Goal: Task Accomplishment & Management: Manage account settings

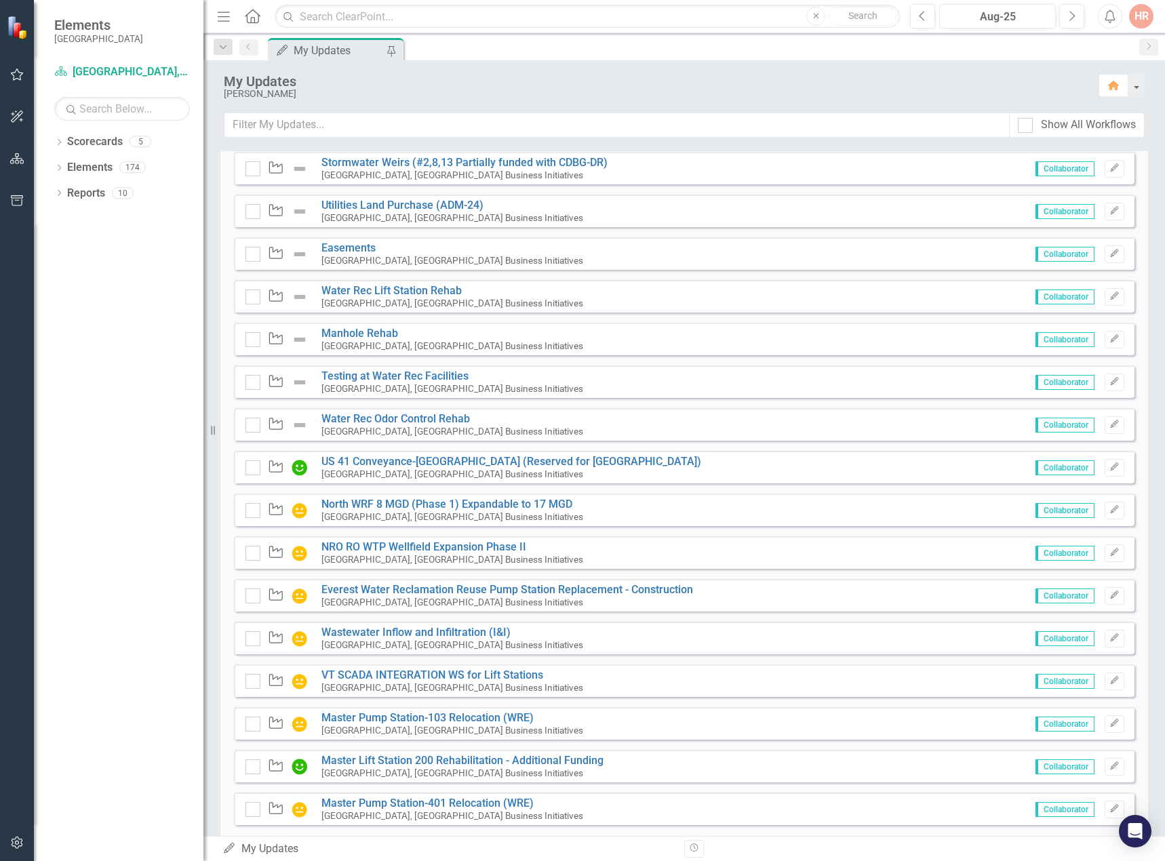
scroll to position [800, 0]
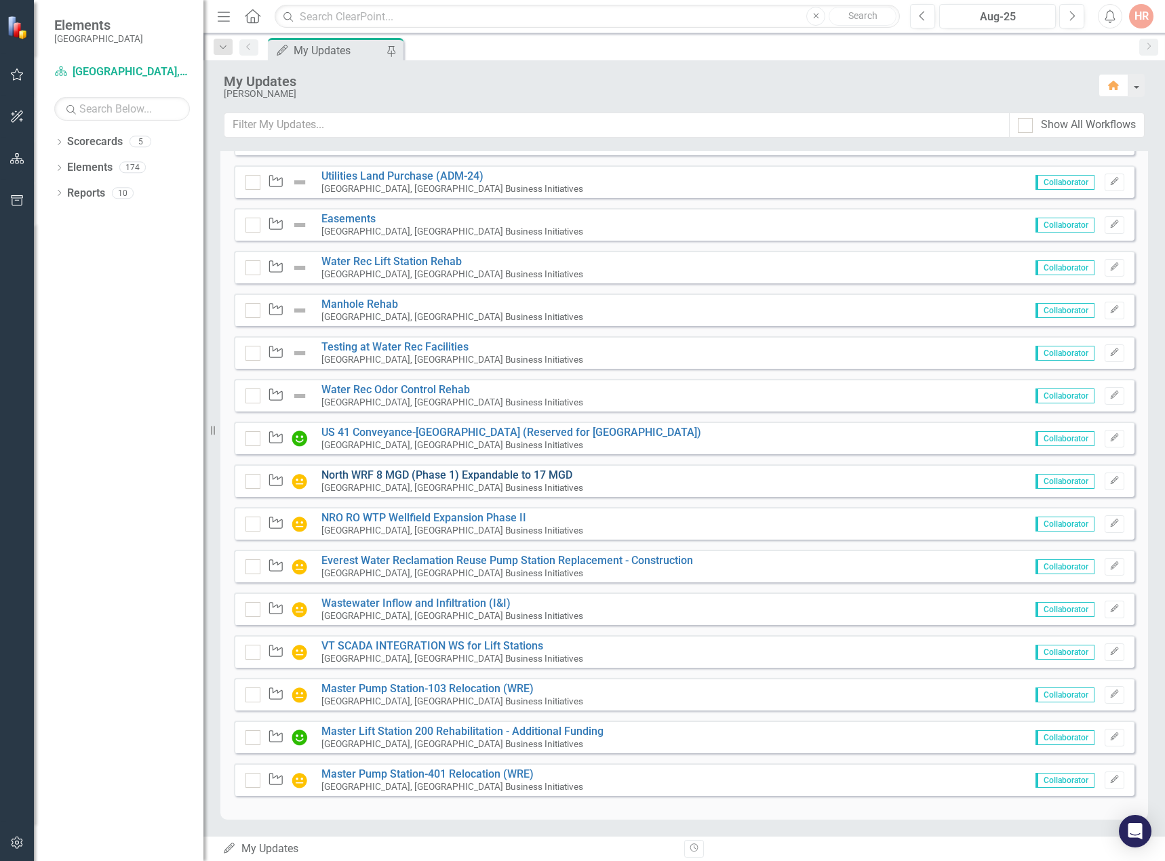
click at [385, 475] on link "North WRF 8 MGD (Phase 1) Expandable to 17 MGD" at bounding box center [446, 475] width 251 height 13
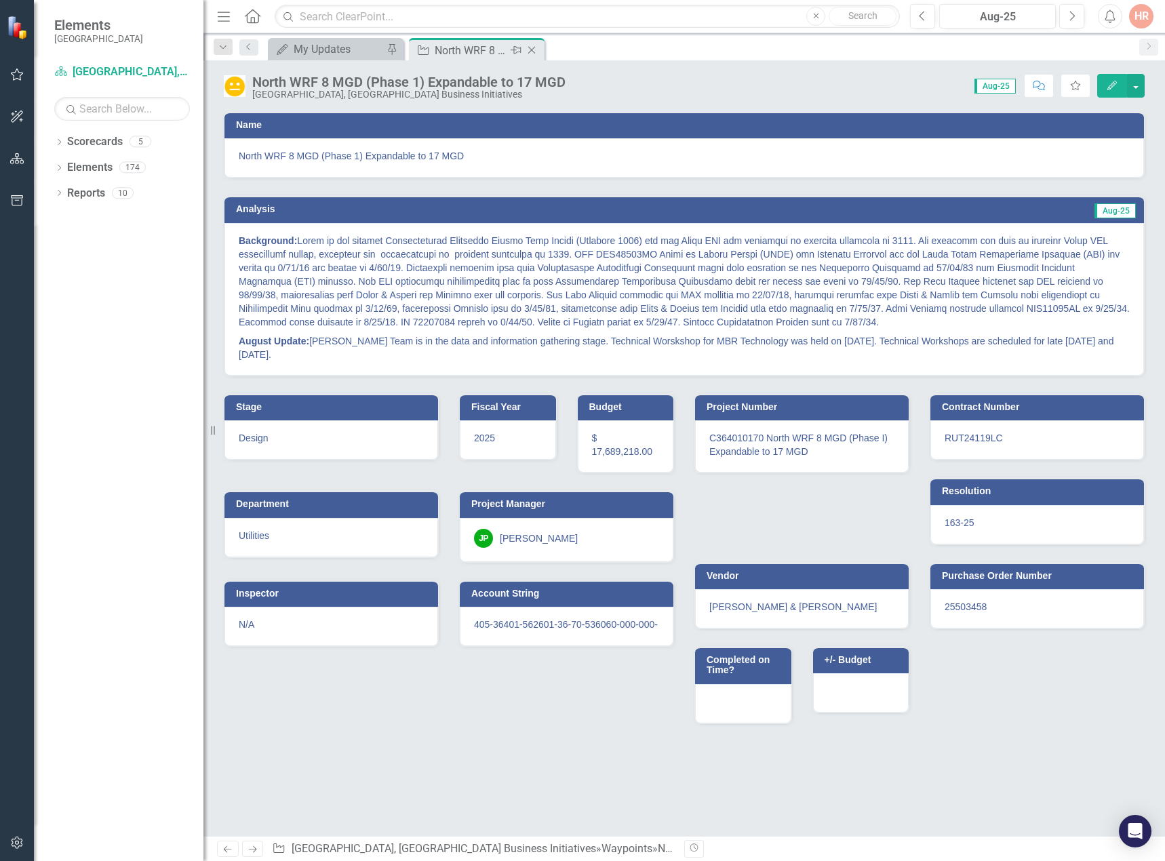
click at [534, 46] on icon "Close" at bounding box center [532, 50] width 14 height 11
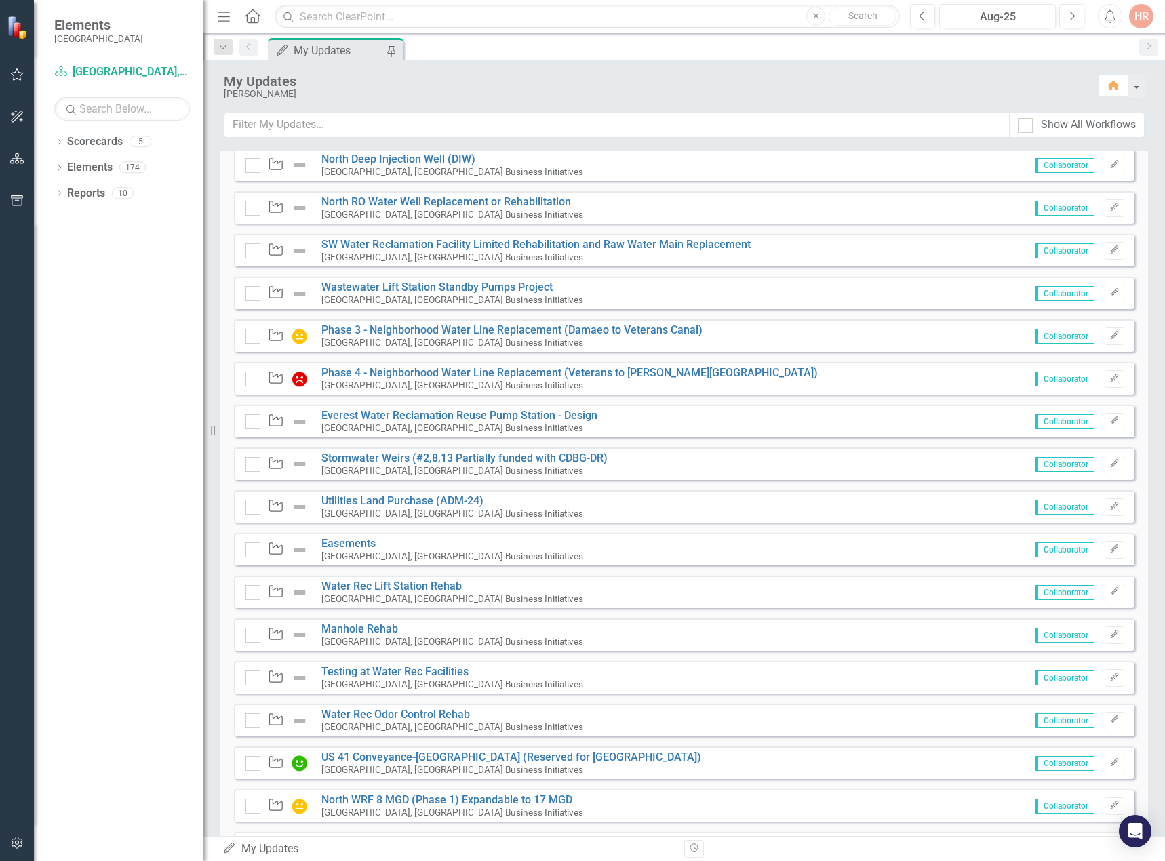
scroll to position [543, 0]
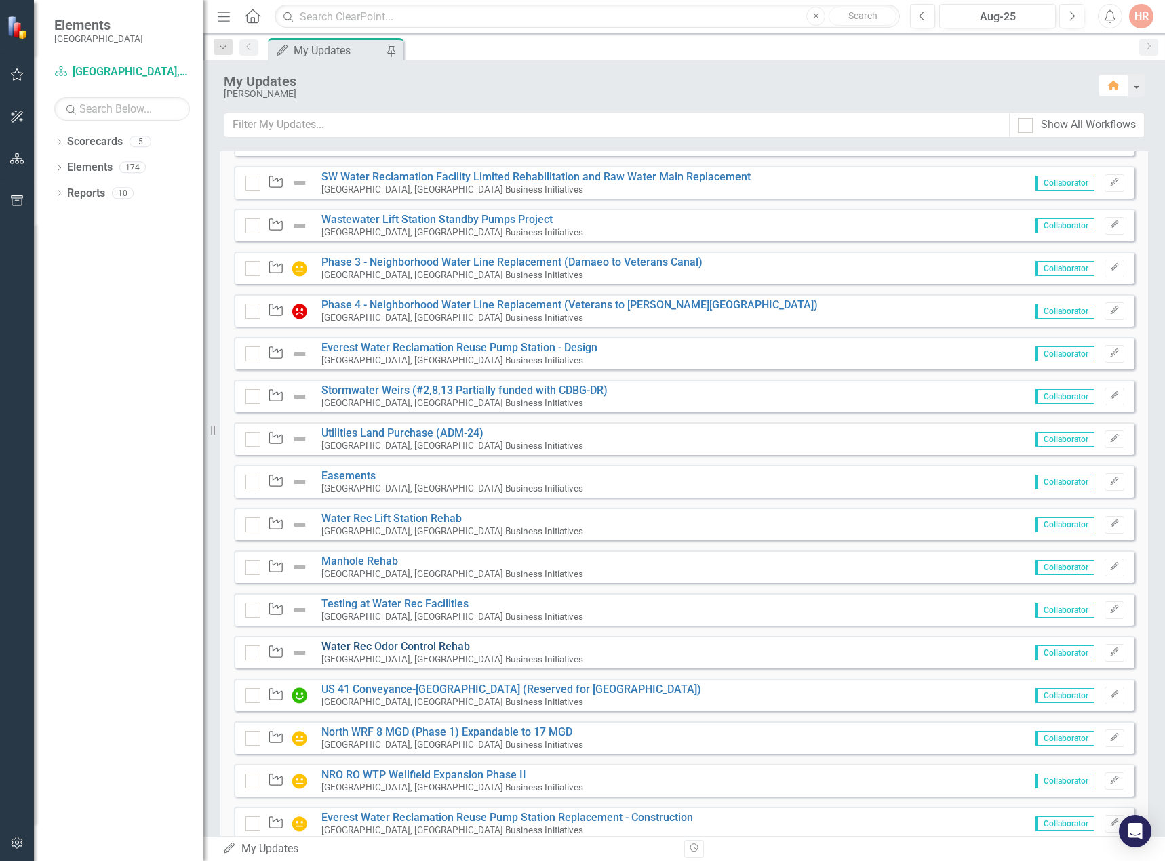
click at [393, 649] on link "Water Rec Odor Control Rehab" at bounding box center [395, 646] width 149 height 13
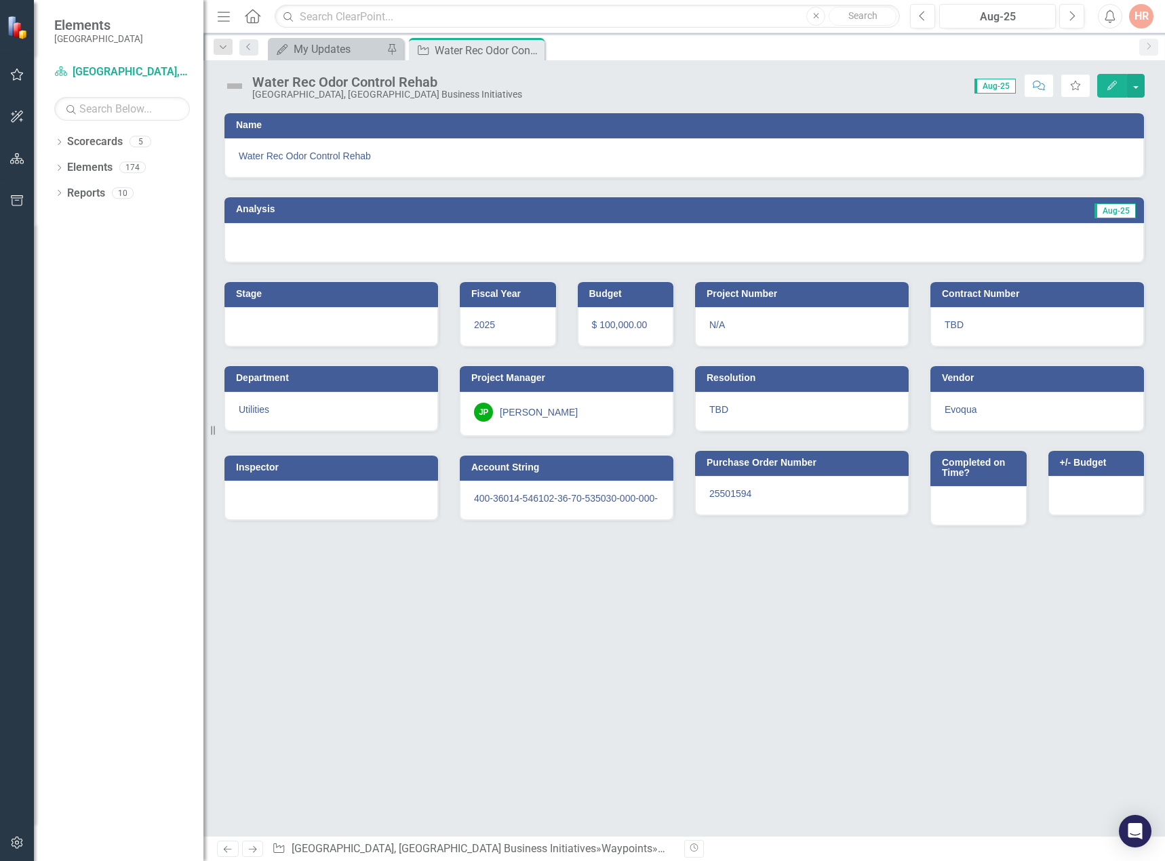
click at [226, 83] on img at bounding box center [235, 86] width 22 height 22
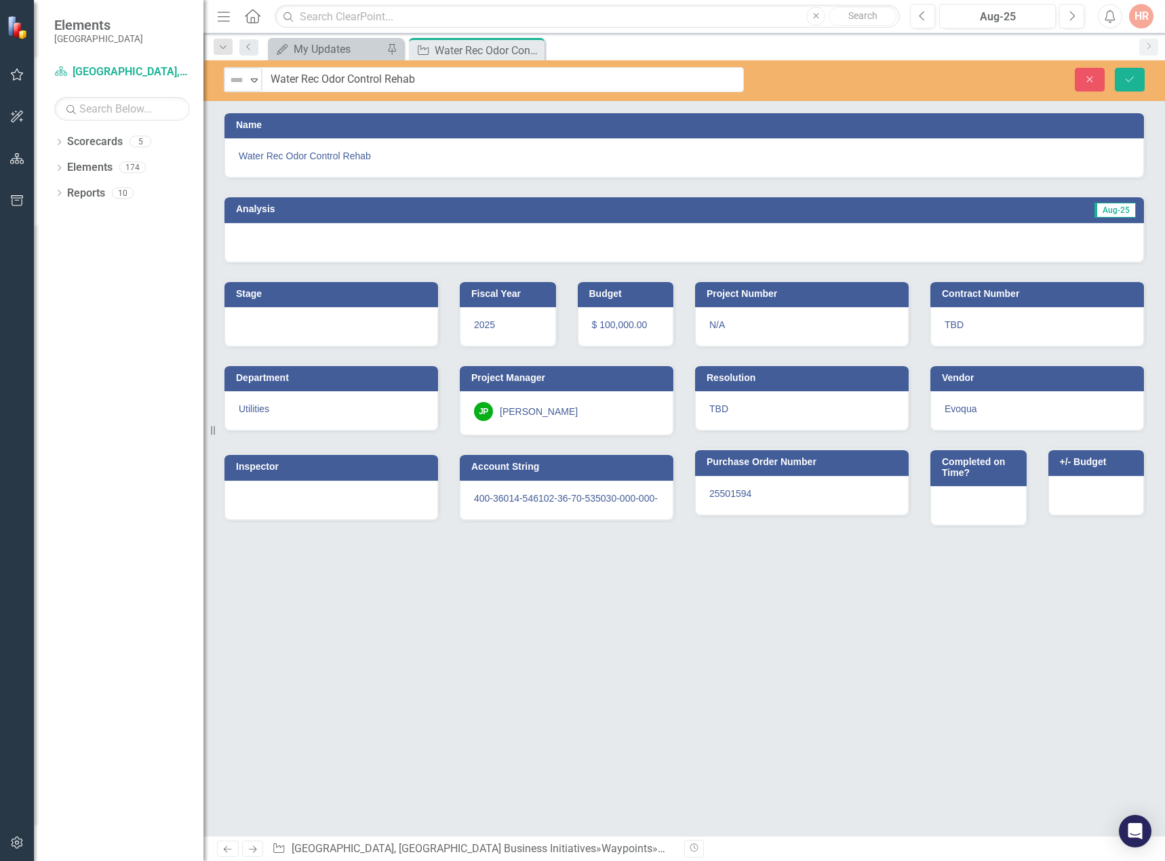
click at [226, 83] on div "Not Defined Expand" at bounding box center [242, 80] width 37 height 24
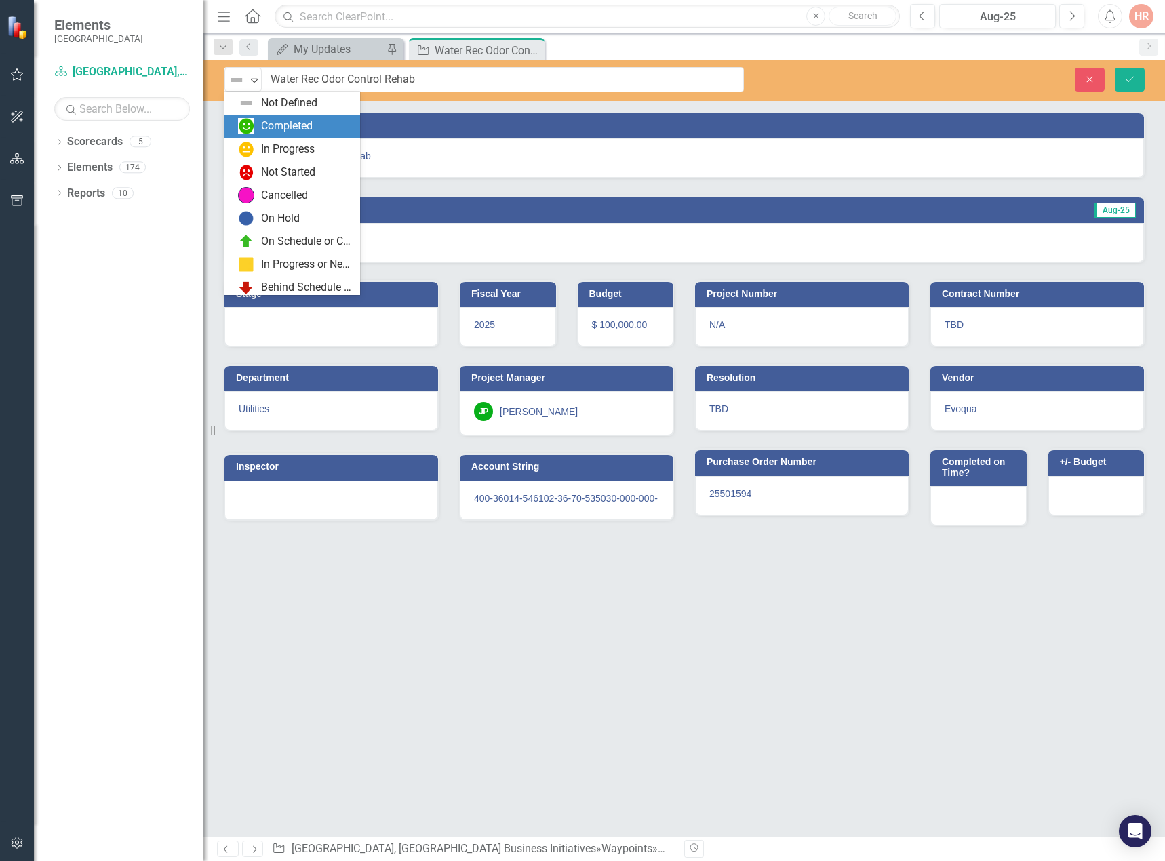
click at [266, 138] on div "In Progress" at bounding box center [292, 149] width 136 height 23
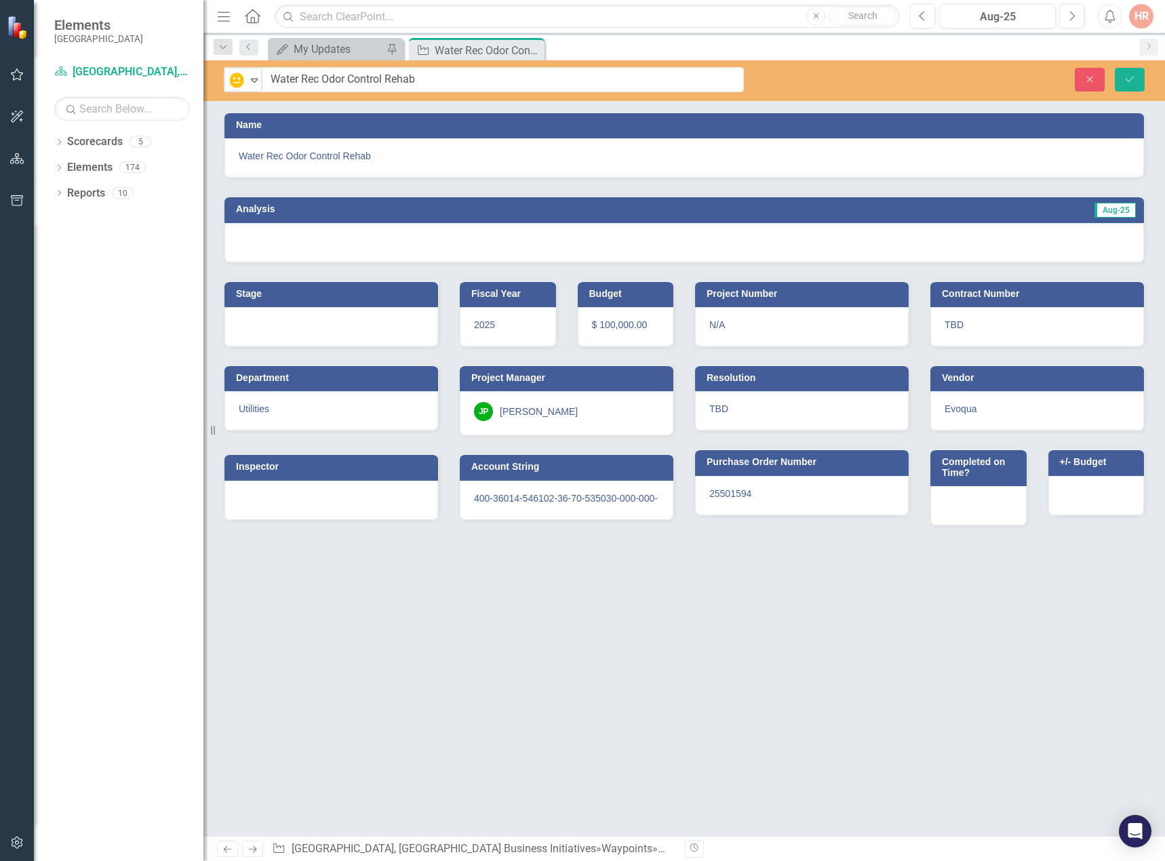
click at [281, 237] on div at bounding box center [684, 242] width 920 height 39
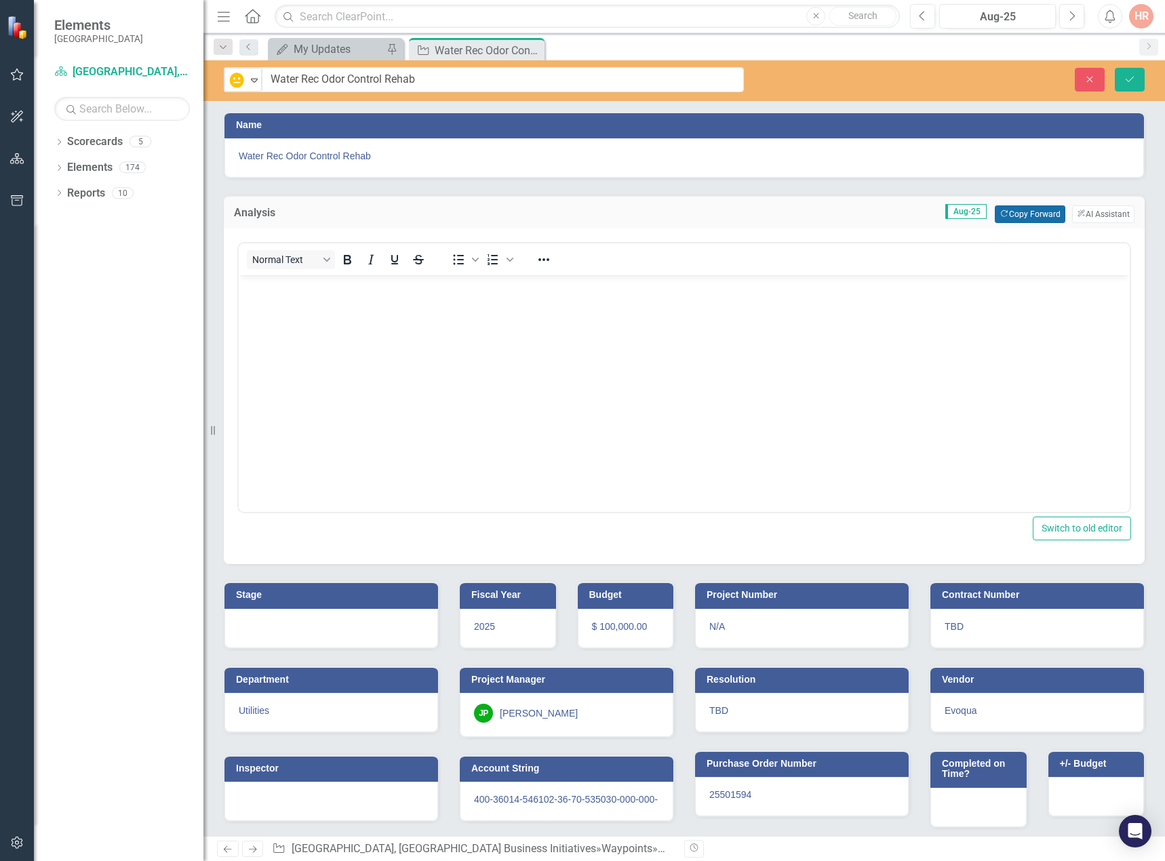
click at [1019, 214] on button "Copy Forward Copy Forward" at bounding box center [1030, 214] width 70 height 18
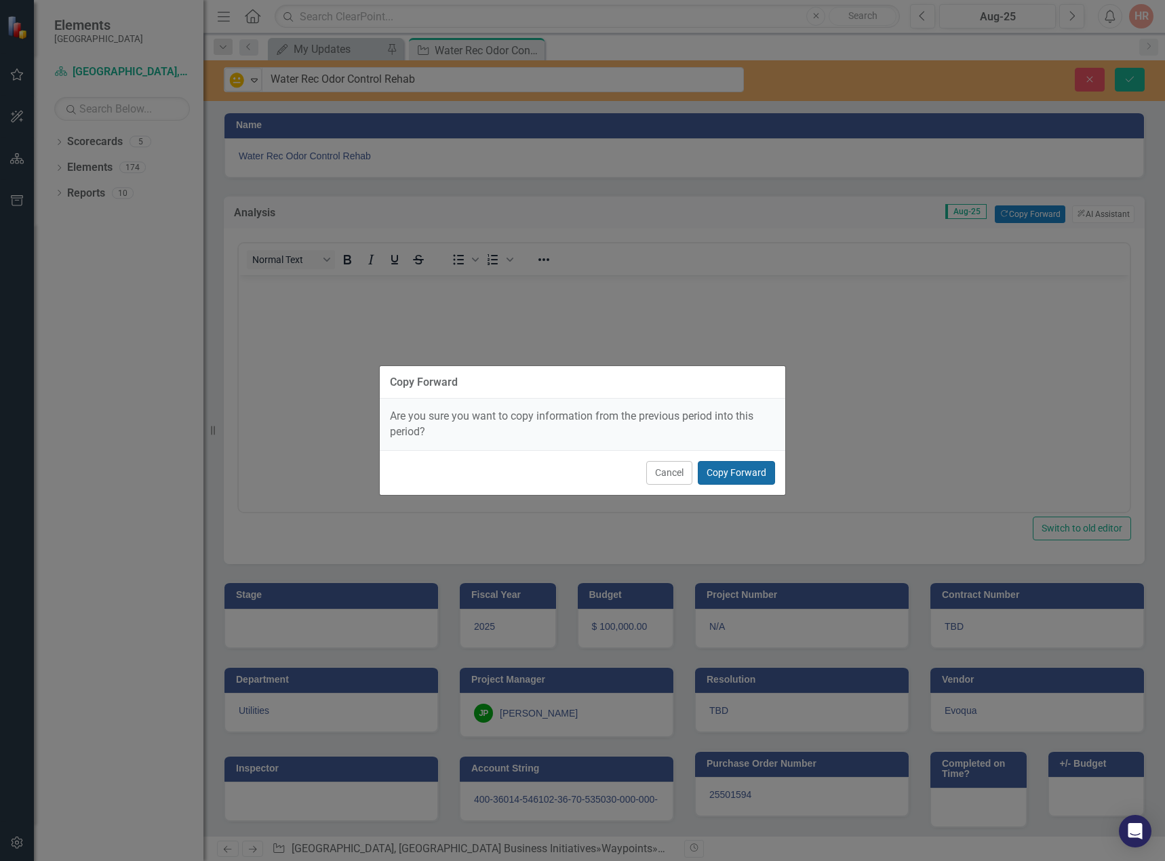
click at [764, 471] on button "Copy Forward" at bounding box center [736, 473] width 77 height 24
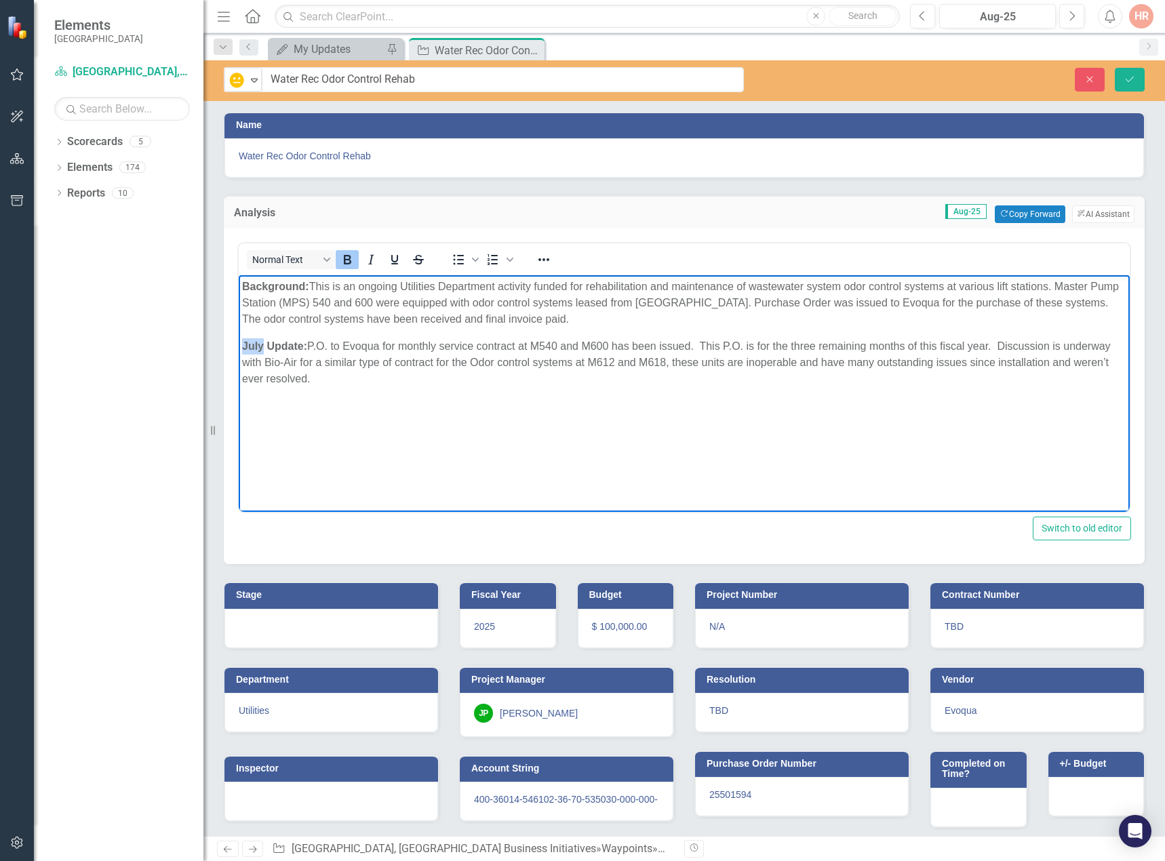
drag, startPoint x: 262, startPoint y: 347, endPoint x: 231, endPoint y: 344, distance: 31.3
click at [239, 344] on html "Background: This is an ongoing Utilities Department activity funded for rehabil…" at bounding box center [684, 376] width 891 height 203
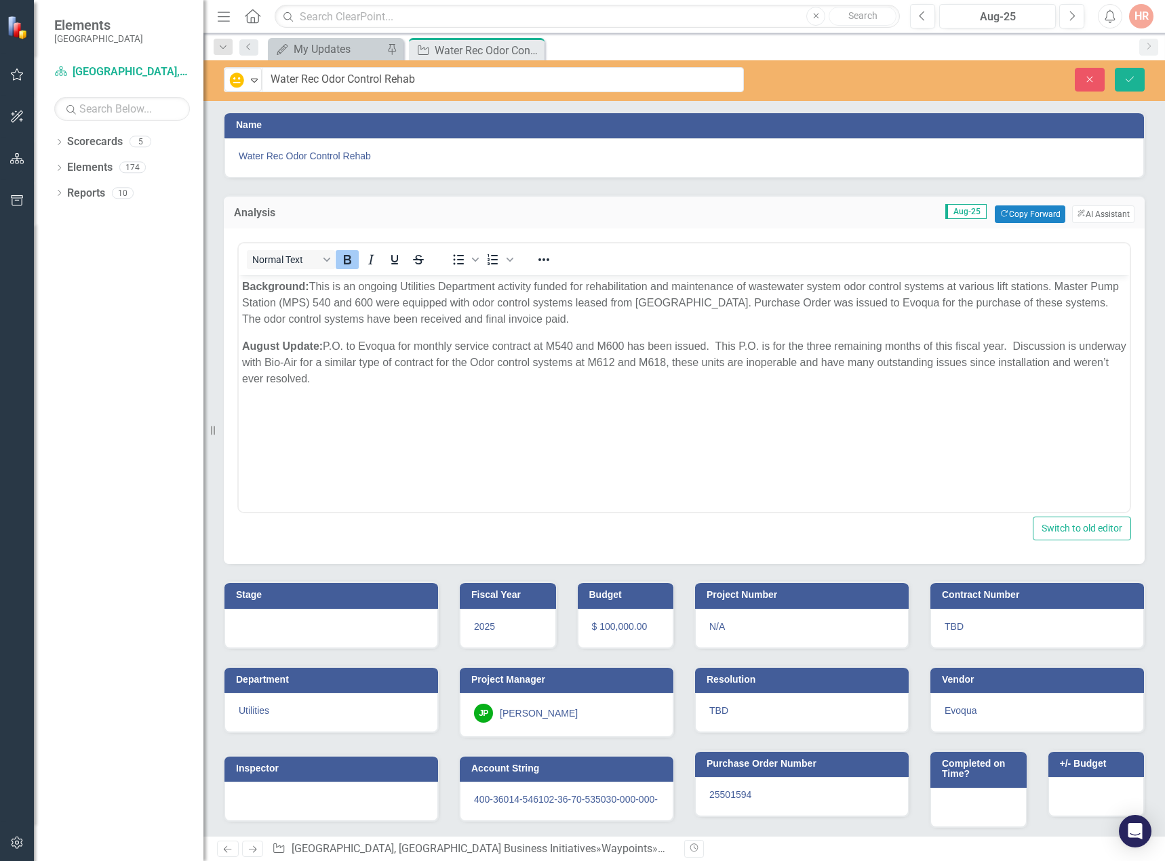
click at [300, 625] on div at bounding box center [331, 628] width 214 height 39
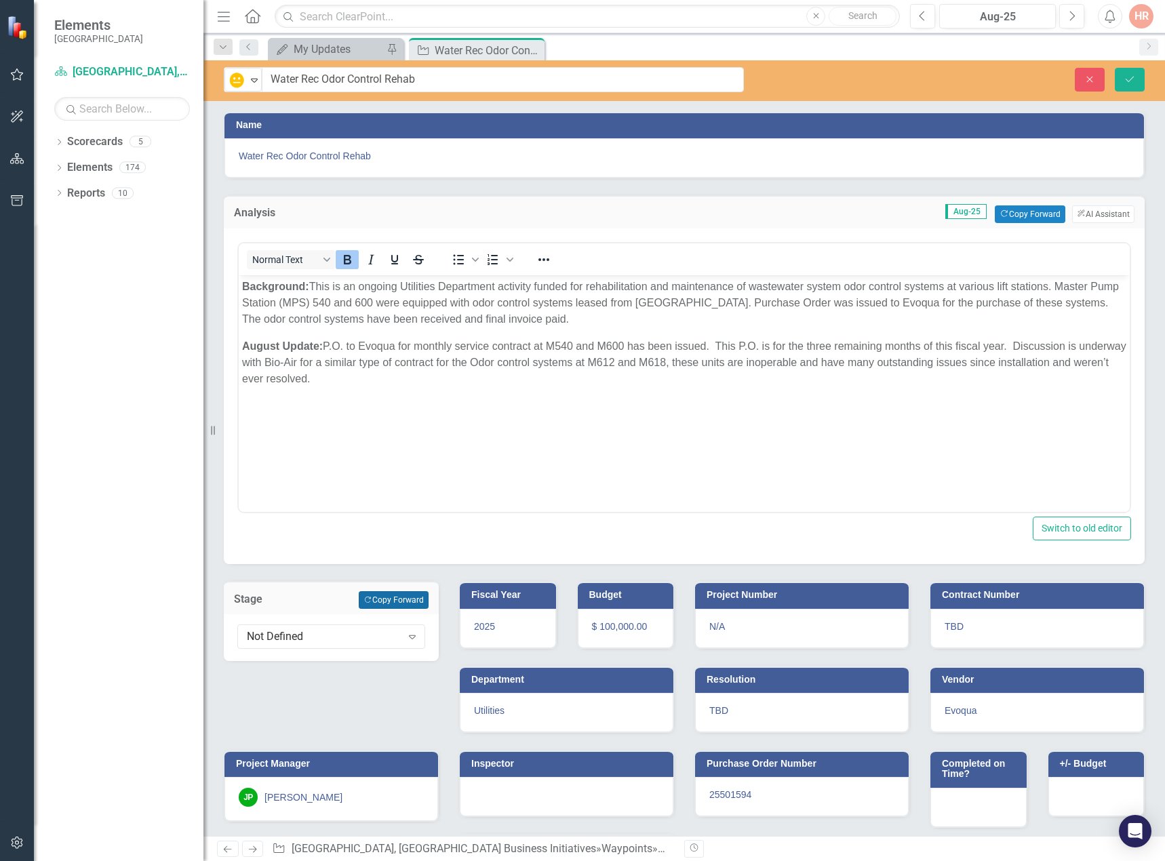
click at [390, 608] on button "Copy Forward Copy Forward" at bounding box center [394, 600] width 70 height 18
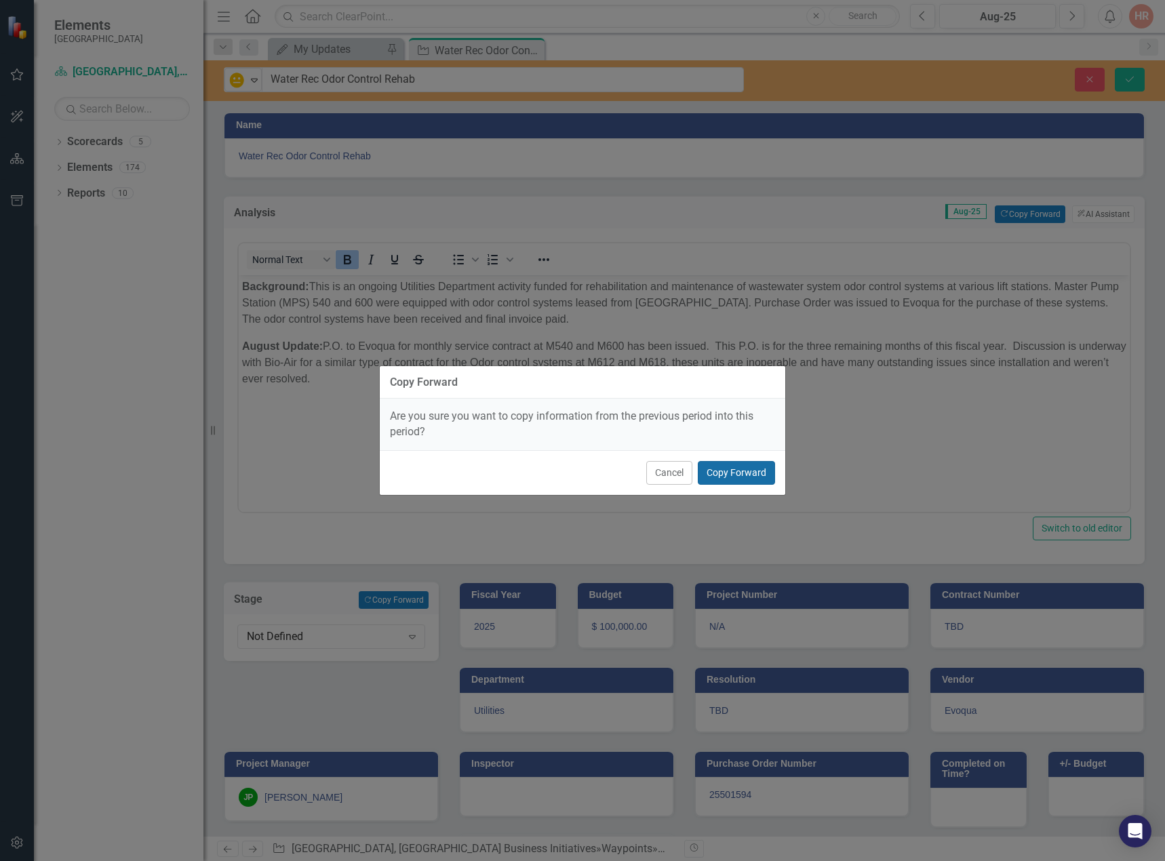
click at [728, 469] on button "Copy Forward" at bounding box center [736, 473] width 77 height 24
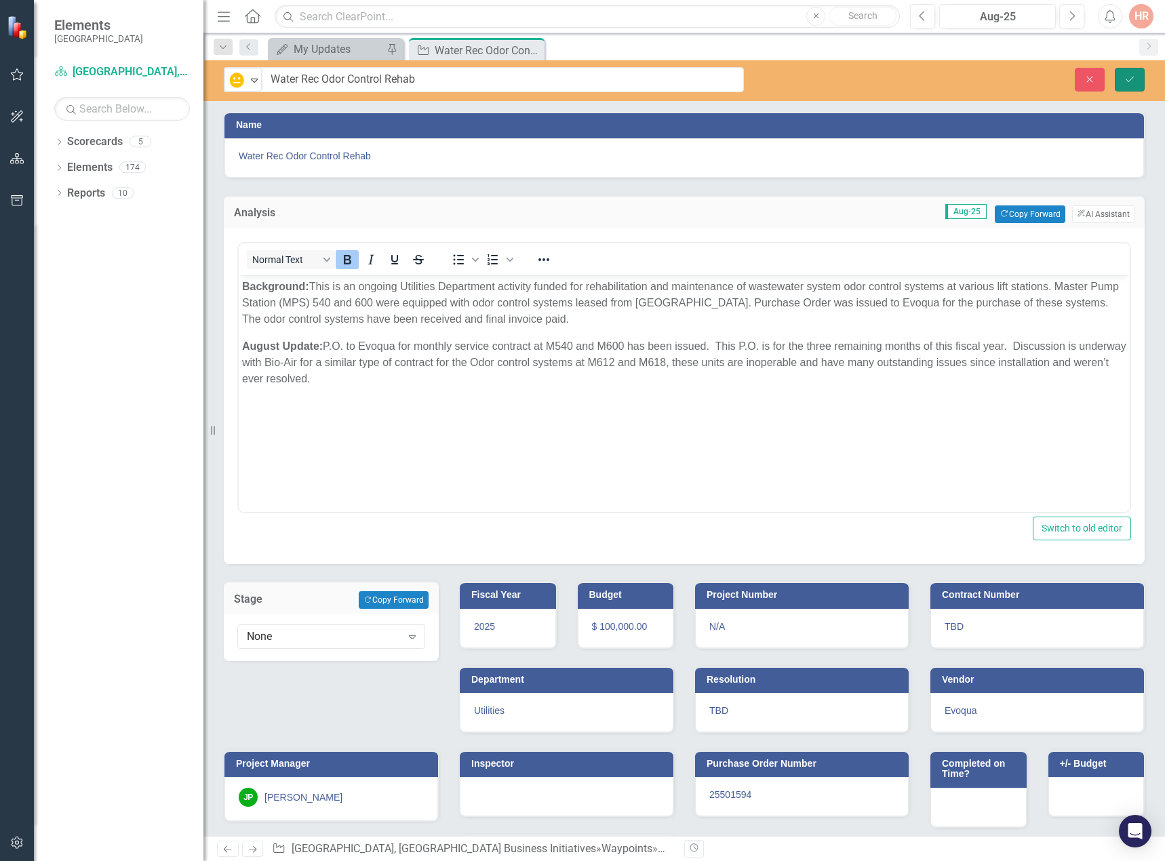
click at [1135, 75] on icon "Save" at bounding box center [1130, 79] width 12 height 9
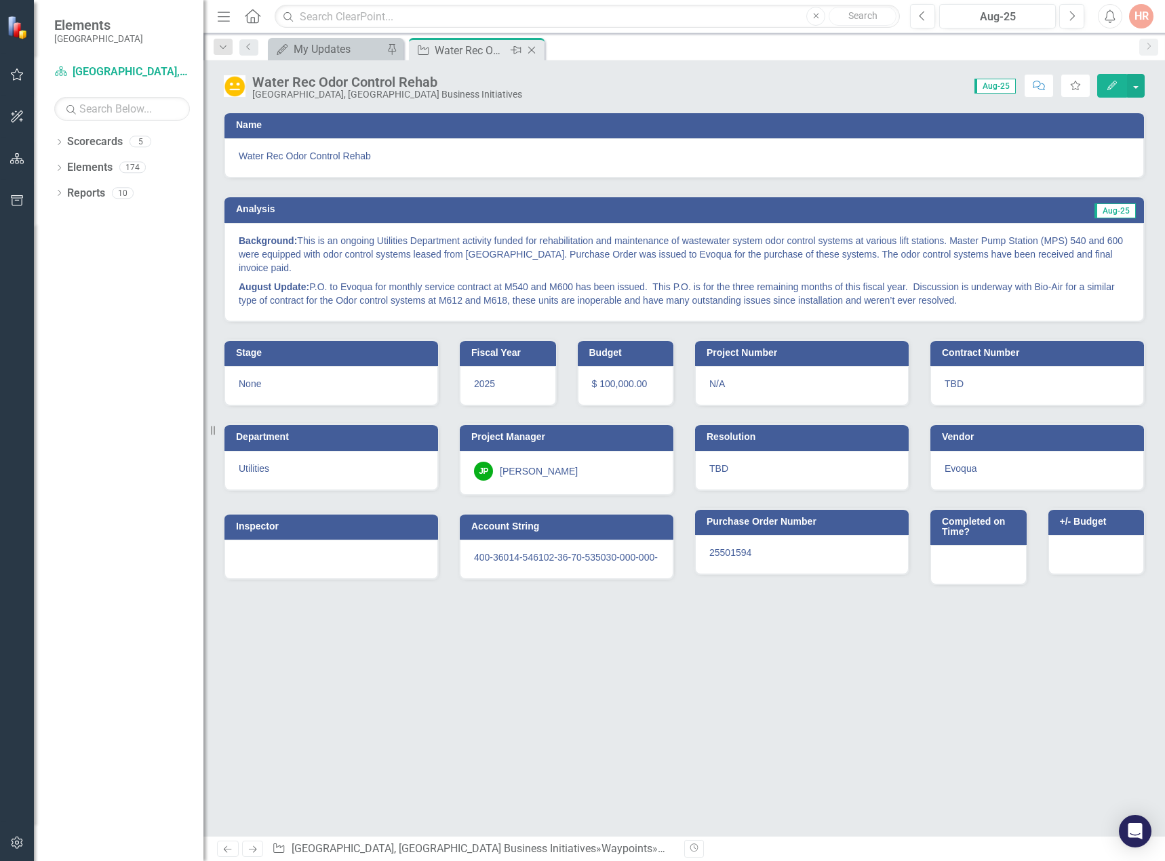
click at [534, 55] on icon "Close" at bounding box center [532, 50] width 14 height 11
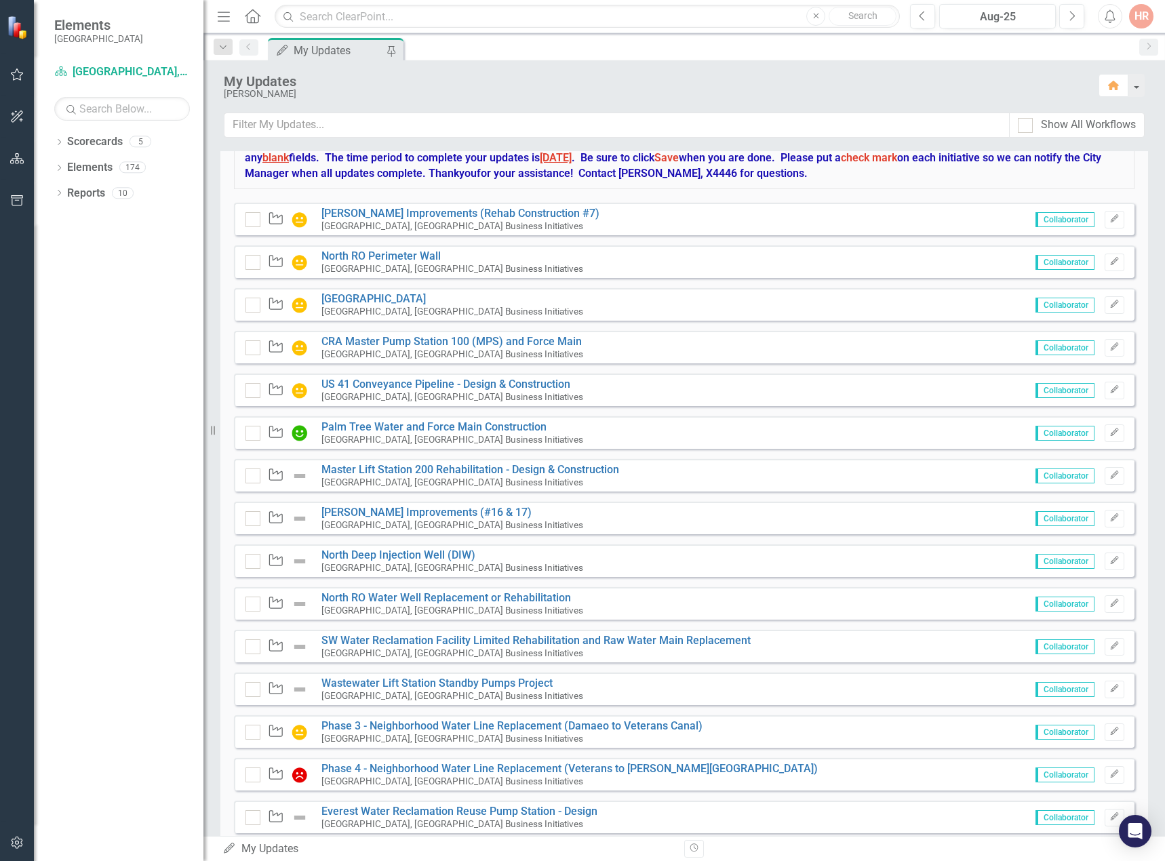
scroll to position [543, 0]
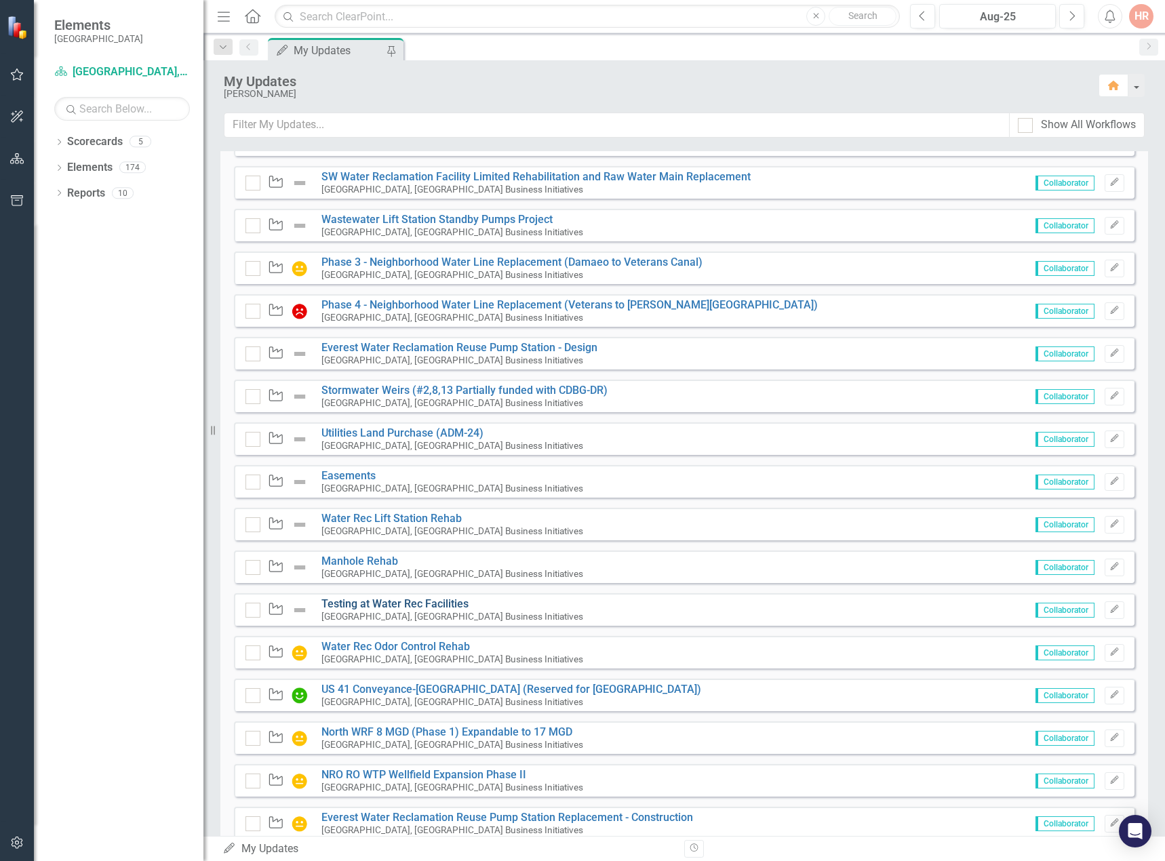
click at [347, 602] on link "Testing at Water Rec Facilities" at bounding box center [394, 603] width 147 height 13
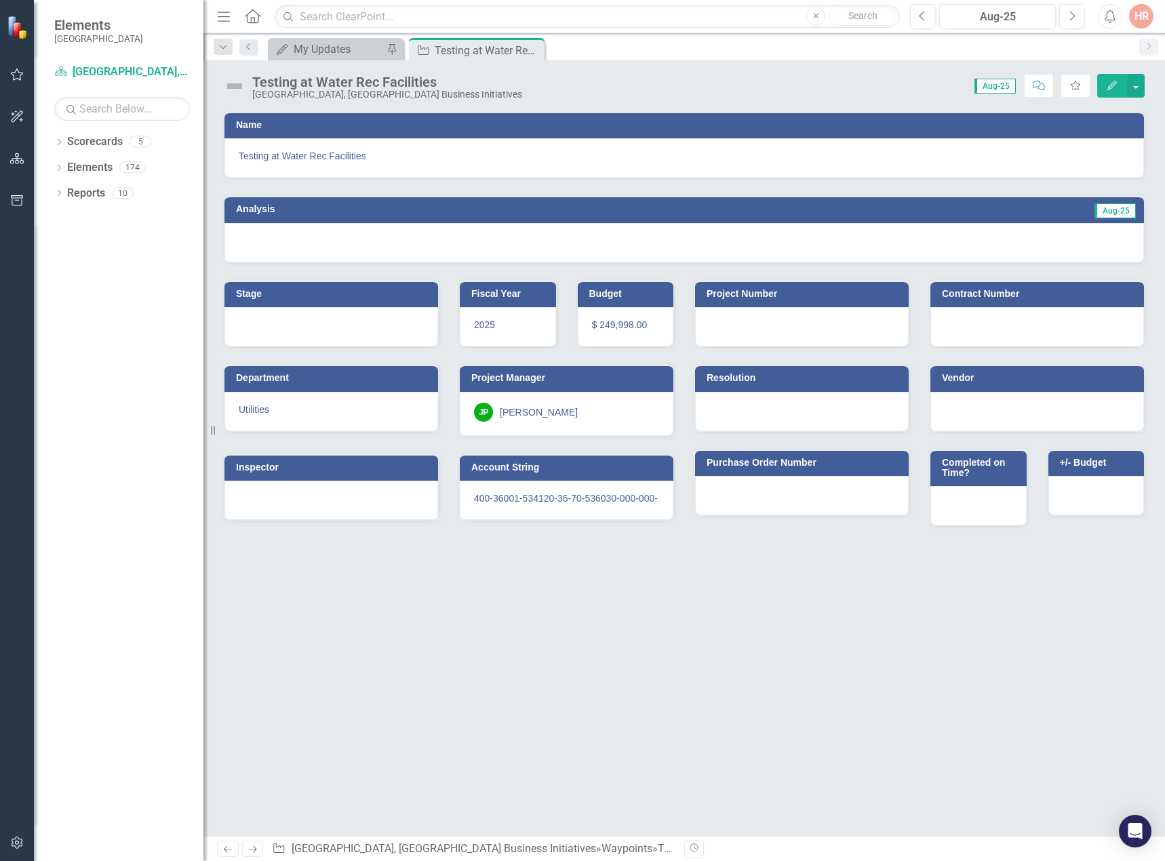
click at [234, 85] on img at bounding box center [235, 86] width 22 height 22
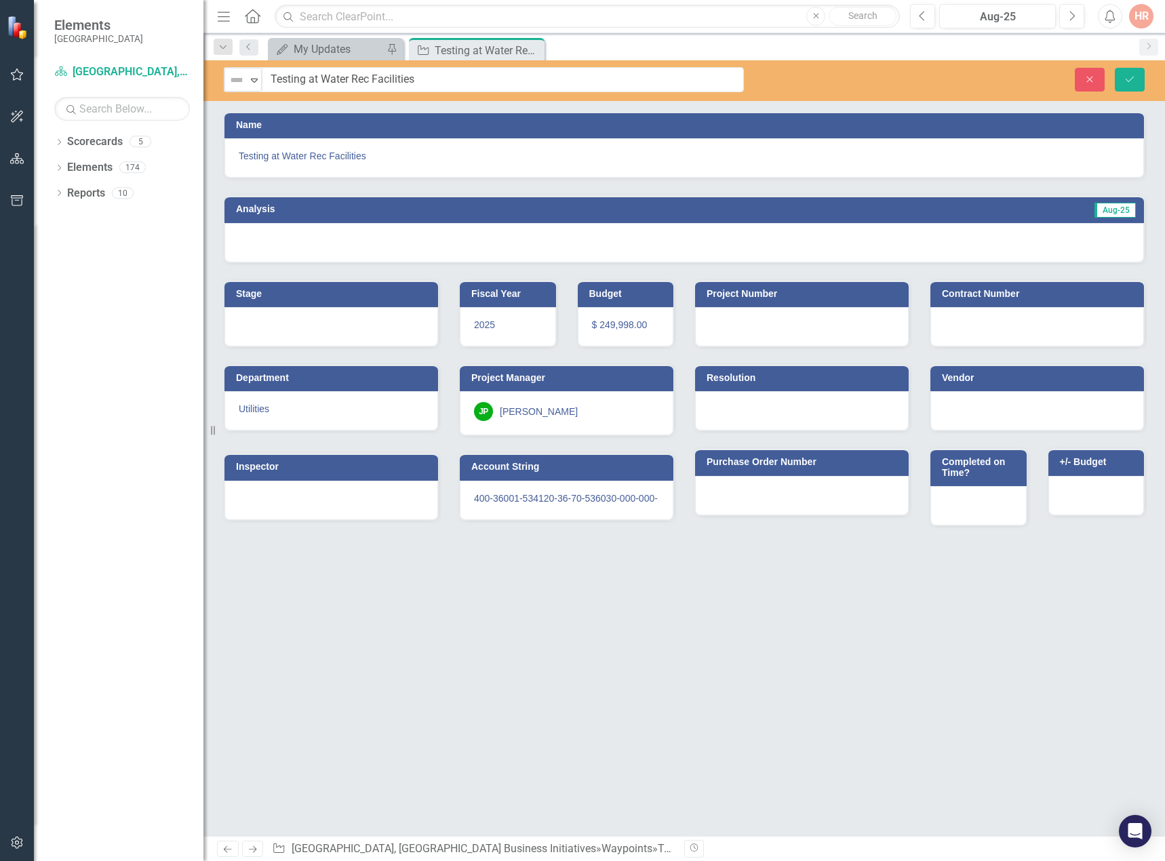
click at [234, 85] on img at bounding box center [237, 80] width 16 height 16
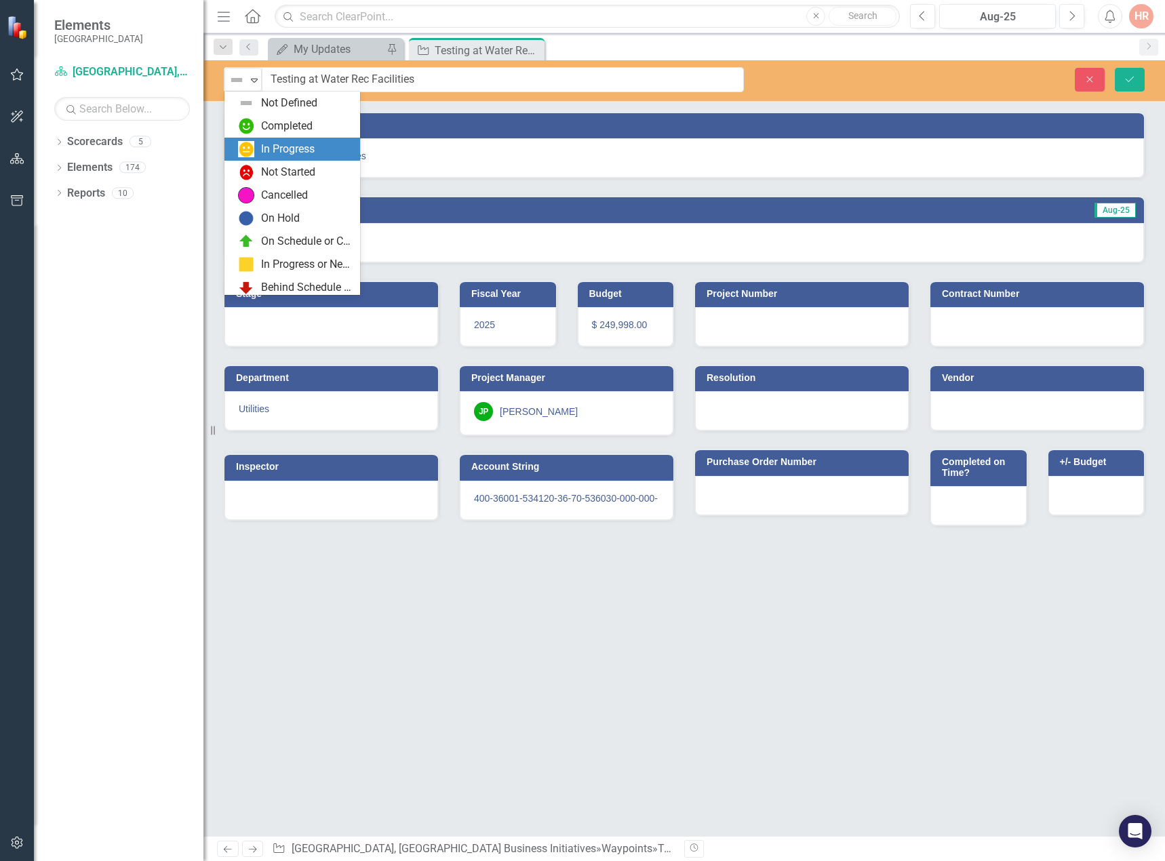
click at [263, 144] on div "In Progress" at bounding box center [288, 150] width 54 height 16
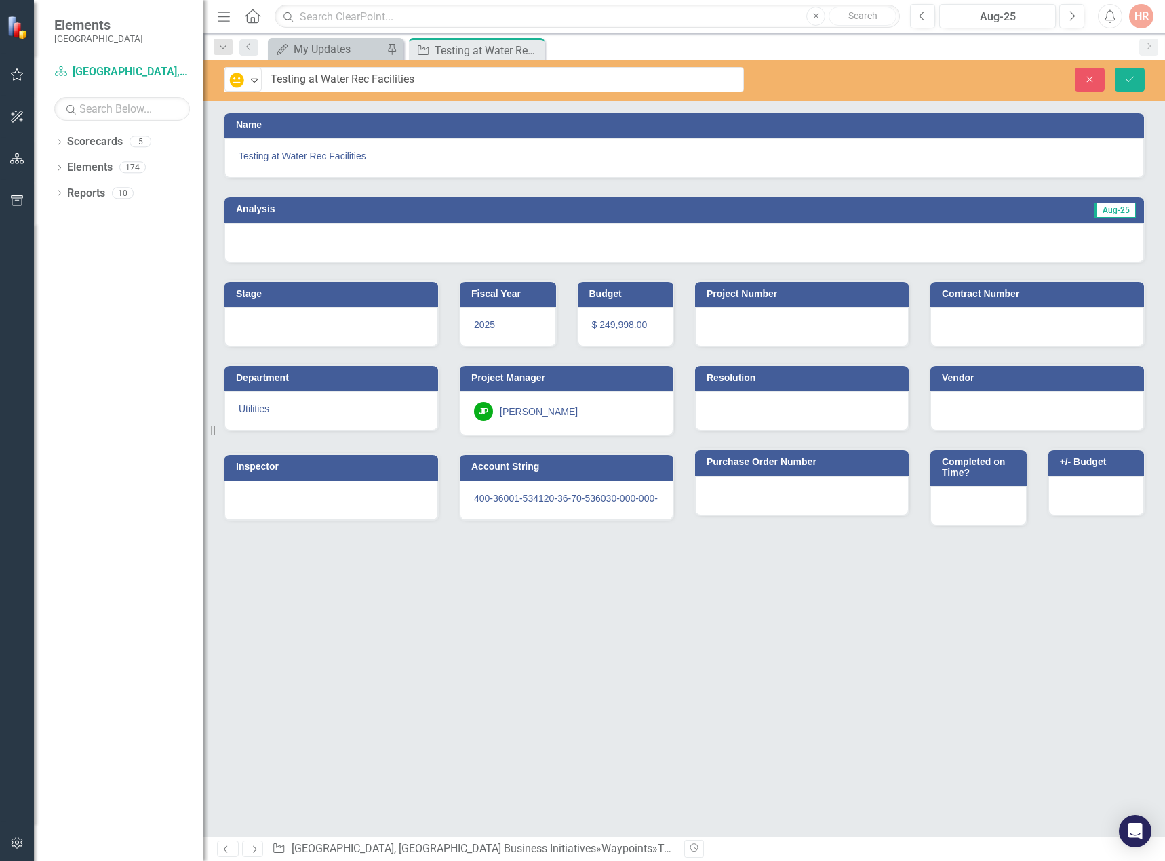
click at [299, 242] on div at bounding box center [684, 242] width 920 height 39
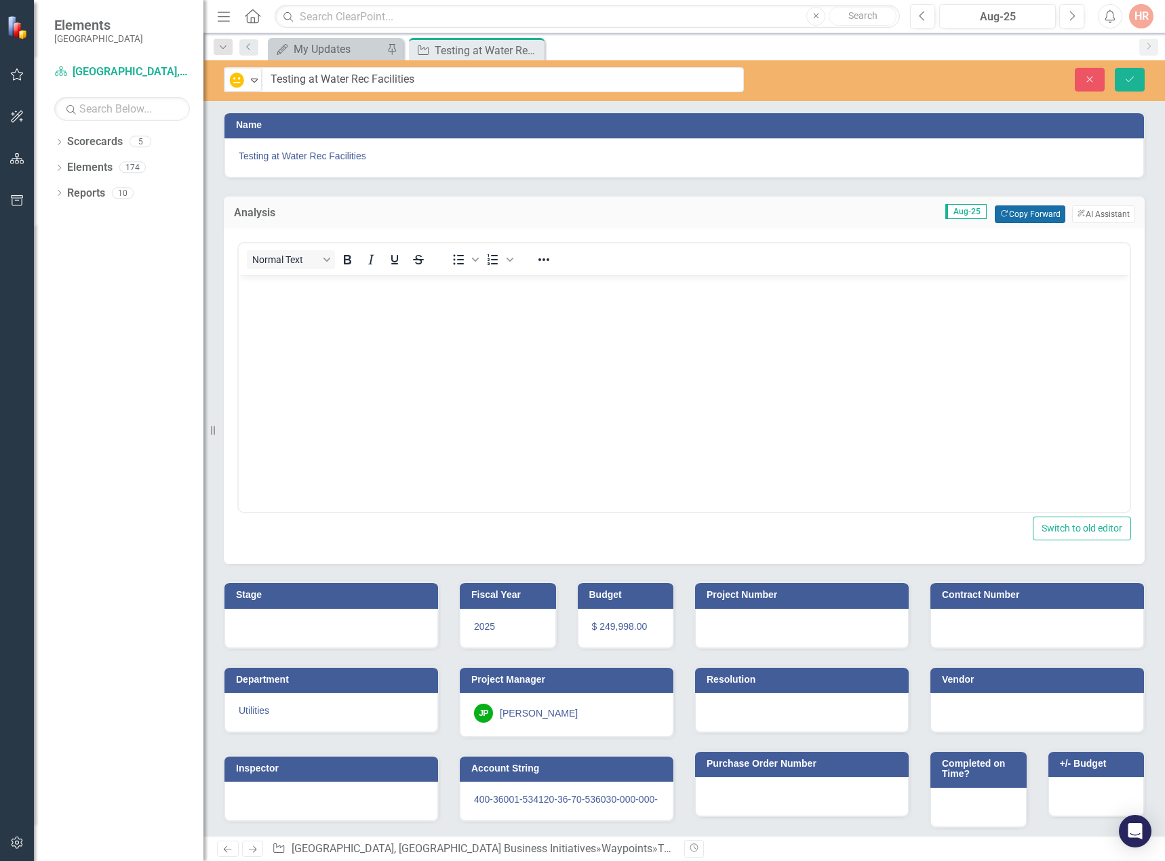
click at [1033, 211] on button "Copy Forward Copy Forward" at bounding box center [1030, 214] width 70 height 18
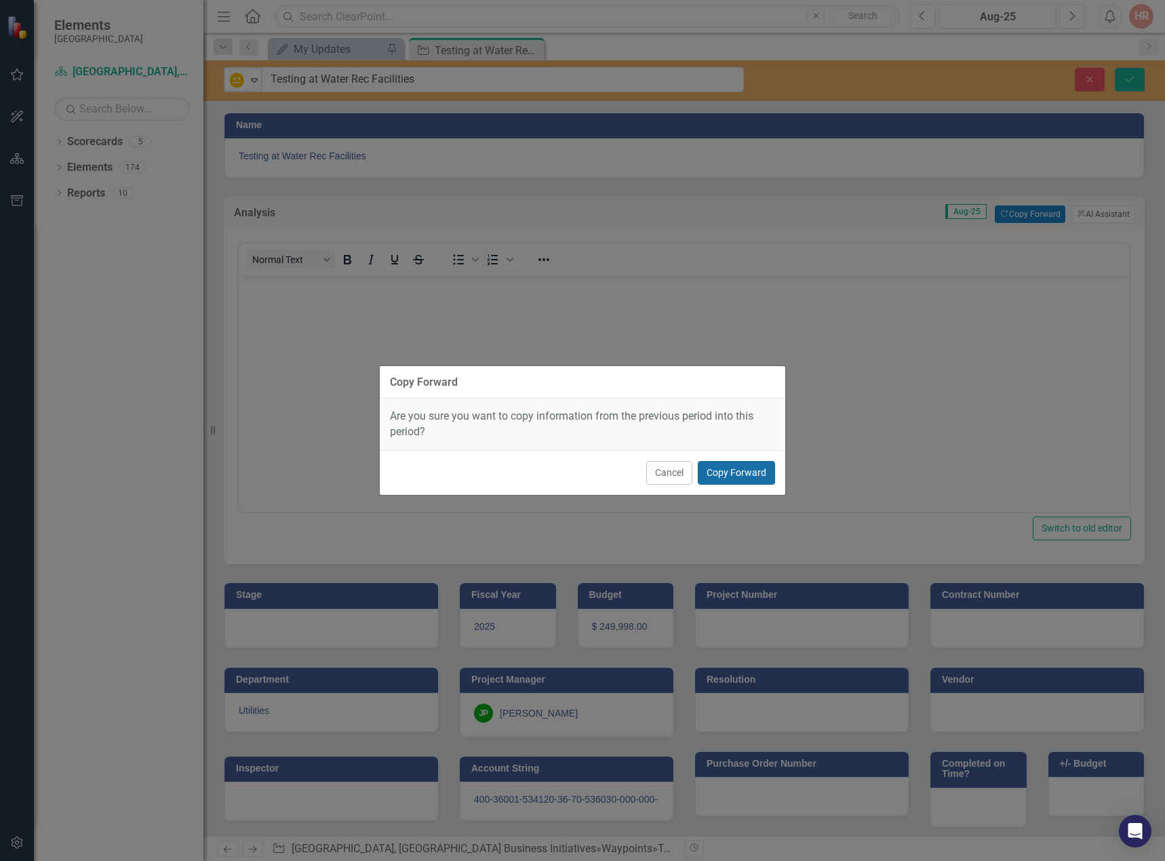
click at [731, 475] on button "Copy Forward" at bounding box center [736, 473] width 77 height 24
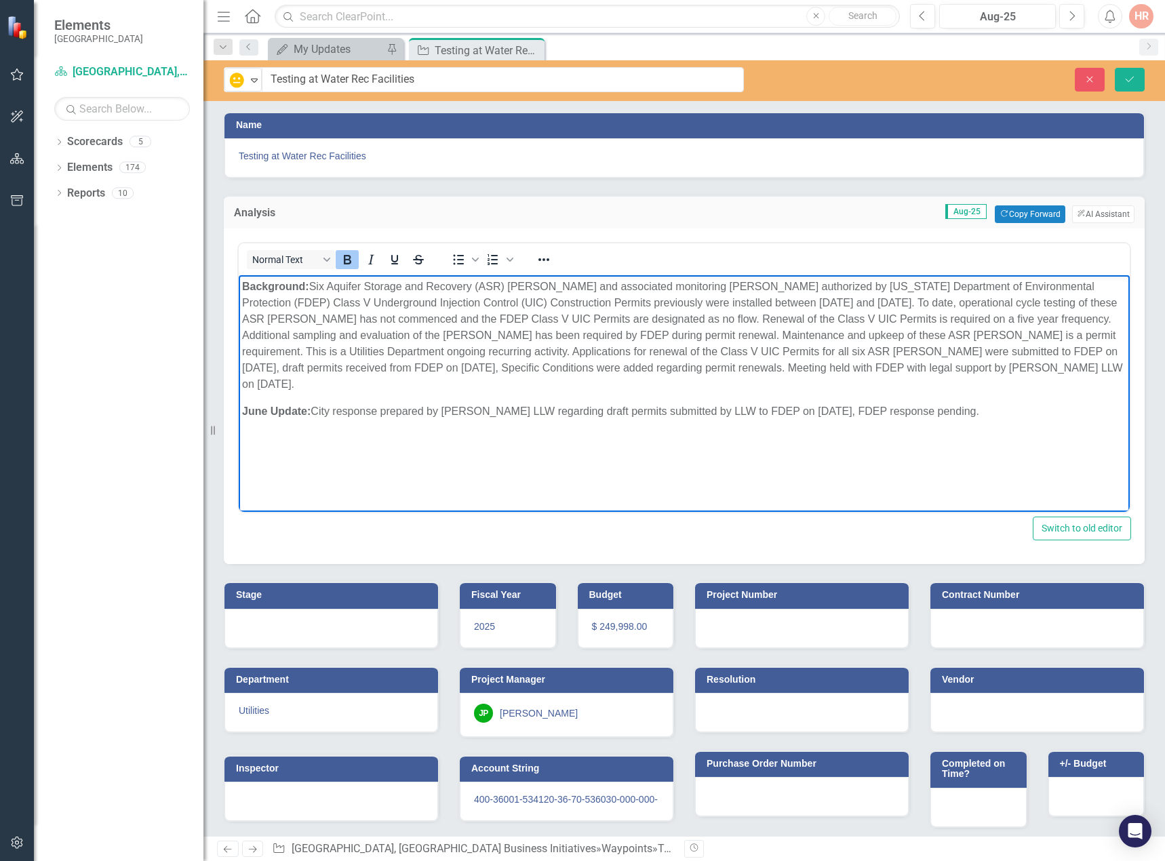
click at [265, 406] on strong "June Update:" at bounding box center [276, 412] width 68 height 12
drag, startPoint x: 264, startPoint y: 393, endPoint x: 250, endPoint y: 394, distance: 14.3
click at [250, 406] on strong "June Update:" at bounding box center [276, 412] width 68 height 12
click at [335, 629] on div at bounding box center [331, 628] width 214 height 39
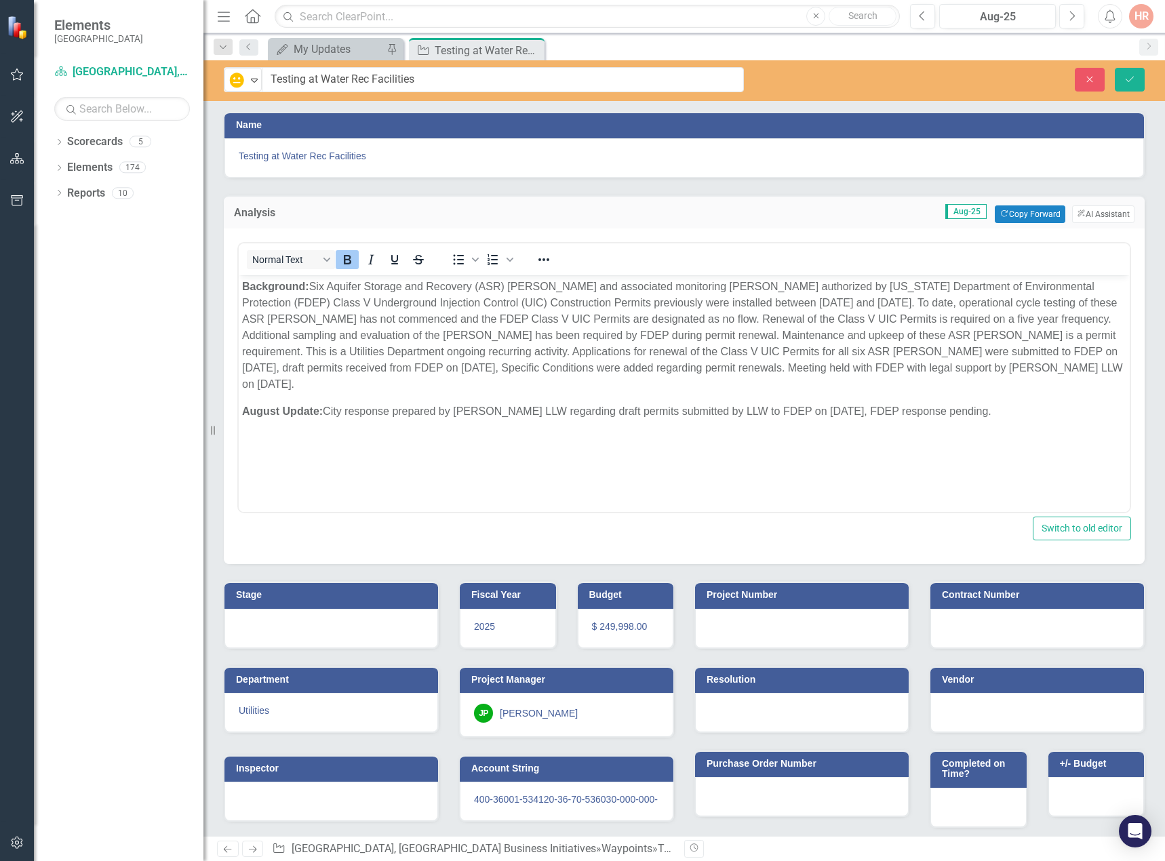
click at [334, 629] on div at bounding box center [331, 628] width 214 height 39
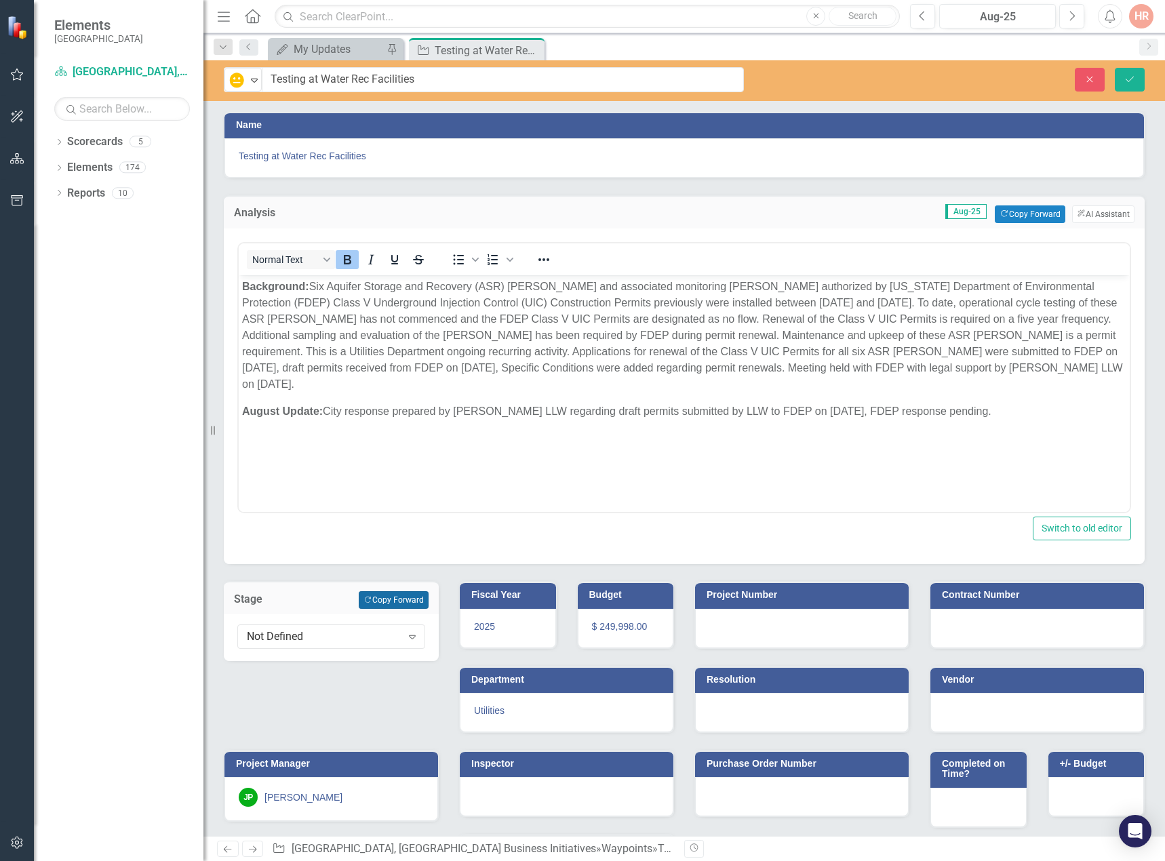
click at [410, 600] on button "Copy Forward Copy Forward" at bounding box center [394, 600] width 70 height 18
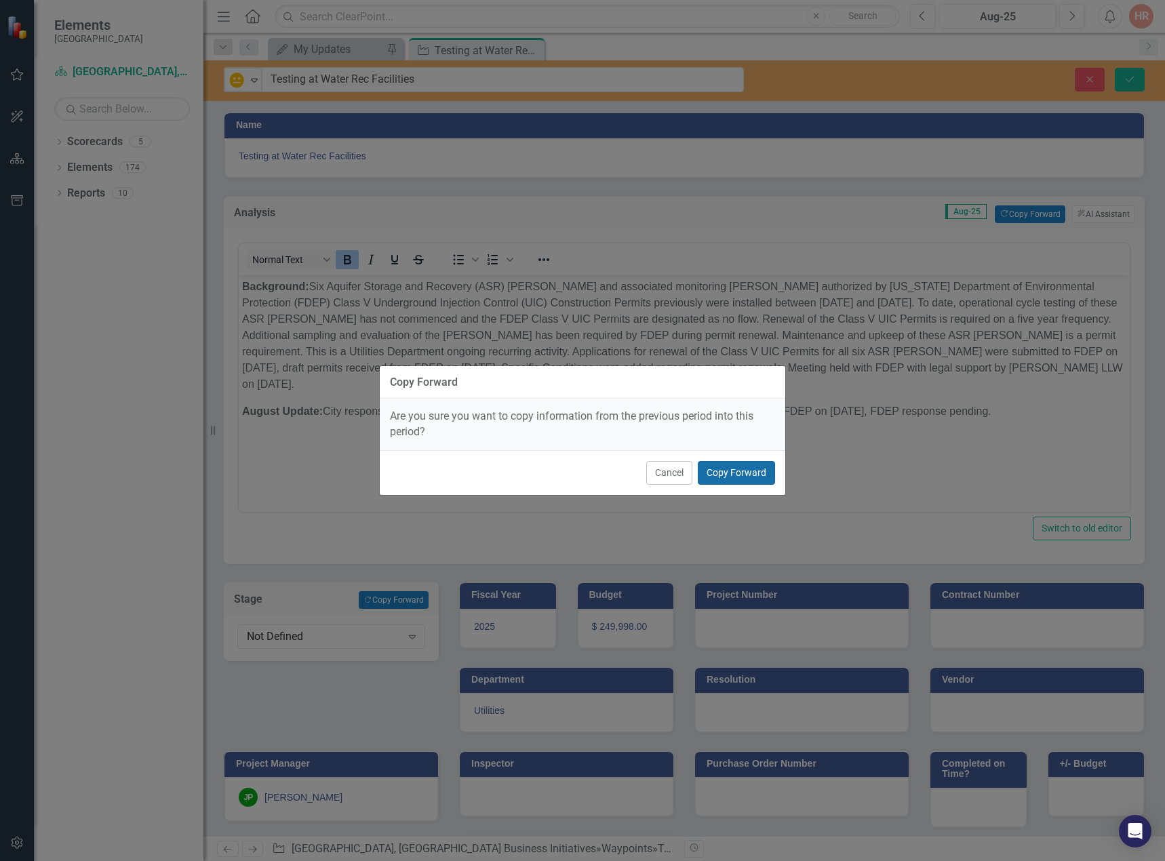
click at [732, 461] on button "Copy Forward" at bounding box center [736, 473] width 77 height 24
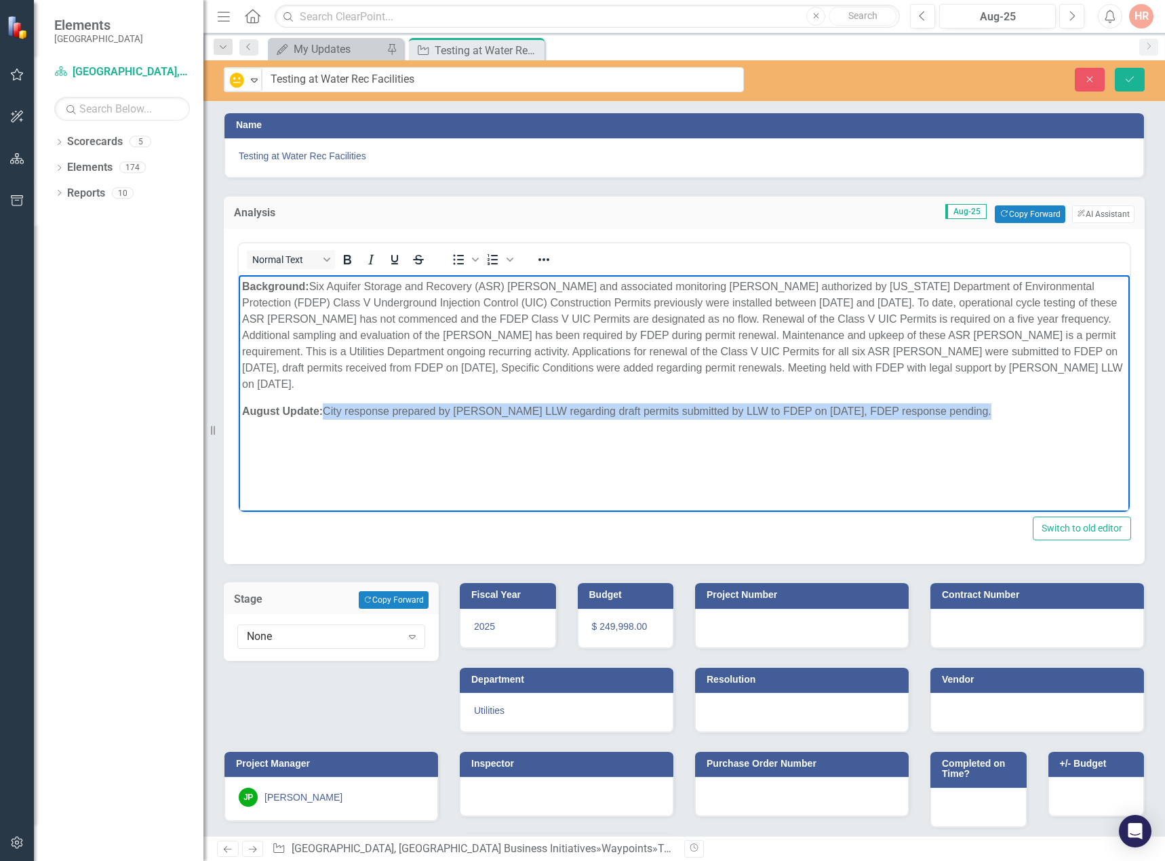
drag, startPoint x: 971, startPoint y: 389, endPoint x: 472, endPoint y: 423, distance: 500.3
click at [327, 404] on p "August Update: City response prepared by Fred Aschauer LLW regarding draft perm…" at bounding box center [684, 412] width 884 height 16
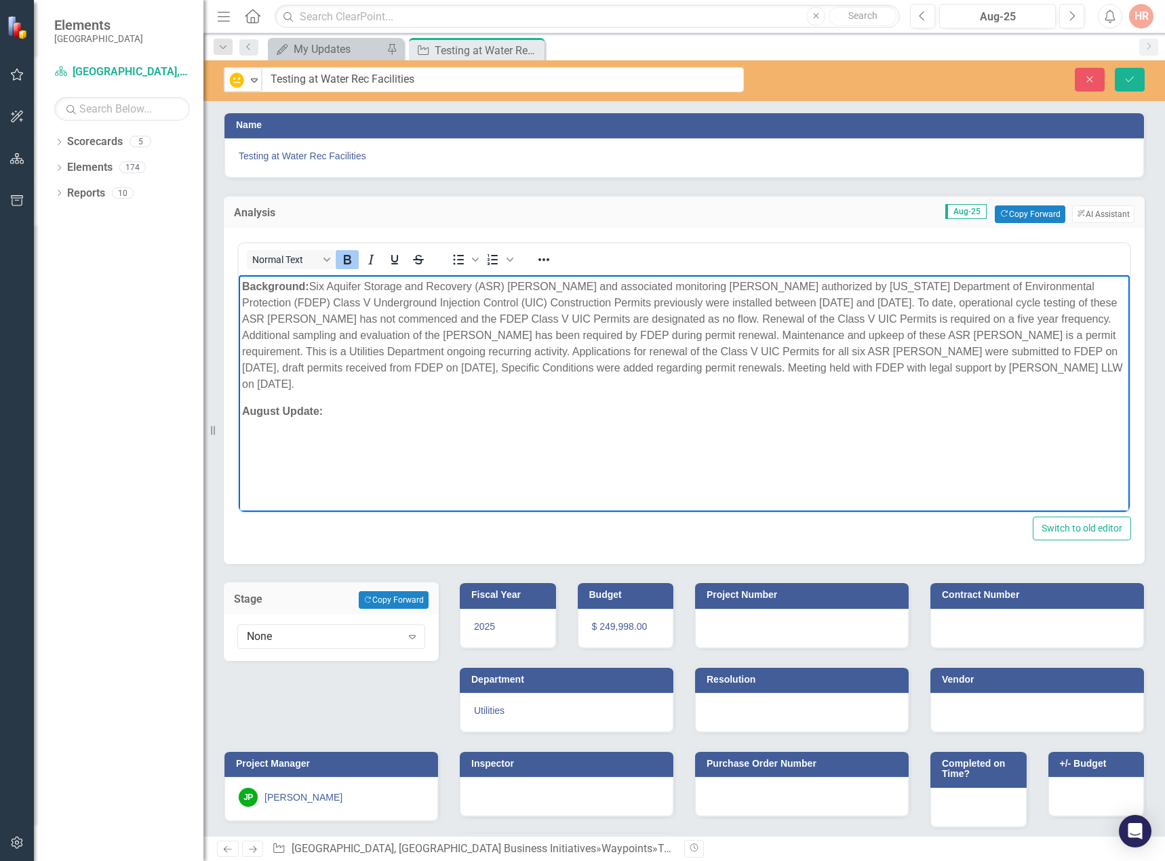
click at [347, 262] on icon "Bold" at bounding box center [347, 260] width 16 height 16
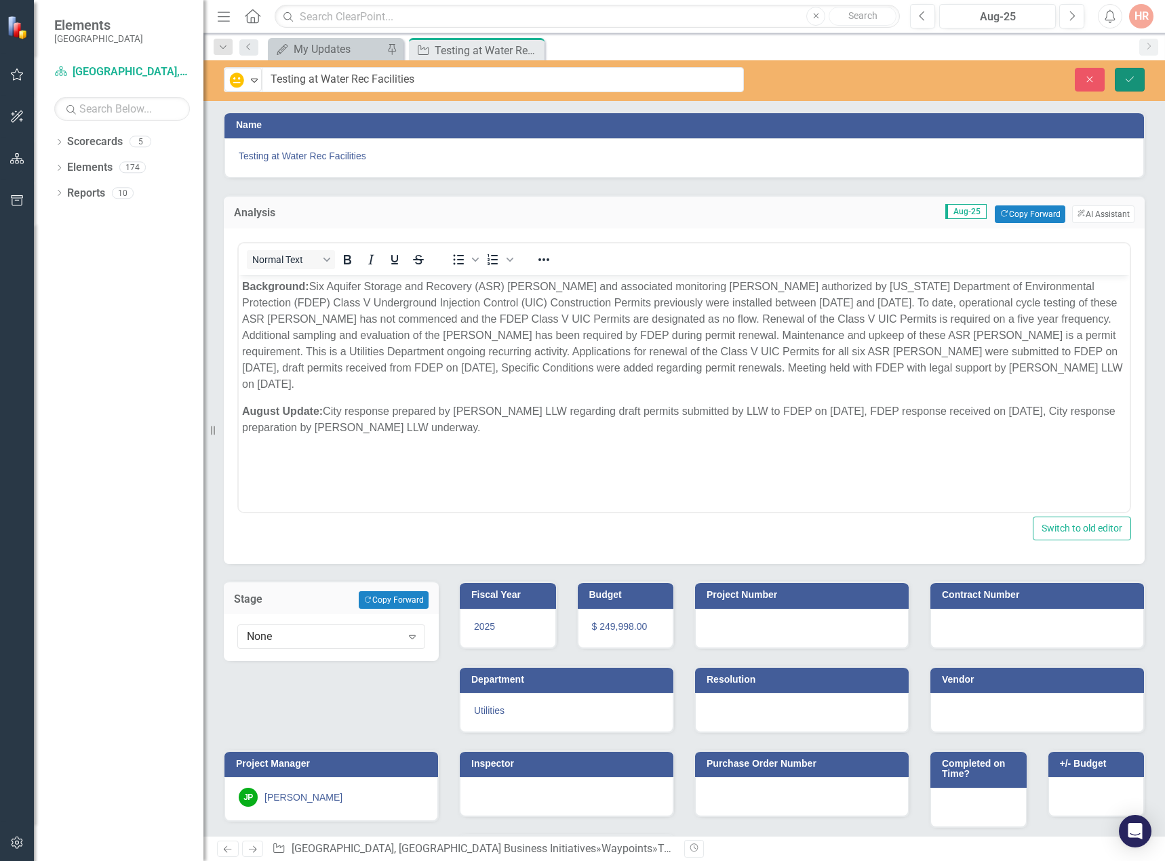
click at [1124, 78] on icon "Save" at bounding box center [1130, 79] width 12 height 9
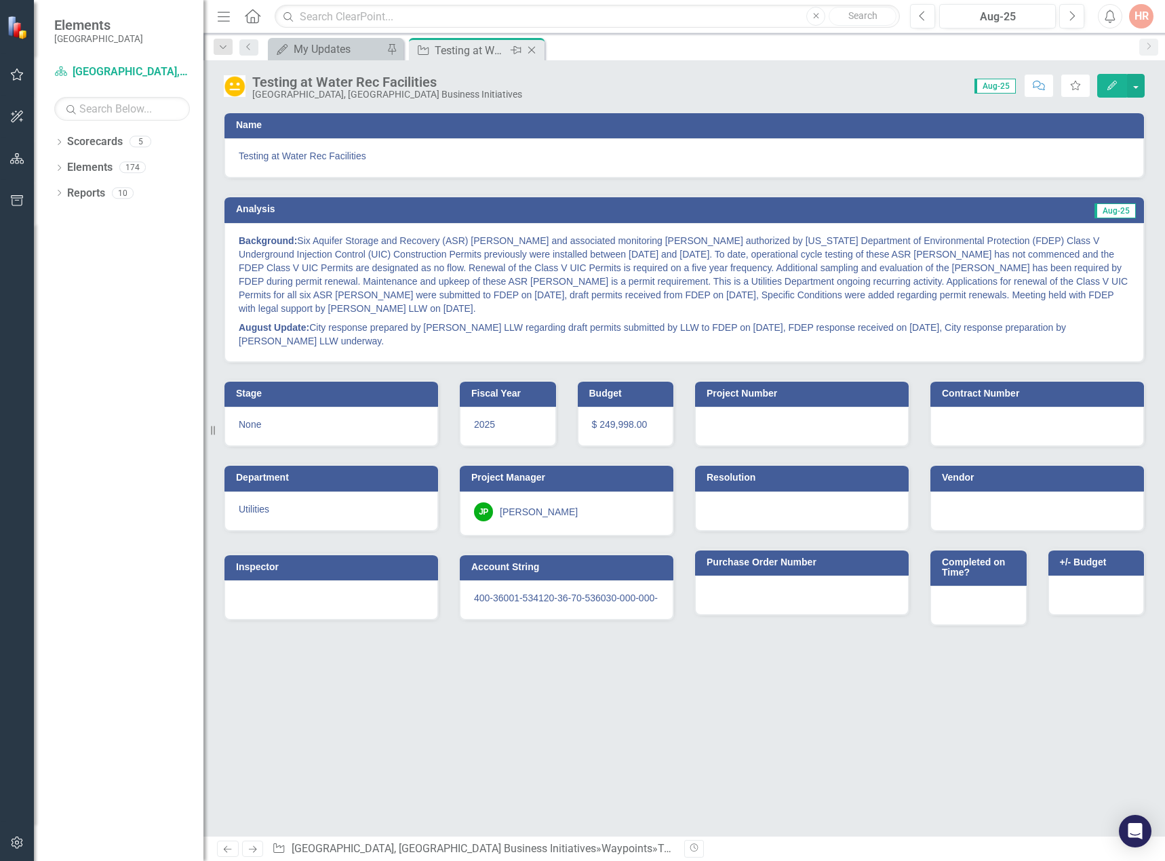
click at [533, 51] on icon "Close" at bounding box center [532, 50] width 14 height 11
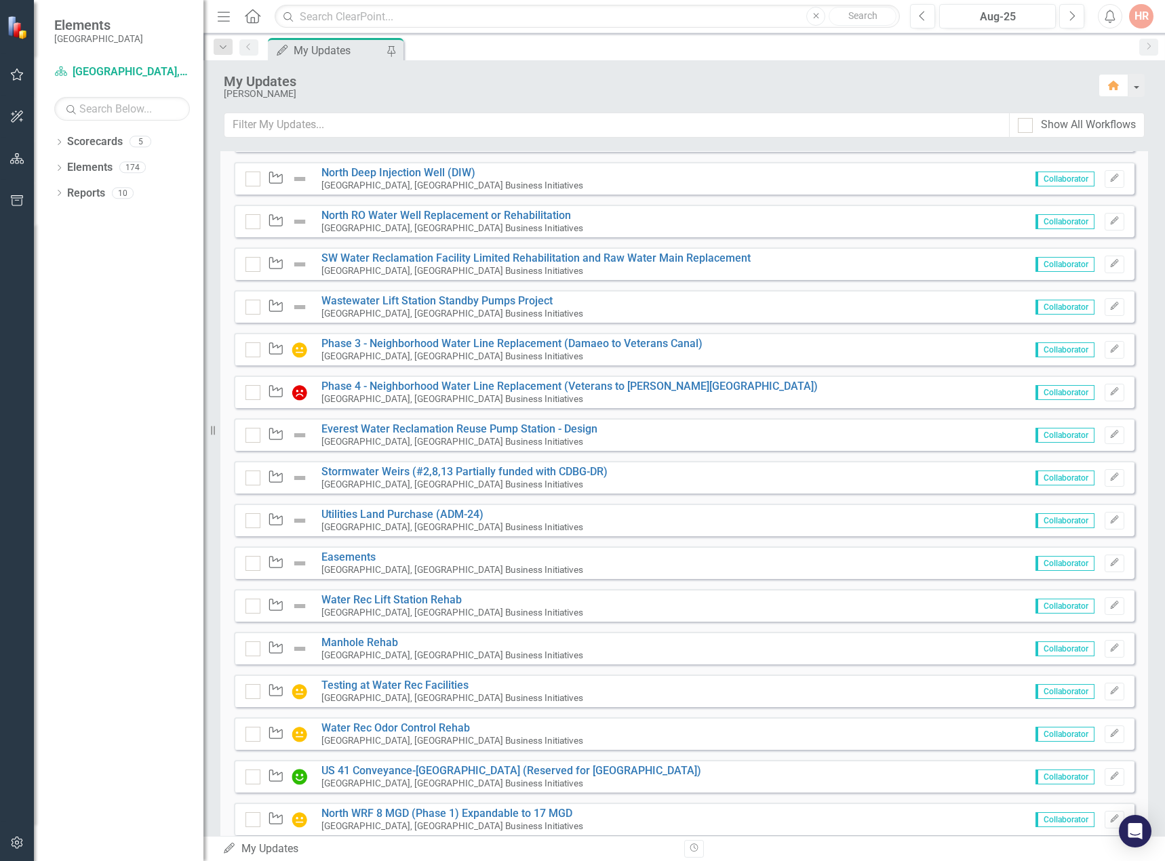
scroll to position [475, 0]
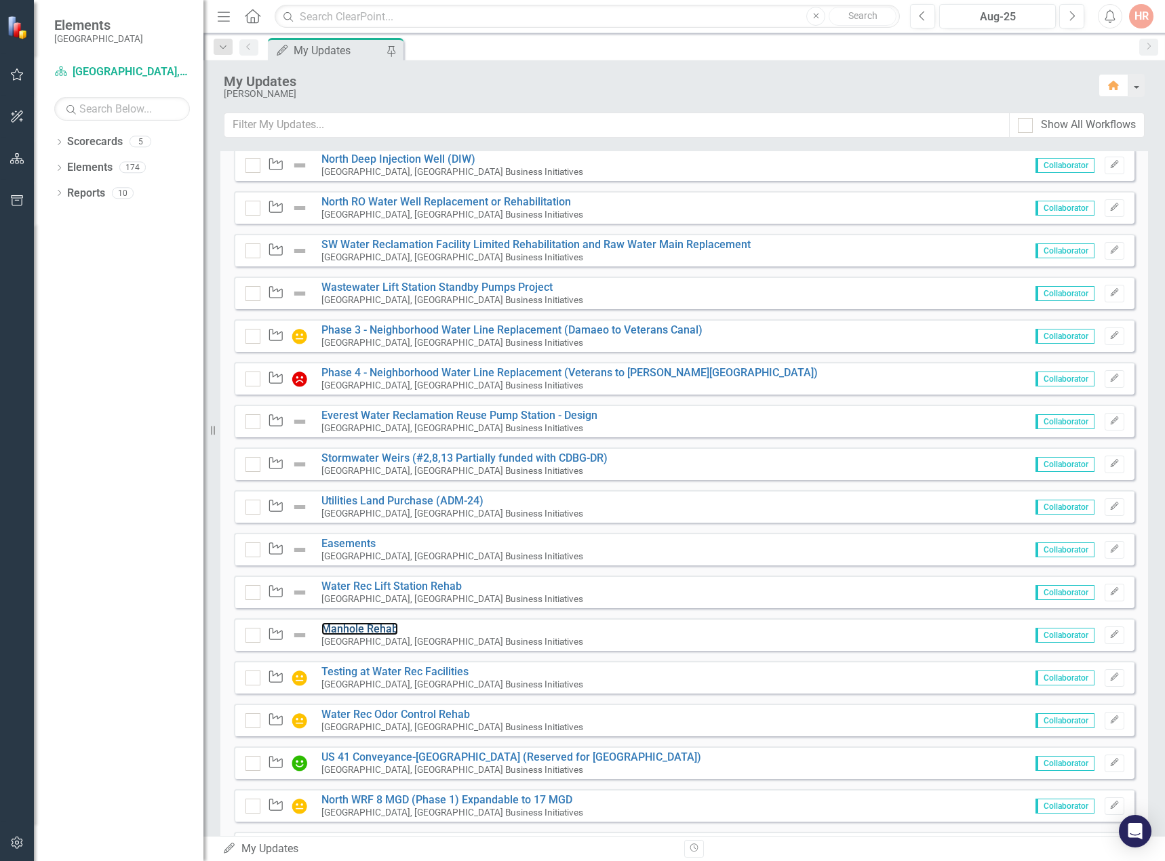
drag, startPoint x: 359, startPoint y: 626, endPoint x: 17, endPoint y: 587, distance: 344.7
click at [359, 626] on link "Manhole Rehab" at bounding box center [359, 629] width 77 height 13
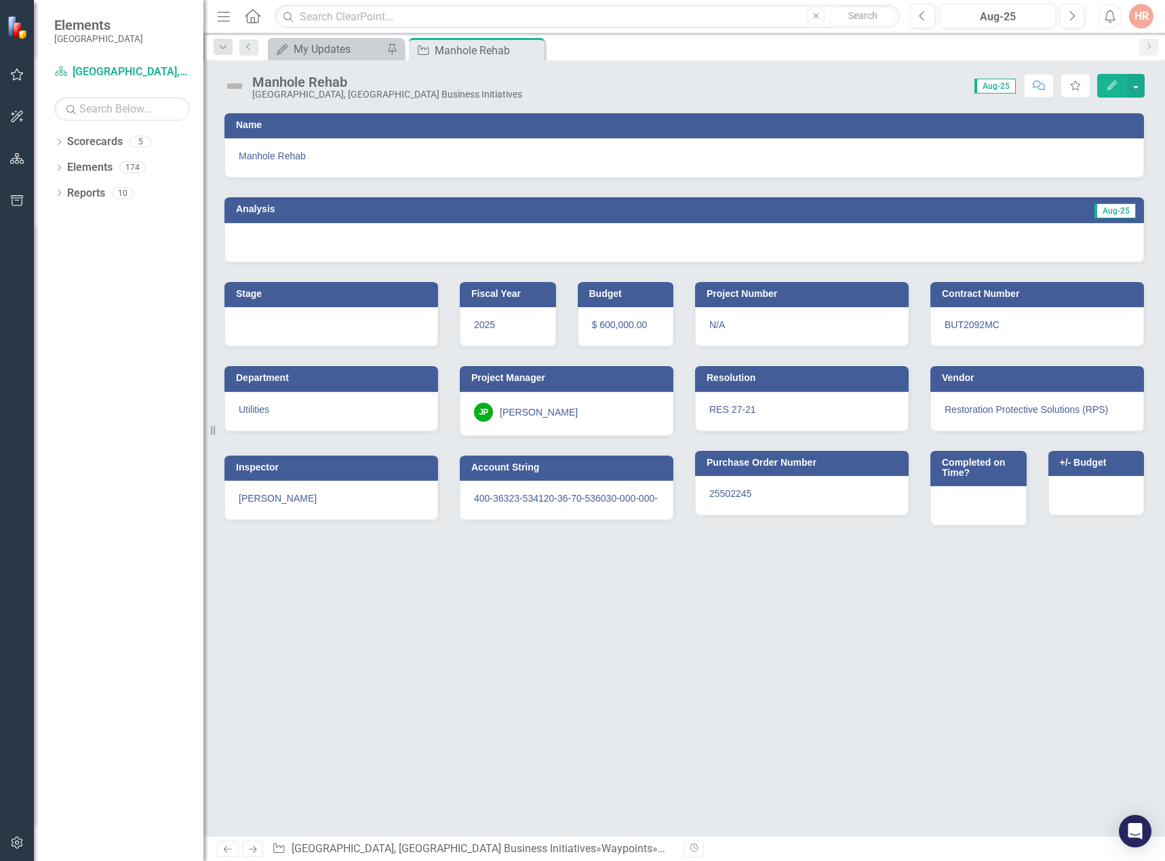
click at [234, 85] on img at bounding box center [235, 86] width 22 height 22
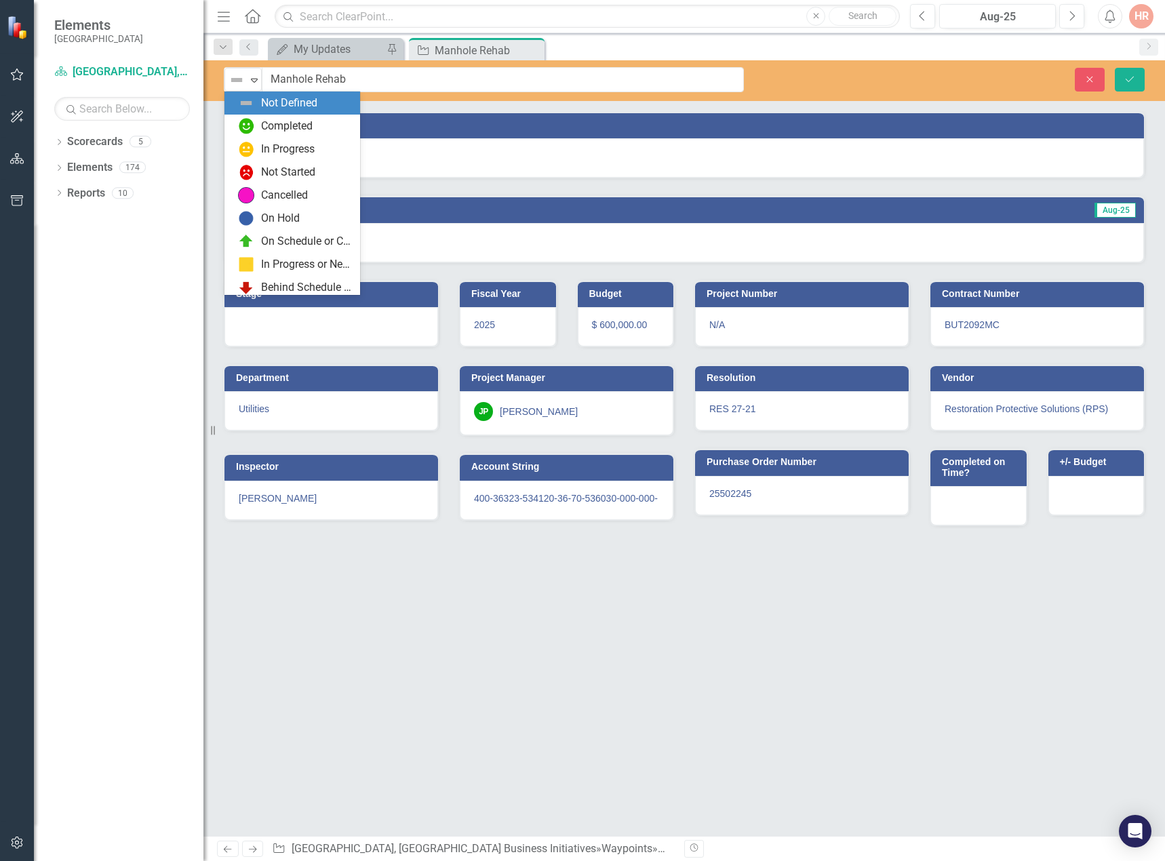
click at [234, 85] on img at bounding box center [237, 80] width 16 height 16
click at [273, 151] on div "In Progress" at bounding box center [288, 150] width 54 height 16
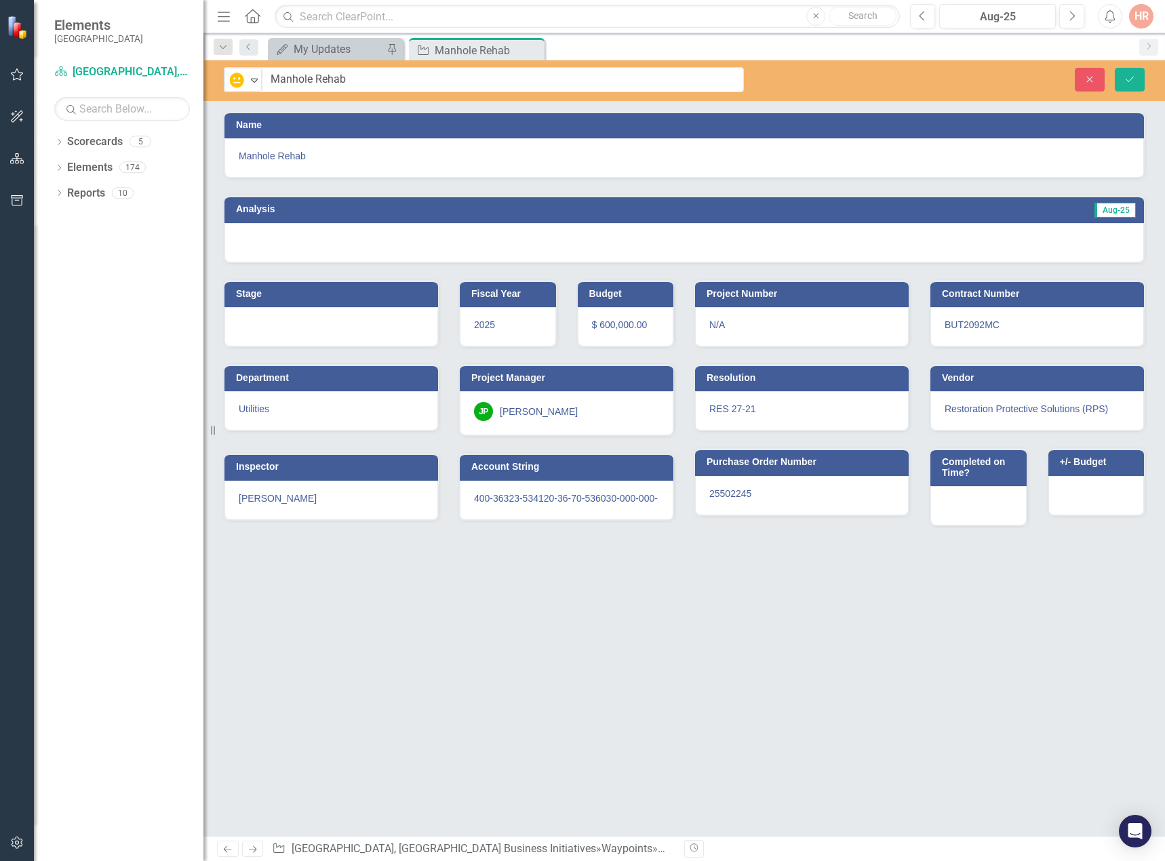
click at [281, 246] on div at bounding box center [684, 242] width 920 height 39
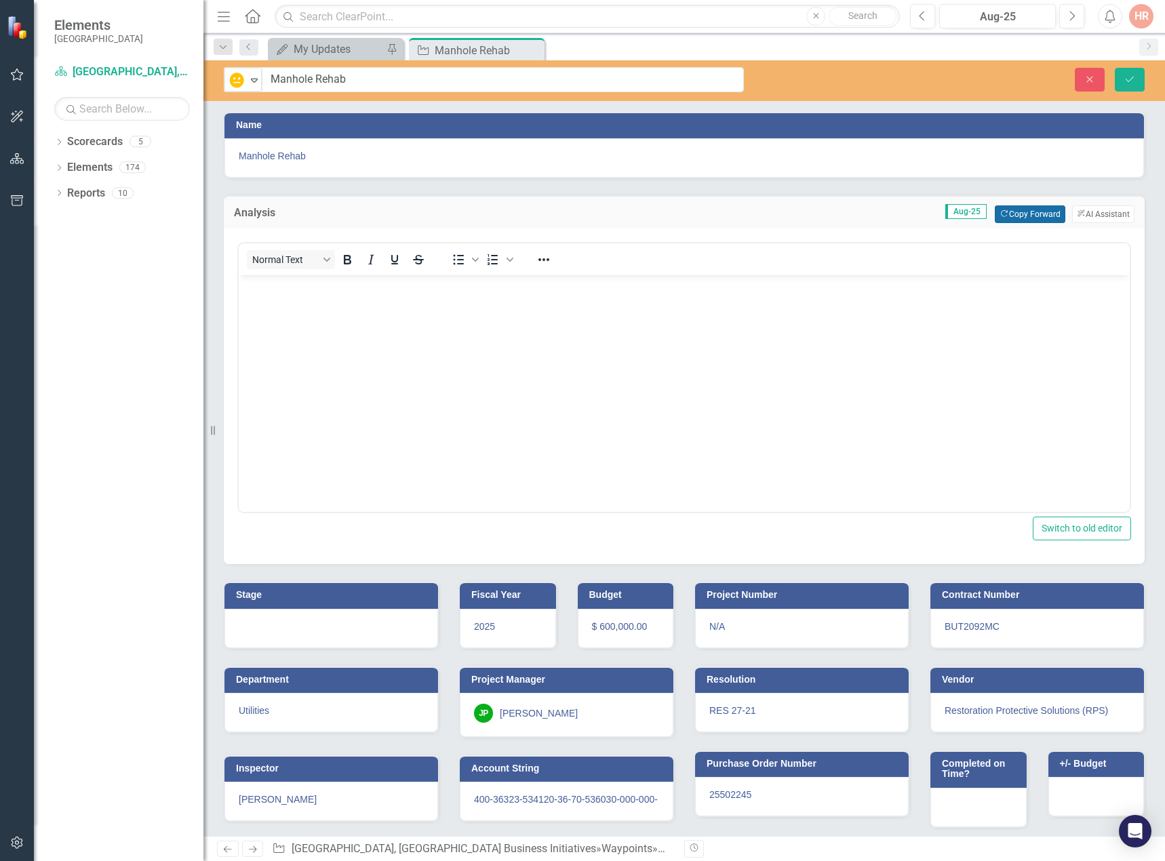
click at [1025, 220] on button "Copy Forward Copy Forward" at bounding box center [1030, 214] width 70 height 18
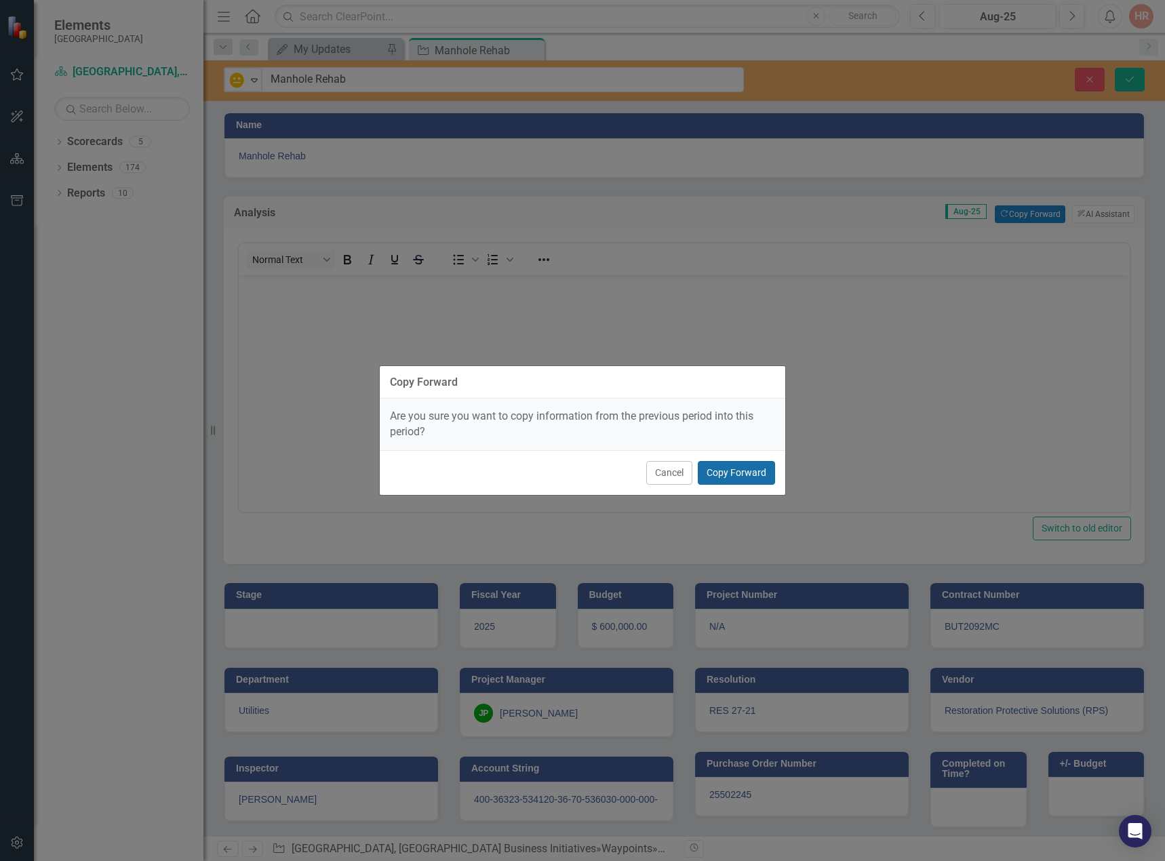
click at [740, 465] on button "Copy Forward" at bounding box center [736, 473] width 77 height 24
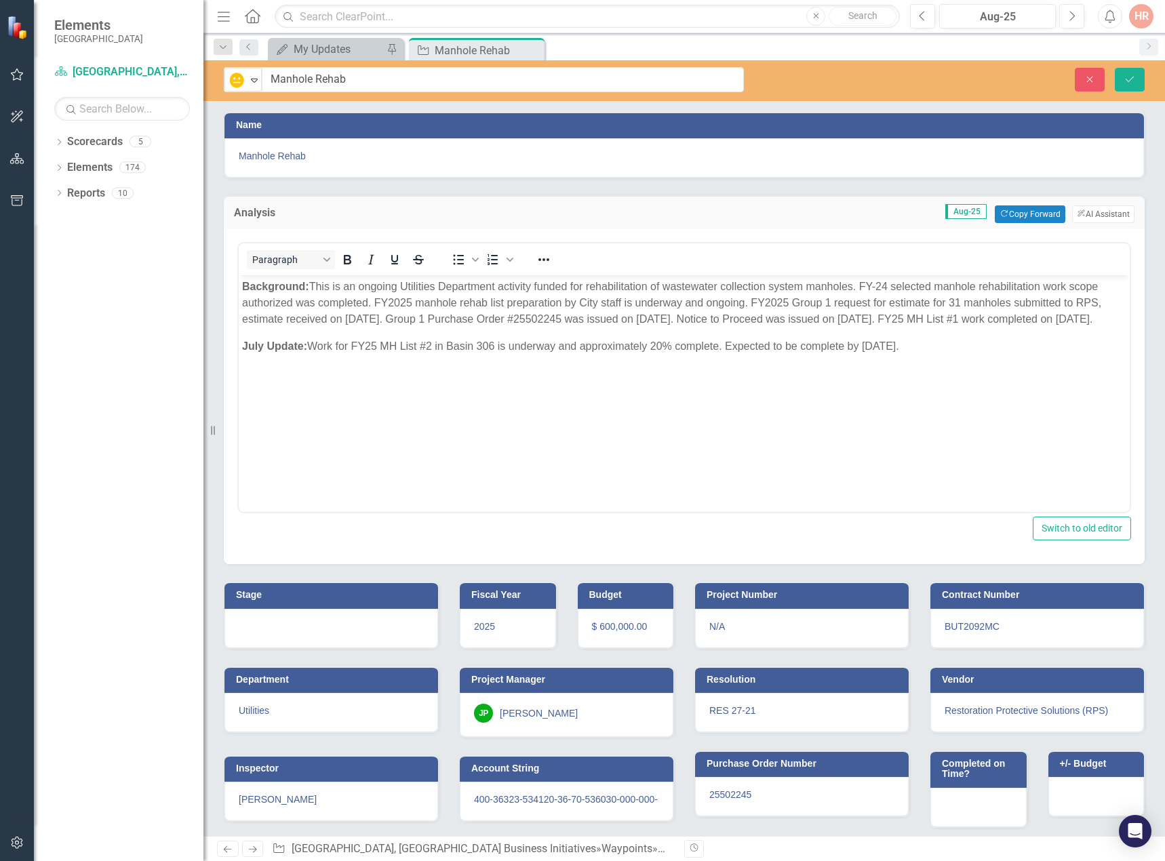
click at [237, 627] on div at bounding box center [331, 628] width 214 height 39
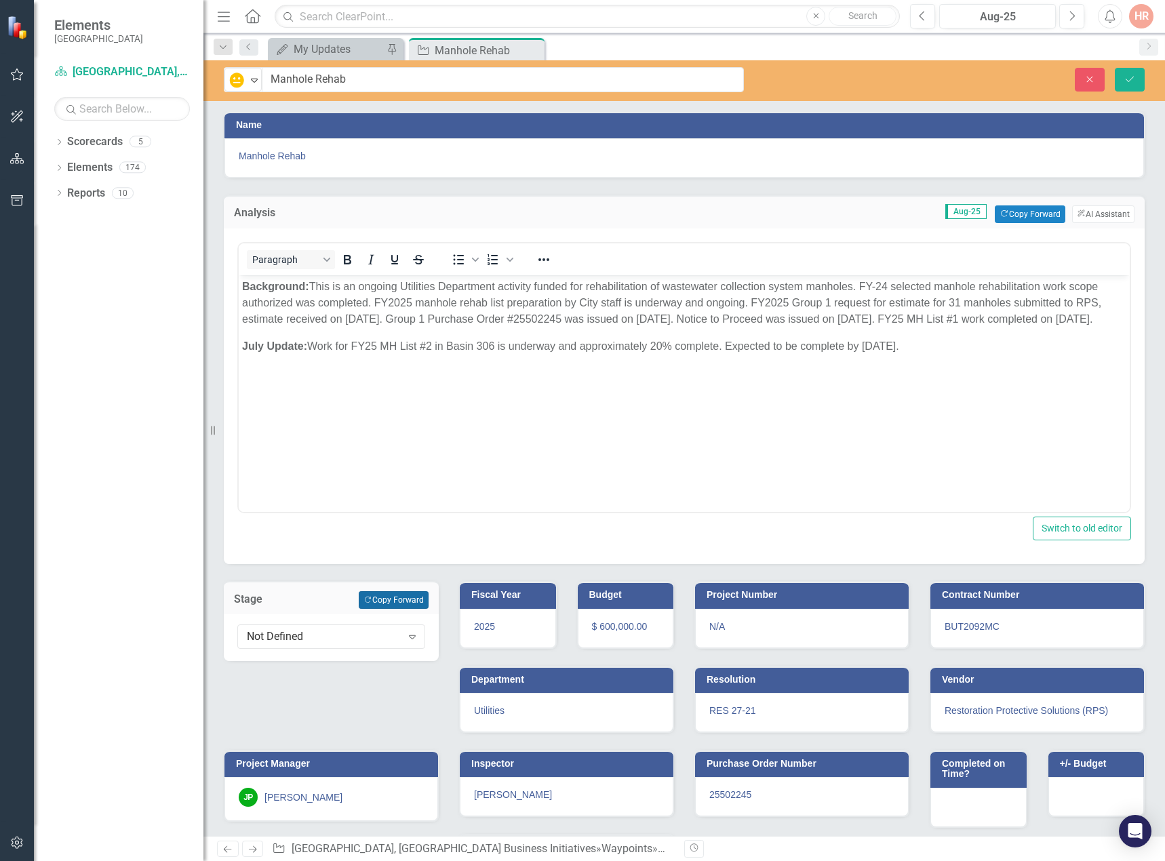
click at [396, 593] on button "Copy Forward Copy Forward" at bounding box center [394, 600] width 70 height 18
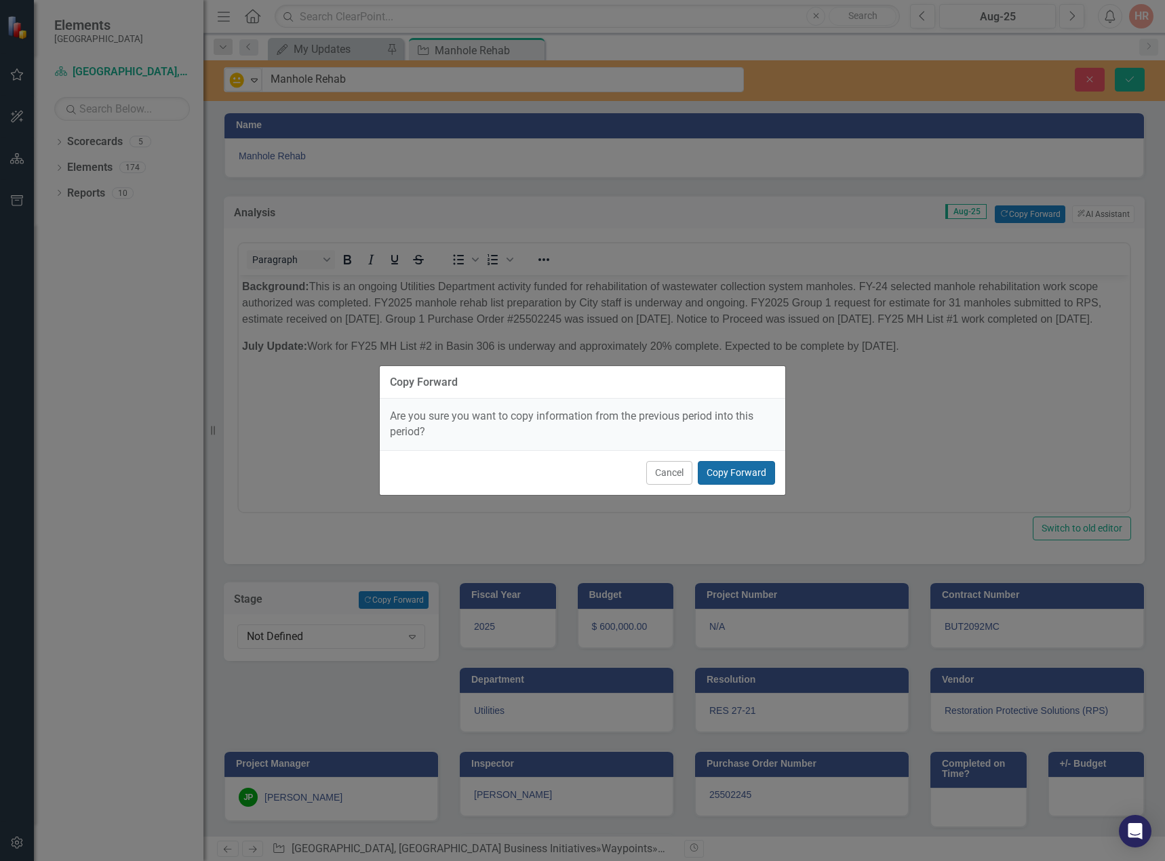
drag, startPoint x: 743, startPoint y: 472, endPoint x: 480, endPoint y: 186, distance: 388.3
click at [743, 472] on button "Copy Forward" at bounding box center [736, 473] width 77 height 24
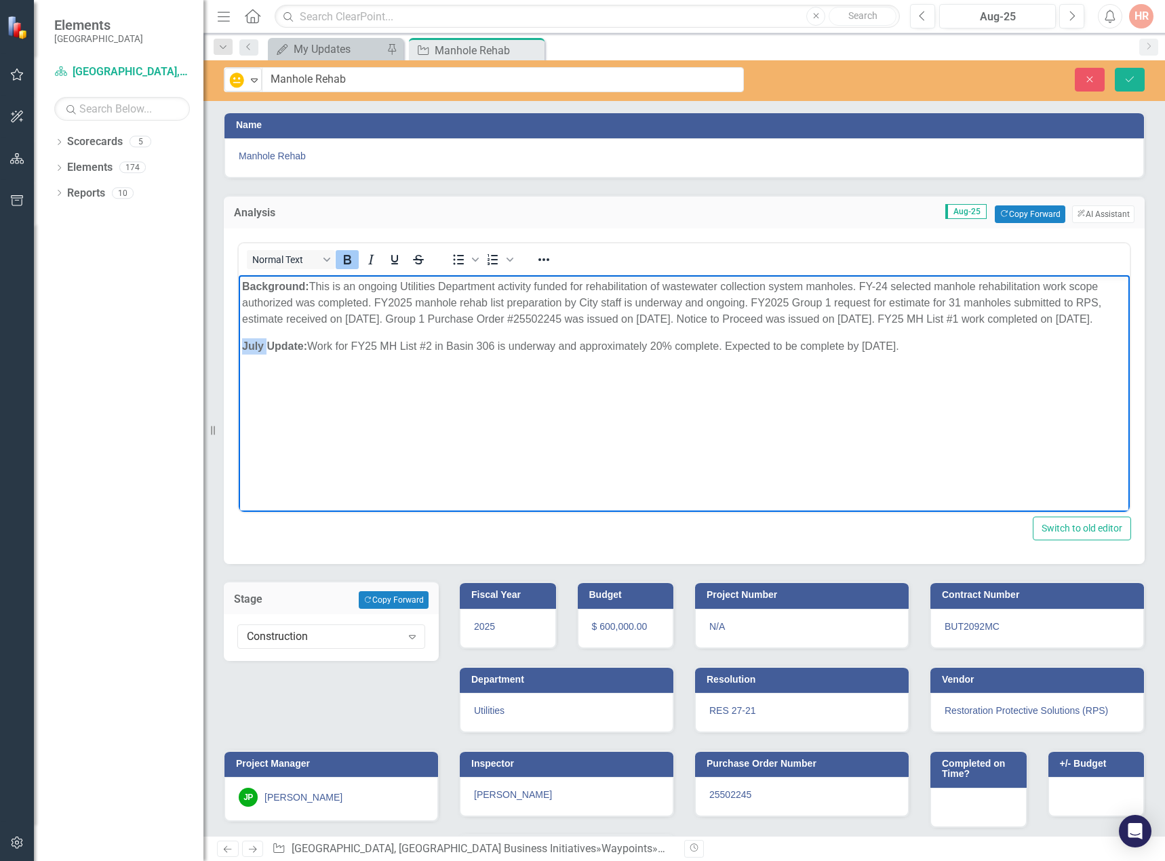
drag, startPoint x: 267, startPoint y: 343, endPoint x: 231, endPoint y: 342, distance: 36.0
click at [239, 342] on html "Background: This is an ongoing Utilities Department activity funded for rehabil…" at bounding box center [684, 376] width 891 height 203
drag, startPoint x: 1104, startPoint y: 320, endPoint x: 313, endPoint y: 288, distance: 791.4
click at [313, 288] on p "Background: This is an ongoing Utilities Department activity funded for rehabil…" at bounding box center [684, 303] width 884 height 49
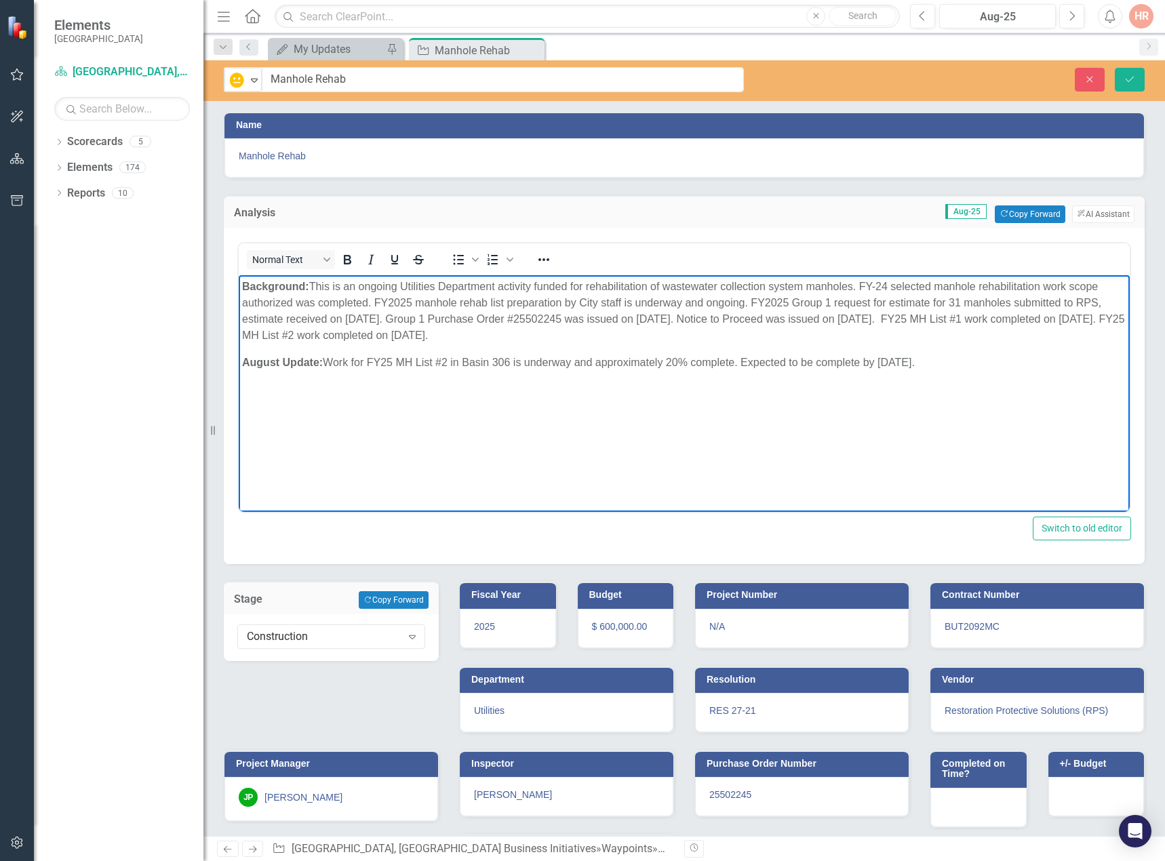
drag, startPoint x: 920, startPoint y: 361, endPoint x: 327, endPoint y: 357, distance: 592.7
click at [327, 357] on p "August Update: Work for FY25 MH List #2 in Basin 306 is underway and approximat…" at bounding box center [684, 363] width 884 height 16
drag, startPoint x: 1134, startPoint y: 73, endPoint x: 1126, endPoint y: 91, distance: 19.8
click at [1133, 73] on button "Save" at bounding box center [1130, 80] width 30 height 24
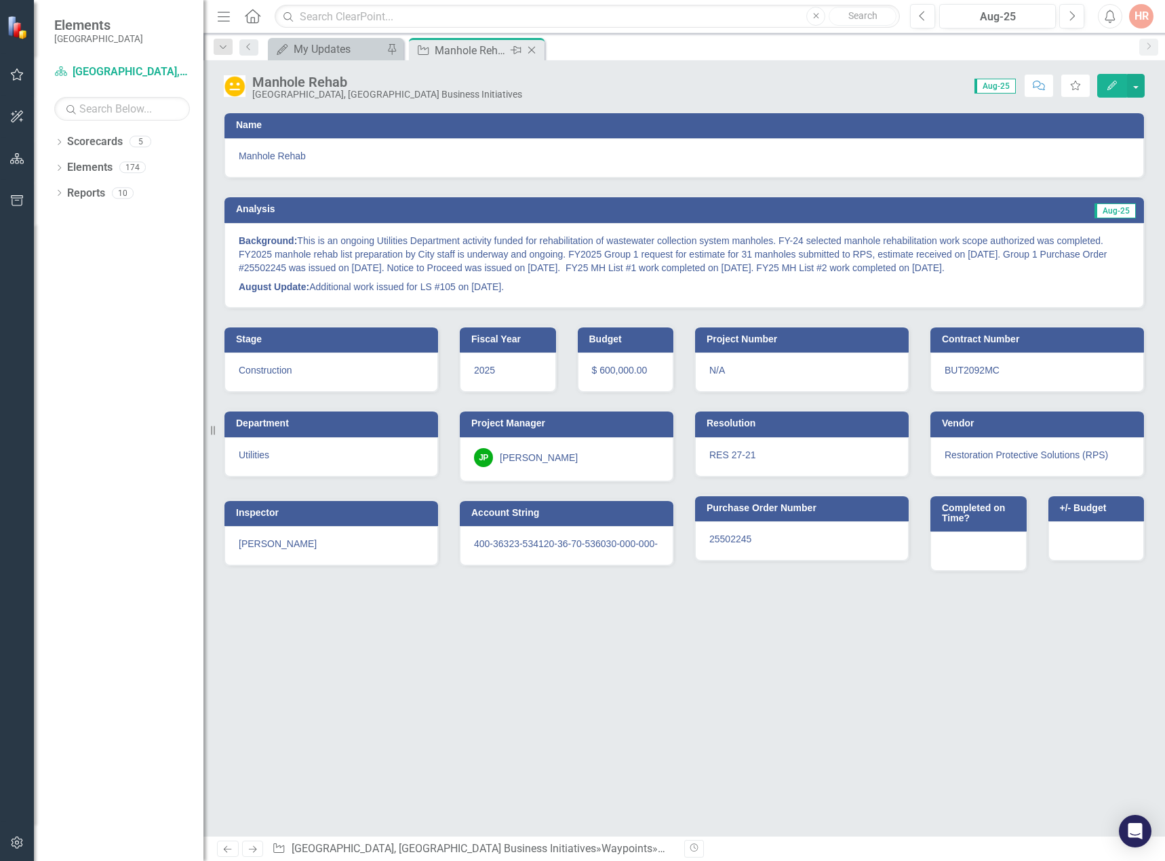
click at [536, 44] on div "Close" at bounding box center [532, 50] width 17 height 17
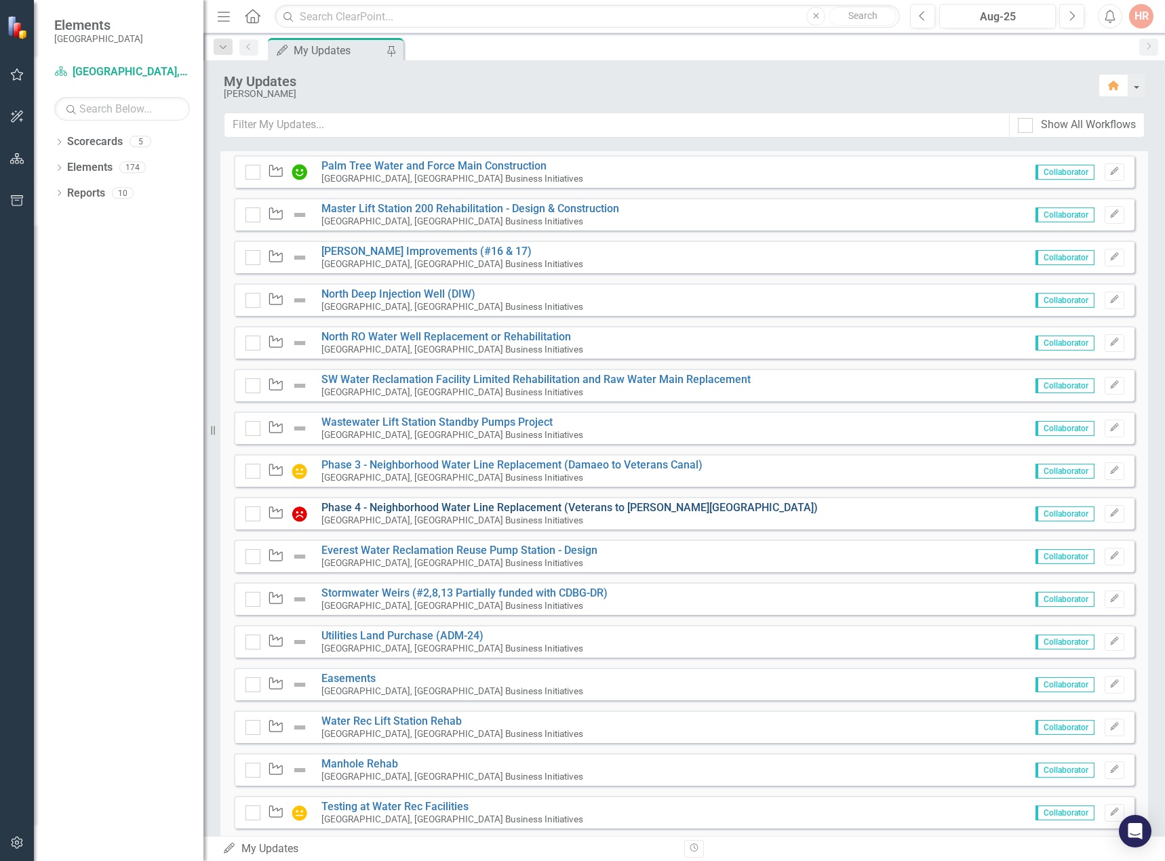
scroll to position [407, 0]
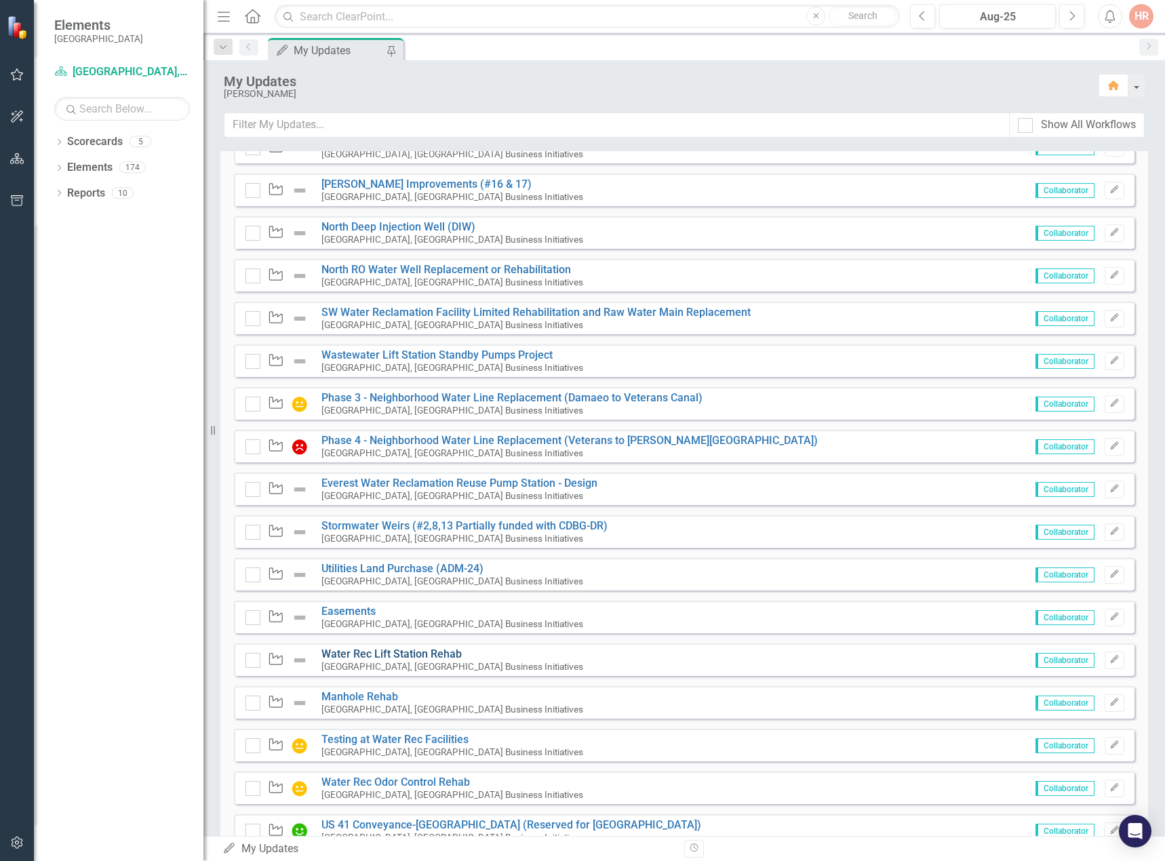
click at [366, 654] on link "Water Rec Lift Station Rehab" at bounding box center [391, 654] width 140 height 13
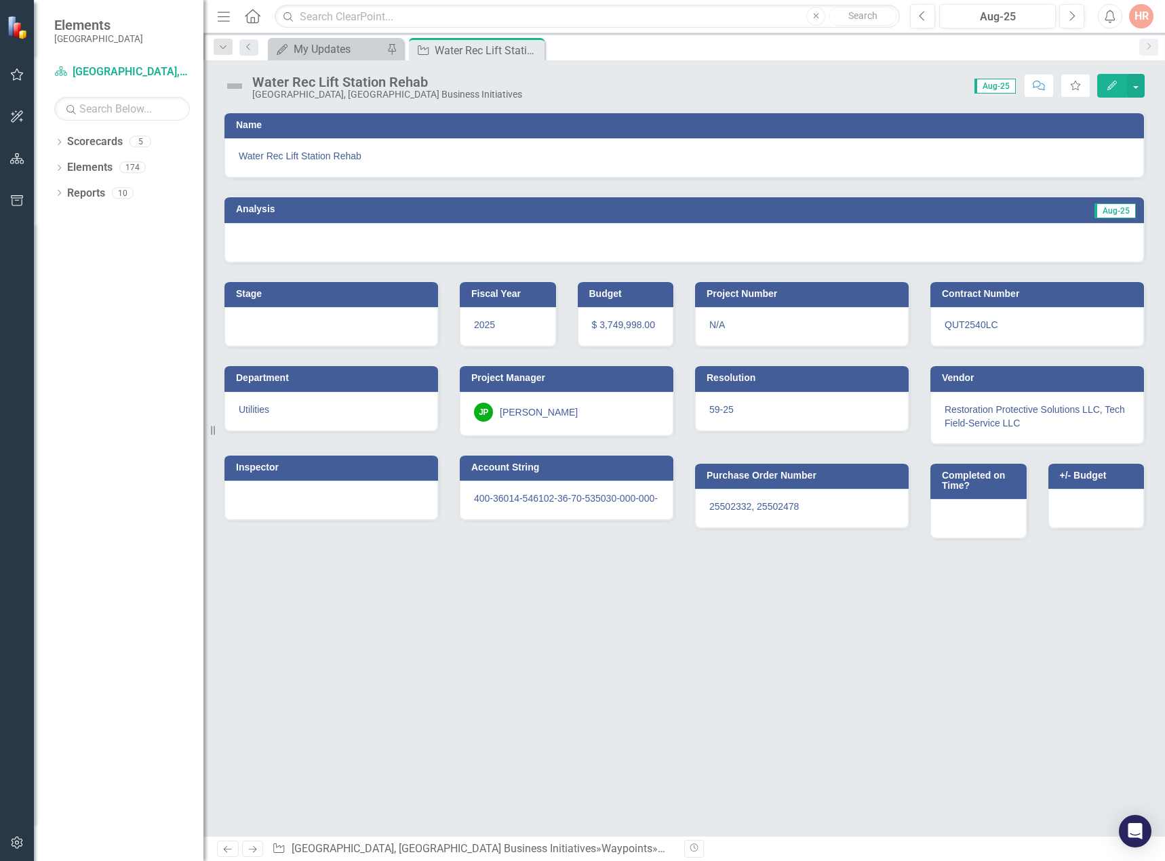
click at [233, 83] on img at bounding box center [235, 86] width 22 height 22
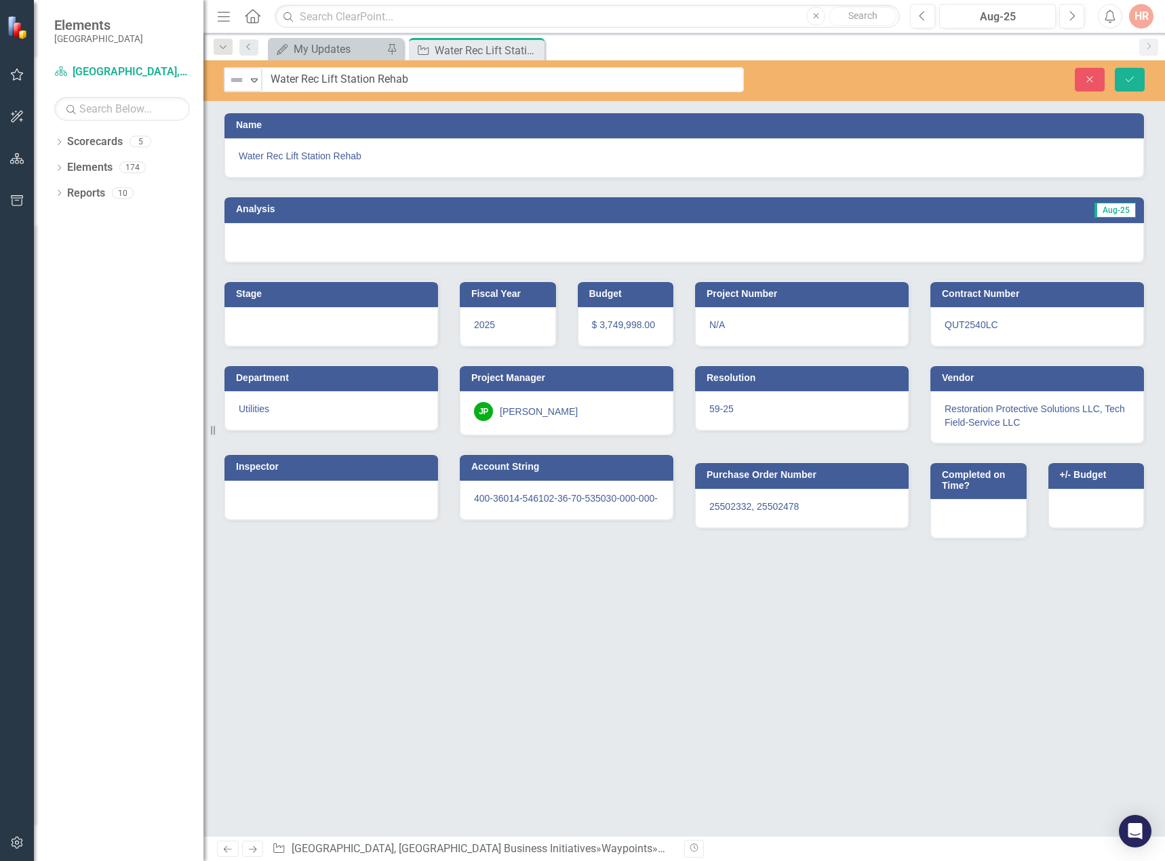
click at [233, 83] on img at bounding box center [237, 80] width 16 height 16
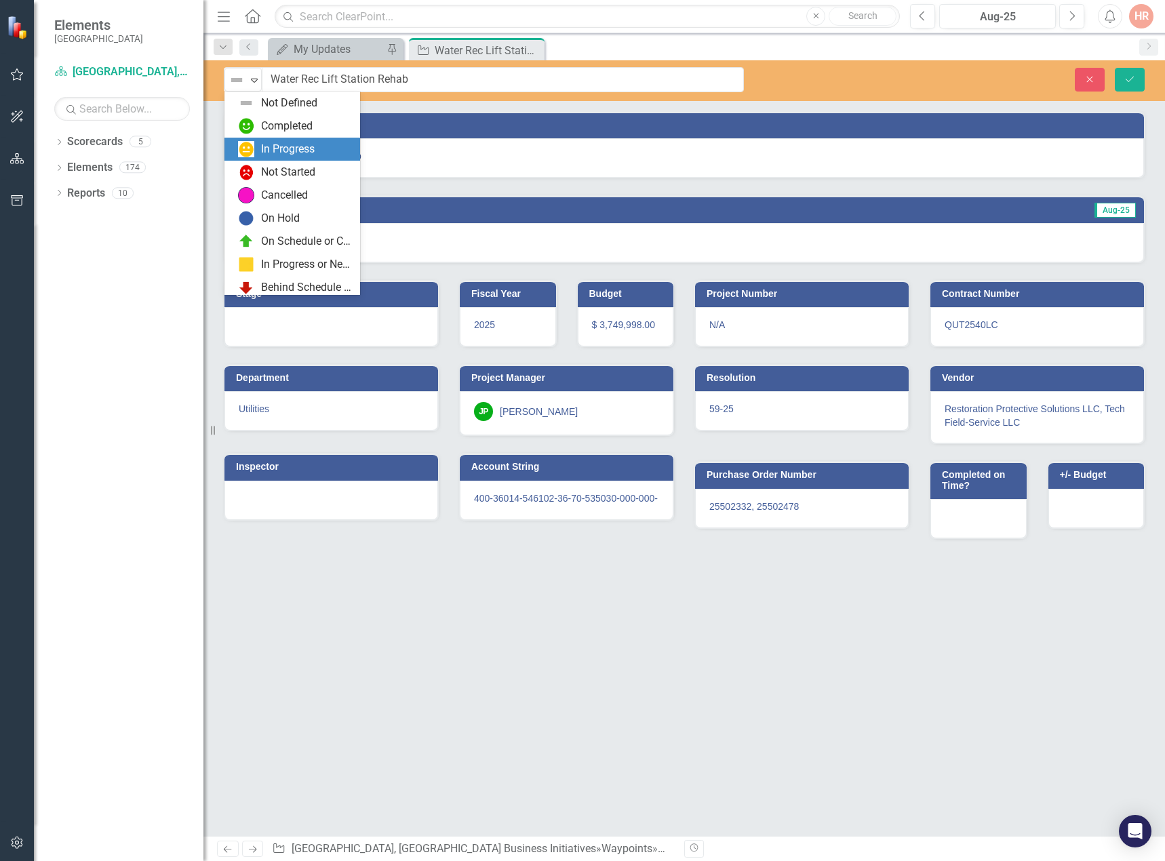
click at [266, 148] on div "In Progress" at bounding box center [288, 150] width 54 height 16
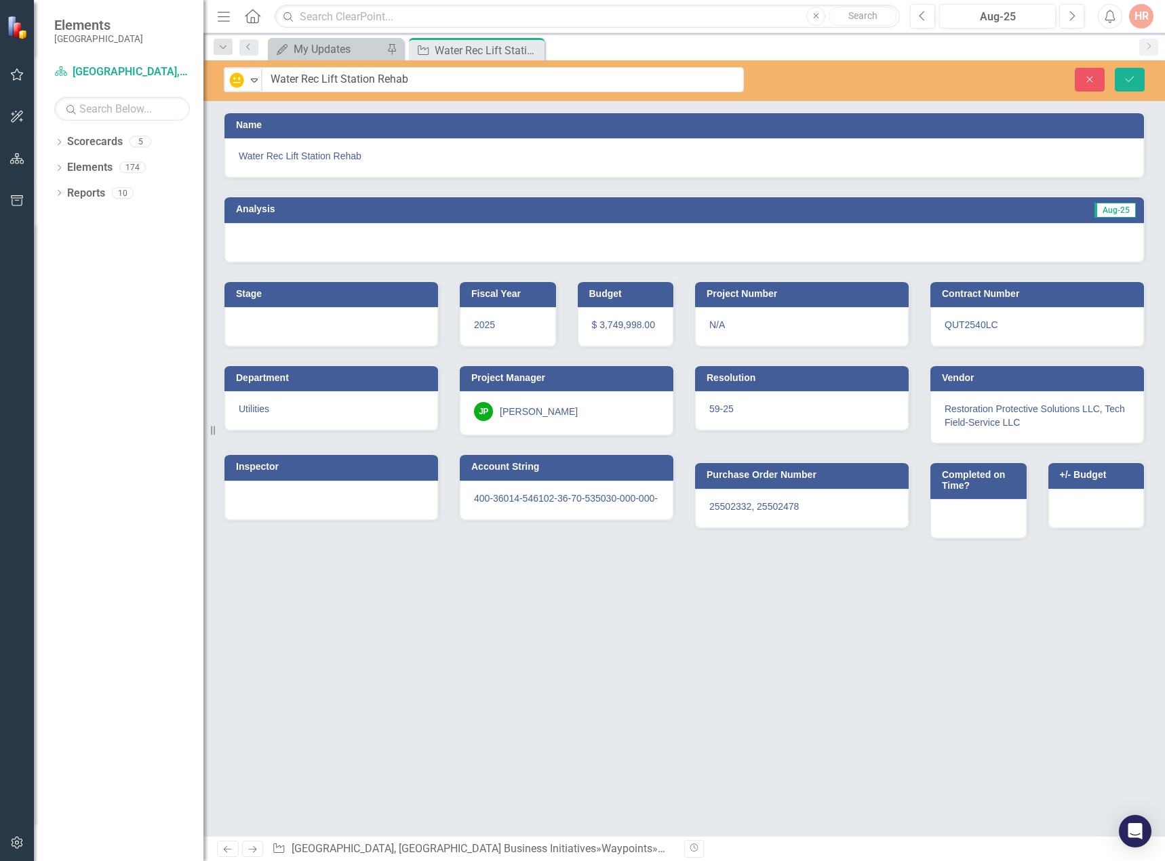
click at [309, 241] on div at bounding box center [684, 242] width 920 height 39
click at [309, 240] on div at bounding box center [684, 242] width 920 height 39
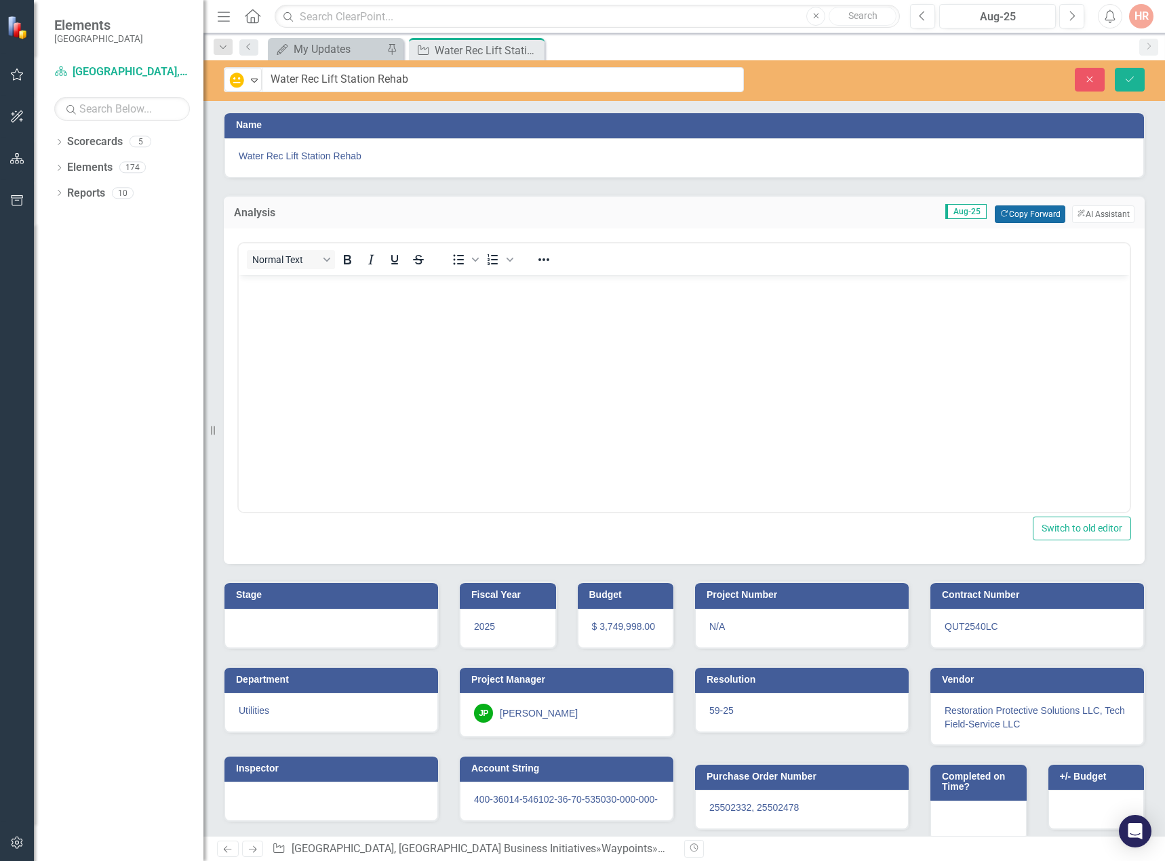
click at [996, 214] on button "Copy Forward Copy Forward" at bounding box center [1030, 214] width 70 height 18
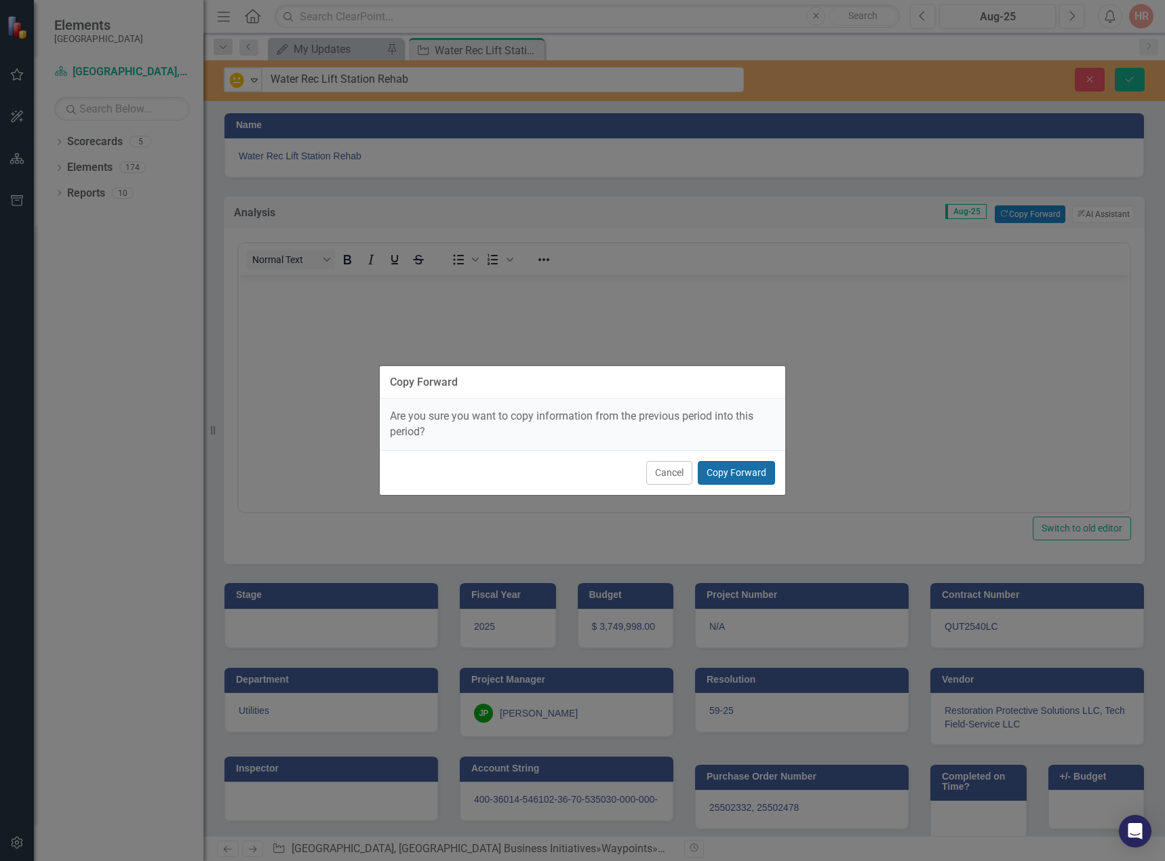
click at [712, 475] on button "Copy Forward" at bounding box center [736, 473] width 77 height 24
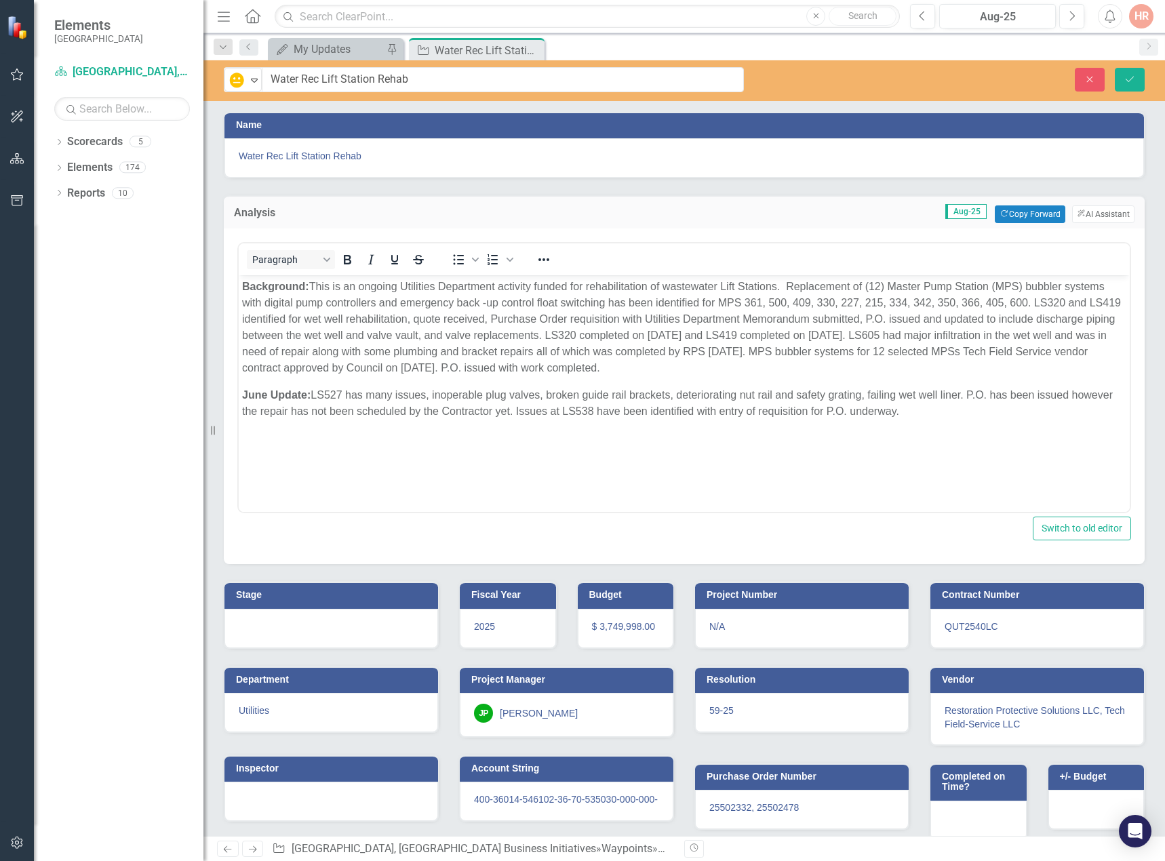
click at [281, 619] on div at bounding box center [331, 628] width 214 height 39
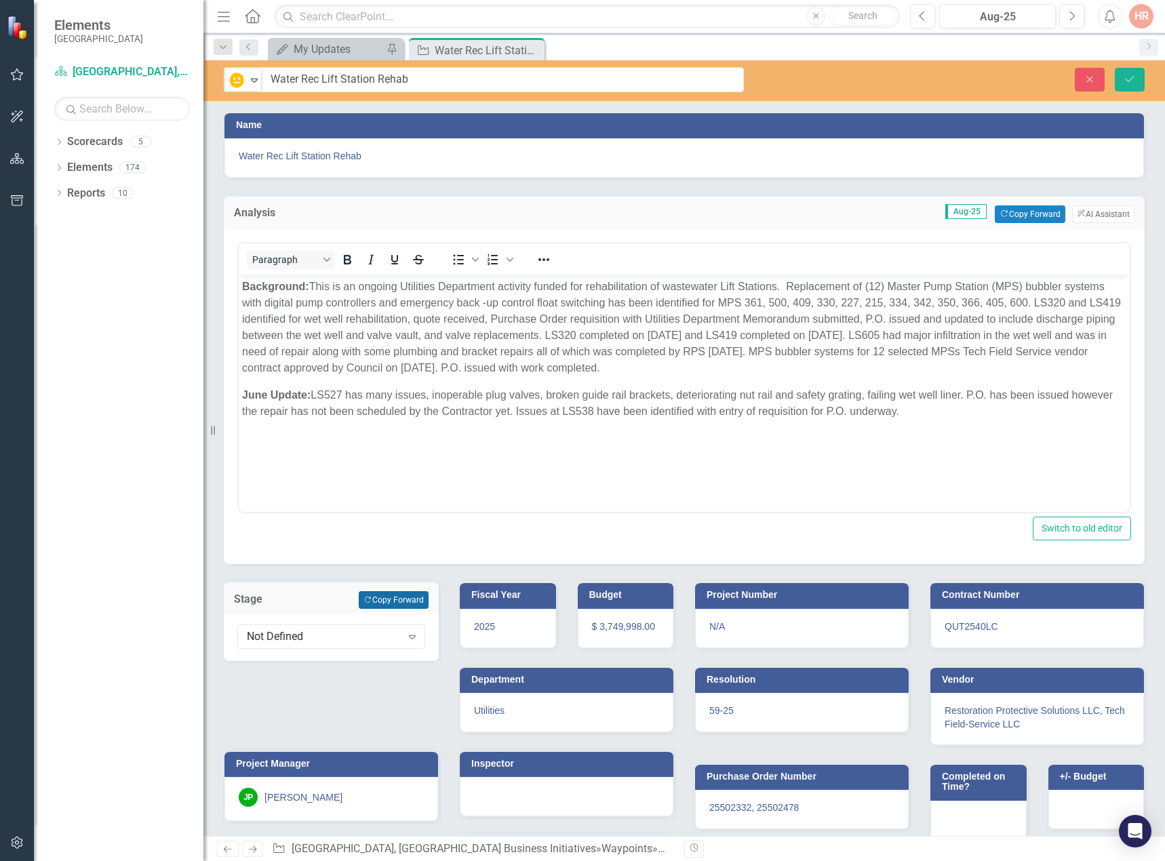
click at [359, 605] on button "Copy Forward Copy Forward" at bounding box center [394, 600] width 70 height 18
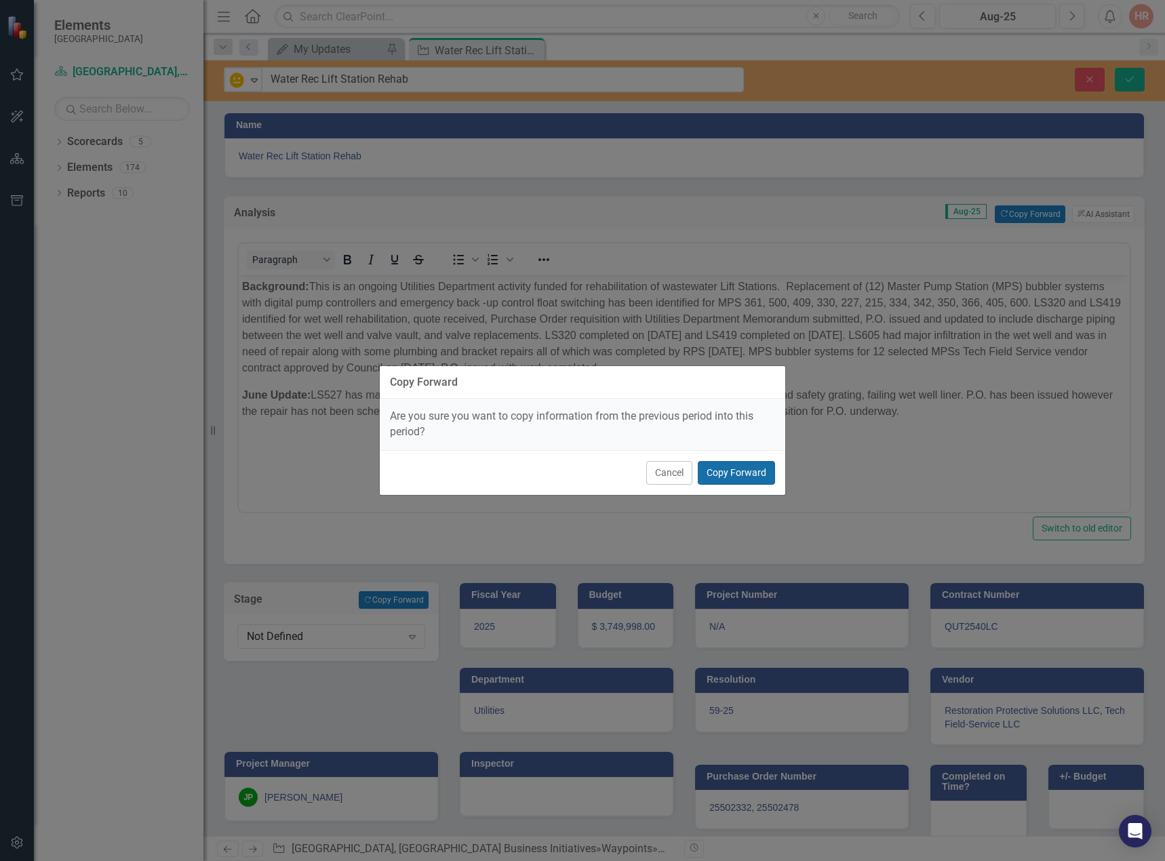
click at [722, 473] on button "Copy Forward" at bounding box center [736, 473] width 77 height 24
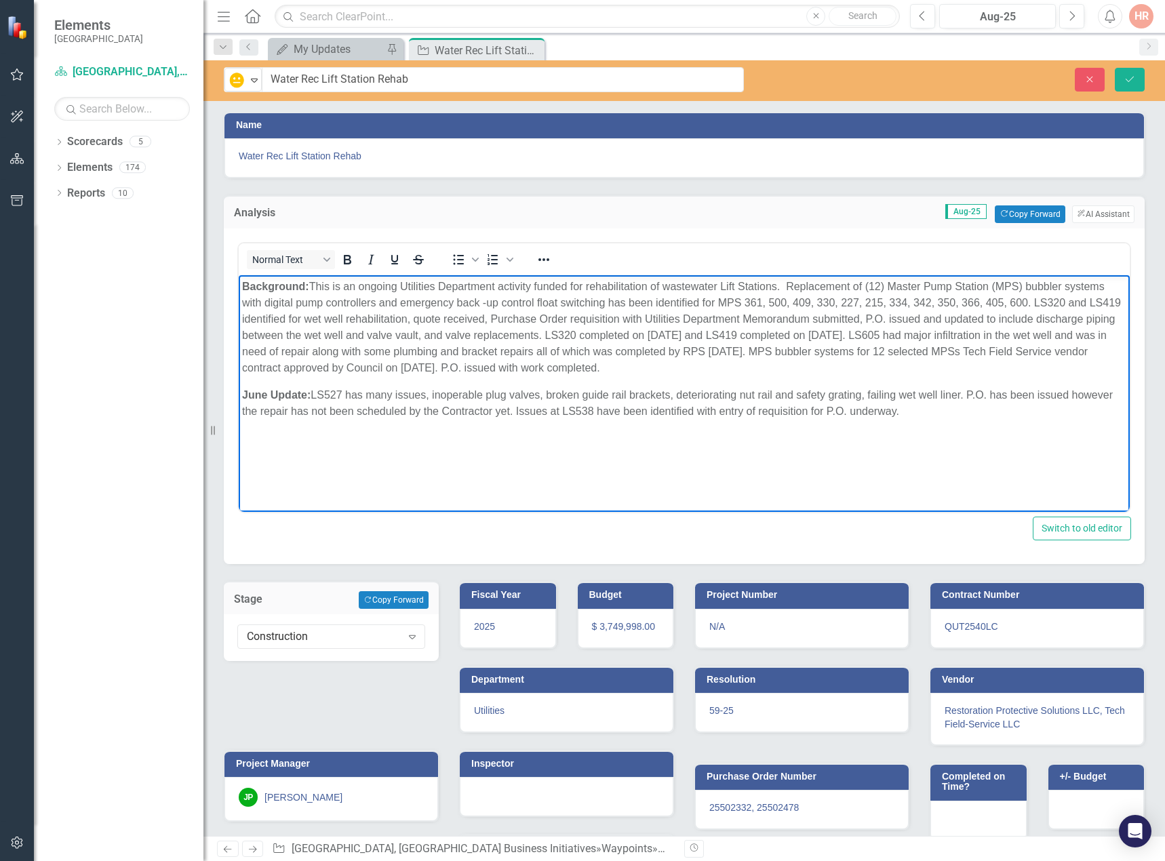
drag, startPoint x: 916, startPoint y: 412, endPoint x: 320, endPoint y: 398, distance: 595.6
click at [314, 394] on p "June Update: LS527 has many issues, inoperable plug valves, broken guide rail b…" at bounding box center [684, 403] width 884 height 33
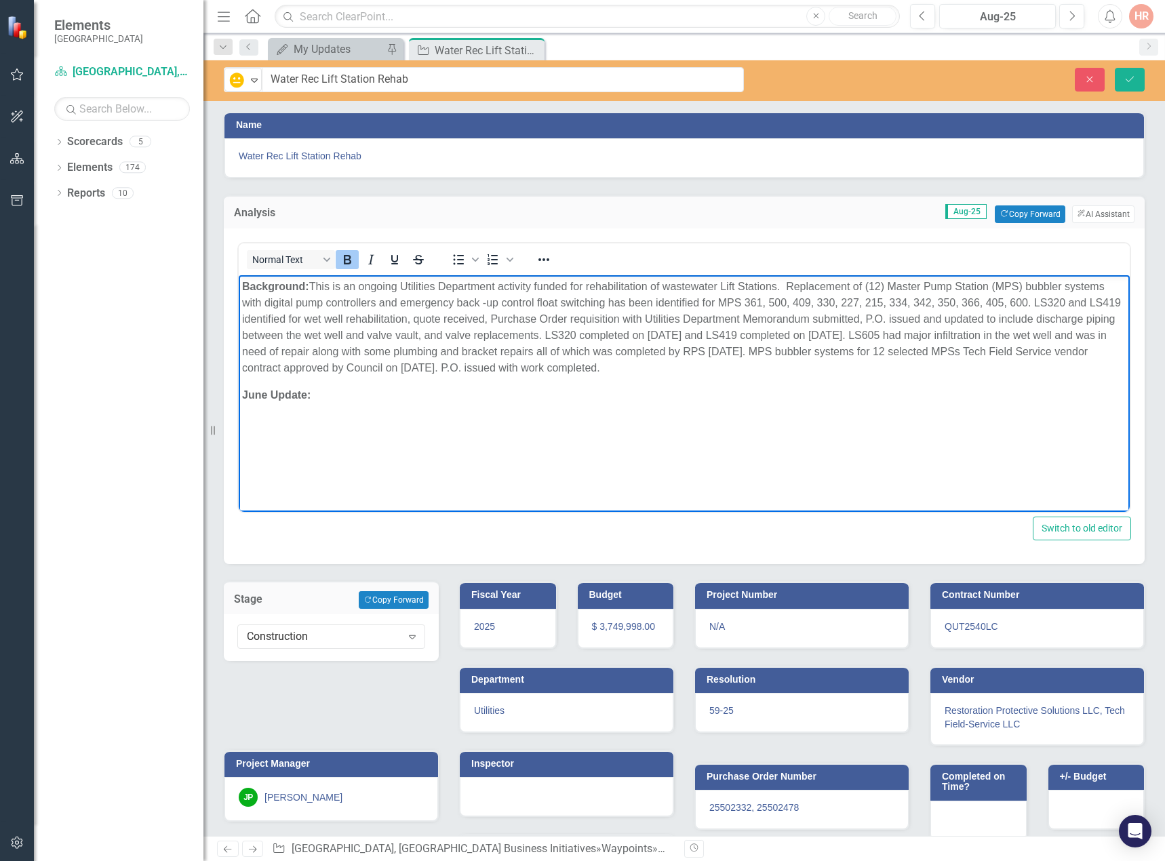
click at [347, 254] on icon "Bold" at bounding box center [347, 260] width 16 height 16
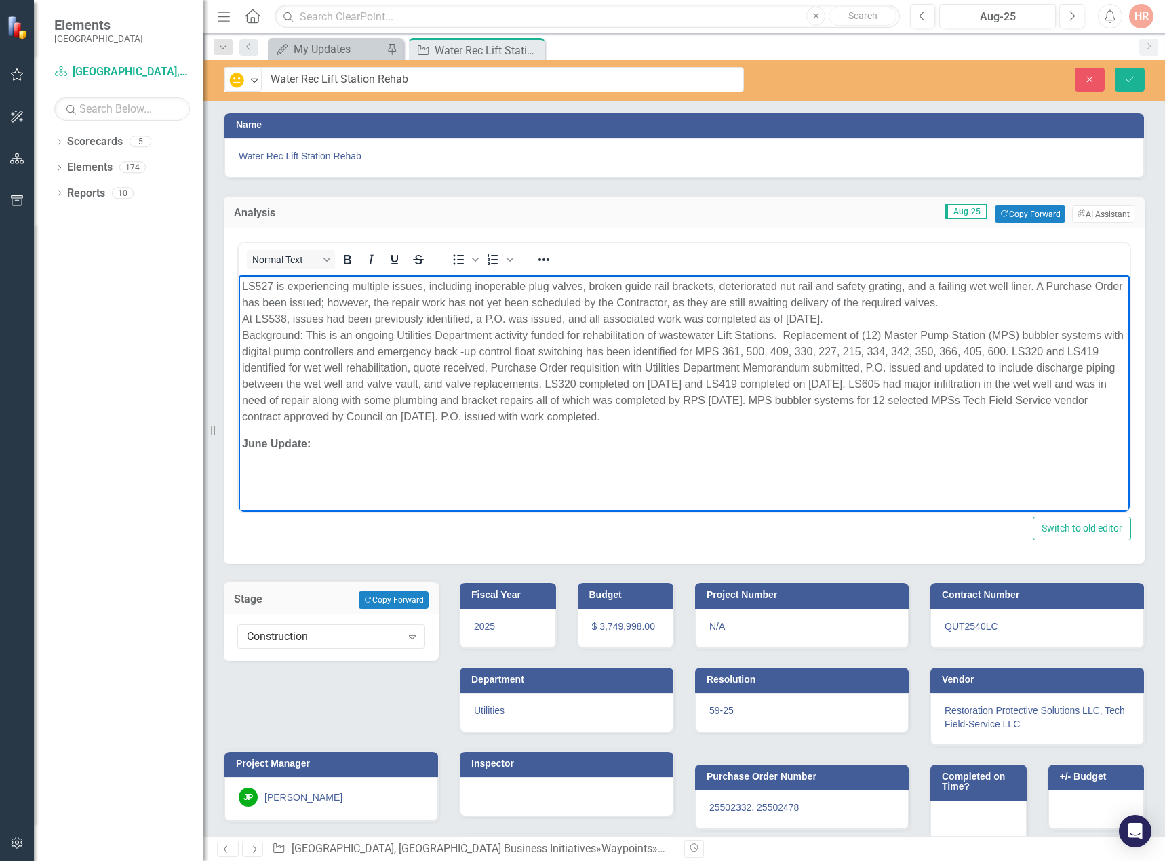
drag, startPoint x: 829, startPoint y: 313, endPoint x: 229, endPoint y: 287, distance: 600.1
click at [239, 287] on html "LS527 is experiencing multiple issues, including inoperable plug valves, broken…" at bounding box center [684, 376] width 891 height 203
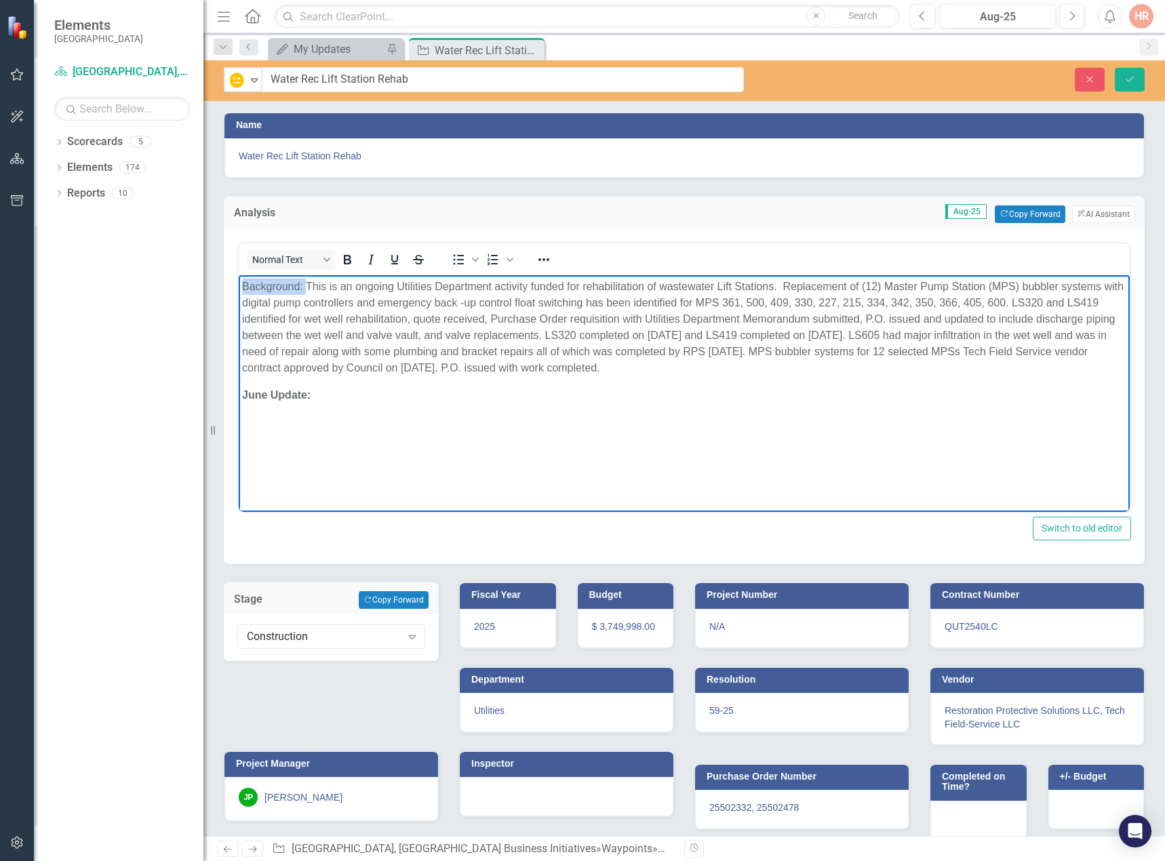
drag, startPoint x: 305, startPoint y: 279, endPoint x: 212, endPoint y: 282, distance: 93.6
click at [239, 282] on html "Background: This is an ongoing Utilities Department activity funded for rehabil…" at bounding box center [684, 376] width 891 height 203
click at [347, 256] on icon "Bold" at bounding box center [347, 259] width 7 height 9
click at [359, 393] on p "June Update:" at bounding box center [684, 395] width 884 height 16
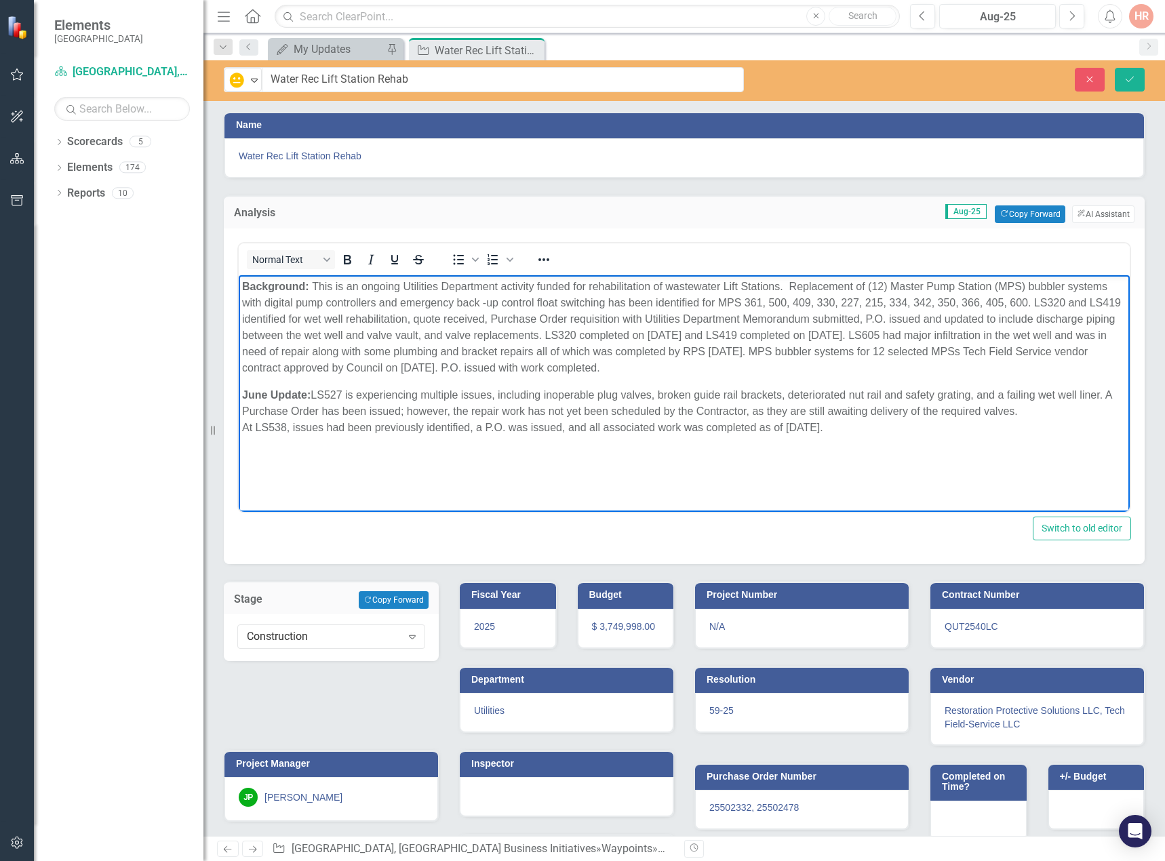
click at [319, 393] on p "June Update: LS527 is experiencing multiple issues, including inoperable plug v…" at bounding box center [684, 411] width 884 height 49
drag, startPoint x: 266, startPoint y: 394, endPoint x: 473, endPoint y: 670, distance: 344.9
click at [239, 394] on html "Background: This is an ongoing Utilities Department activity funded for rehabil…" at bounding box center [684, 376] width 891 height 203
click at [1133, 73] on button "Save" at bounding box center [1130, 80] width 30 height 24
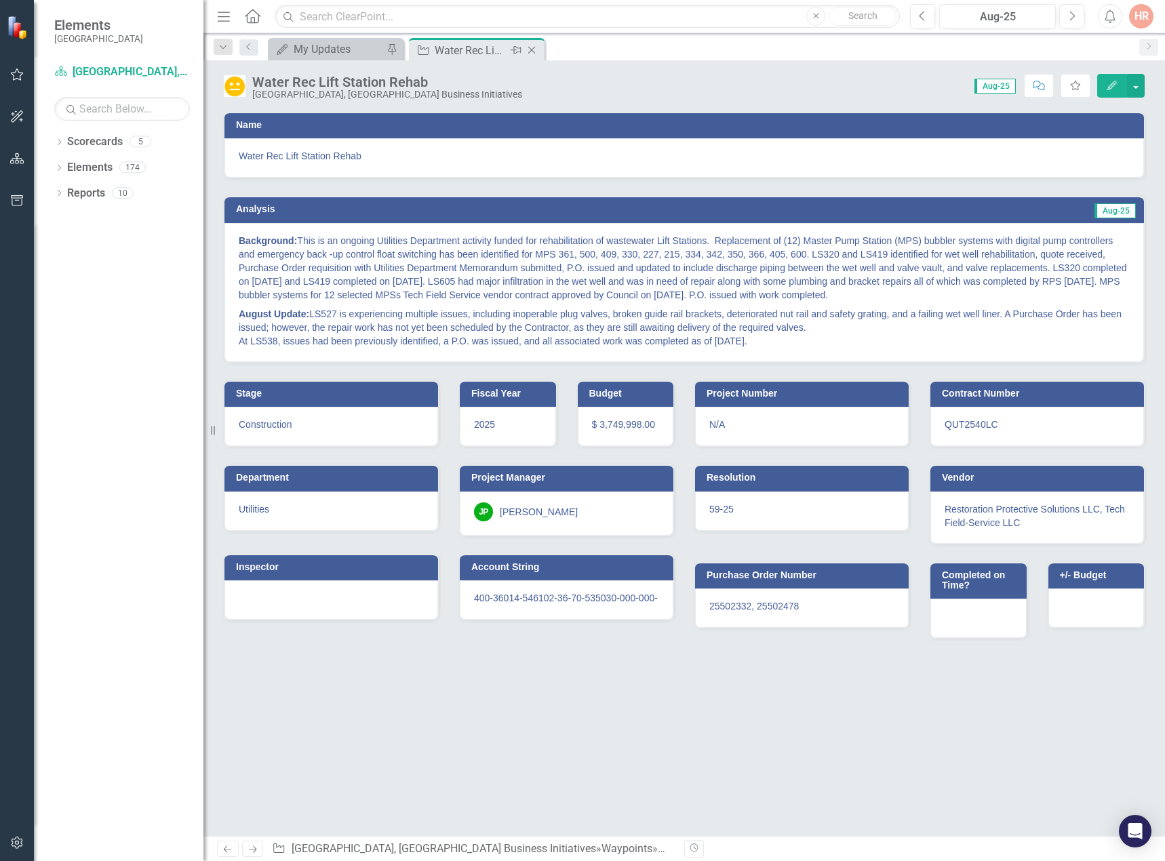
click at [530, 47] on icon "Close" at bounding box center [532, 50] width 14 height 11
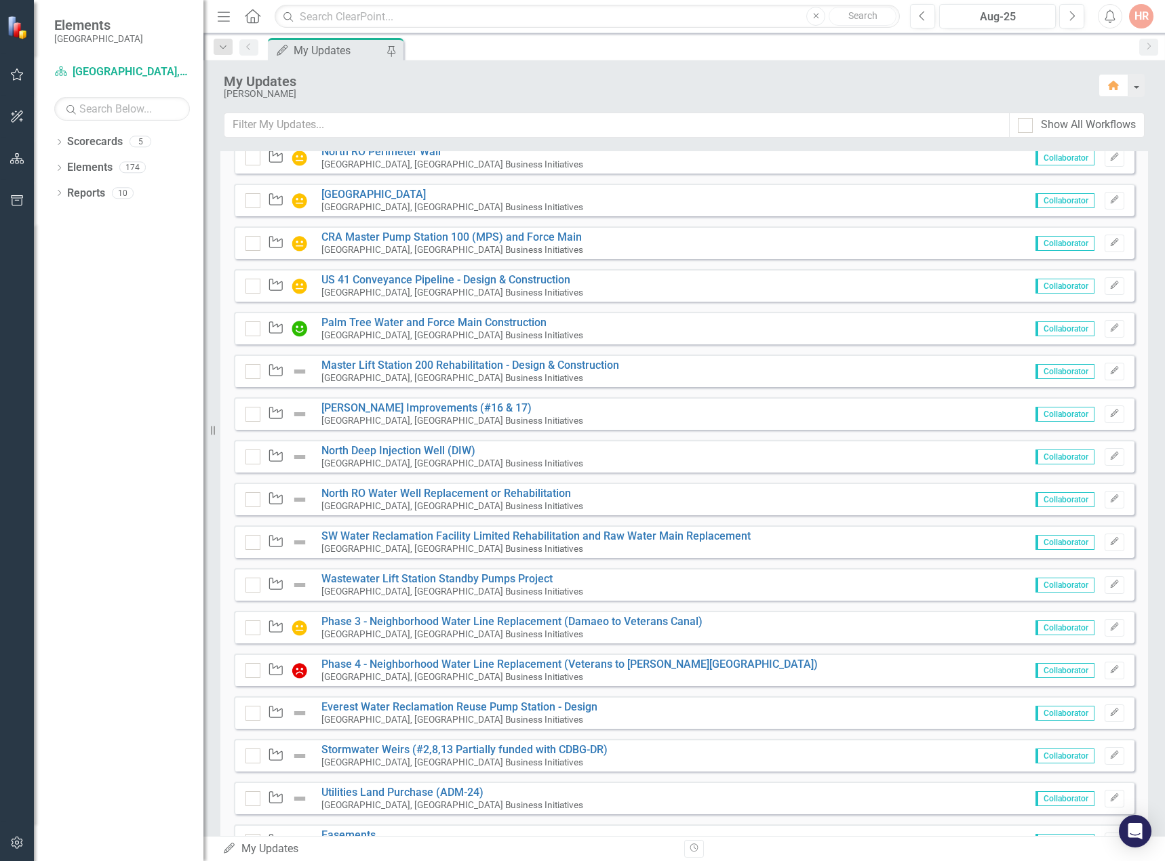
scroll to position [543, 0]
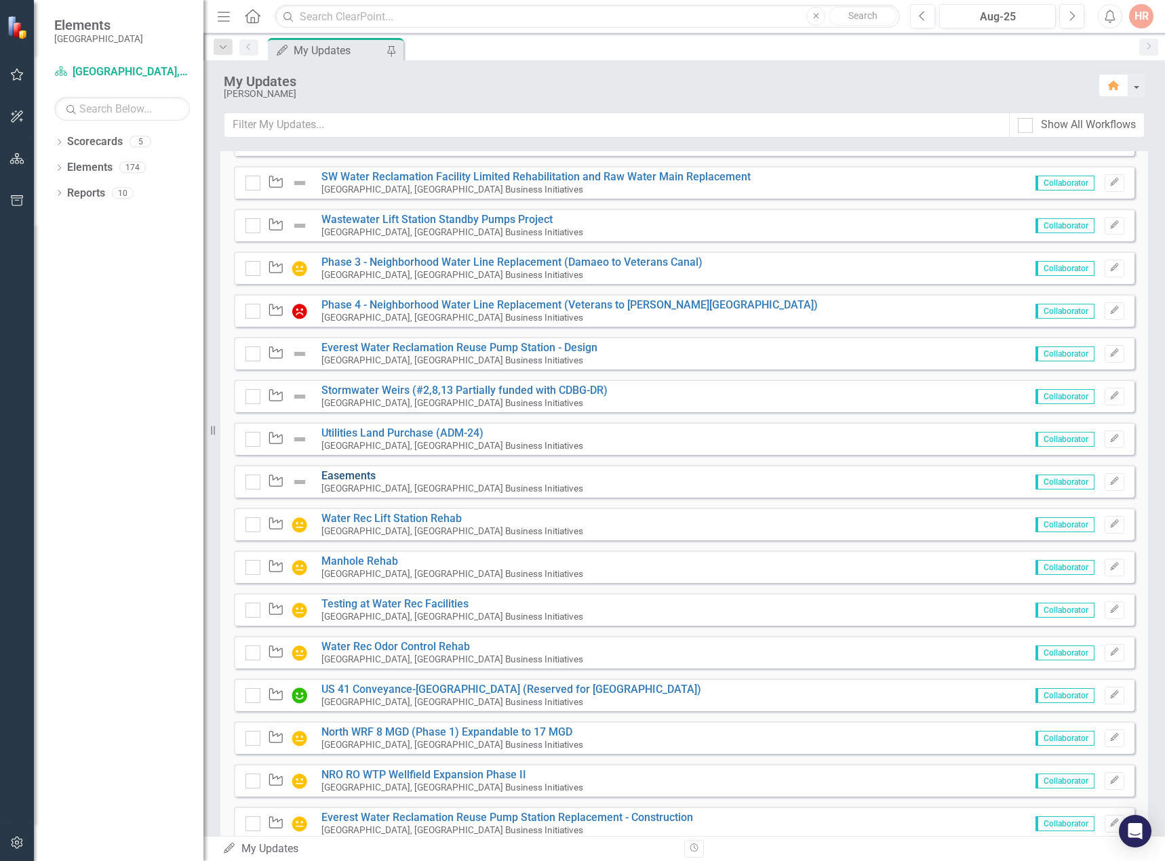
click at [347, 477] on link "Easements" at bounding box center [348, 475] width 54 height 13
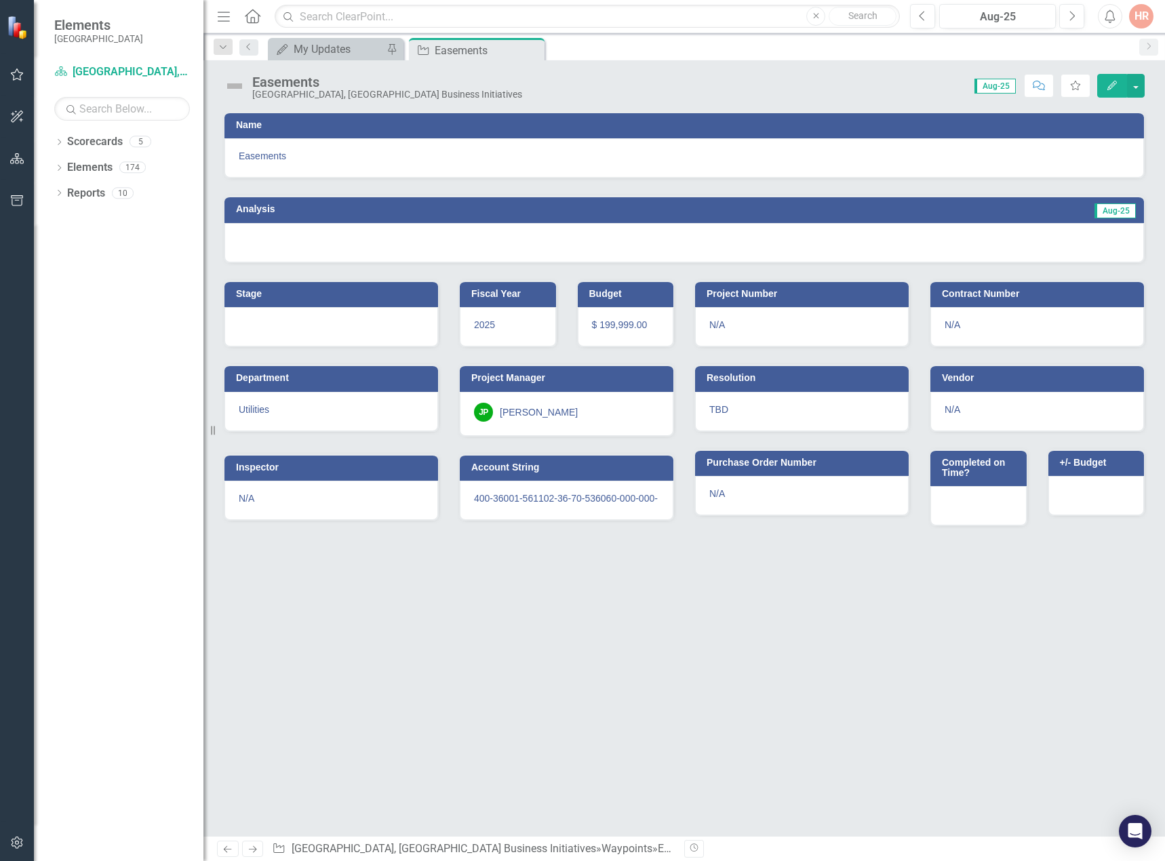
click at [241, 83] on img at bounding box center [235, 86] width 22 height 22
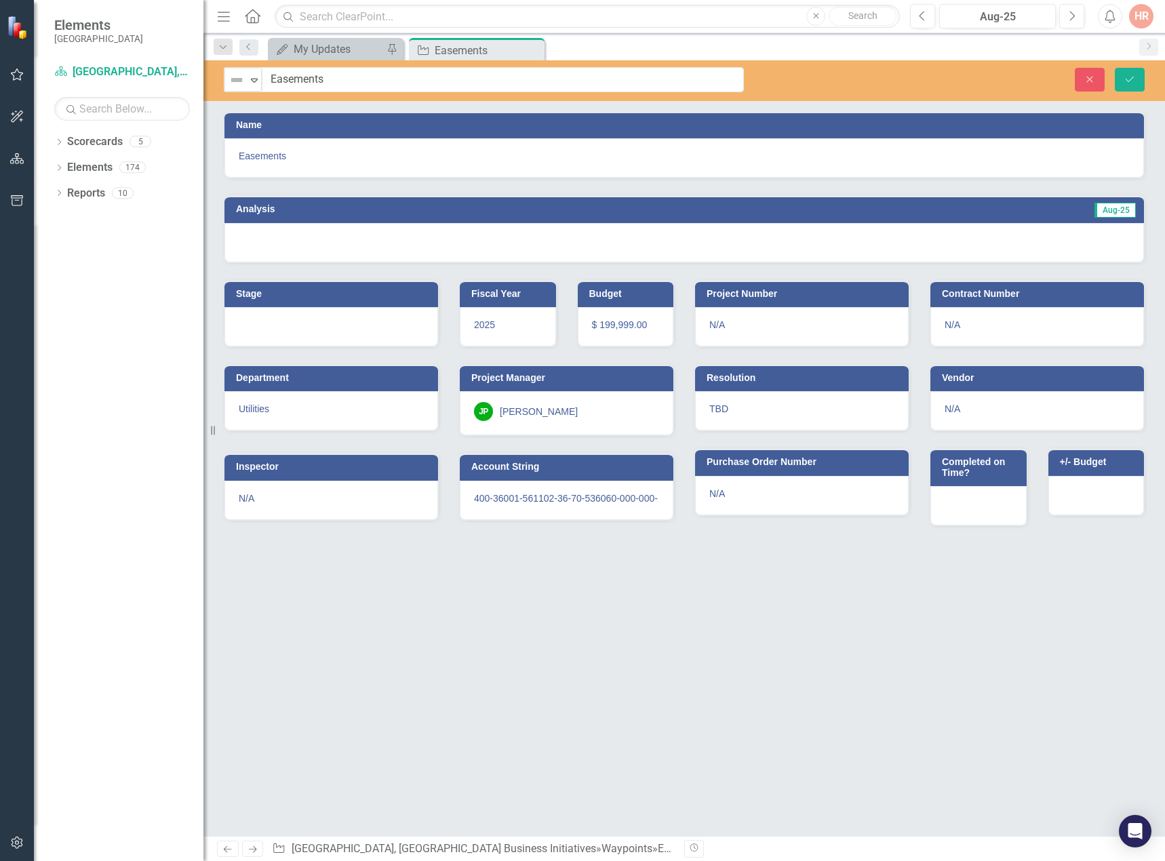
click at [241, 83] on img at bounding box center [237, 80] width 16 height 16
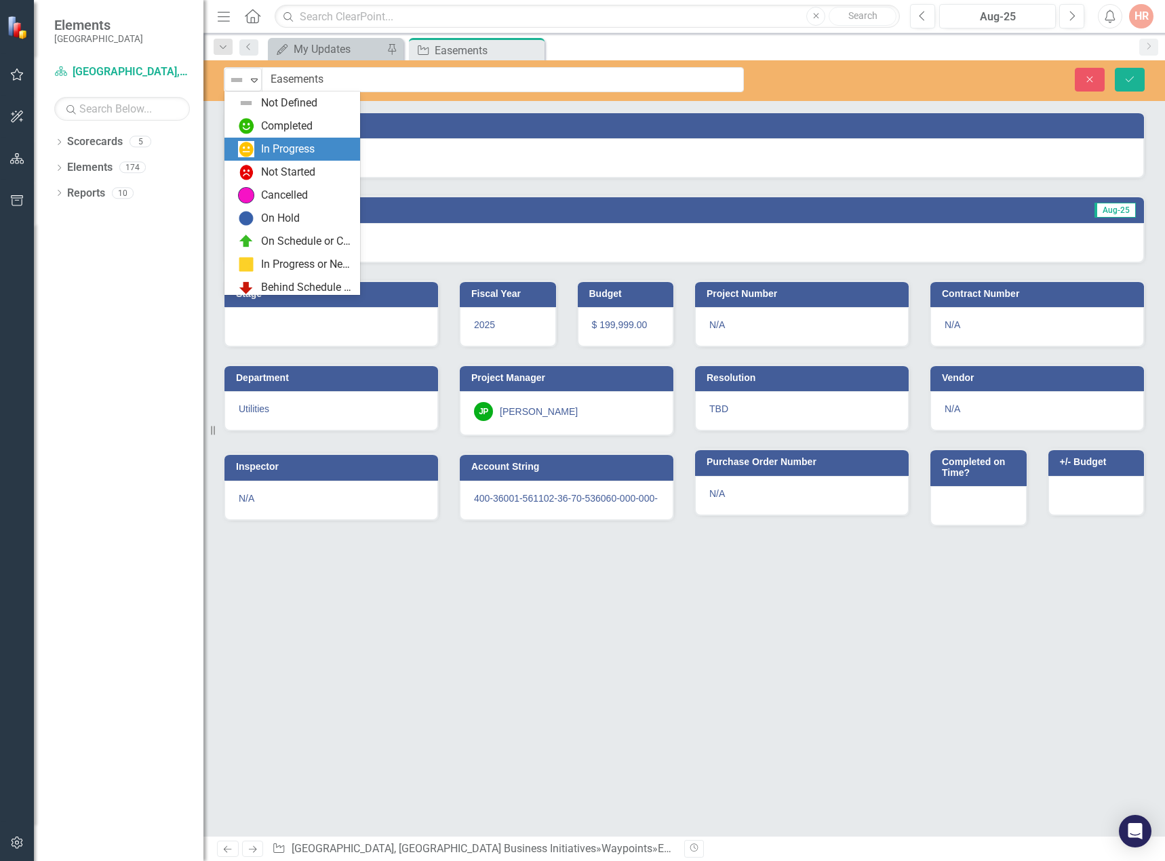
click at [260, 146] on div "In Progress" at bounding box center [295, 149] width 114 height 16
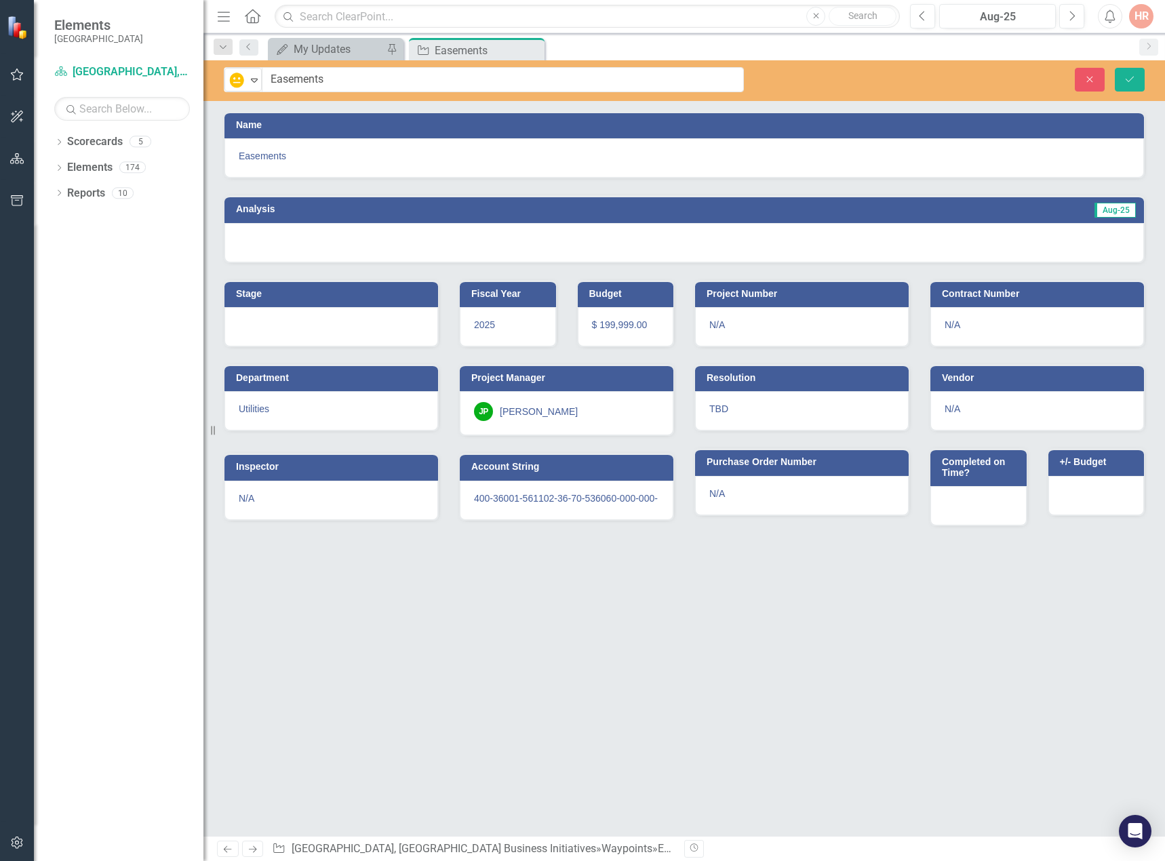
click at [294, 237] on div at bounding box center [684, 242] width 920 height 39
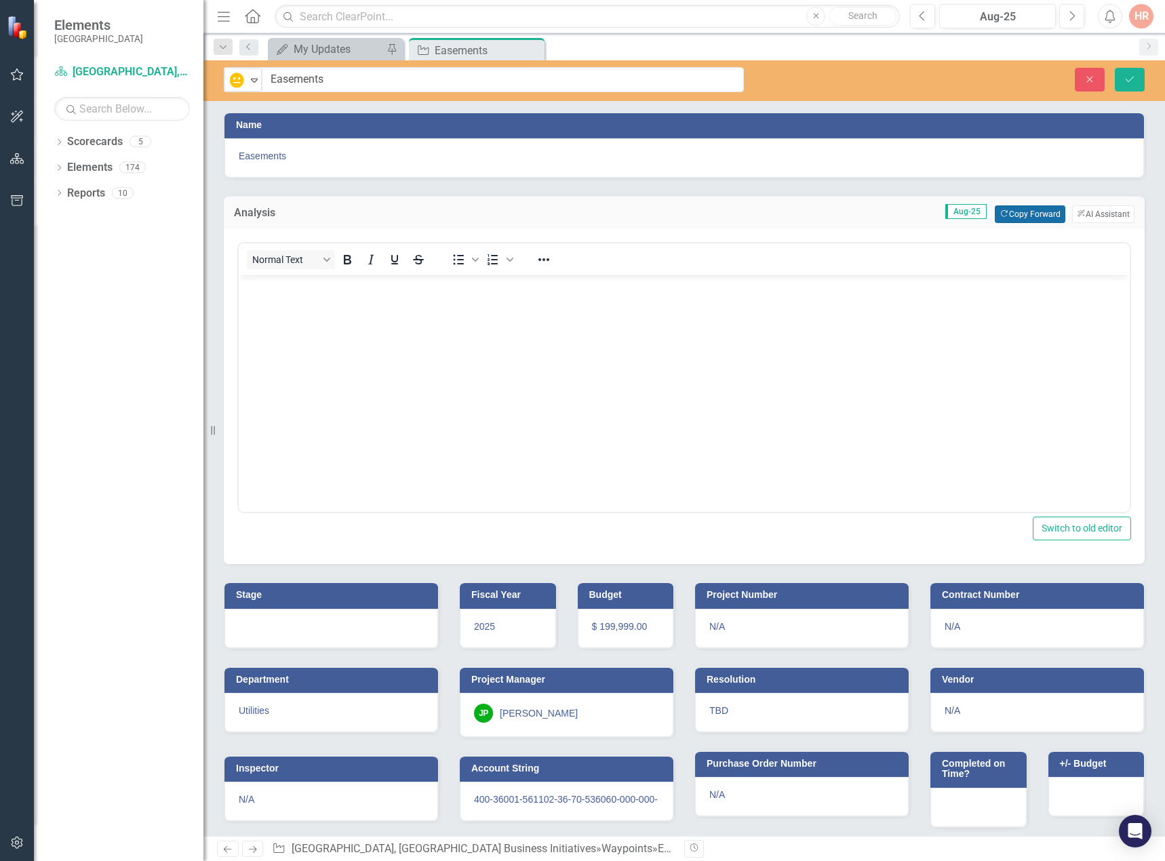
click at [1034, 215] on button "Copy Forward Copy Forward" at bounding box center [1030, 214] width 70 height 18
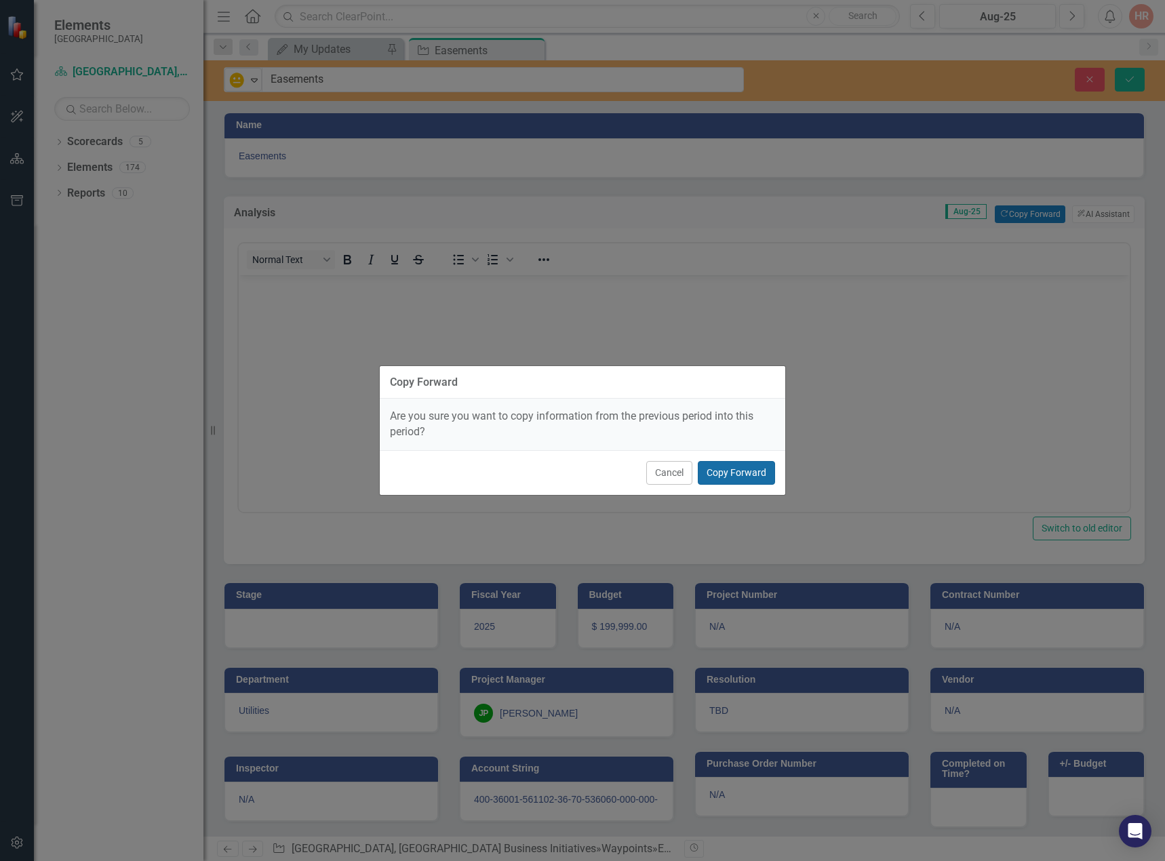
click at [744, 471] on button "Copy Forward" at bounding box center [736, 473] width 77 height 24
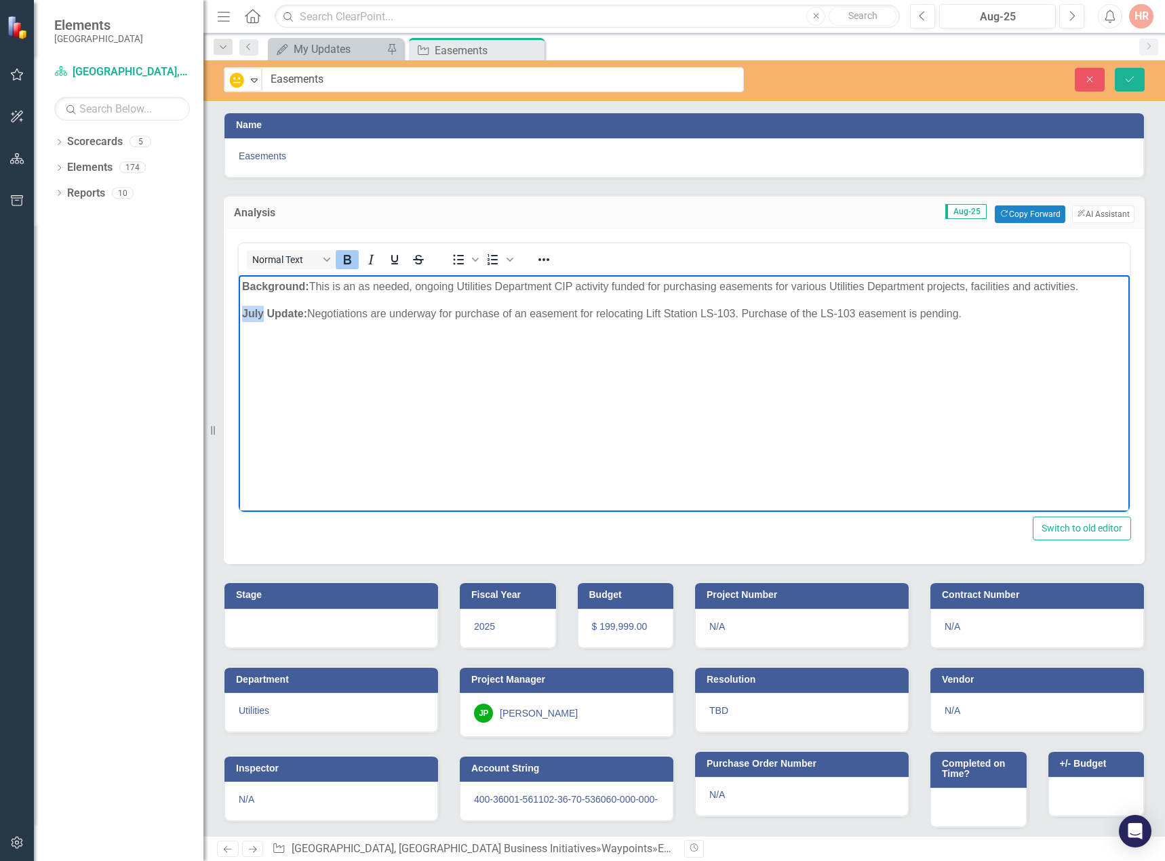
drag, startPoint x: 263, startPoint y: 311, endPoint x: 475, endPoint y: 583, distance: 344.0
click at [239, 306] on html "Background: This is an as needed, ongoing Utilities Department CIP activity fun…" at bounding box center [684, 376] width 891 height 203
click at [315, 624] on div at bounding box center [331, 628] width 214 height 39
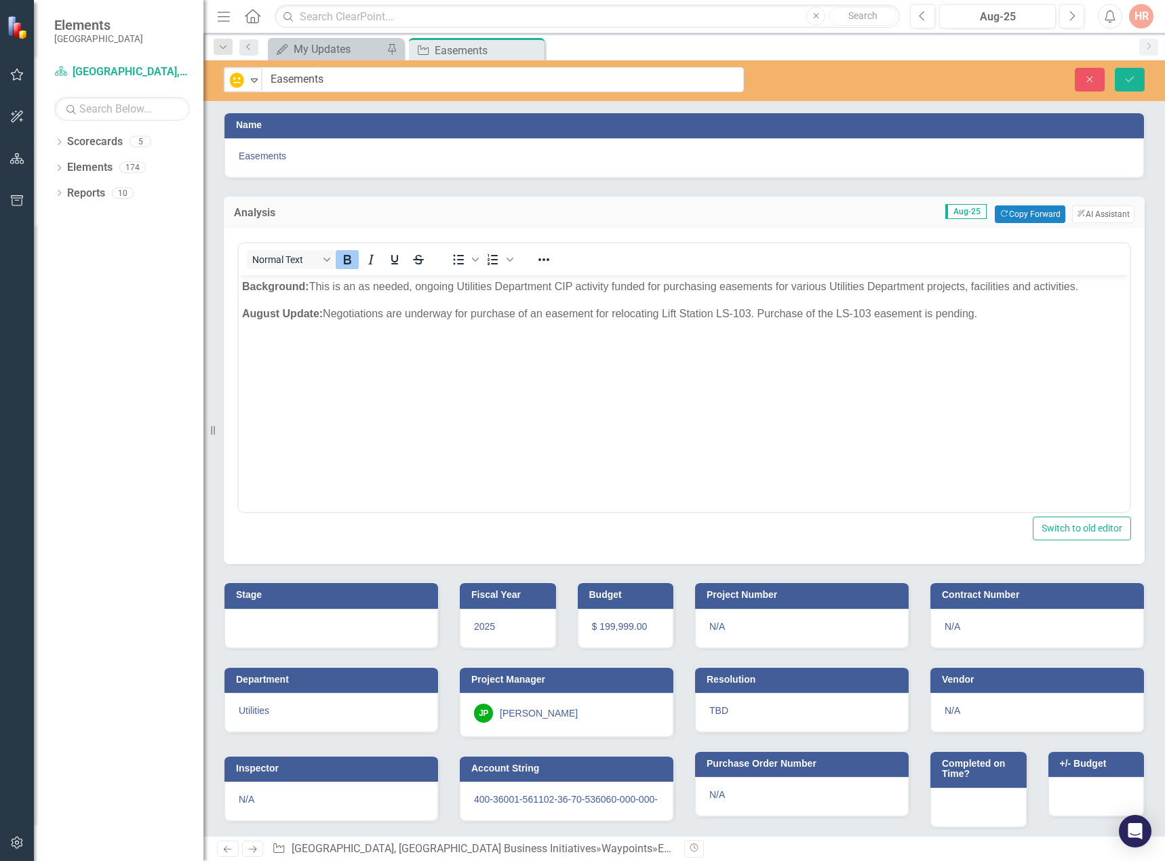
click at [315, 623] on div at bounding box center [331, 628] width 214 height 39
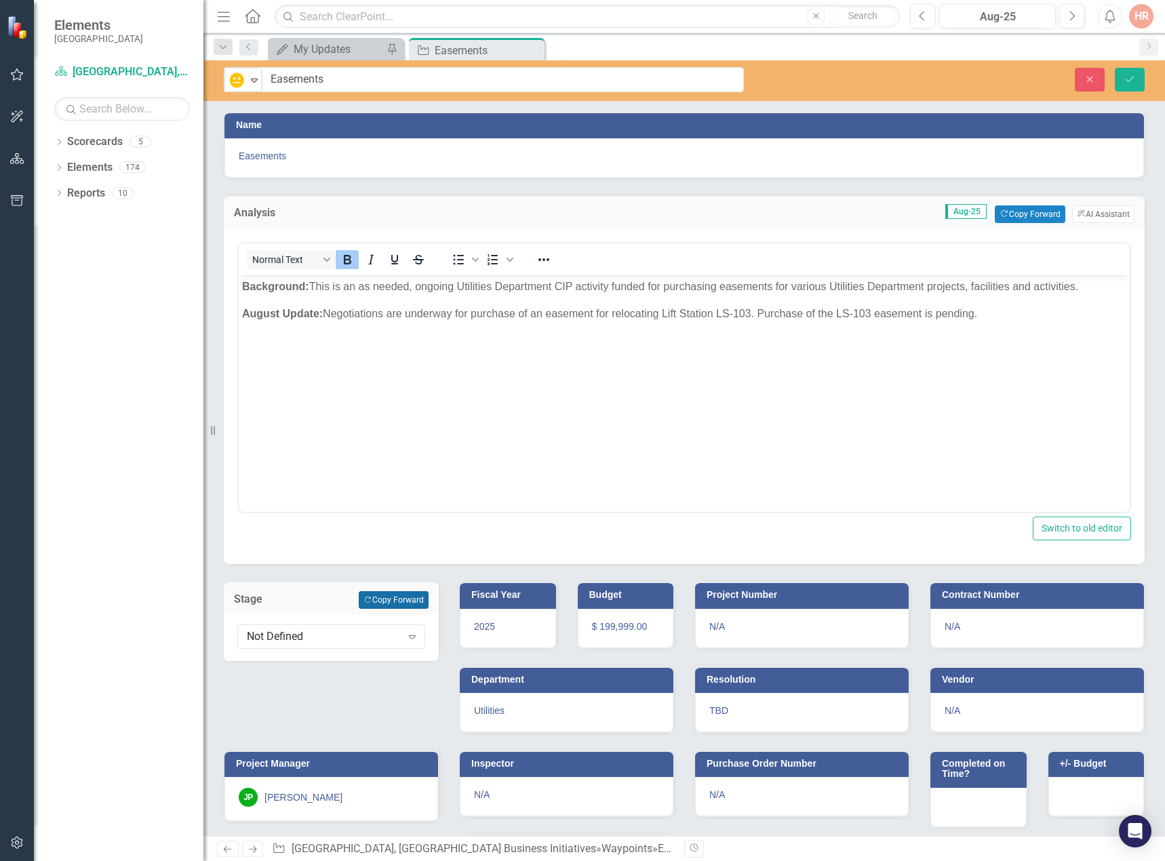
click at [418, 596] on button "Copy Forward Copy Forward" at bounding box center [394, 600] width 70 height 18
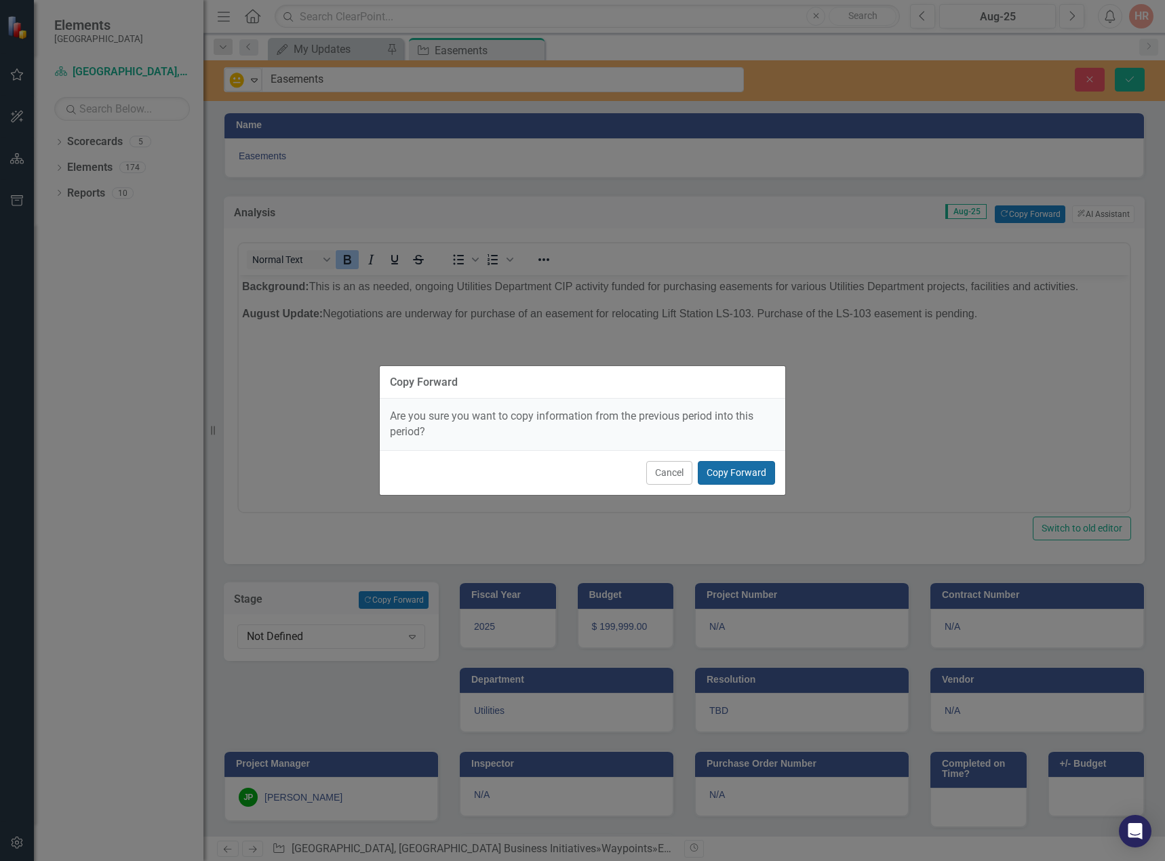
drag, startPoint x: 736, startPoint y: 477, endPoint x: 498, endPoint y: 204, distance: 361.9
click at [736, 477] on button "Copy Forward" at bounding box center [736, 473] width 77 height 24
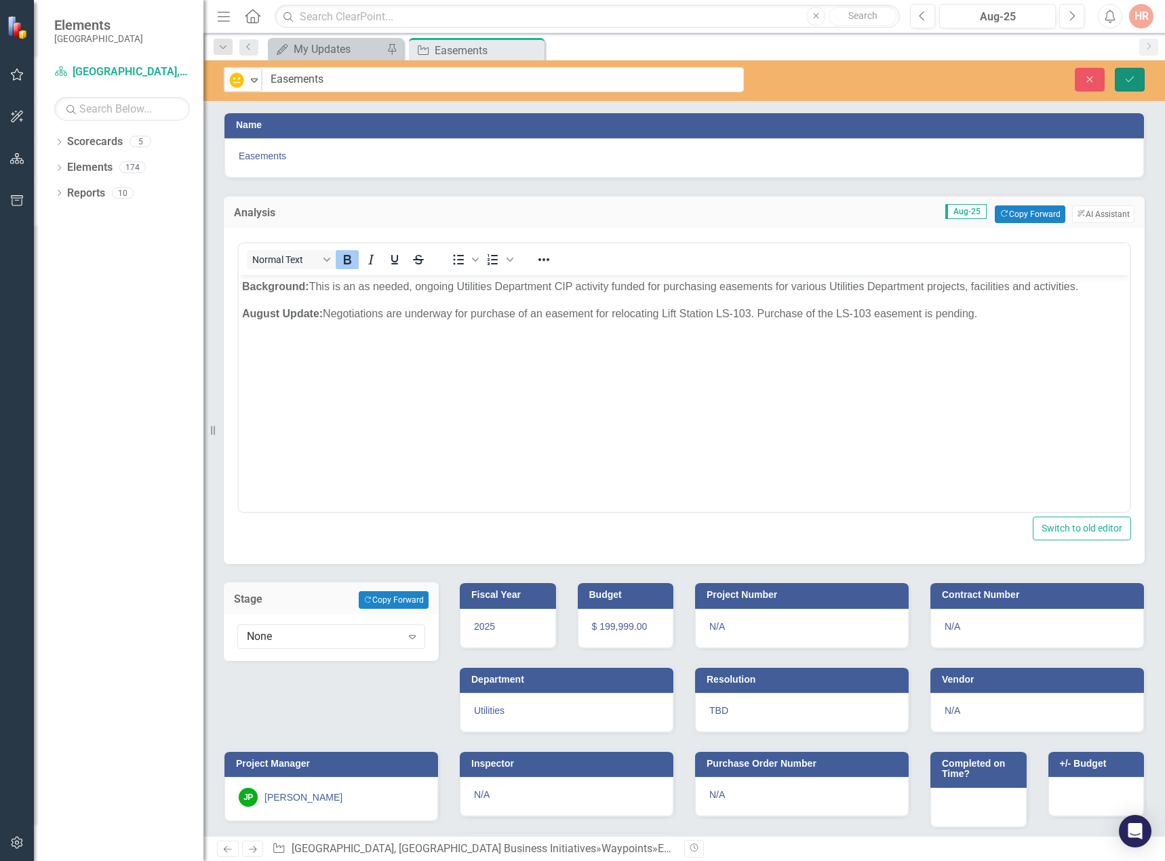
drag, startPoint x: 1128, startPoint y: 79, endPoint x: 993, endPoint y: 83, distance: 135.7
click at [1128, 79] on icon "Save" at bounding box center [1130, 79] width 12 height 9
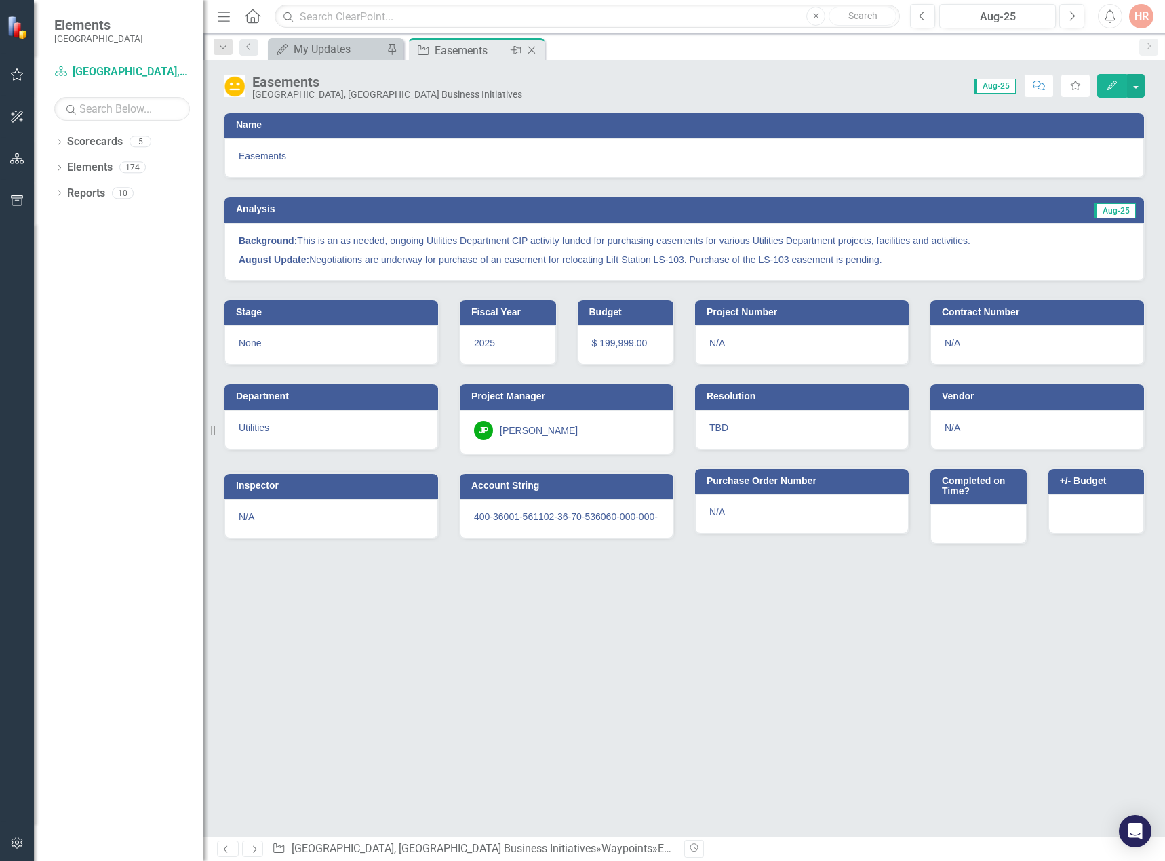
click at [532, 47] on icon "Close" at bounding box center [532, 50] width 14 height 11
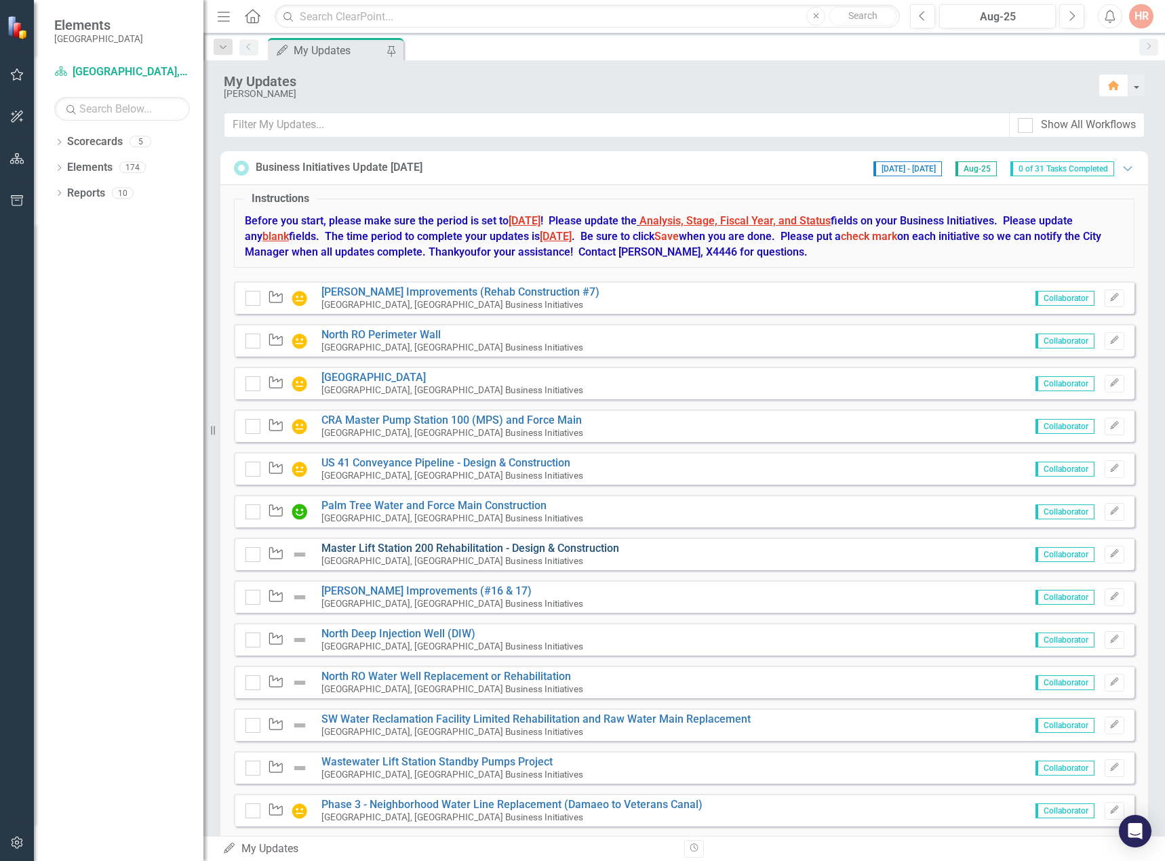
scroll to position [407, 0]
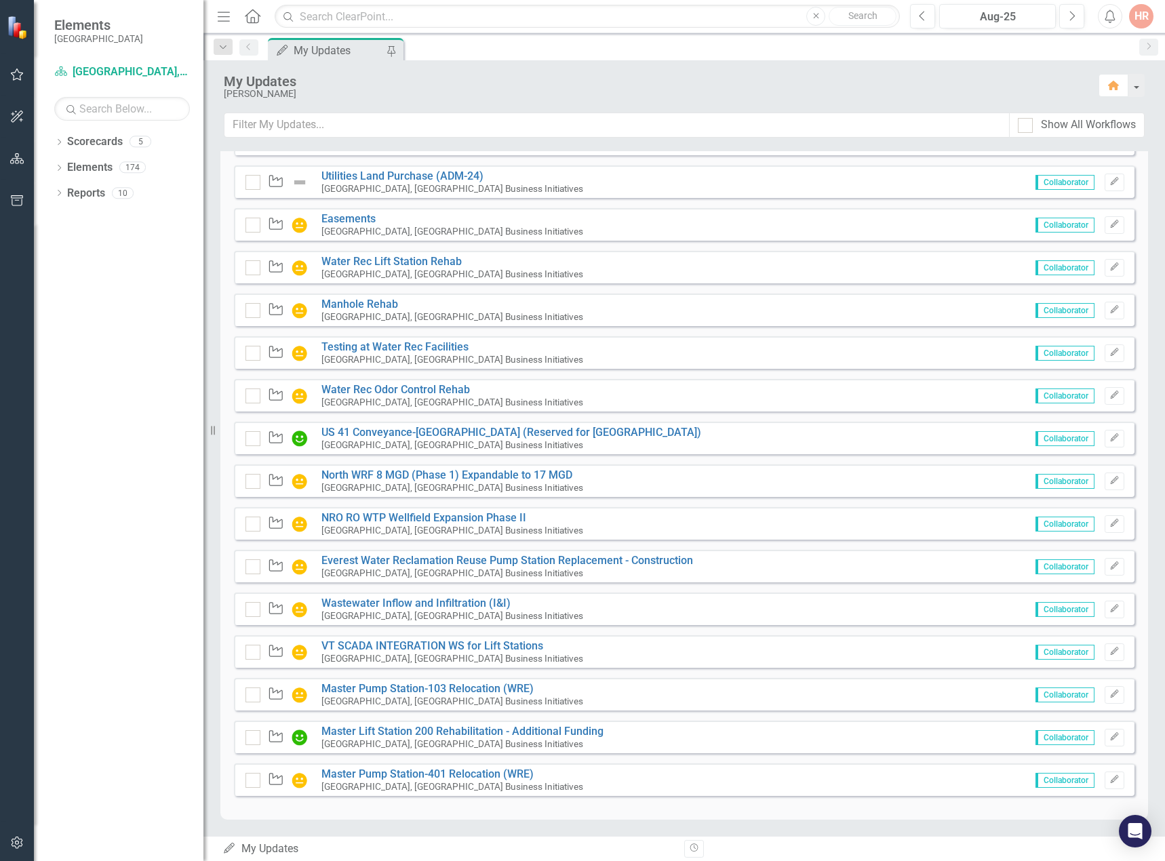
scroll to position [665, 0]
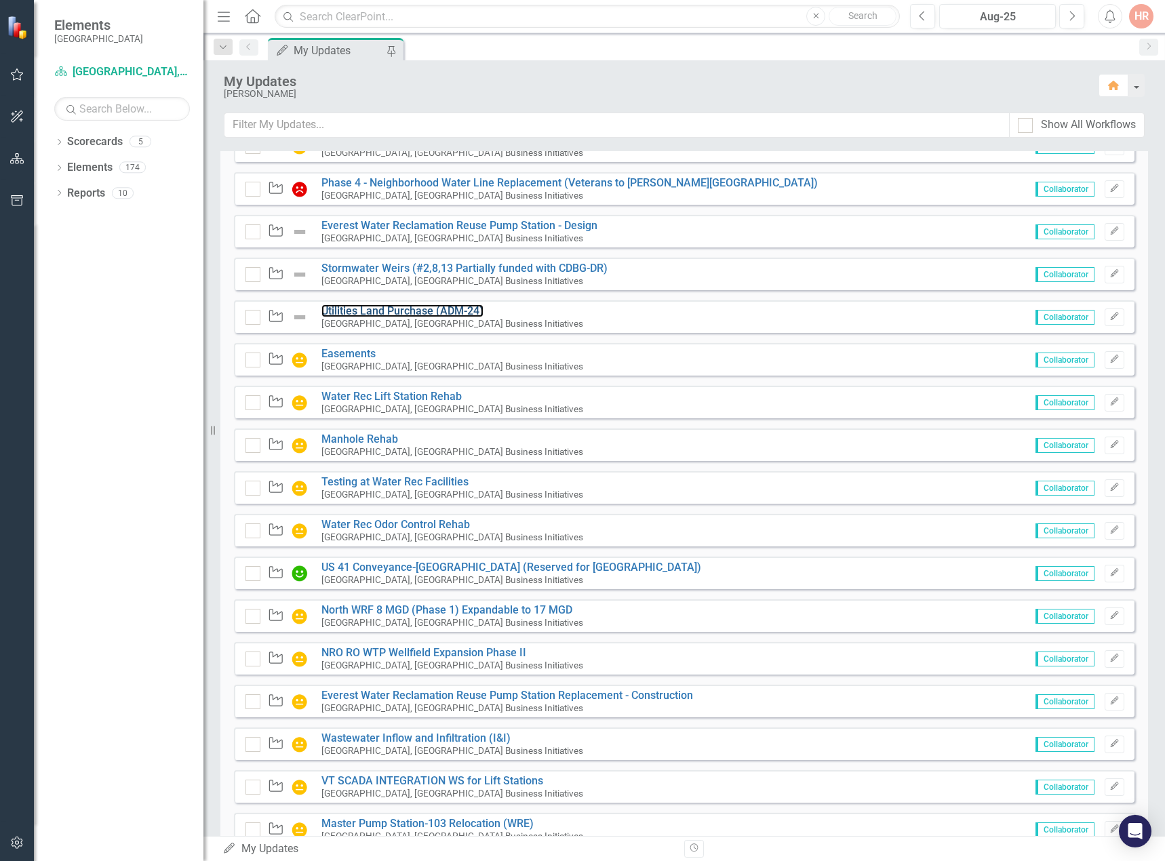
drag, startPoint x: 378, startPoint y: 309, endPoint x: 39, endPoint y: 275, distance: 340.1
click at [378, 309] on link "Utilities Land Purchase (ADM-24)" at bounding box center [402, 310] width 162 height 13
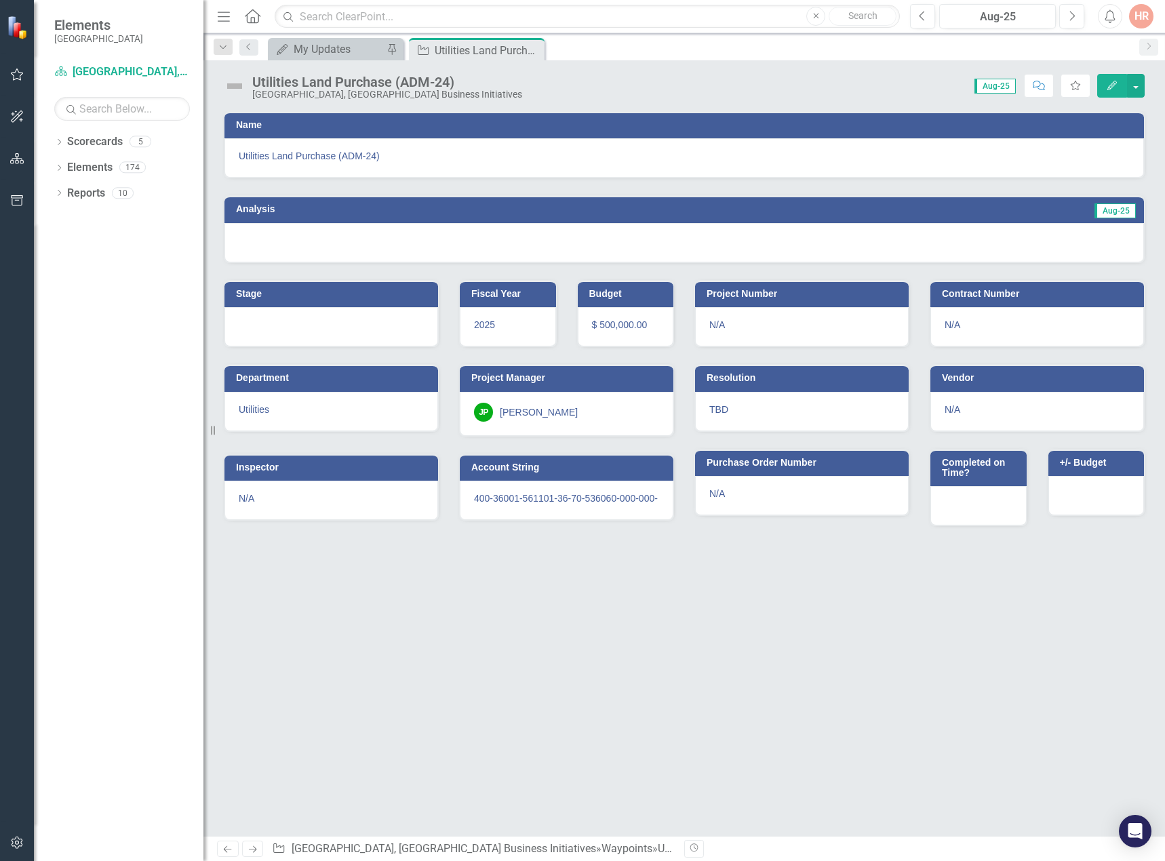
click at [233, 84] on img at bounding box center [235, 86] width 22 height 22
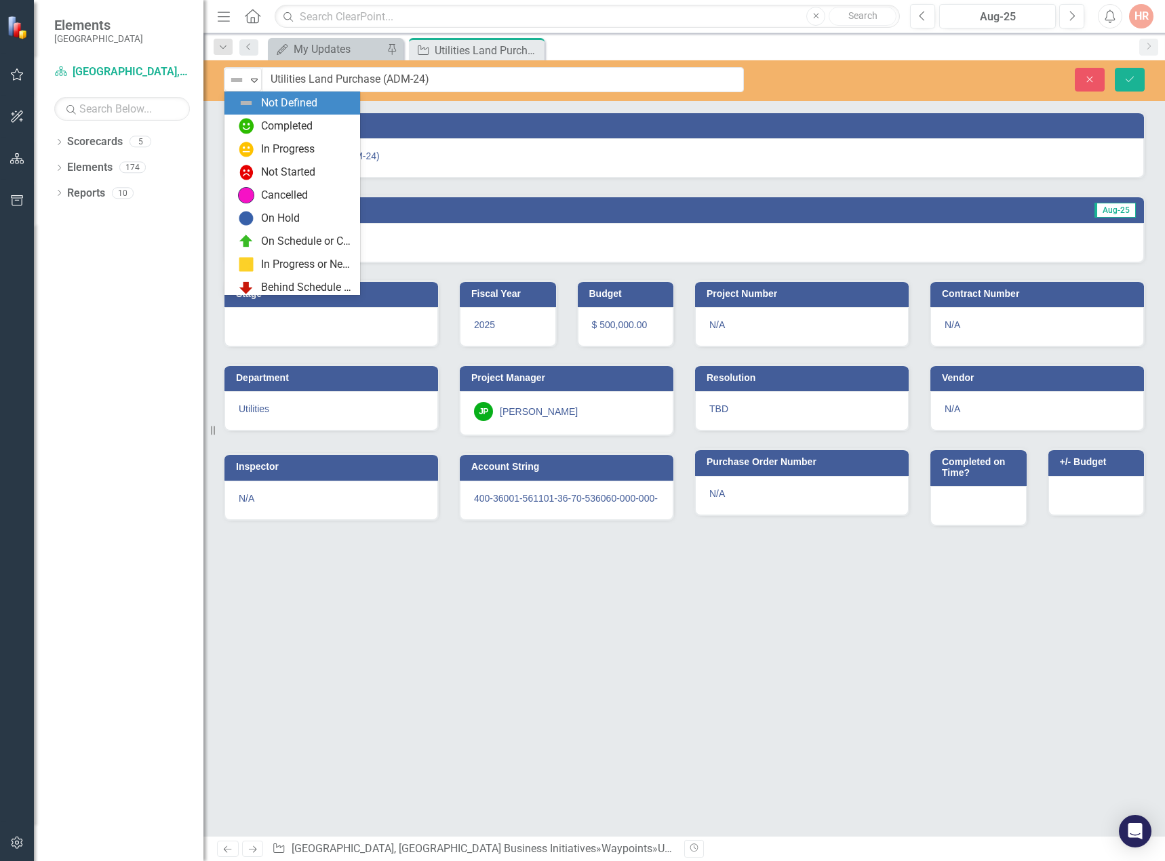
click at [233, 84] on img at bounding box center [237, 80] width 16 height 16
click at [260, 151] on div "In Progress" at bounding box center [295, 149] width 114 height 16
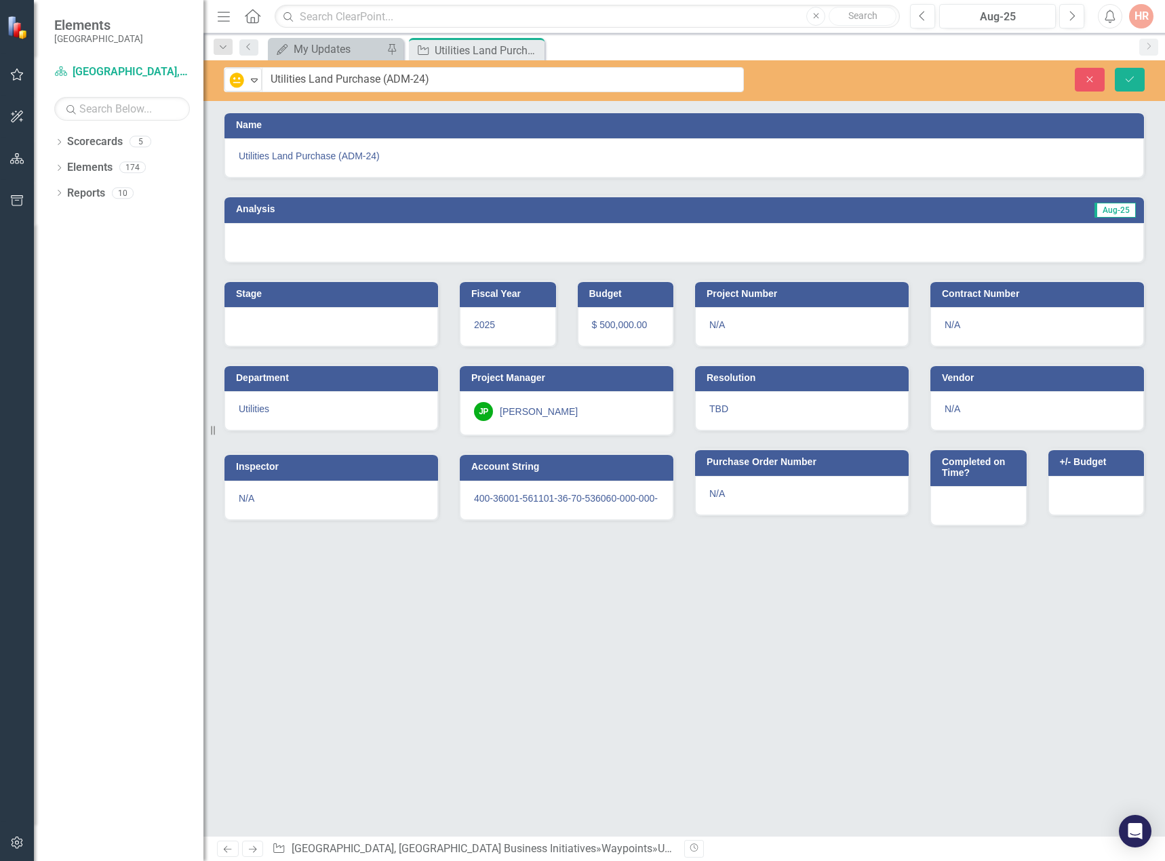
click at [292, 237] on div at bounding box center [684, 242] width 920 height 39
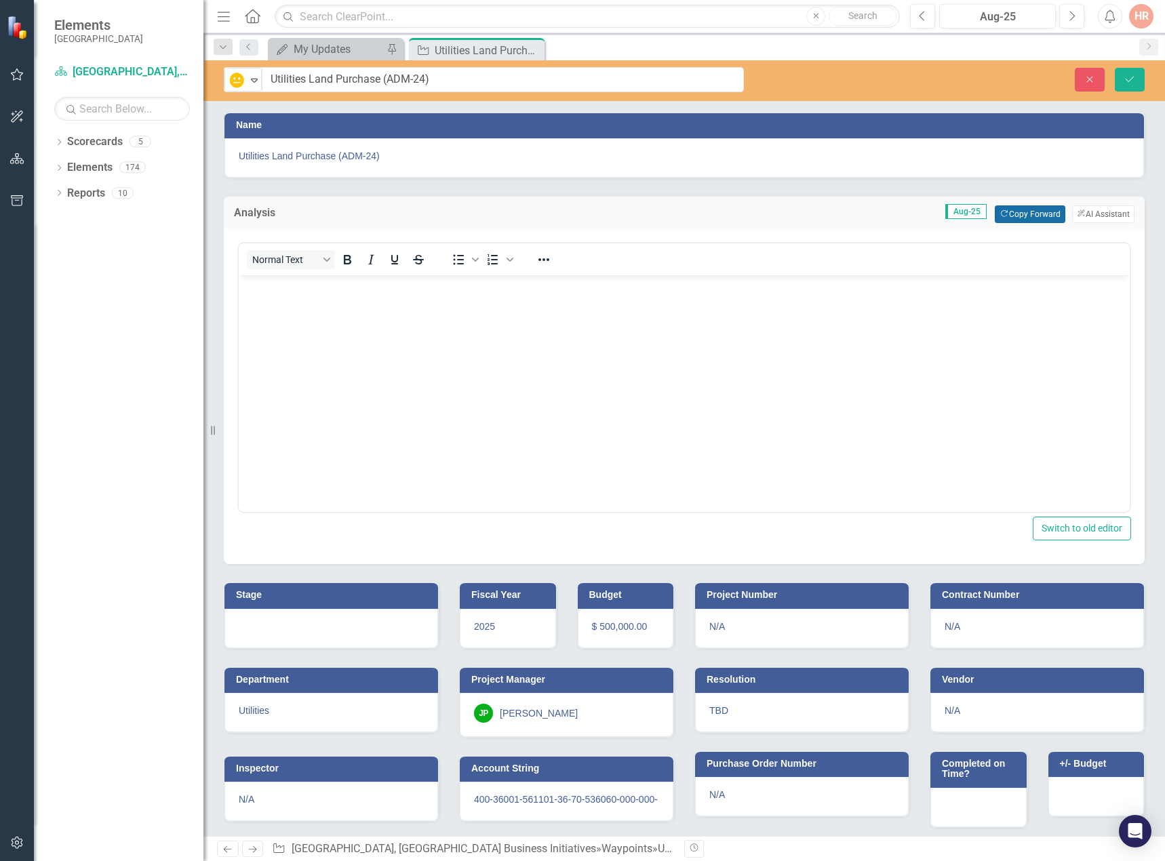
click at [1010, 214] on button "Copy Forward Copy Forward" at bounding box center [1030, 214] width 70 height 18
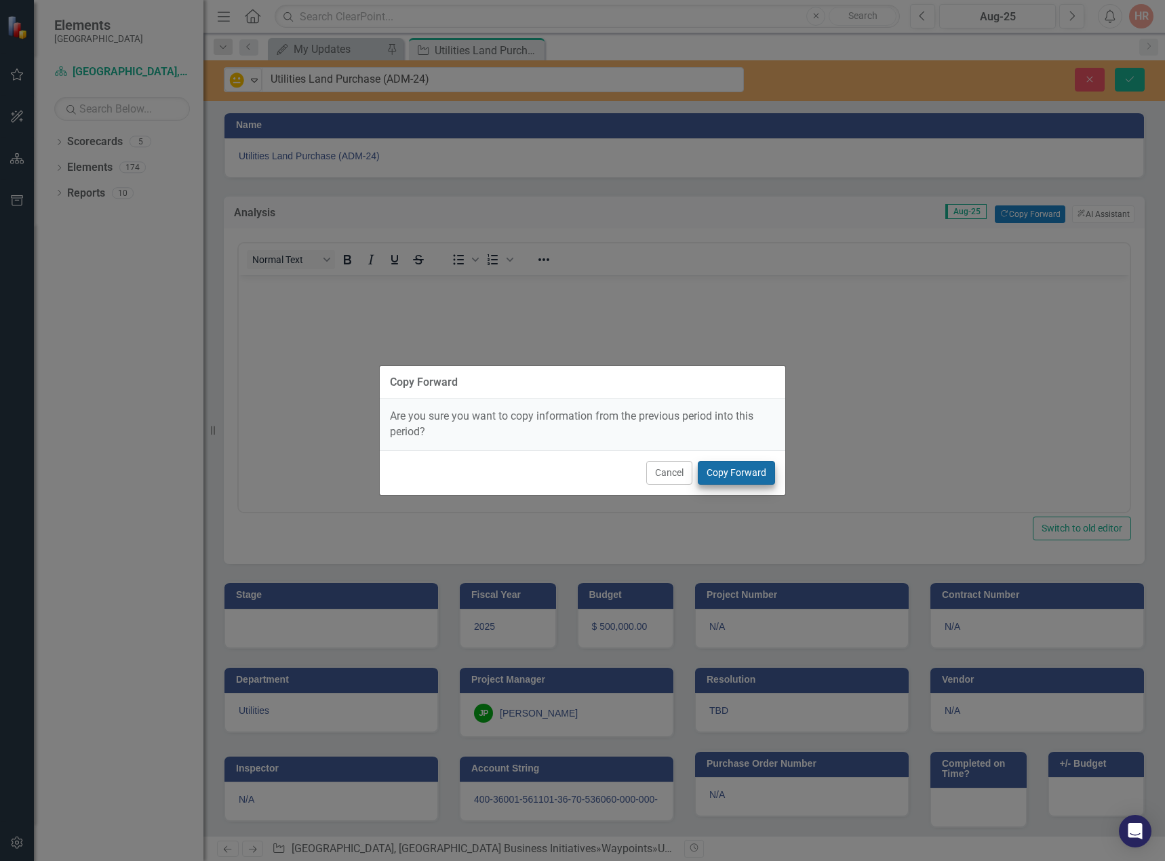
drag, startPoint x: 768, startPoint y: 460, endPoint x: 760, endPoint y: 468, distance: 11.0
click at [767, 460] on div "Cancel Copy Forward" at bounding box center [583, 472] width 406 height 45
click at [750, 471] on button "Copy Forward" at bounding box center [736, 473] width 77 height 24
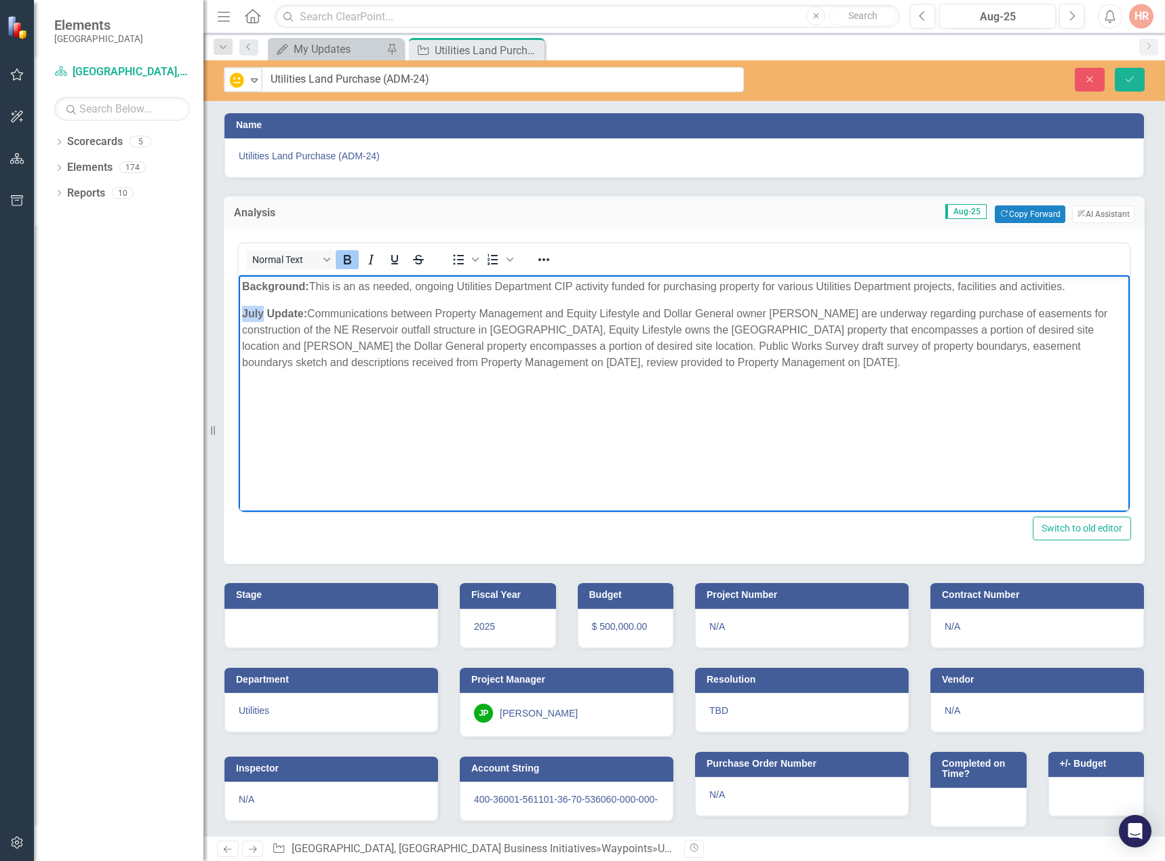
drag, startPoint x: 264, startPoint y: 309, endPoint x: 234, endPoint y: 309, distance: 29.8
click at [239, 309] on html "Background: This is an as needed, ongoing Utilities Department CIP activity fun…" at bounding box center [684, 376] width 891 height 203
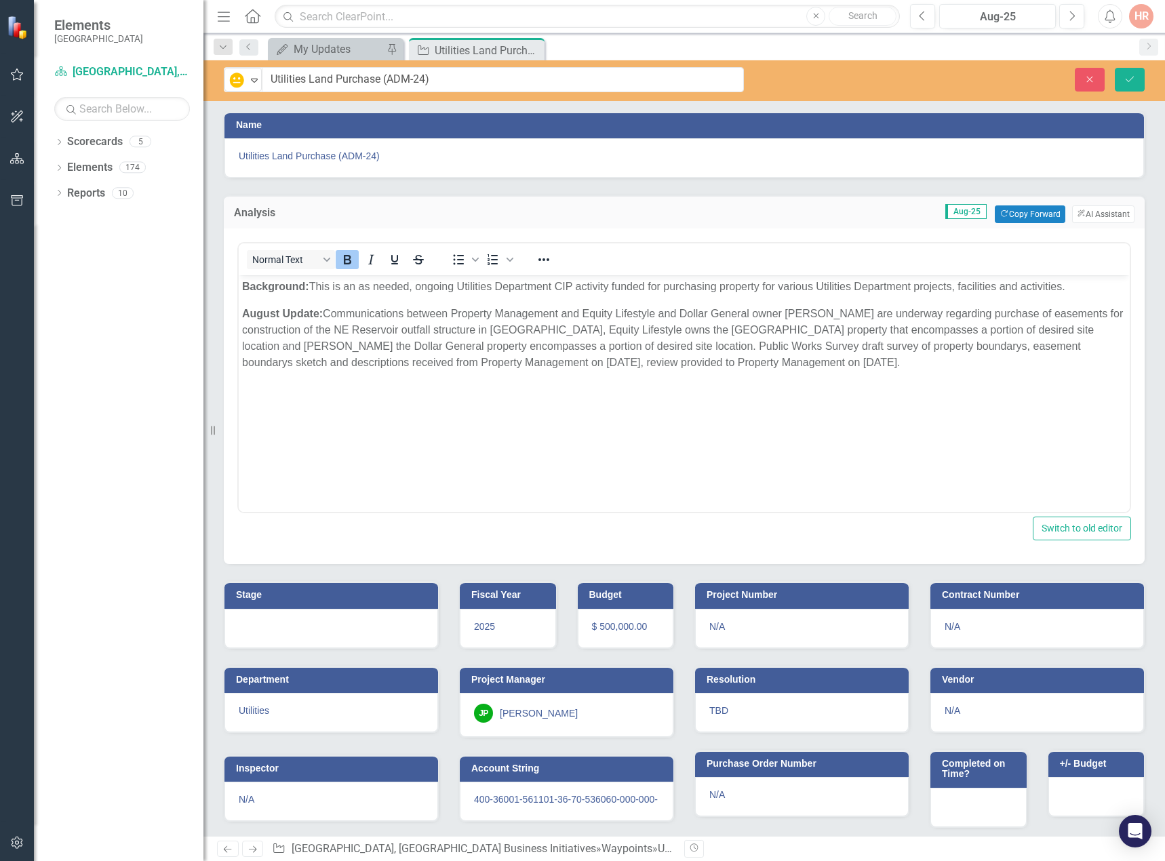
click at [367, 635] on div at bounding box center [331, 628] width 214 height 39
click at [366, 635] on div at bounding box center [331, 628] width 214 height 39
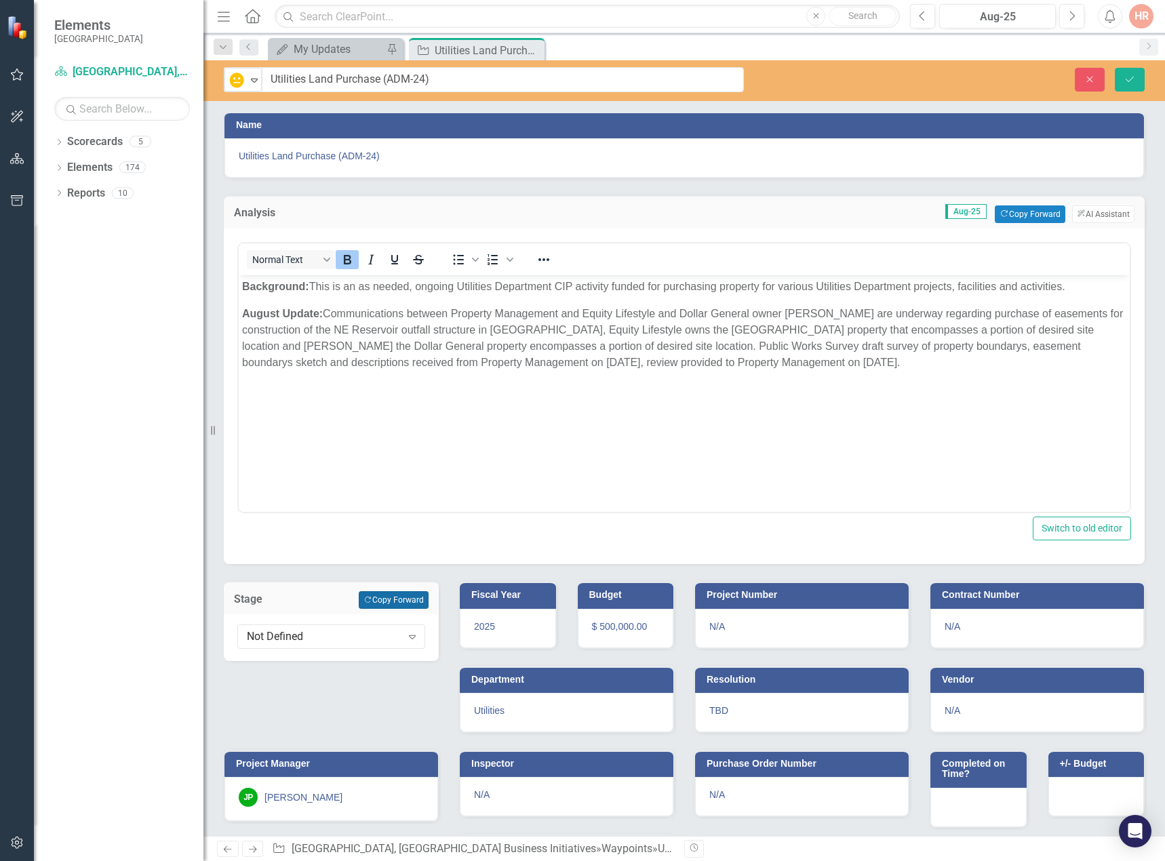
click at [392, 605] on button "Copy Forward Copy Forward" at bounding box center [394, 600] width 70 height 18
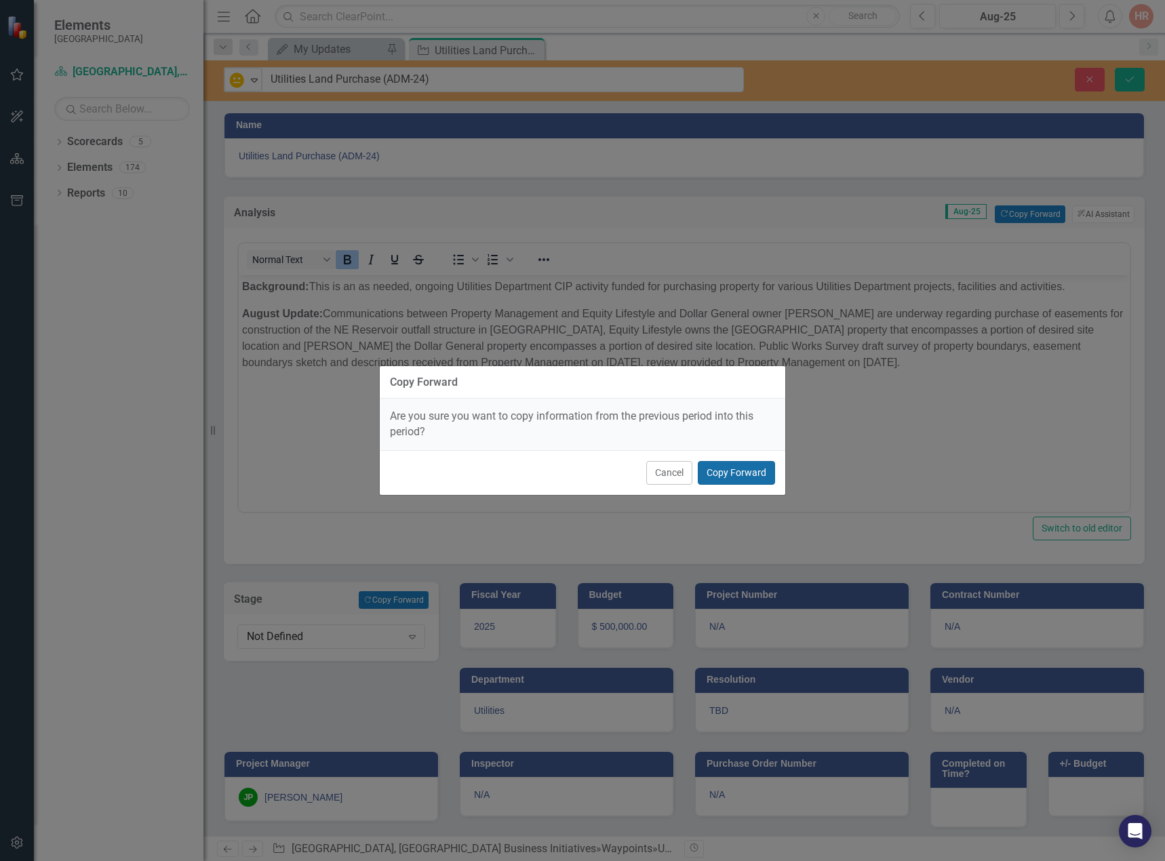
click at [738, 468] on button "Copy Forward" at bounding box center [736, 473] width 77 height 24
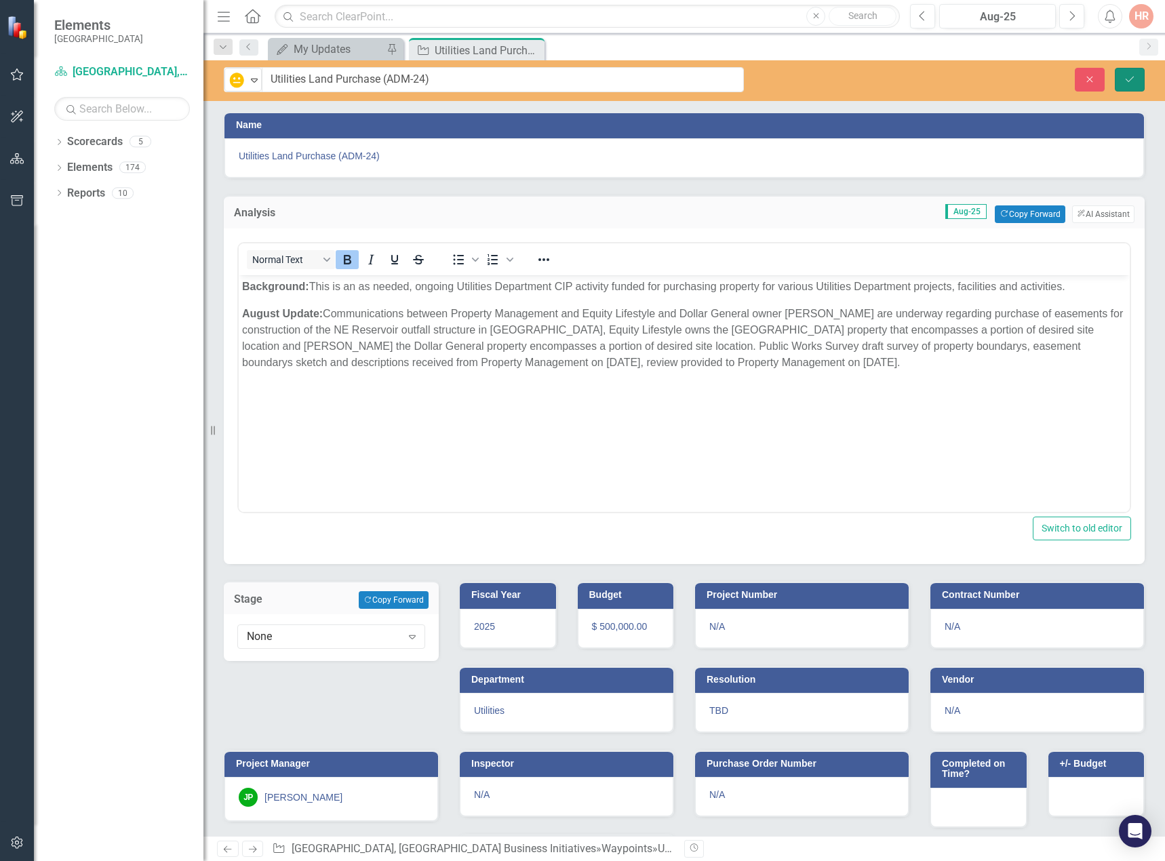
click at [1136, 77] on button "Save" at bounding box center [1130, 80] width 30 height 24
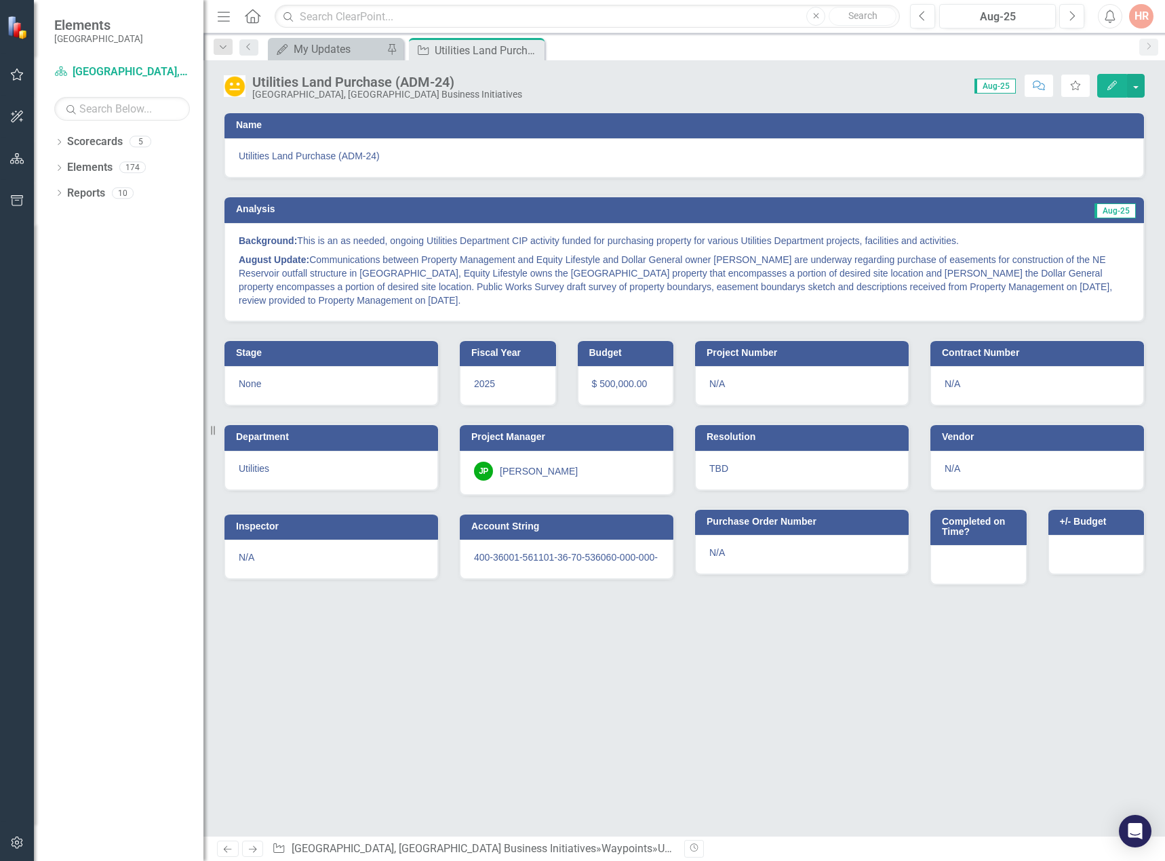
drag, startPoint x: 529, startPoint y: 51, endPoint x: 340, endPoint y: 1, distance: 195.7
click at [0, 0] on icon "Close" at bounding box center [0, 0] width 0 height 0
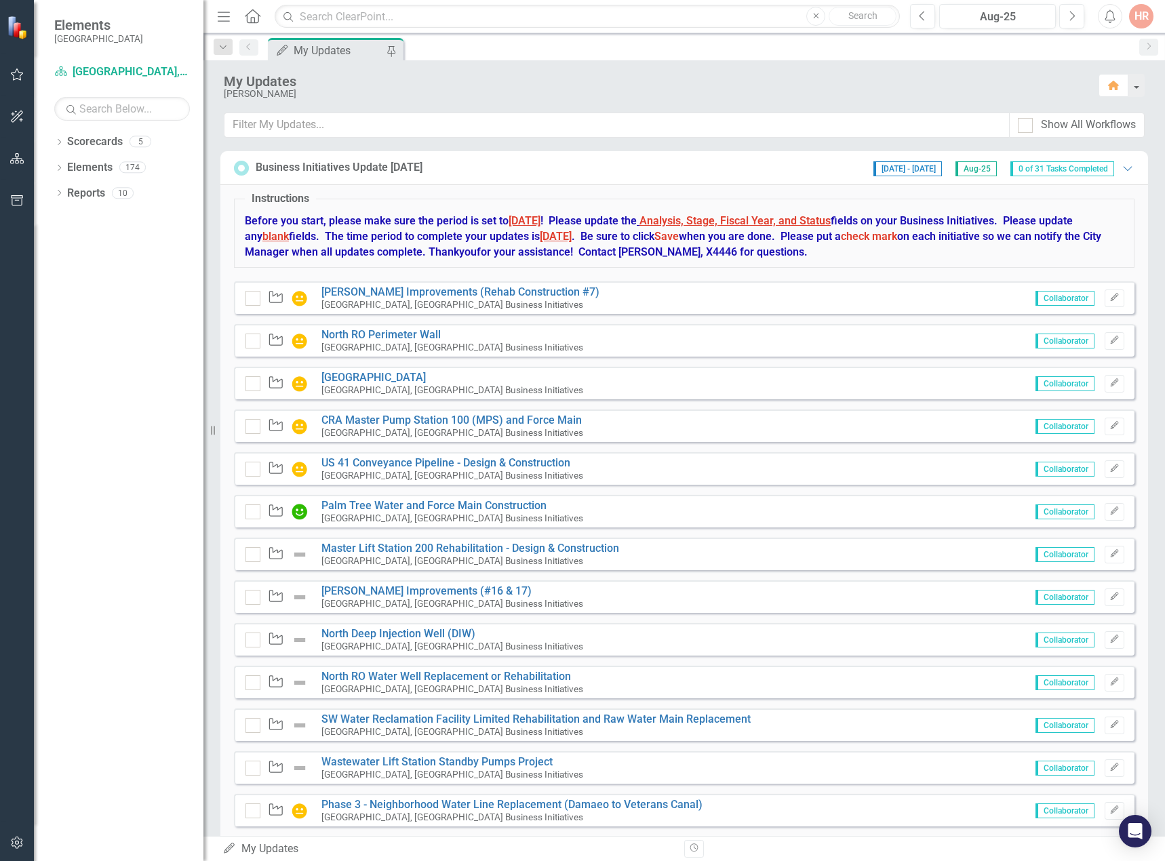
scroll to position [339, 0]
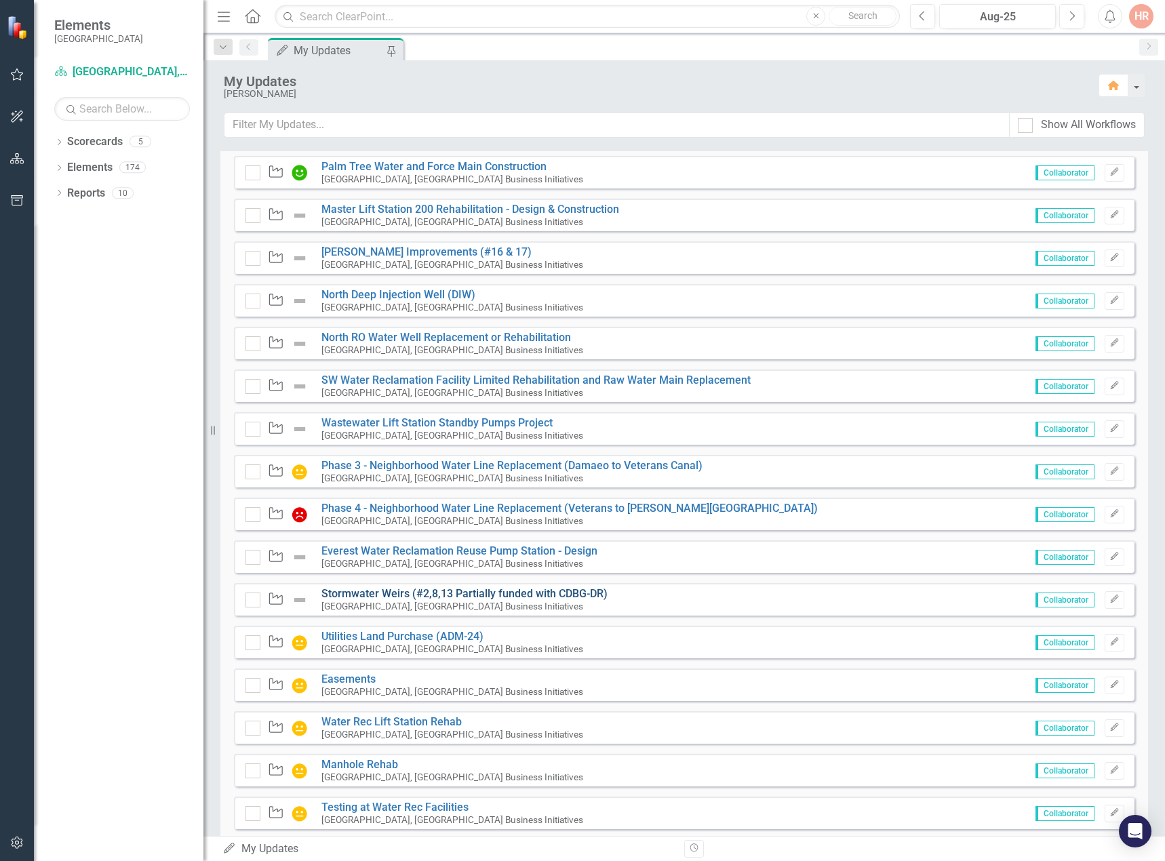
click at [385, 590] on link "Stormwater Weirs (#2,8,13 Partially funded with CDBG-DR)" at bounding box center [464, 593] width 286 height 13
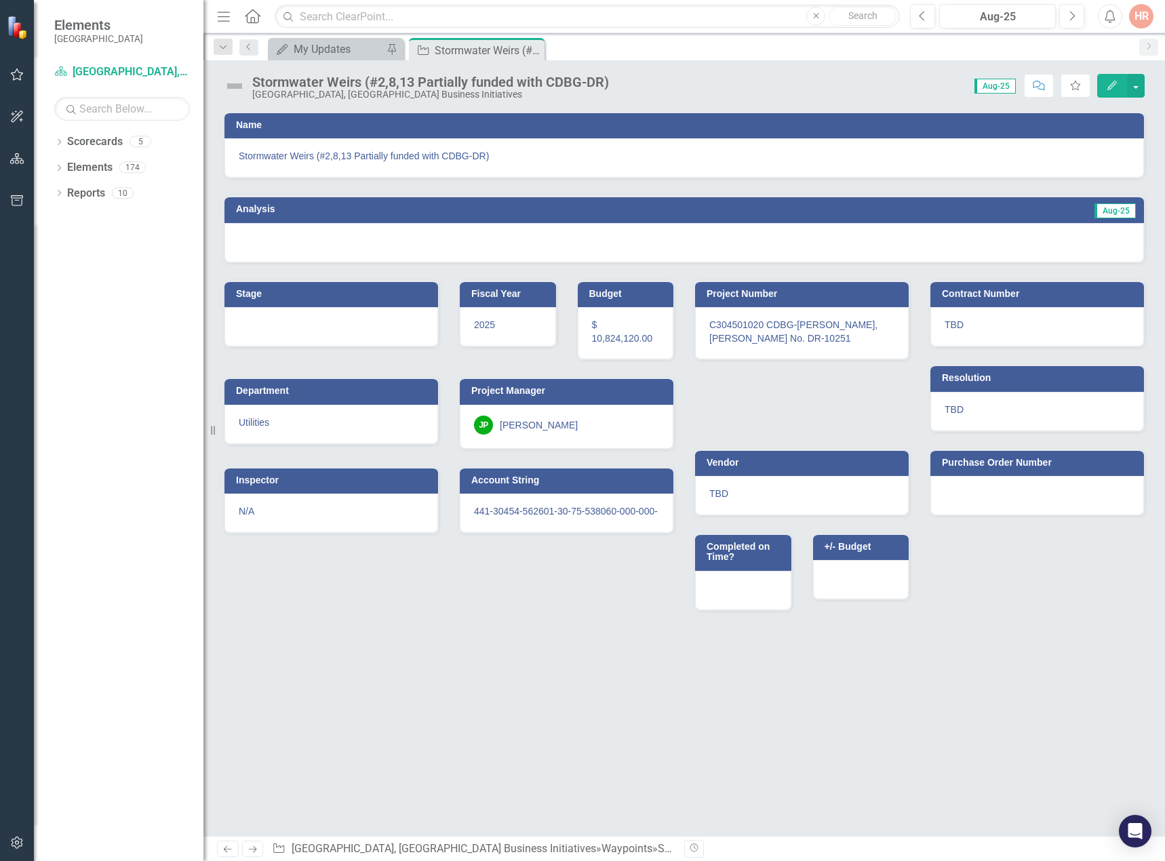
click at [240, 83] on img at bounding box center [235, 86] width 22 height 22
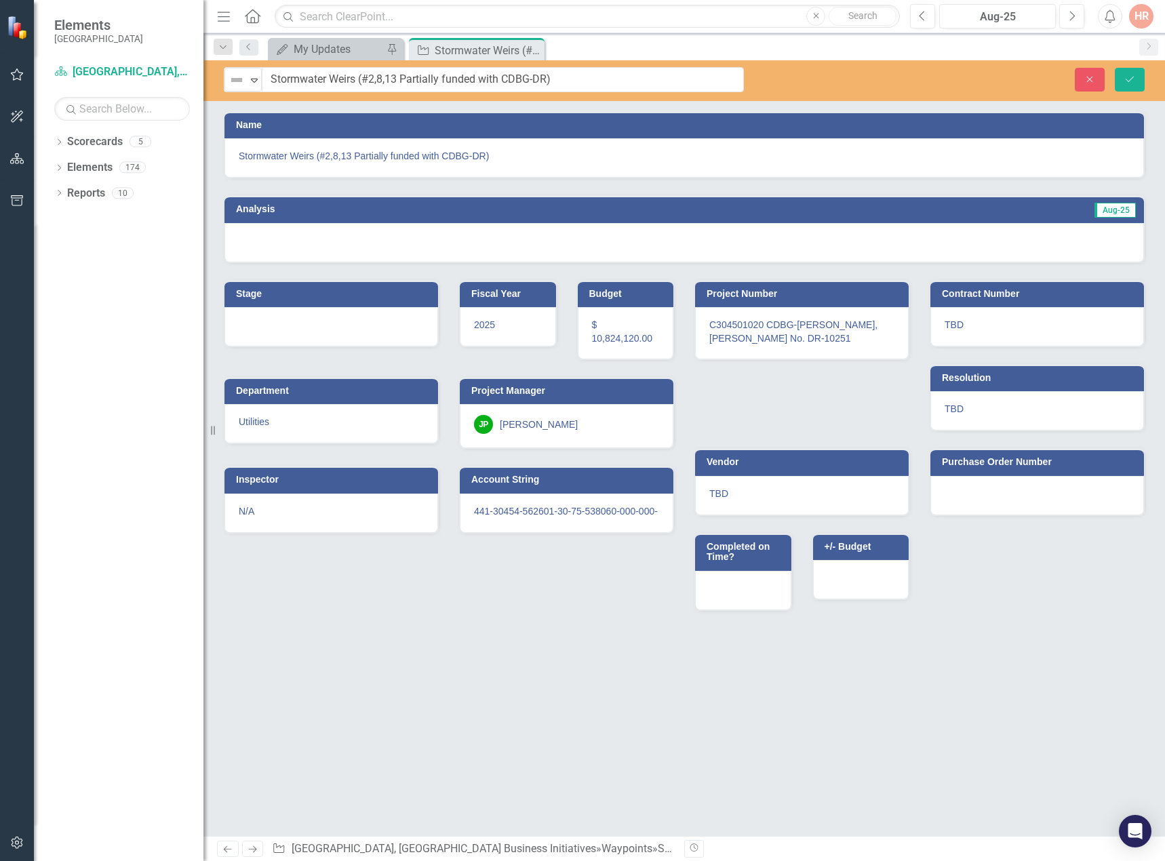
click at [240, 83] on img at bounding box center [237, 80] width 16 height 16
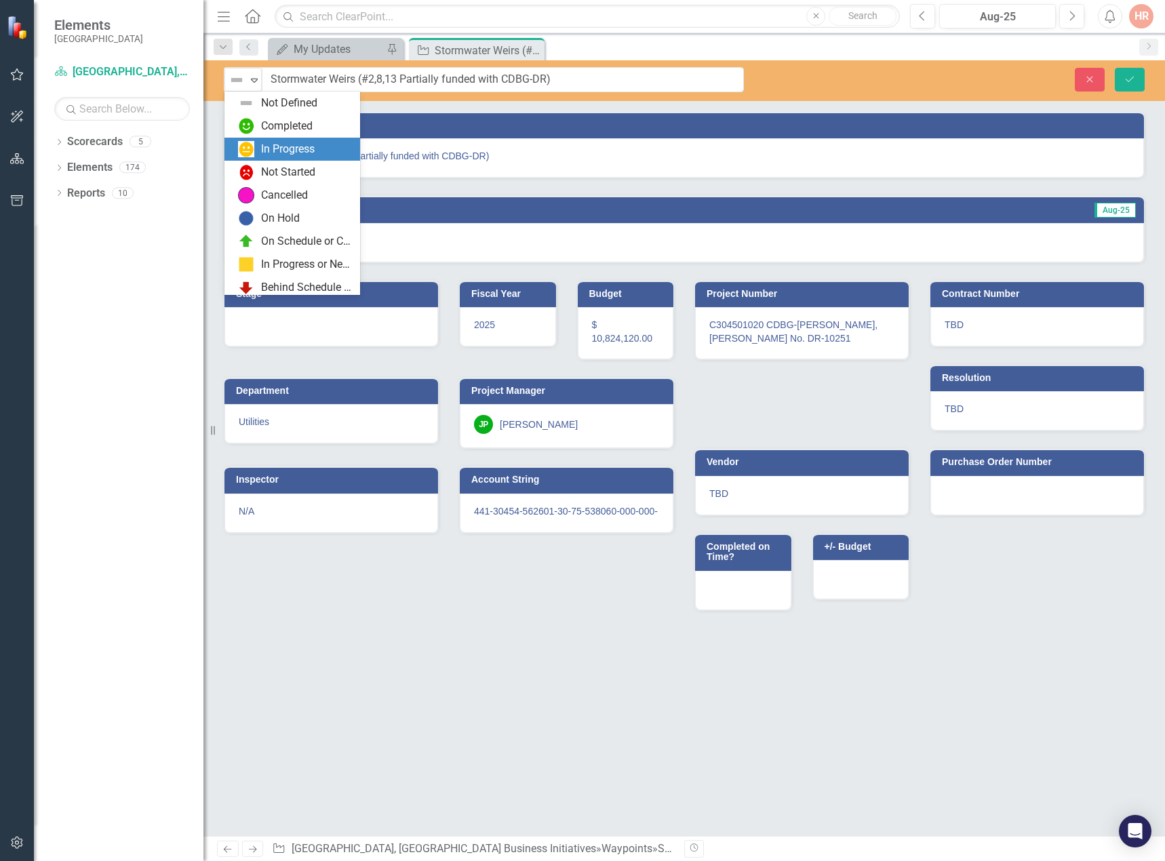
click at [256, 154] on div "In Progress" at bounding box center [295, 149] width 114 height 16
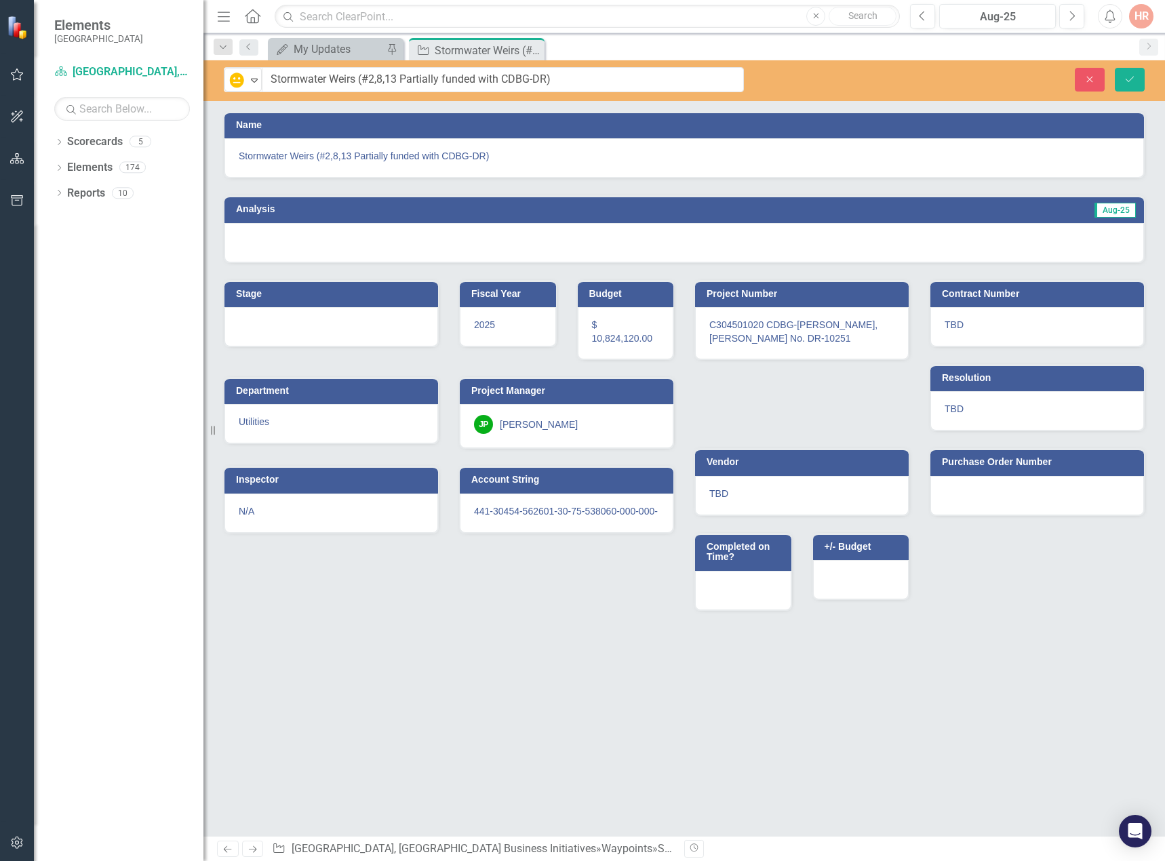
click at [282, 230] on div at bounding box center [684, 242] width 920 height 39
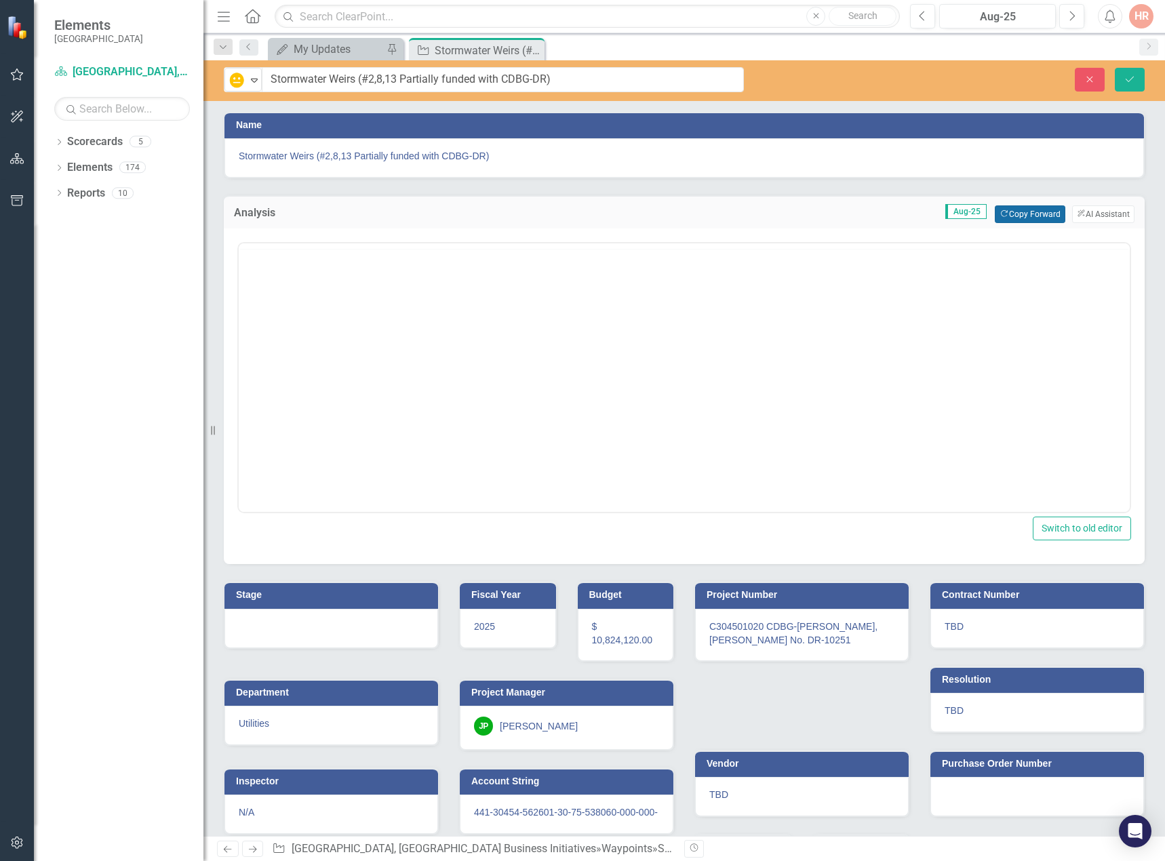
click at [1036, 212] on button "Copy Forward Copy Forward" at bounding box center [1030, 214] width 70 height 18
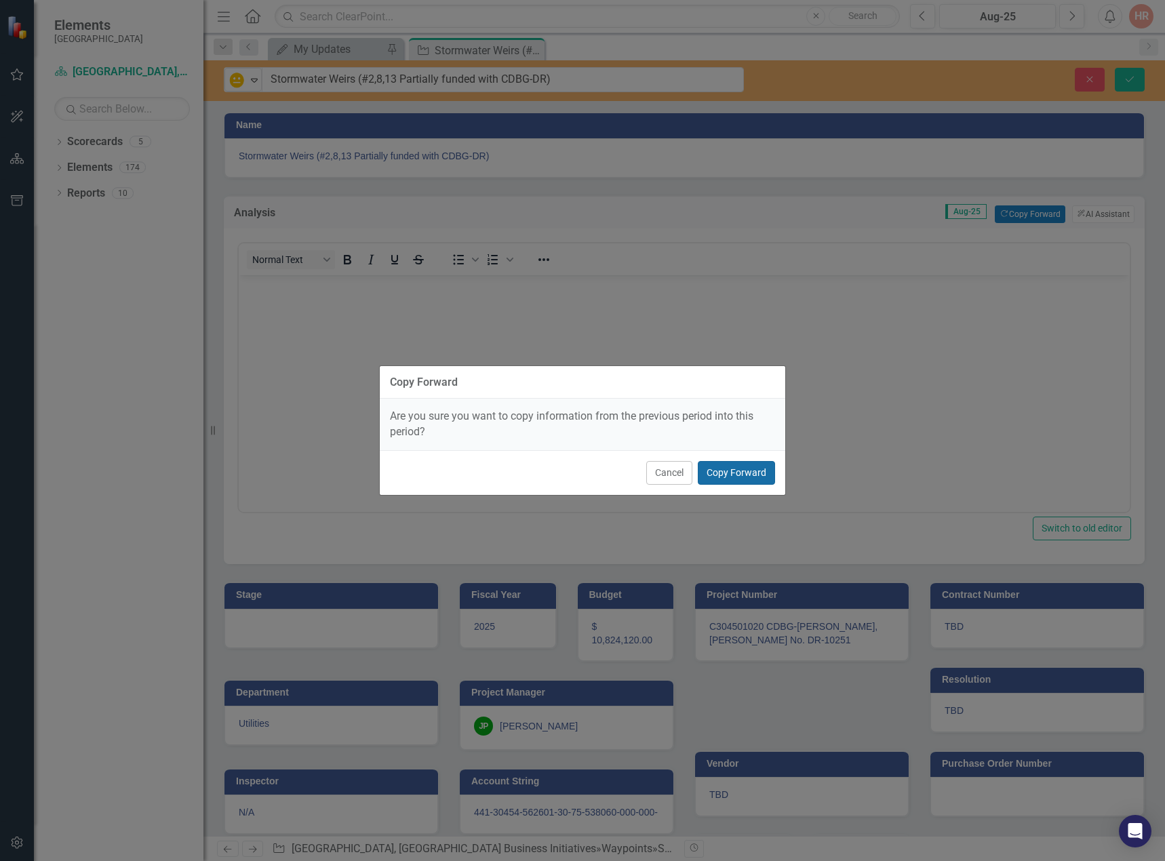
click at [733, 465] on button "Copy Forward" at bounding box center [736, 473] width 77 height 24
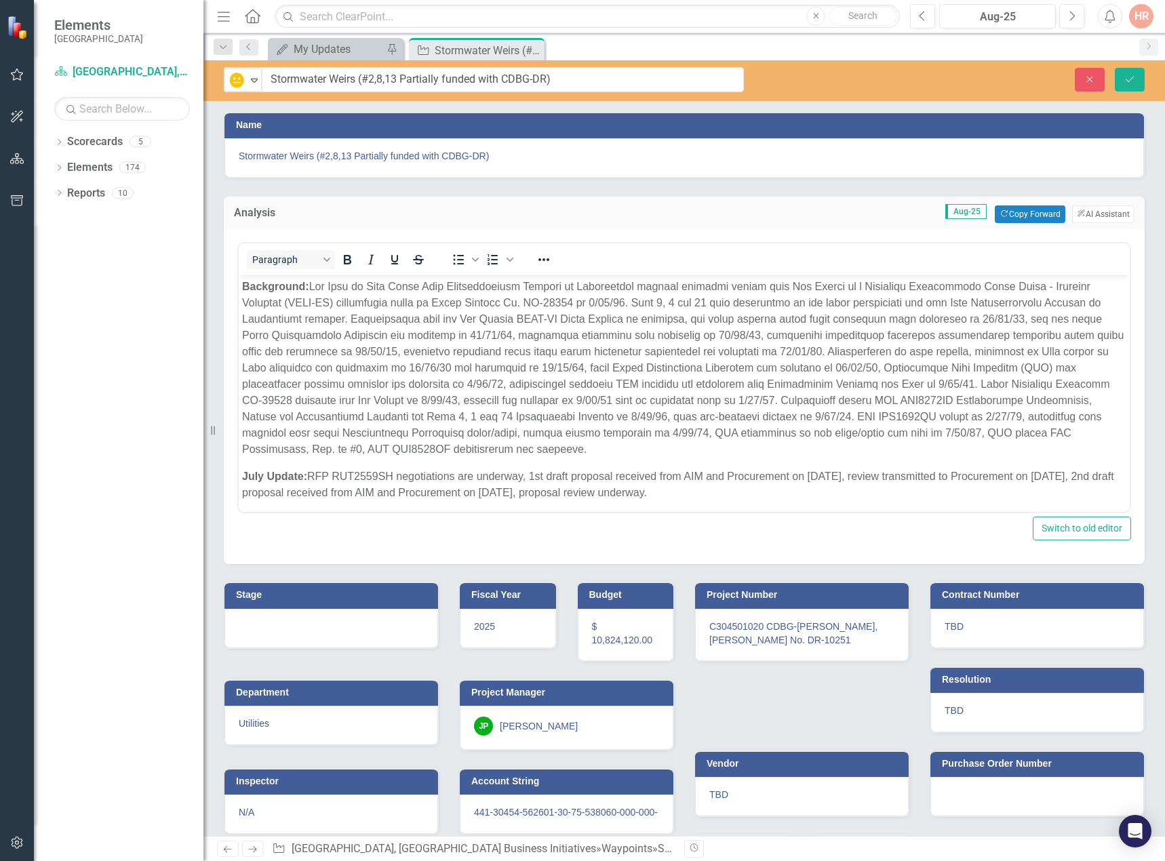
click at [294, 622] on div at bounding box center [331, 628] width 214 height 39
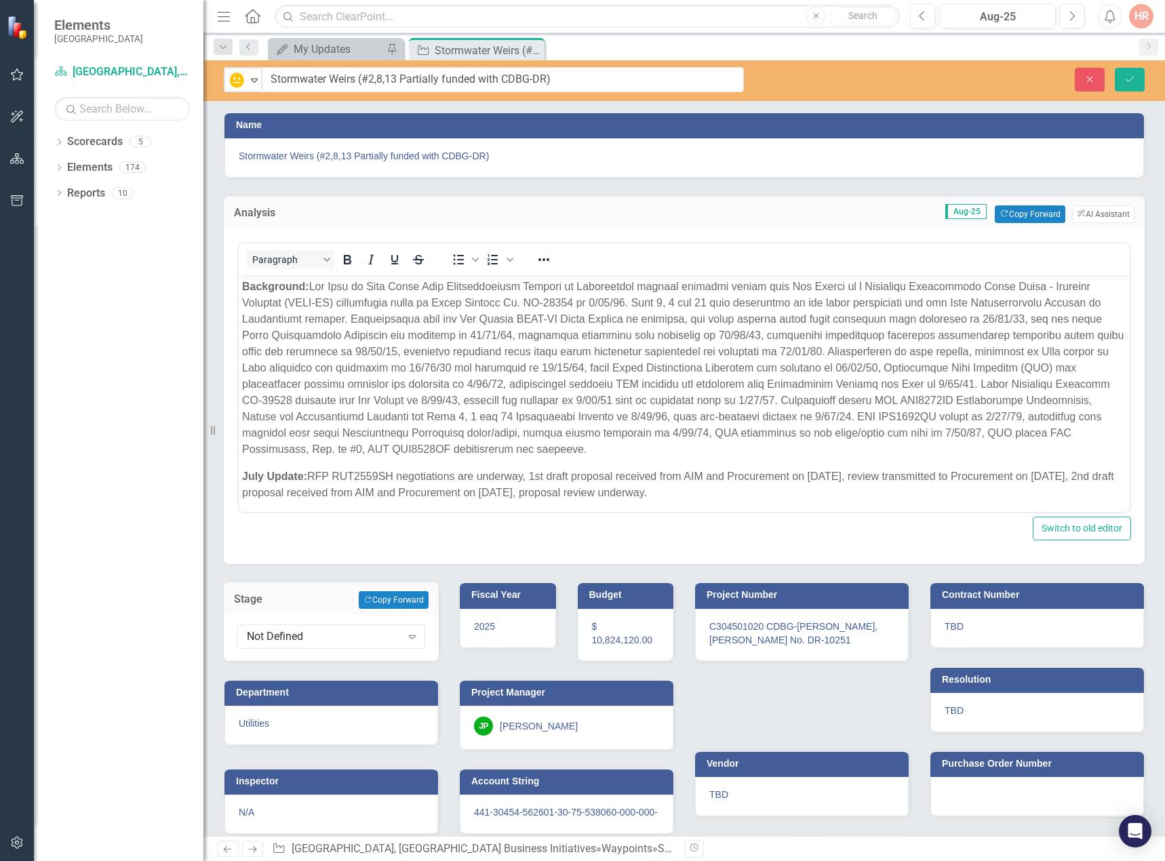
click at [387, 590] on div "Stage Copy Forward Copy Forward" at bounding box center [331, 597] width 215 height 33
click at [389, 598] on button "Copy Forward Copy Forward" at bounding box center [394, 600] width 70 height 18
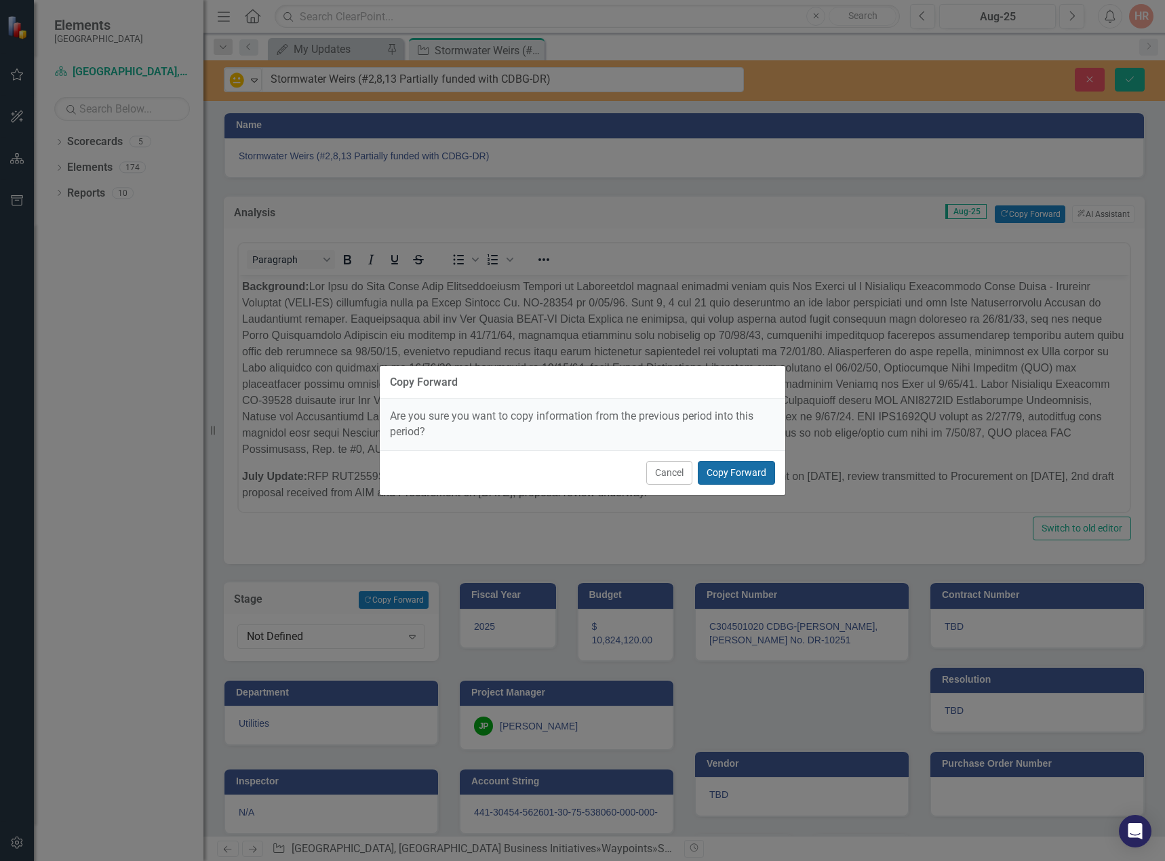
click at [720, 473] on button "Copy Forward" at bounding box center [736, 473] width 77 height 24
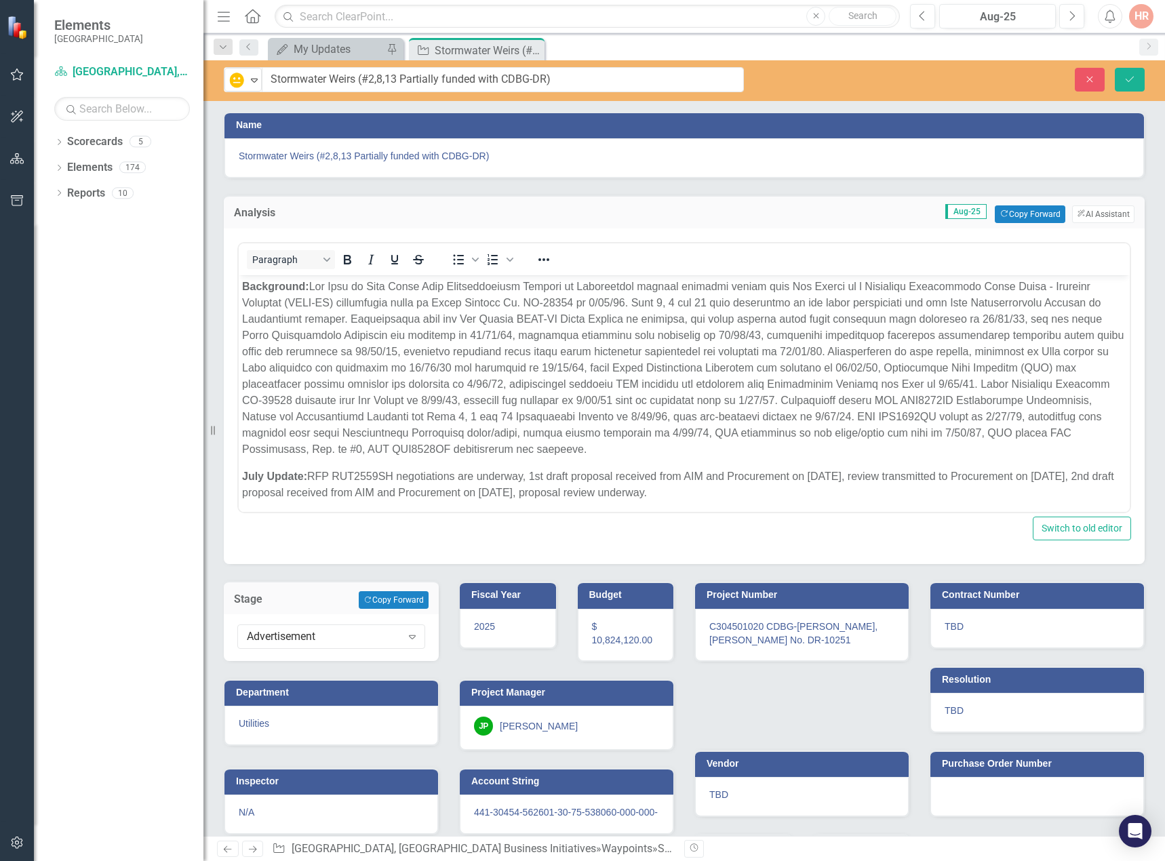
click at [266, 471] on strong "July Update:" at bounding box center [274, 477] width 65 height 12
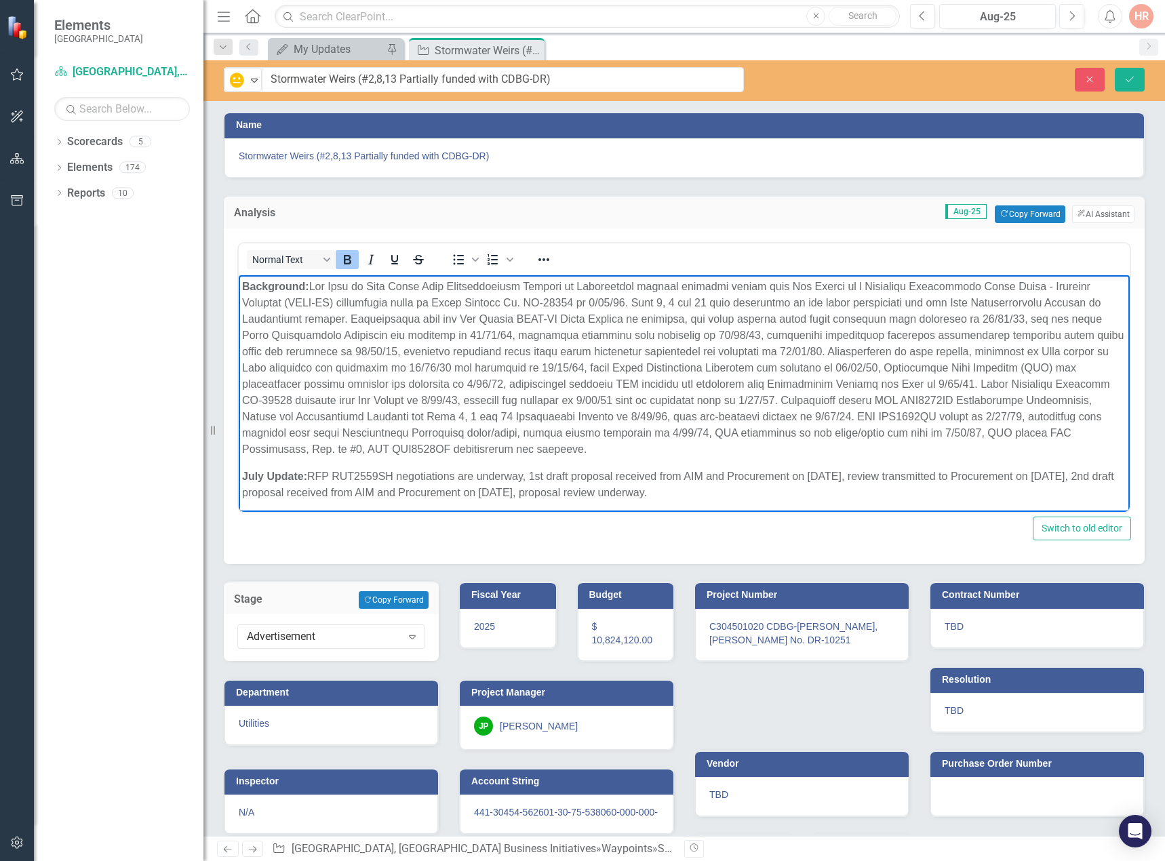
click at [263, 475] on strong "July Update:" at bounding box center [274, 477] width 65 height 12
click at [666, 489] on p "August Update: RFP RUT2559SH negotiations are underway, 1st draft proposal rece…" at bounding box center [684, 485] width 884 height 33
drag, startPoint x: 694, startPoint y: 492, endPoint x: 330, endPoint y: 475, distance: 364.6
click at [326, 475] on p "August Update: RFP RUT2559SH negotiations are underway, 1st draft proposal rece…" at bounding box center [684, 485] width 884 height 33
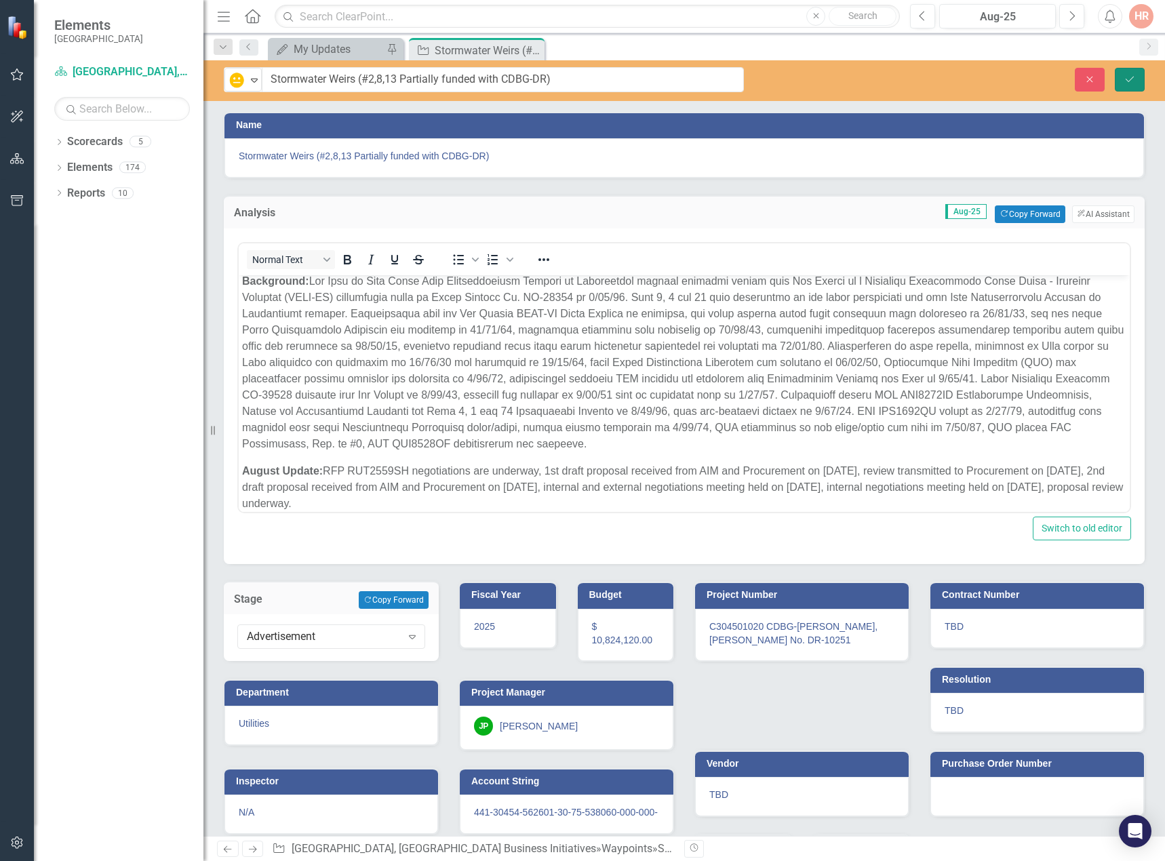
click at [1133, 75] on icon "Save" at bounding box center [1130, 79] width 12 height 9
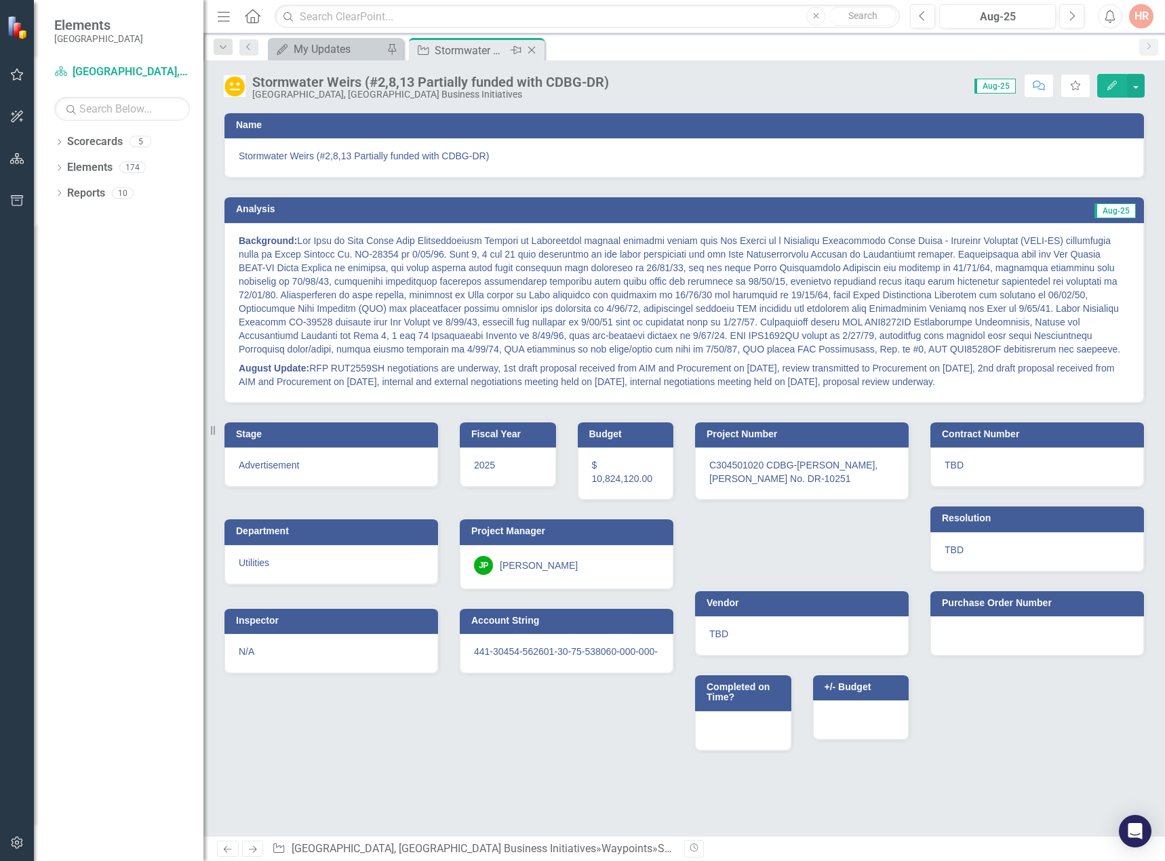
click at [532, 45] on icon "Close" at bounding box center [532, 50] width 14 height 11
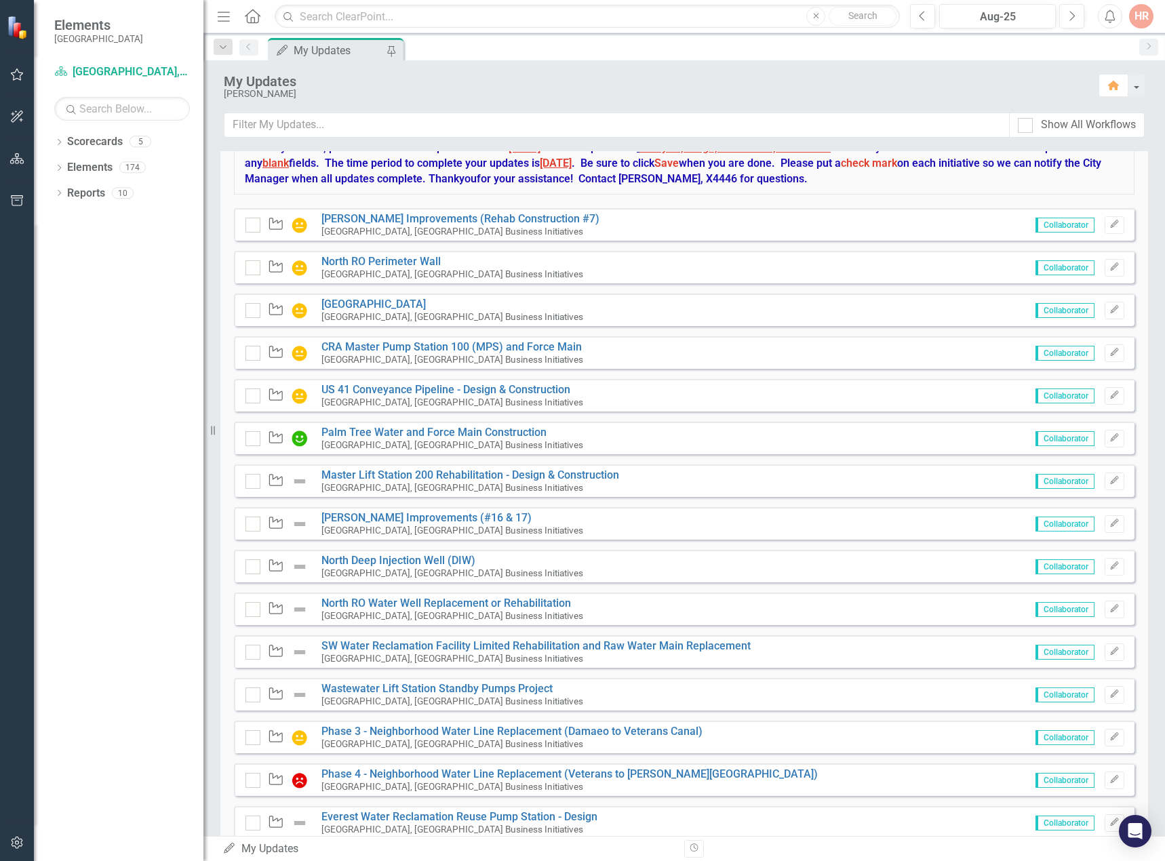
scroll to position [271, 0]
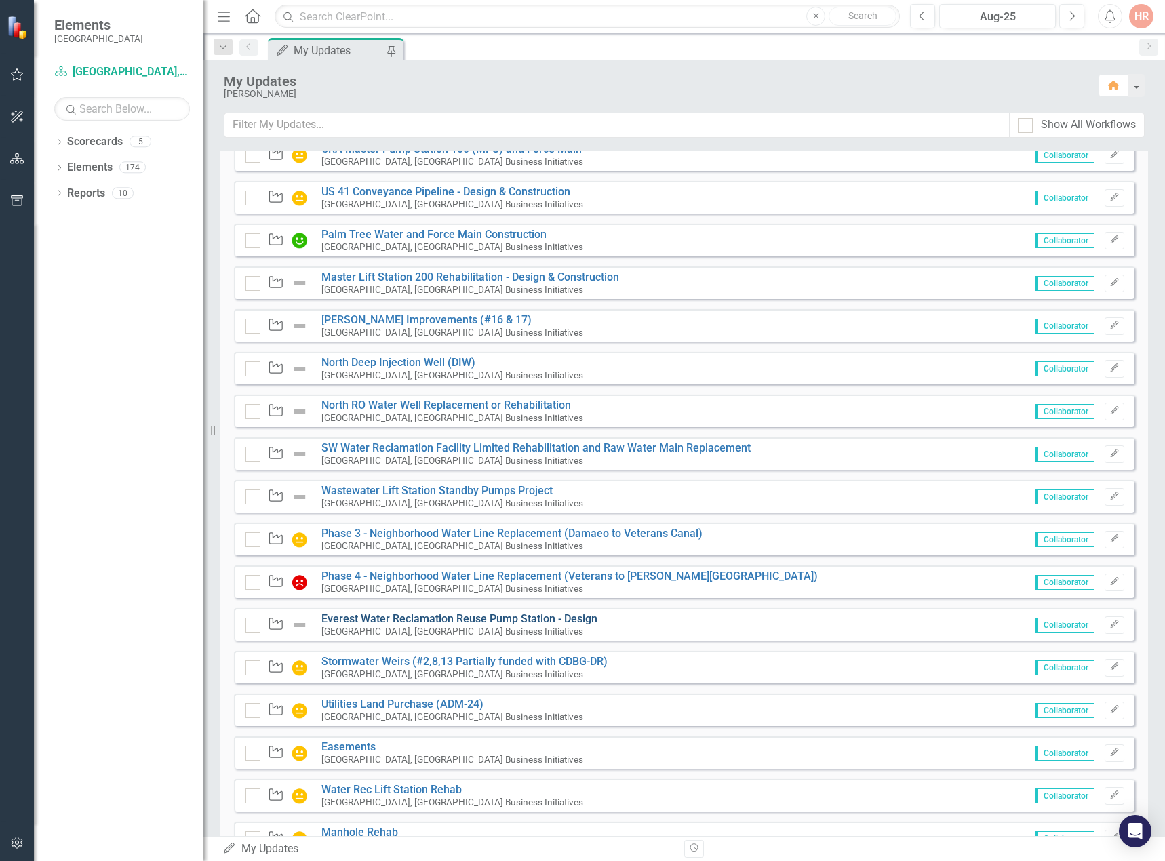
click at [518, 621] on link "Everest Water Reclamation Reuse Pump Station - Design" at bounding box center [459, 618] width 276 height 13
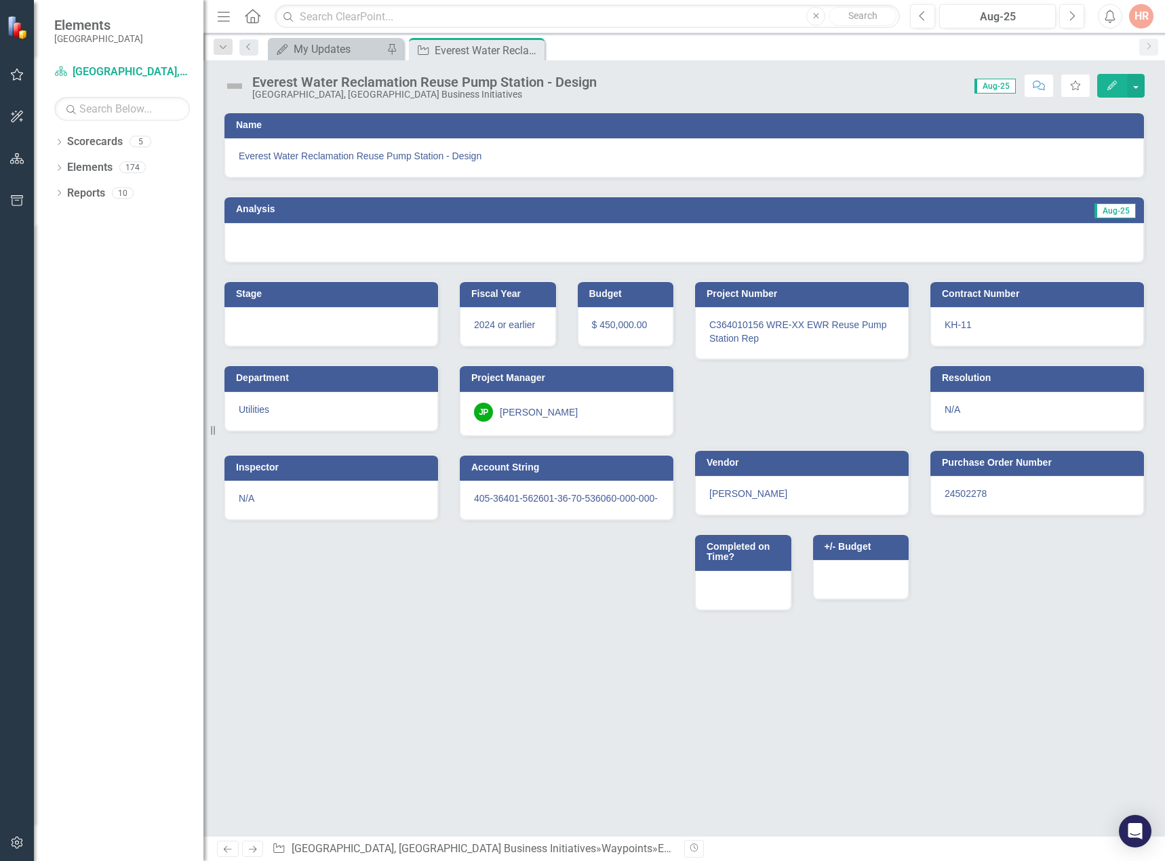
click at [235, 85] on img at bounding box center [235, 86] width 22 height 22
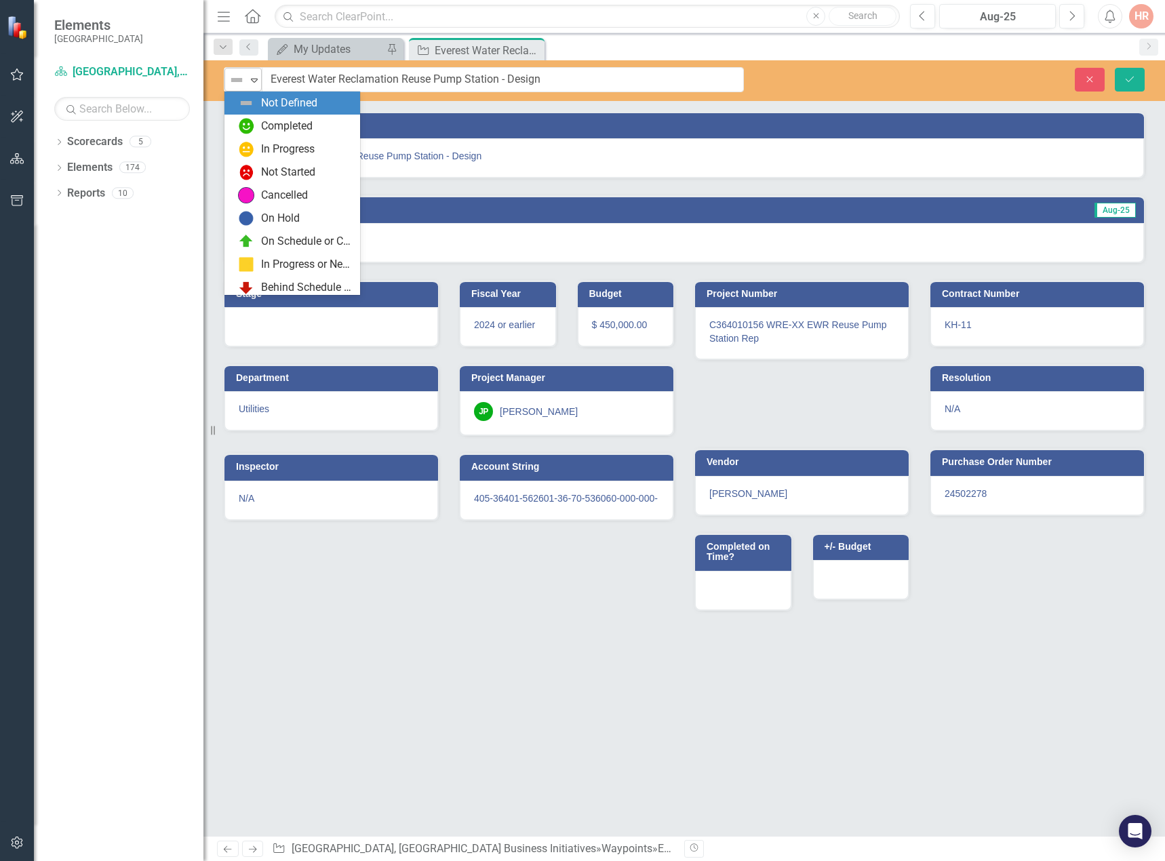
click at [237, 81] on img at bounding box center [237, 80] width 16 height 16
click at [258, 152] on div "In Progress" at bounding box center [295, 149] width 114 height 16
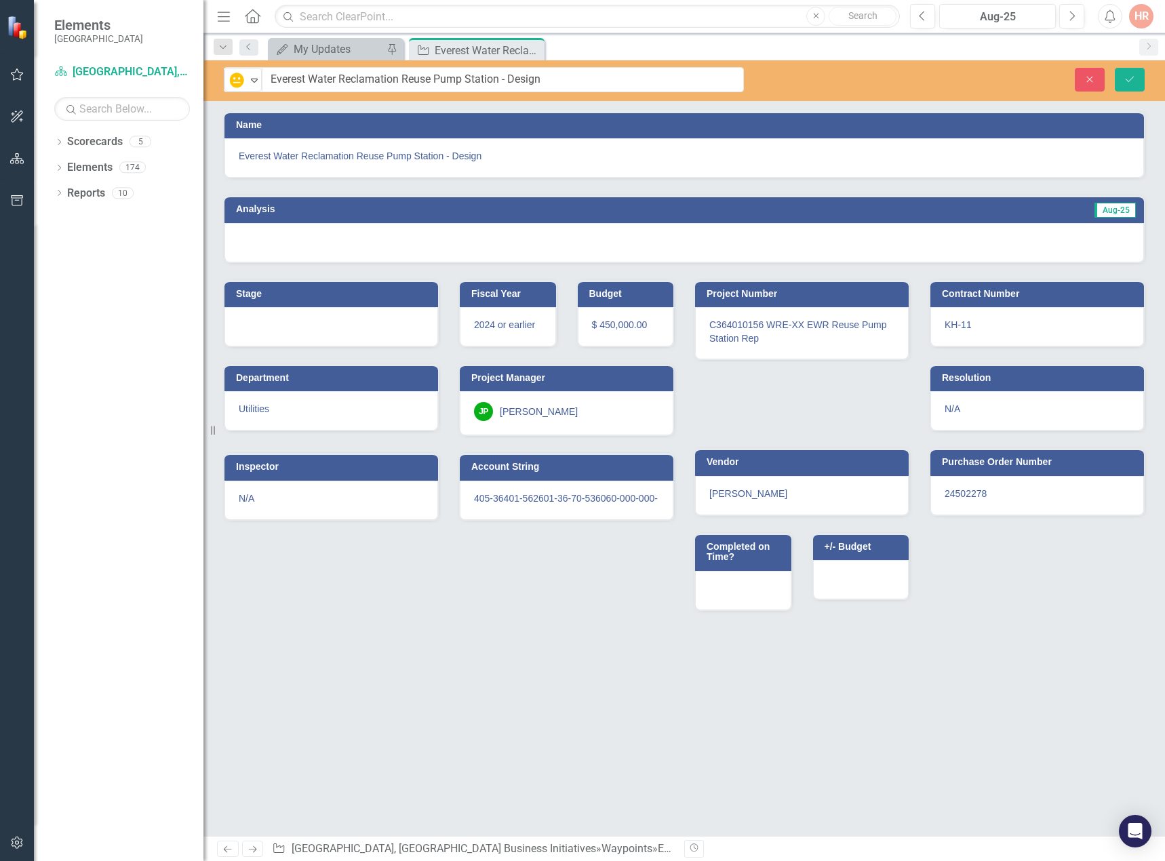
click at [288, 237] on div at bounding box center [684, 242] width 920 height 39
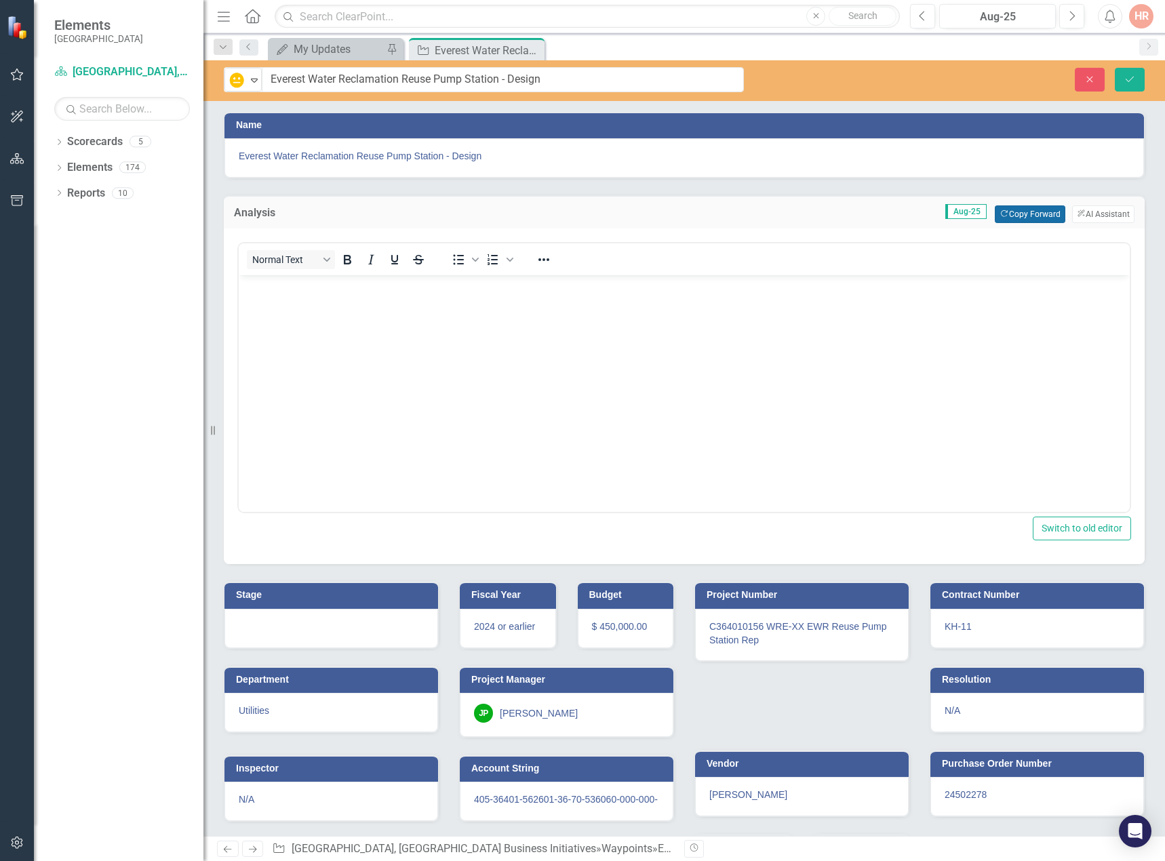
click at [1017, 222] on button "Copy Forward Copy Forward" at bounding box center [1030, 214] width 70 height 18
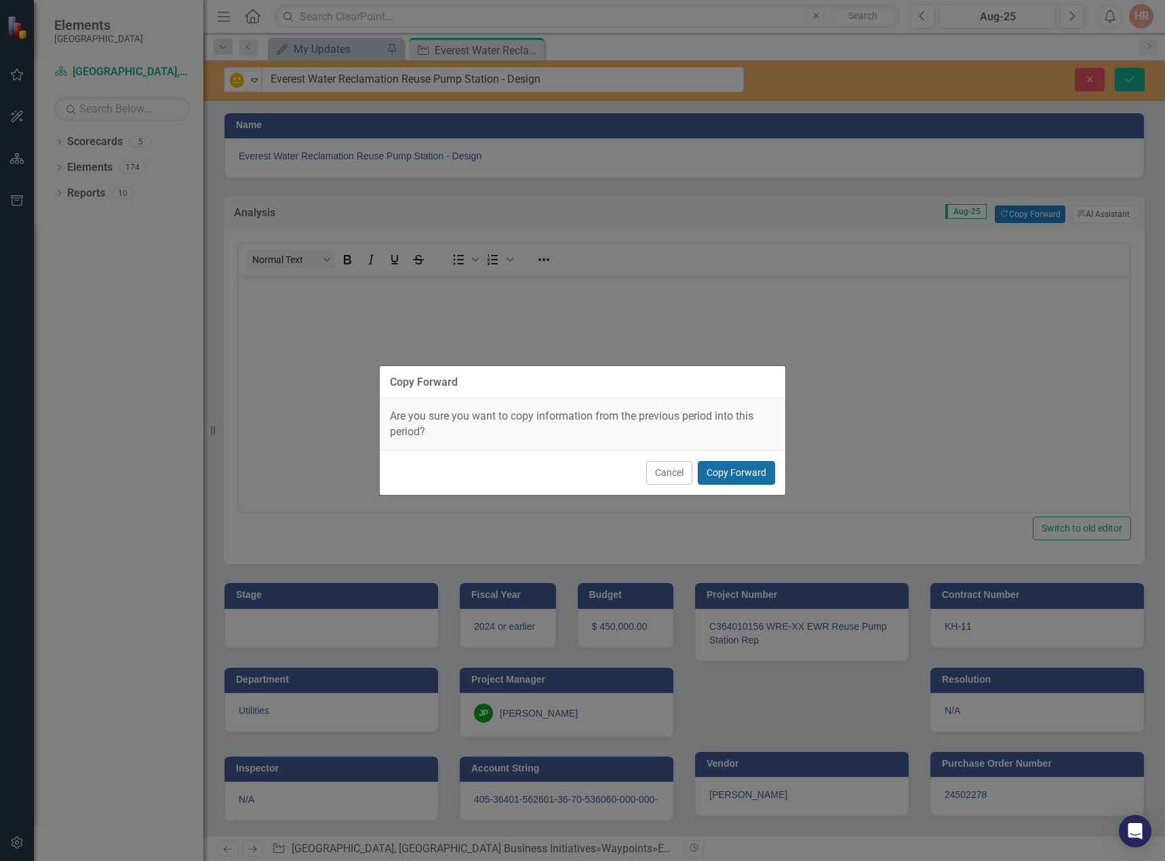
click at [728, 471] on button "Copy Forward" at bounding box center [736, 473] width 77 height 24
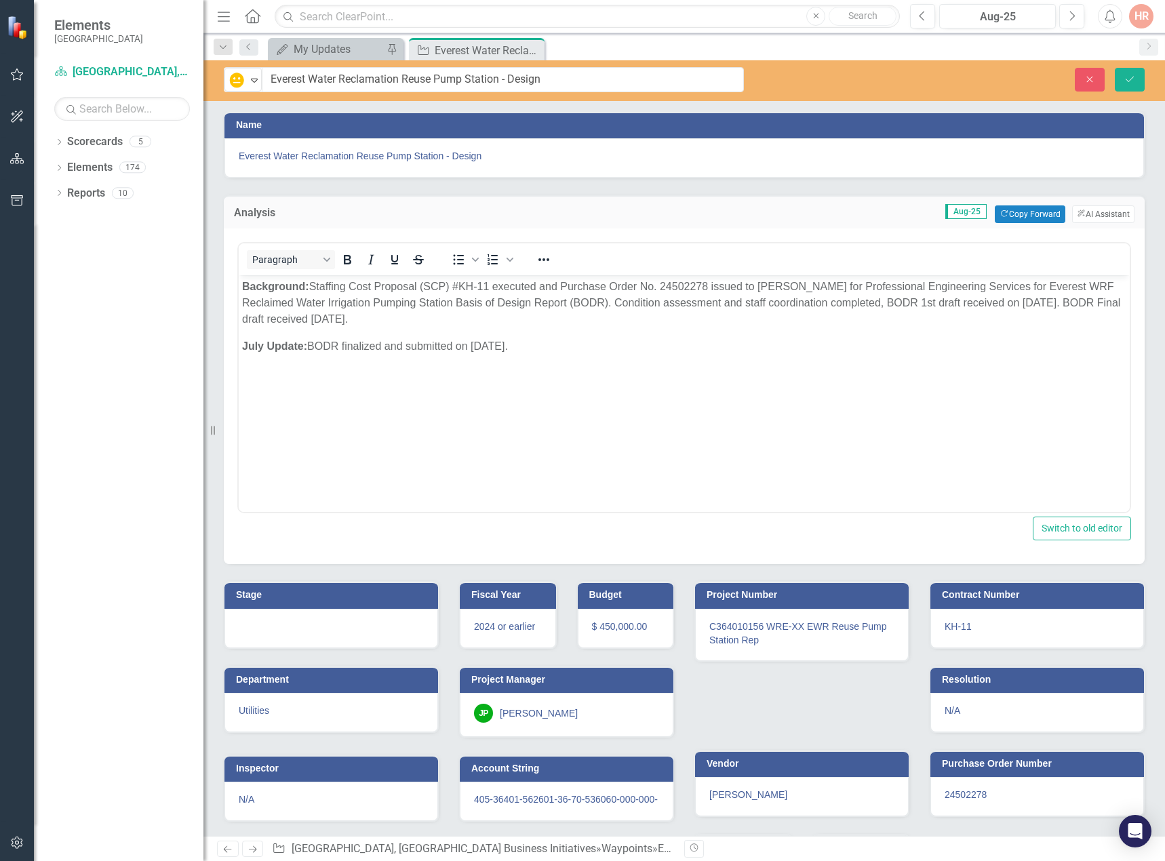
click at [284, 619] on div at bounding box center [331, 628] width 214 height 39
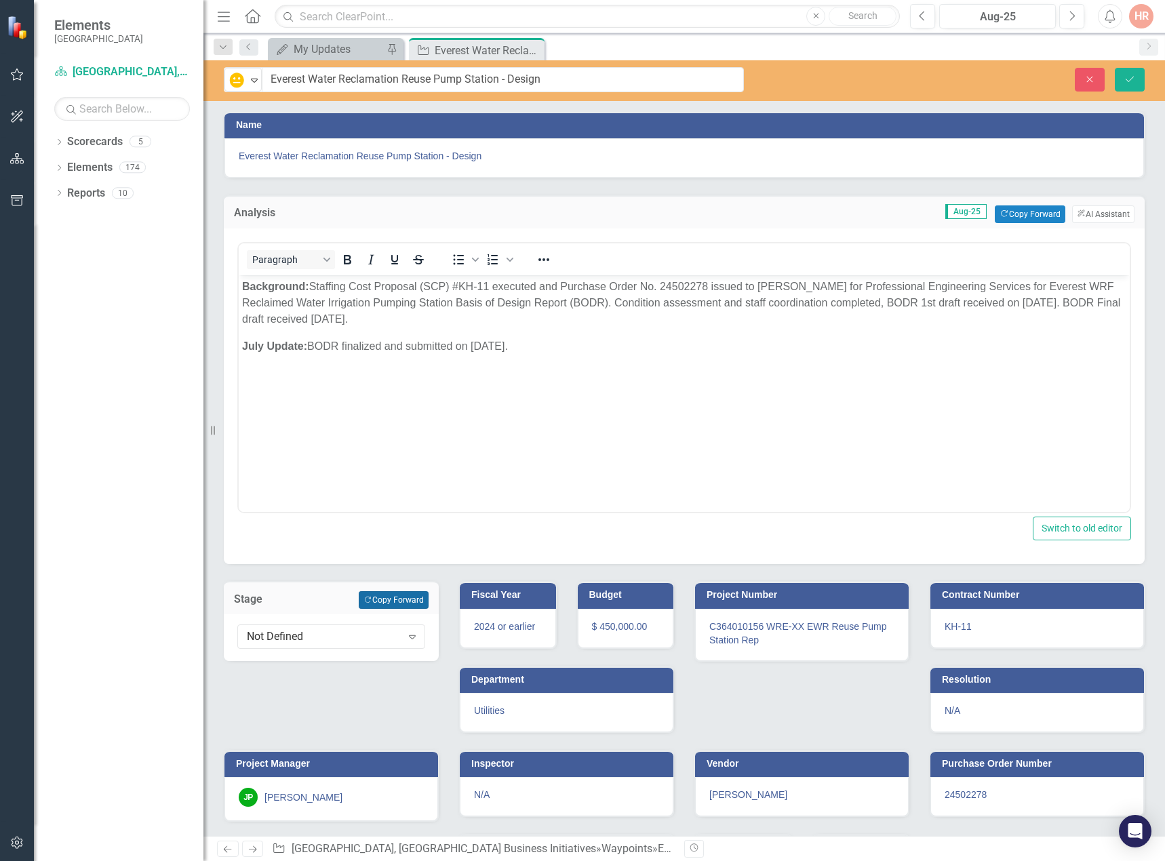
click at [388, 595] on button "Copy Forward Copy Forward" at bounding box center [394, 600] width 70 height 18
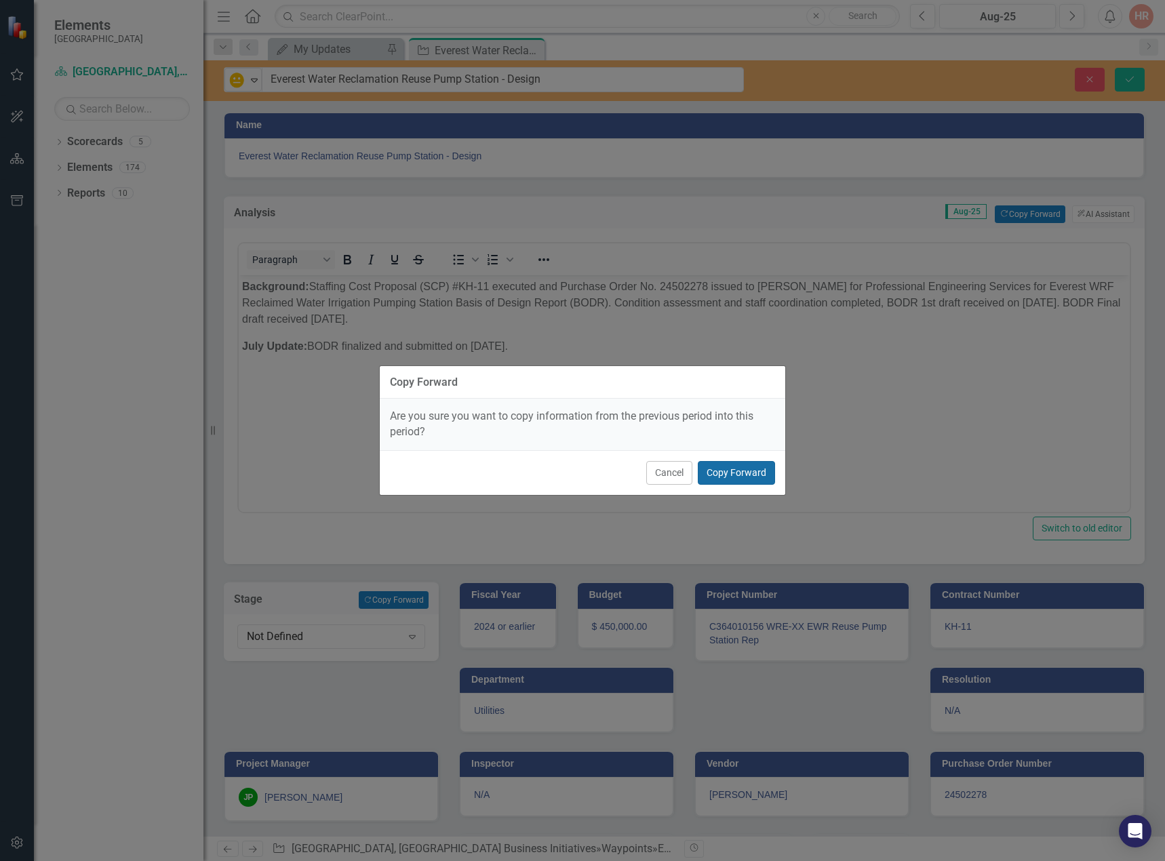
click at [760, 466] on button "Copy Forward" at bounding box center [736, 473] width 77 height 24
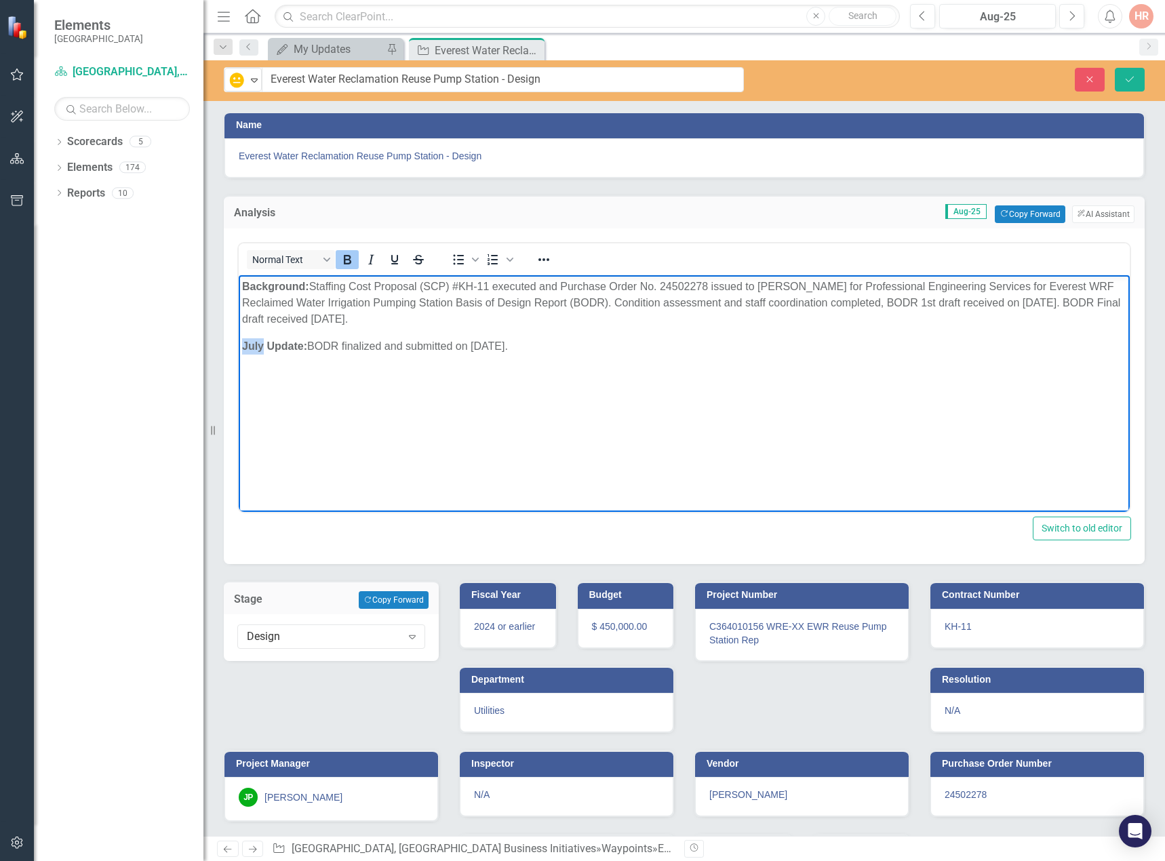
drag, startPoint x: 263, startPoint y: 345, endPoint x: 241, endPoint y: 344, distance: 22.4
click at [241, 344] on body "Background: Staffing Cost Proposal (SCP) #KH-11 executed and Purchase Order No.…" at bounding box center [684, 376] width 891 height 203
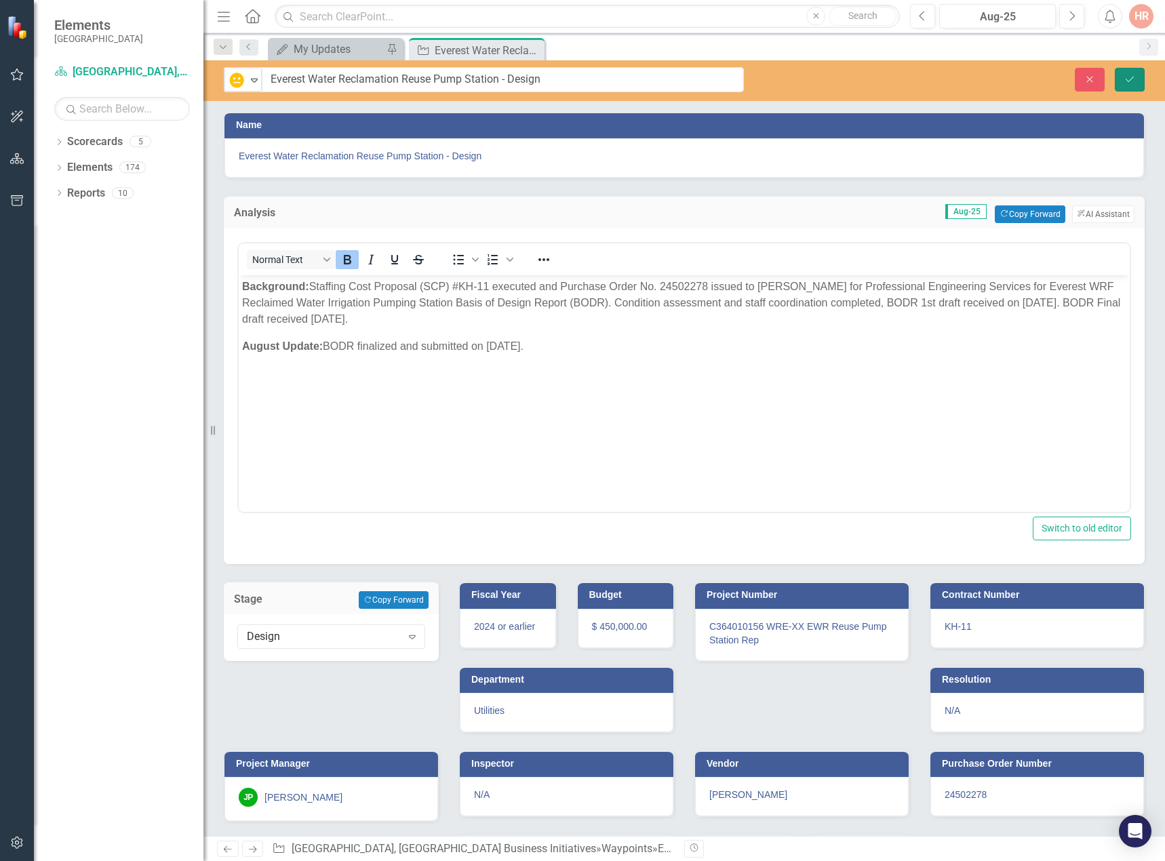
click at [1128, 75] on icon "Save" at bounding box center [1130, 79] width 12 height 9
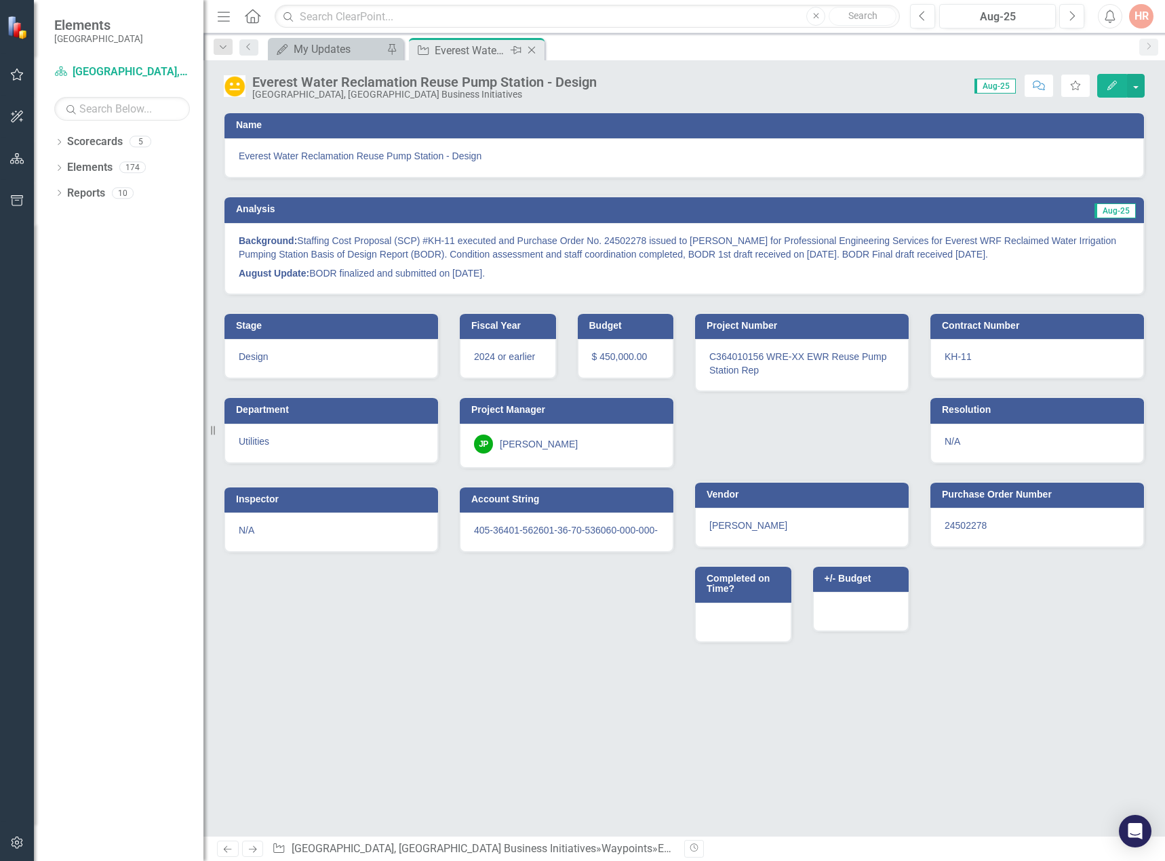
click at [532, 45] on icon "Close" at bounding box center [532, 50] width 14 height 11
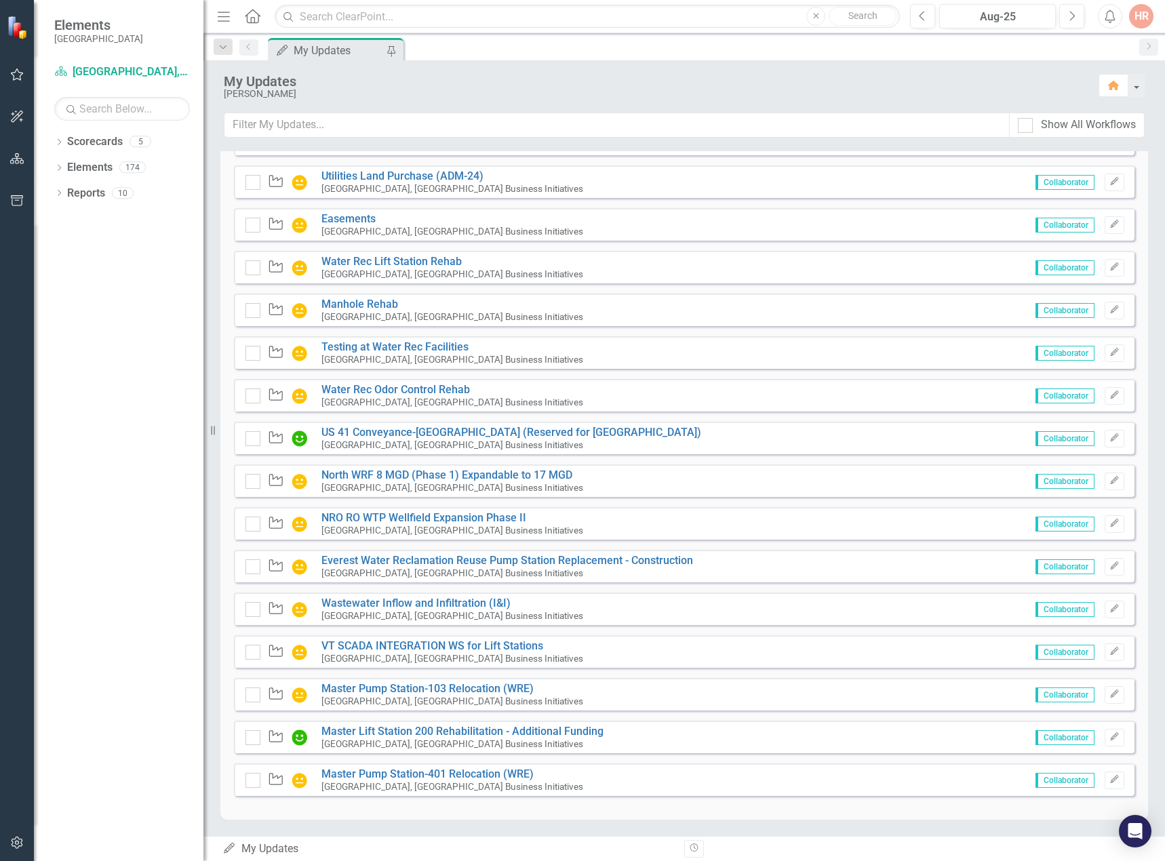
scroll to position [461, 0]
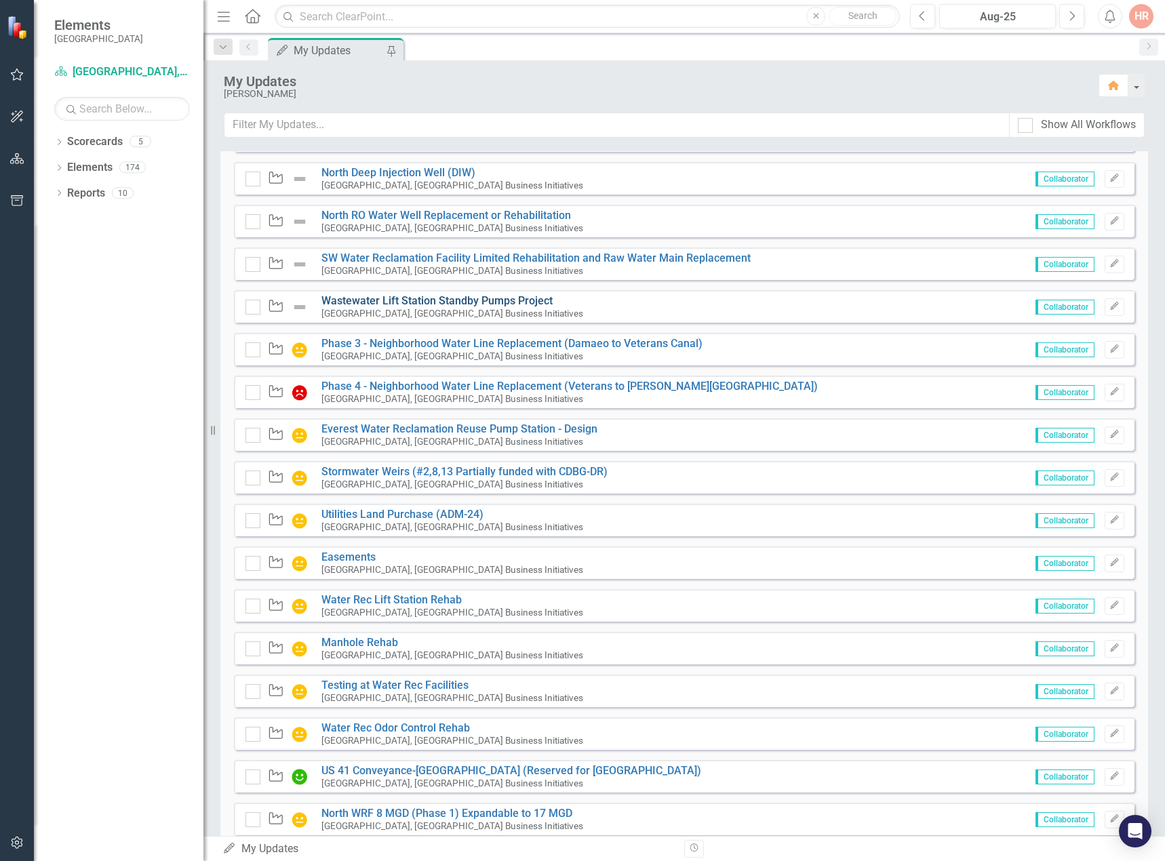
click at [361, 298] on link "Wastewater Lift Station Standby Pumps Project" at bounding box center [436, 300] width 231 height 13
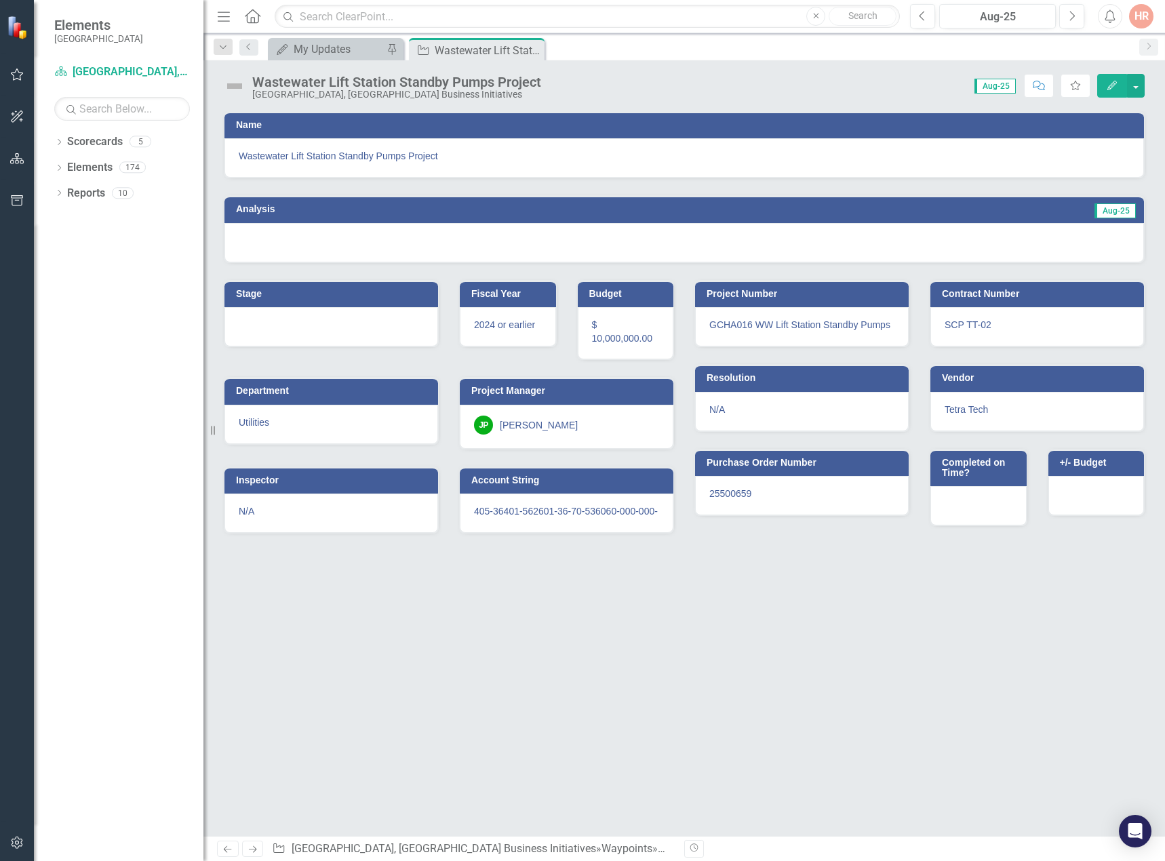
click at [235, 83] on img at bounding box center [235, 86] width 22 height 22
click at [234, 83] on img at bounding box center [235, 86] width 22 height 22
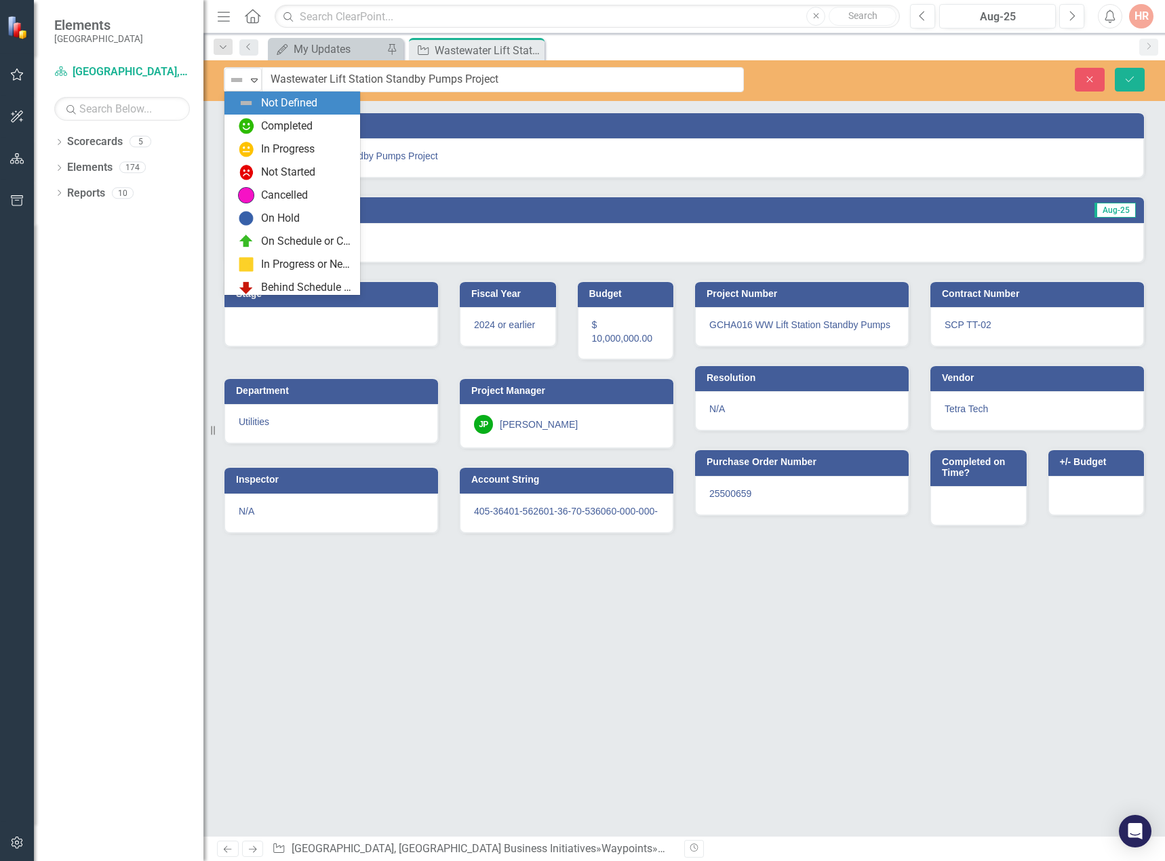
click at [234, 83] on img at bounding box center [237, 80] width 16 height 16
click at [259, 143] on div "In Progress" at bounding box center [295, 149] width 114 height 16
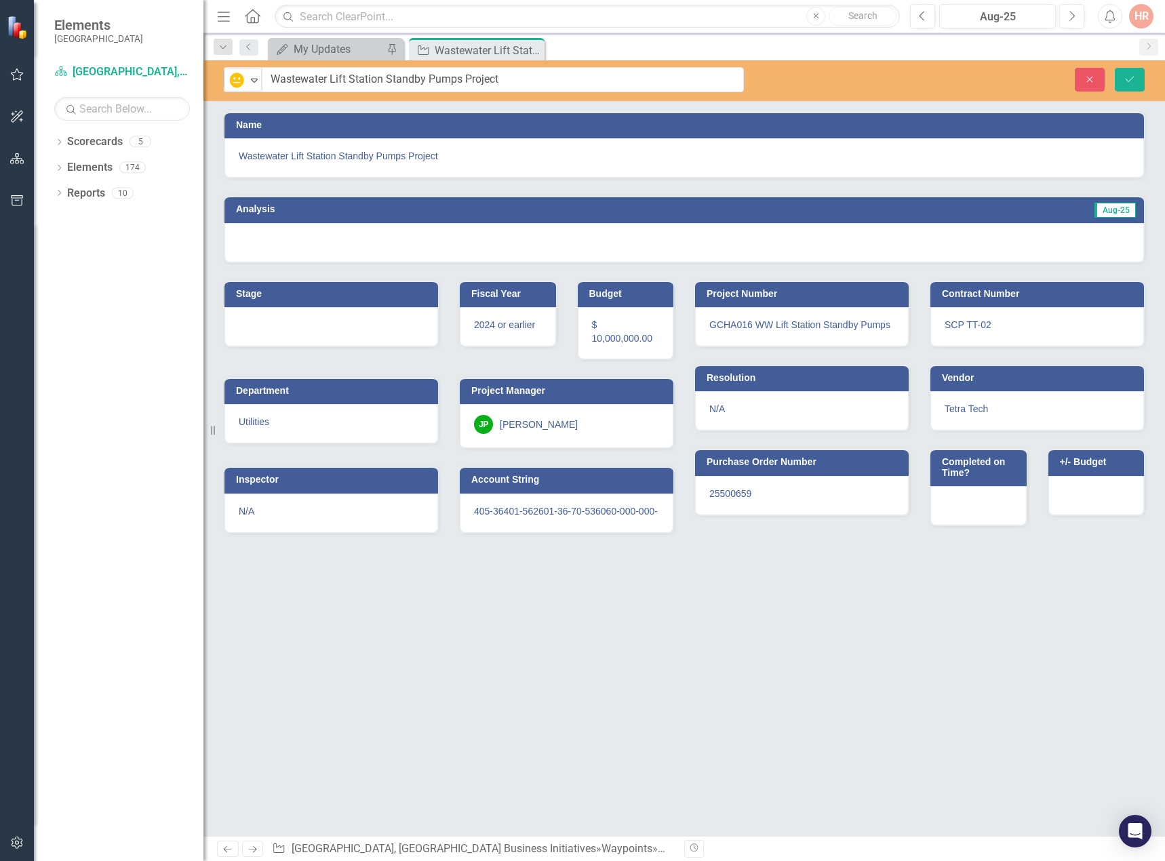
click at [282, 236] on div at bounding box center [684, 242] width 920 height 39
click at [281, 236] on div at bounding box center [684, 242] width 920 height 39
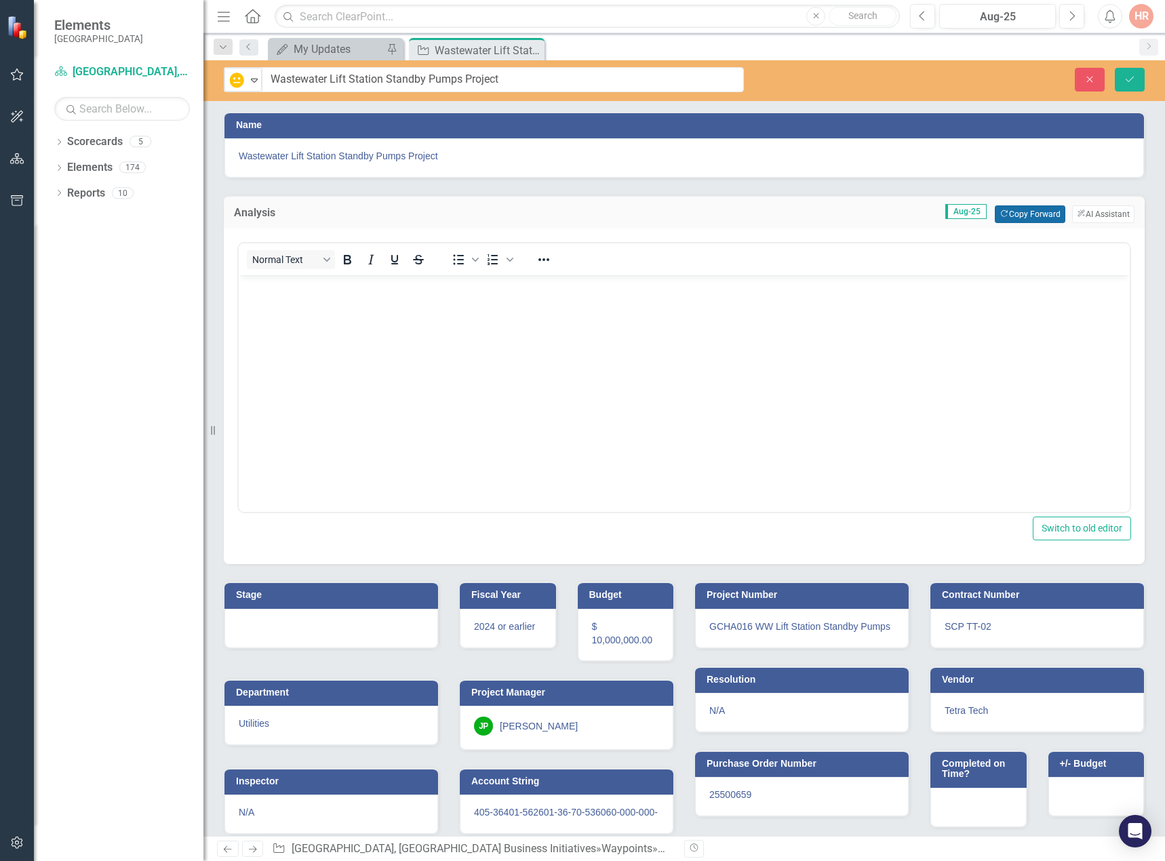
click at [1010, 210] on button "Copy Forward Copy Forward" at bounding box center [1030, 214] width 70 height 18
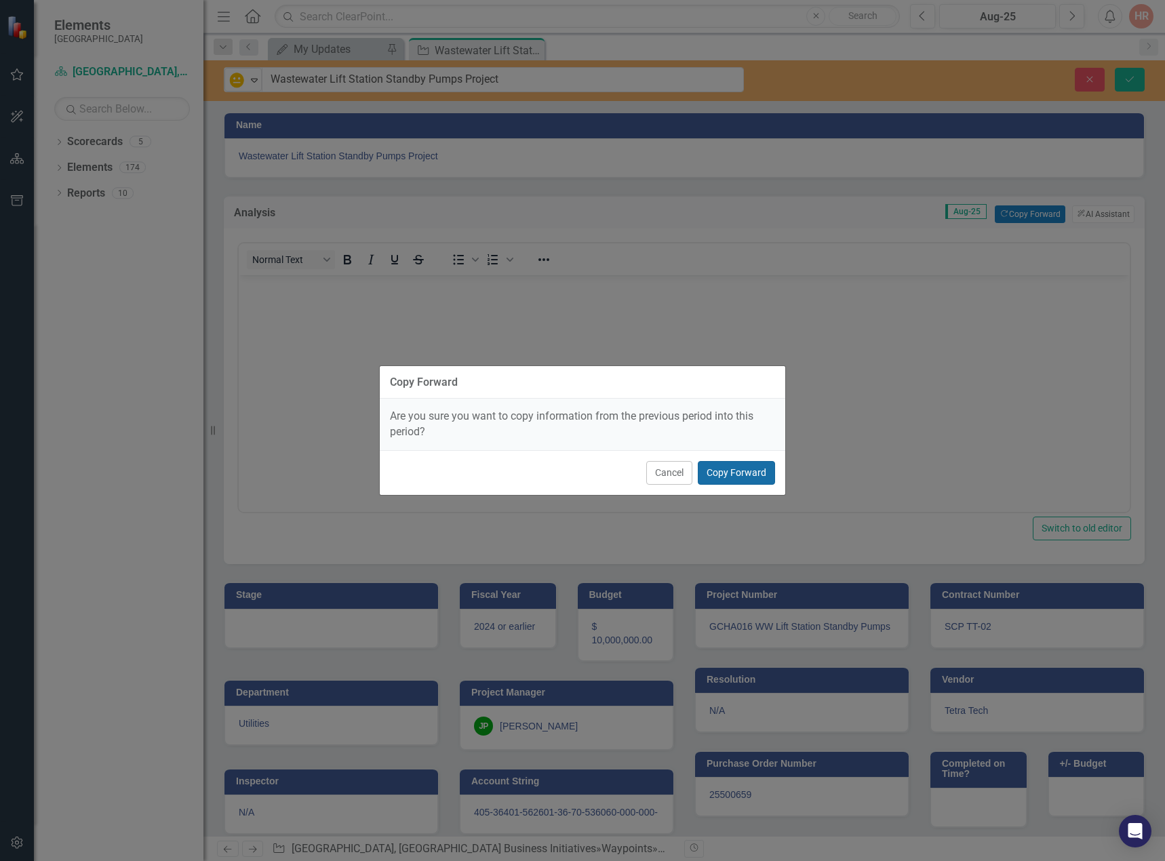
click at [730, 470] on button "Copy Forward" at bounding box center [736, 473] width 77 height 24
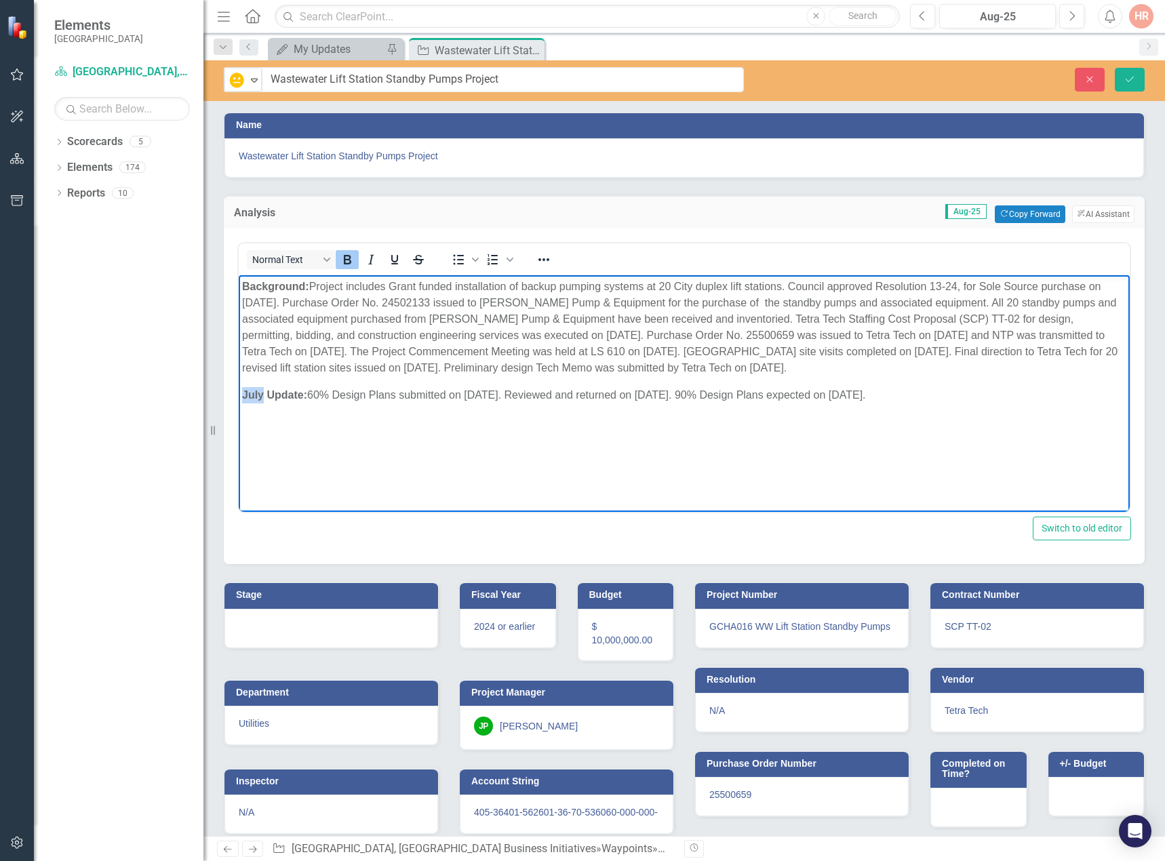
drag, startPoint x: 265, startPoint y: 391, endPoint x: 206, endPoint y: 391, distance: 59.0
click at [239, 391] on html "Background: Project includes Grant funded installation of backup pumping system…" at bounding box center [684, 376] width 891 height 203
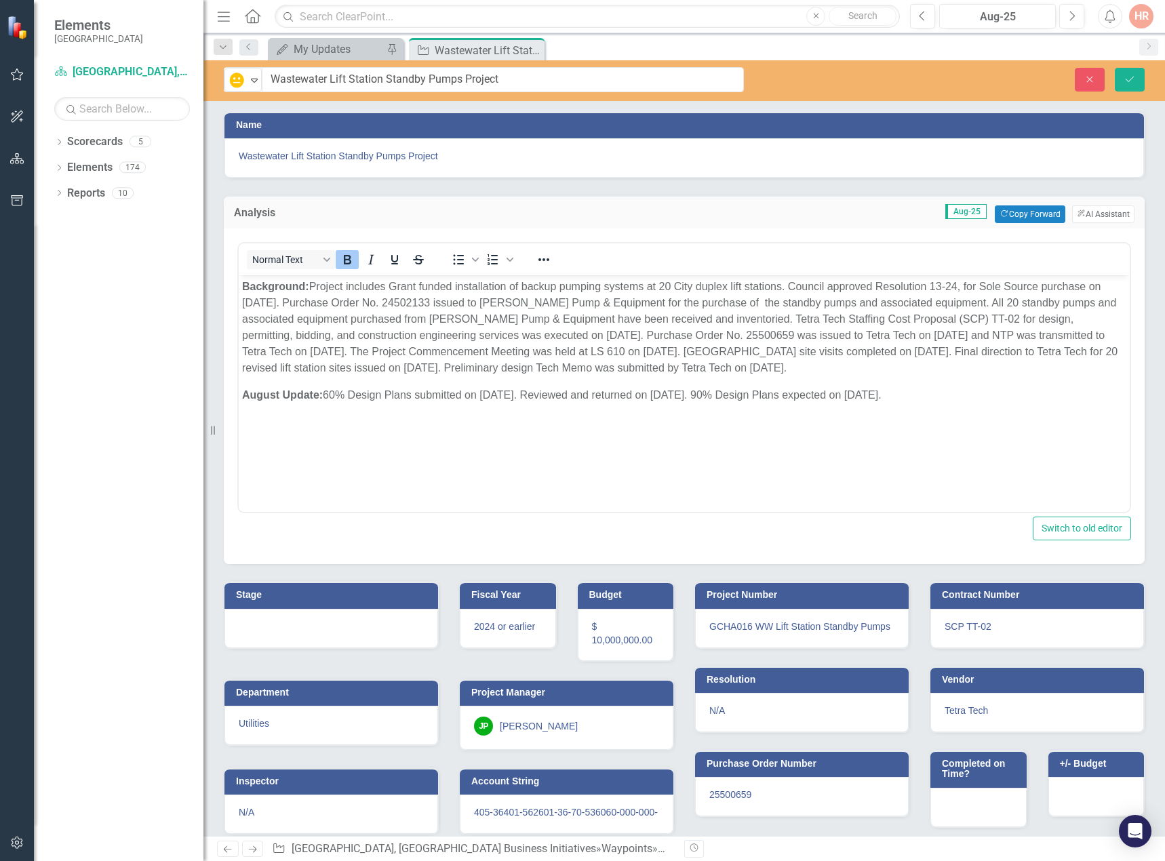
click at [315, 623] on div at bounding box center [331, 628] width 214 height 39
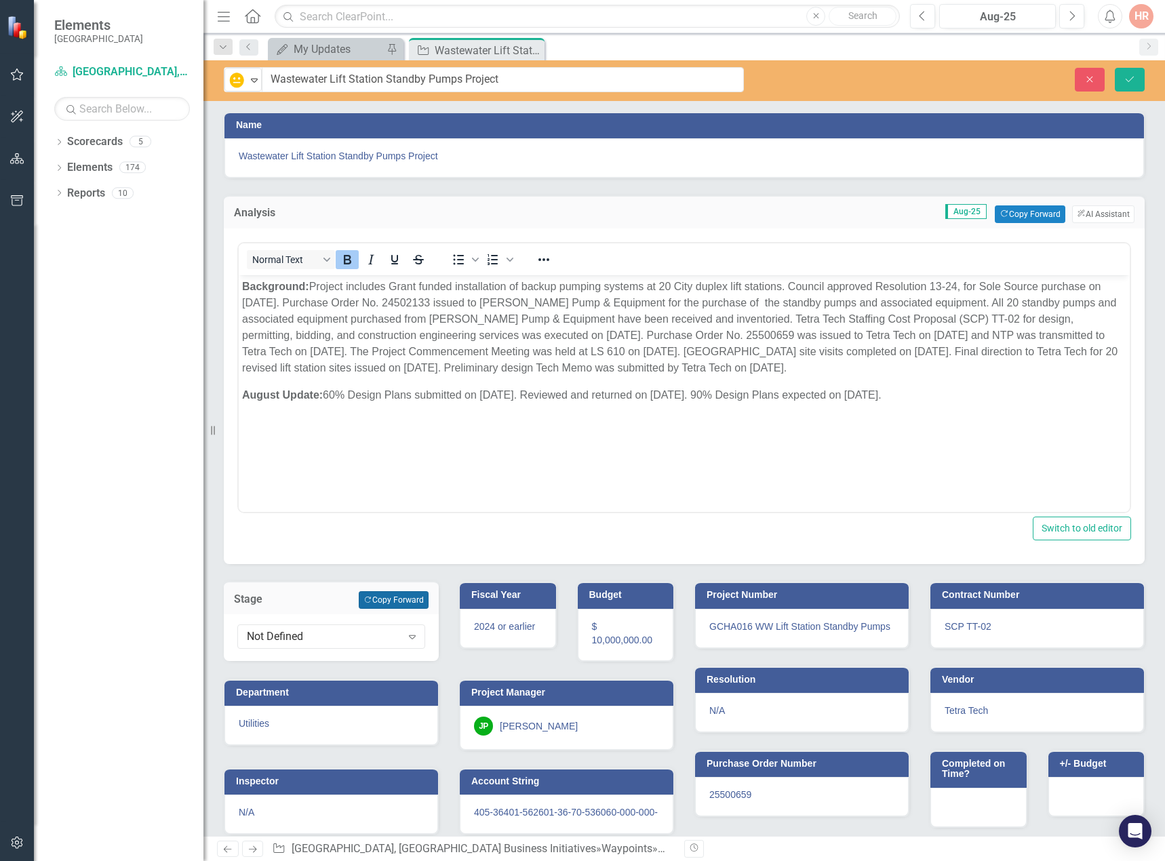
click at [396, 608] on button "Copy Forward Copy Forward" at bounding box center [394, 600] width 70 height 18
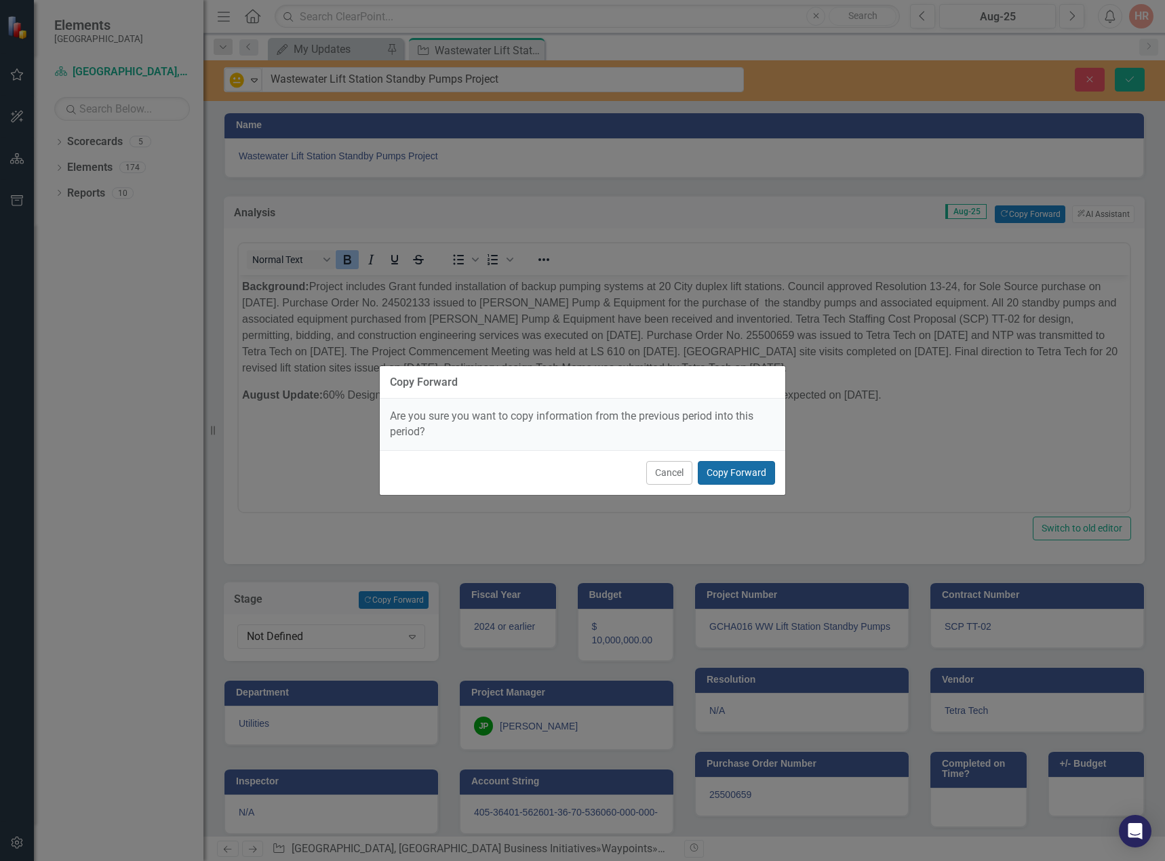
click at [749, 479] on button "Copy Forward" at bounding box center [736, 473] width 77 height 24
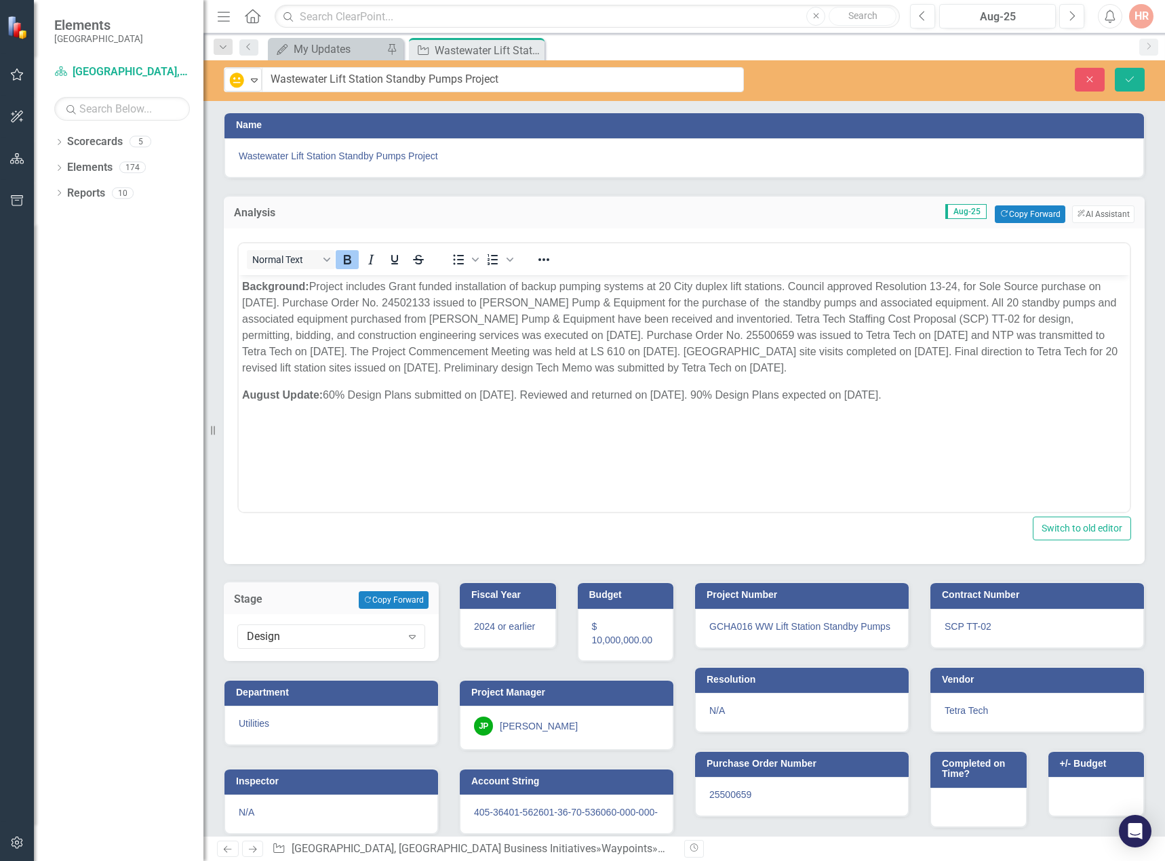
click at [881, 401] on p "August Update: 60% Design Plans submitted on 5/30/25. Reviewed and returned on …" at bounding box center [684, 395] width 884 height 16
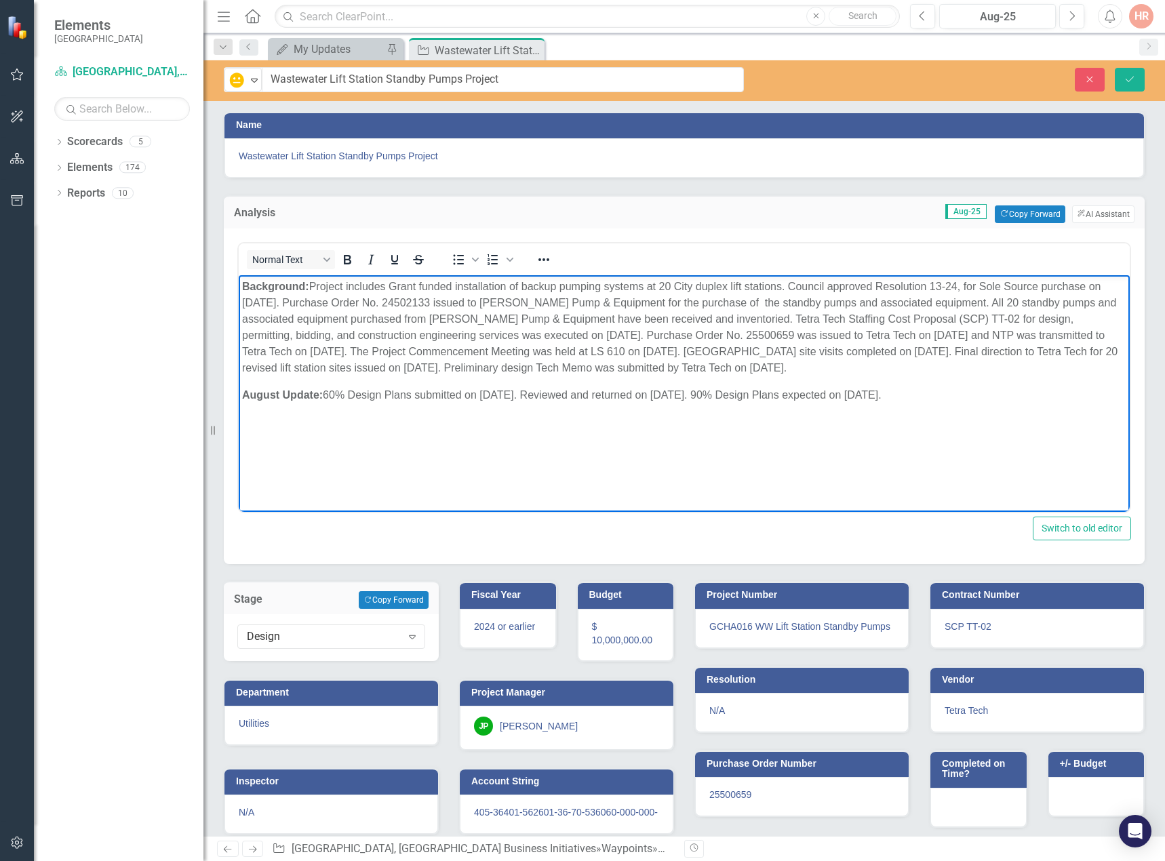
drag, startPoint x: 887, startPoint y: 397, endPoint x: 327, endPoint y: 393, distance: 560.2
click at [327, 393] on p "August Update: 60% Design Plans submitted on 5/30/25. Reviewed and returned on …" at bounding box center [684, 395] width 884 height 16
drag, startPoint x: 1129, startPoint y: 73, endPoint x: 914, endPoint y: 74, distance: 215.0
click at [1130, 73] on button "Save" at bounding box center [1130, 80] width 30 height 24
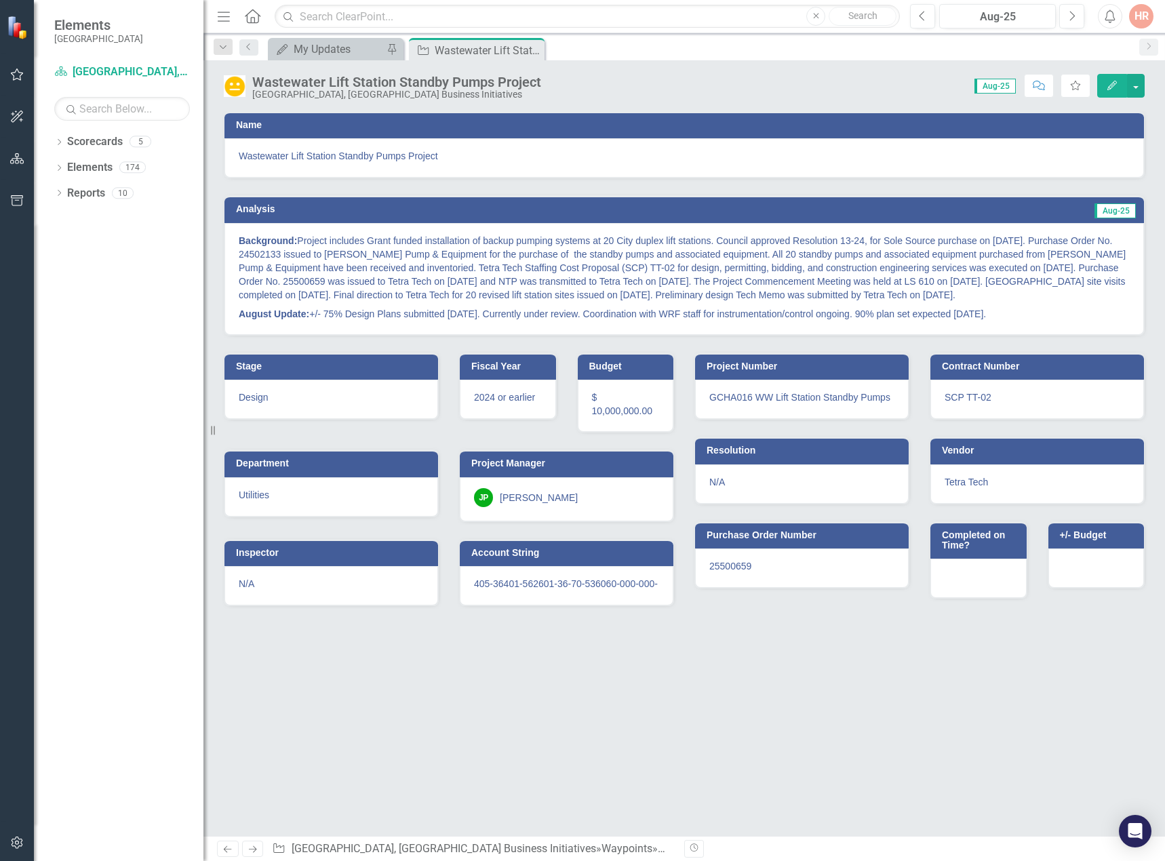
drag, startPoint x: 528, startPoint y: 49, endPoint x: 217, endPoint y: 1, distance: 314.9
click at [0, 0] on icon "Close" at bounding box center [0, 0] width 0 height 0
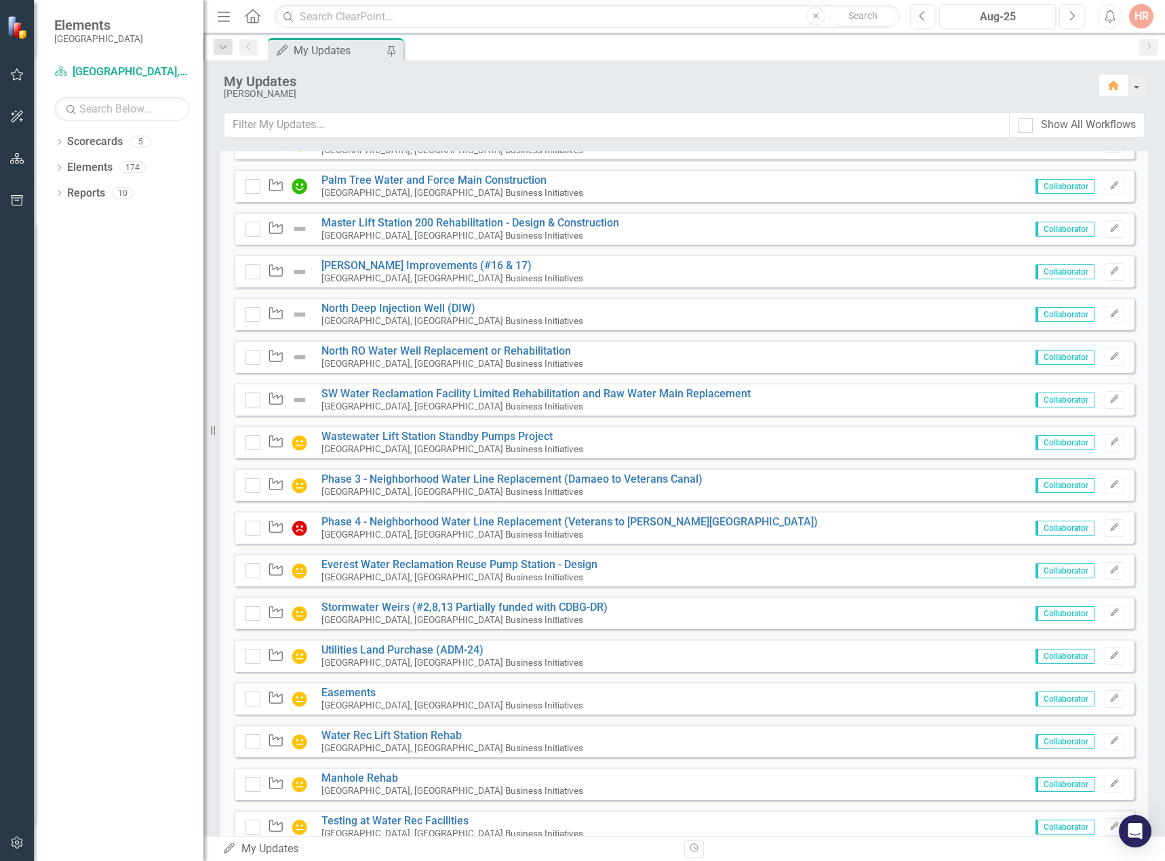
scroll to position [122, 0]
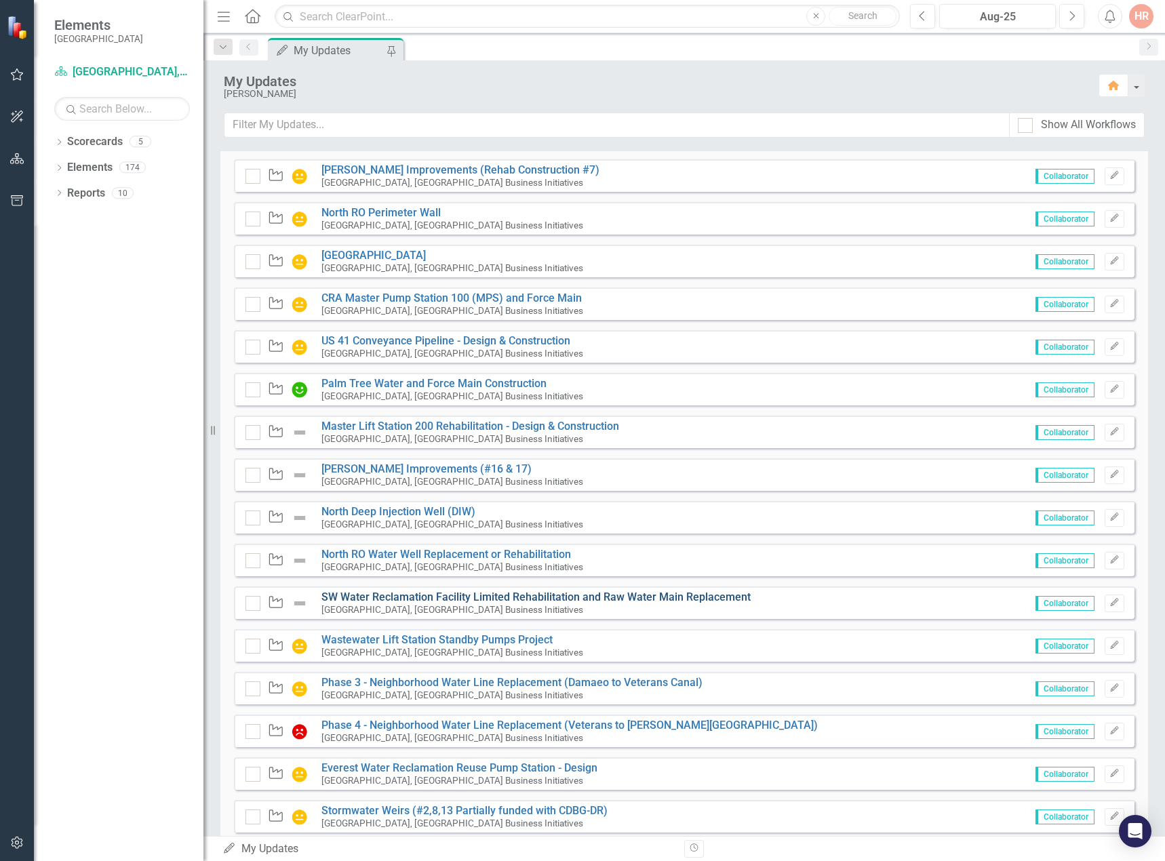
click at [354, 591] on link "SW Water Reclamation Facility Limited Rehabilitation and Raw Water Main Replace…" at bounding box center [535, 597] width 429 height 13
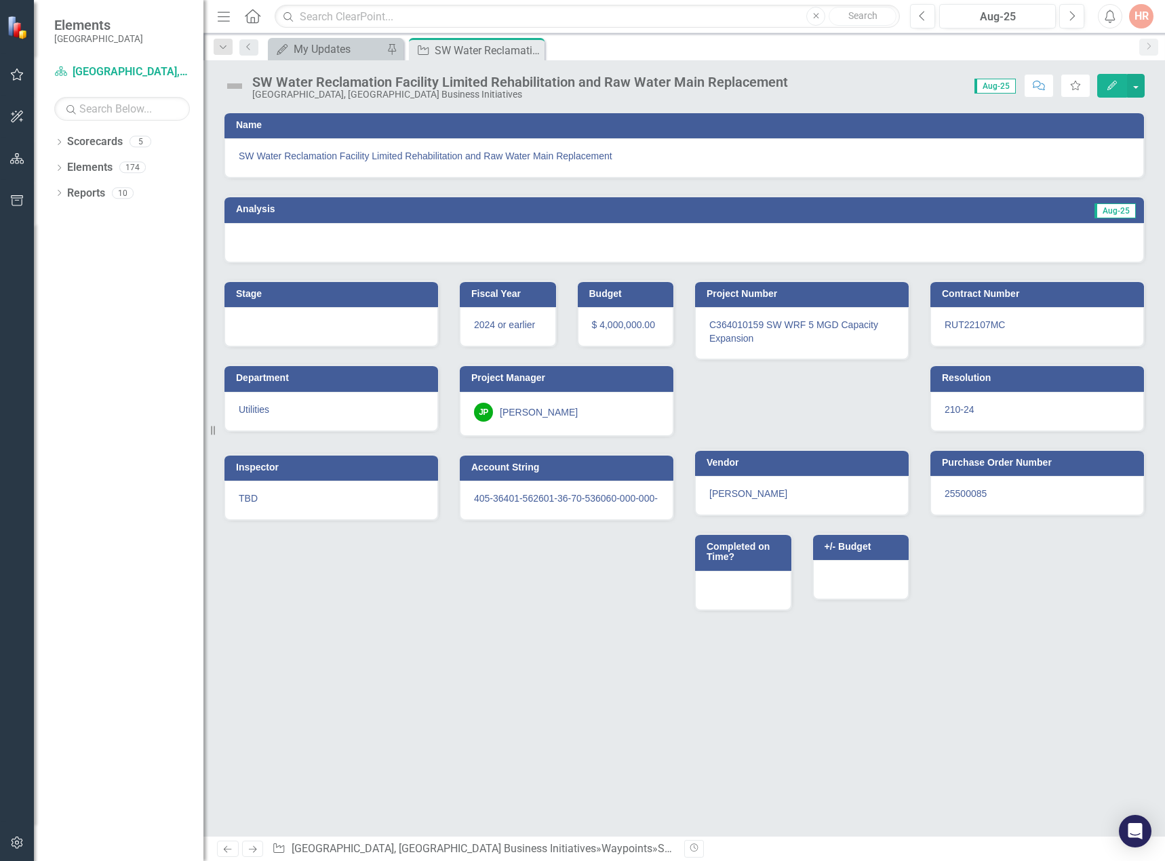
click at [243, 89] on img at bounding box center [235, 86] width 22 height 22
click at [243, 87] on img at bounding box center [235, 86] width 22 height 22
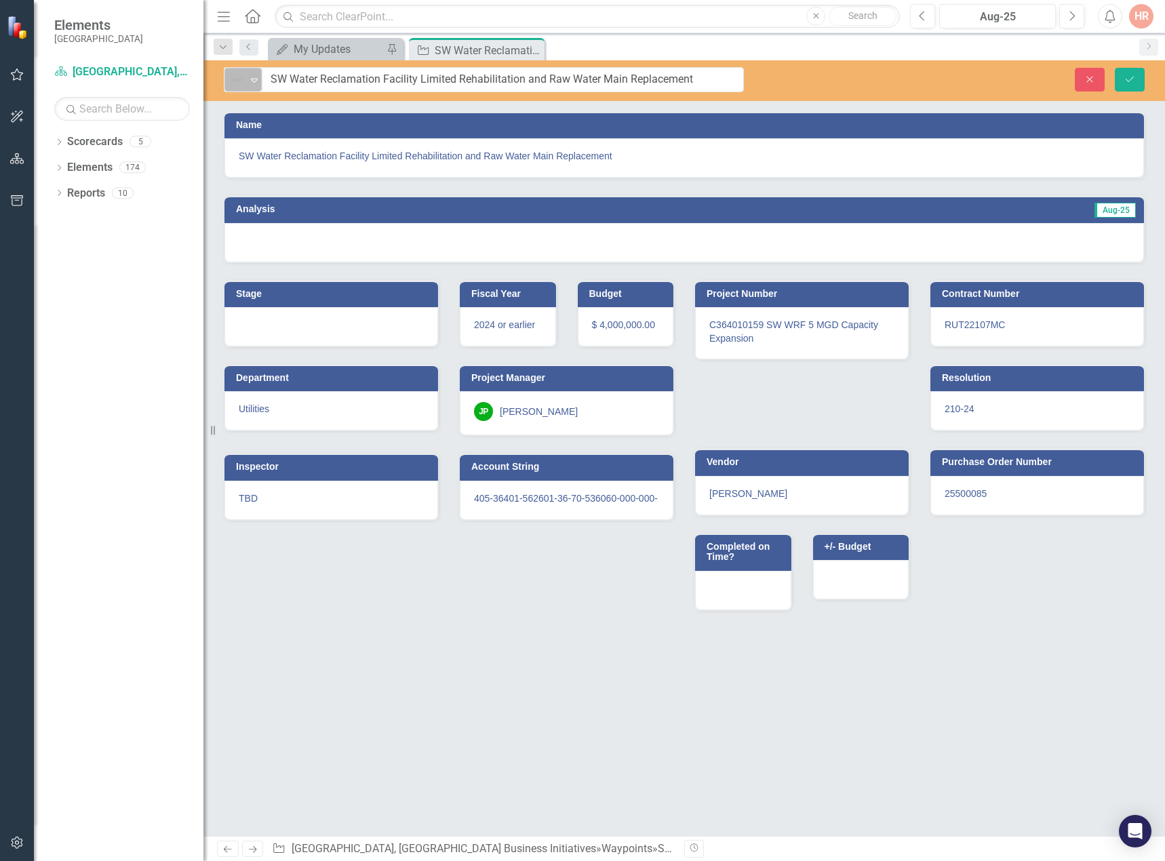
click at [243, 87] on img at bounding box center [237, 80] width 16 height 16
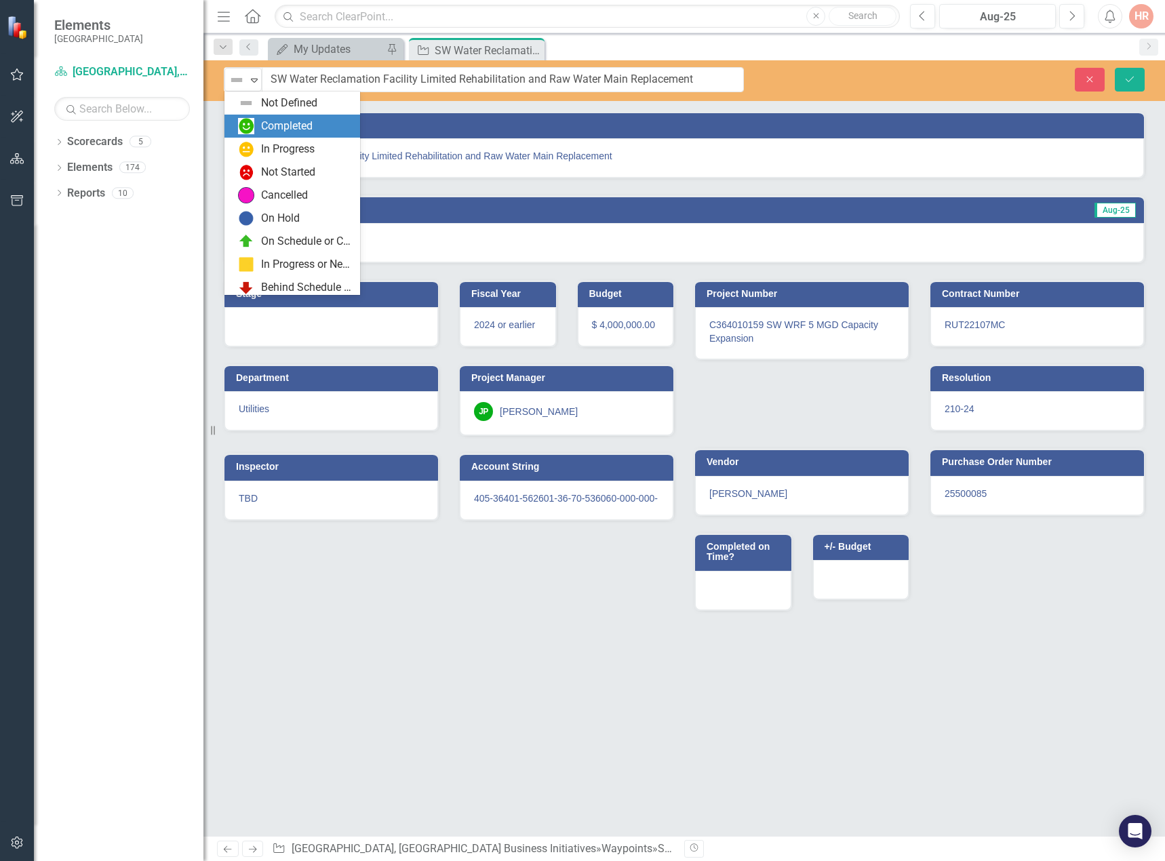
click at [259, 145] on div "In Progress" at bounding box center [295, 149] width 114 height 16
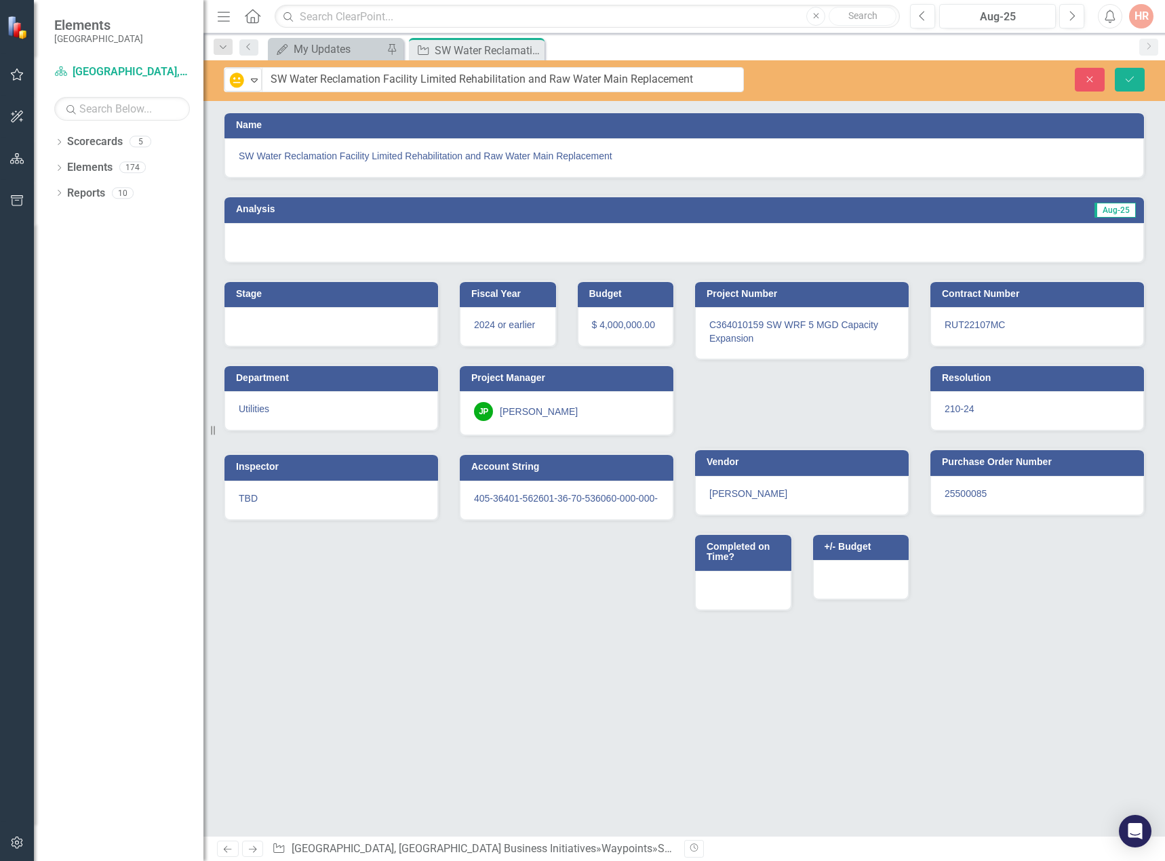
click at [290, 246] on div at bounding box center [684, 242] width 920 height 39
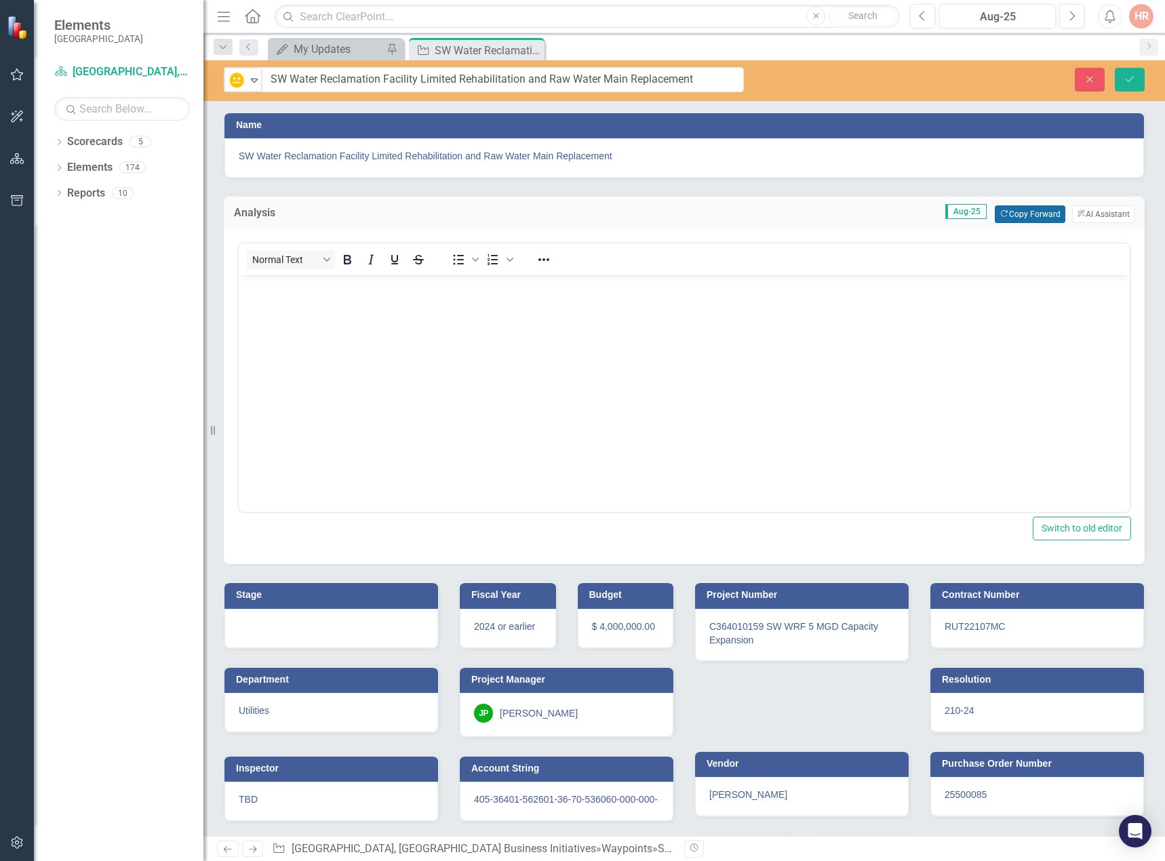
click at [1006, 217] on button "Copy Forward Copy Forward" at bounding box center [1030, 214] width 70 height 18
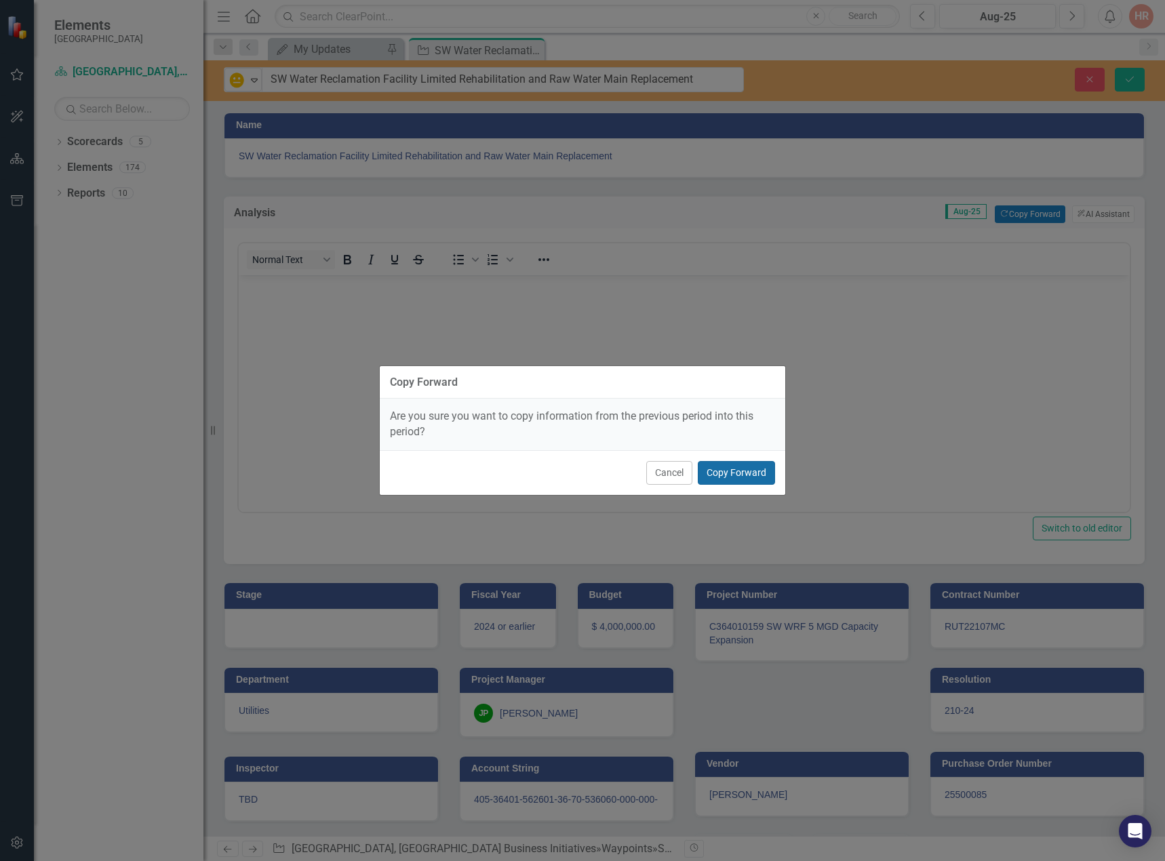
click at [757, 470] on button "Copy Forward" at bounding box center [736, 473] width 77 height 24
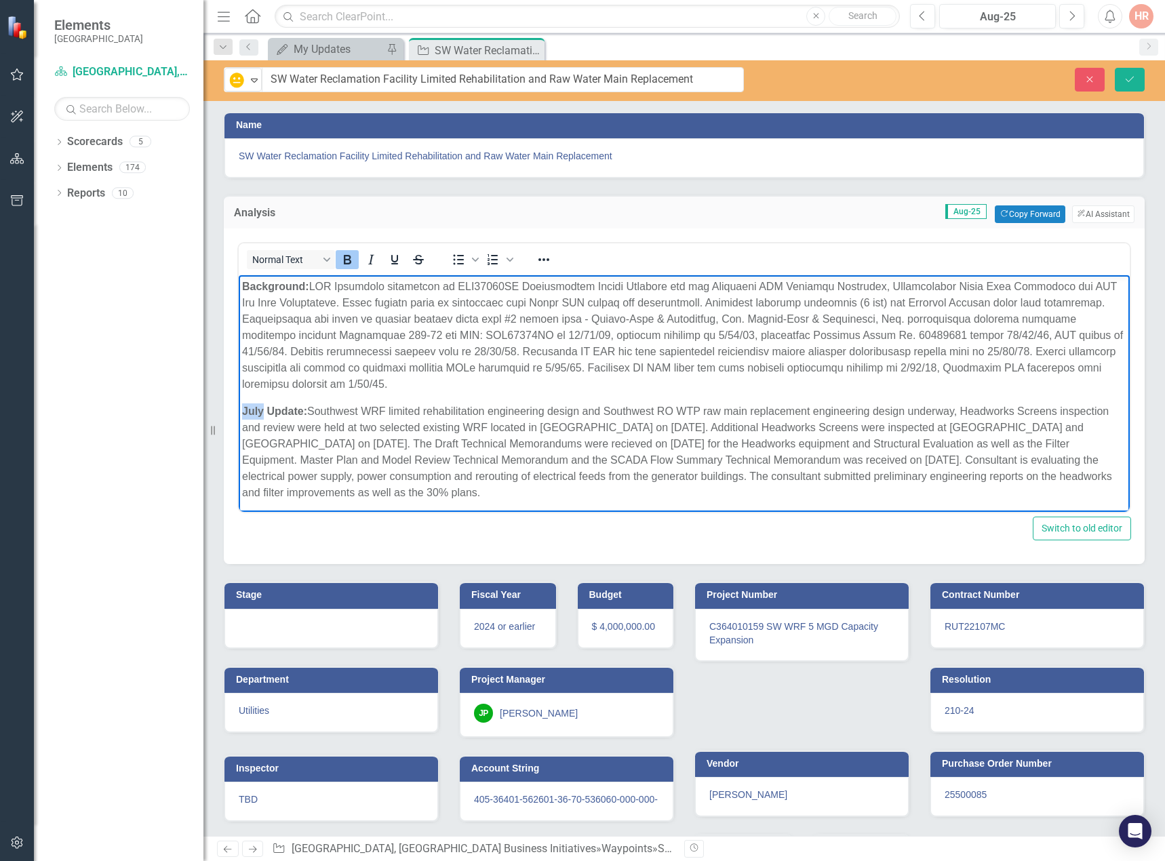
drag, startPoint x: 264, startPoint y: 405, endPoint x: 472, endPoint y: 681, distance: 345.7
click at [239, 405] on html "Background: July Update: Southwest WRF limited rehabilitation engineering desig…" at bounding box center [684, 395] width 891 height 240
click at [567, 389] on p "Background:" at bounding box center [684, 336] width 884 height 114
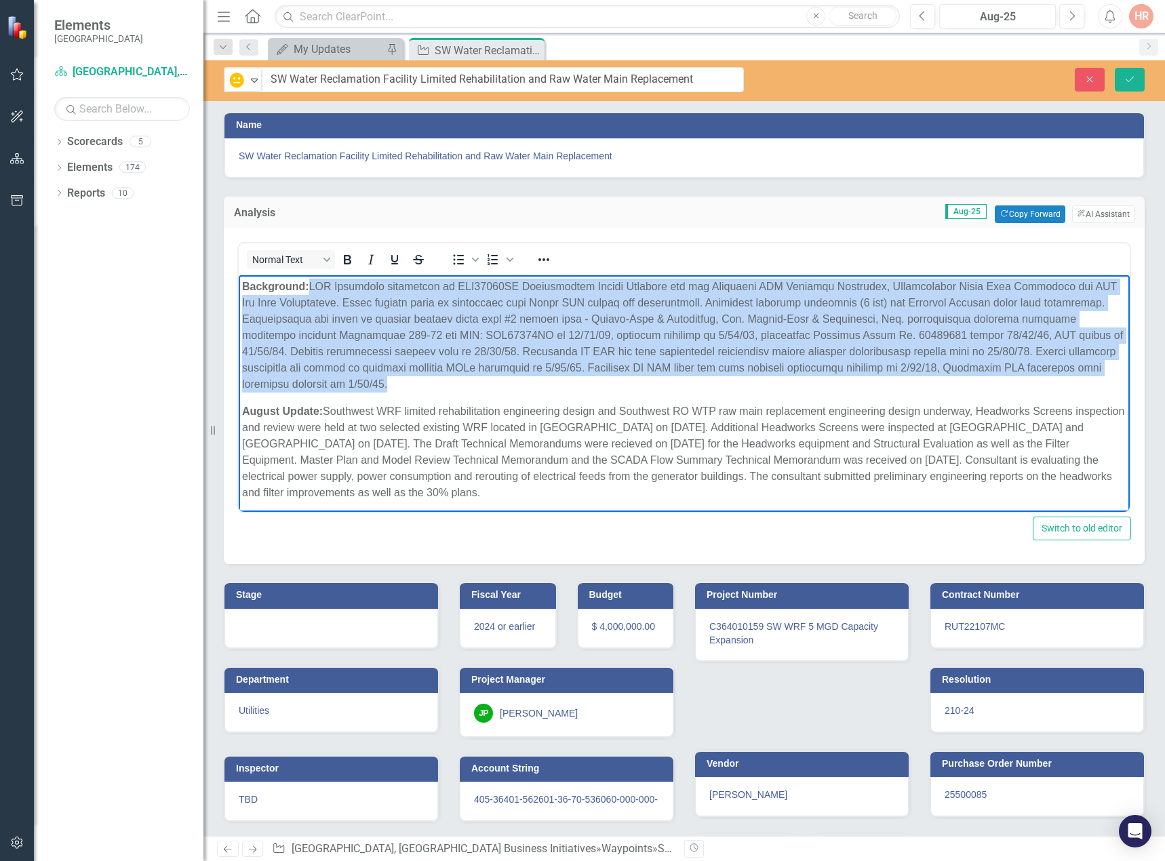
drag, startPoint x: 514, startPoint y: 382, endPoint x: 315, endPoint y: 288, distance: 220.2
click at [315, 288] on p "Background:" at bounding box center [684, 336] width 884 height 114
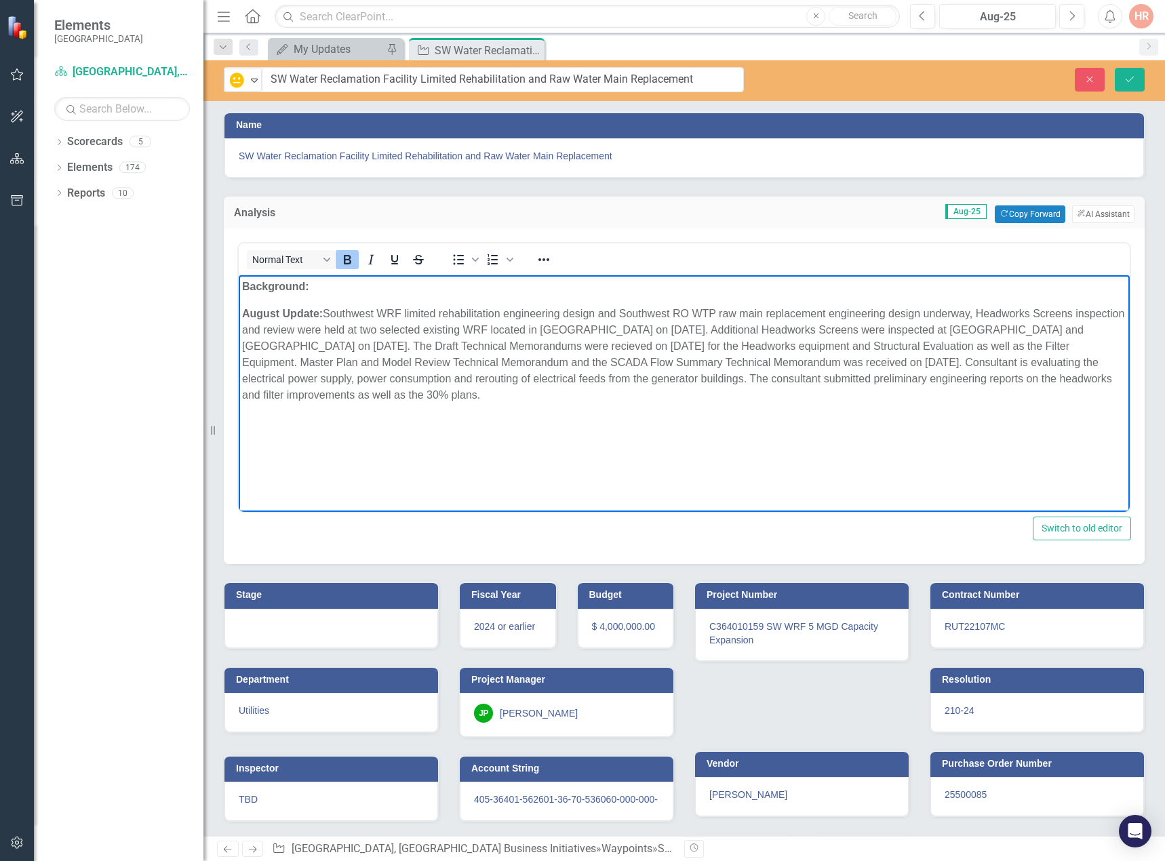
click at [355, 260] on icon "Bold" at bounding box center [347, 260] width 16 height 16
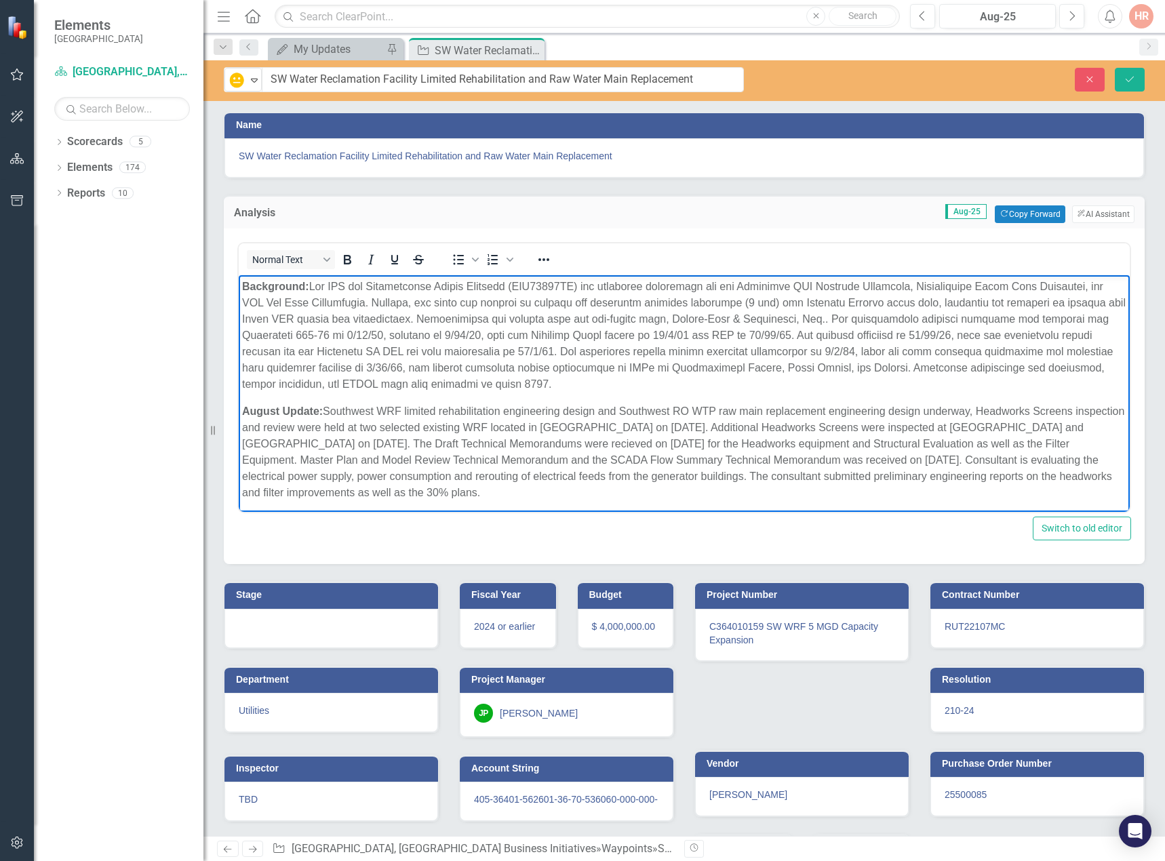
click at [457, 481] on p "August Update: Southwest WRF limited rehabilitation engineering design and Sout…" at bounding box center [684, 453] width 884 height 98
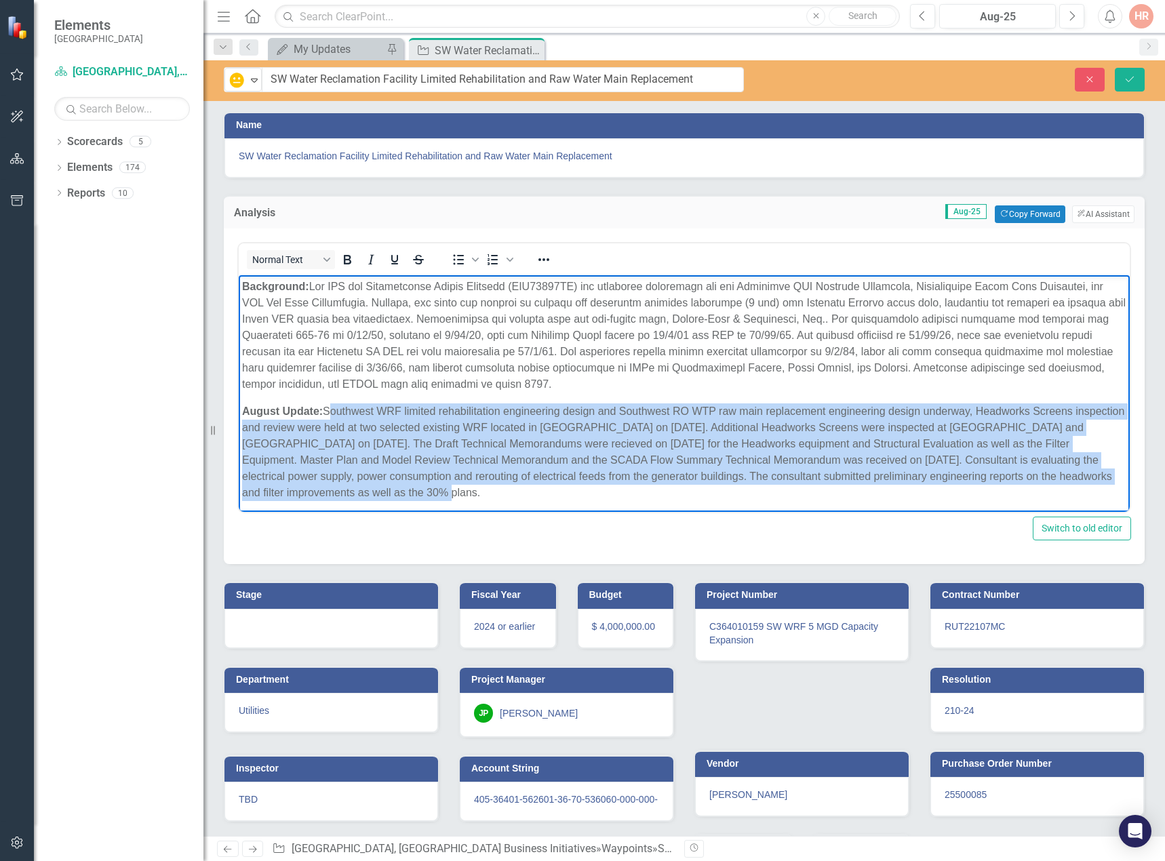
drag, startPoint x: 447, startPoint y: 491, endPoint x: 366, endPoint y: 458, distance: 87.6
click at [326, 416] on p "August Update: Southwest WRF limited rehabilitation engineering design and Sout…" at bounding box center [684, 453] width 884 height 98
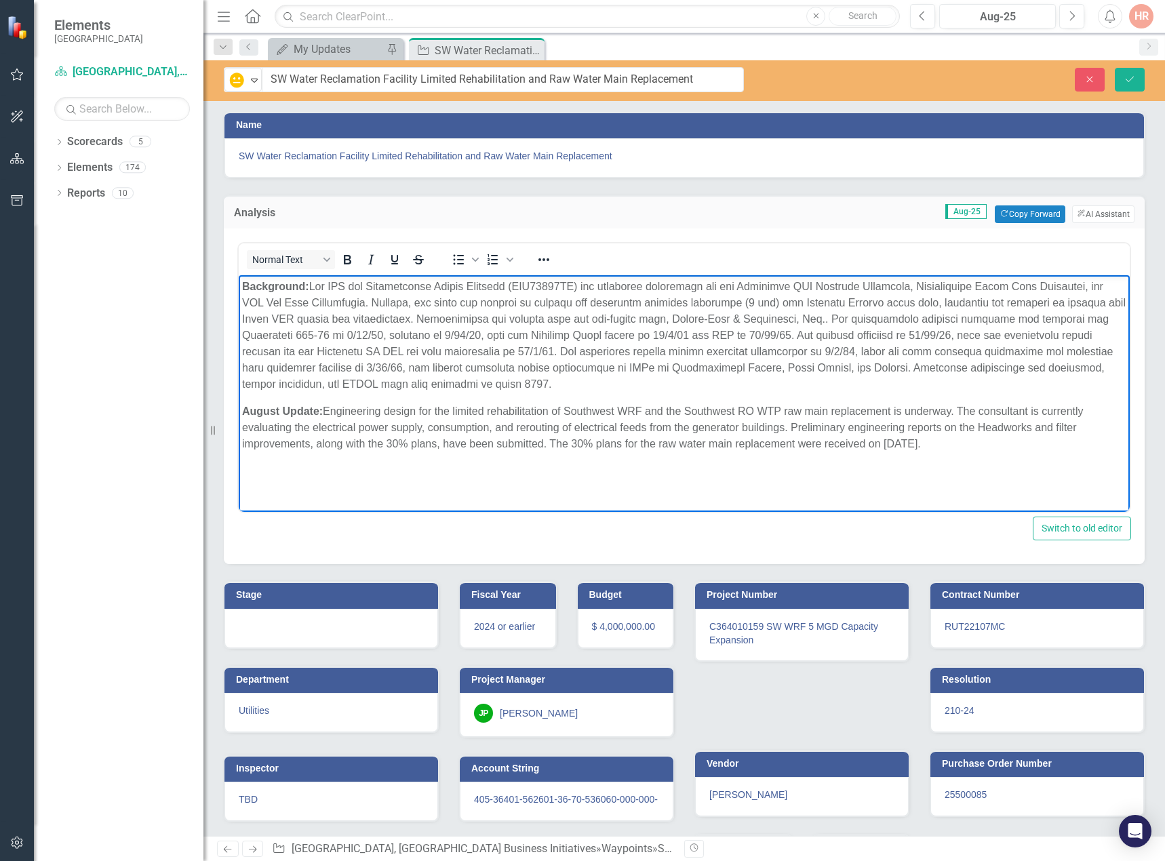
click at [298, 636] on div at bounding box center [331, 628] width 214 height 39
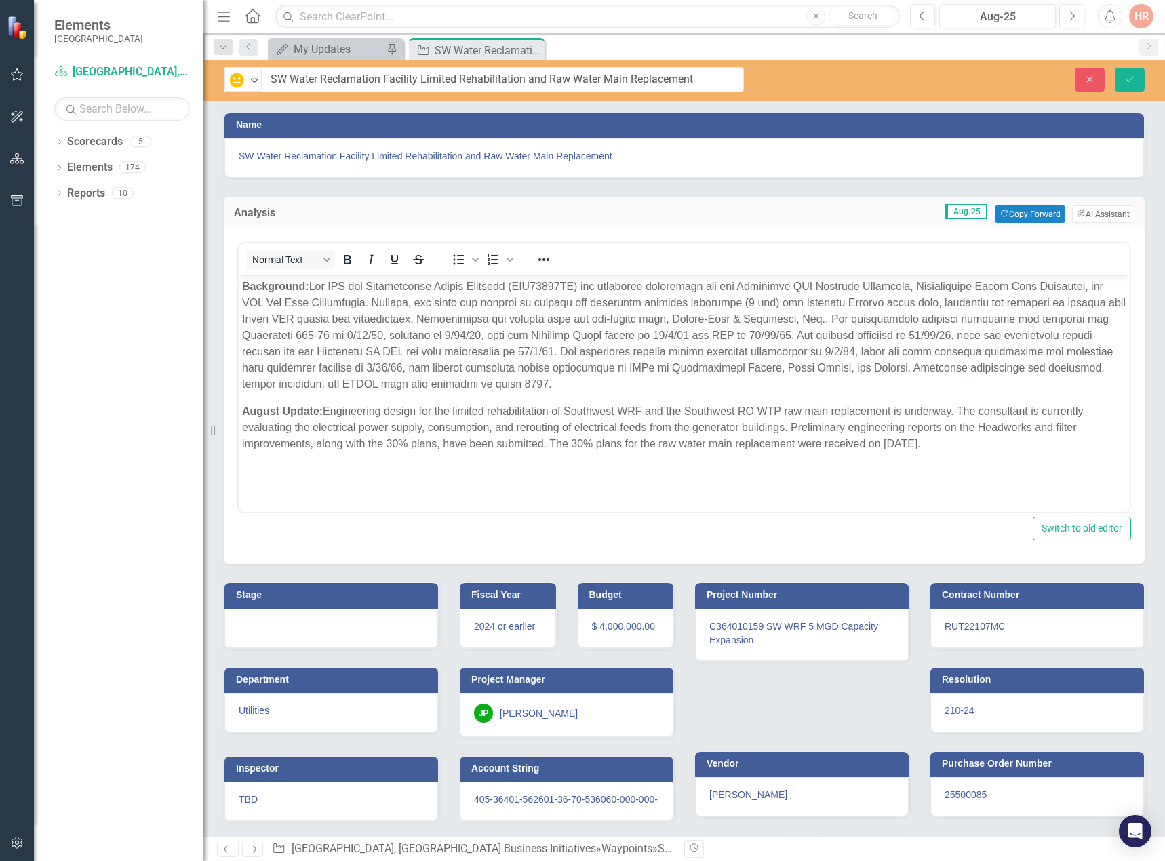
click at [299, 637] on div at bounding box center [331, 628] width 214 height 39
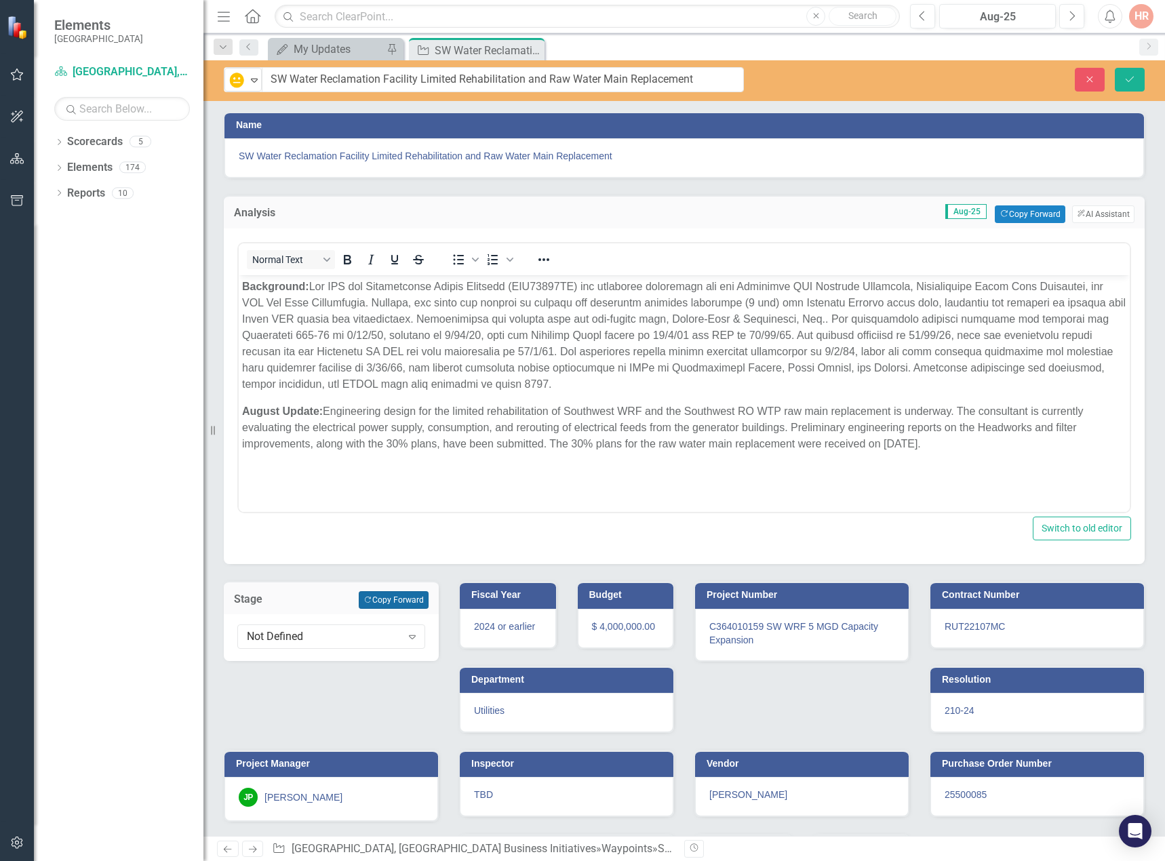
click at [385, 597] on button "Copy Forward Copy Forward" at bounding box center [394, 600] width 70 height 18
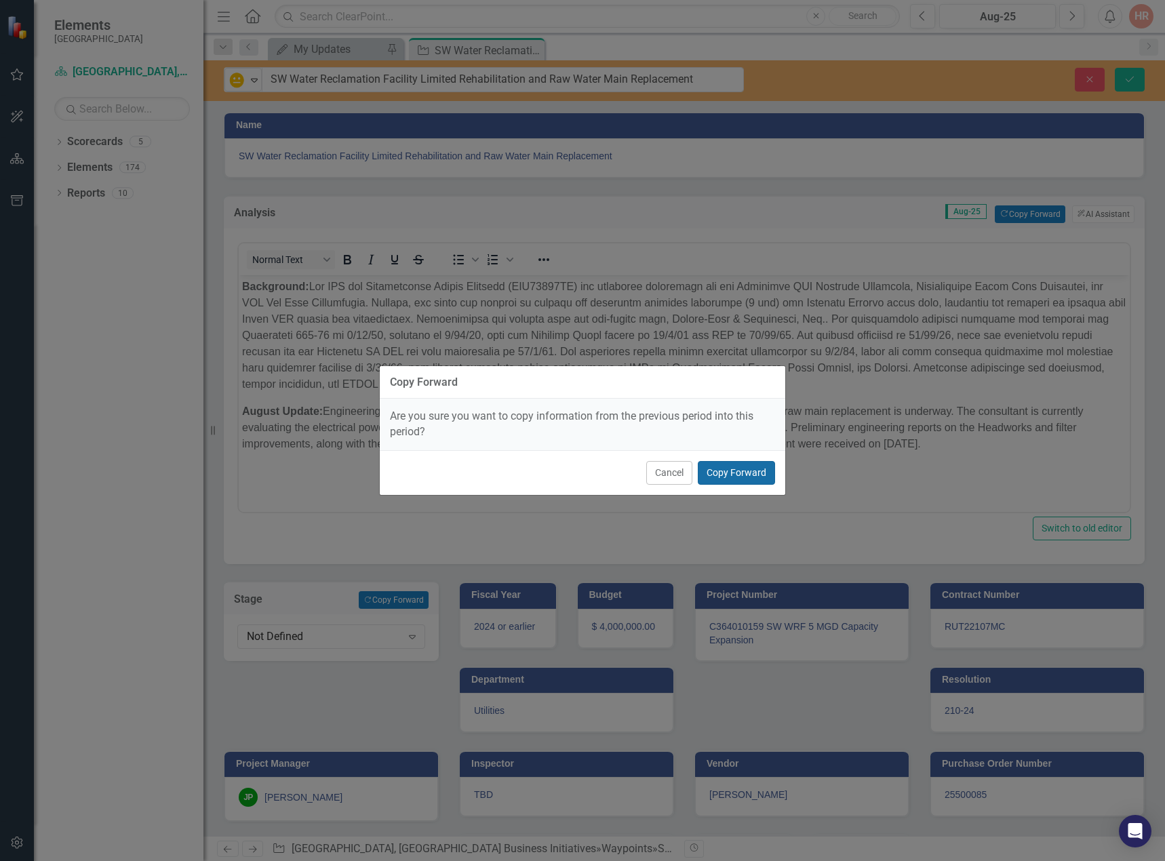
click at [734, 472] on button "Copy Forward" at bounding box center [736, 473] width 77 height 24
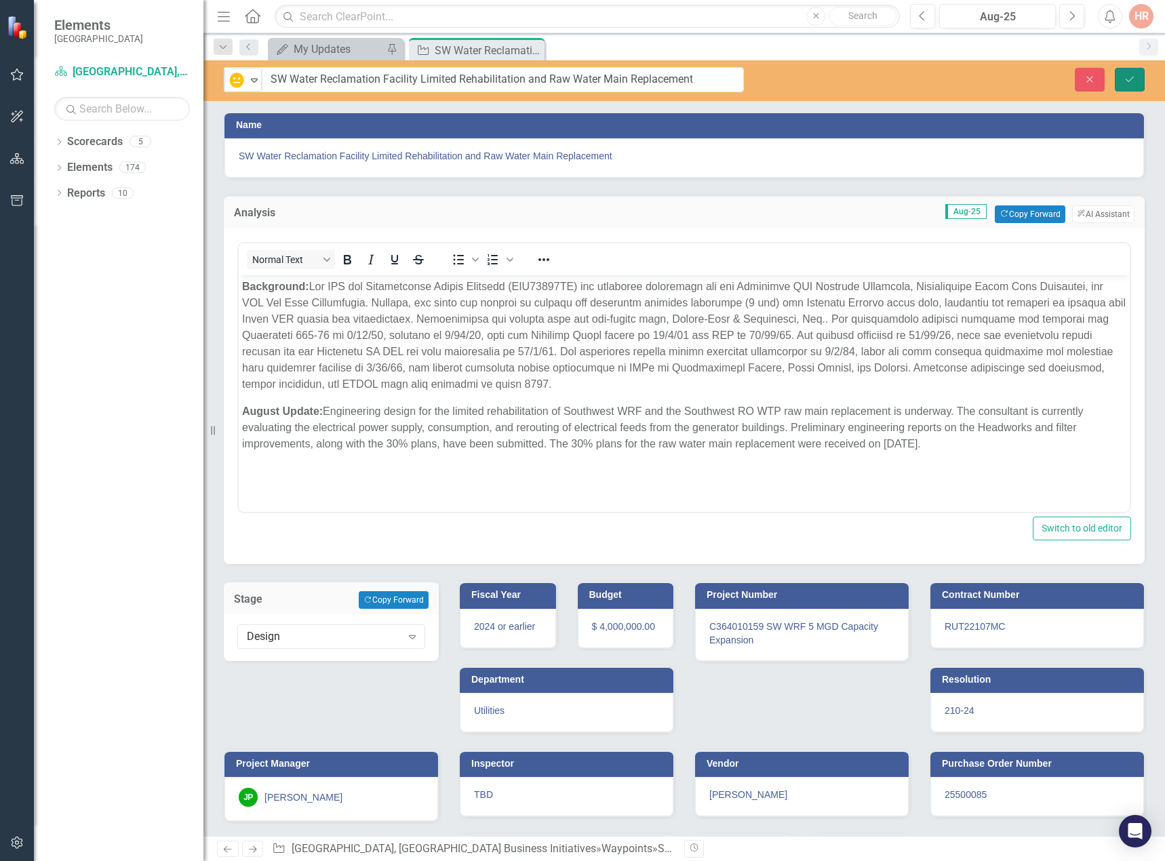
click at [1130, 77] on icon "Save" at bounding box center [1130, 79] width 12 height 9
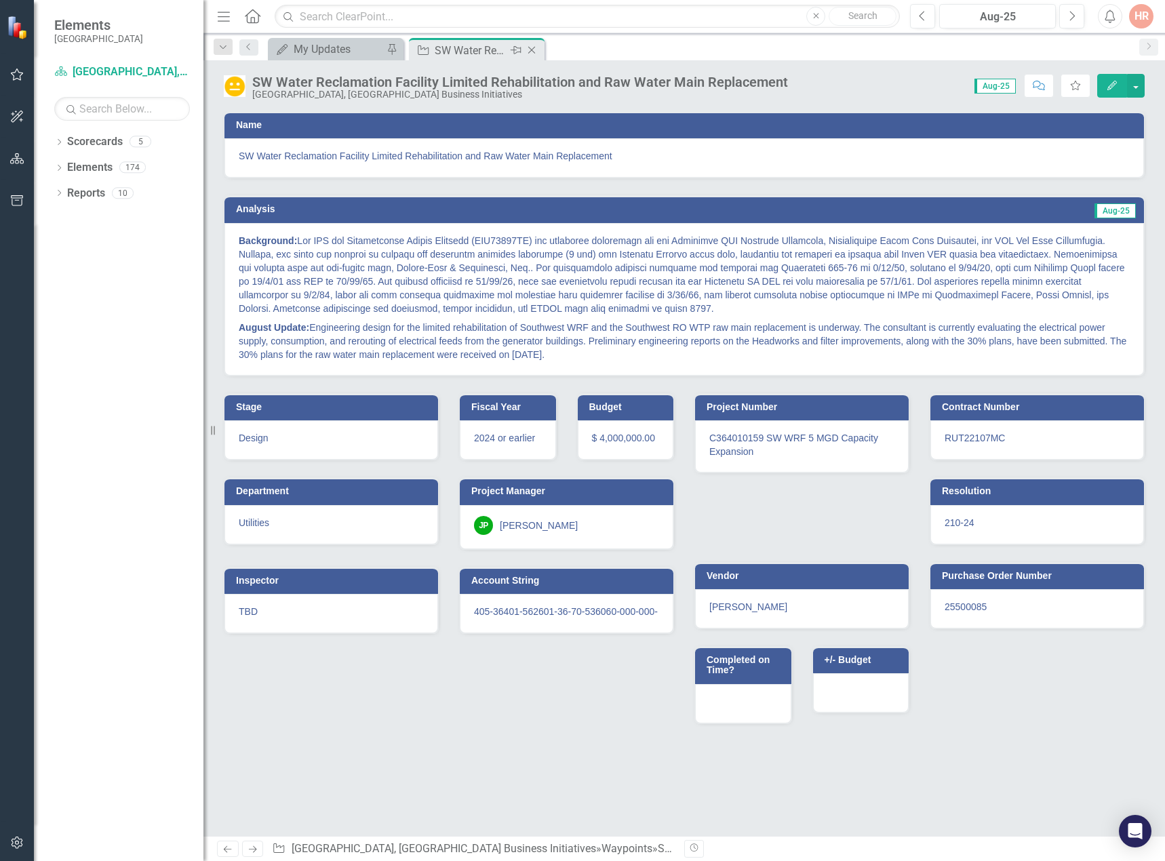
click at [533, 44] on div "Close" at bounding box center [532, 50] width 17 height 17
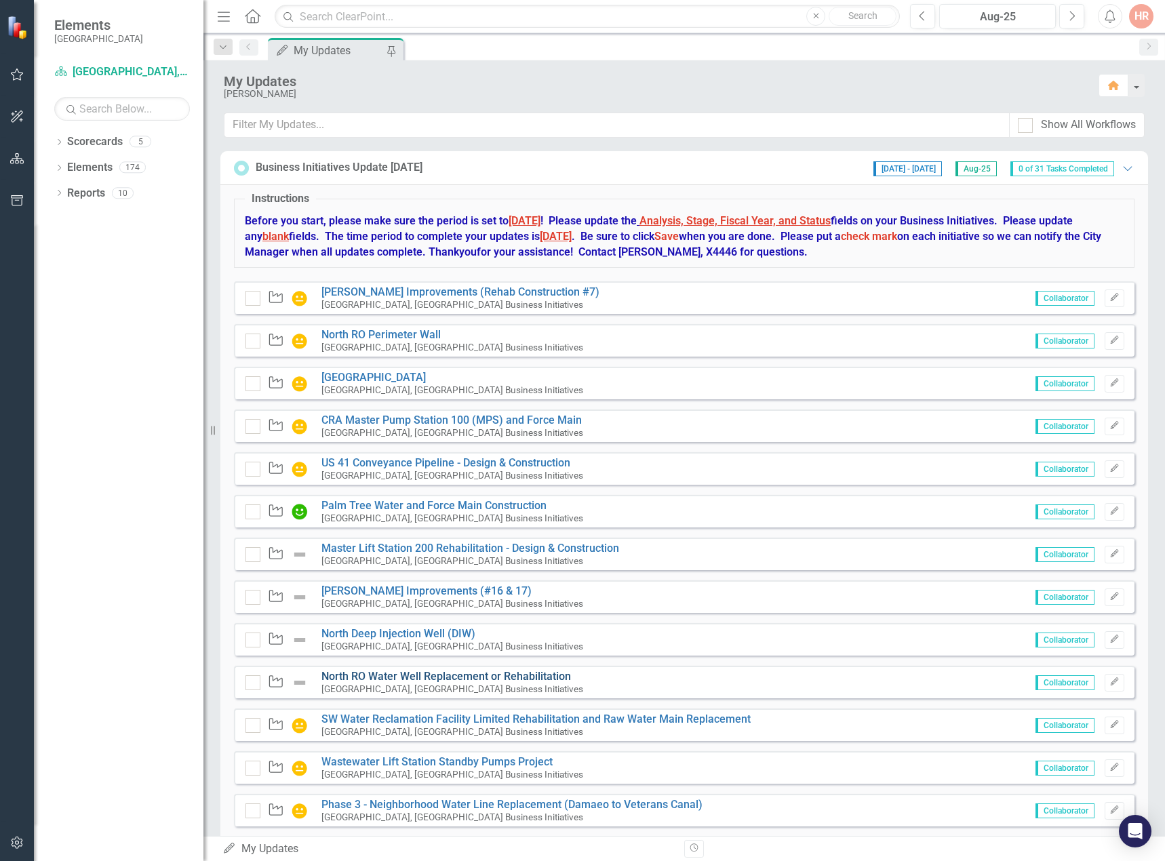
click at [448, 671] on link "North RO Water Well Replacement or Rehabilitation" at bounding box center [446, 676] width 250 height 13
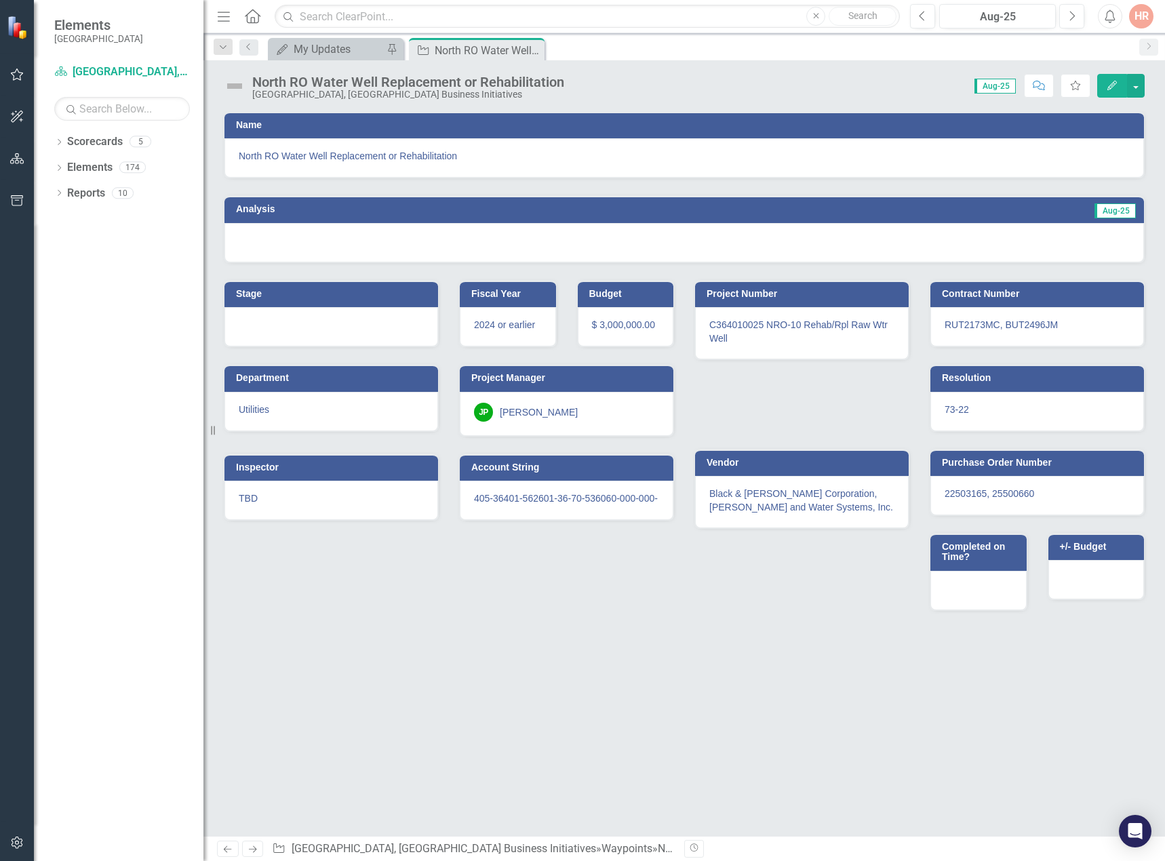
click at [229, 79] on img at bounding box center [235, 86] width 22 height 22
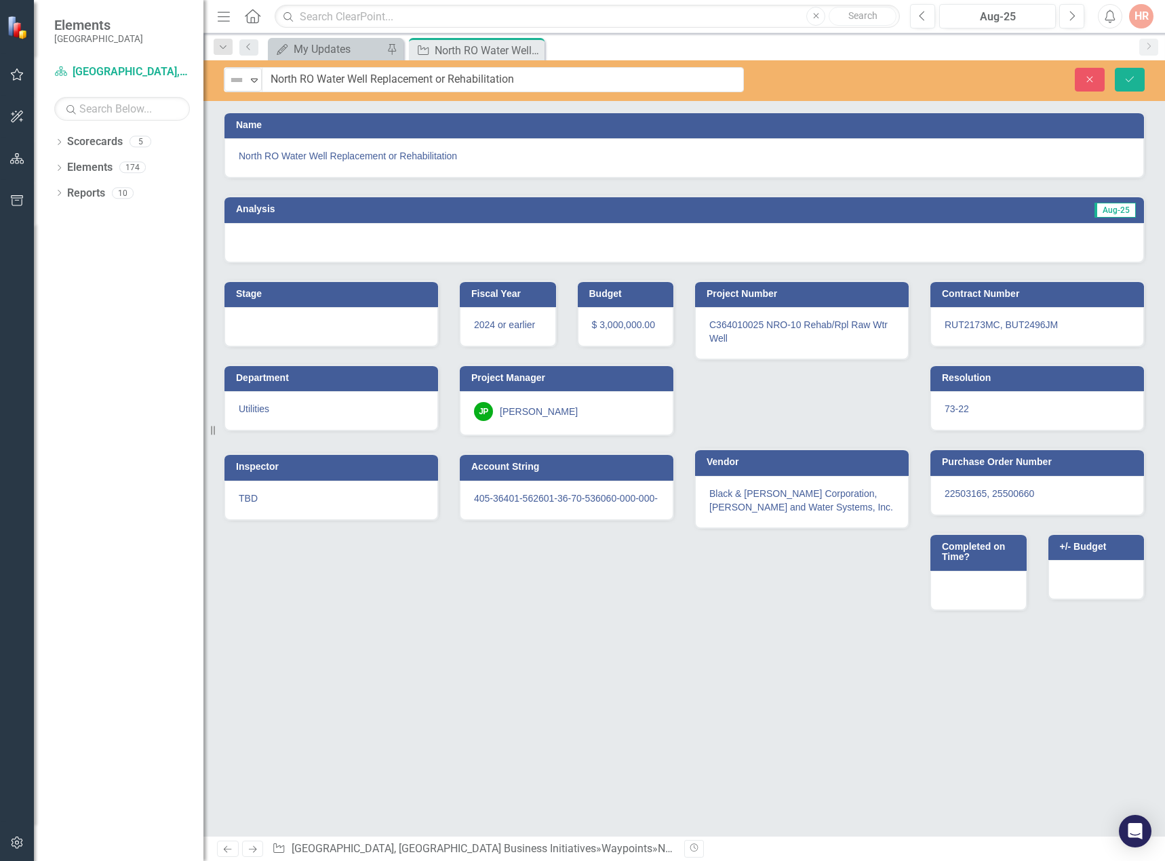
click at [229, 79] on img at bounding box center [237, 80] width 16 height 16
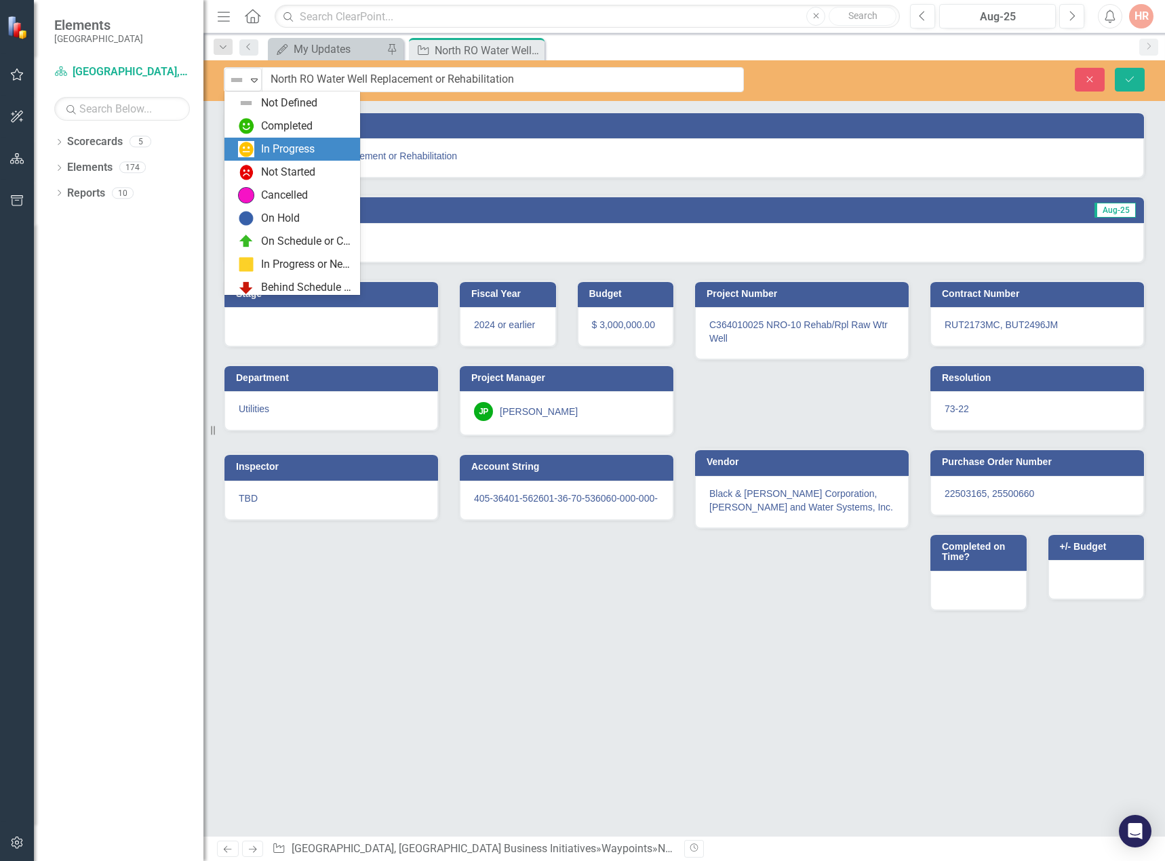
click at [277, 154] on div "In Progress" at bounding box center [288, 150] width 54 height 16
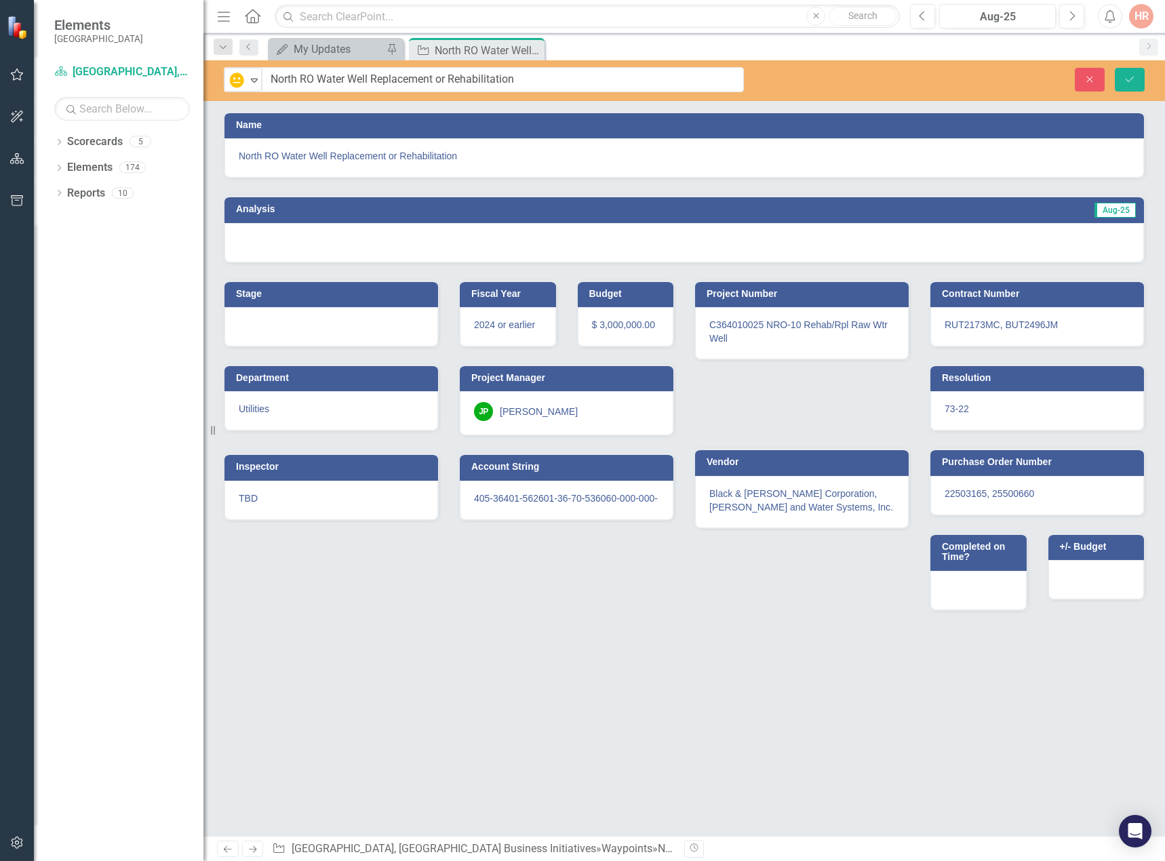
click at [333, 246] on div at bounding box center [684, 242] width 920 height 39
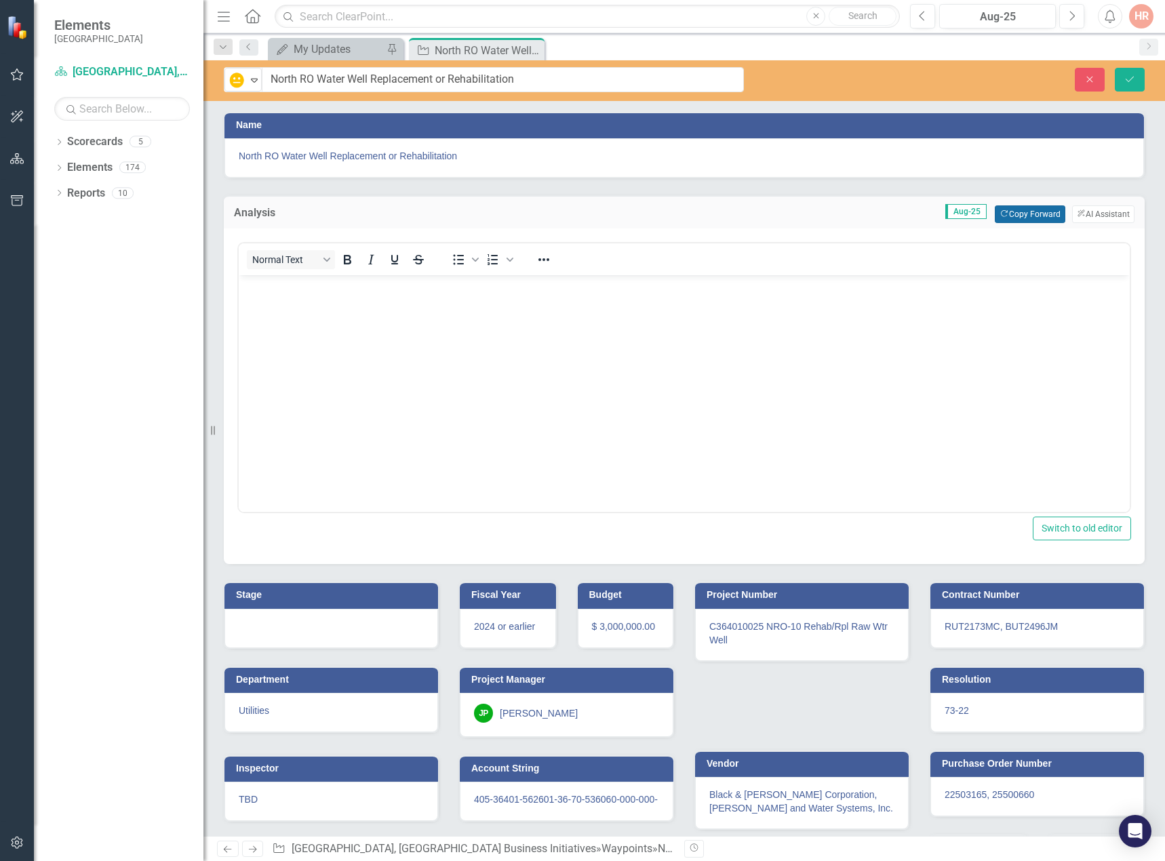
click at [1023, 217] on button "Copy Forward Copy Forward" at bounding box center [1030, 214] width 70 height 18
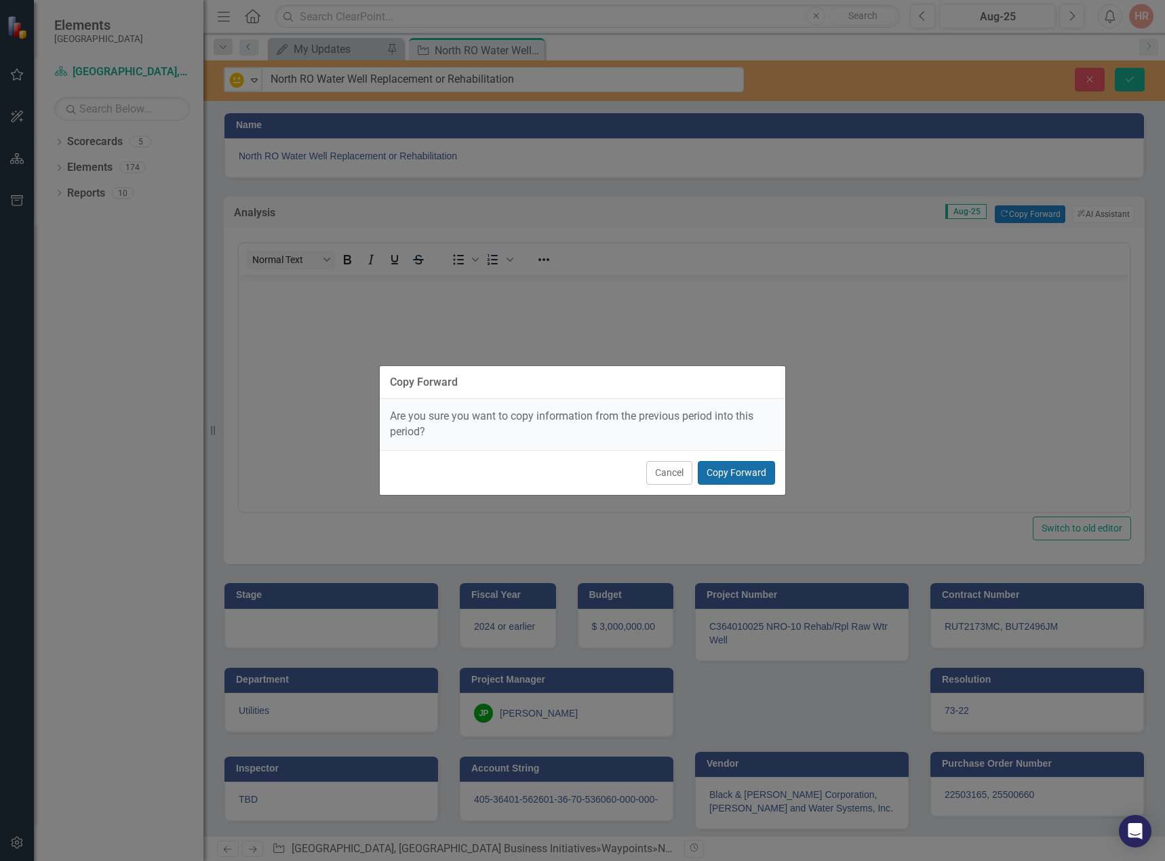
click at [710, 468] on button "Copy Forward" at bounding box center [736, 473] width 77 height 24
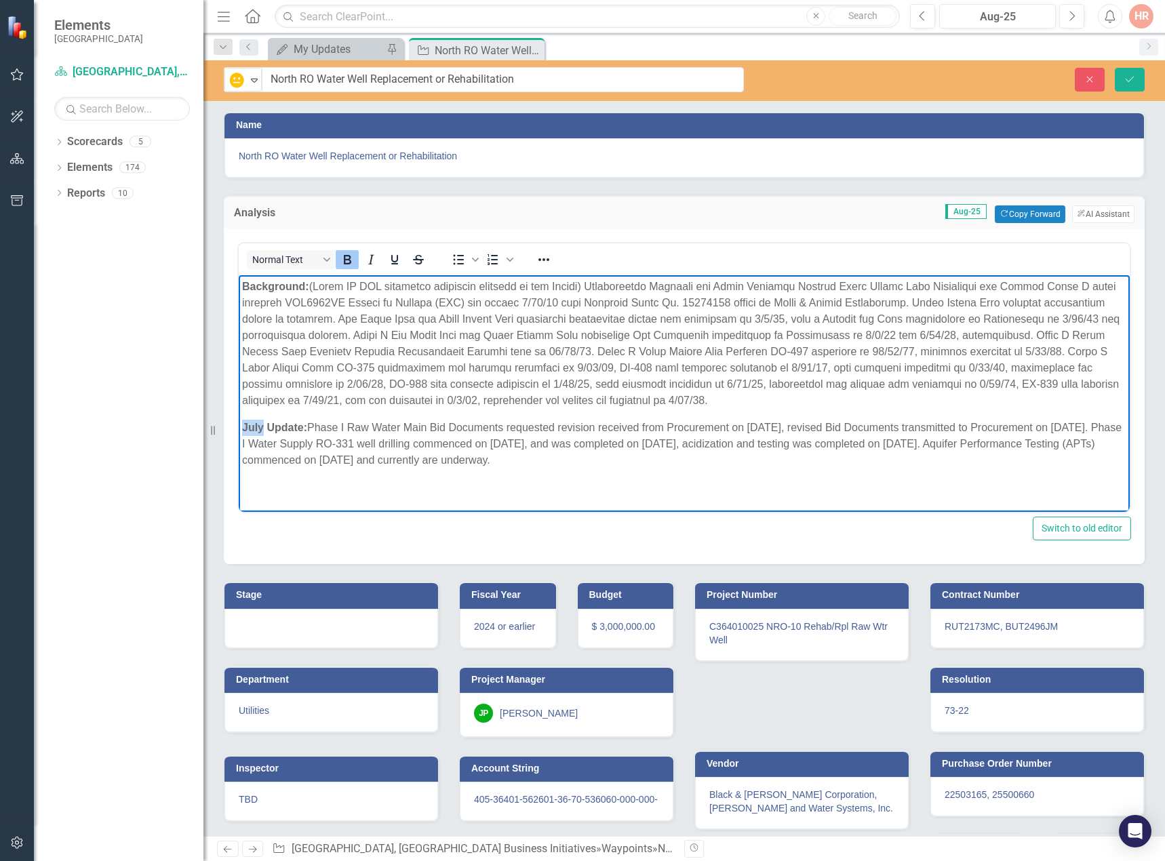
drag, startPoint x: 262, startPoint y: 427, endPoint x: 469, endPoint y: 697, distance: 340.6
click at [239, 421] on html "Background: July Update: Phase I Raw Water Main Bid Documents requested revisio…" at bounding box center [684, 379] width 891 height 208
click at [325, 635] on div at bounding box center [331, 628] width 214 height 39
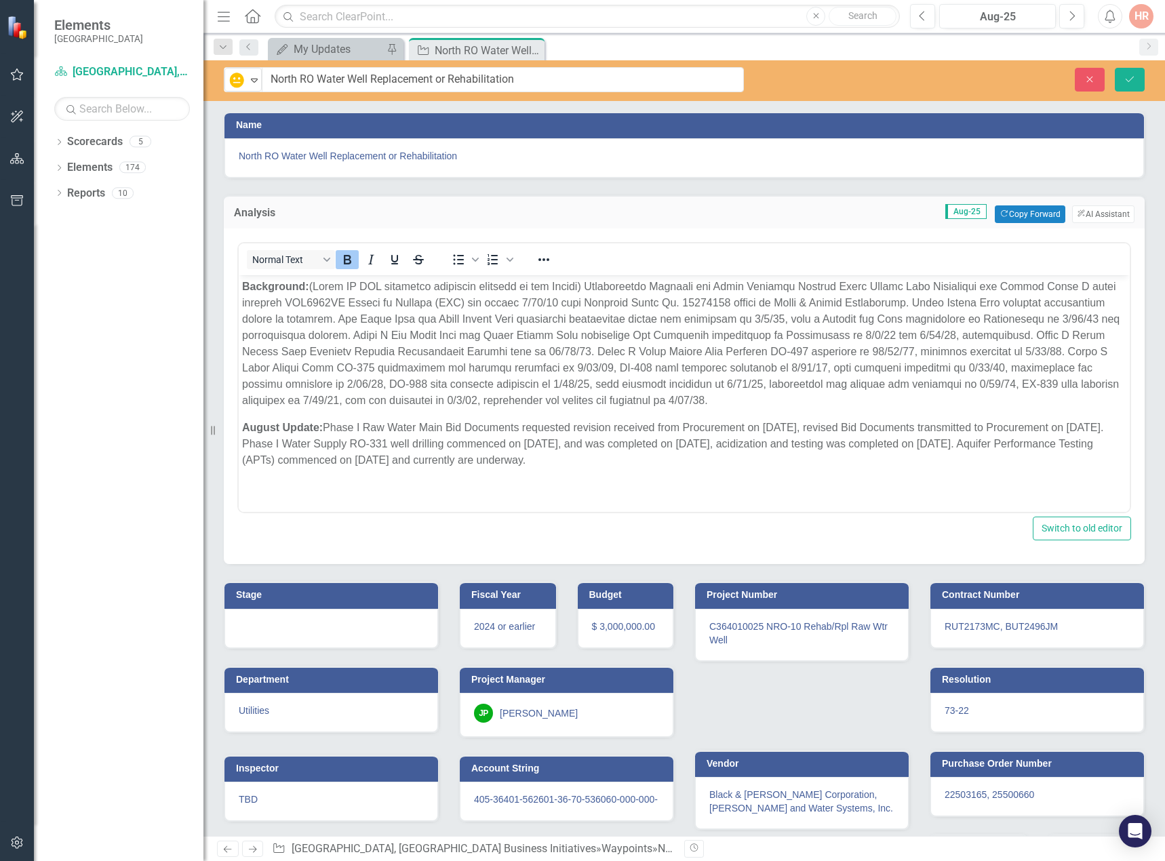
click at [326, 635] on div at bounding box center [331, 628] width 214 height 39
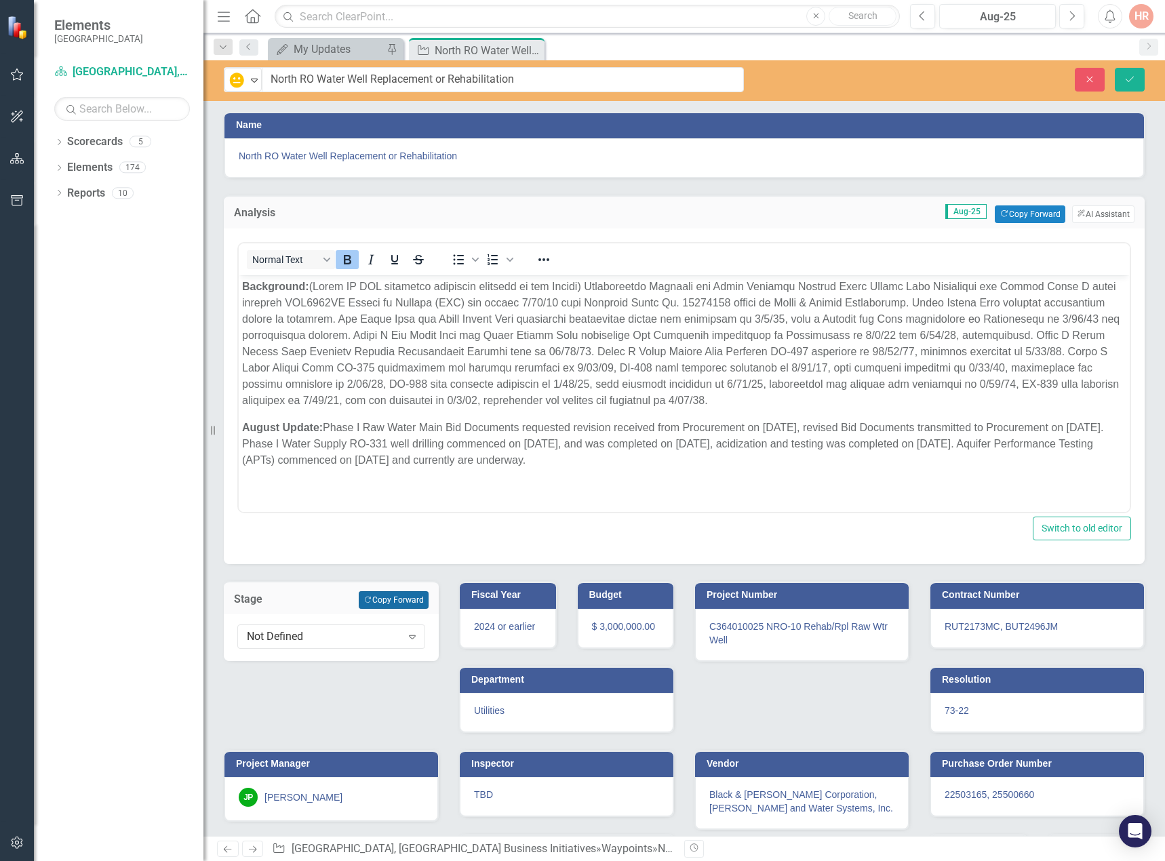
click at [410, 603] on button "Copy Forward Copy Forward" at bounding box center [394, 600] width 70 height 18
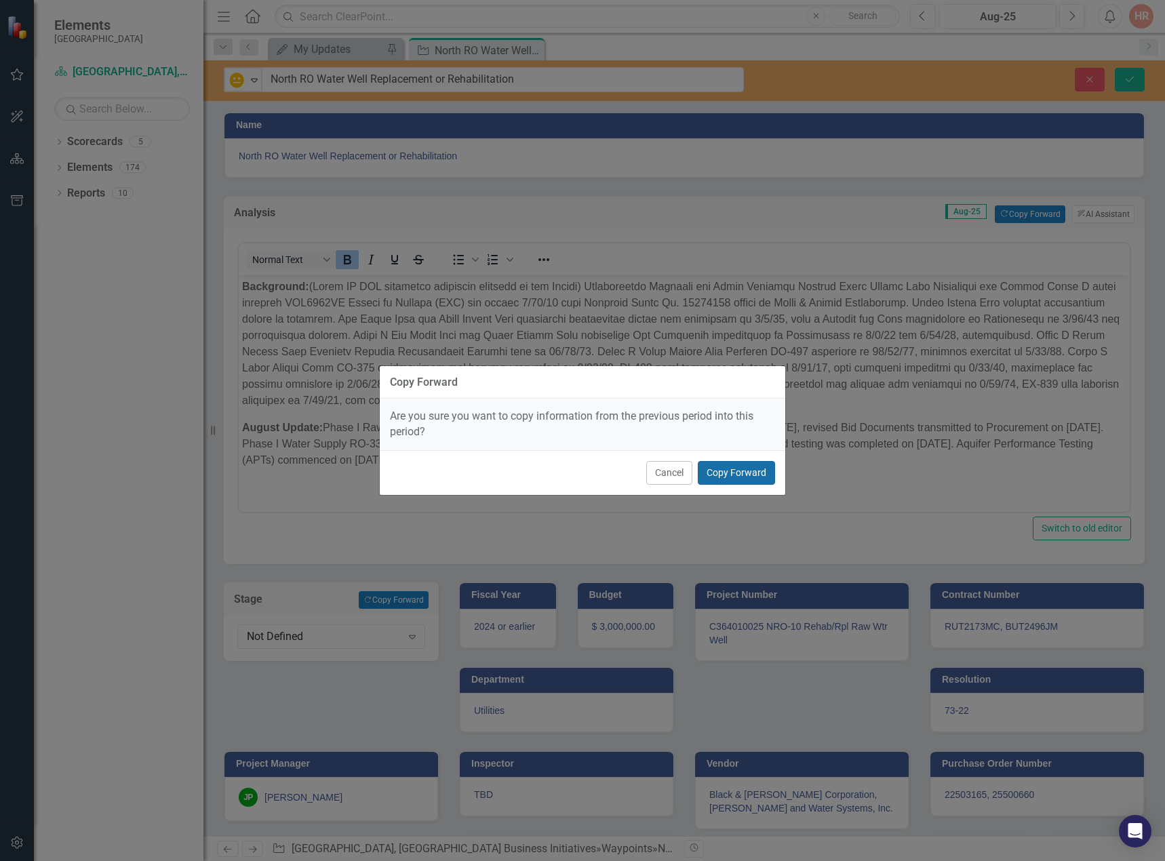
click at [738, 468] on button "Copy Forward" at bounding box center [736, 473] width 77 height 24
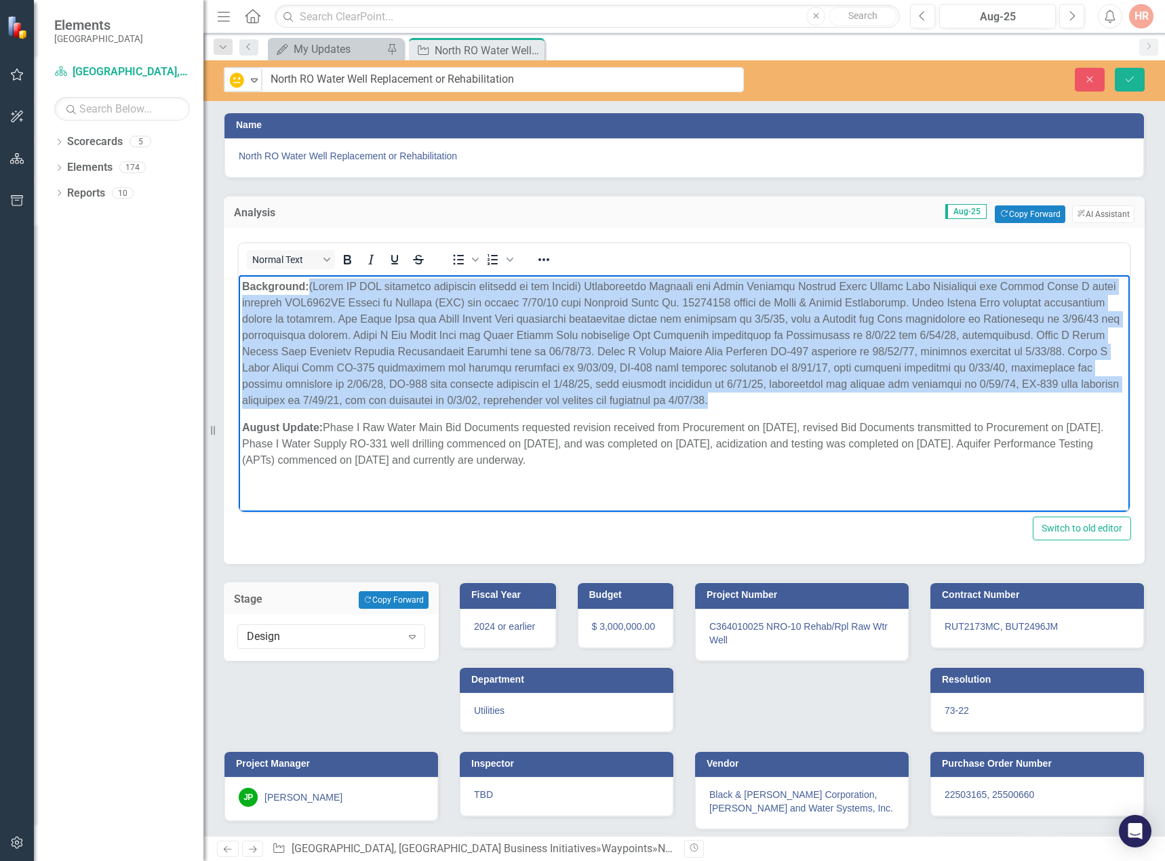
drag, startPoint x: 677, startPoint y: 402, endPoint x: 315, endPoint y: 286, distance: 380.2
click at [315, 286] on p "Background:" at bounding box center [684, 344] width 884 height 130
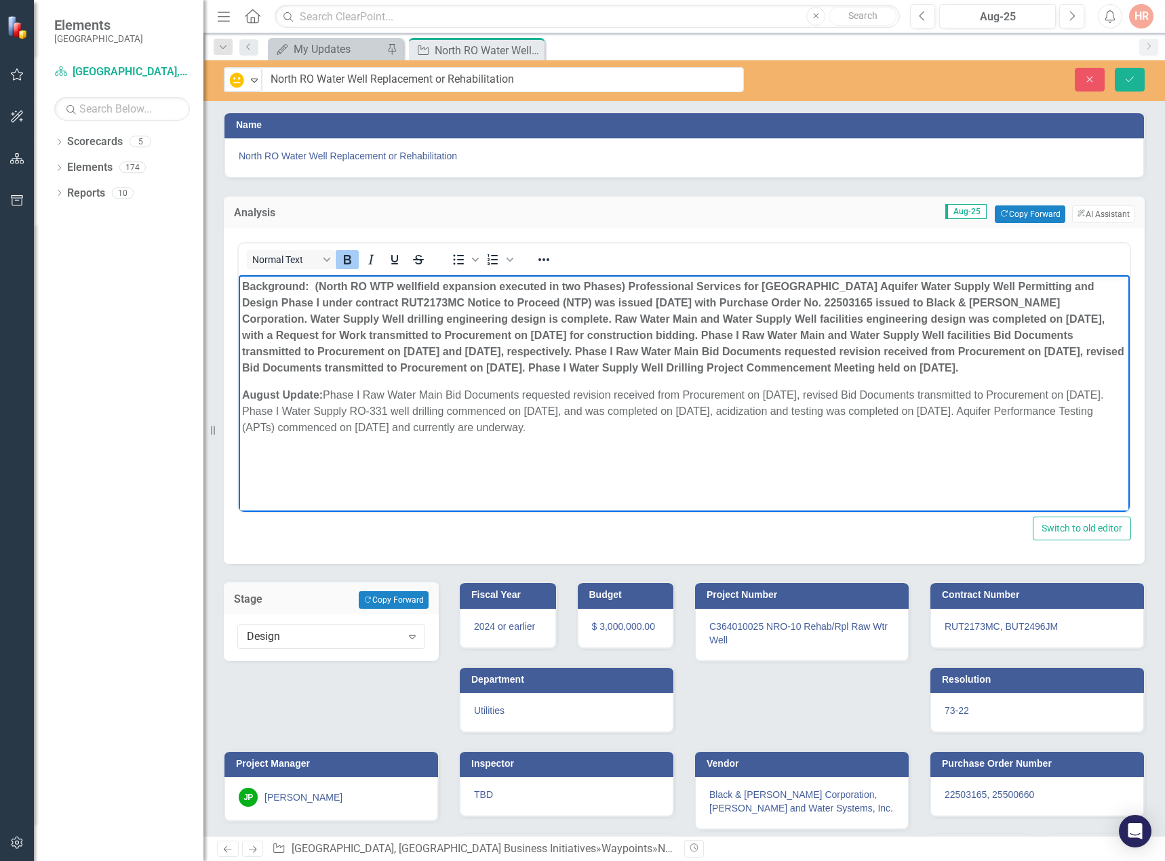
click at [345, 260] on icon "Bold" at bounding box center [347, 259] width 7 height 9
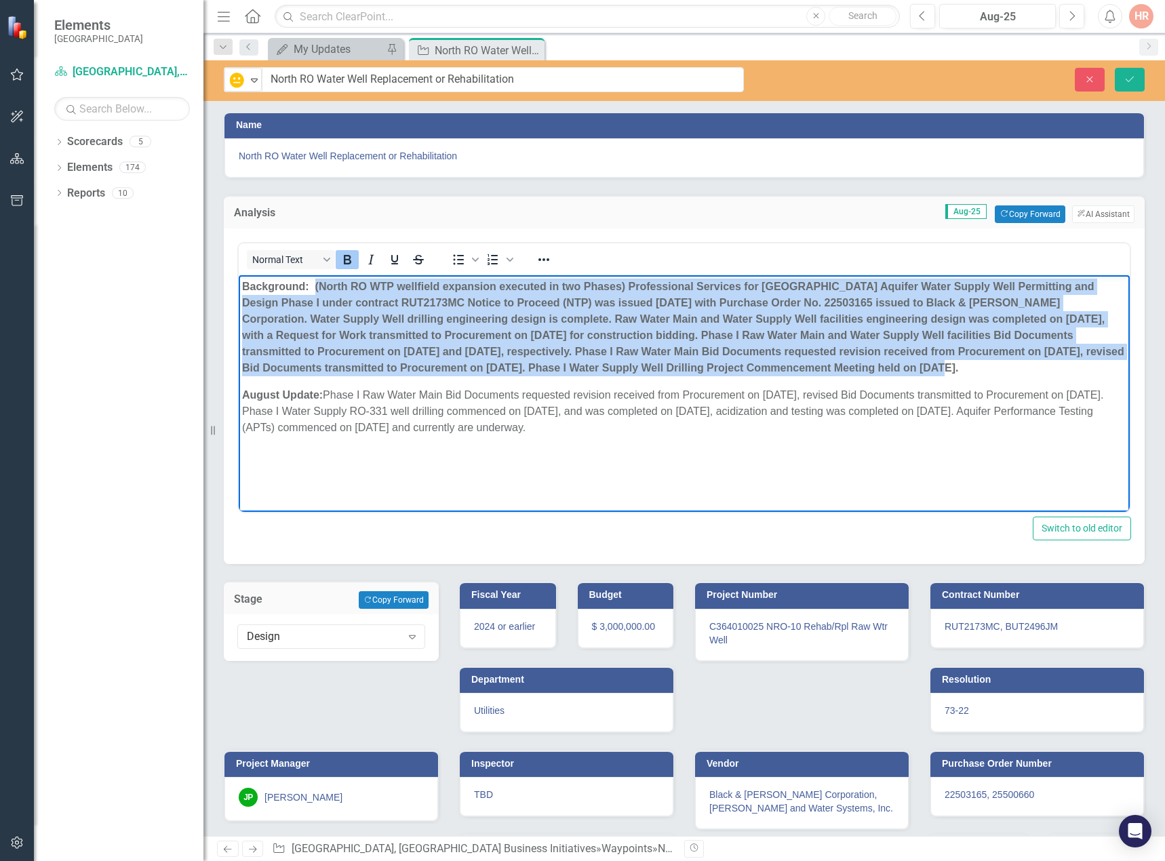
drag, startPoint x: 816, startPoint y: 366, endPoint x: 314, endPoint y: 288, distance: 507.9
click at [314, 288] on p "Background: (North RO WTP wellfield expansion executed in two Phases) Professio…" at bounding box center [684, 328] width 884 height 98
click at [345, 262] on icon "Bold" at bounding box center [347, 259] width 7 height 9
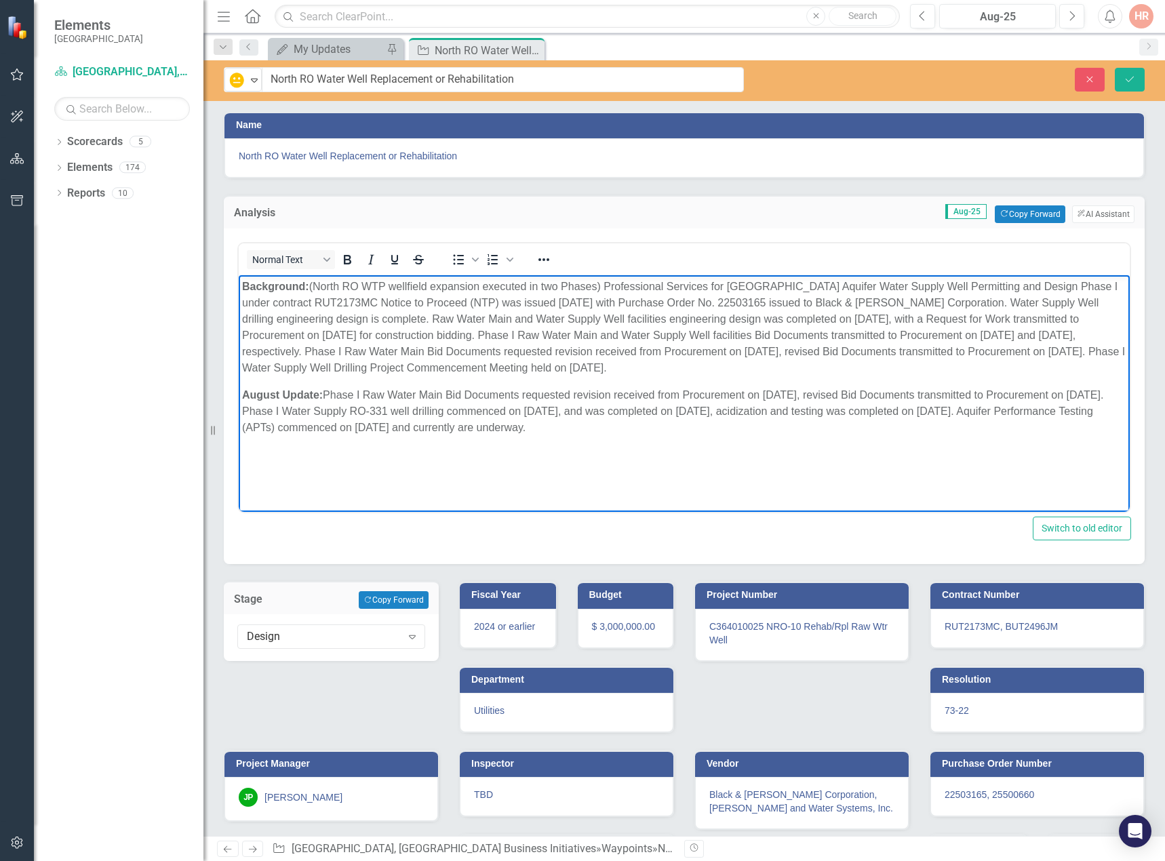
click at [351, 415] on p "August Update: Phase I Raw Water Main Bid Documents requested revision received…" at bounding box center [684, 411] width 884 height 49
drag, startPoint x: 545, startPoint y: 427, endPoint x: 324, endPoint y: 394, distance: 223.6
click at [324, 394] on p "August Update: Phase I Raw Water Main Bid Documents requested revision received…" at bounding box center [684, 411] width 884 height 49
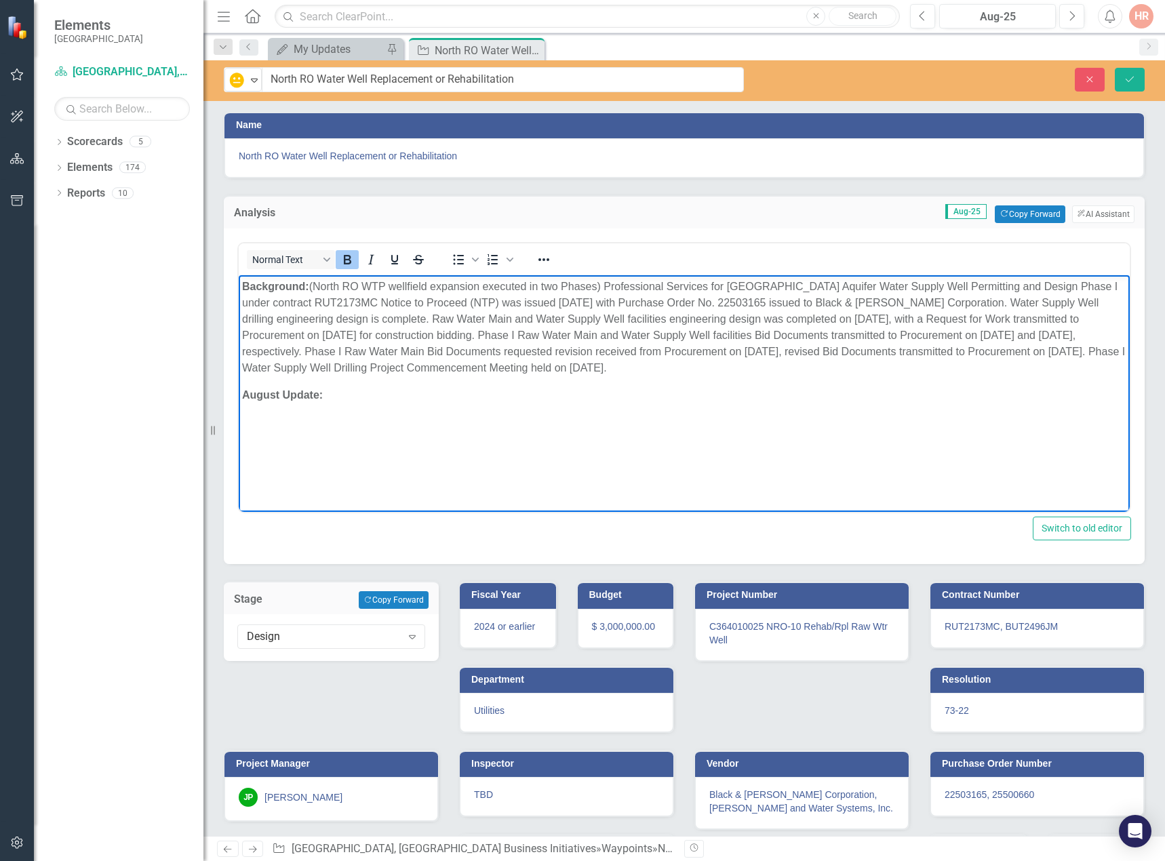
click at [345, 257] on icon "Bold" at bounding box center [347, 259] width 7 height 9
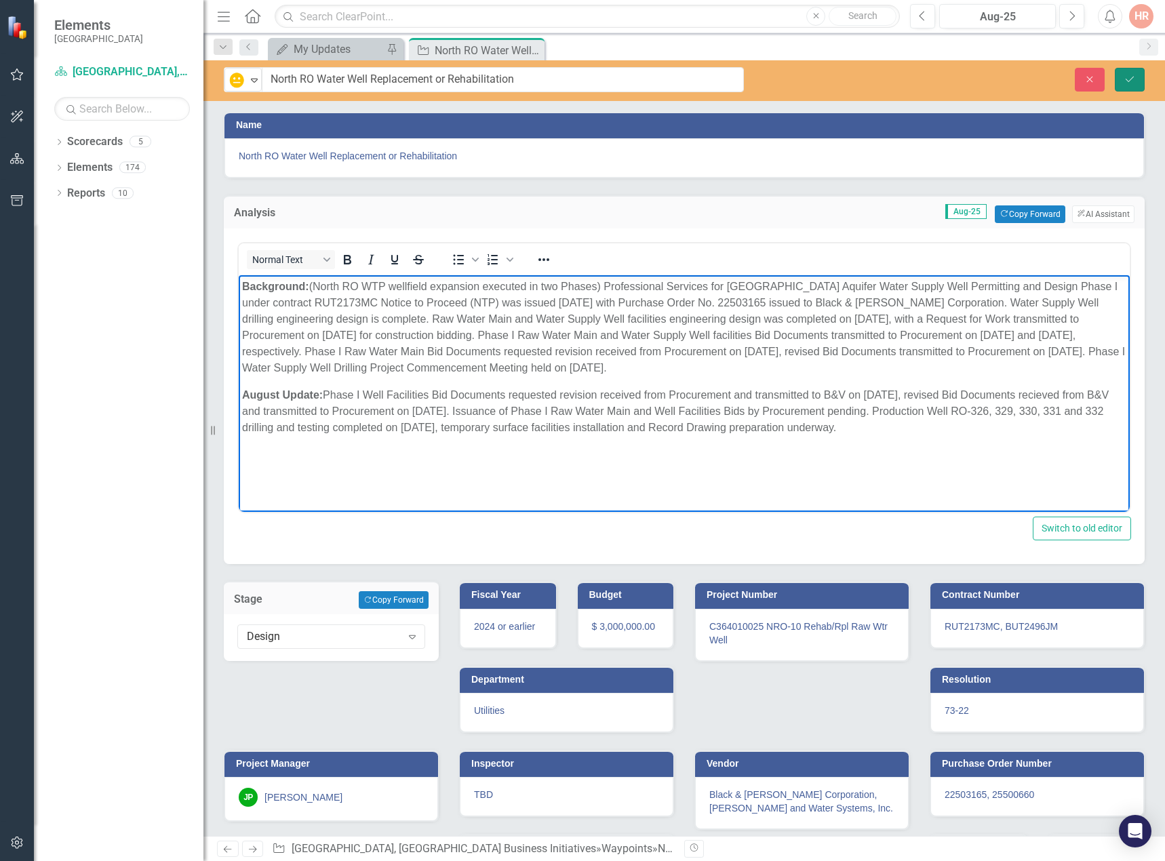
click at [1132, 71] on button "Save" at bounding box center [1130, 80] width 30 height 24
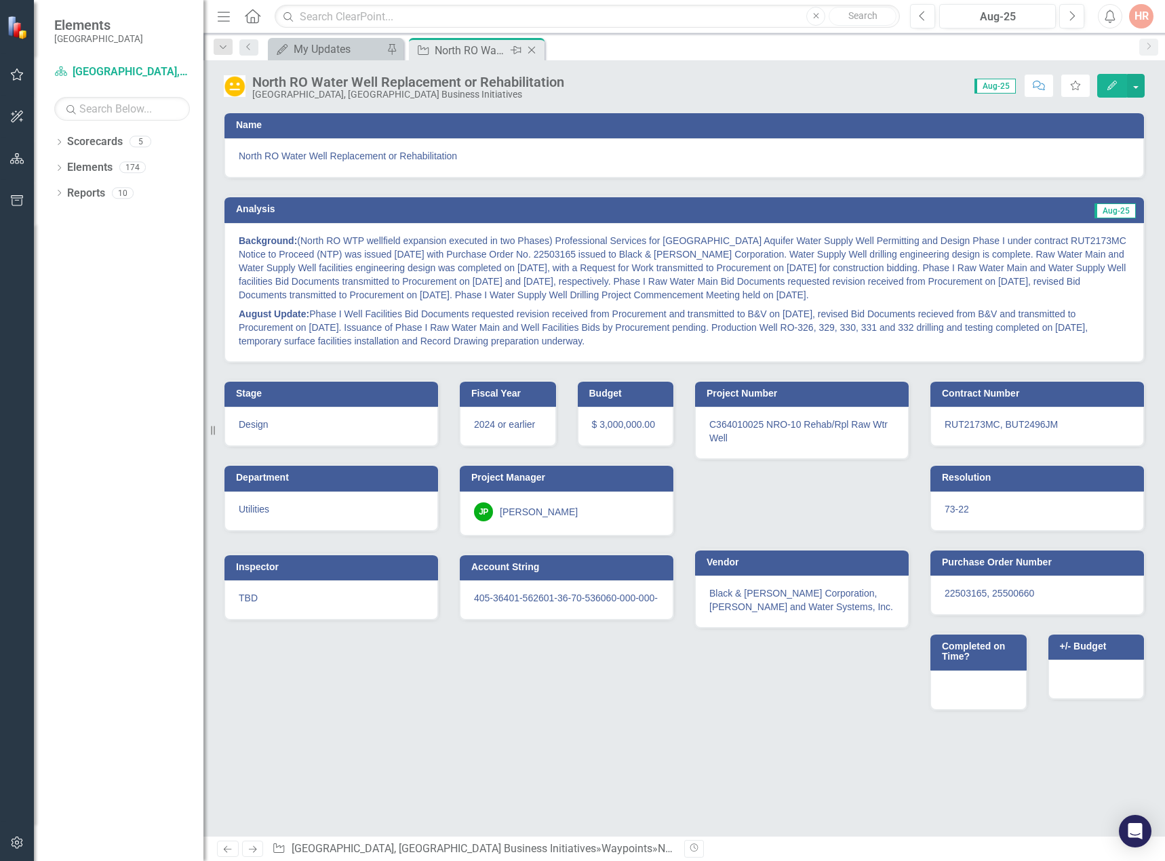
click at [533, 50] on icon "Close" at bounding box center [532, 50] width 14 height 11
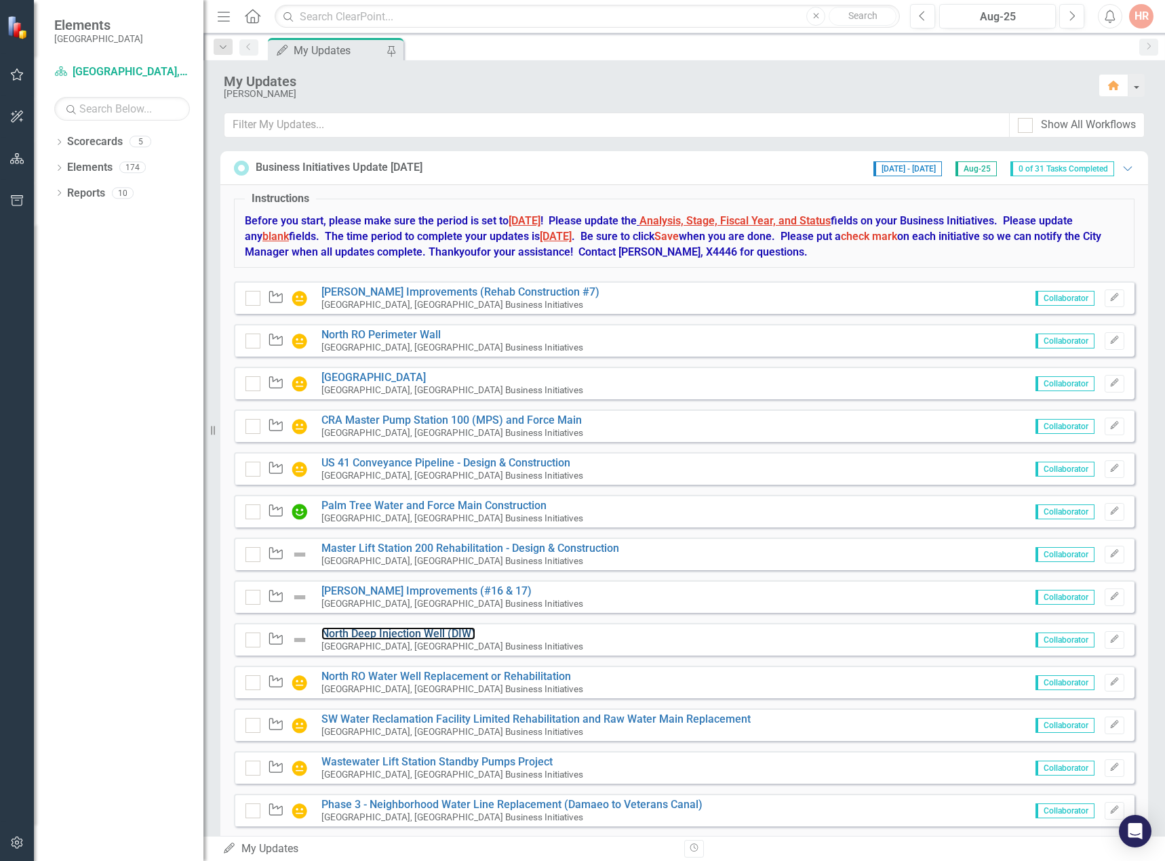
drag, startPoint x: 406, startPoint y: 635, endPoint x: 25, endPoint y: 667, distance: 381.8
click at [406, 635] on link "North Deep Injection Well (DIW)" at bounding box center [398, 633] width 154 height 13
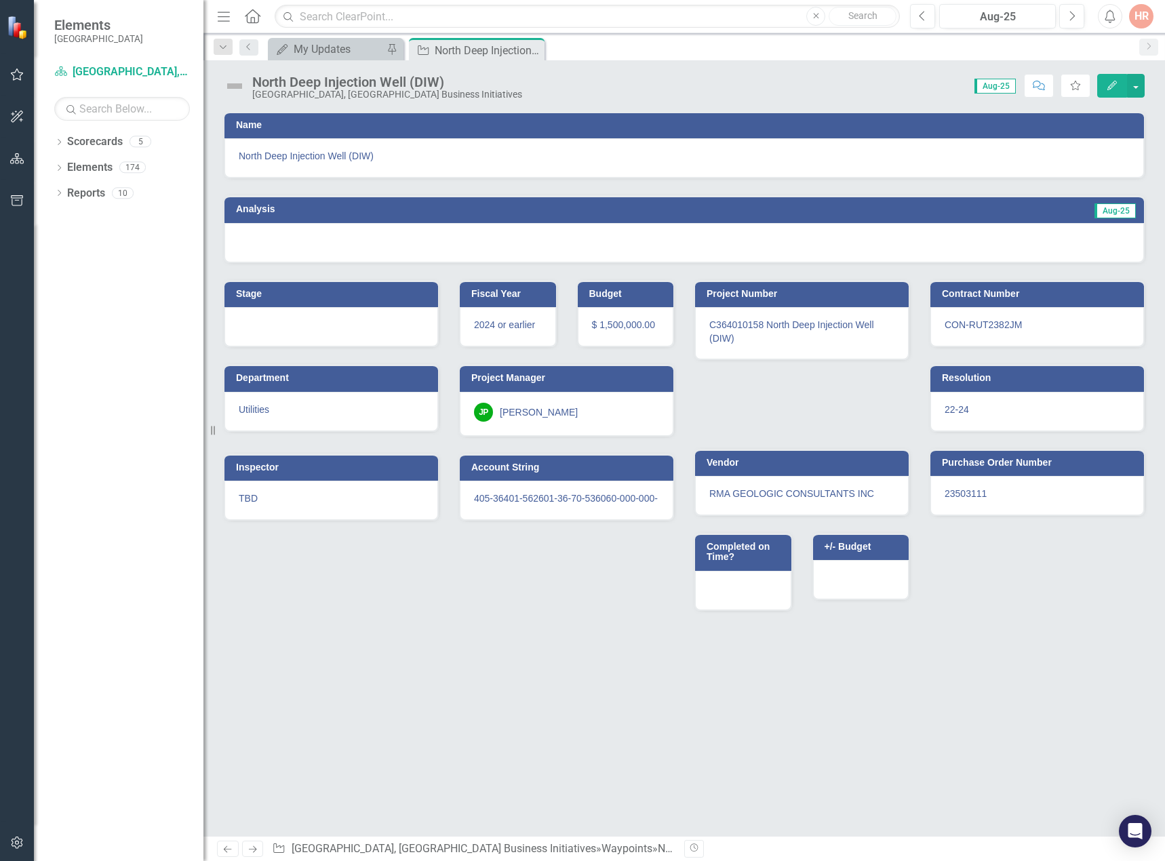
click at [226, 83] on img at bounding box center [235, 86] width 22 height 22
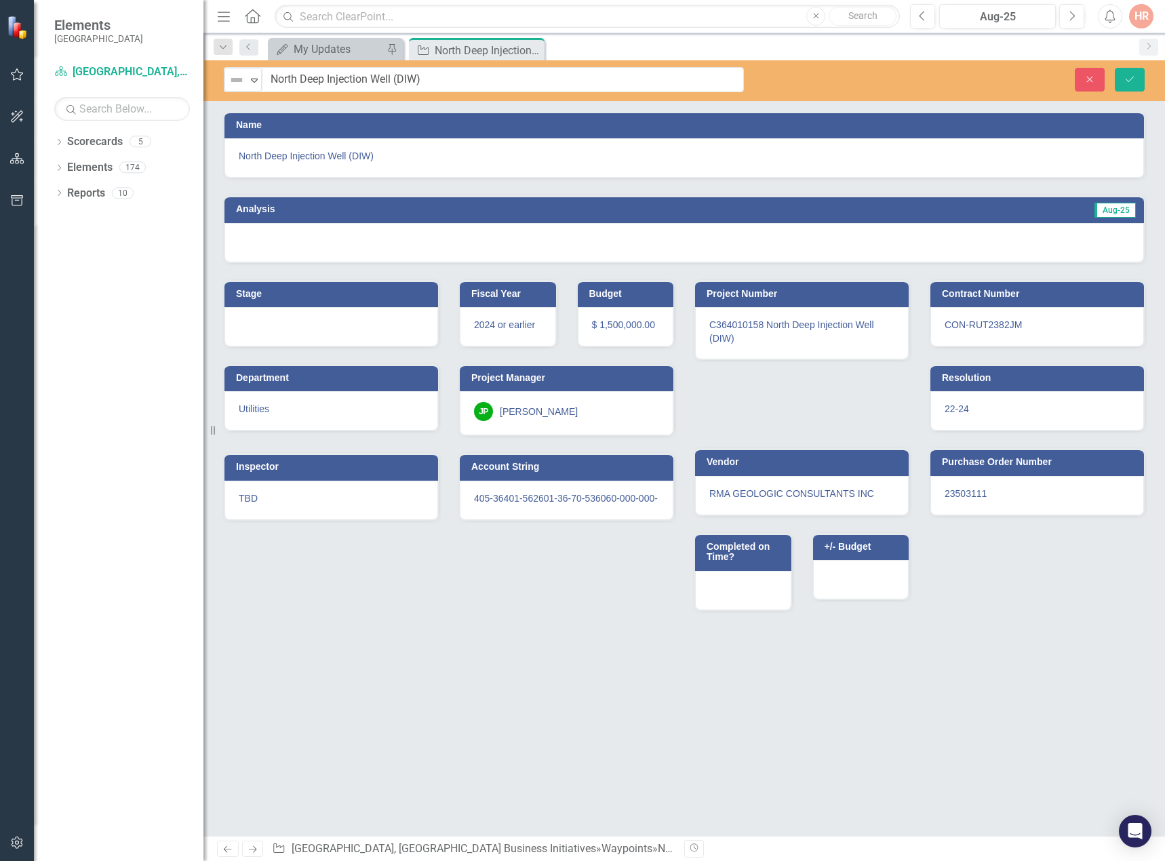
click at [226, 83] on div "Not Defined Expand" at bounding box center [242, 80] width 37 height 24
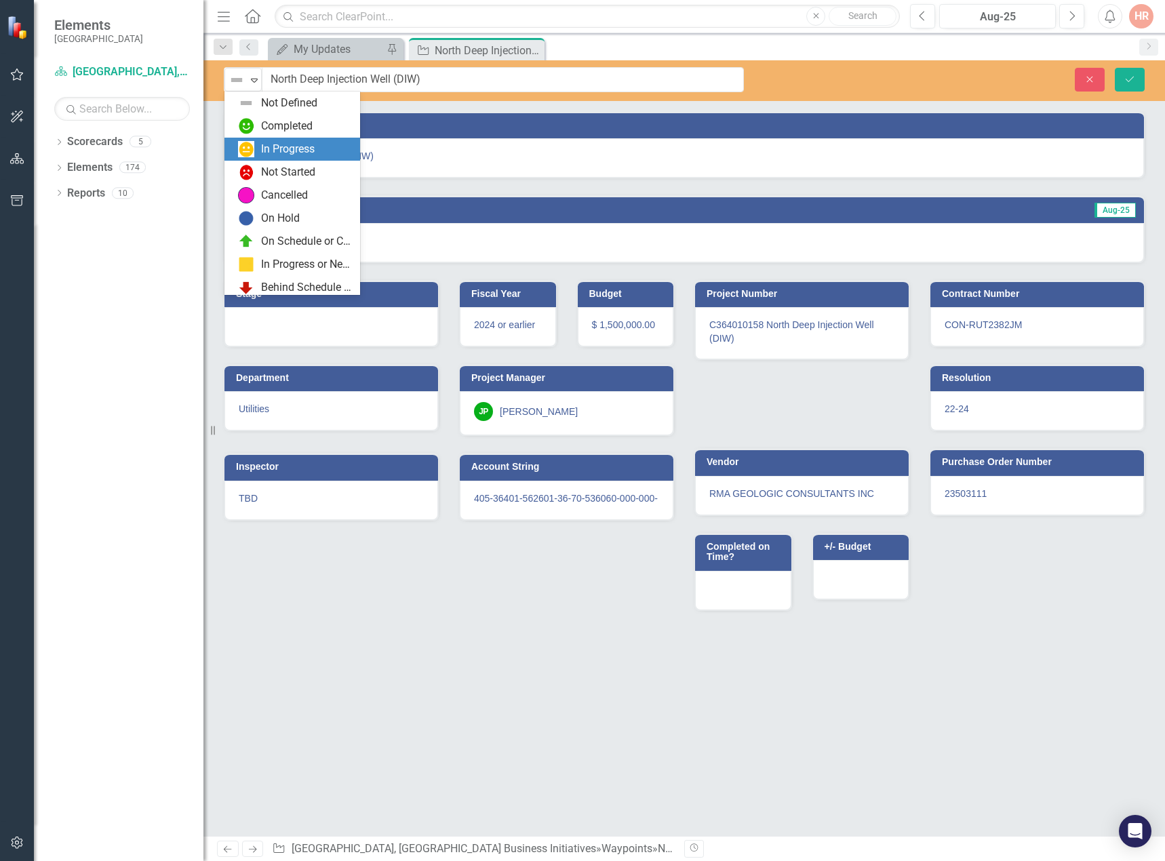
click at [259, 145] on div "In Progress" at bounding box center [295, 149] width 114 height 16
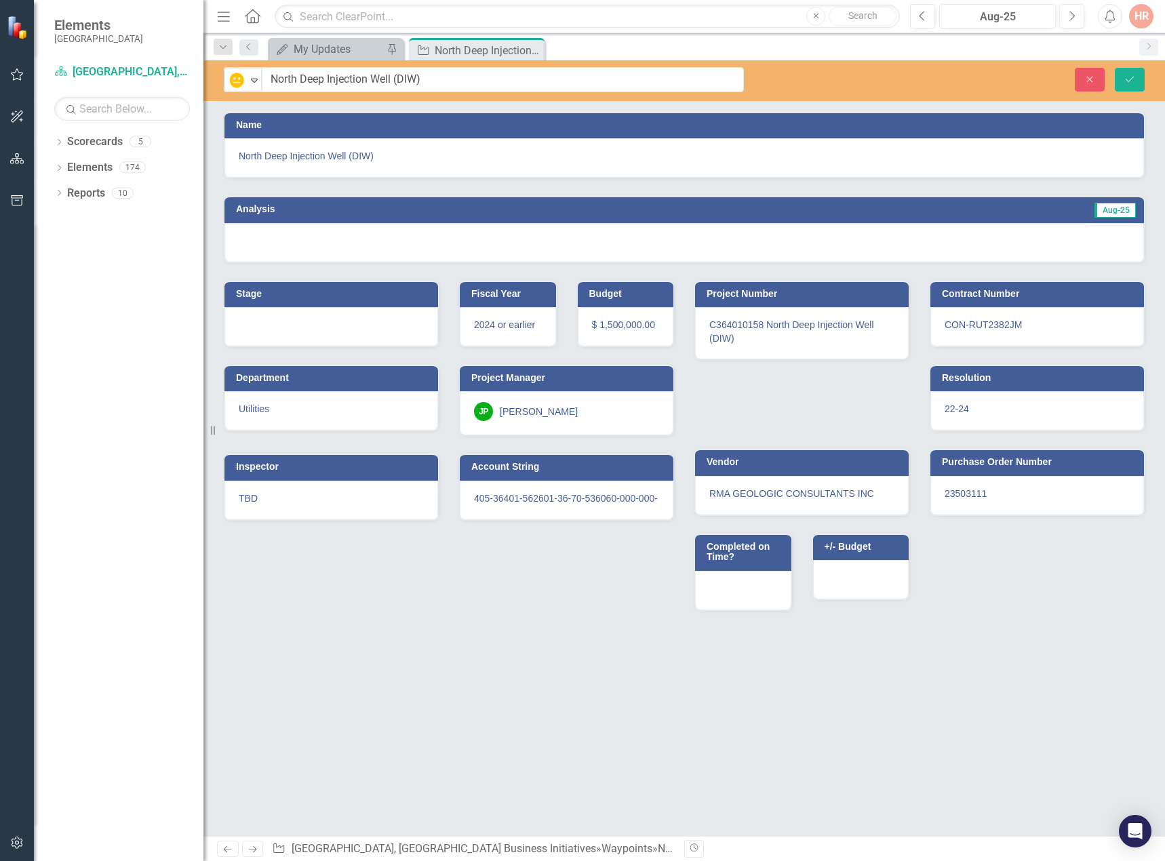
click at [330, 242] on div at bounding box center [684, 242] width 920 height 39
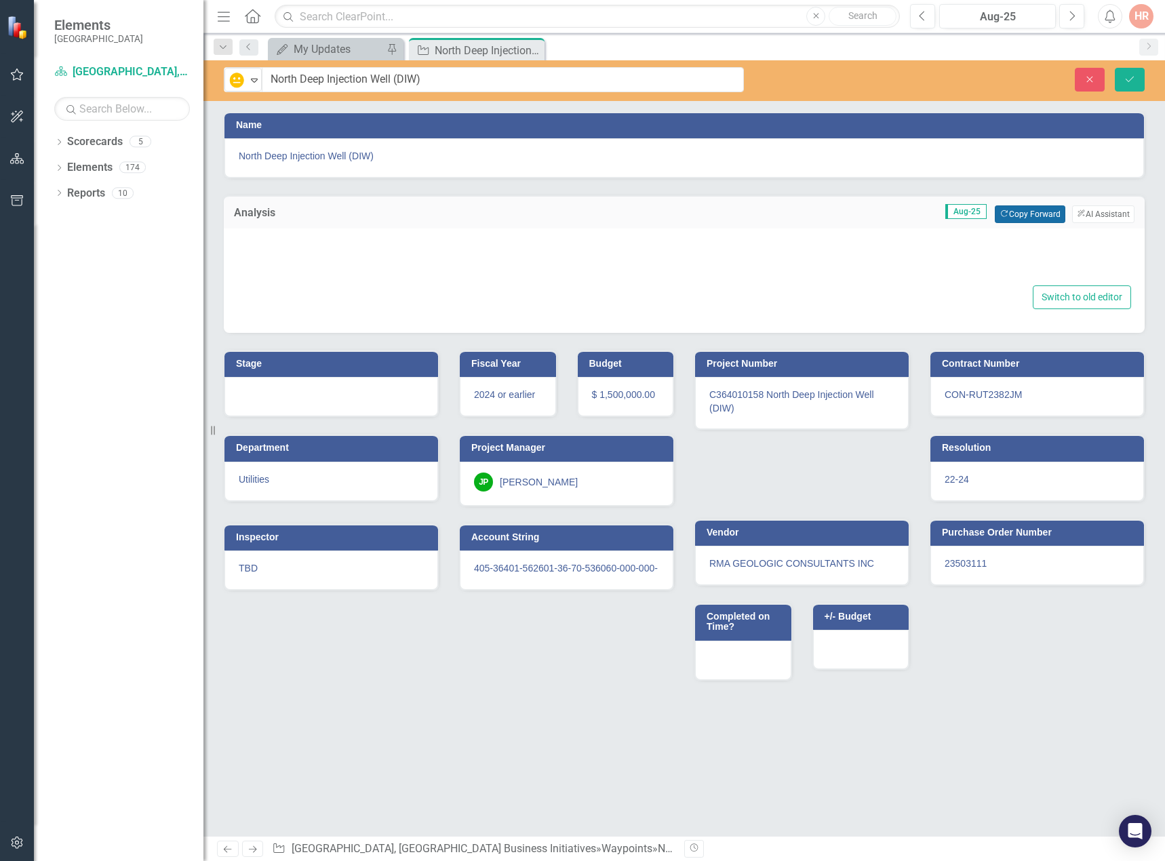
click at [1010, 209] on button "Copy Forward Copy Forward" at bounding box center [1030, 214] width 70 height 18
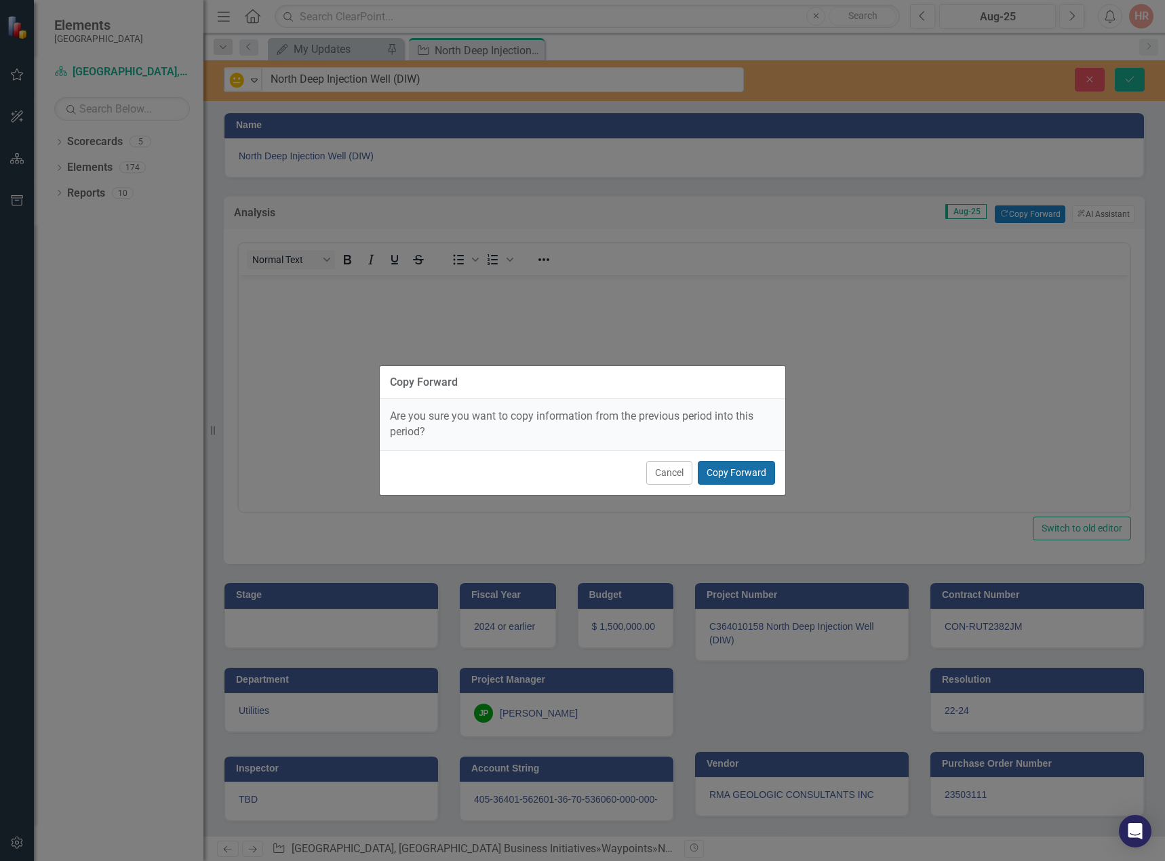
click at [720, 471] on button "Copy Forward" at bounding box center [736, 473] width 77 height 24
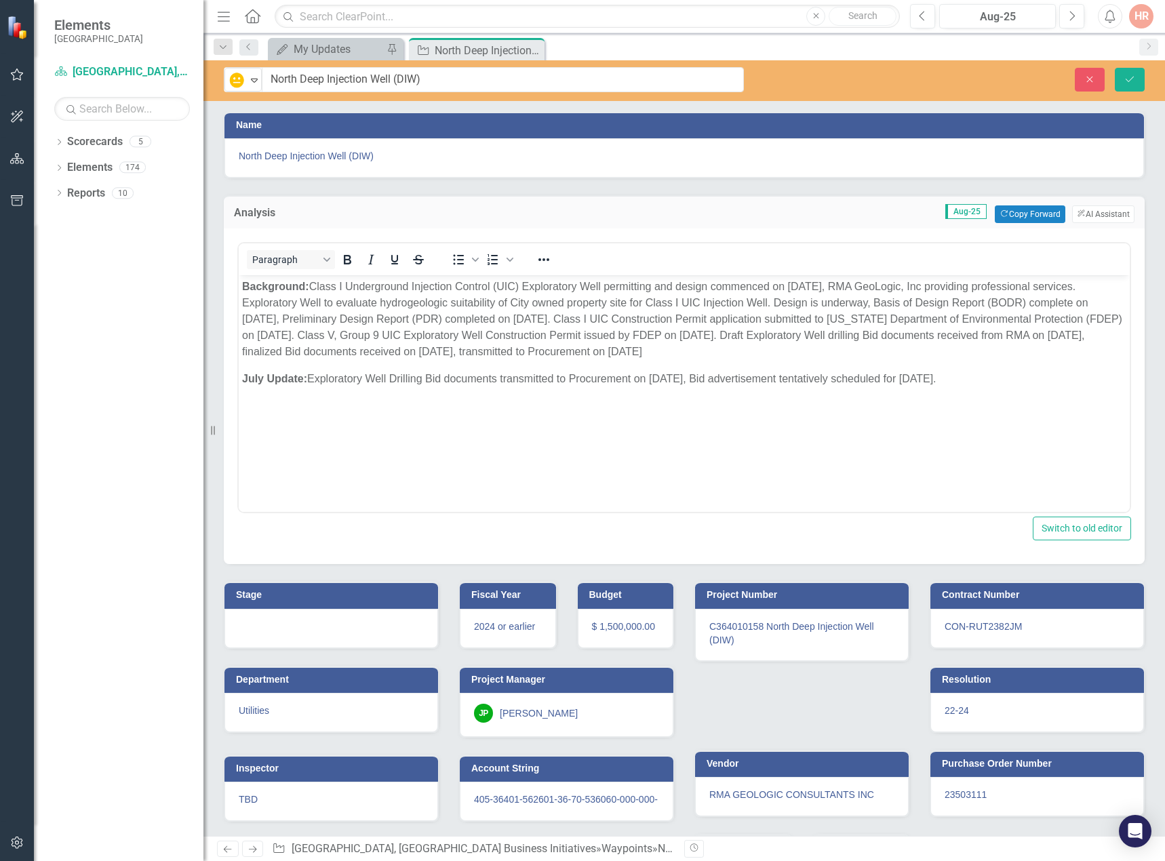
click at [340, 624] on div at bounding box center [331, 628] width 214 height 39
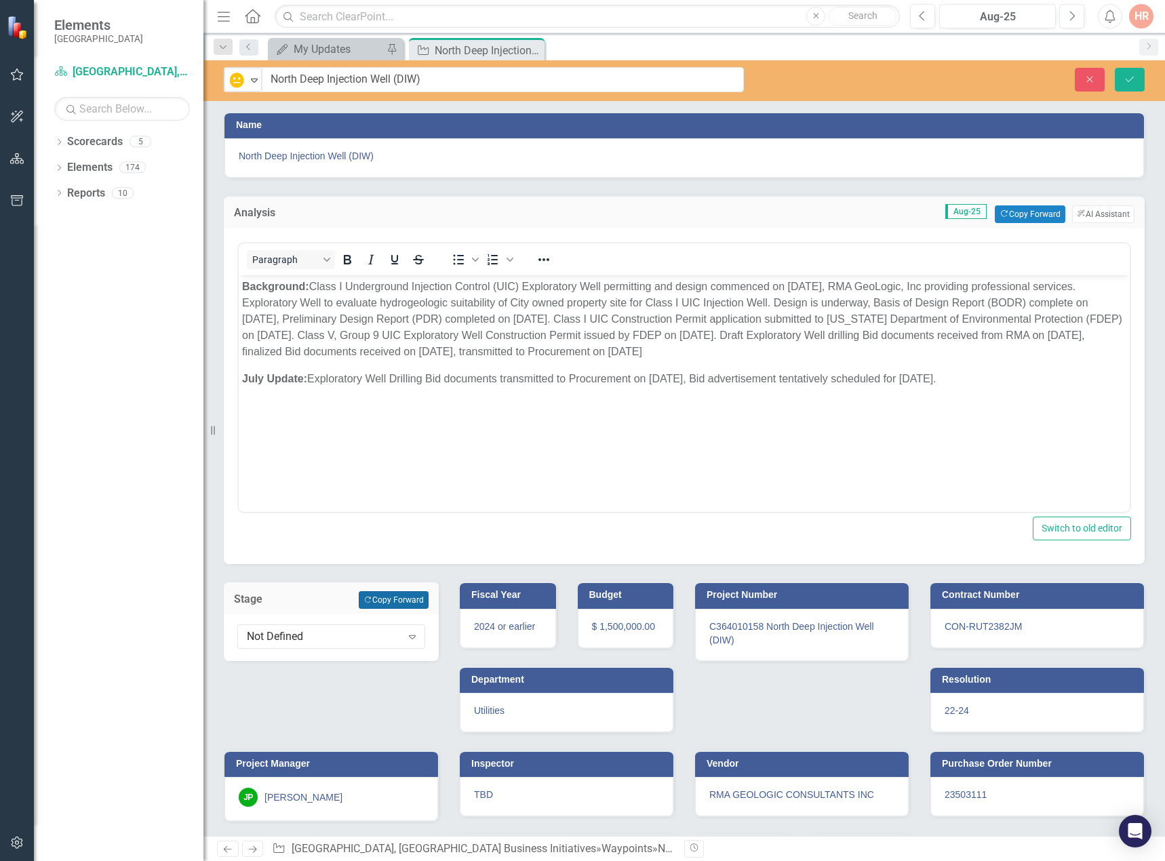
click at [391, 593] on button "Copy Forward Copy Forward" at bounding box center [394, 600] width 70 height 18
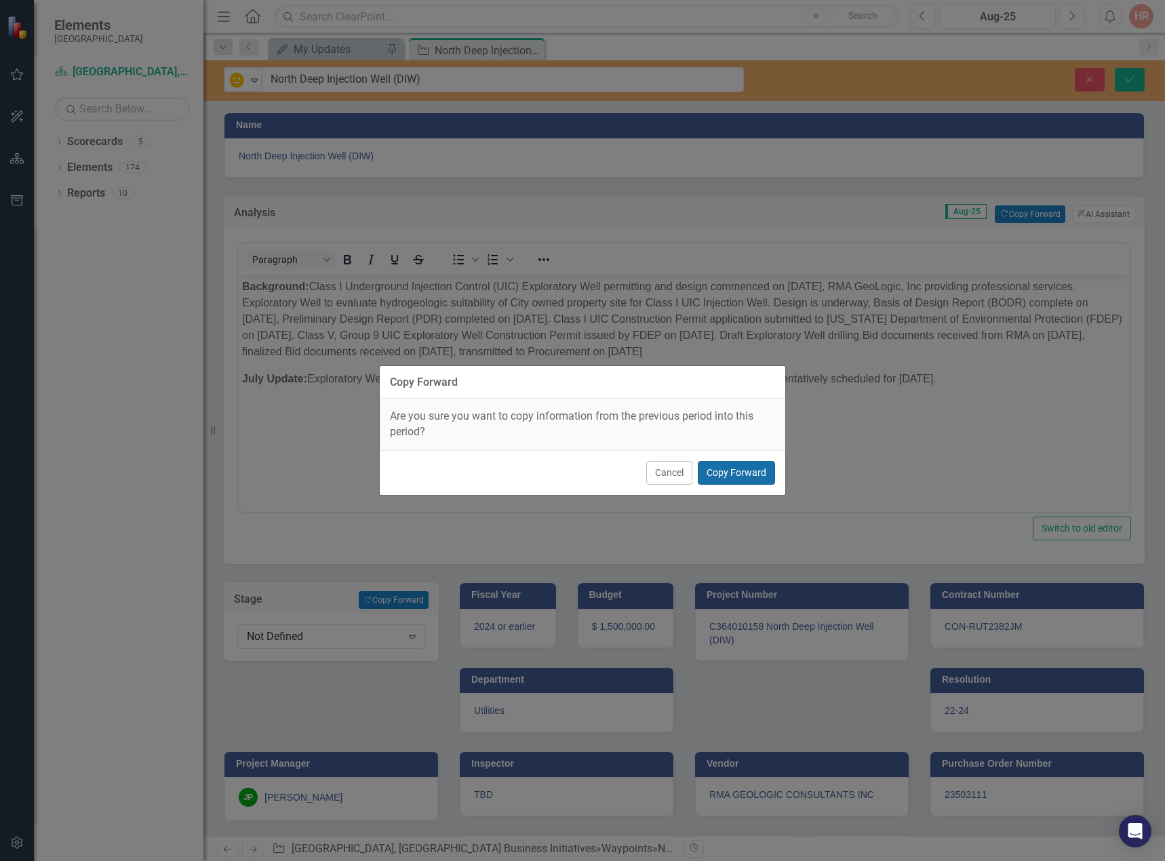
drag, startPoint x: 716, startPoint y: 481, endPoint x: 364, endPoint y: 159, distance: 477.1
click at [716, 481] on button "Copy Forward" at bounding box center [736, 473] width 77 height 24
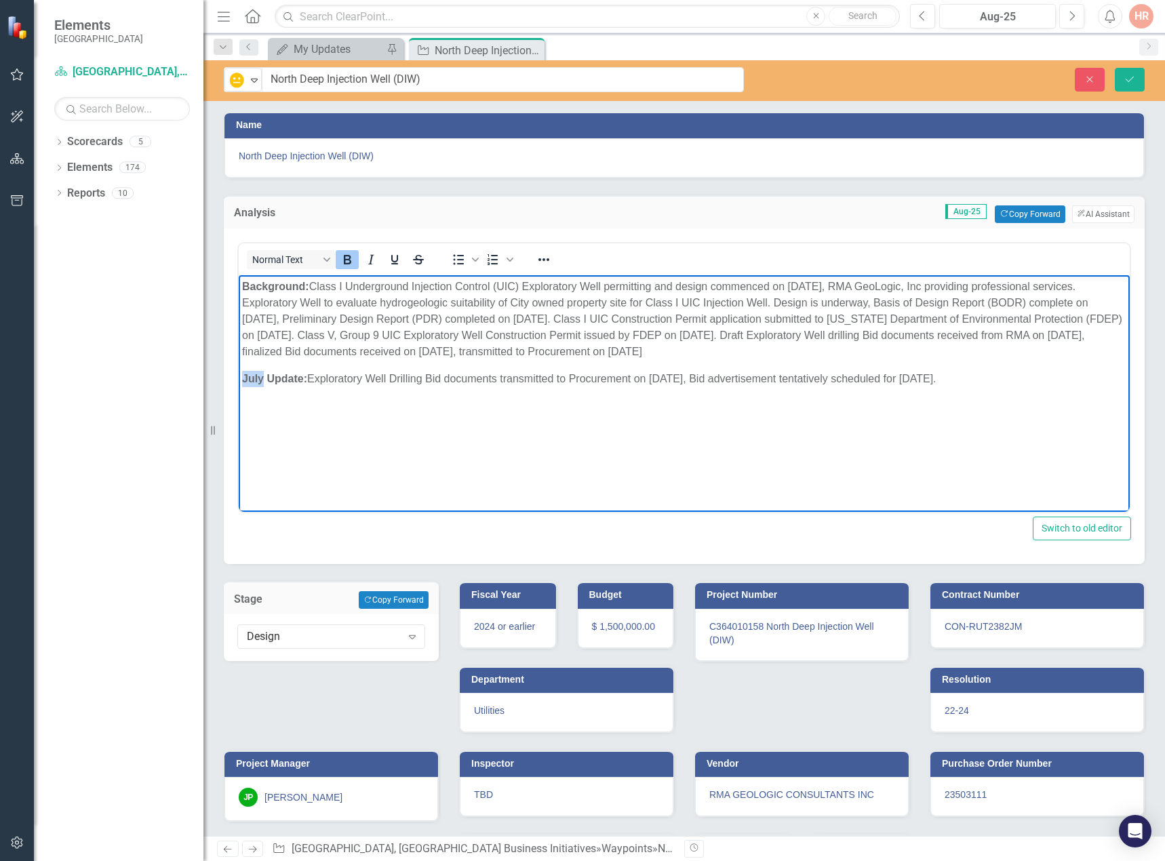
drag, startPoint x: 264, startPoint y: 377, endPoint x: 235, endPoint y: 377, distance: 29.8
click at [239, 377] on html "Background: Class I Underground Injection Control (UIC) Exploratory Well permit…" at bounding box center [684, 376] width 891 height 203
click at [962, 369] on body "Background: Class I Underground Injection Control (UIC) Exploratory Well permit…" at bounding box center [684, 376] width 891 height 203
drag, startPoint x: 963, startPoint y: 376, endPoint x: 326, endPoint y: 380, distance: 637.5
click at [326, 380] on p "August Update: Exploratory Well Drilling Bid documents transmitted to Procureme…" at bounding box center [684, 379] width 884 height 16
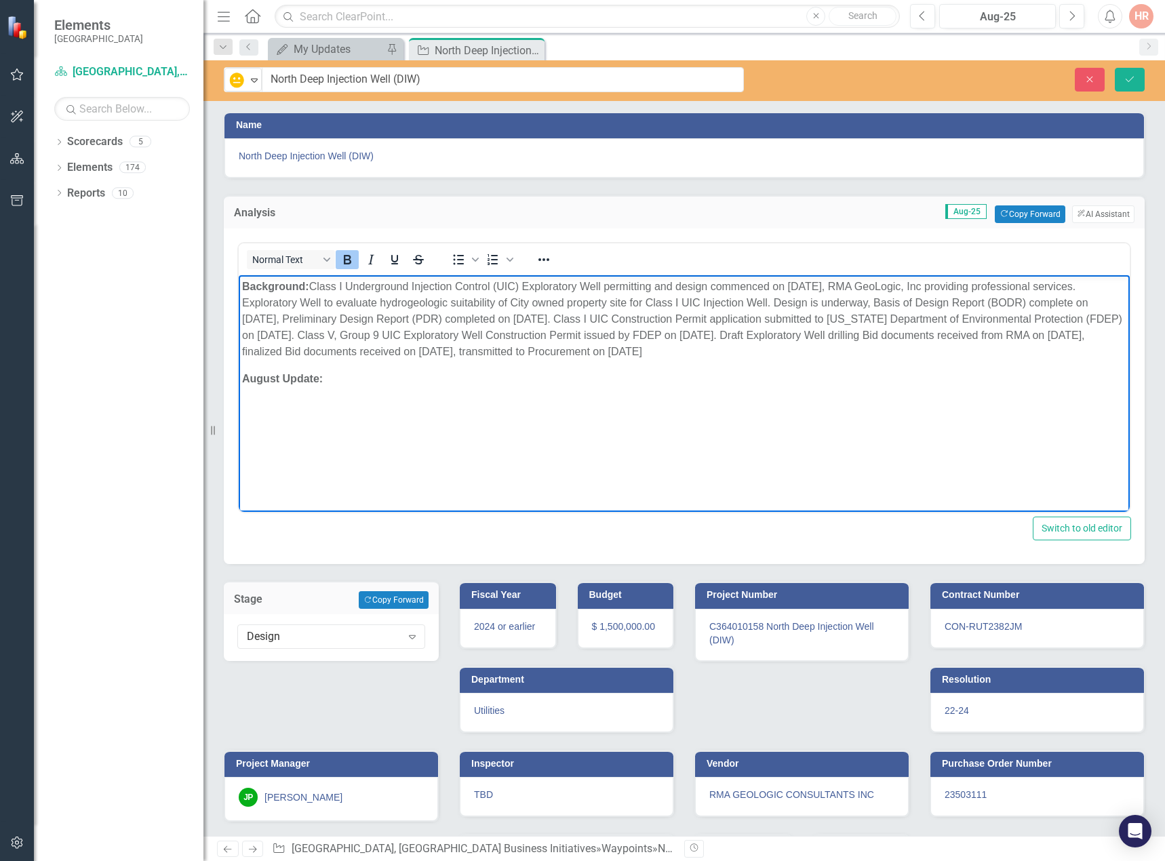
click at [350, 262] on icon "Bold" at bounding box center [347, 259] width 7 height 9
drag, startPoint x: 981, startPoint y: 380, endPoint x: 328, endPoint y: 382, distance: 652.4
click at [328, 382] on p "August Update: Exploratory Well Drilling Bid BUT2559SH issued on 7/31/25, pre-b…" at bounding box center [684, 379] width 884 height 16
click at [345, 264] on icon "Bold" at bounding box center [347, 259] width 7 height 9
click at [741, 344] on p "Background: Class I Underground Injection Control (UIC) Exploratory Well permit…" at bounding box center [684, 319] width 884 height 81
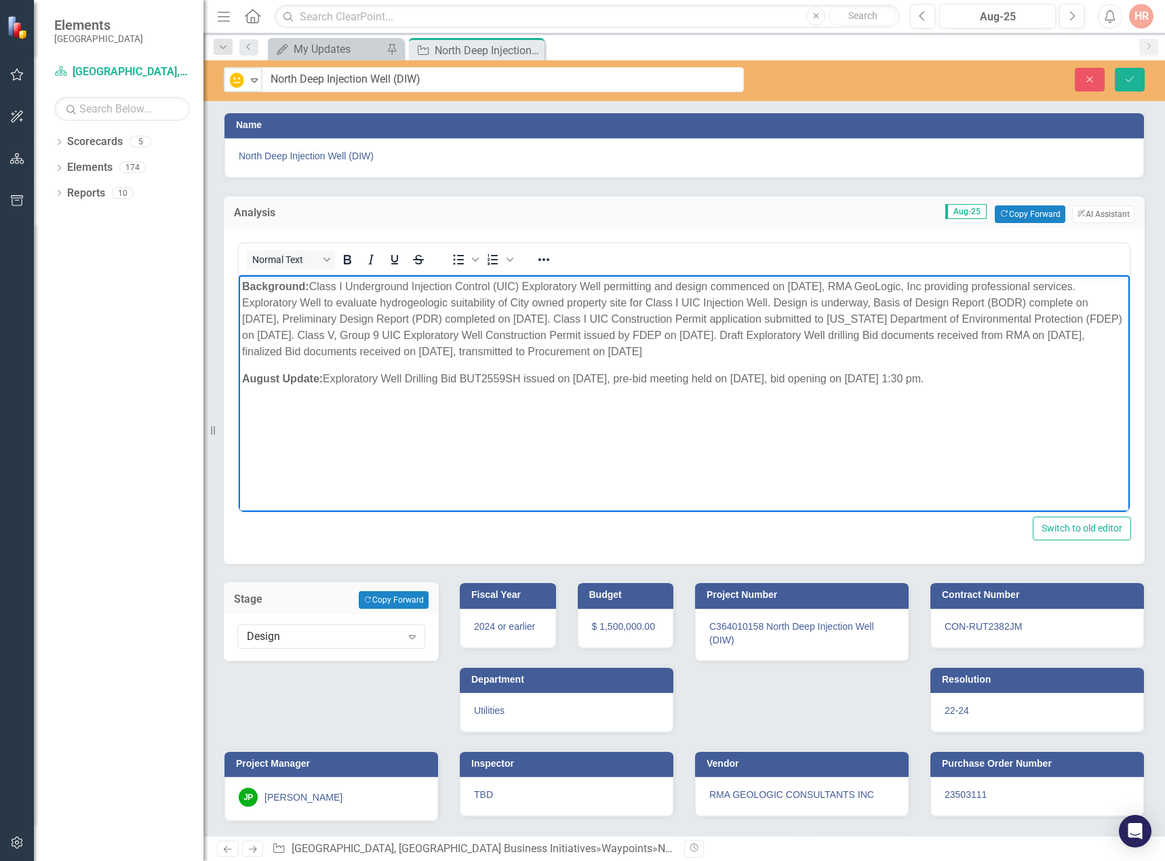
drag, startPoint x: 665, startPoint y: 345, endPoint x: 315, endPoint y: 289, distance: 354.3
click at [315, 289] on p "Background: Class I Underground Injection Control (UIC) Exploratory Well permit…" at bounding box center [684, 319] width 884 height 81
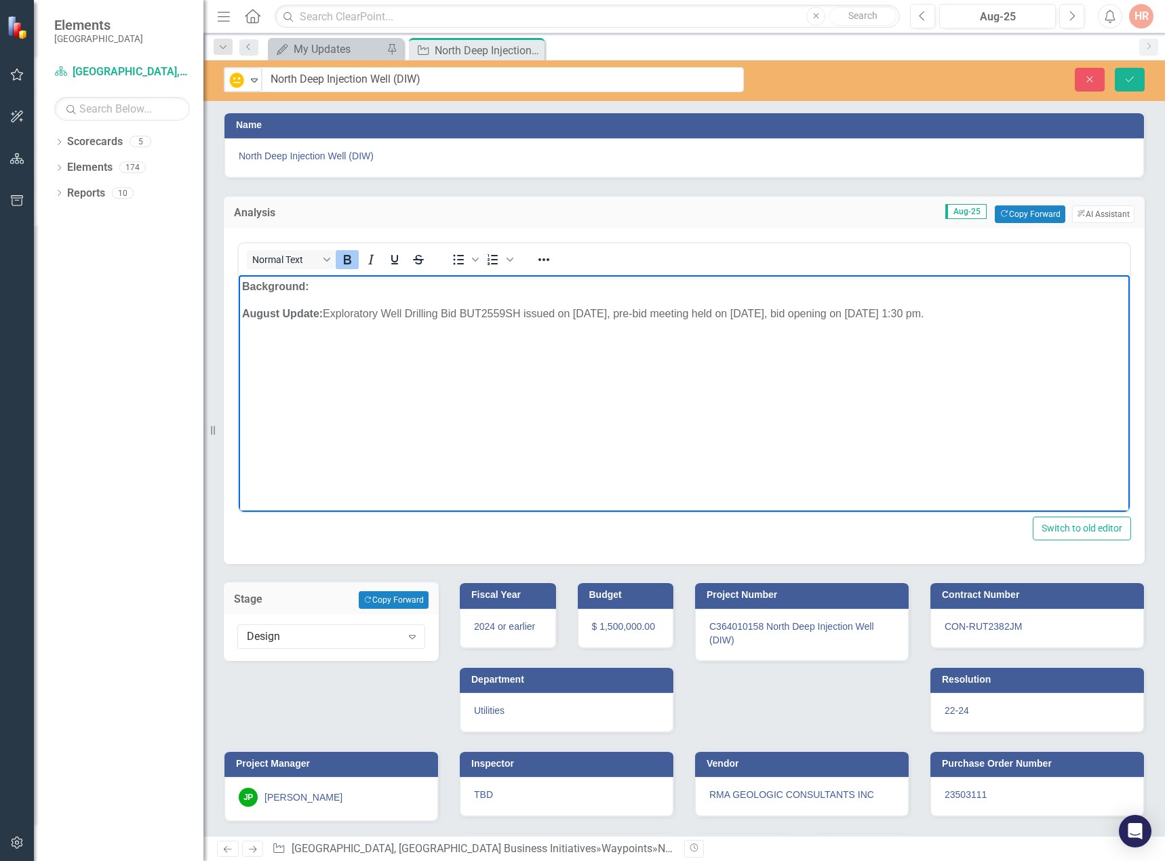
click at [347, 258] on icon "Bold" at bounding box center [347, 260] width 16 height 16
drag, startPoint x: 98, startPoint y: 1, endPoint x: 338, endPoint y: 267, distance: 359.1
click at [343, 262] on icon "Bold" at bounding box center [347, 260] width 16 height 16
drag, startPoint x: 327, startPoint y: 280, endPoint x: 319, endPoint y: 292, distance: 14.1
click at [319, 292] on p "Background:" at bounding box center [684, 287] width 884 height 16
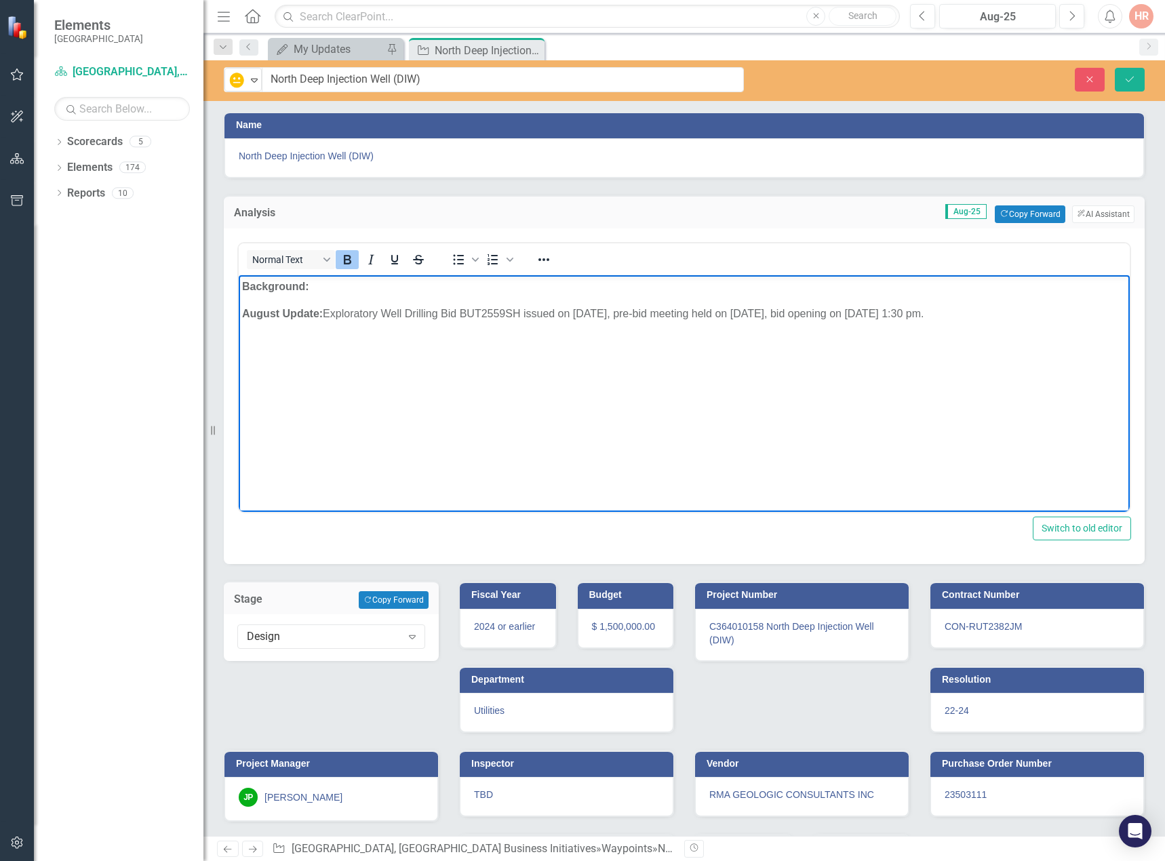
click at [345, 260] on icon "Bold" at bounding box center [347, 259] width 7 height 9
click at [348, 290] on p "Background: ﻿" at bounding box center [684, 287] width 884 height 16
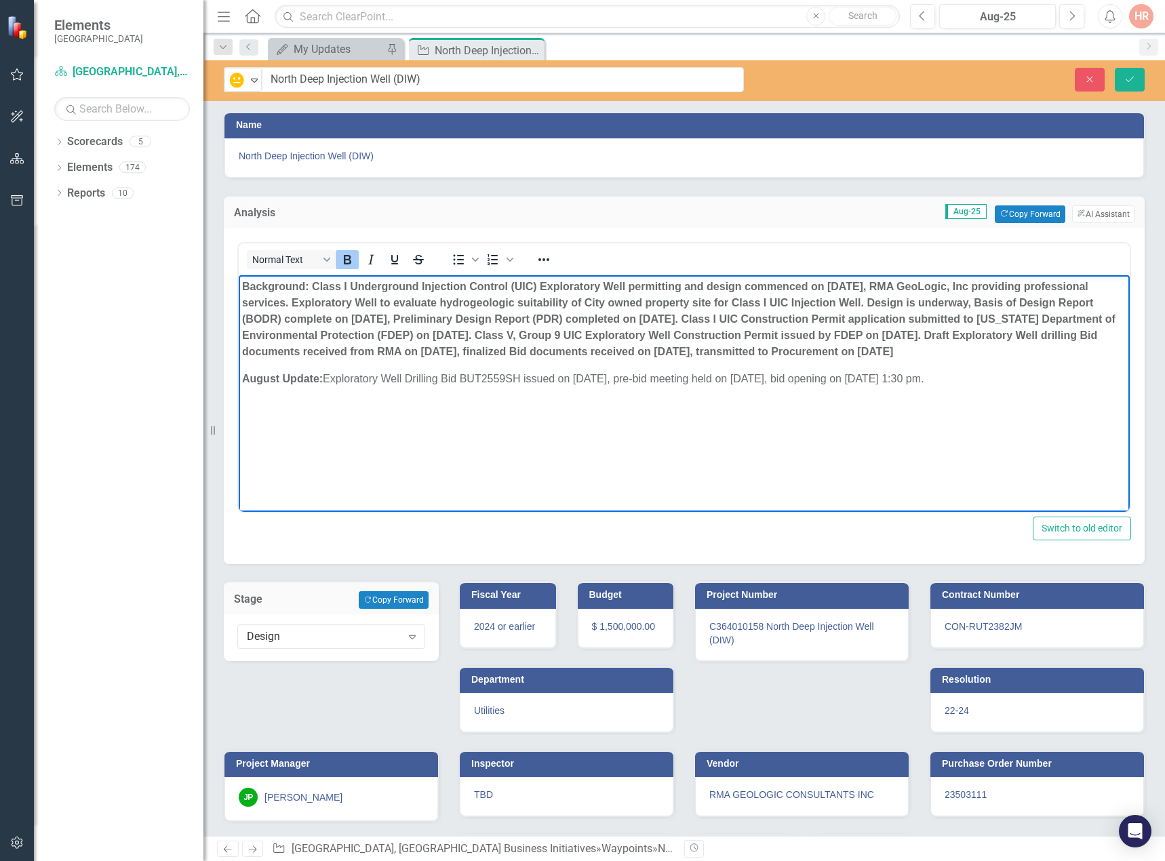
drag, startPoint x: 923, startPoint y: 353, endPoint x: 314, endPoint y: 288, distance: 612.5
click at [314, 288] on p "Background: Class I Underground Injection Control (UIC) Exploratory Well permit…" at bounding box center [684, 319] width 884 height 81
click at [340, 260] on icon "Bold" at bounding box center [347, 260] width 16 height 16
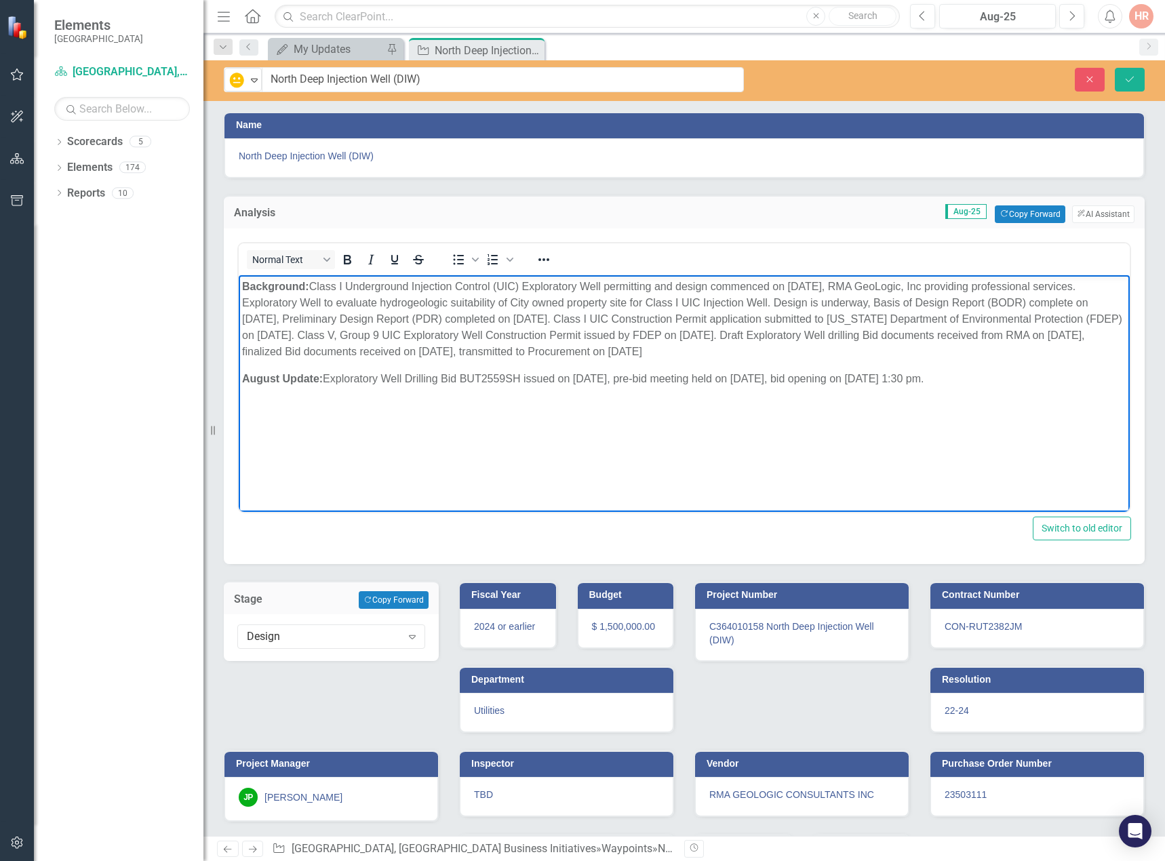
click at [861, 357] on p "Background: Class I Underground Injection Control (UIC) Exploratory Well permit…" at bounding box center [684, 319] width 884 height 81
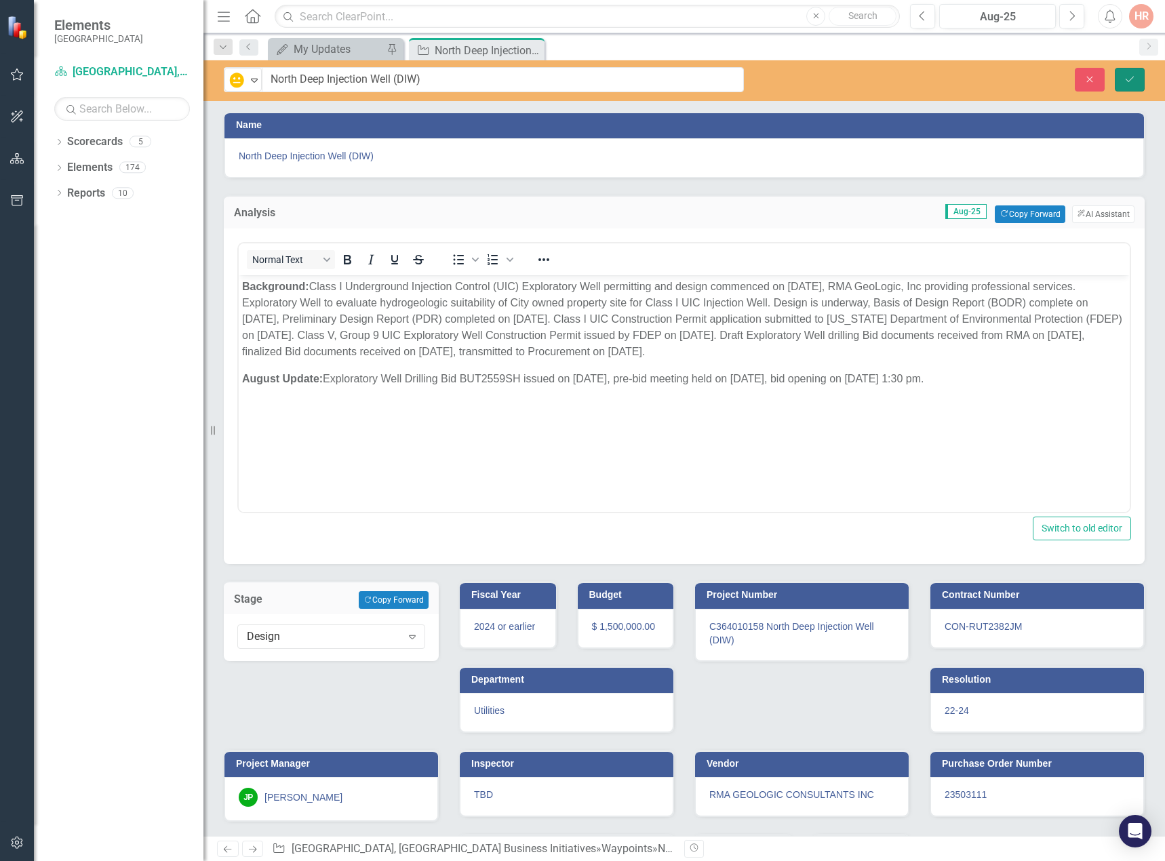
click at [1135, 75] on icon "Save" at bounding box center [1130, 79] width 12 height 9
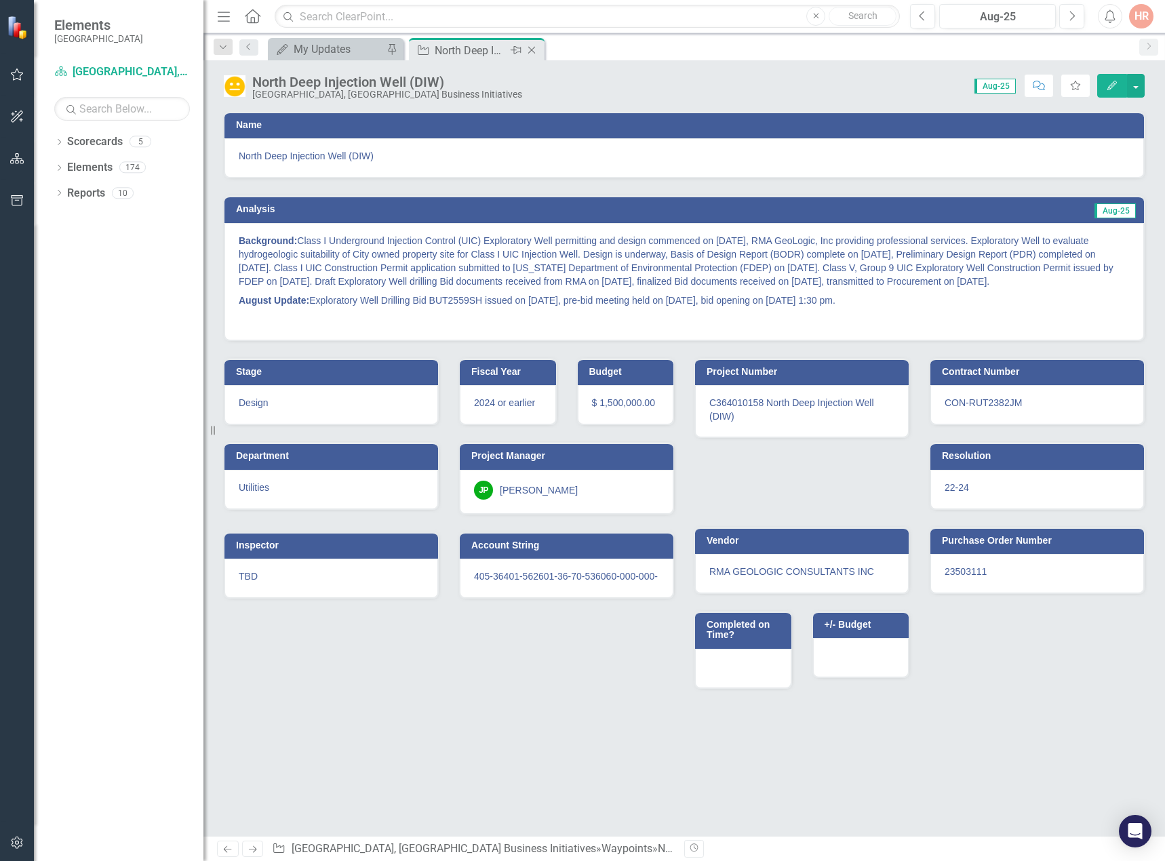
click at [537, 51] on icon "Close" at bounding box center [532, 50] width 14 height 11
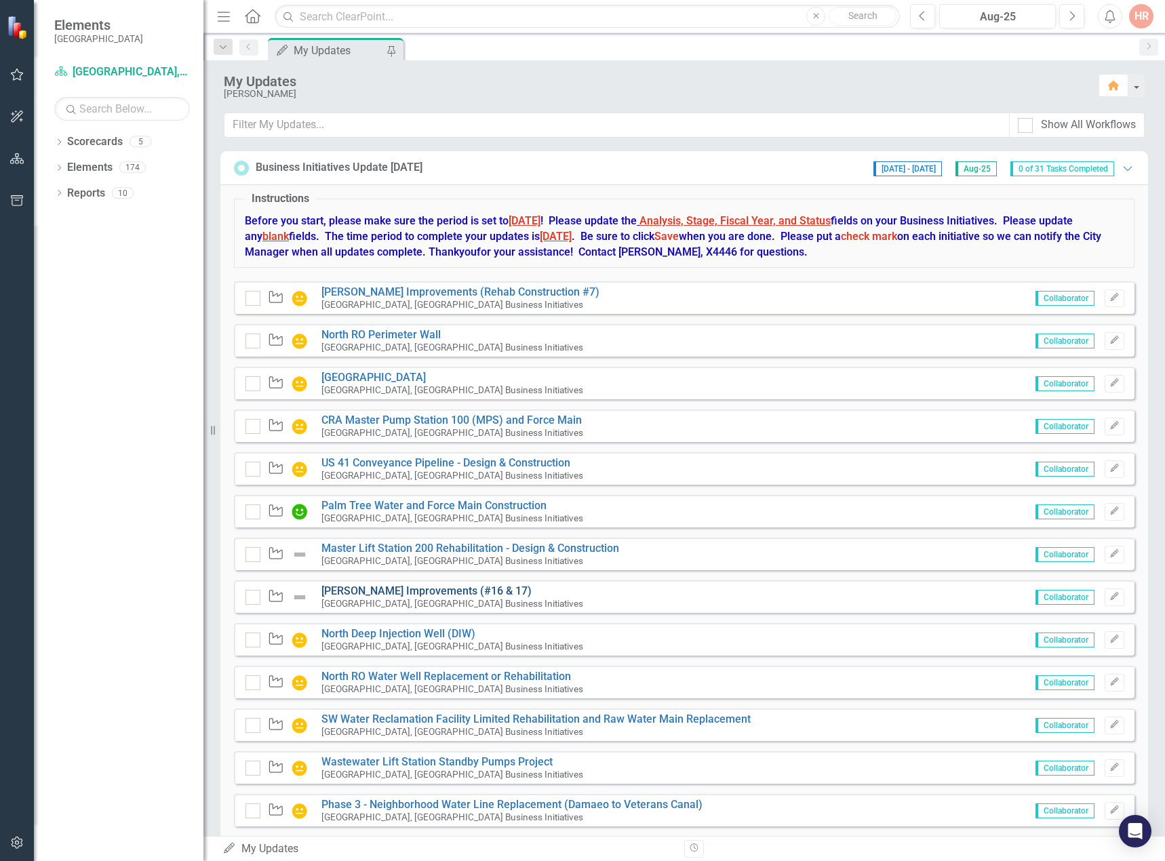
click at [361, 589] on link "[PERSON_NAME] Improvements (#16 & 17)" at bounding box center [426, 591] width 210 height 13
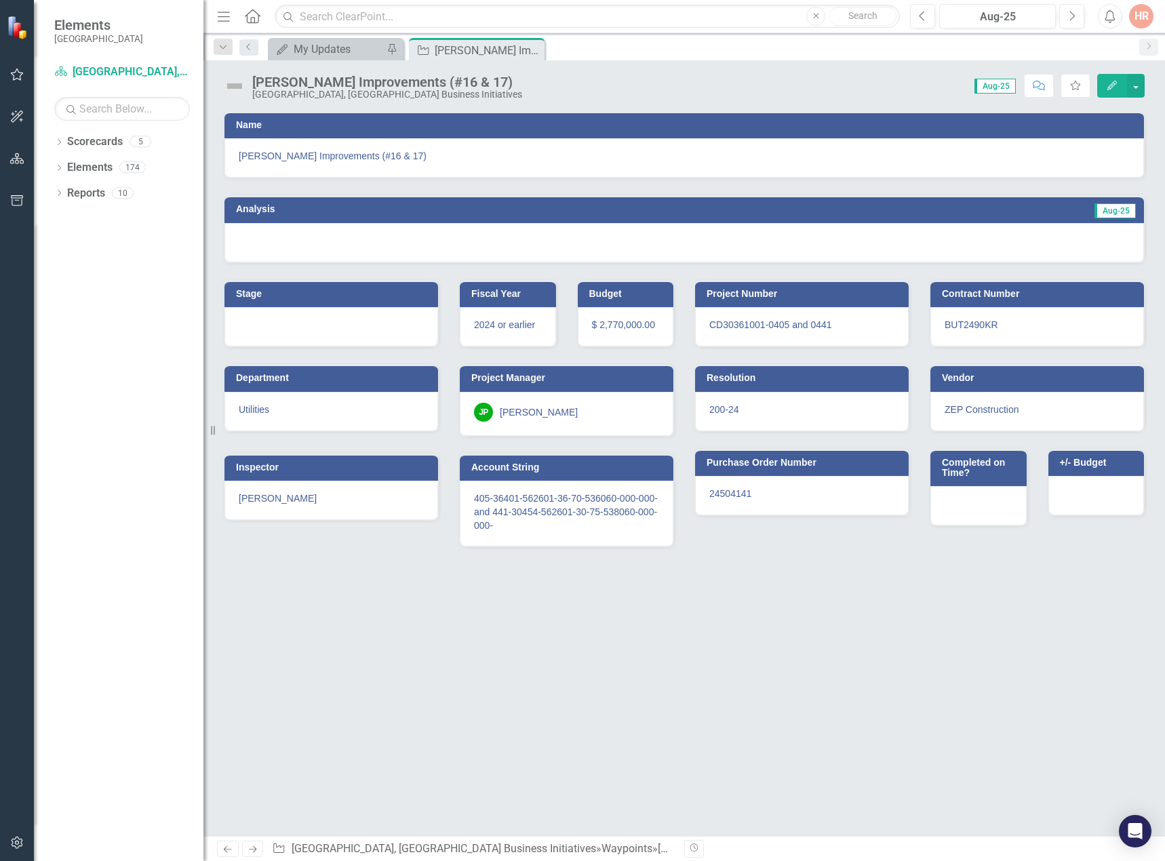
click at [232, 84] on img at bounding box center [235, 86] width 22 height 22
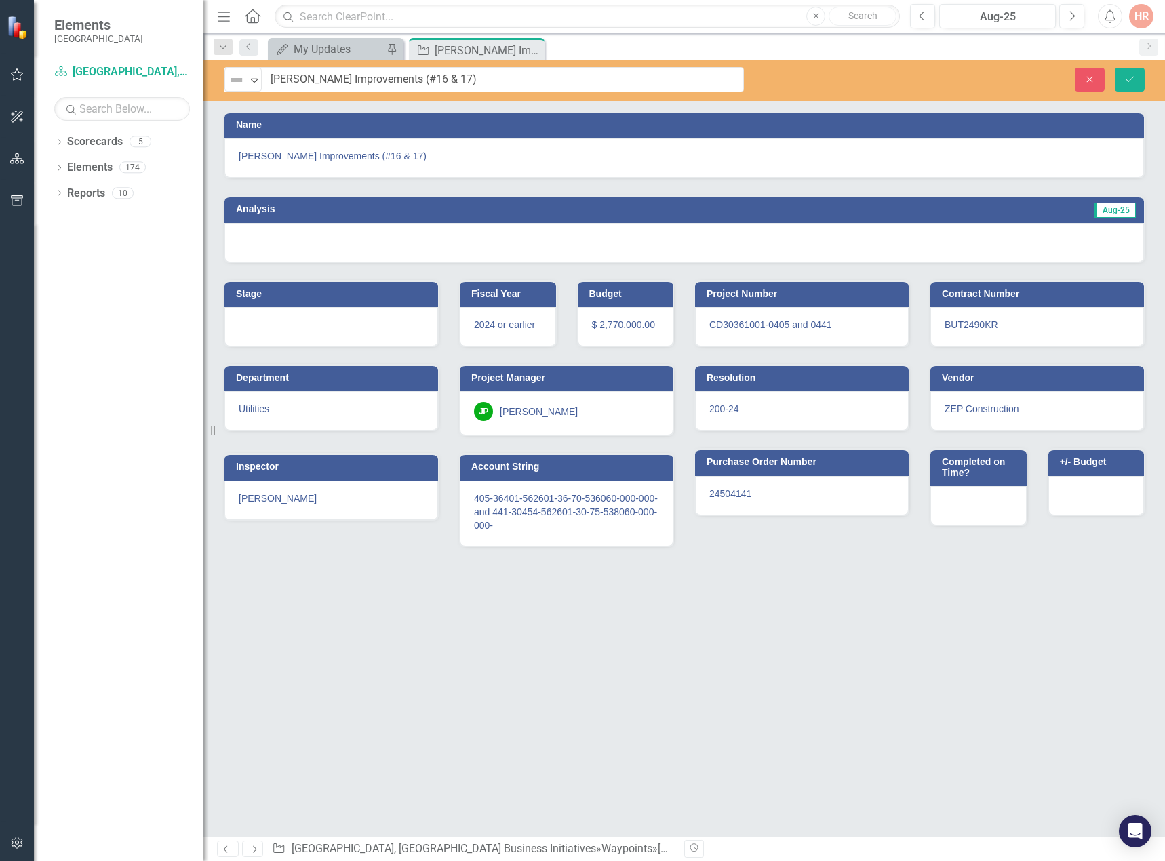
click at [232, 84] on img at bounding box center [237, 80] width 16 height 16
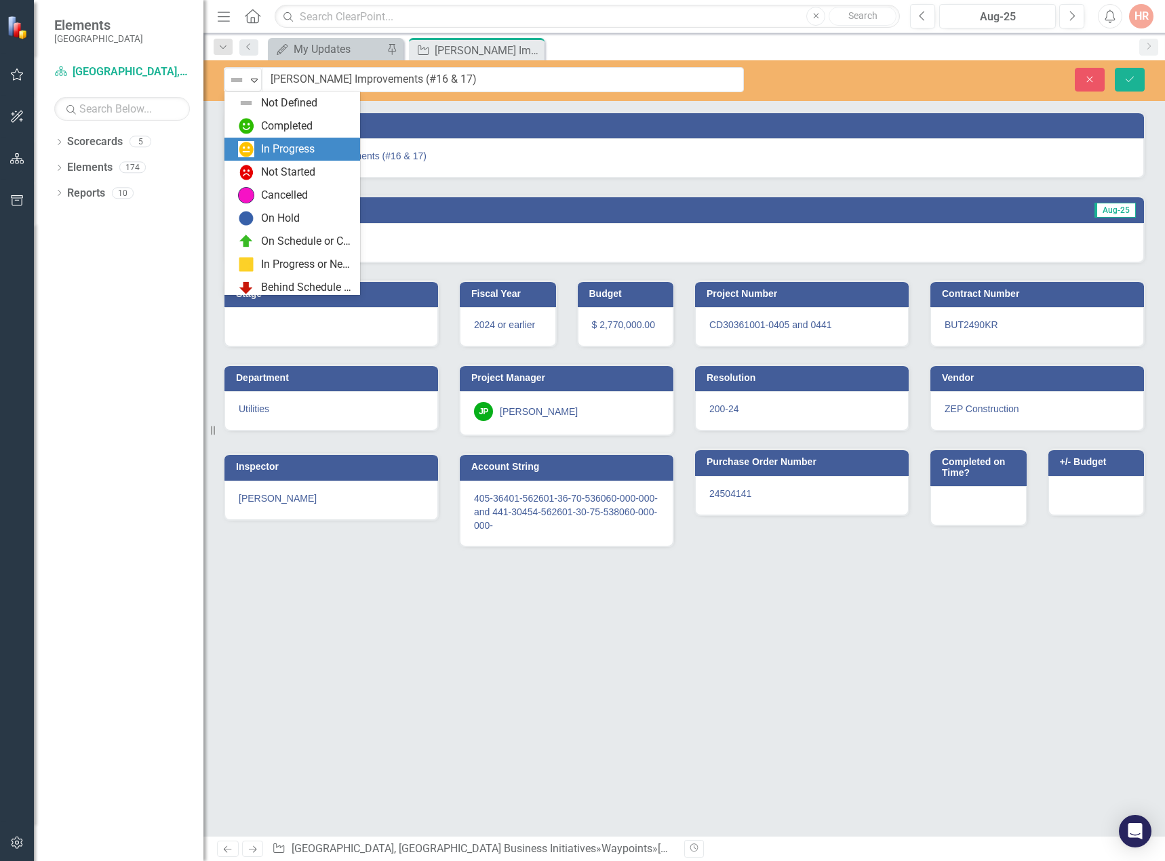
click at [264, 142] on div "In Progress" at bounding box center [288, 150] width 54 height 16
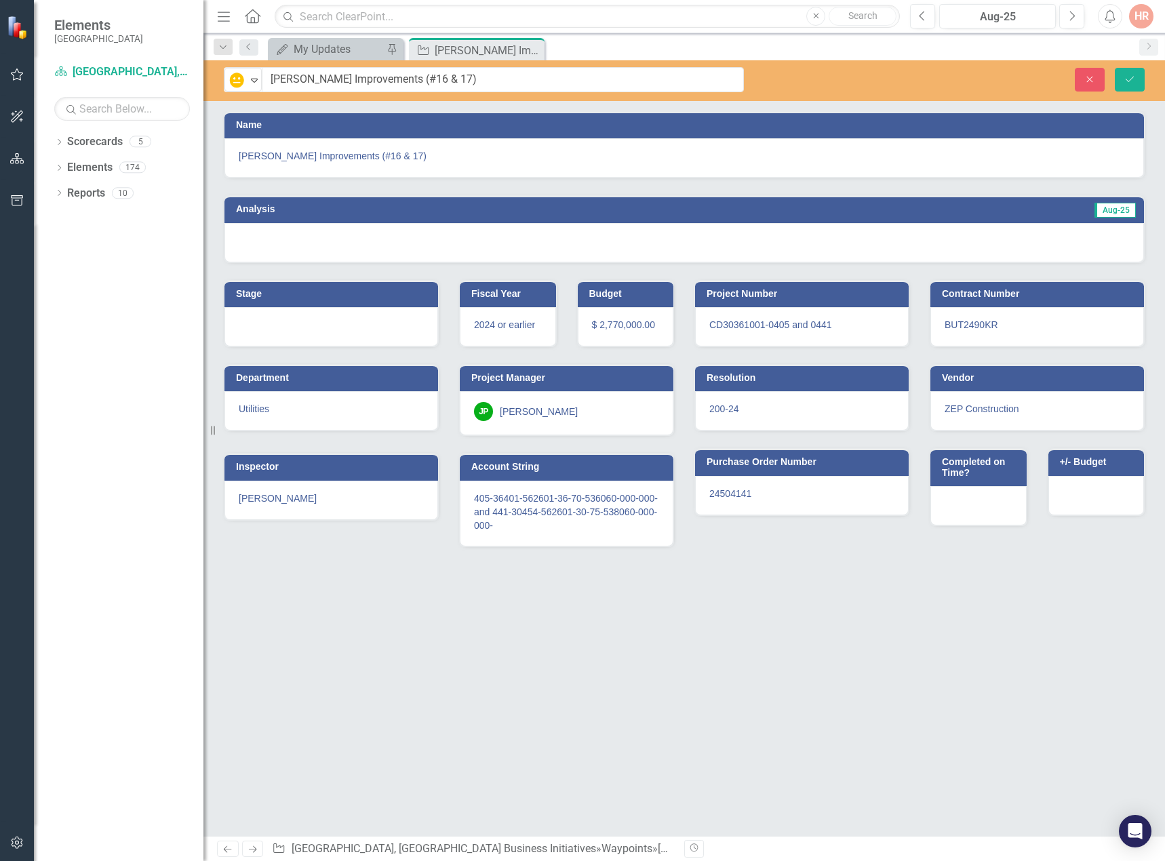
click at [359, 253] on div at bounding box center [684, 242] width 920 height 39
click at [359, 252] on div at bounding box center [684, 242] width 920 height 39
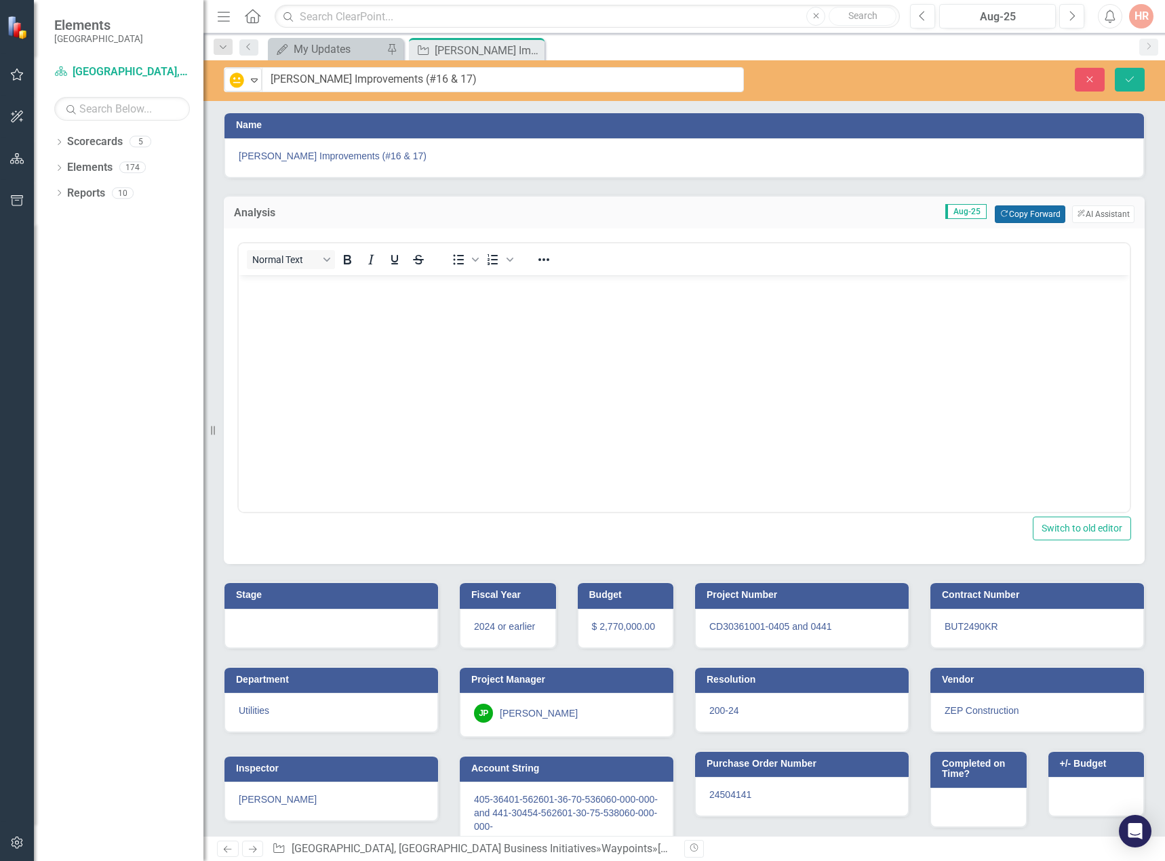
click at [1042, 208] on button "Copy Forward Copy Forward" at bounding box center [1030, 214] width 70 height 18
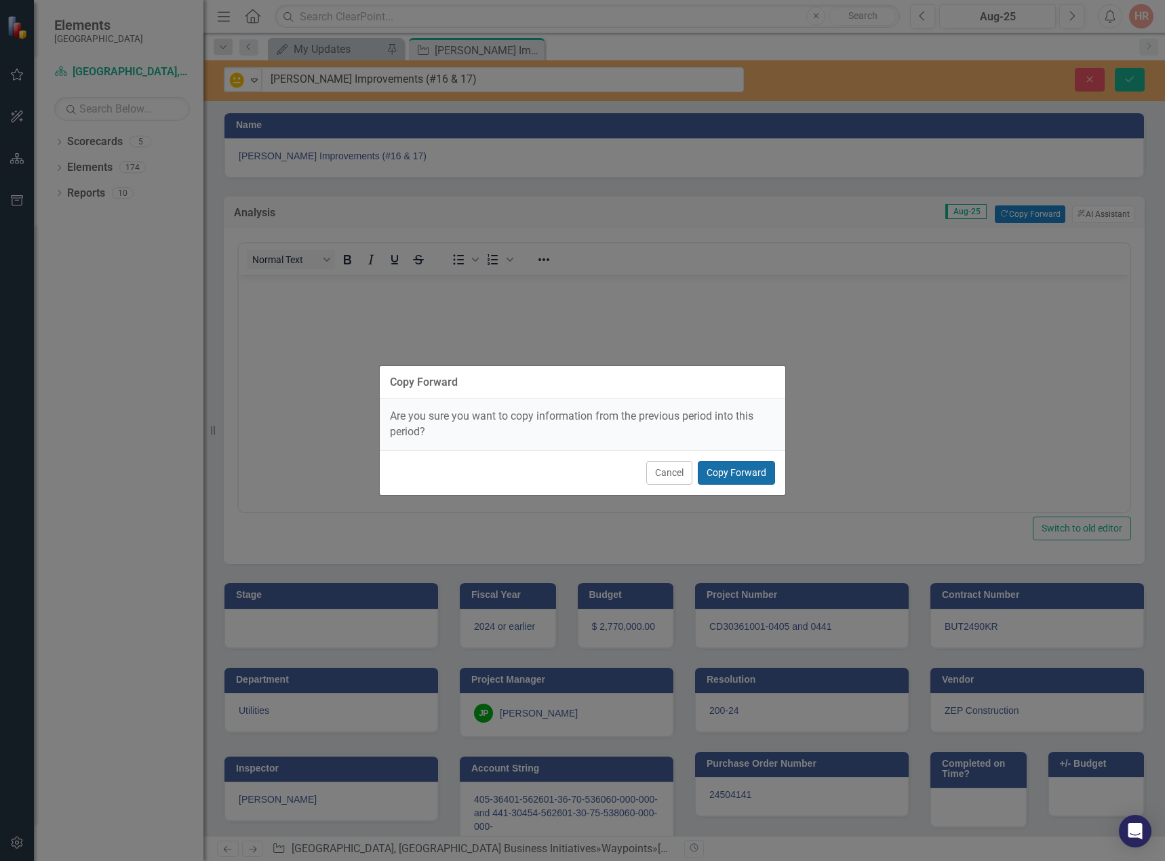
click at [738, 471] on button "Copy Forward" at bounding box center [736, 473] width 77 height 24
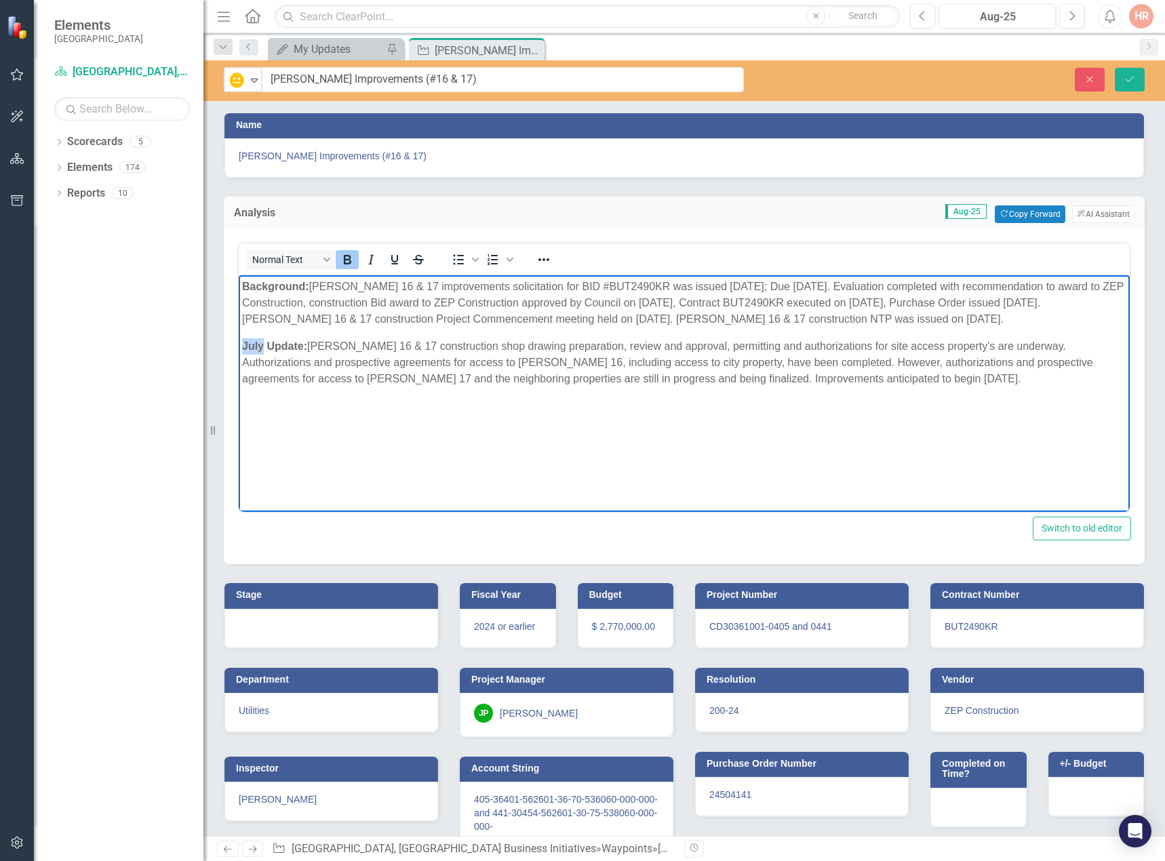
drag, startPoint x: 263, startPoint y: 344, endPoint x: 230, endPoint y: 342, distance: 33.3
click at [239, 342] on html "Background: Weir 16 & 17 improvements solicitation for BID #BUT2490KR was issue…" at bounding box center [684, 376] width 891 height 203
drag, startPoint x: 374, startPoint y: 433, endPoint x: 528, endPoint y: 441, distance: 154.1
click at [377, 434] on body "Background: Weir 16 & 17 improvements solicitation for BID #BUT2490KR was issue…" at bounding box center [684, 376] width 891 height 203
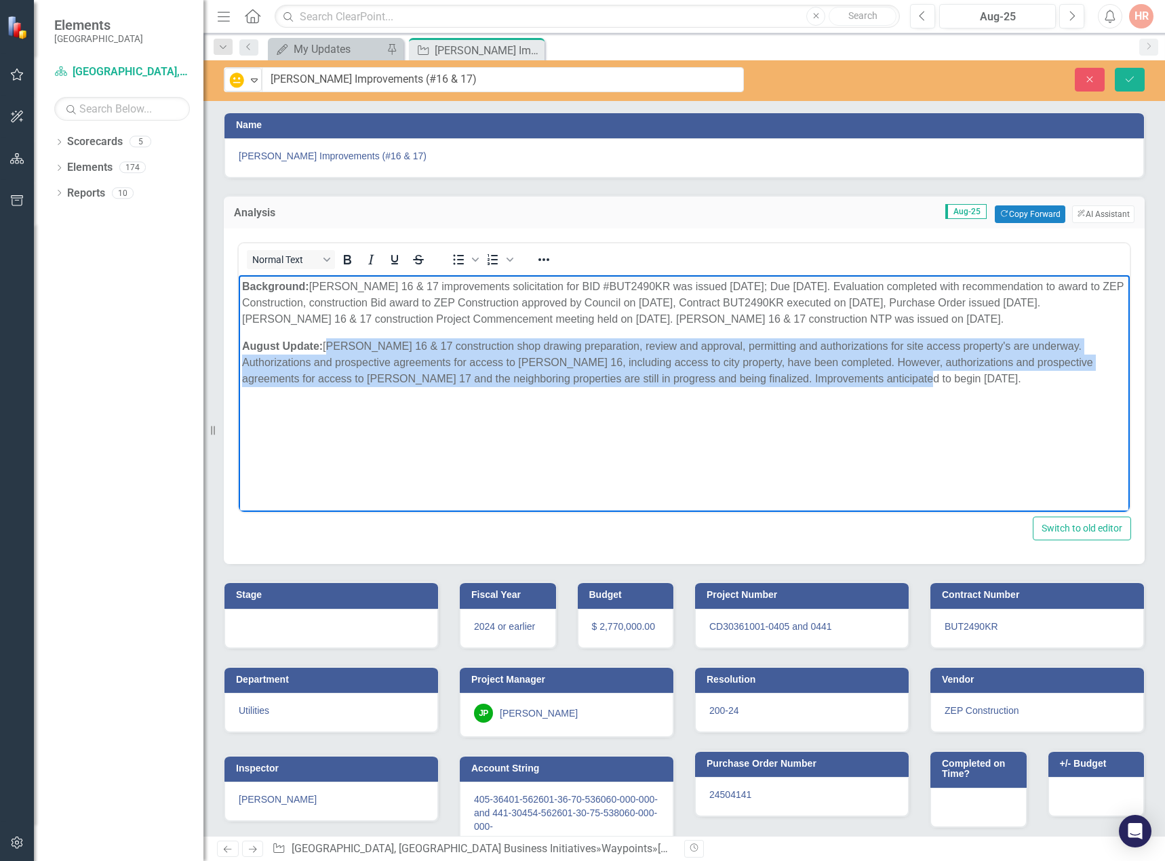
drag, startPoint x: 804, startPoint y: 374, endPoint x: 443, endPoint y: 426, distance: 364.5
click at [328, 342] on p "August Update: Weir 16 & 17 construction shop drawing preparation, review and a…" at bounding box center [684, 362] width 884 height 49
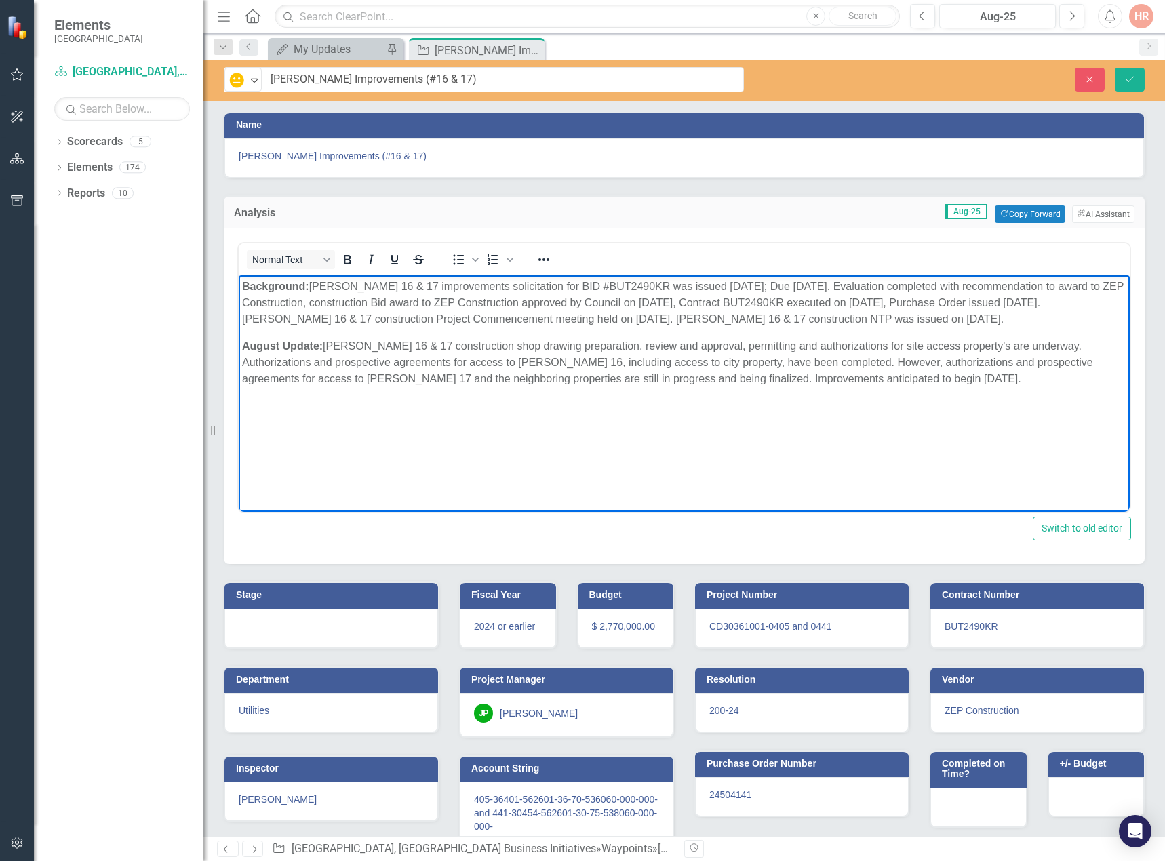
click at [298, 618] on div at bounding box center [331, 628] width 214 height 39
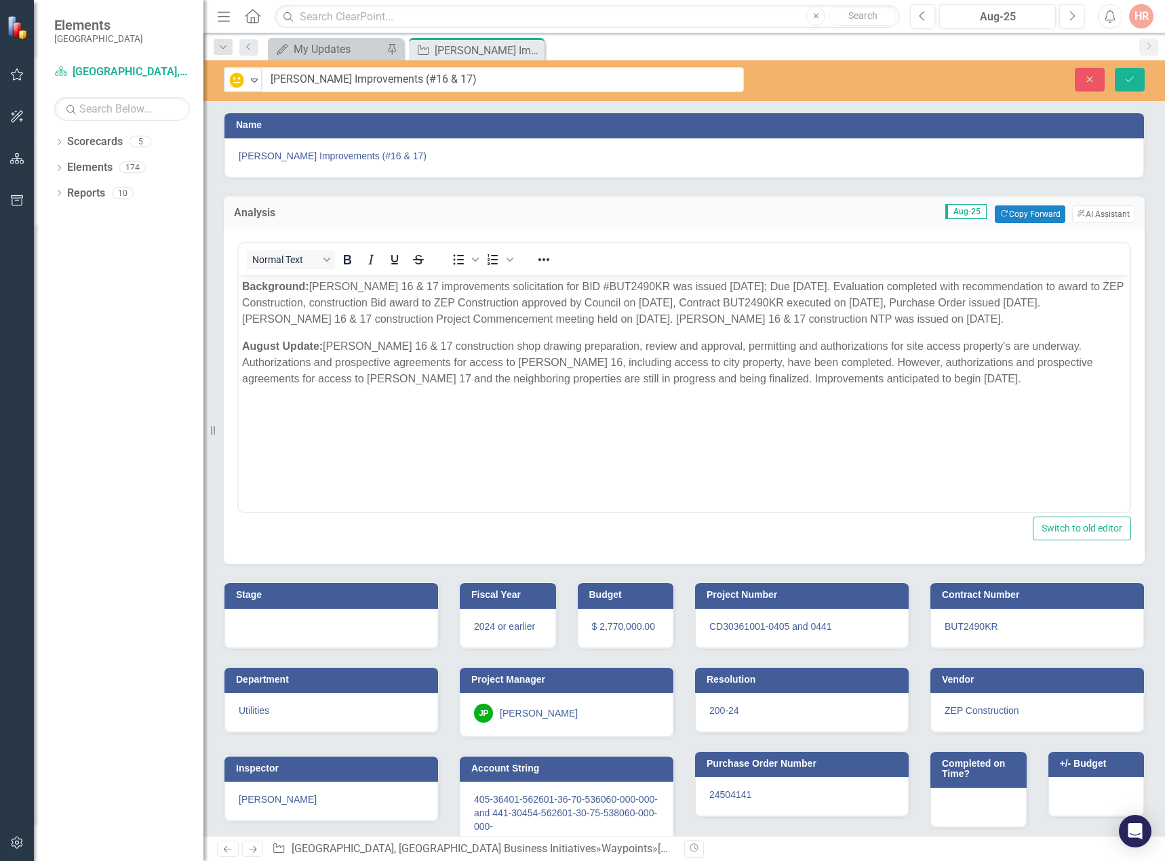
click at [298, 617] on div at bounding box center [331, 628] width 214 height 39
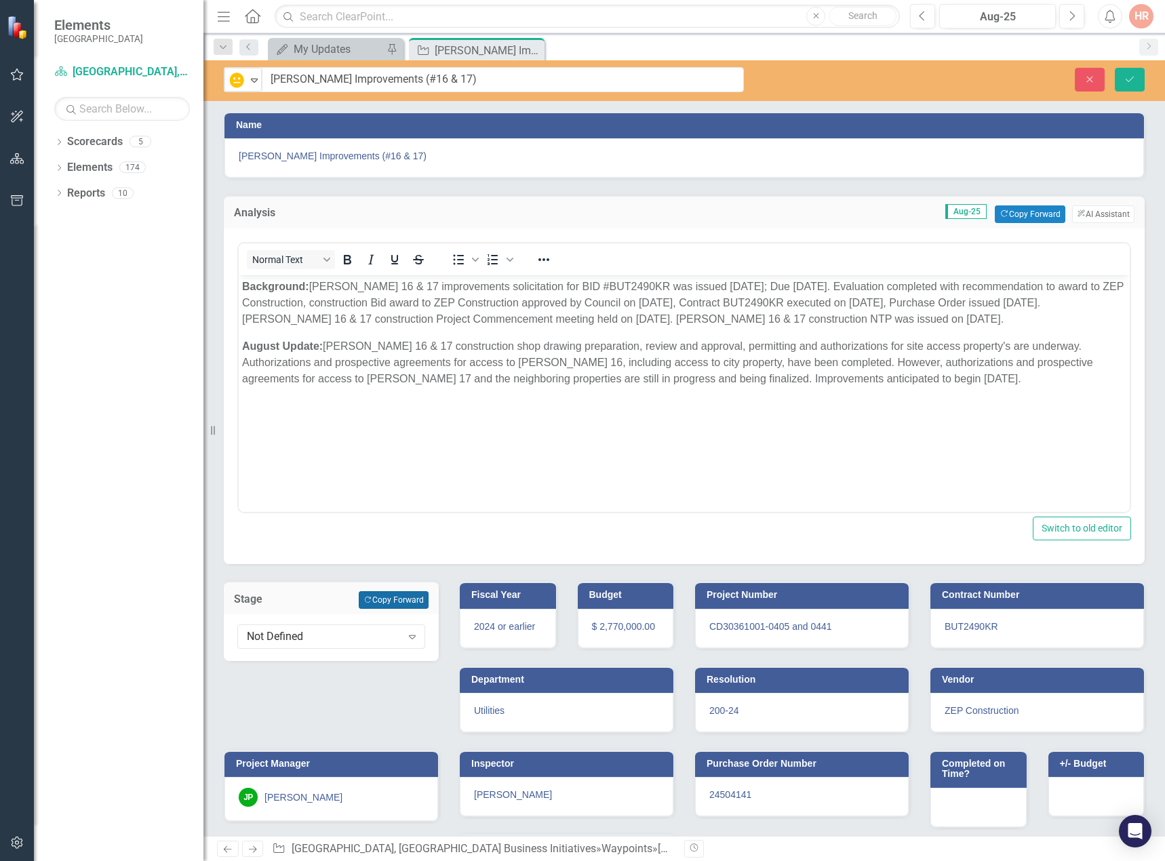
click at [416, 604] on button "Copy Forward Copy Forward" at bounding box center [394, 600] width 70 height 18
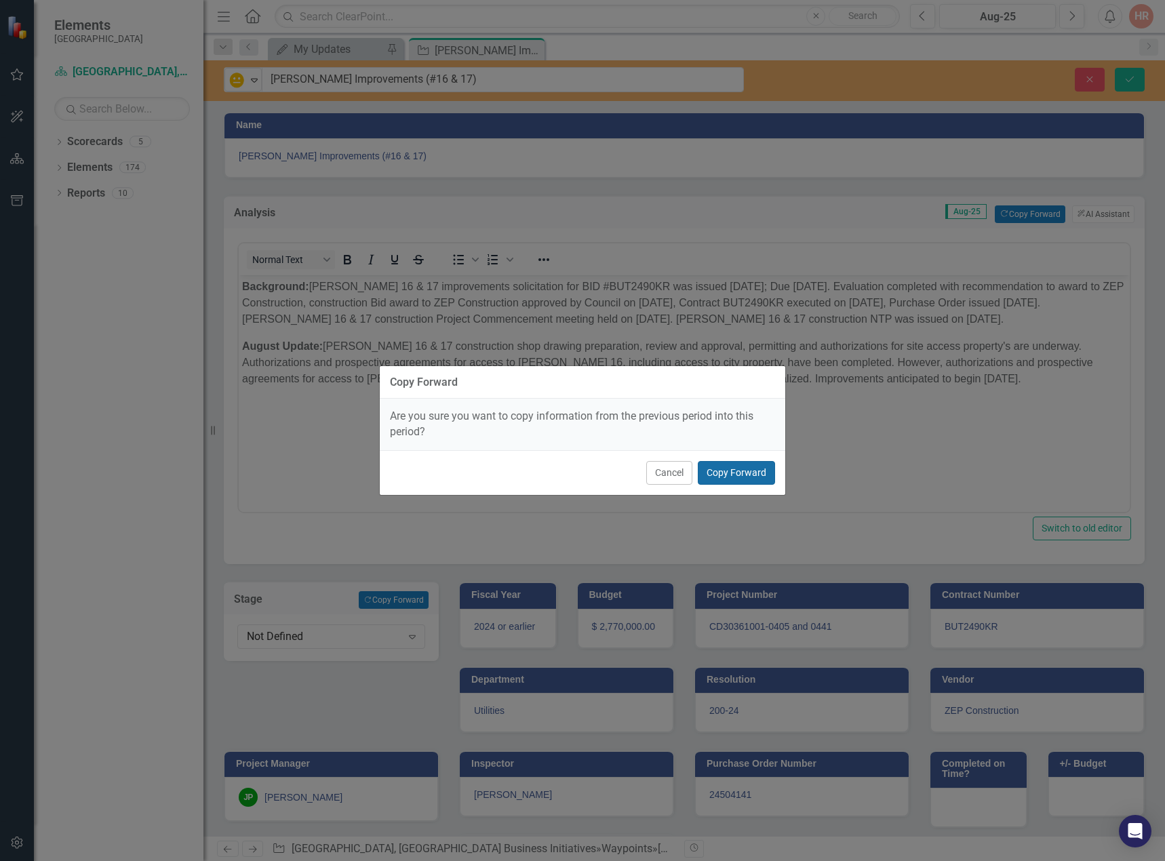
click at [751, 468] on button "Copy Forward" at bounding box center [736, 473] width 77 height 24
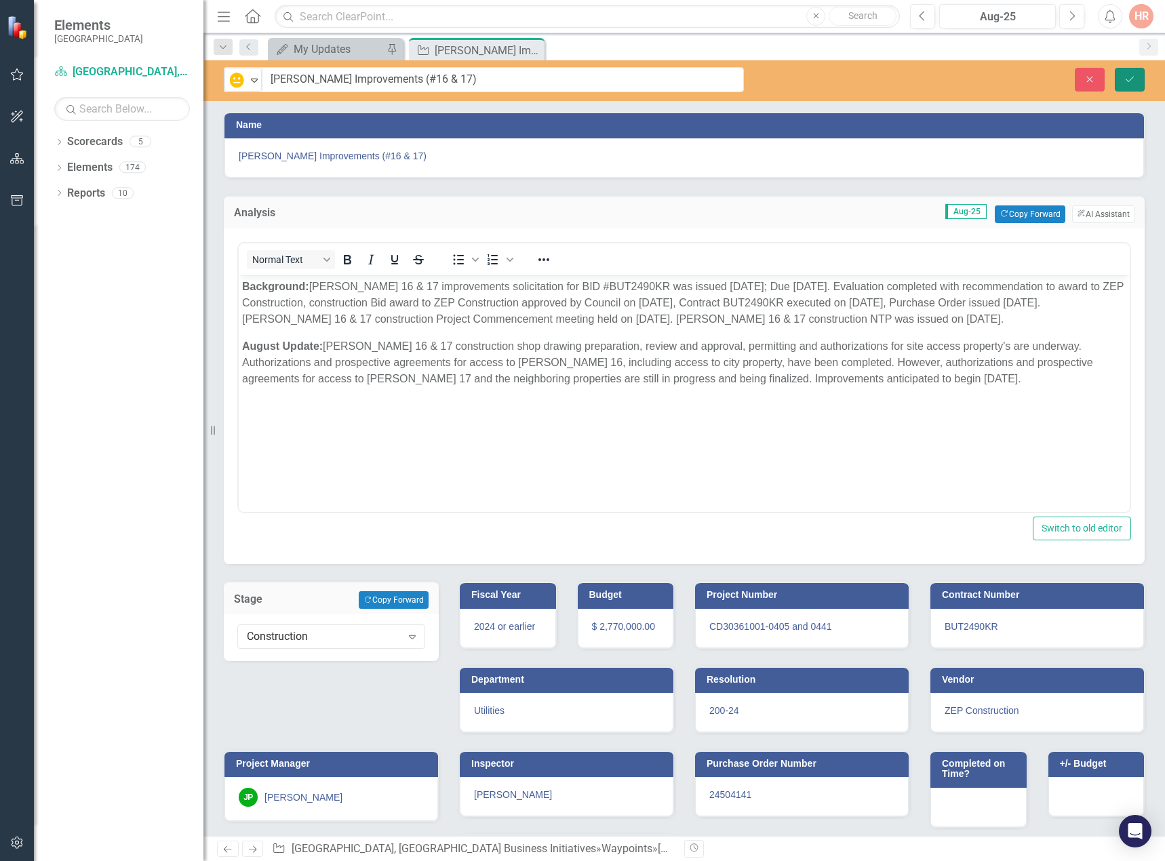
click at [1129, 83] on icon "Save" at bounding box center [1130, 79] width 12 height 9
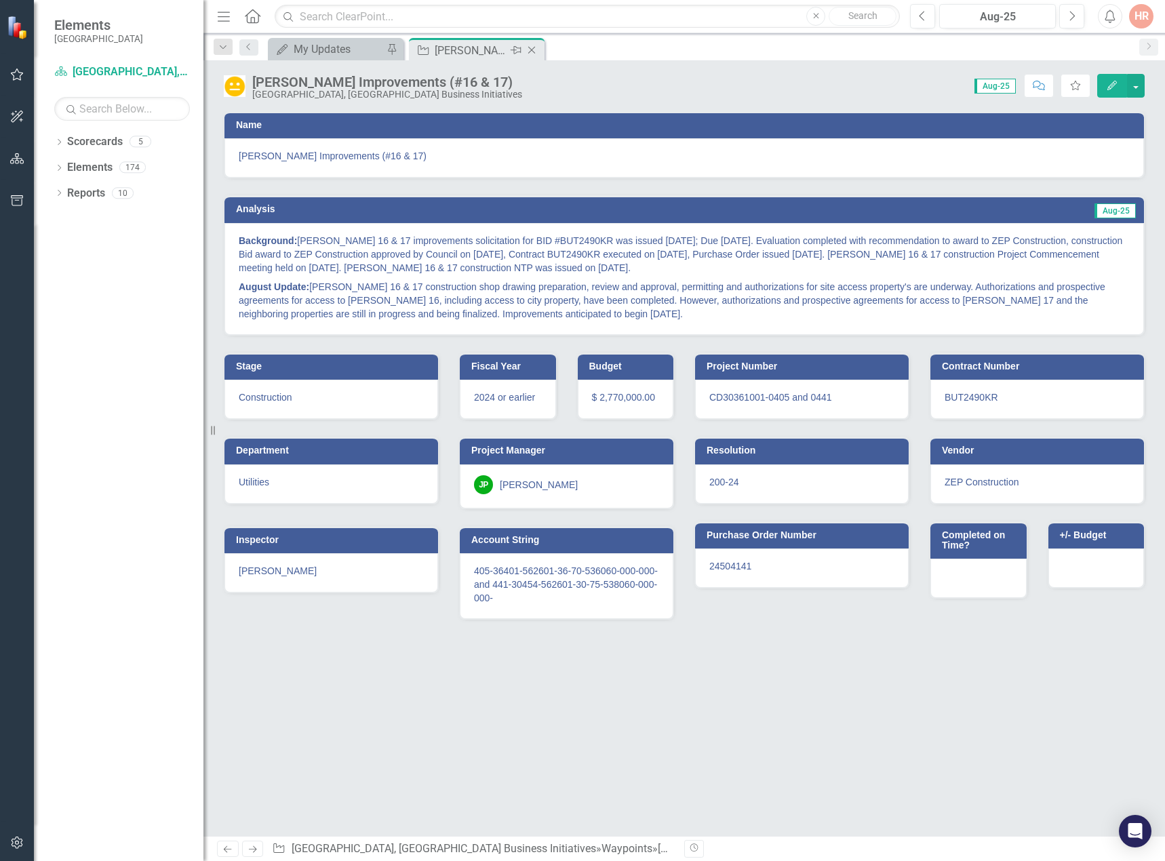
click at [534, 47] on icon "Close" at bounding box center [532, 50] width 14 height 11
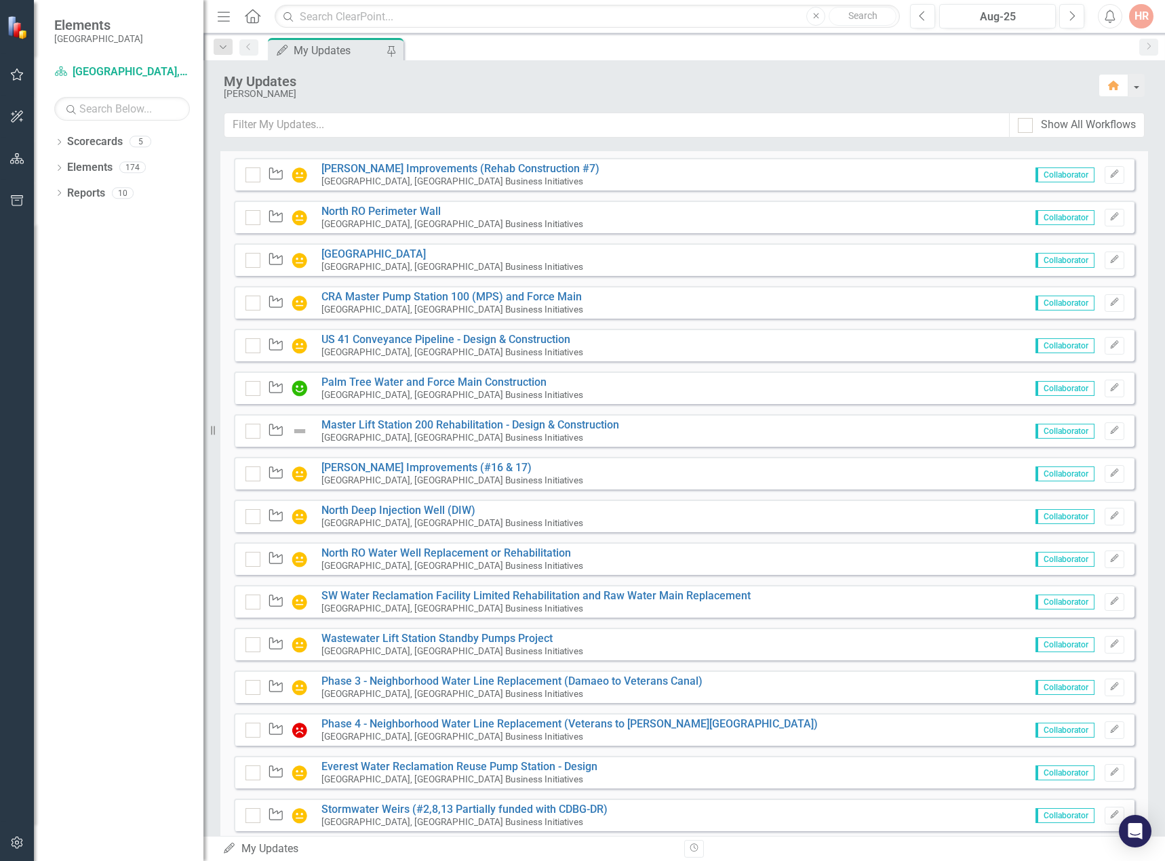
scroll to position [136, 0]
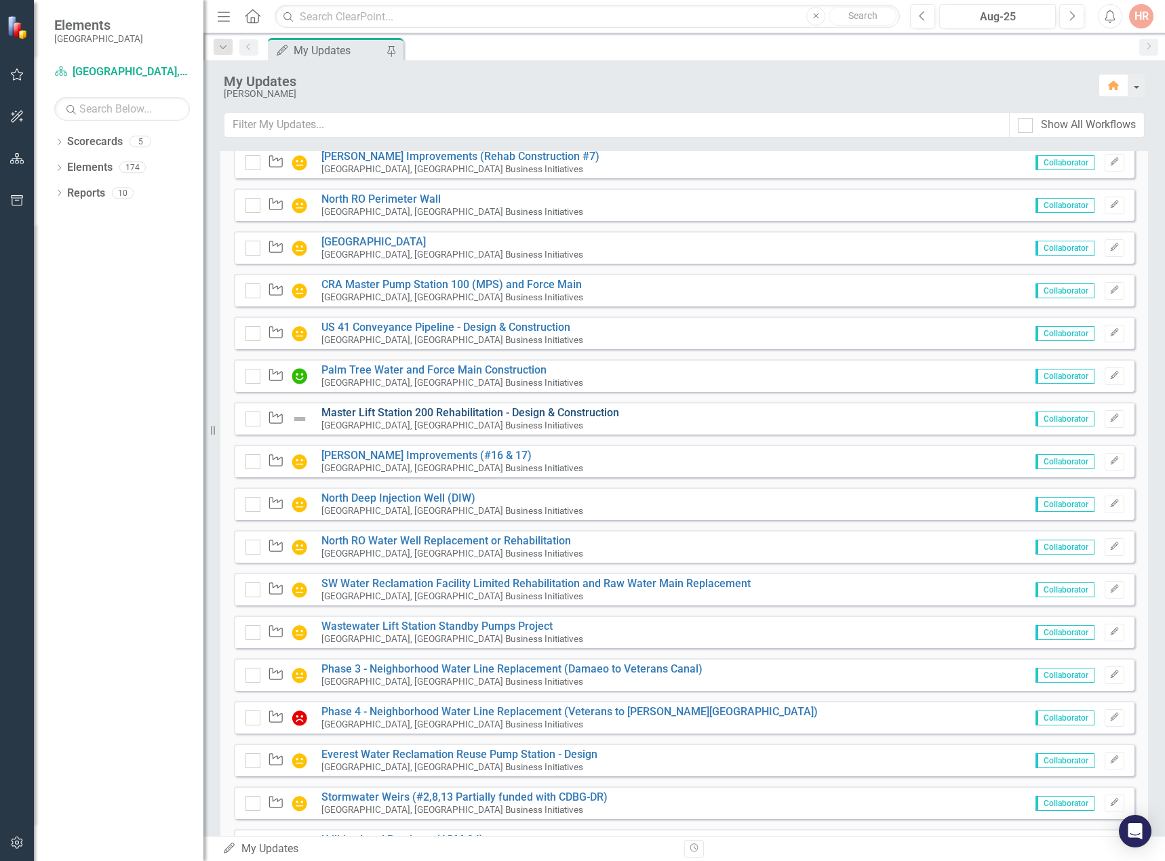
click at [340, 411] on link "Master Lift Station 200 Rehabilitation - Design & Construction" at bounding box center [470, 412] width 298 height 13
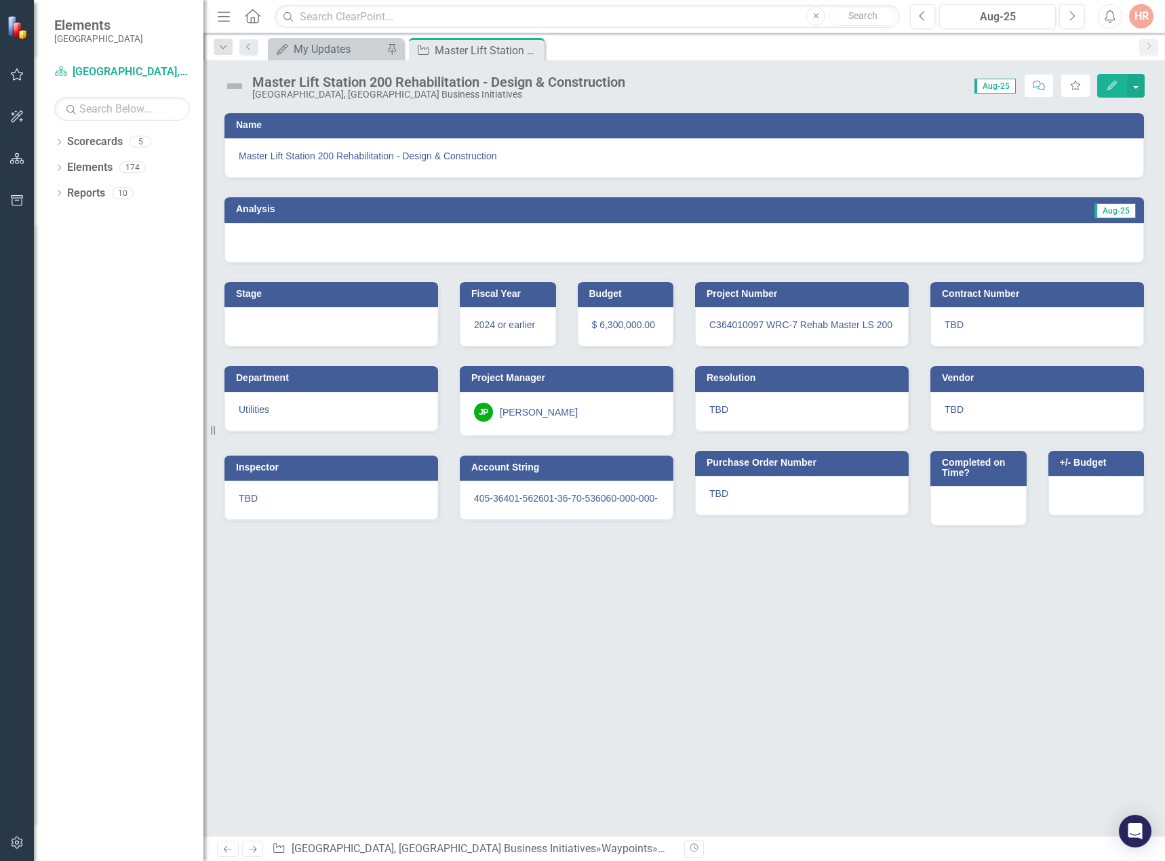
click at [243, 86] on img at bounding box center [235, 86] width 22 height 22
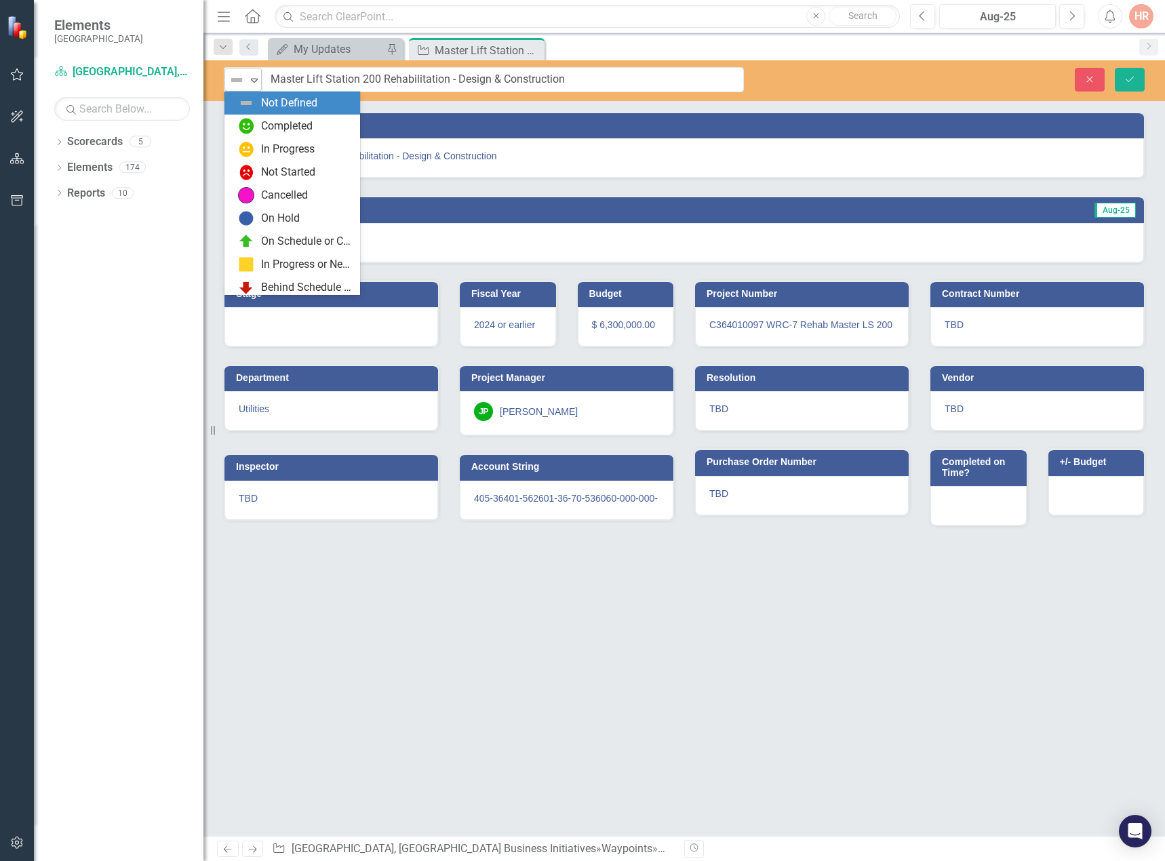
click at [243, 81] on img at bounding box center [237, 80] width 16 height 16
click at [258, 146] on div "In Progress" at bounding box center [295, 149] width 114 height 16
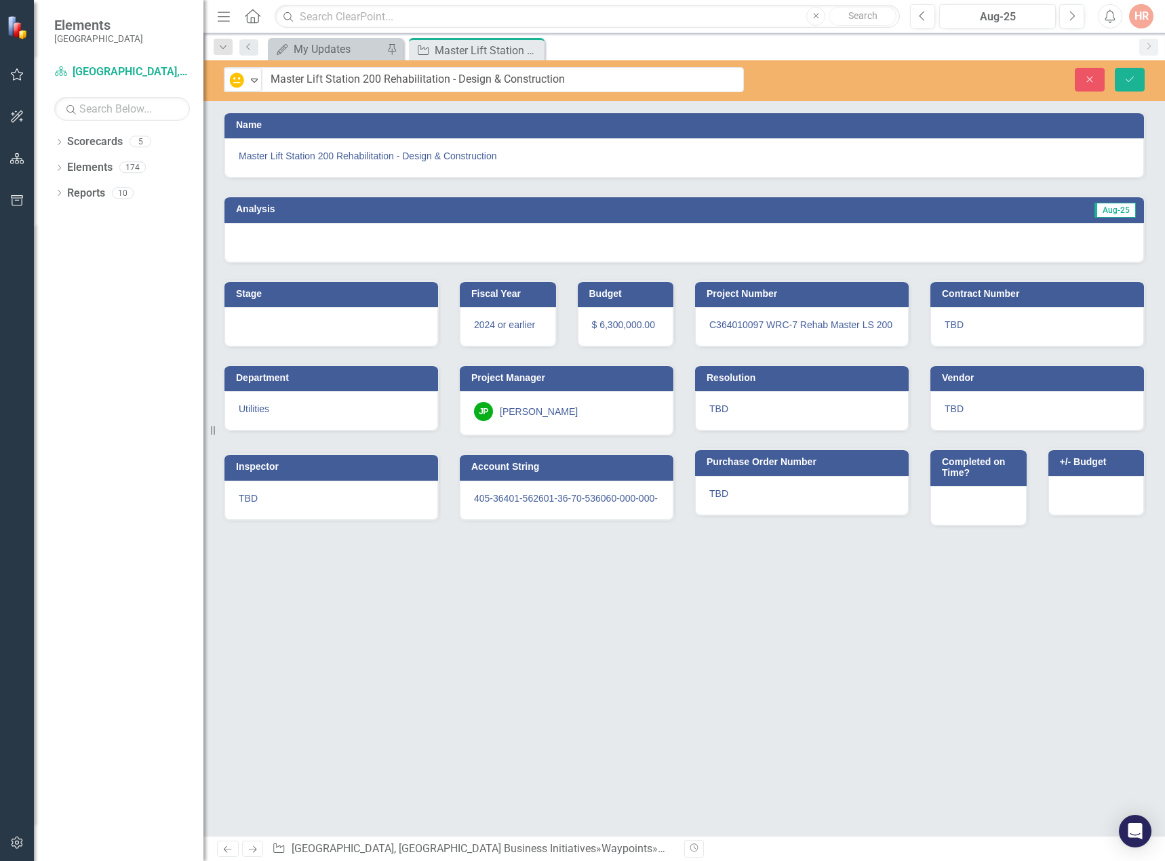
click at [293, 243] on div at bounding box center [684, 242] width 920 height 39
click at [292, 243] on div at bounding box center [684, 242] width 920 height 39
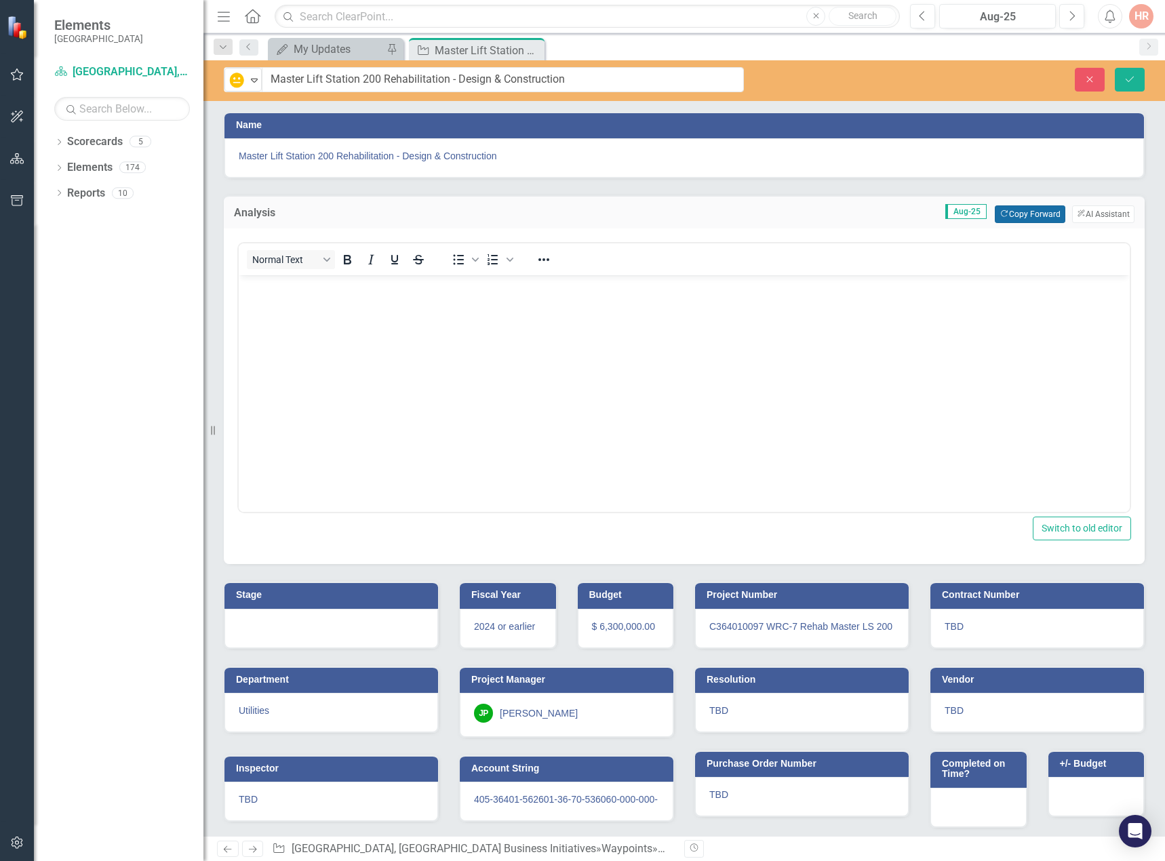
click at [1031, 208] on button "Copy Forward Copy Forward" at bounding box center [1030, 214] width 70 height 18
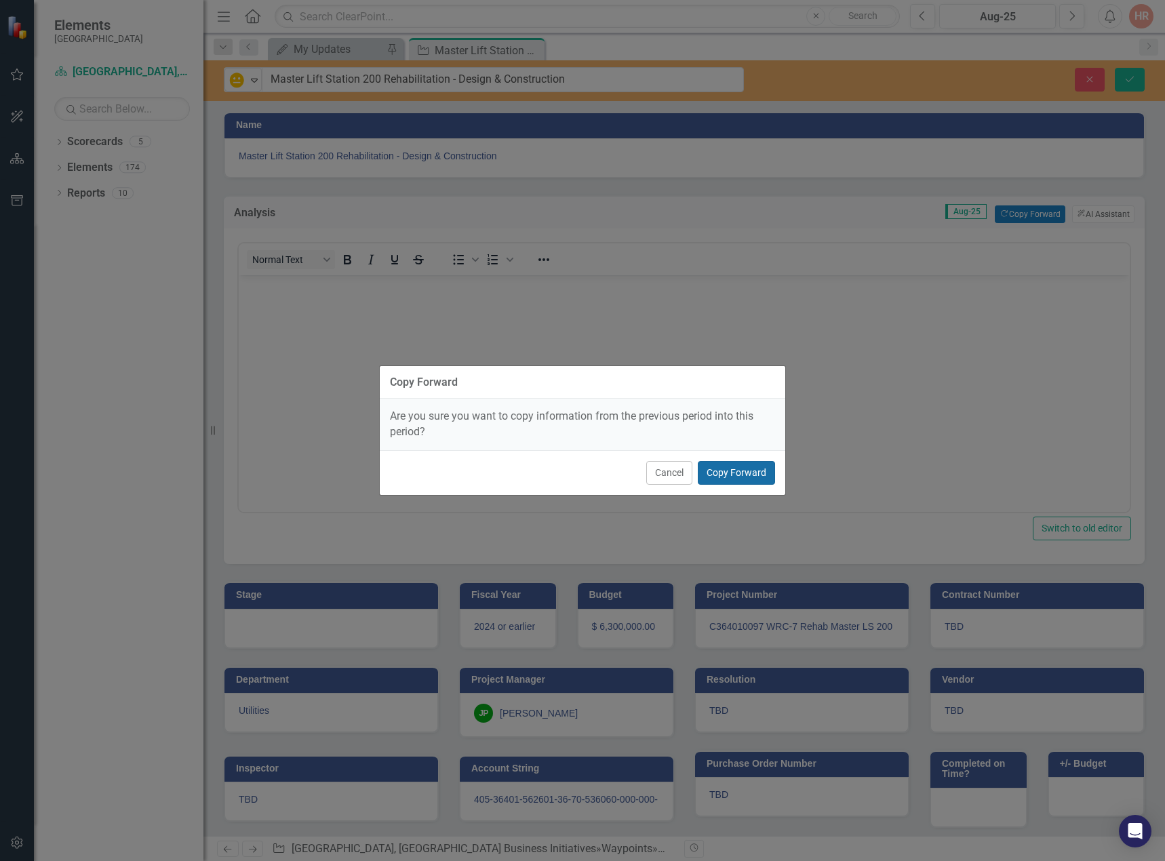
drag, startPoint x: 753, startPoint y: 469, endPoint x: 737, endPoint y: 466, distance: 16.0
click at [752, 469] on button "Copy Forward" at bounding box center [736, 473] width 77 height 24
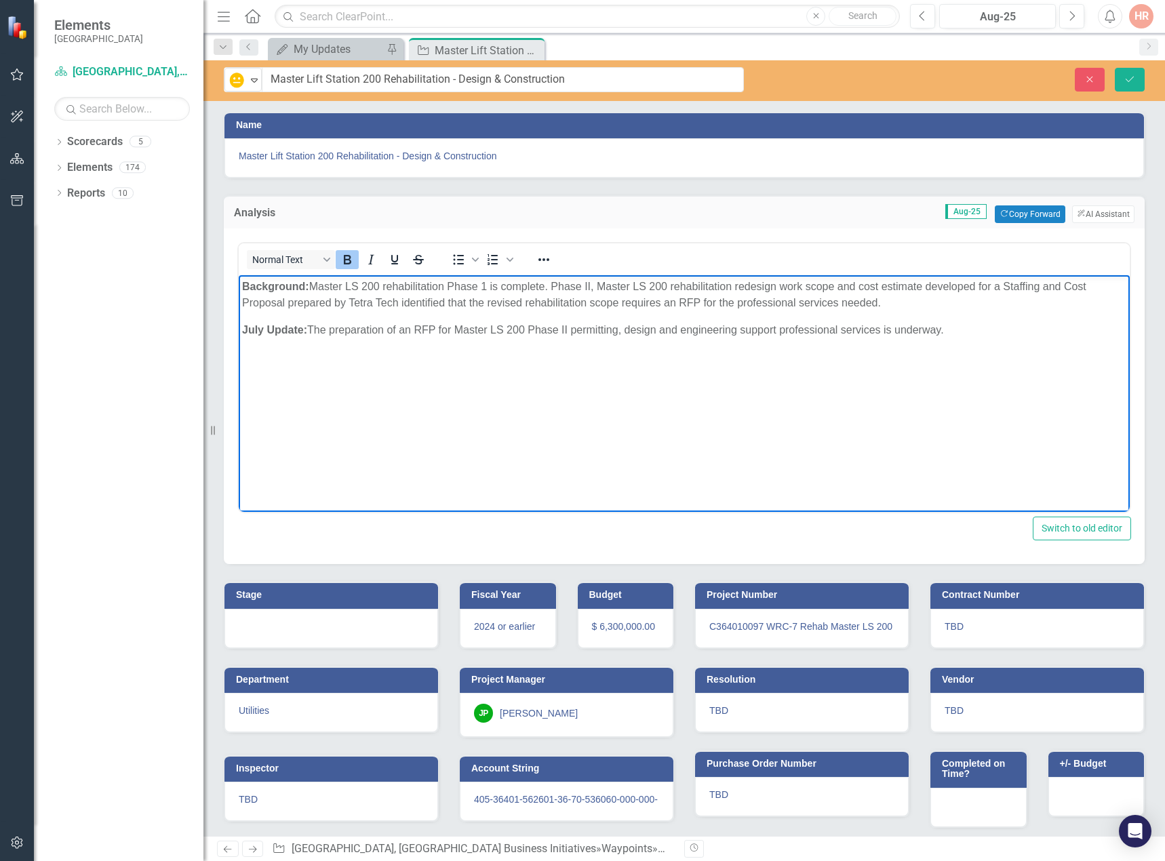
click at [260, 330] on strong "July Update:" at bounding box center [274, 330] width 65 height 12
click at [335, 633] on div at bounding box center [331, 628] width 214 height 39
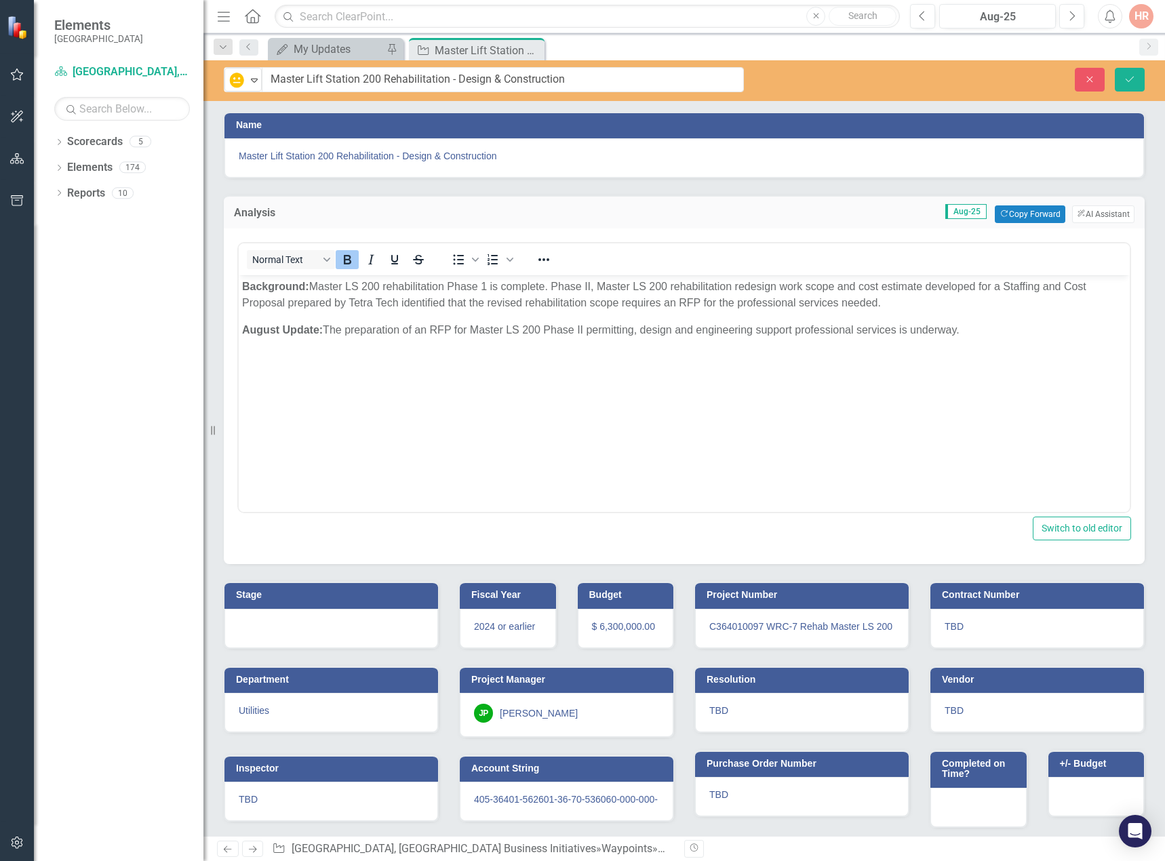
click at [335, 633] on div at bounding box center [331, 628] width 214 height 39
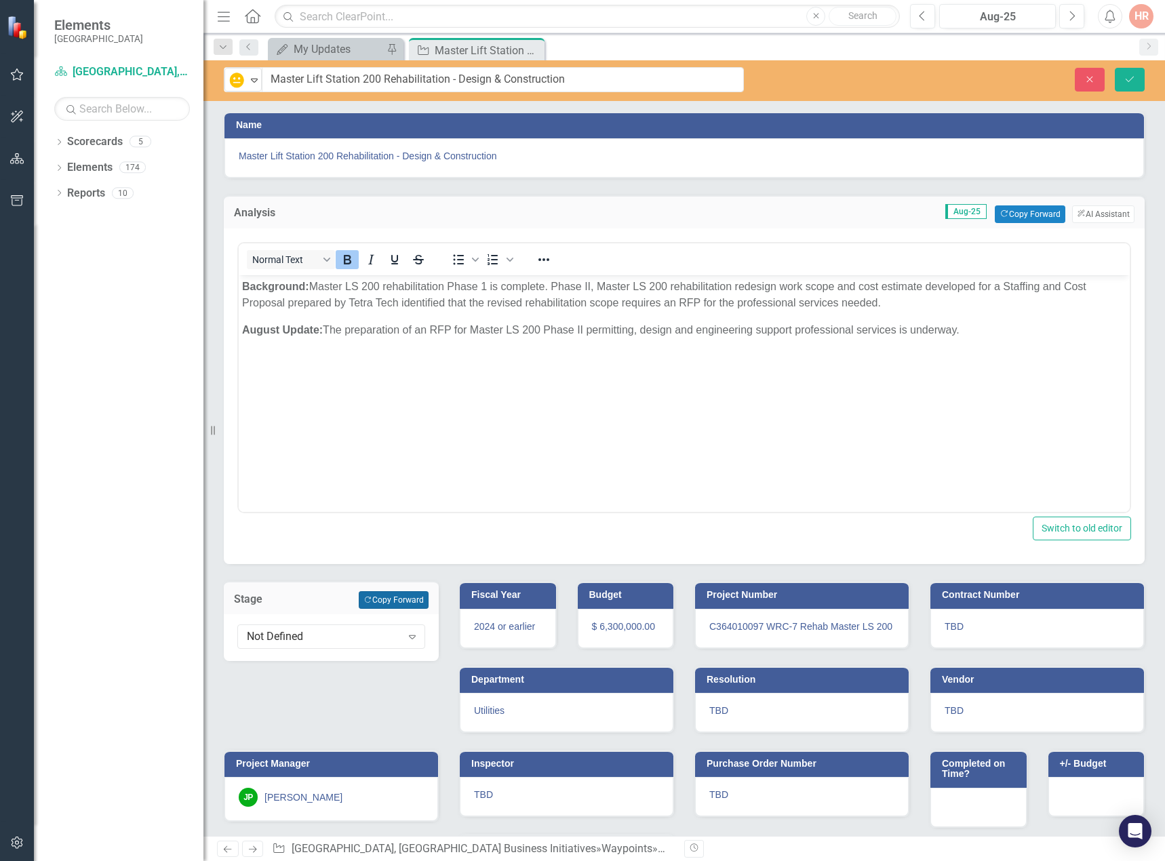
click at [411, 599] on button "Copy Forward Copy Forward" at bounding box center [394, 600] width 70 height 18
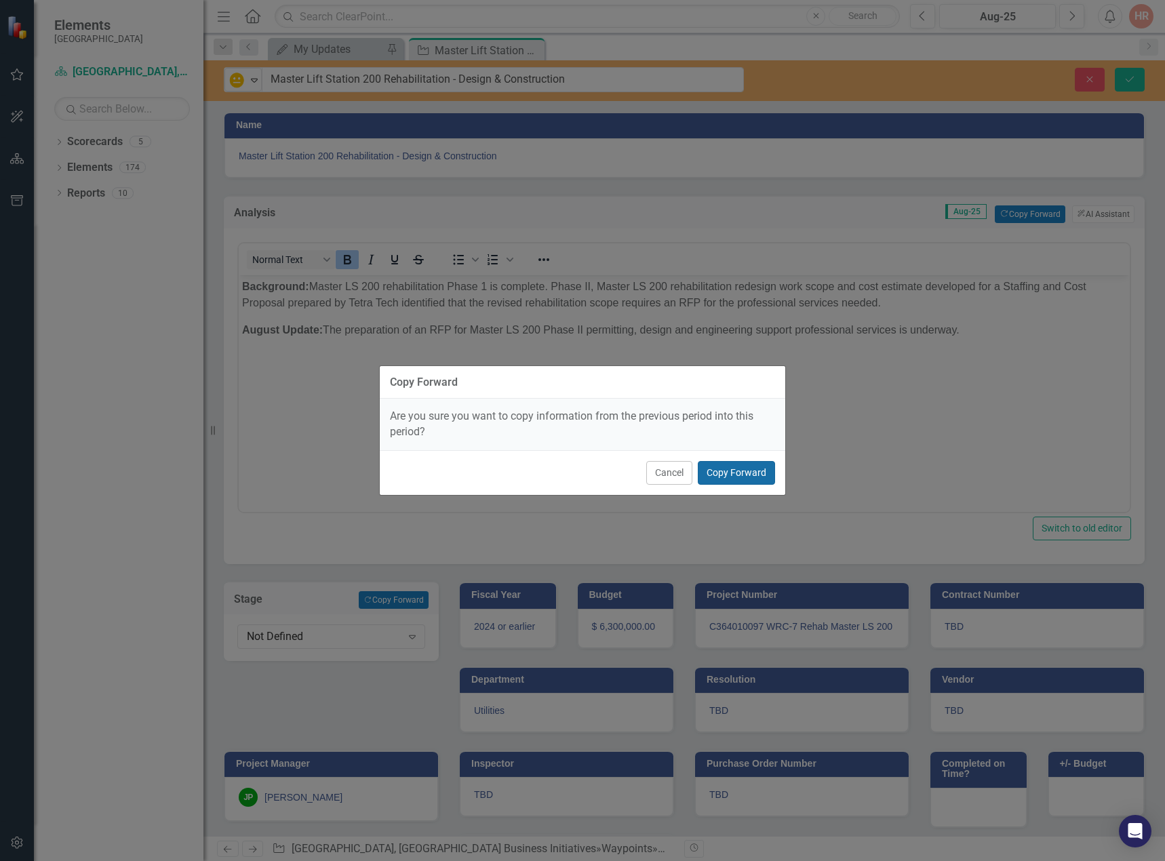
click at [743, 468] on button "Copy Forward" at bounding box center [736, 473] width 77 height 24
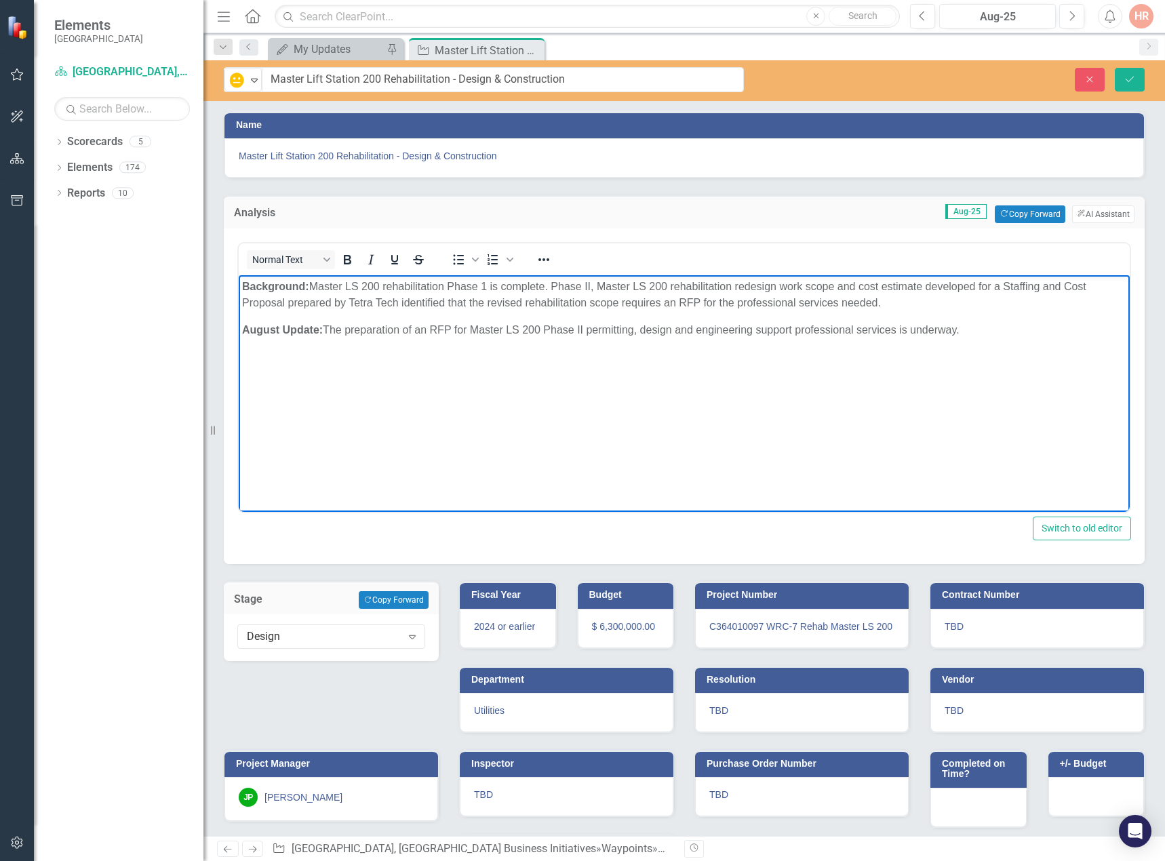
click at [497, 308] on p "Background: Master LS 200 rehabilitation Phase 1 is complete. Phase II, Master …" at bounding box center [684, 295] width 884 height 33
drag, startPoint x: 893, startPoint y: 304, endPoint x: 315, endPoint y: 288, distance: 578.0
click at [315, 288] on p "Background: Master LS 200 rehabilitation Phase 1 is complete. Phase II, Master …" at bounding box center [684, 295] width 884 height 33
drag, startPoint x: 969, startPoint y: 326, endPoint x: 385, endPoint y: 415, distance: 590.6
click at [326, 332] on p "August Update: The preparation of an RFP for Master LS 200 Phase II permitting,…" at bounding box center [684, 330] width 884 height 16
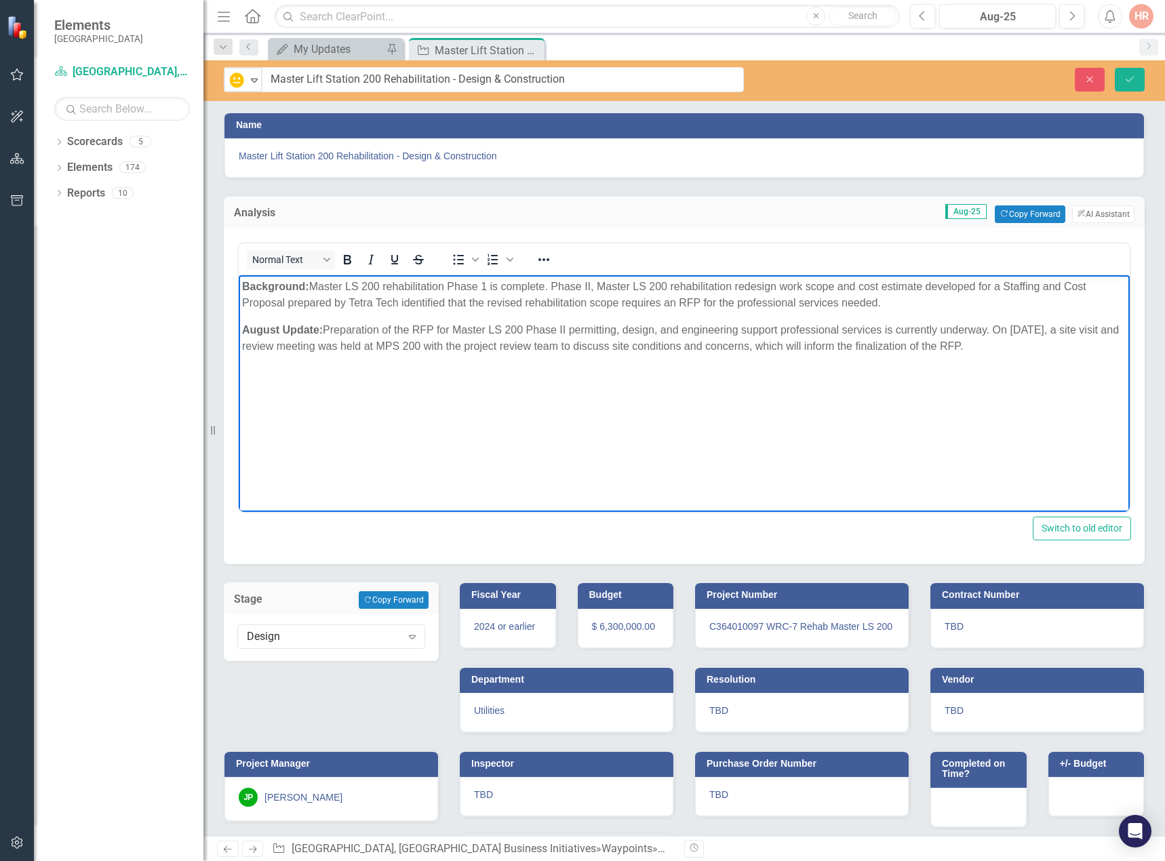
click at [427, 407] on body "Background: Master LS 200 rehabilitation Phase 1 is complete. Phase II, Master …" at bounding box center [684, 376] width 891 height 203
click at [1127, 75] on icon "Save" at bounding box center [1130, 79] width 12 height 9
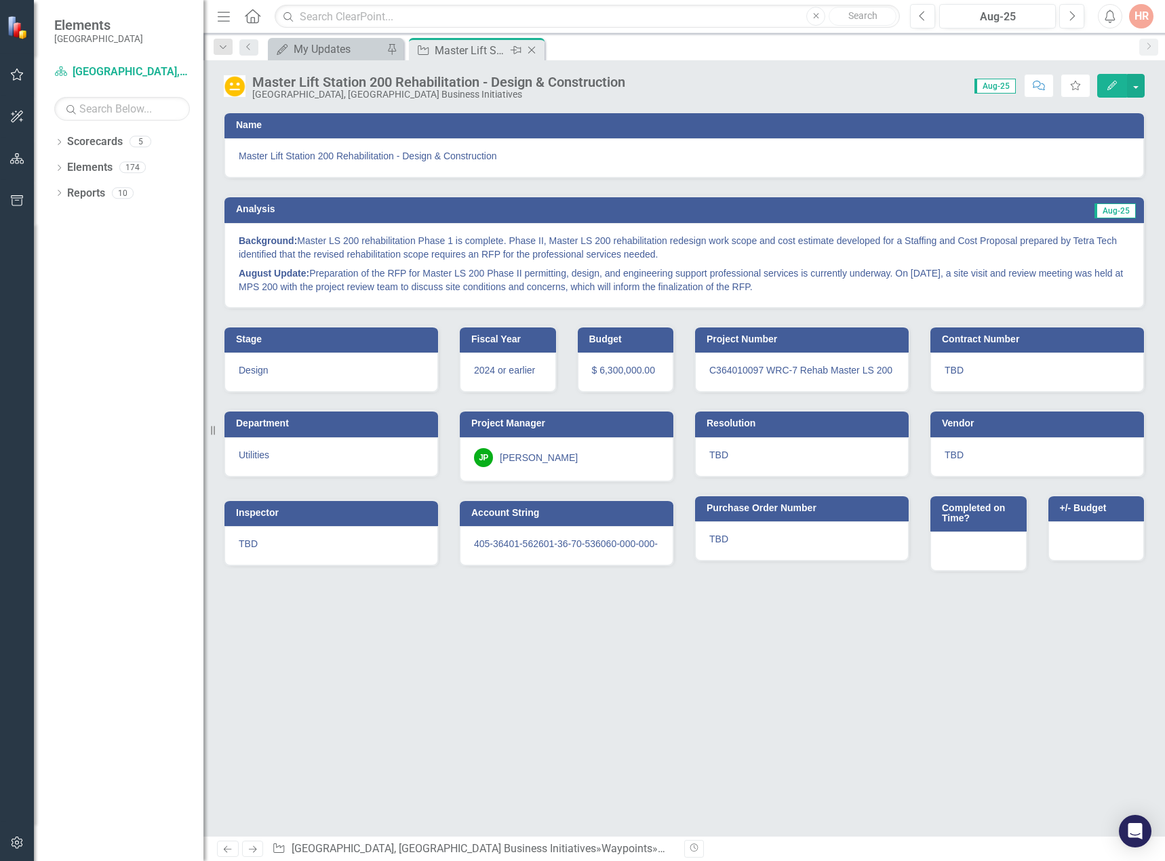
click at [530, 46] on icon "Close" at bounding box center [532, 50] width 14 height 11
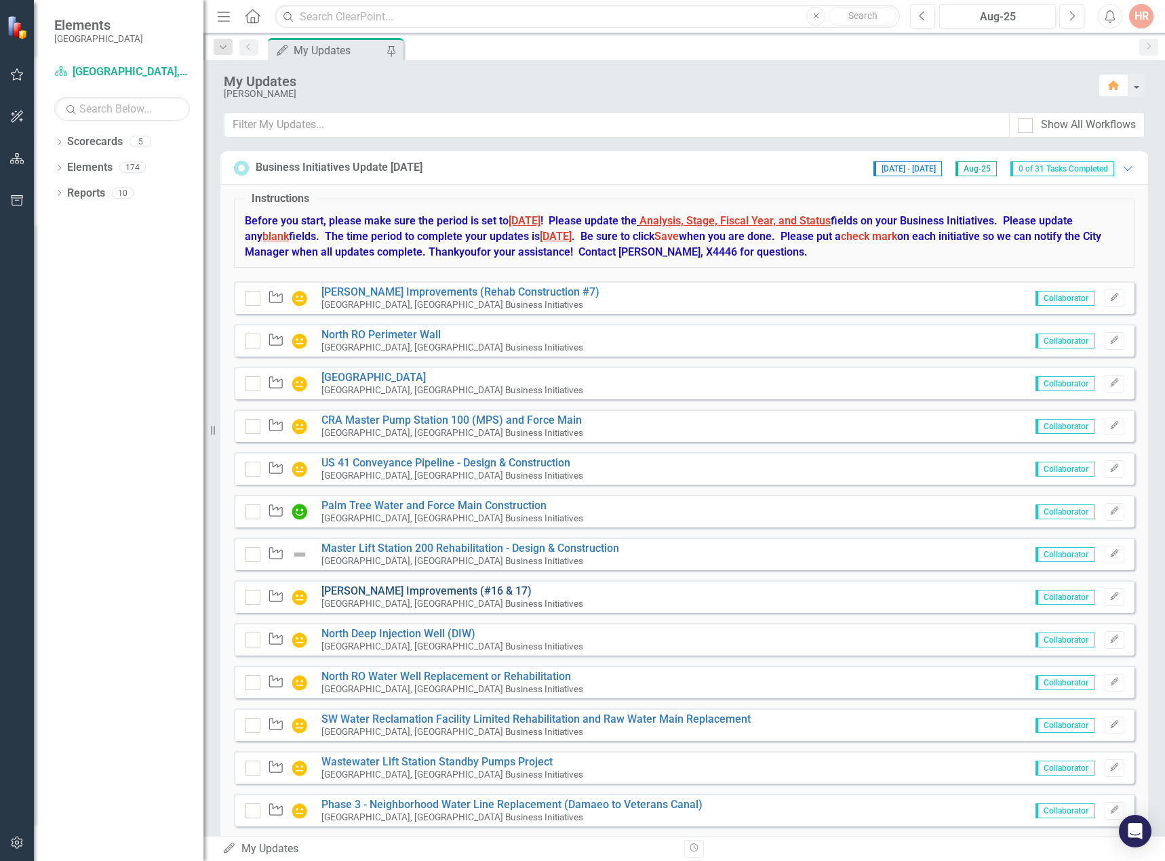
click at [384, 591] on link "[PERSON_NAME] Improvements (#16 & 17)" at bounding box center [426, 591] width 210 height 13
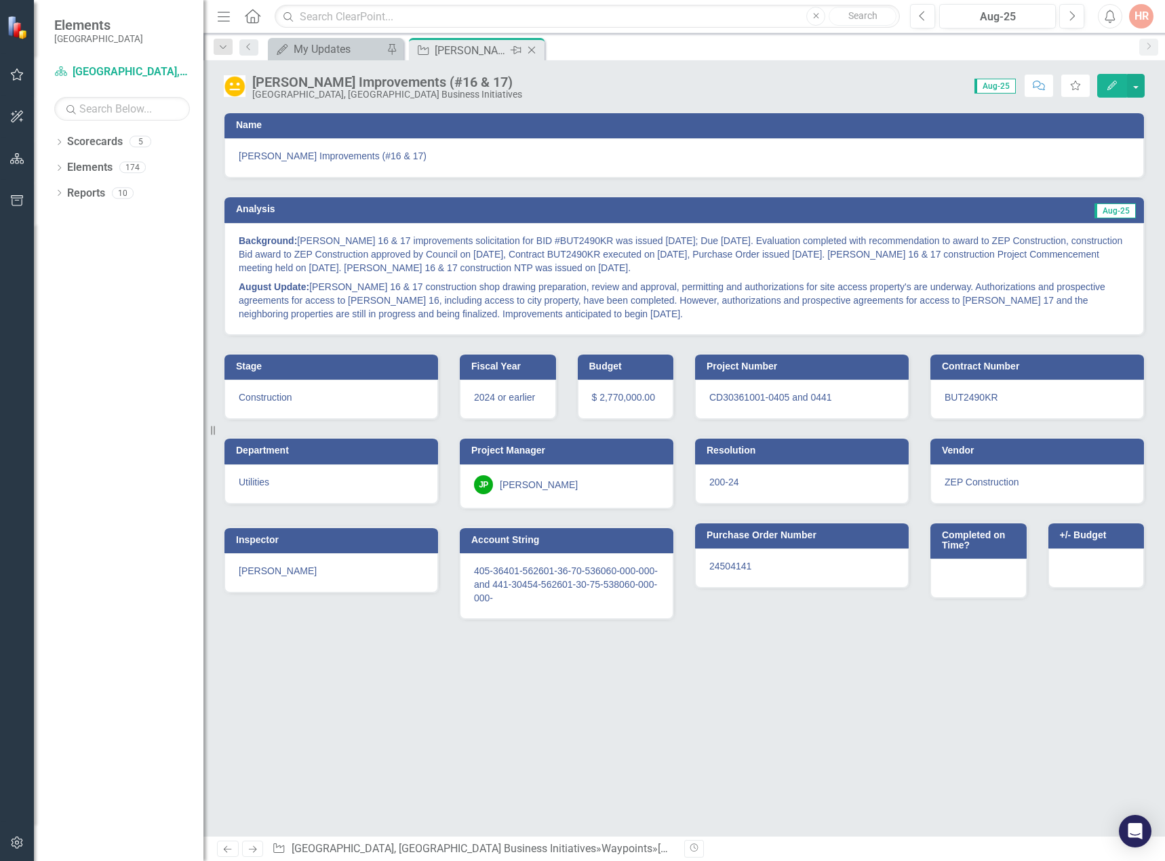
click at [528, 45] on icon "Close" at bounding box center [532, 50] width 14 height 11
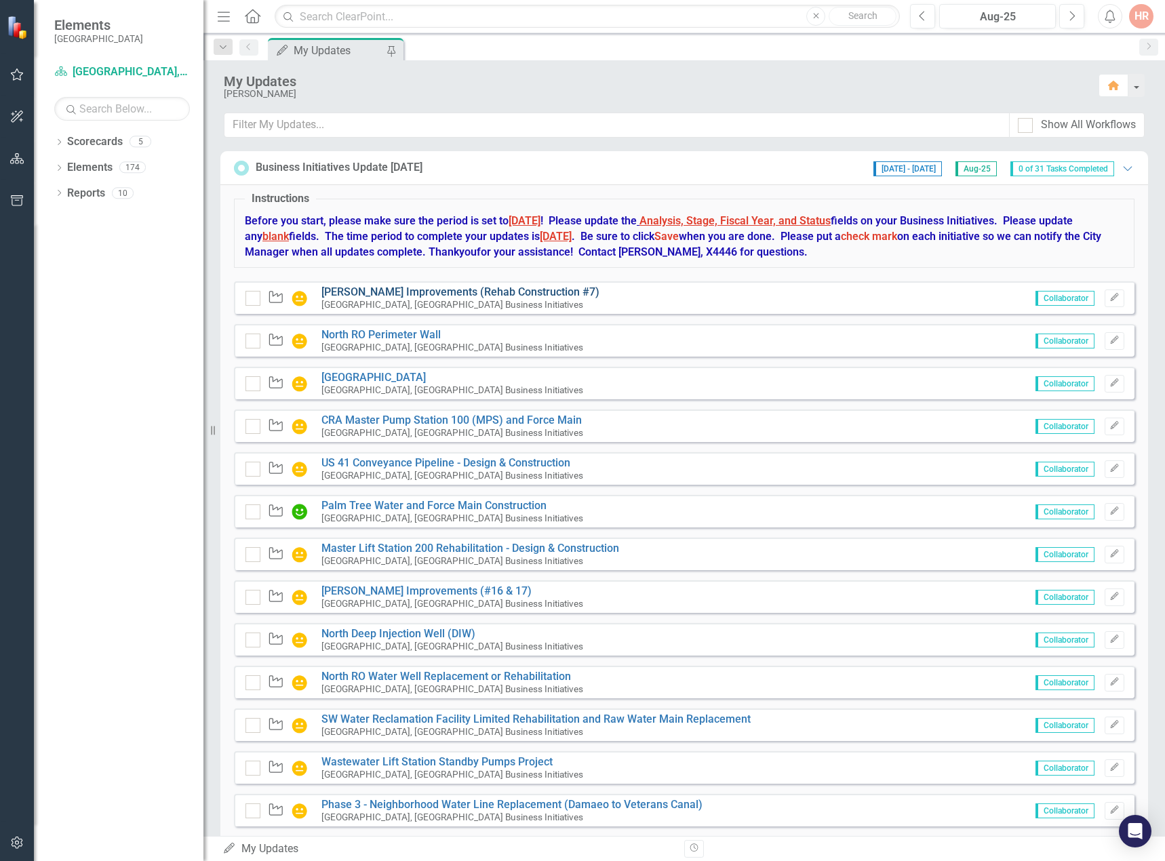
click at [409, 289] on link "[PERSON_NAME] Improvements (Rehab Construction #7)" at bounding box center [460, 292] width 278 height 13
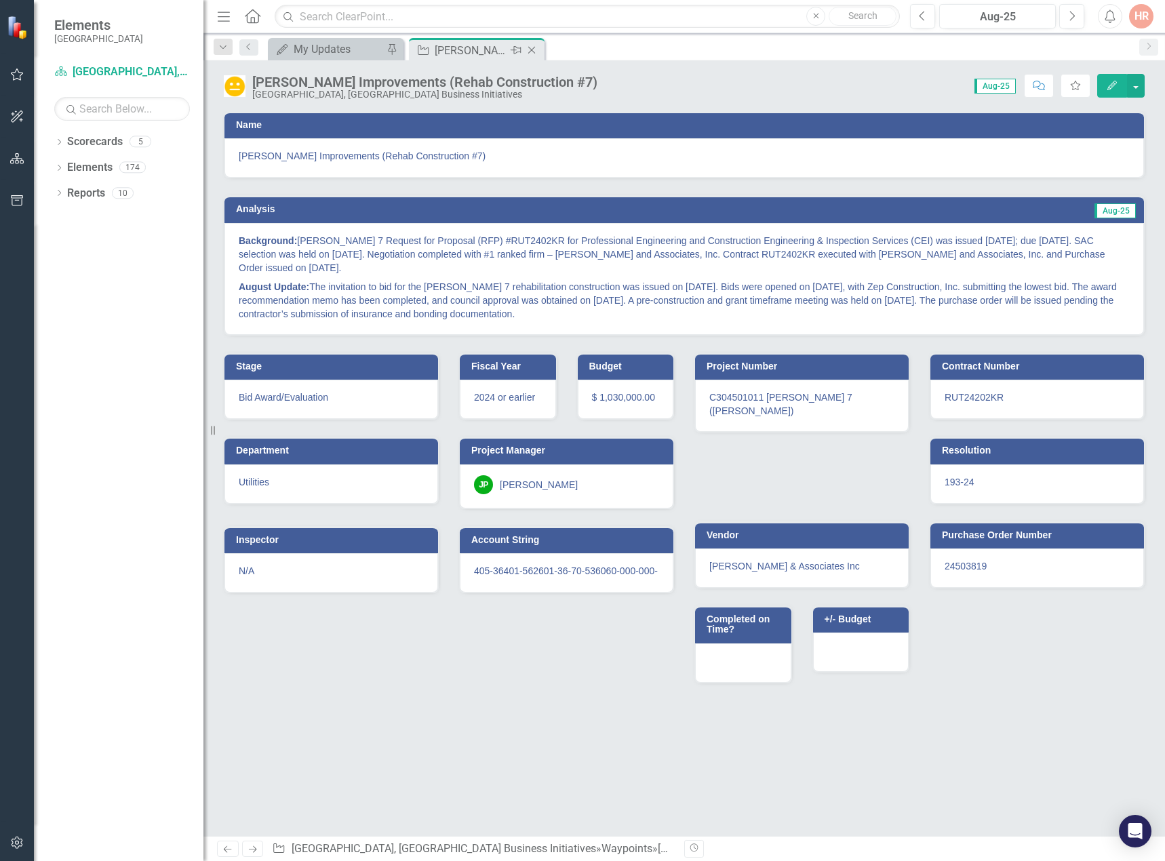
click at [533, 47] on icon "Close" at bounding box center [532, 50] width 14 height 11
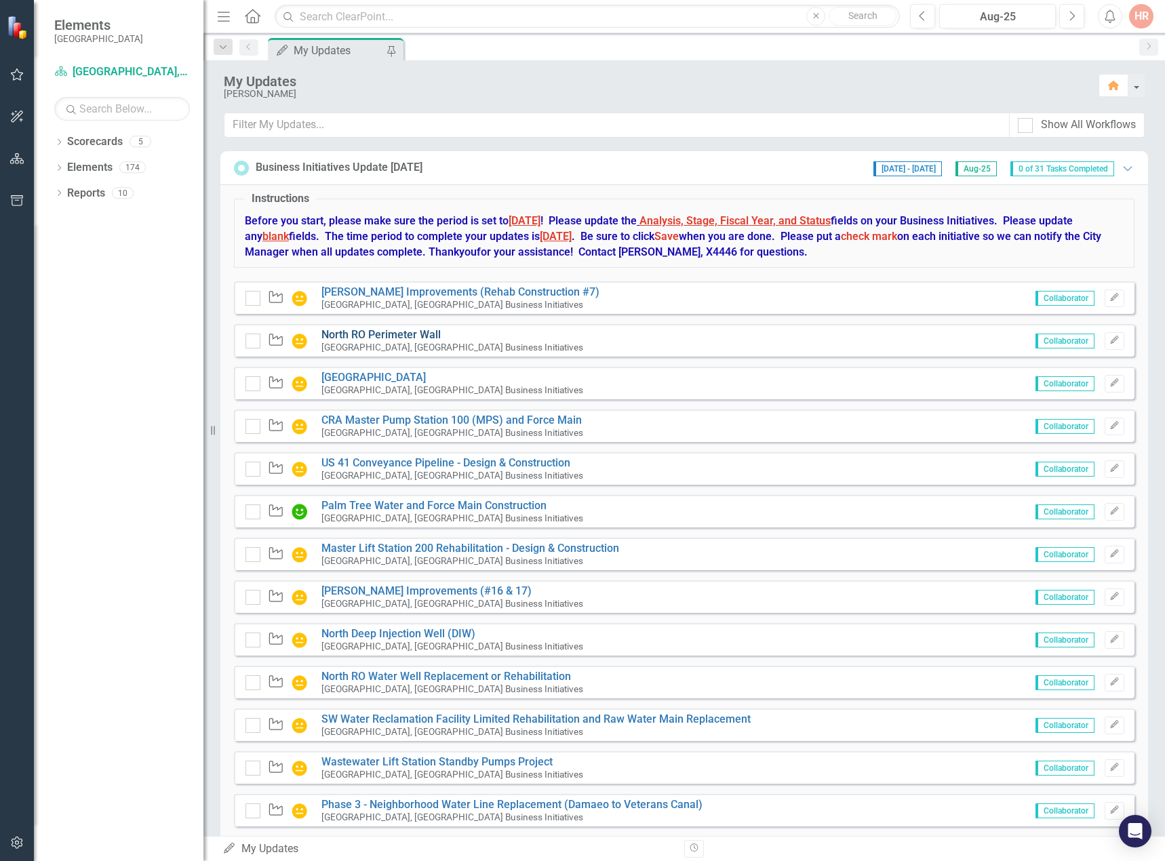
click at [337, 334] on link "North RO Perimeter Wall" at bounding box center [380, 334] width 119 height 13
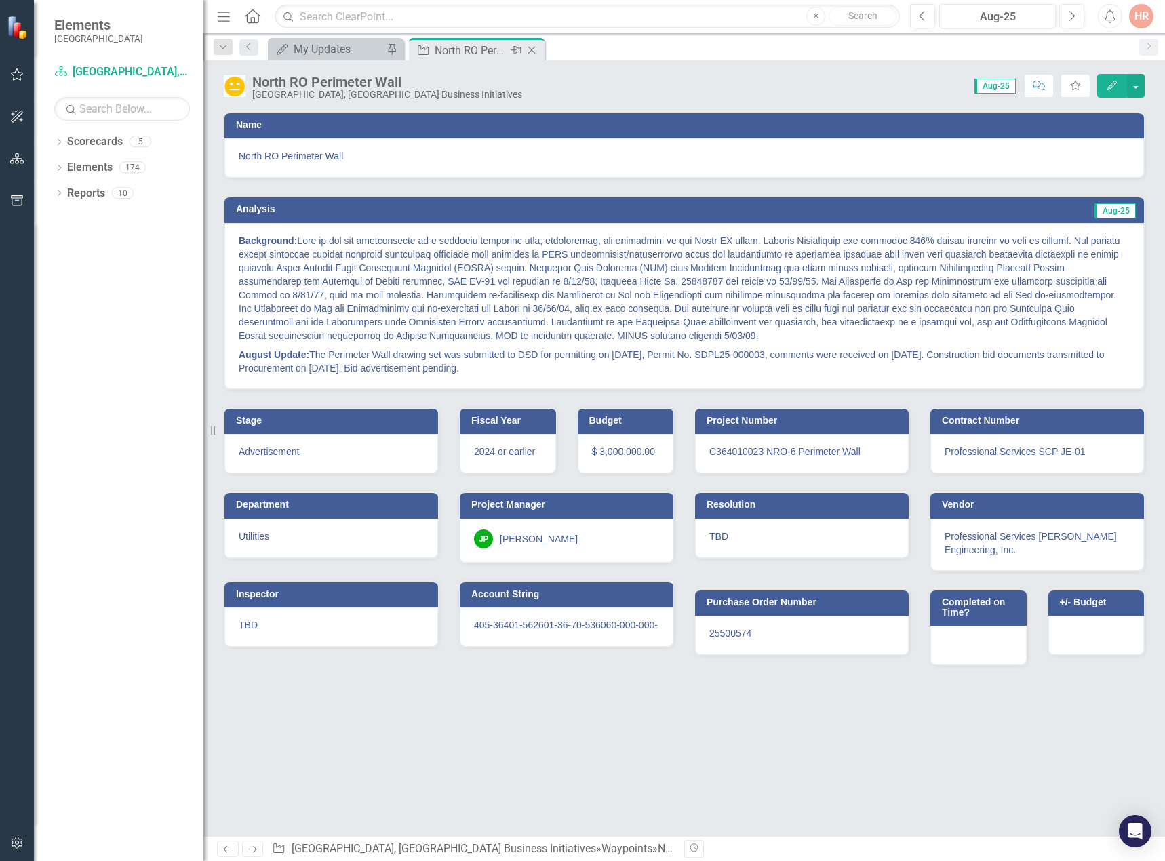
click at [529, 50] on icon "Close" at bounding box center [532, 50] width 14 height 11
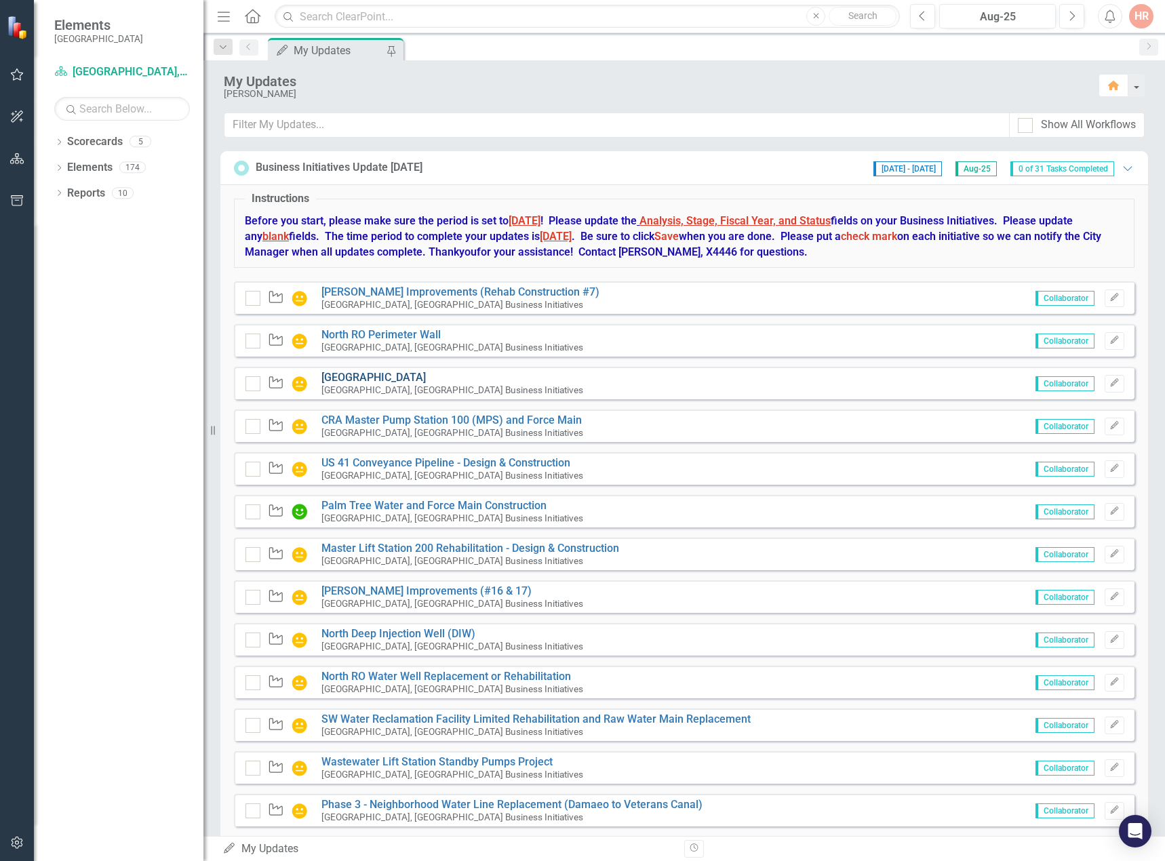
click at [351, 374] on link "[GEOGRAPHIC_DATA]" at bounding box center [373, 377] width 104 height 13
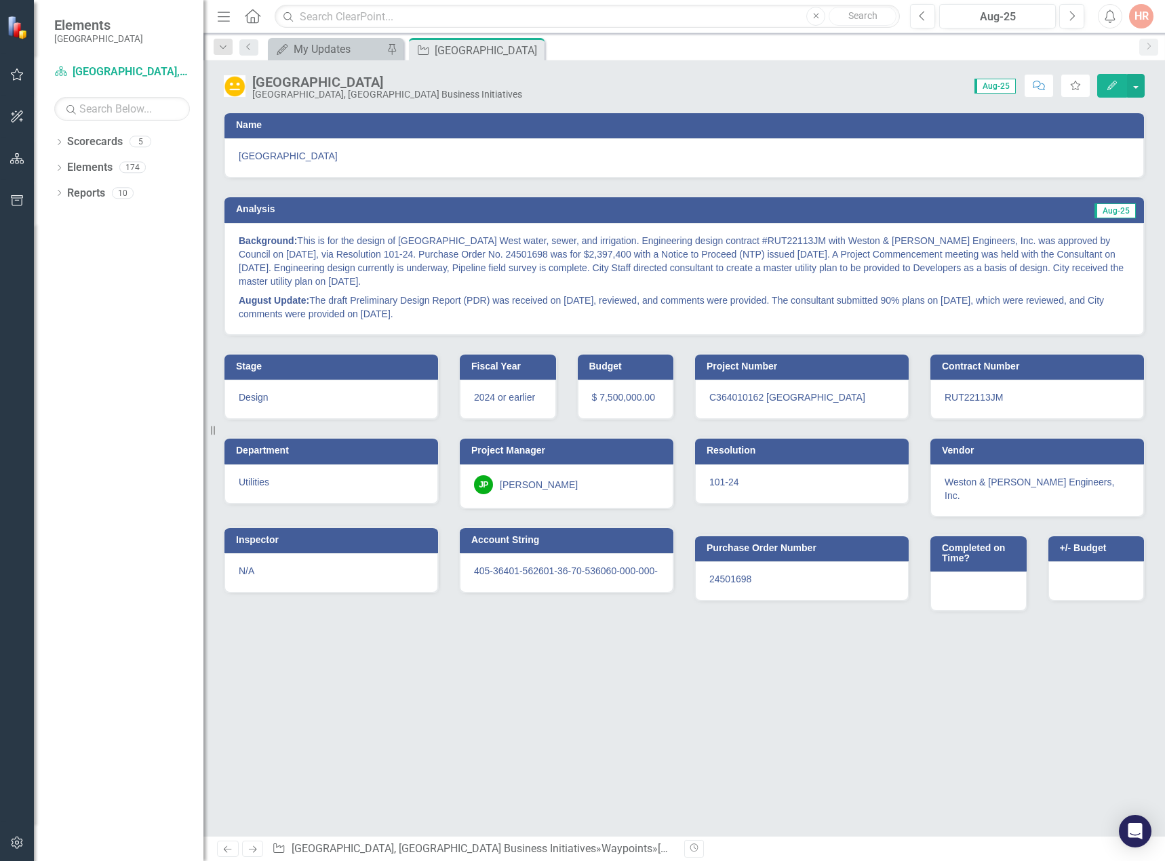
drag, startPoint x: 536, startPoint y: 50, endPoint x: 481, endPoint y: 53, distance: 55.0
click at [0, 0] on icon "Close" at bounding box center [0, 0] width 0 height 0
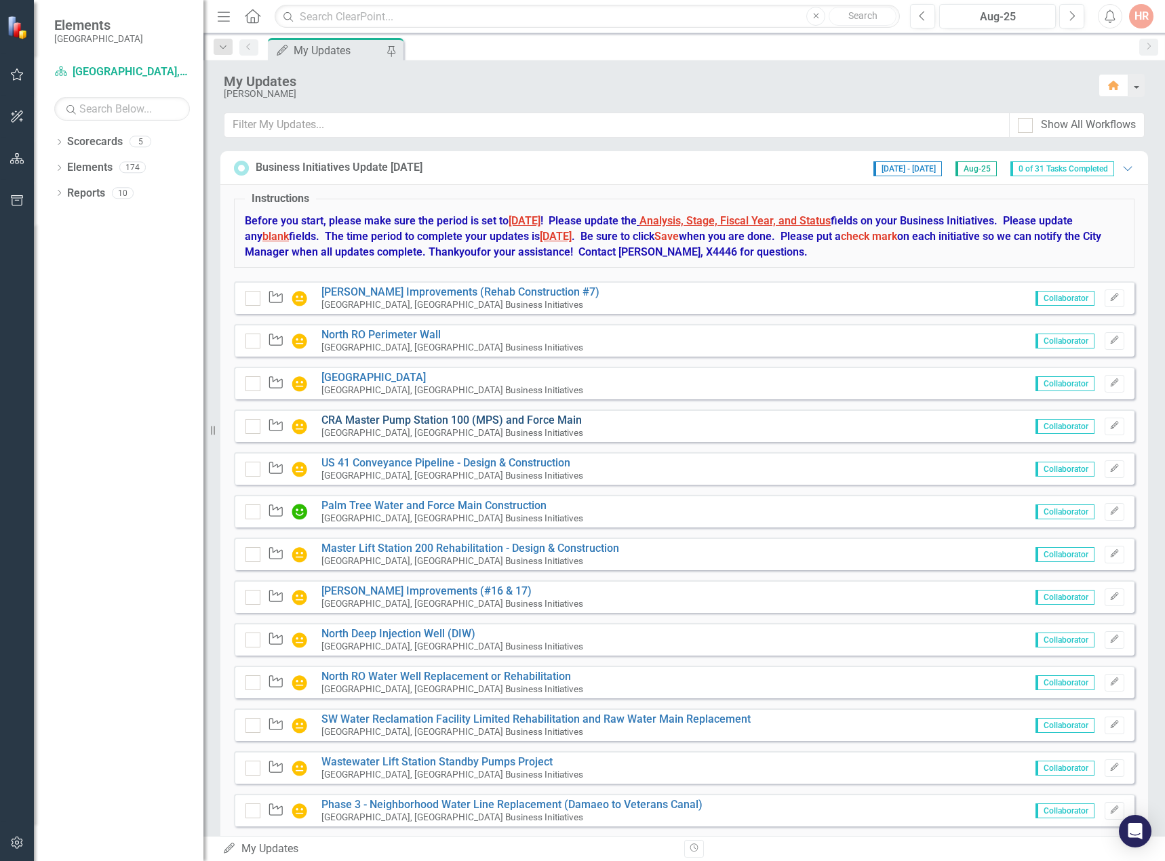
click at [351, 423] on link "CRA Master Pump Station 100 (MPS) and Force Main" at bounding box center [451, 420] width 260 height 13
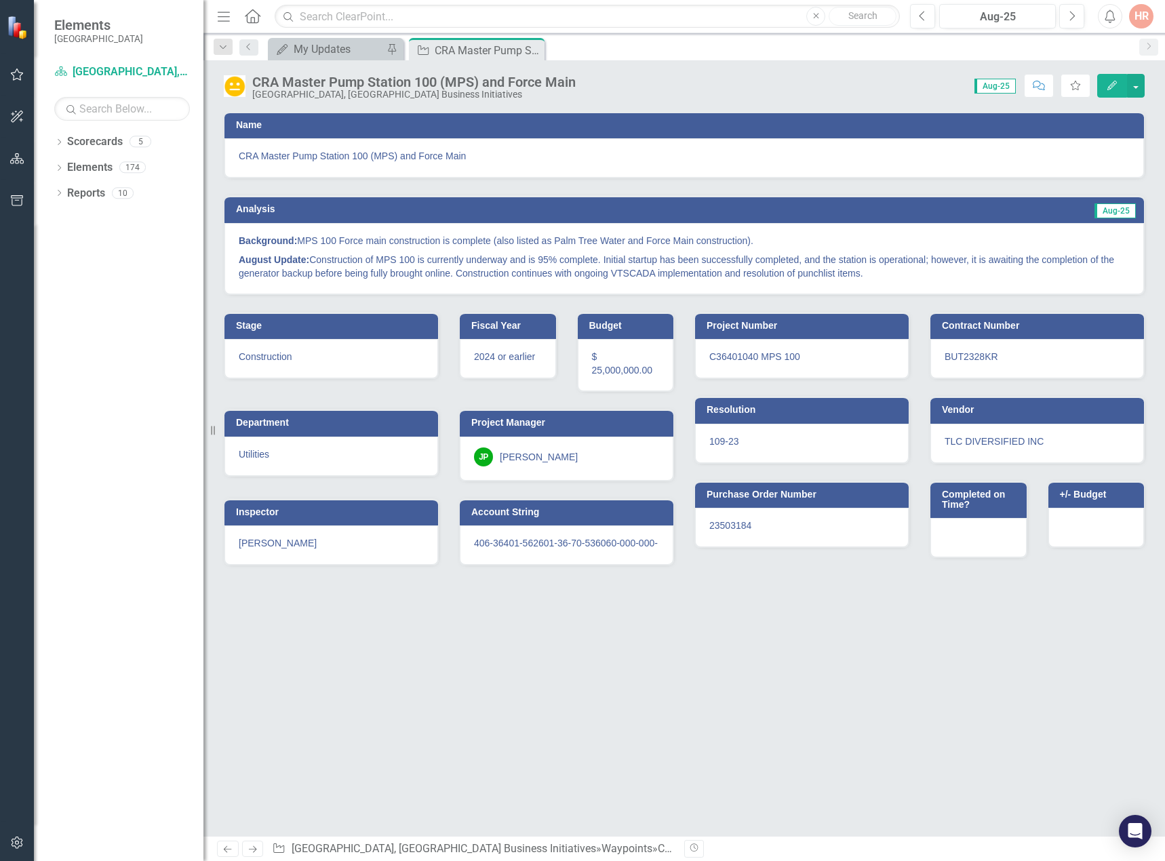
click at [0, 0] on icon "Close" at bounding box center [0, 0] width 0 height 0
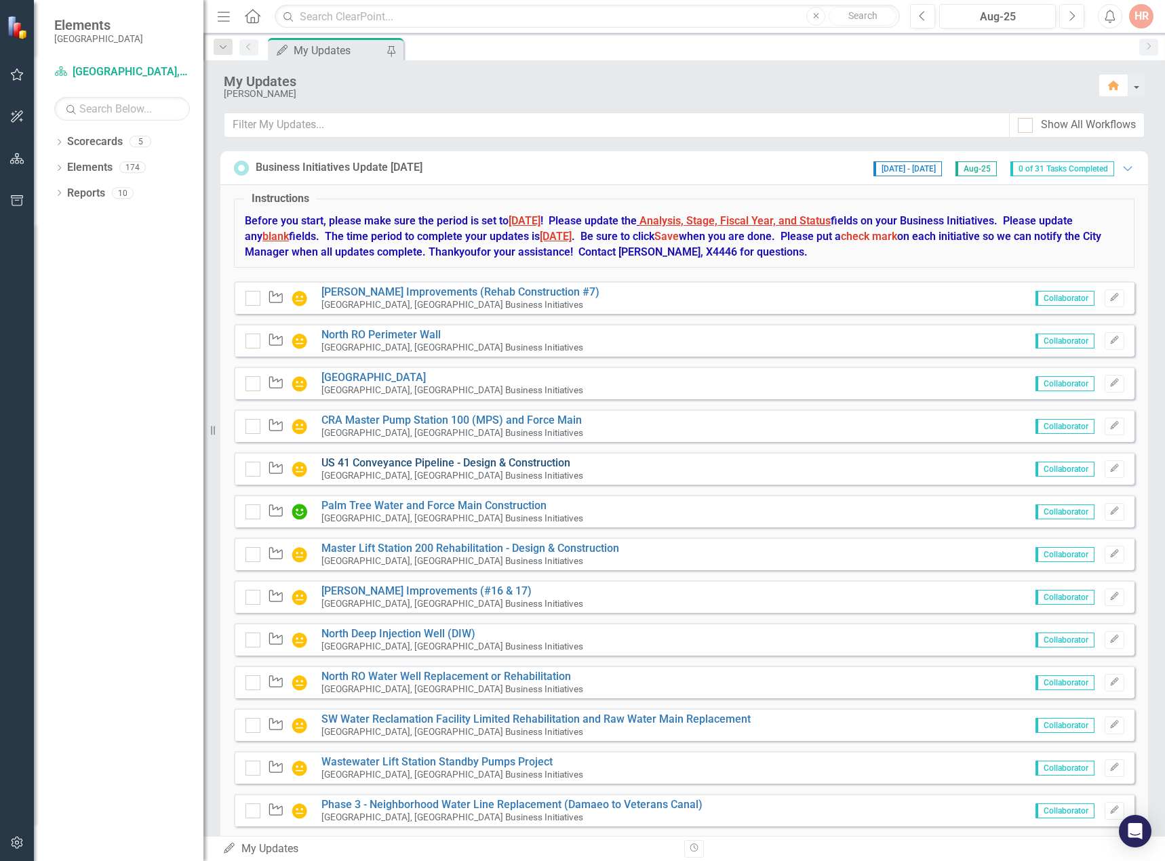
click at [381, 461] on link "US 41 Conveyance Pipeline - Design & Construction" at bounding box center [445, 462] width 249 height 13
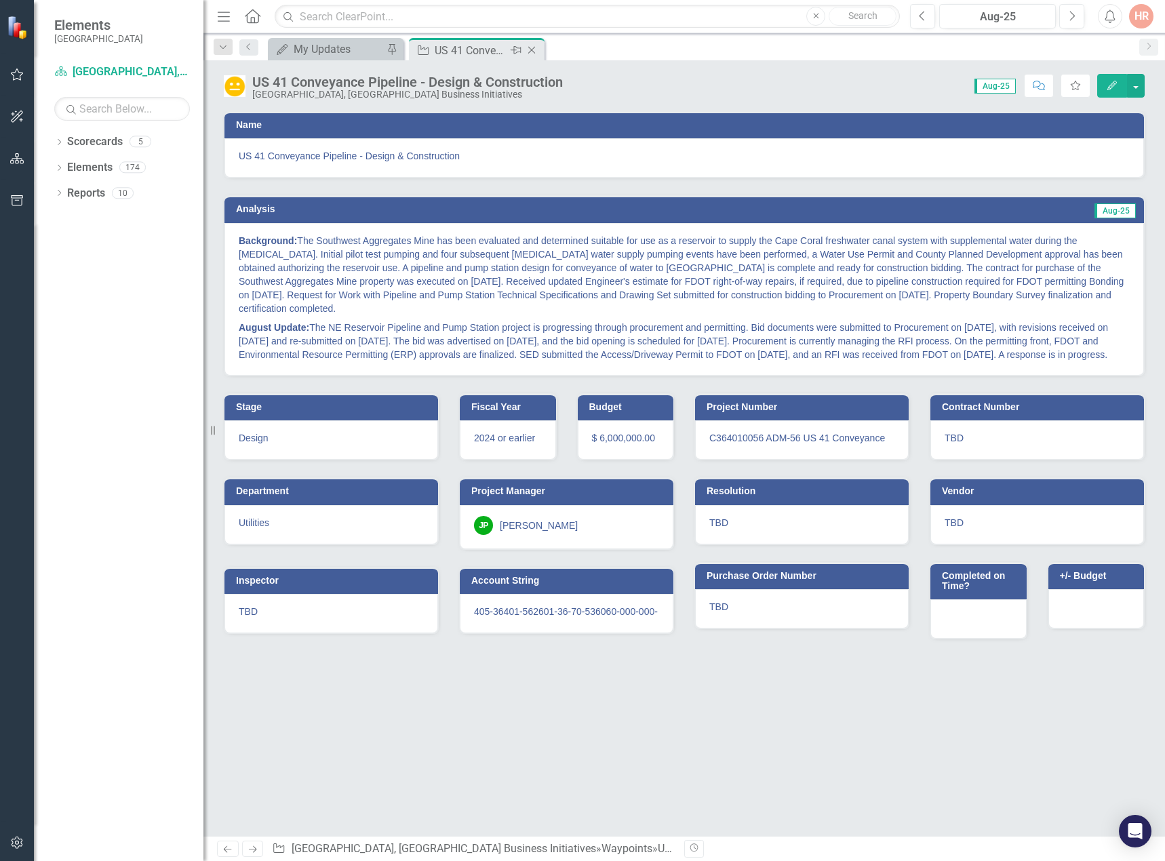
click at [530, 48] on icon "Close" at bounding box center [532, 50] width 14 height 11
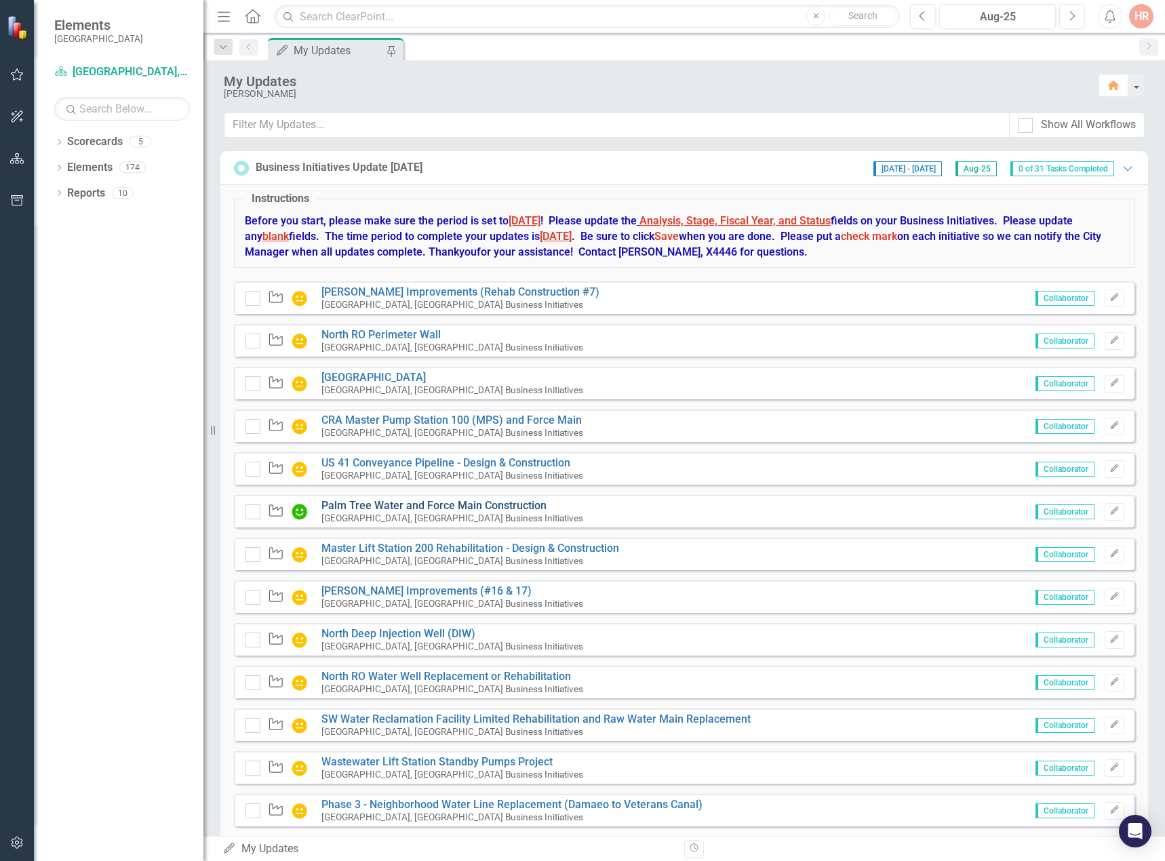
click at [404, 500] on link "Palm Tree Water and Force Main Construction" at bounding box center [433, 505] width 225 height 13
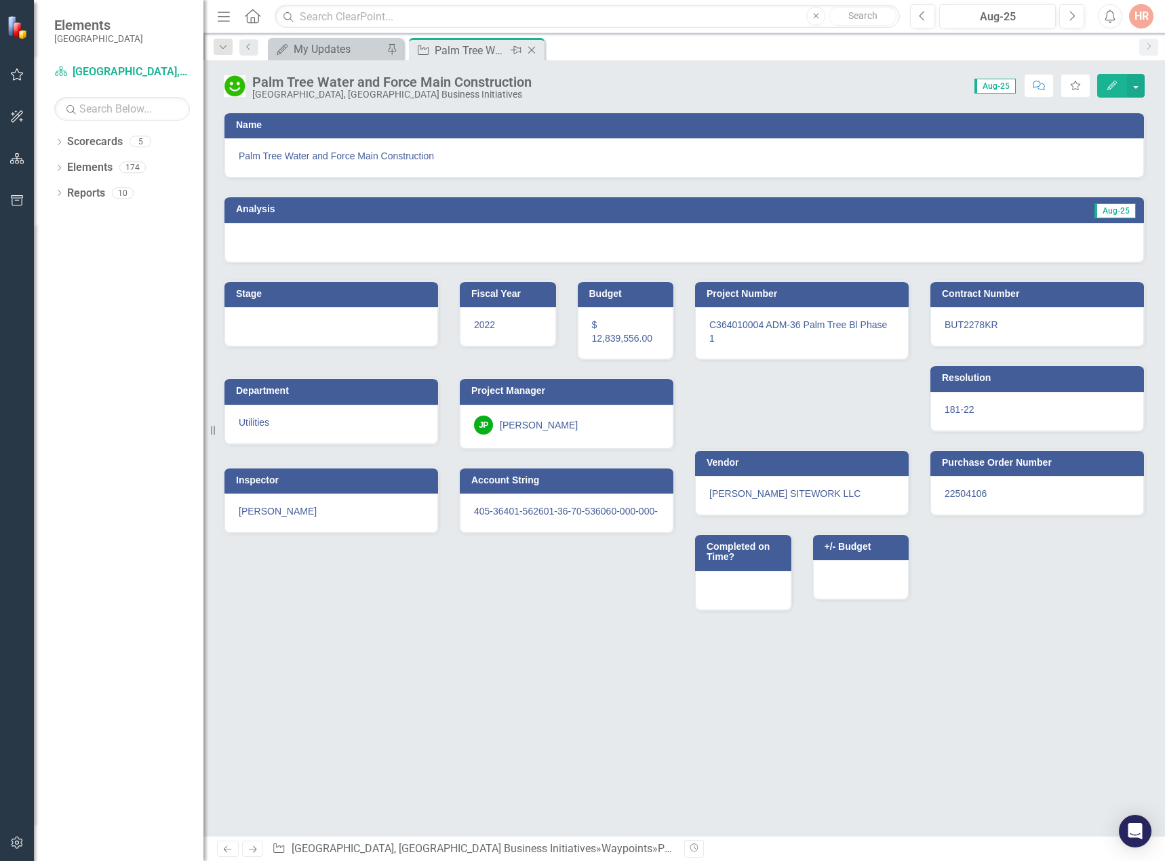
click at [532, 47] on icon "Close" at bounding box center [532, 50] width 14 height 11
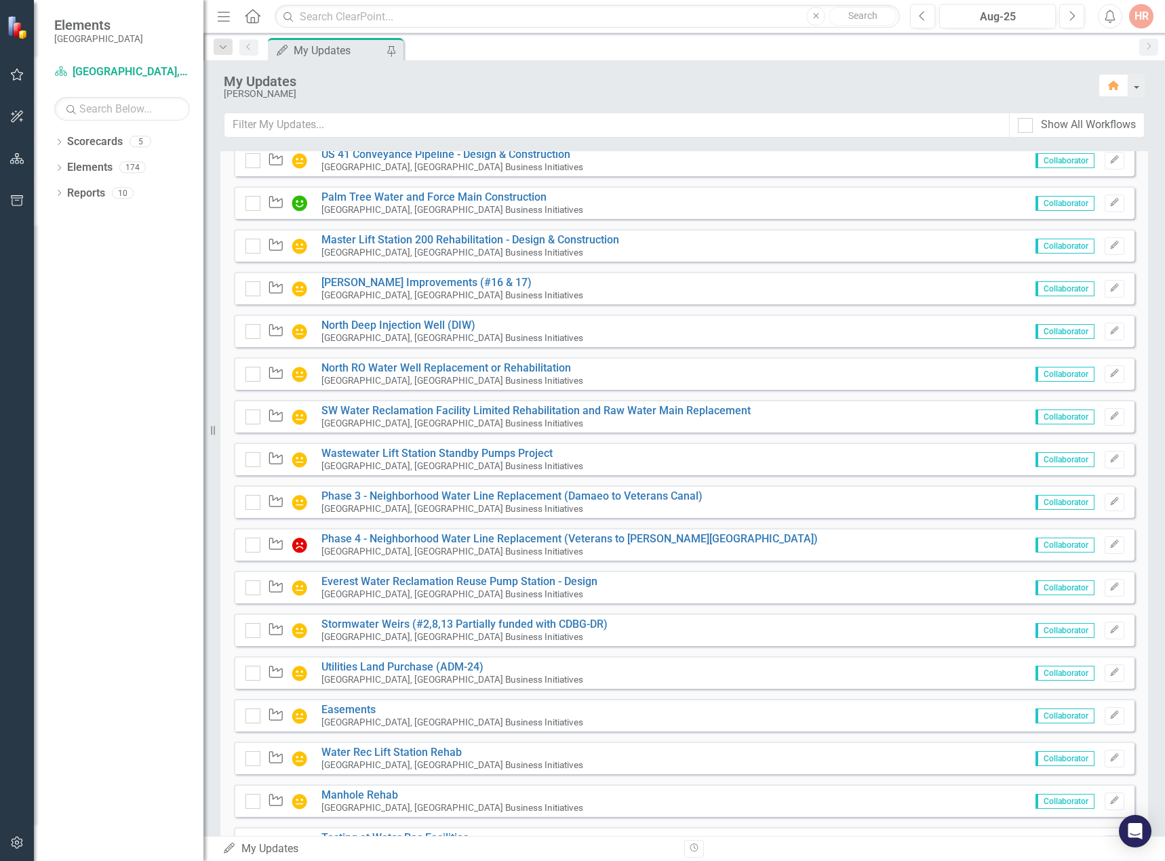
scroll to position [339, 0]
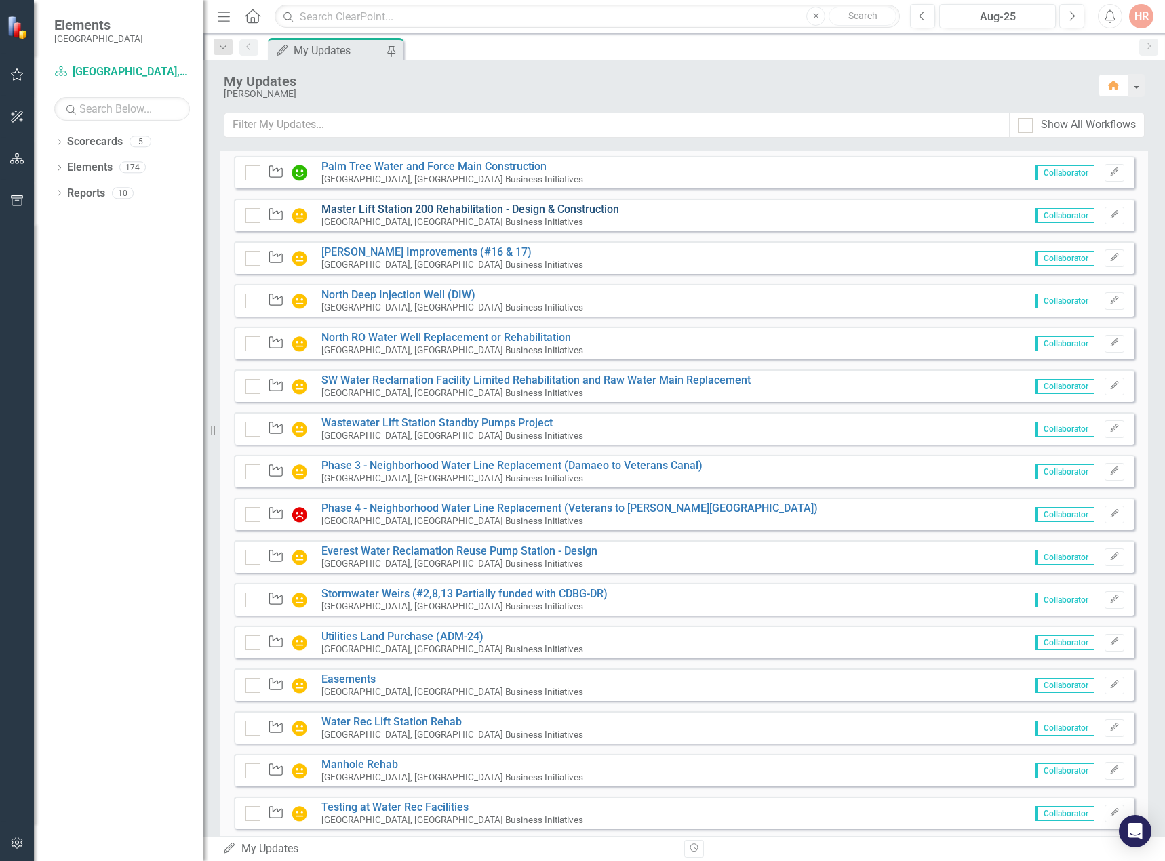
click at [425, 204] on link "Master Lift Station 200 Rehabilitation - Design & Construction" at bounding box center [470, 209] width 298 height 13
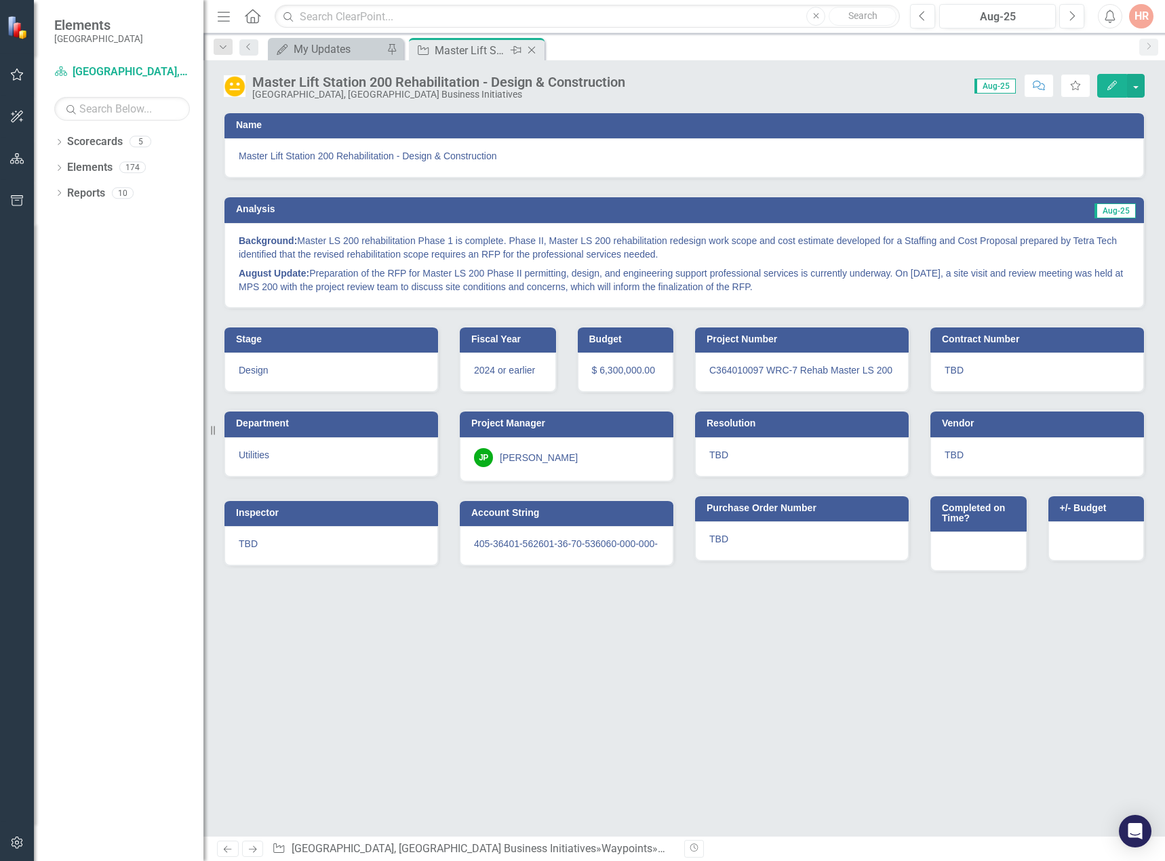
click at [530, 50] on icon "Close" at bounding box center [532, 50] width 14 height 11
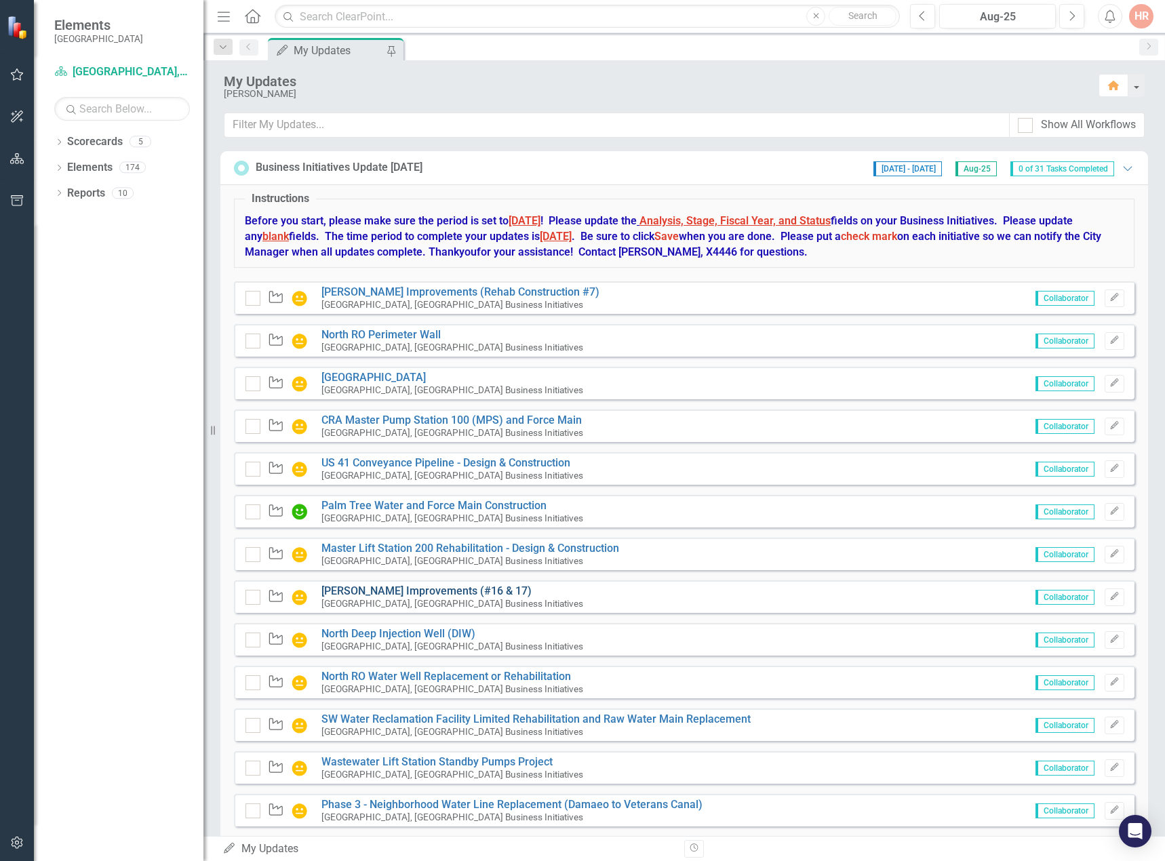
click at [362, 586] on link "[PERSON_NAME] Improvements (#16 & 17)" at bounding box center [426, 591] width 210 height 13
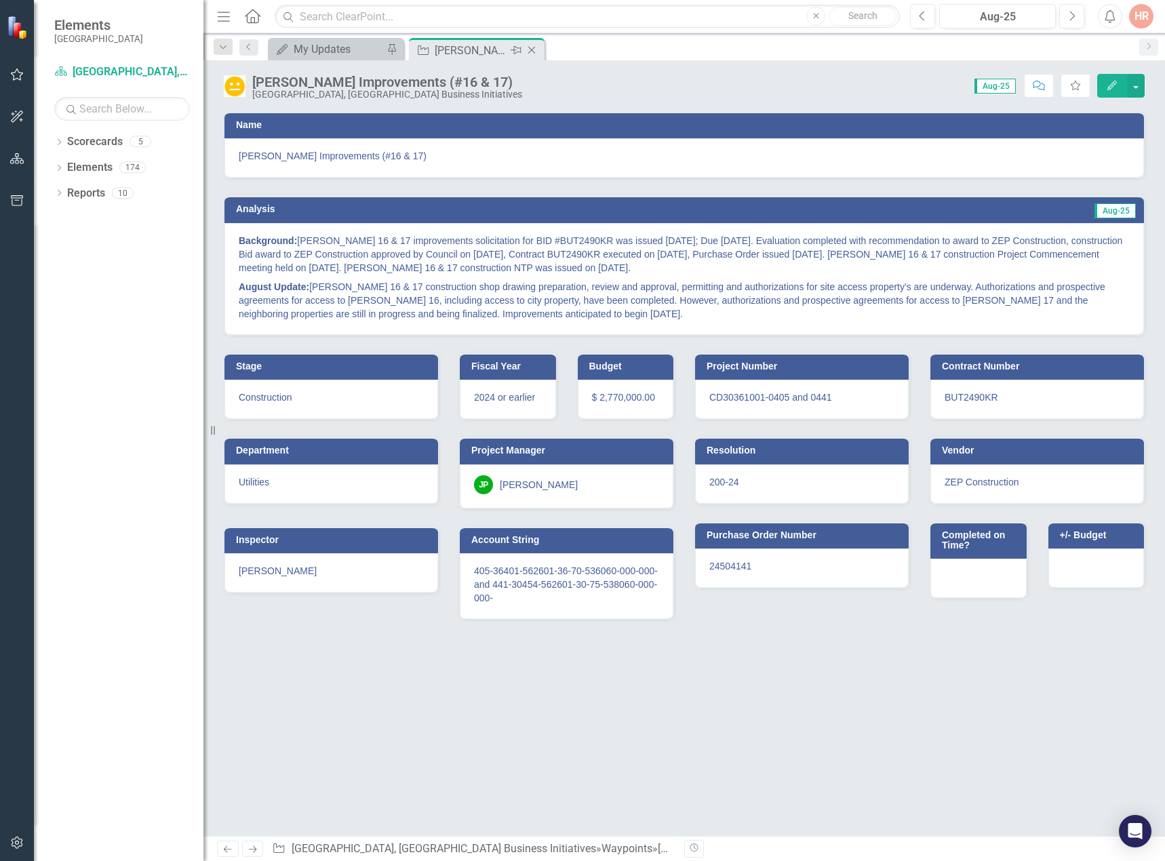
click at [532, 51] on icon at bounding box center [531, 50] width 7 height 7
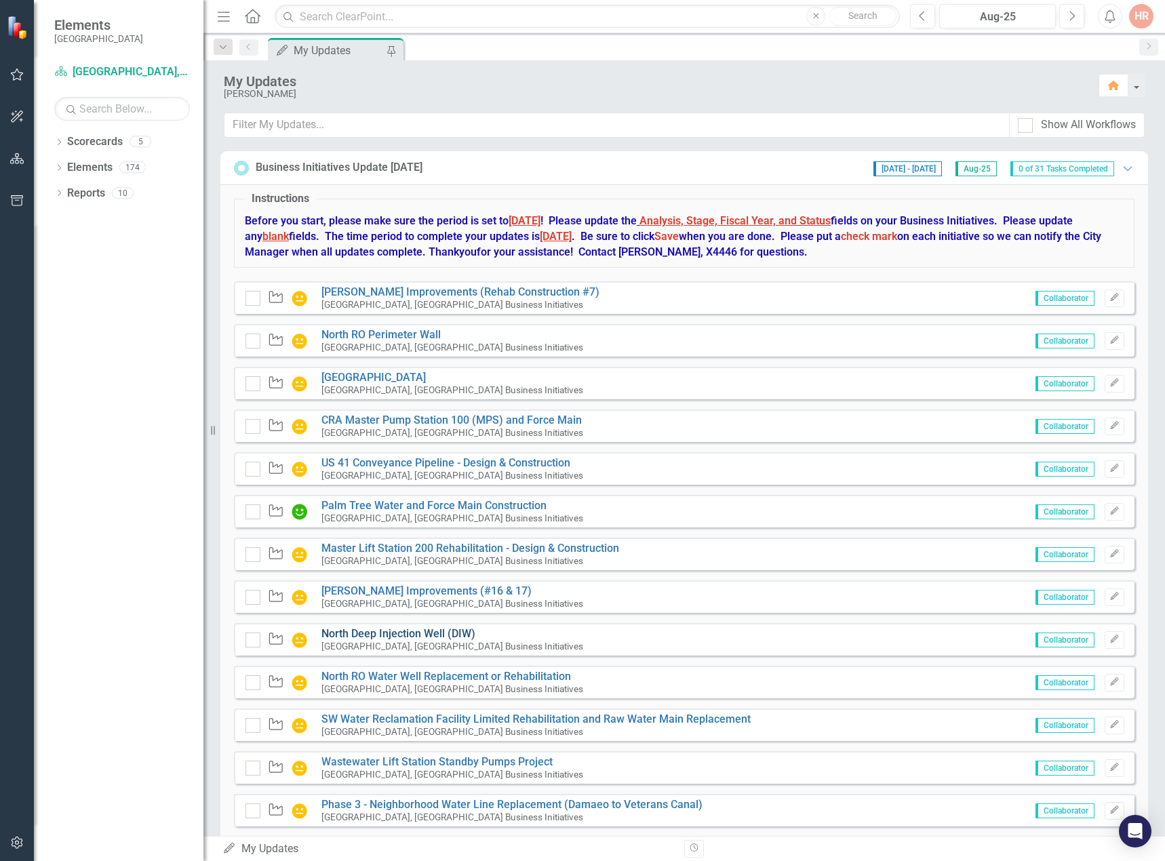
click at [359, 634] on link "North Deep Injection Well (DIW)" at bounding box center [398, 633] width 154 height 13
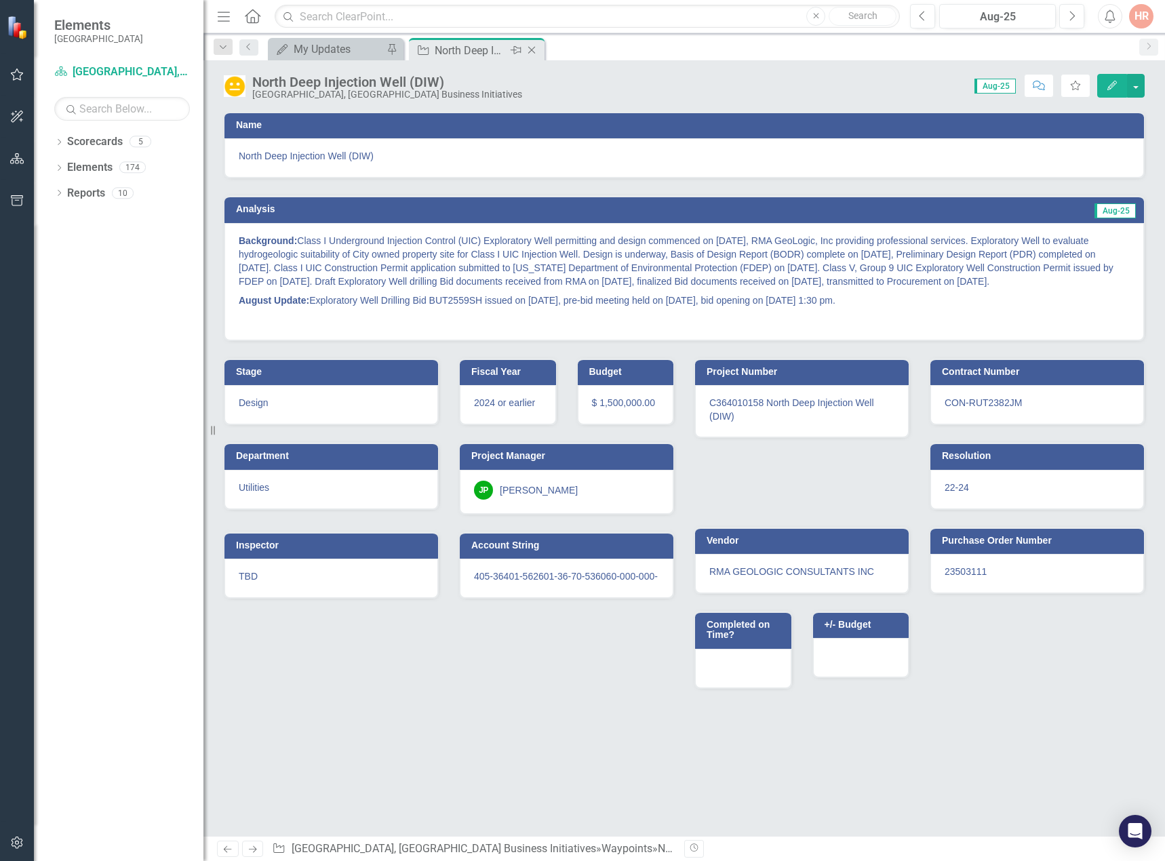
click at [533, 52] on icon "Close" at bounding box center [532, 50] width 14 height 11
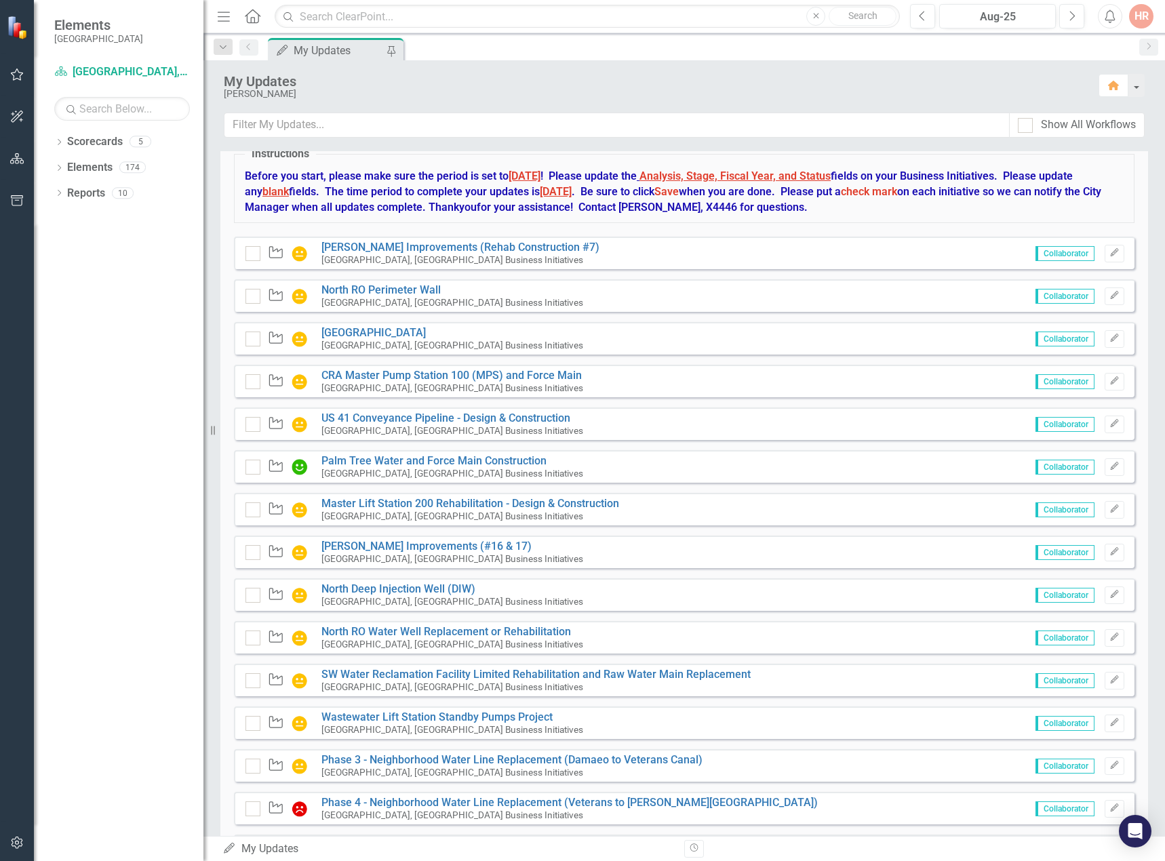
scroll to position [68, 0]
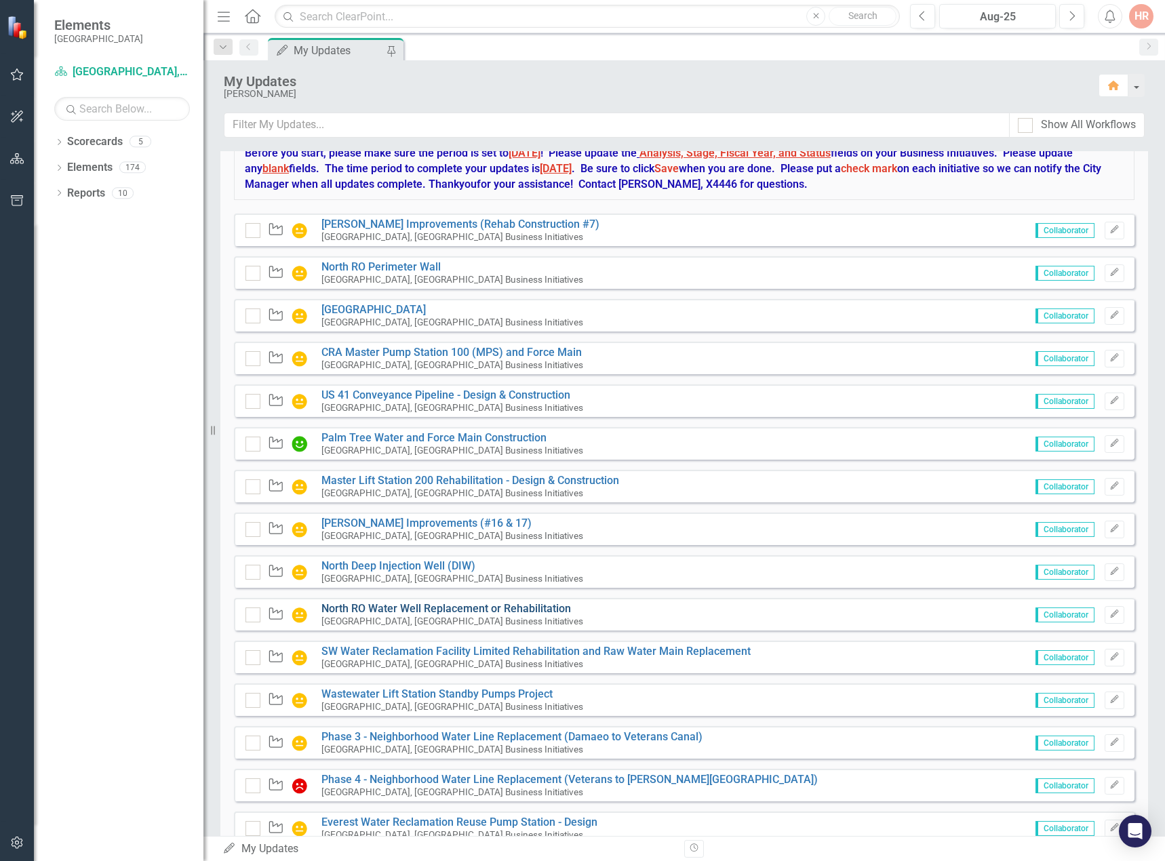
click at [355, 607] on link "North RO Water Well Replacement or Rehabilitation" at bounding box center [446, 608] width 250 height 13
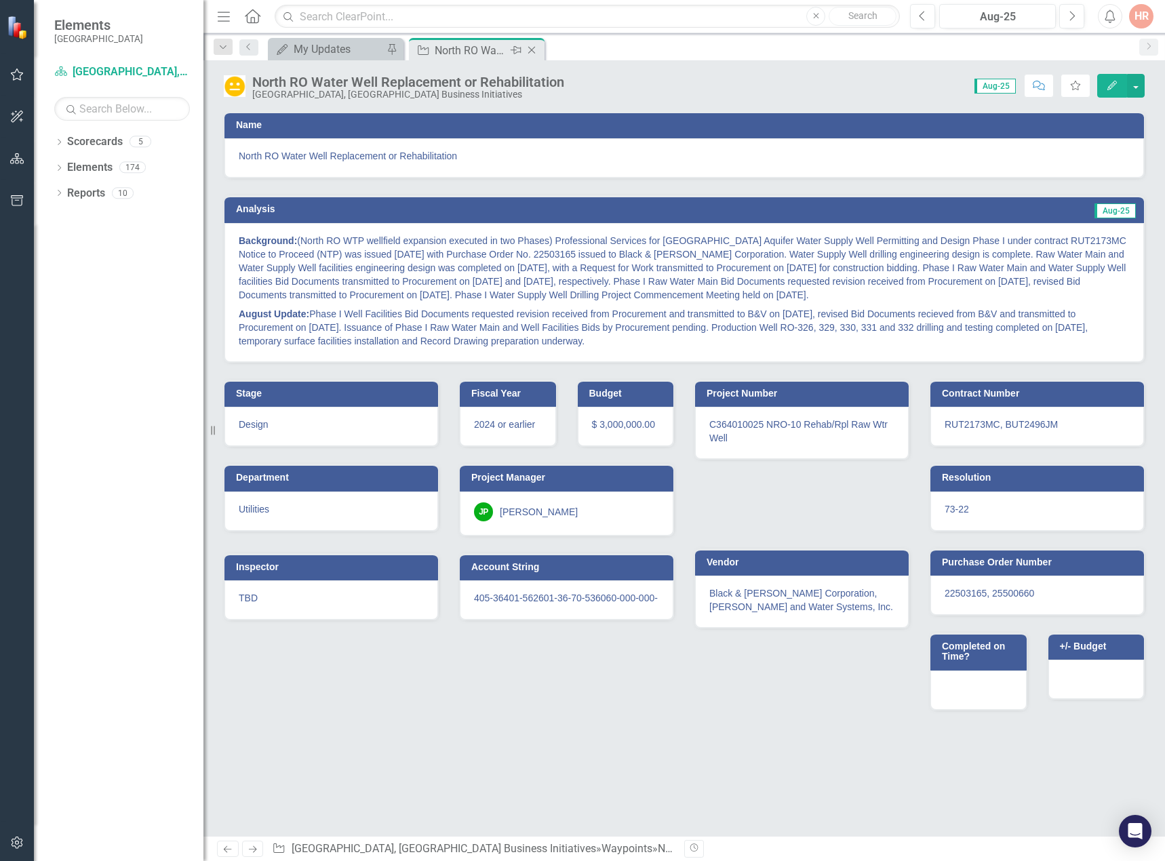
click at [539, 52] on div "Close" at bounding box center [532, 50] width 17 height 17
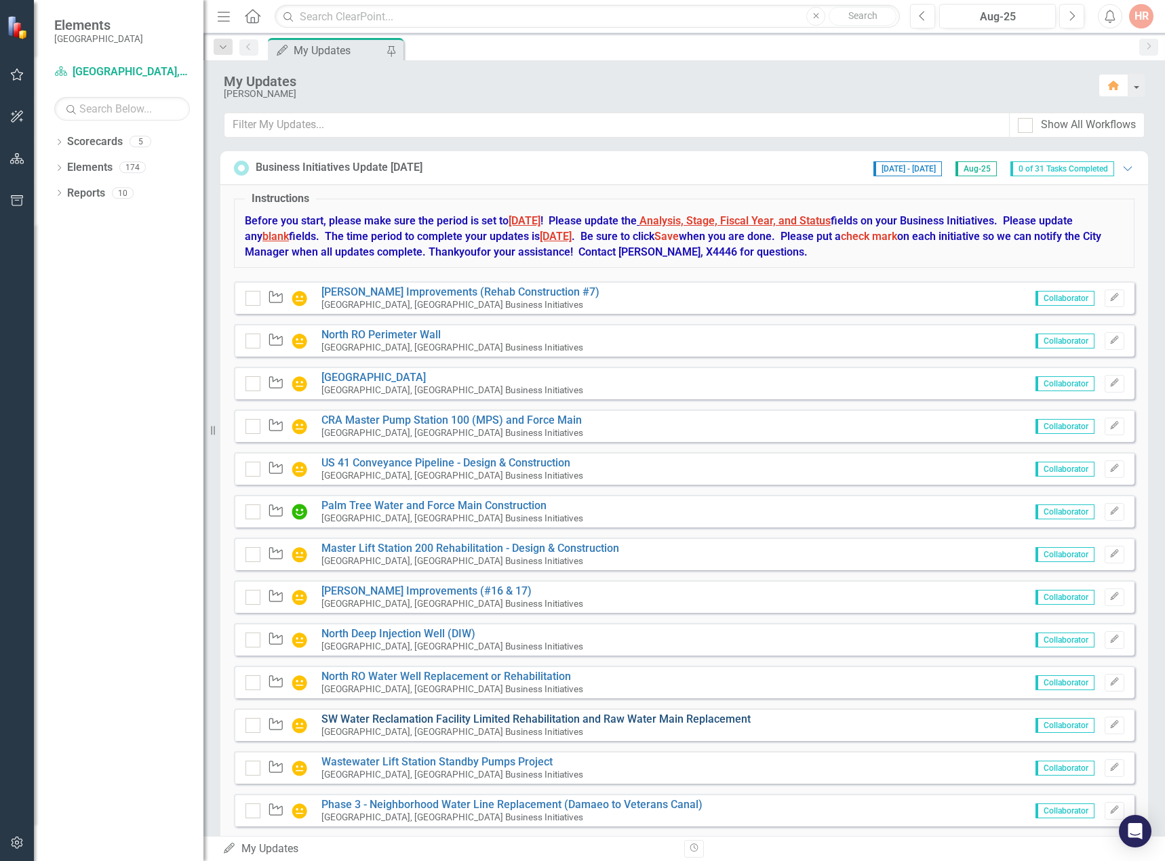
click at [400, 717] on link "SW Water Reclamation Facility Limited Rehabilitation and Raw Water Main Replace…" at bounding box center [535, 719] width 429 height 13
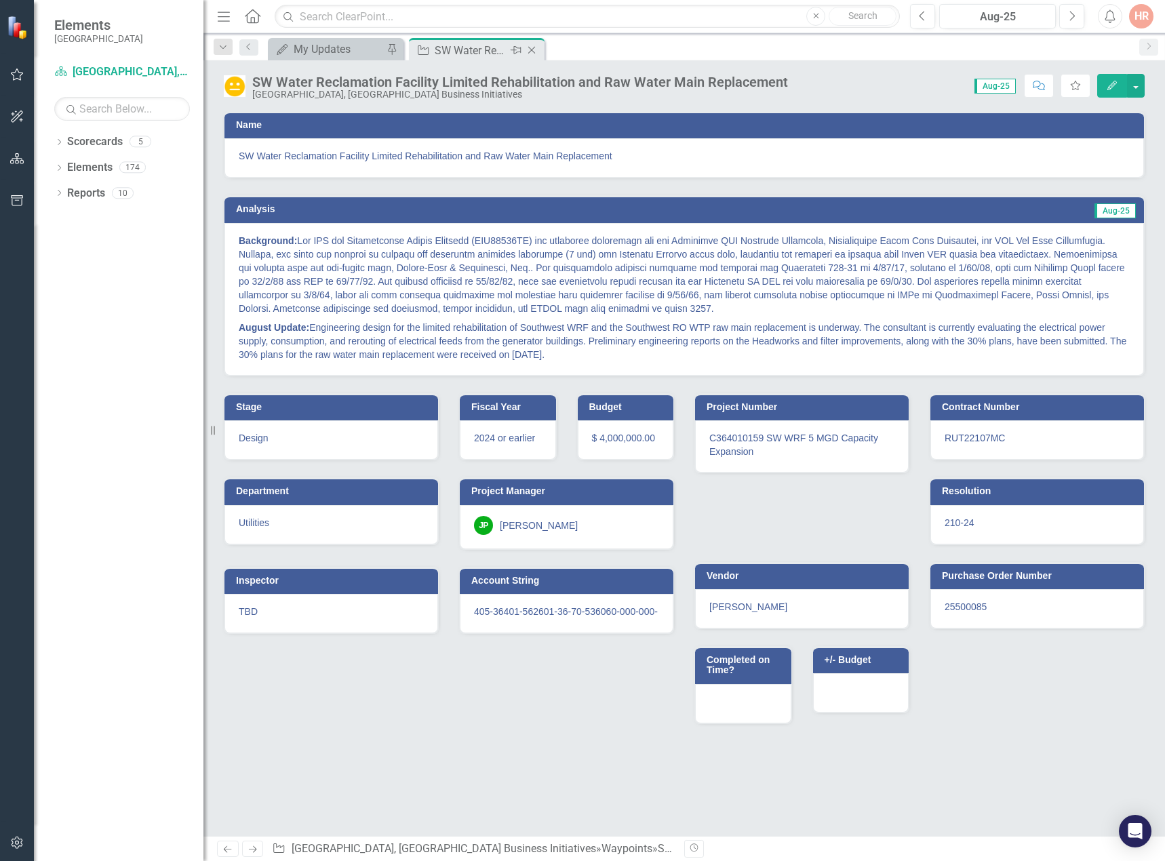
click at [534, 50] on icon "Close" at bounding box center [532, 50] width 14 height 11
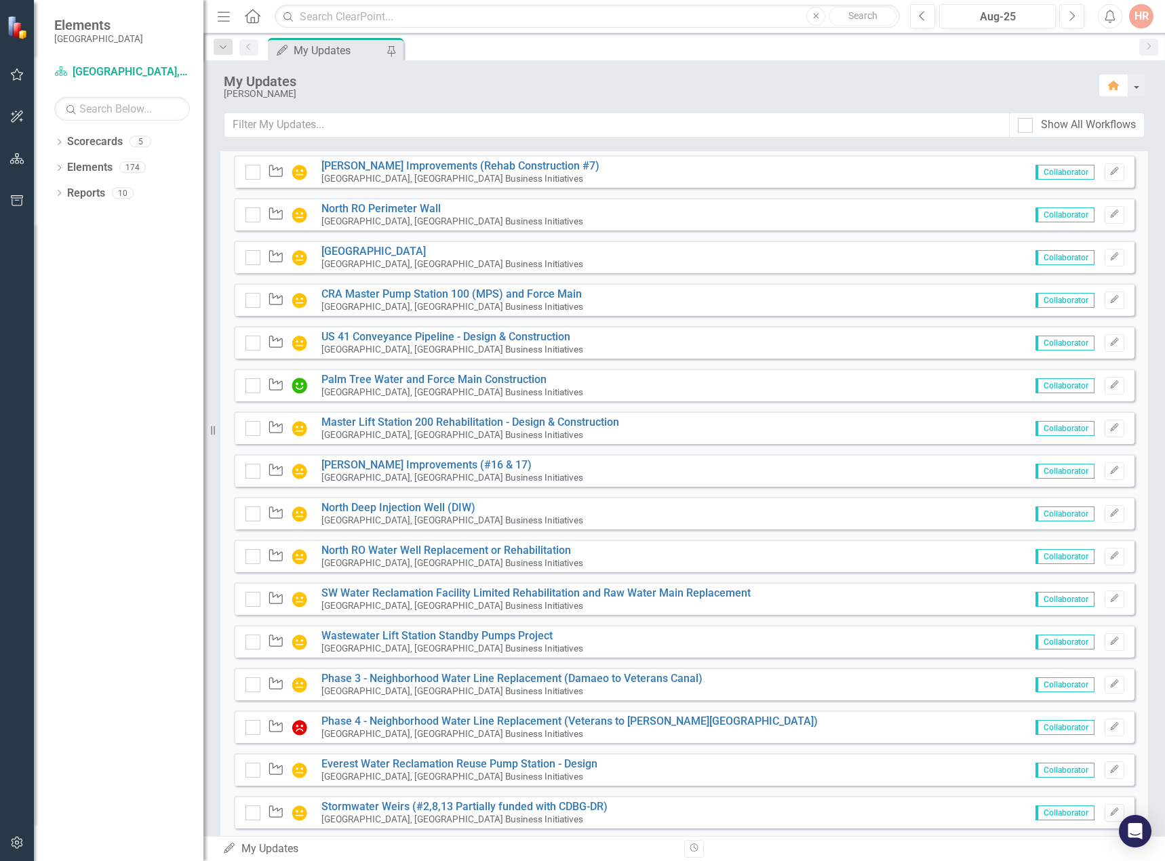
scroll to position [203, 0]
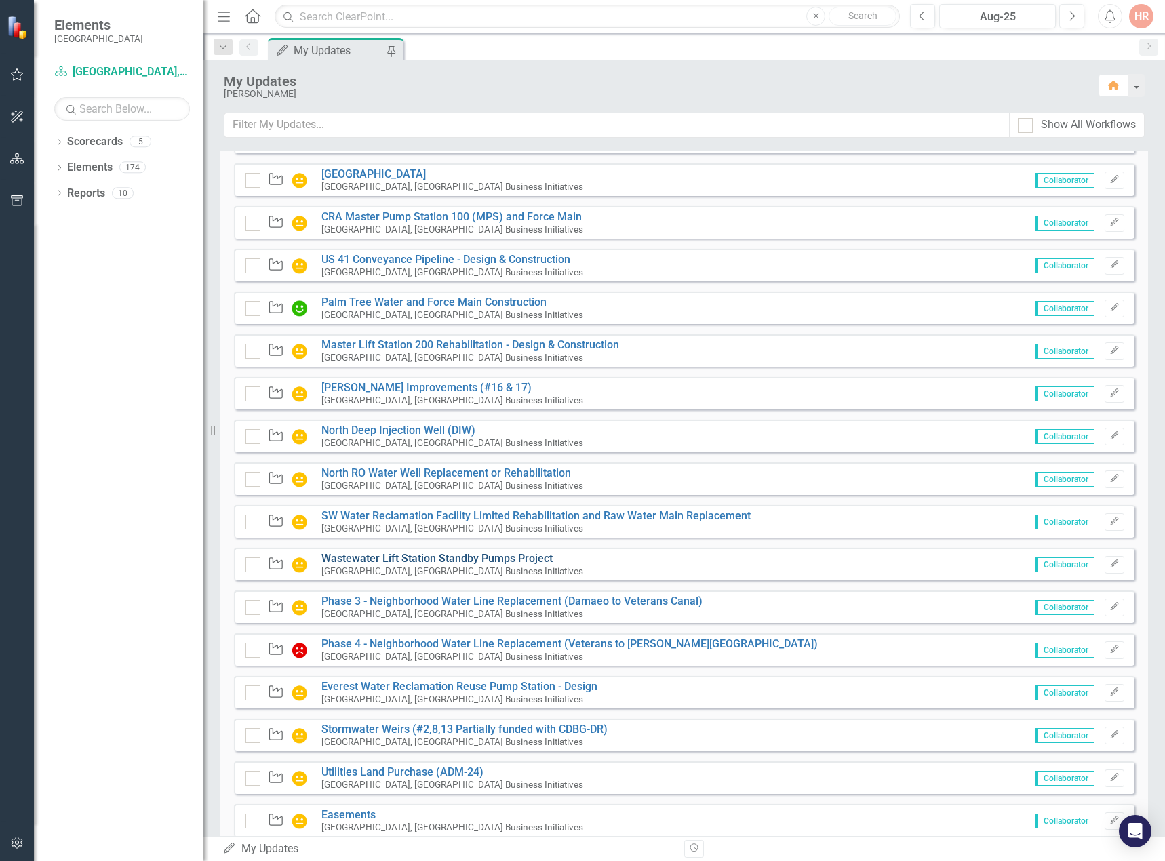
click at [338, 559] on link "Wastewater Lift Station Standby Pumps Project" at bounding box center [436, 558] width 231 height 13
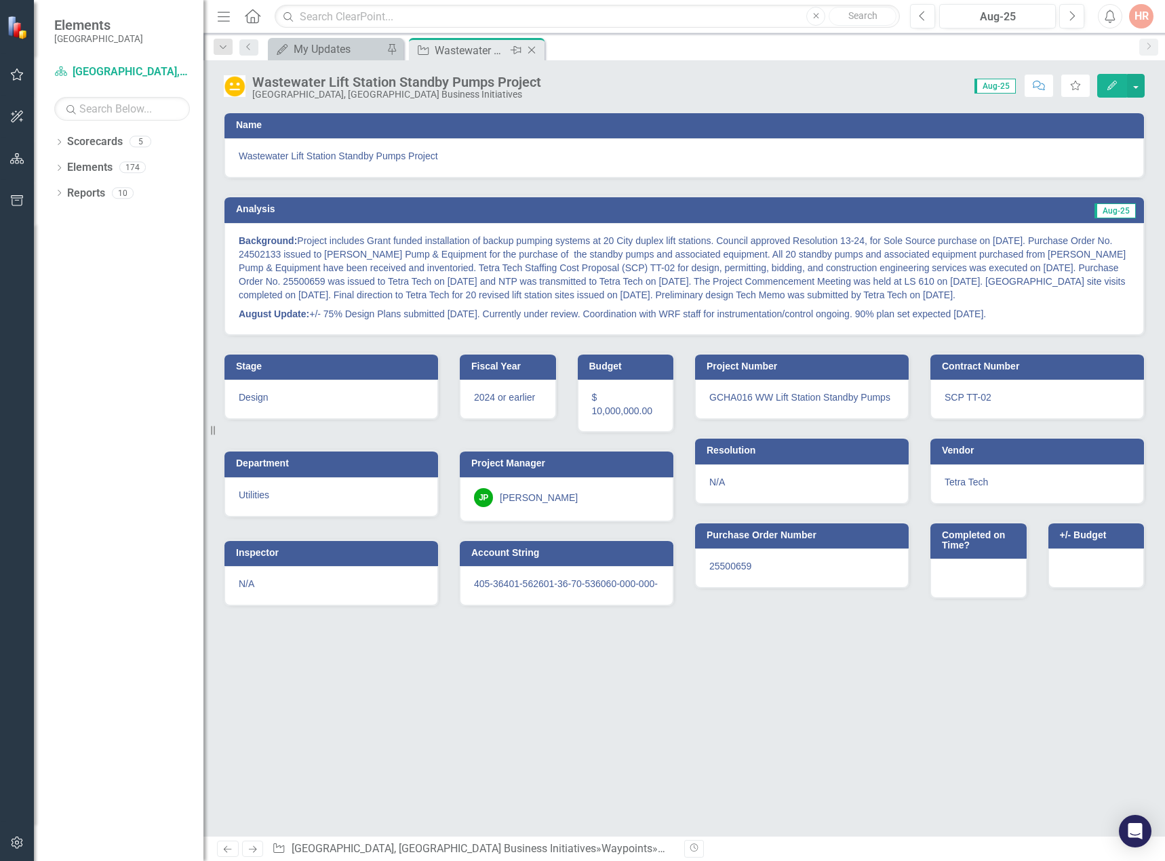
click at [530, 49] on icon "Close" at bounding box center [532, 50] width 14 height 11
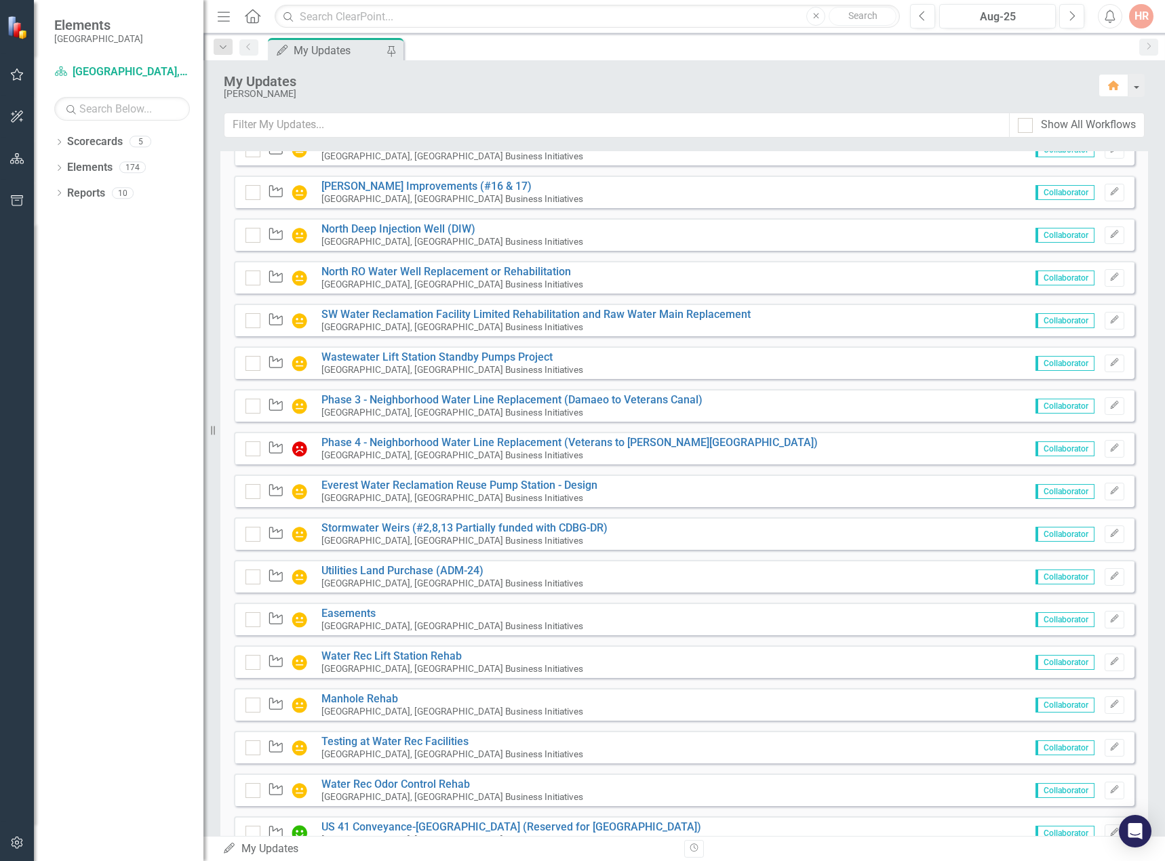
scroll to position [407, 0]
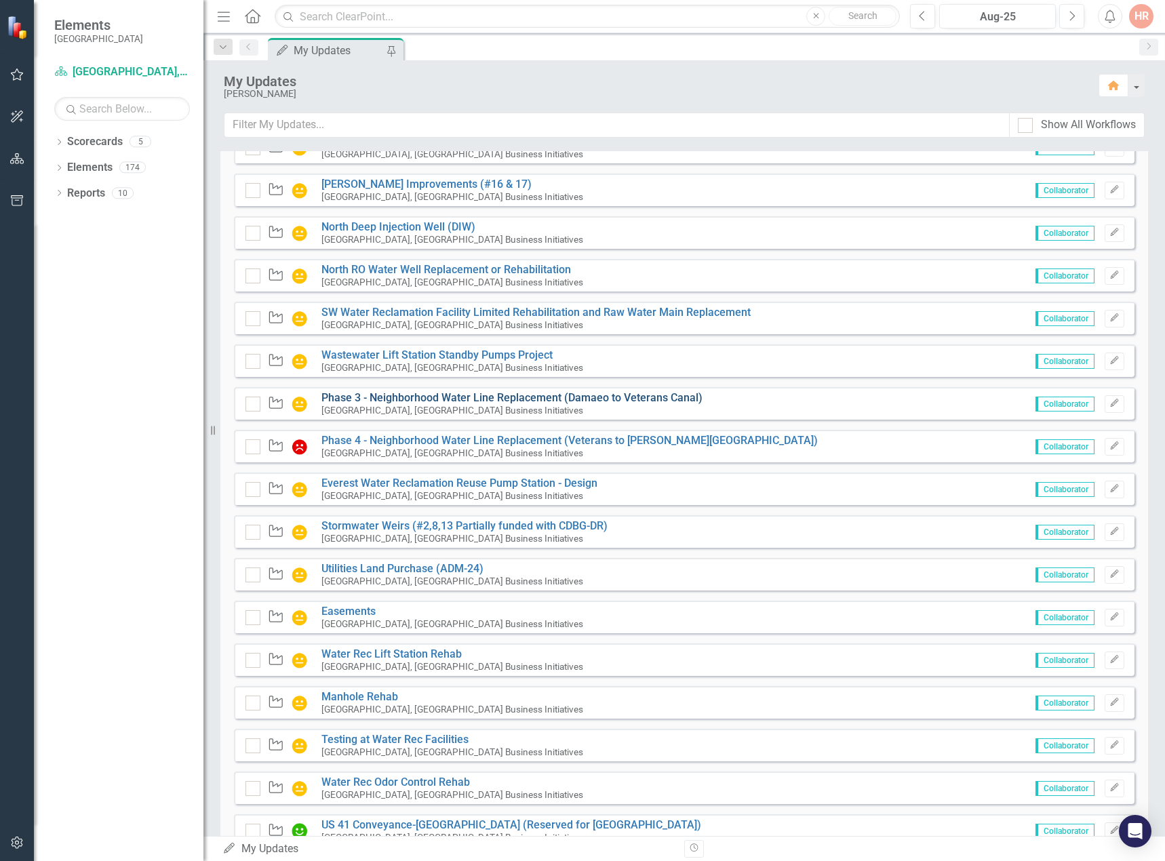
click at [358, 397] on link "Phase 3 - Neighborhood Water Line Replacement (Damaeo to Veterans Canal)" at bounding box center [511, 397] width 381 height 13
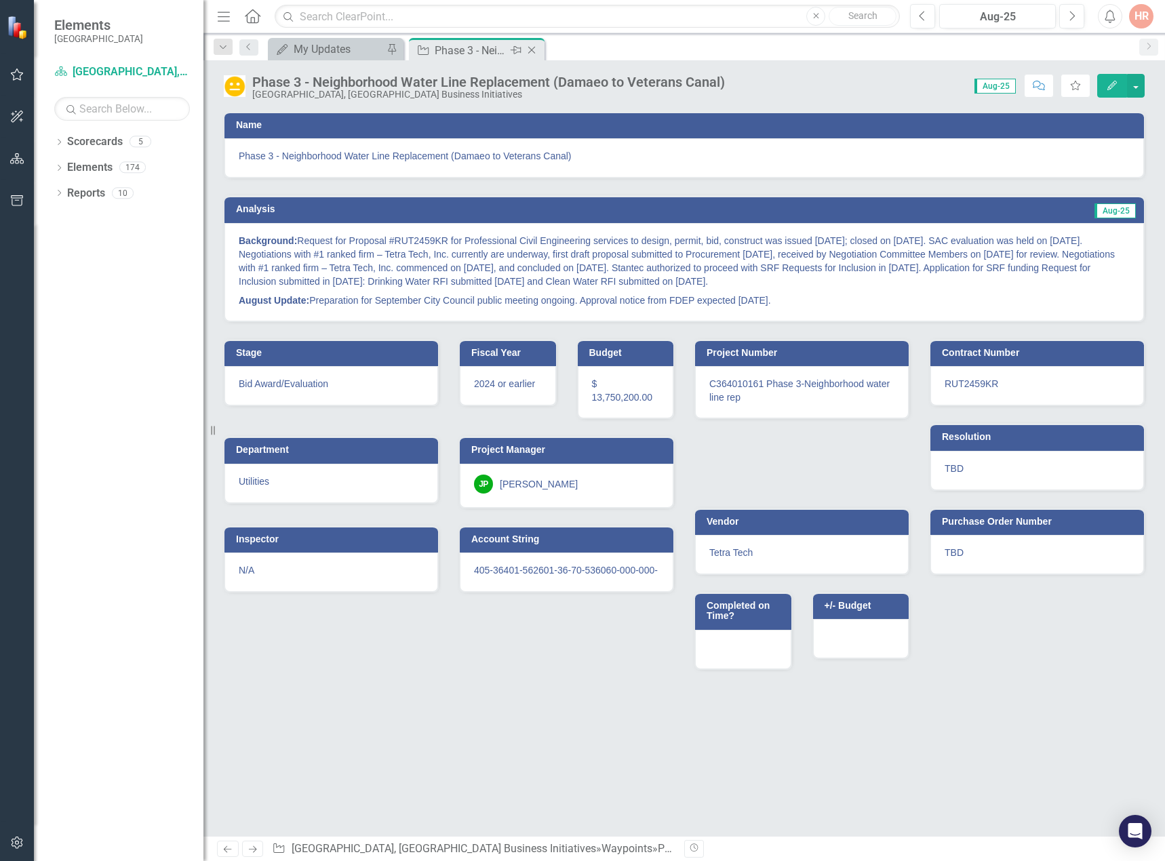
click at [533, 51] on icon "Close" at bounding box center [532, 50] width 14 height 11
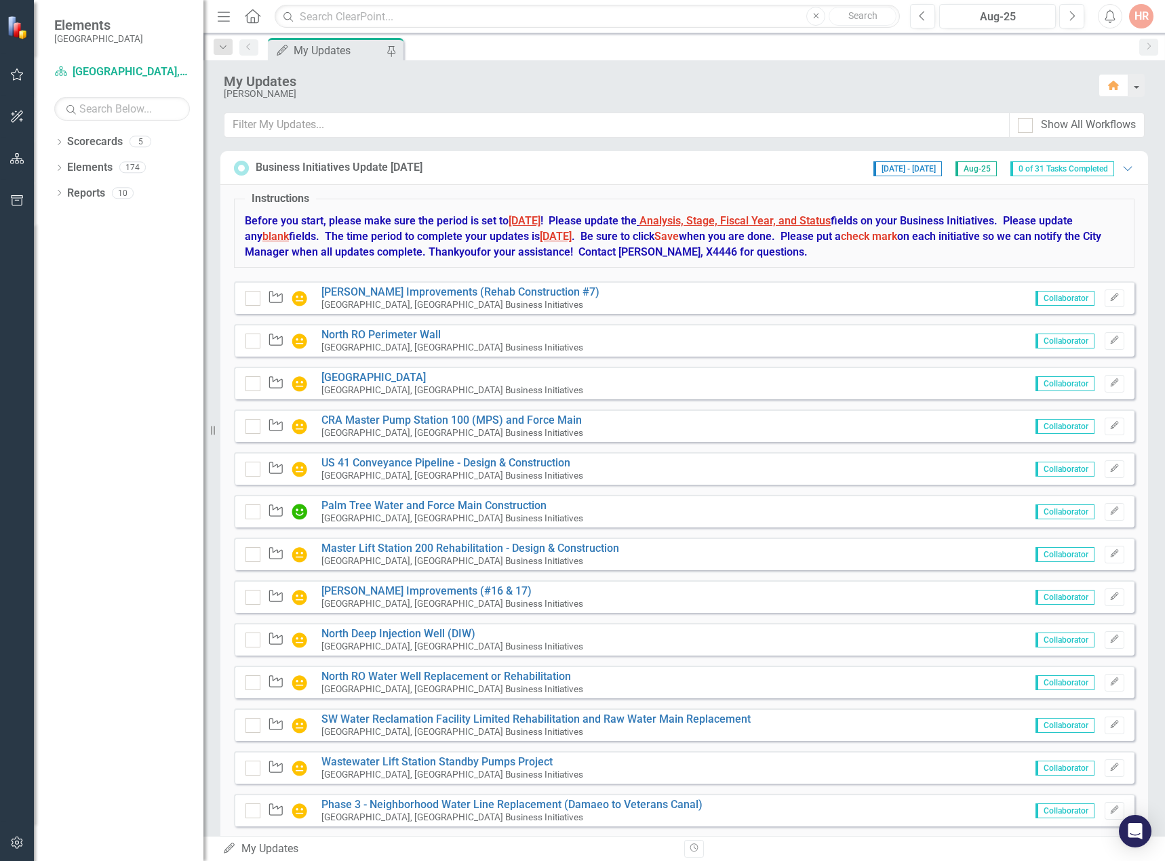
scroll to position [475, 0]
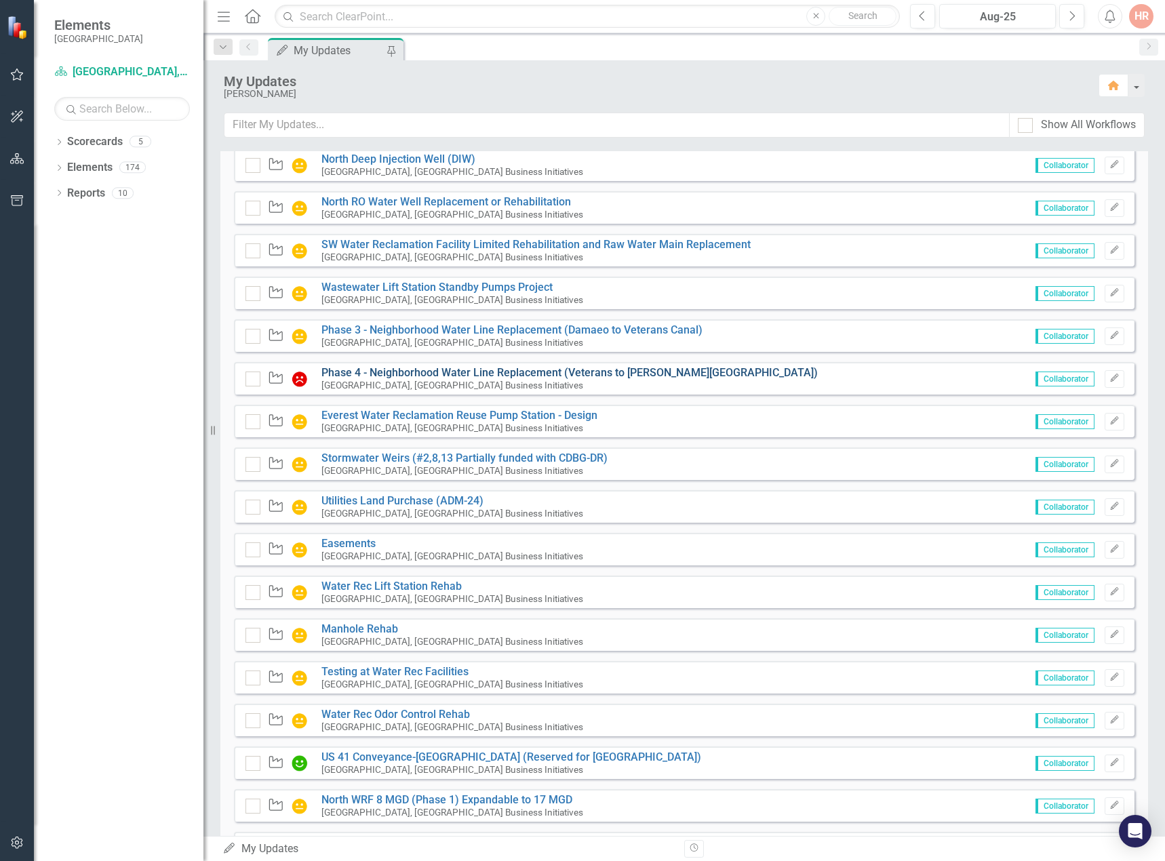
click at [359, 369] on link "Phase 4 - Neighborhood Water Line Replacement (Veterans to [PERSON_NAME][GEOGRA…" at bounding box center [569, 372] width 496 height 13
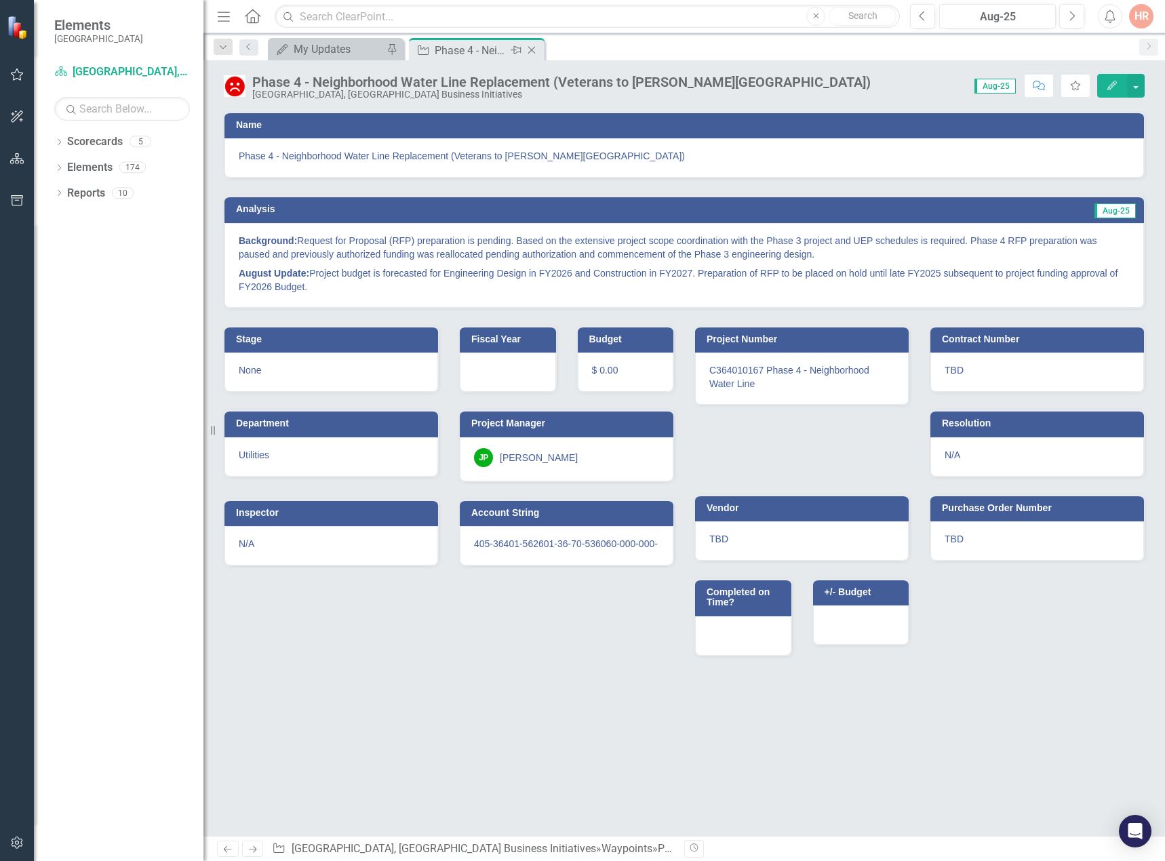
click at [529, 52] on icon "Close" at bounding box center [532, 50] width 14 height 11
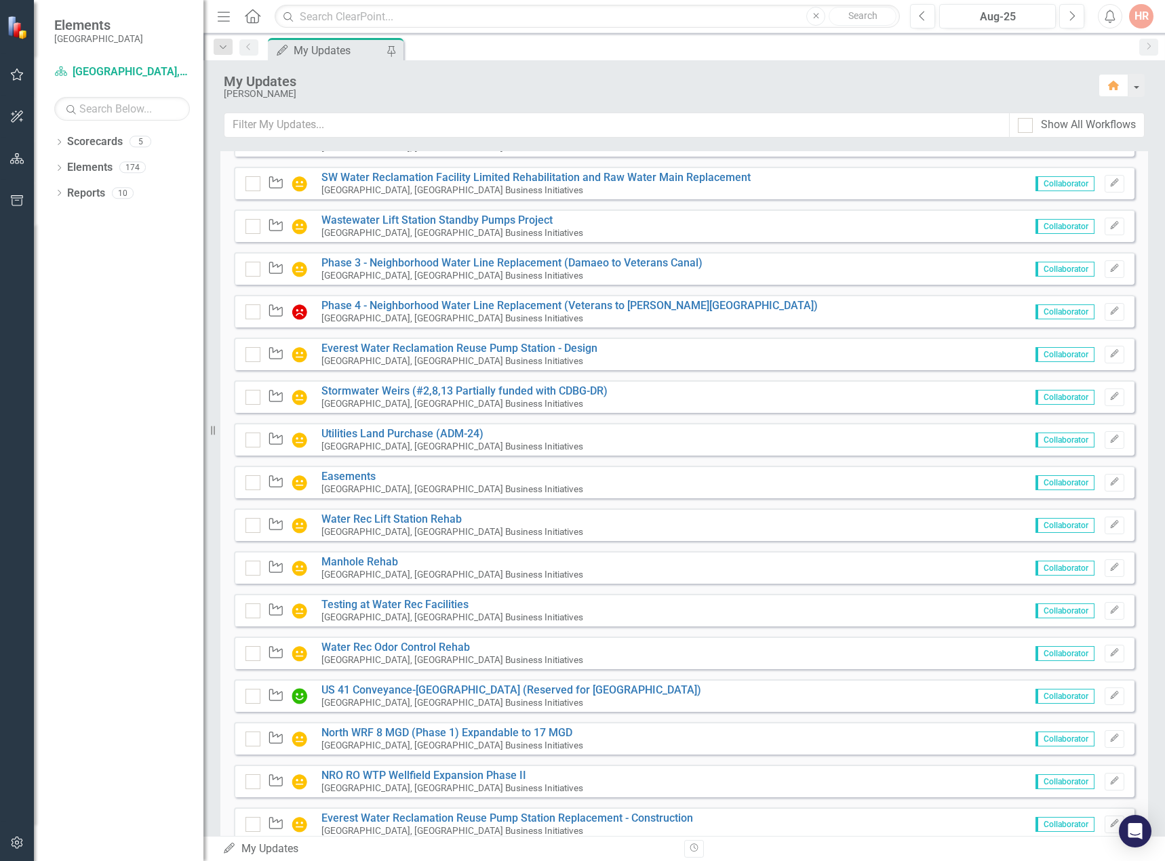
scroll to position [543, 0]
click at [400, 347] on link "Everest Water Reclamation Reuse Pump Station - Design" at bounding box center [459, 347] width 276 height 13
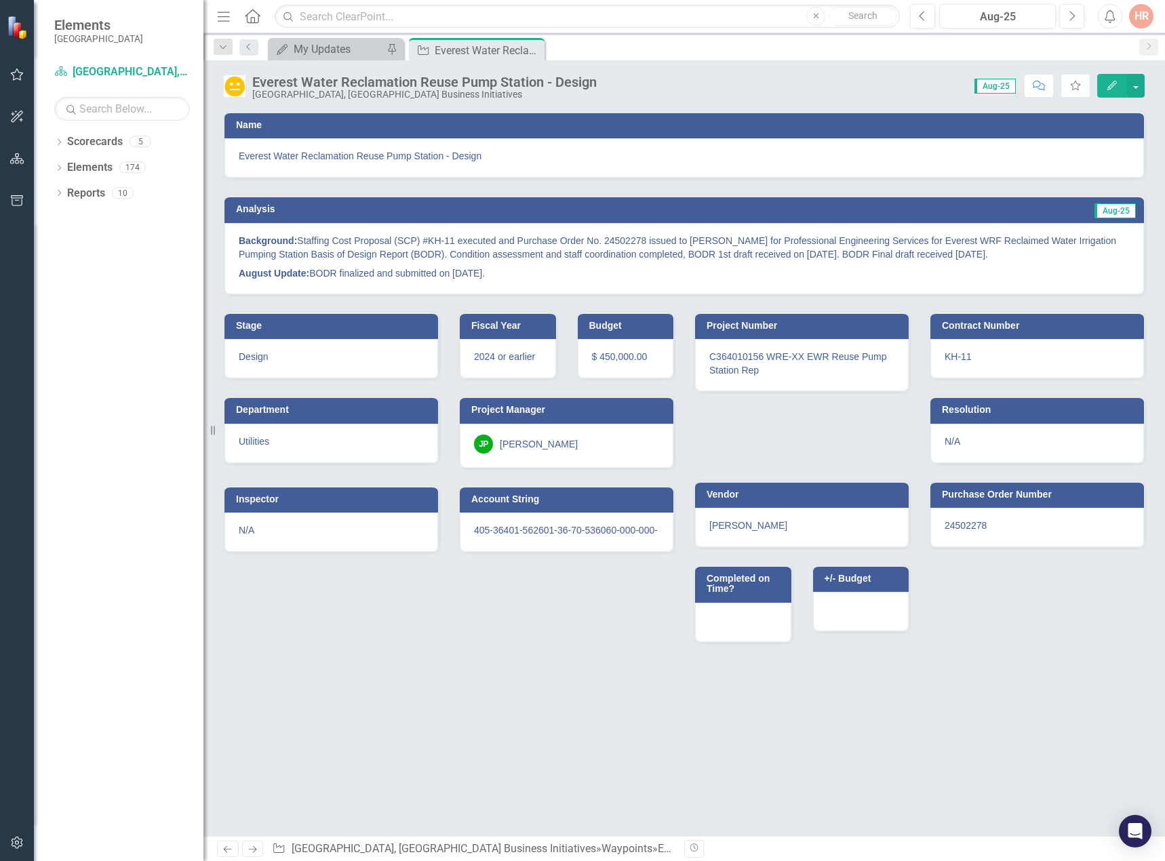
click at [492, 271] on p "August Update: BODR finalized and submitted on 6/25/25." at bounding box center [684, 272] width 891 height 16
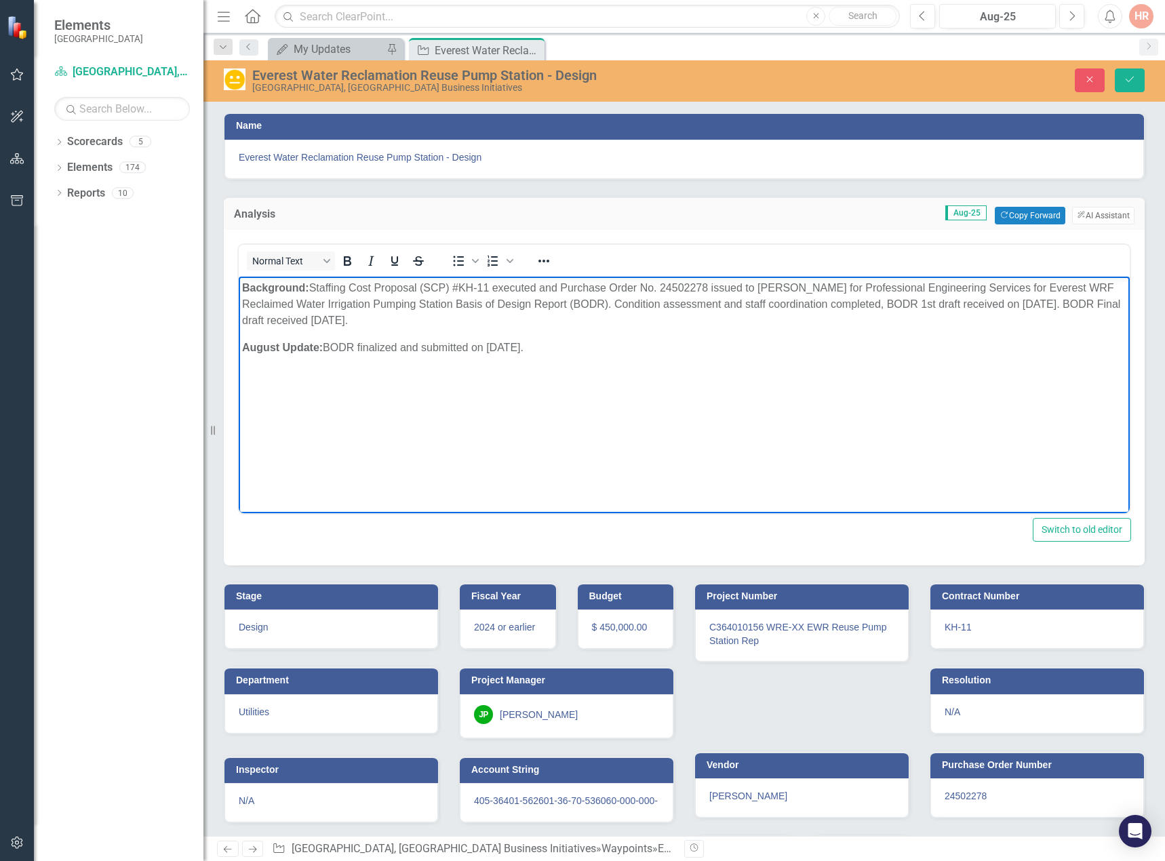
drag, startPoint x: 530, startPoint y: 344, endPoint x: 327, endPoint y: 347, distance: 202.8
click at [327, 347] on p "August Update: BODR finalized and submitted on 6/25/25." at bounding box center [684, 347] width 884 height 16
click at [460, 319] on p "Background: Staffing Cost Proposal (SCP) #KH-11 executed and Purchase Order No.…" at bounding box center [684, 303] width 884 height 49
click at [494, 348] on p "August Update:" at bounding box center [684, 347] width 884 height 16
click at [344, 262] on icon "Bold" at bounding box center [347, 261] width 16 height 16
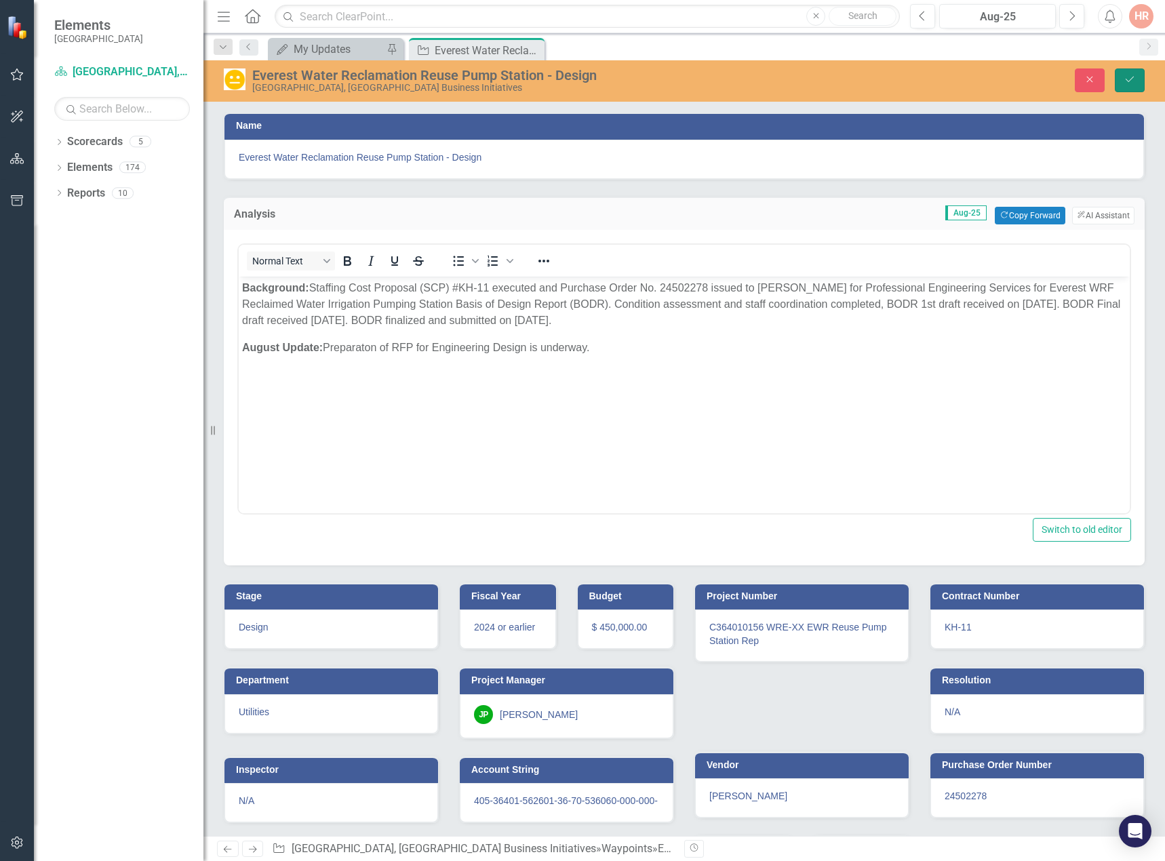
click at [1124, 77] on icon "Save" at bounding box center [1130, 79] width 12 height 9
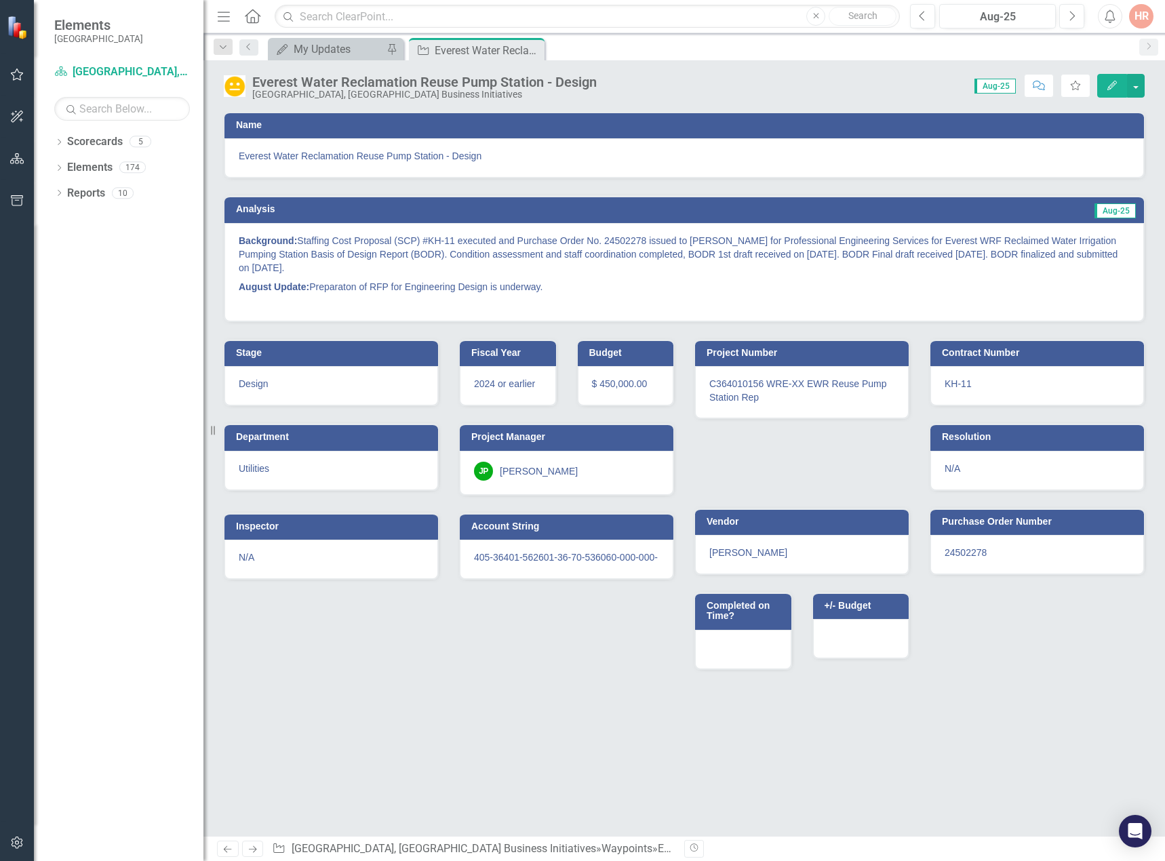
click at [0, 0] on icon "Close" at bounding box center [0, 0] width 0 height 0
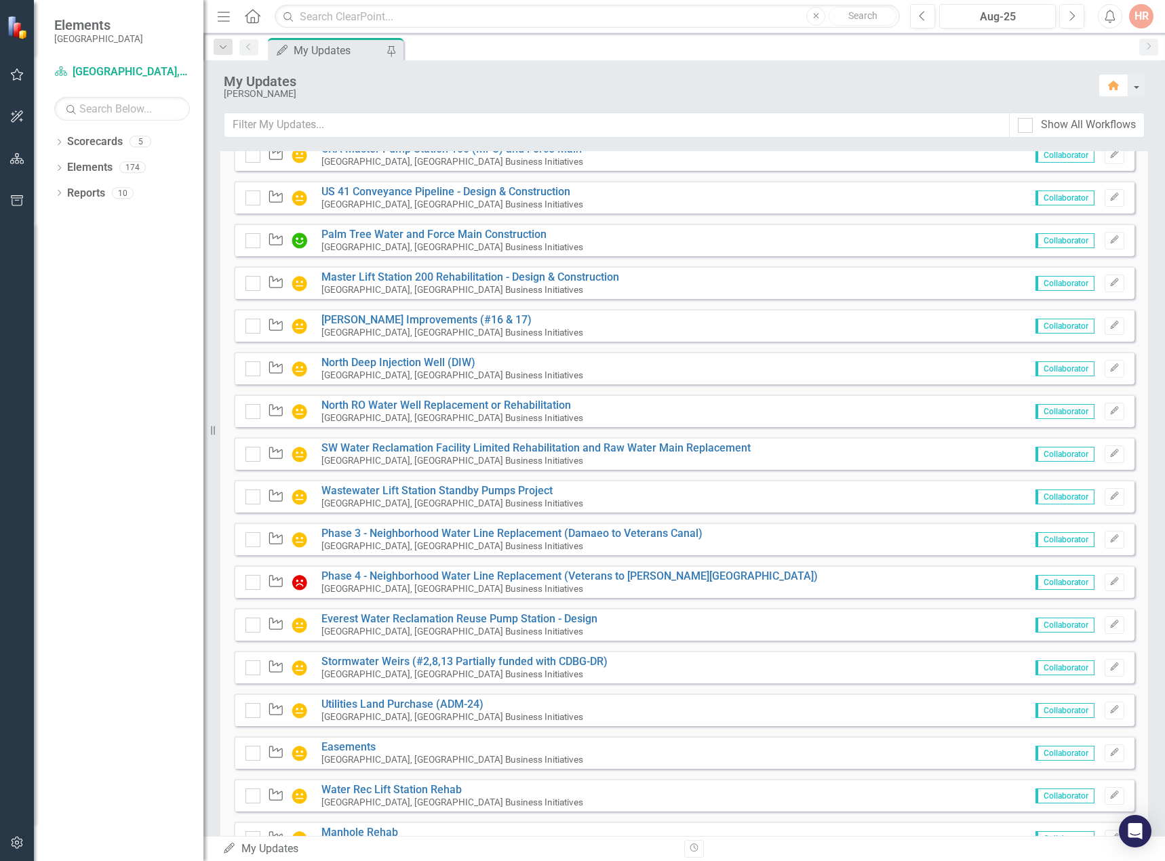
scroll to position [339, 0]
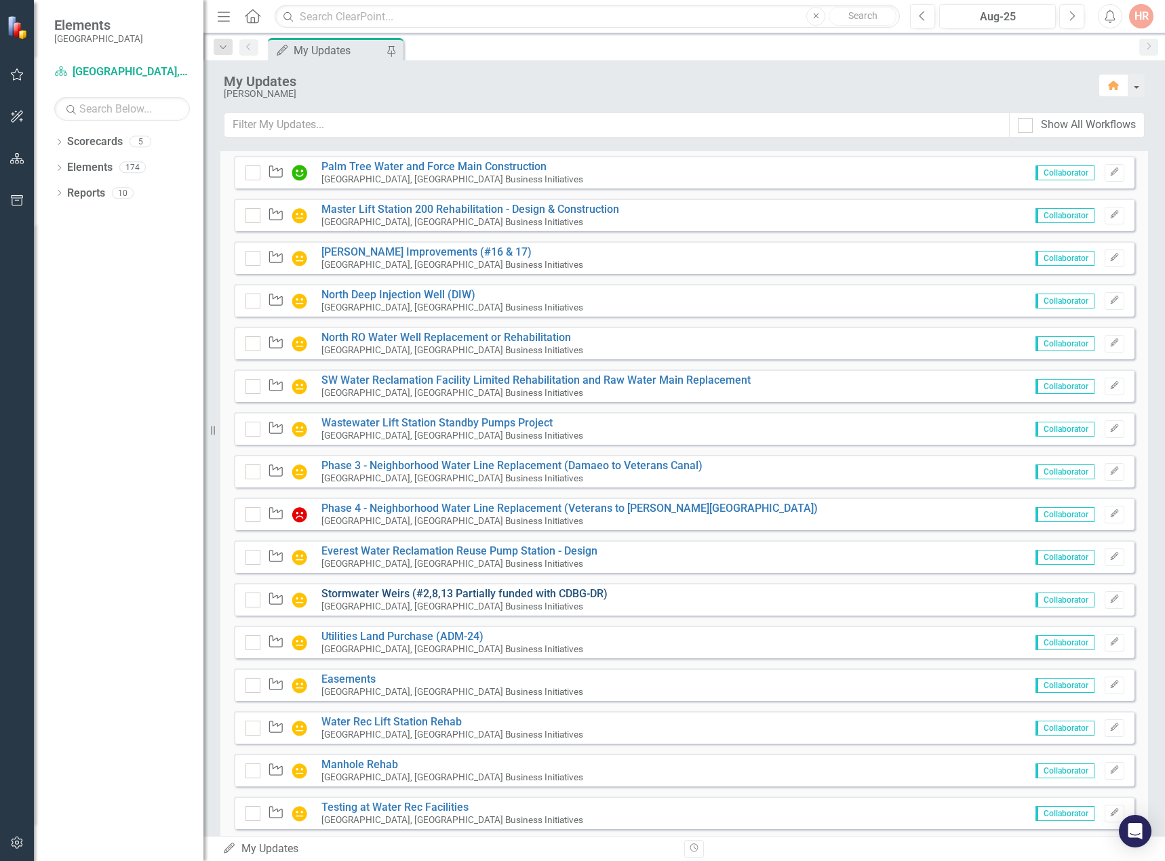
click at [403, 589] on link "Stormwater Weirs (#2,8,13 Partially funded with CDBG-DR)" at bounding box center [464, 593] width 286 height 13
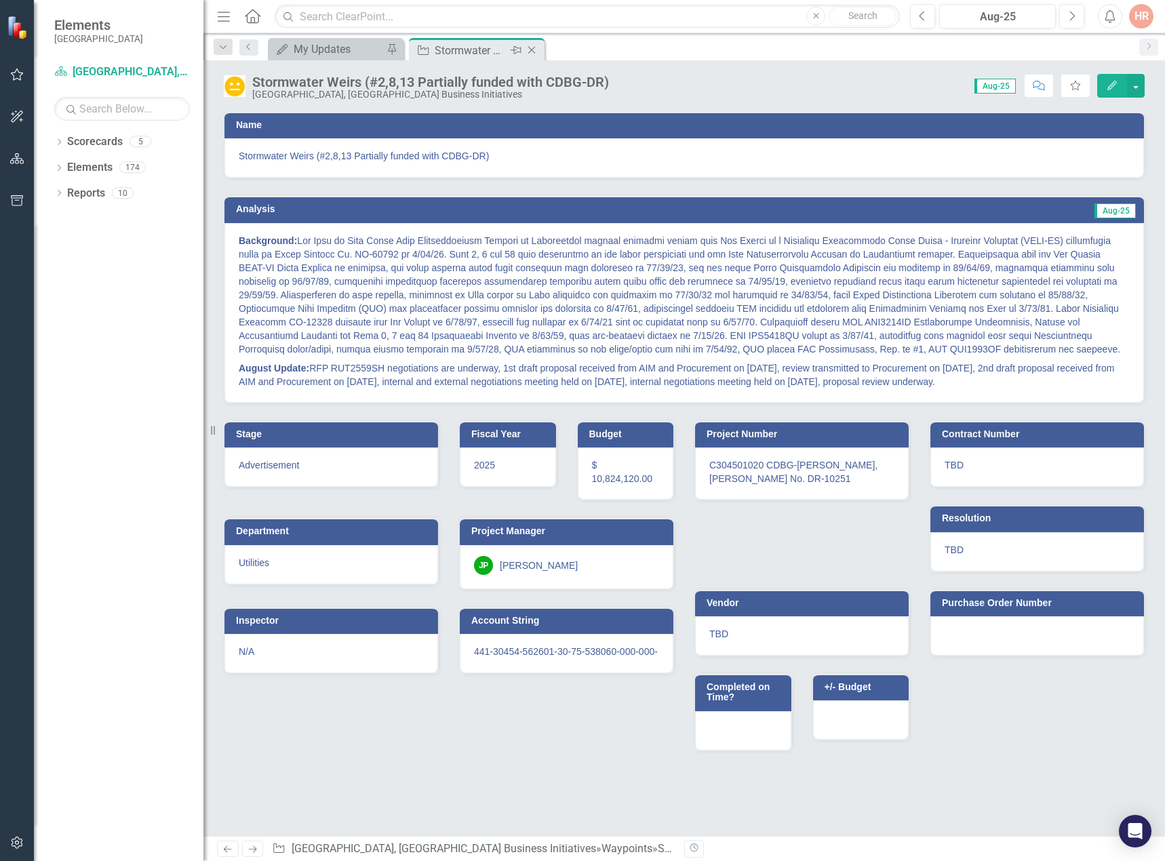
click at [530, 48] on icon at bounding box center [531, 50] width 7 height 7
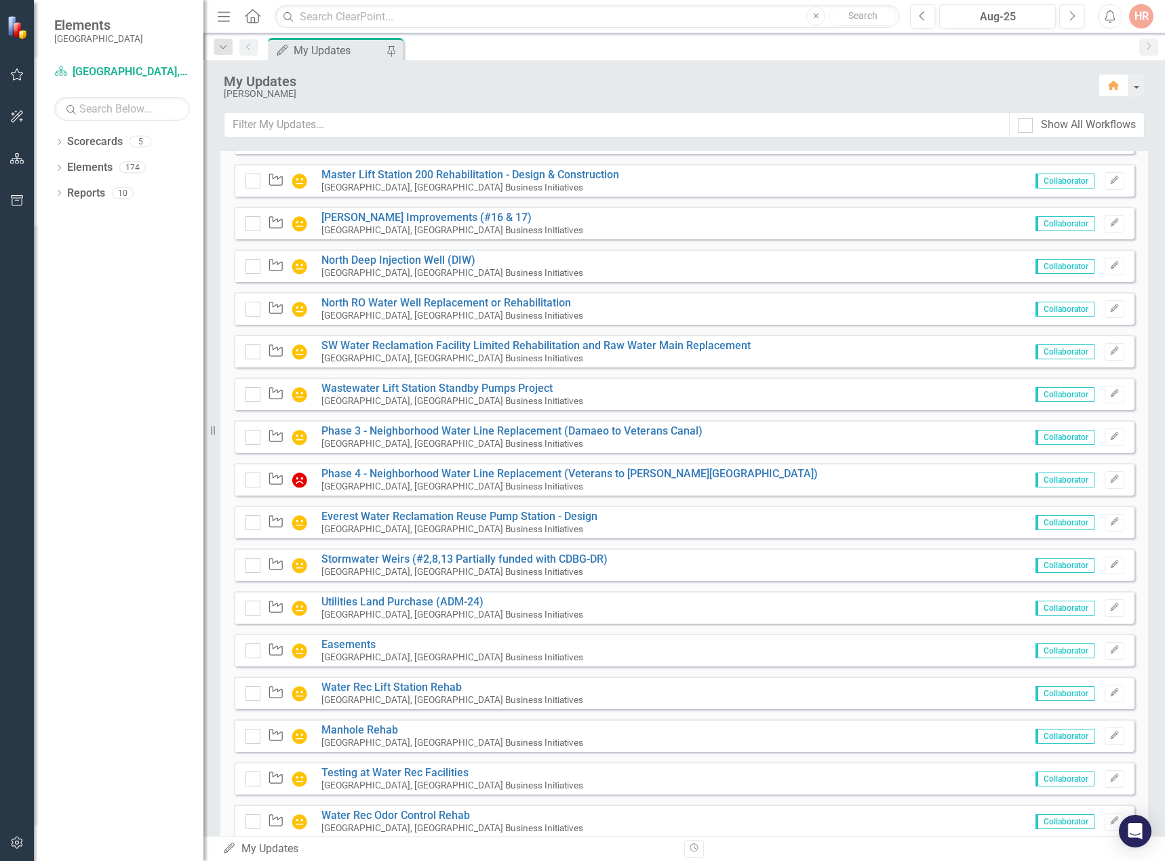
scroll to position [407, 0]
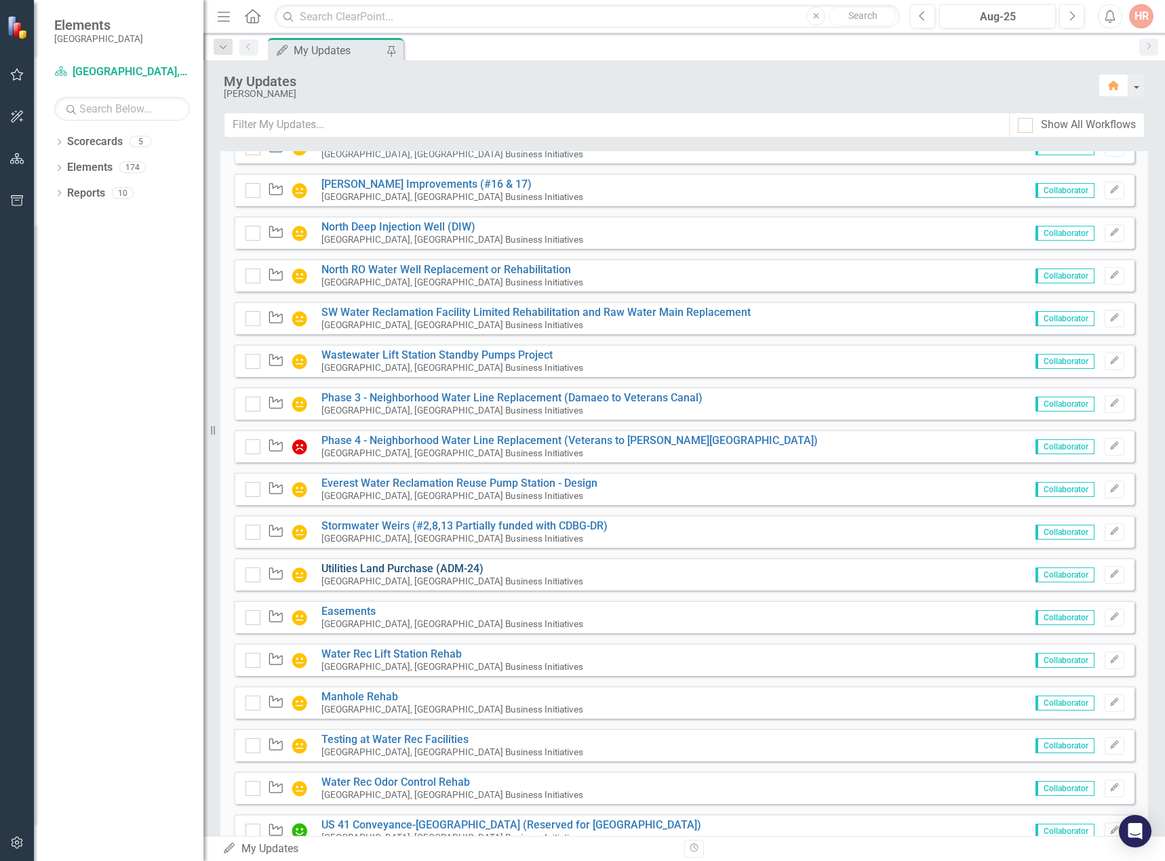
click at [427, 566] on link "Utilities Land Purchase (ADM-24)" at bounding box center [402, 568] width 162 height 13
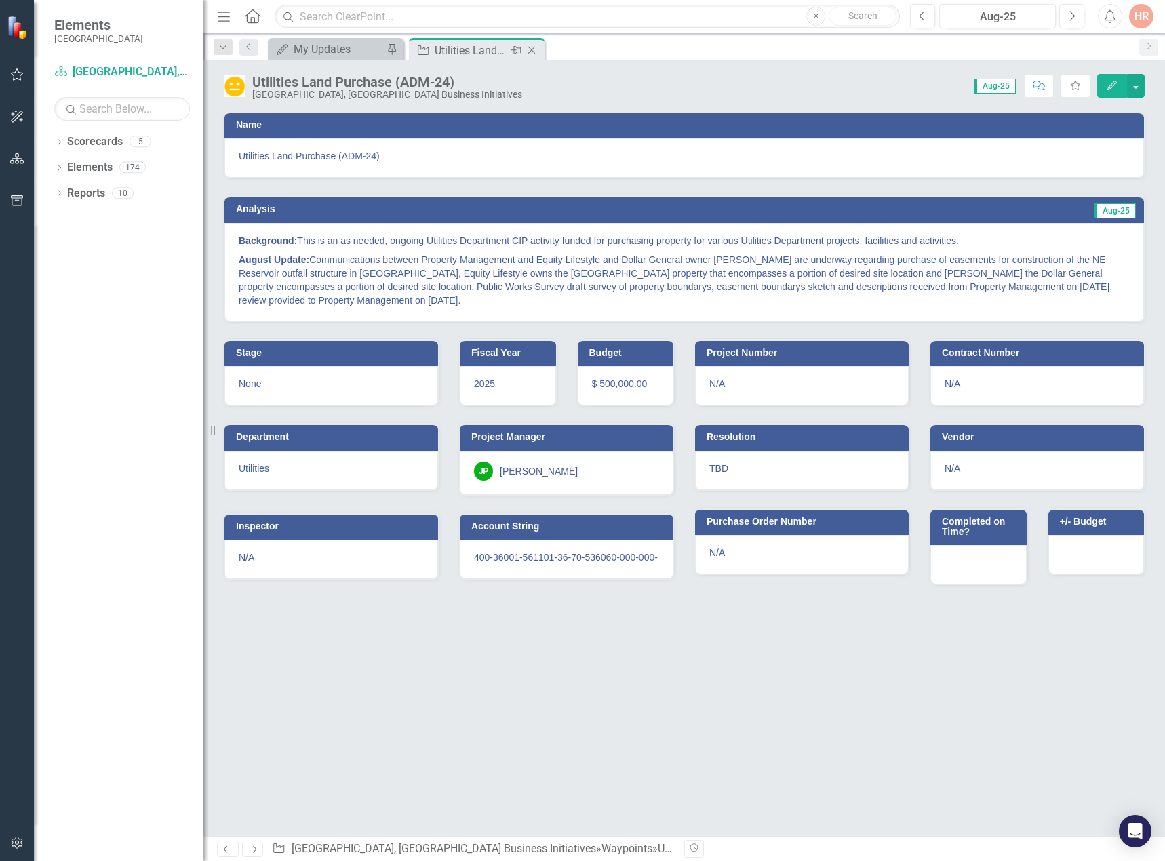
click at [531, 47] on icon "Close" at bounding box center [532, 50] width 14 height 11
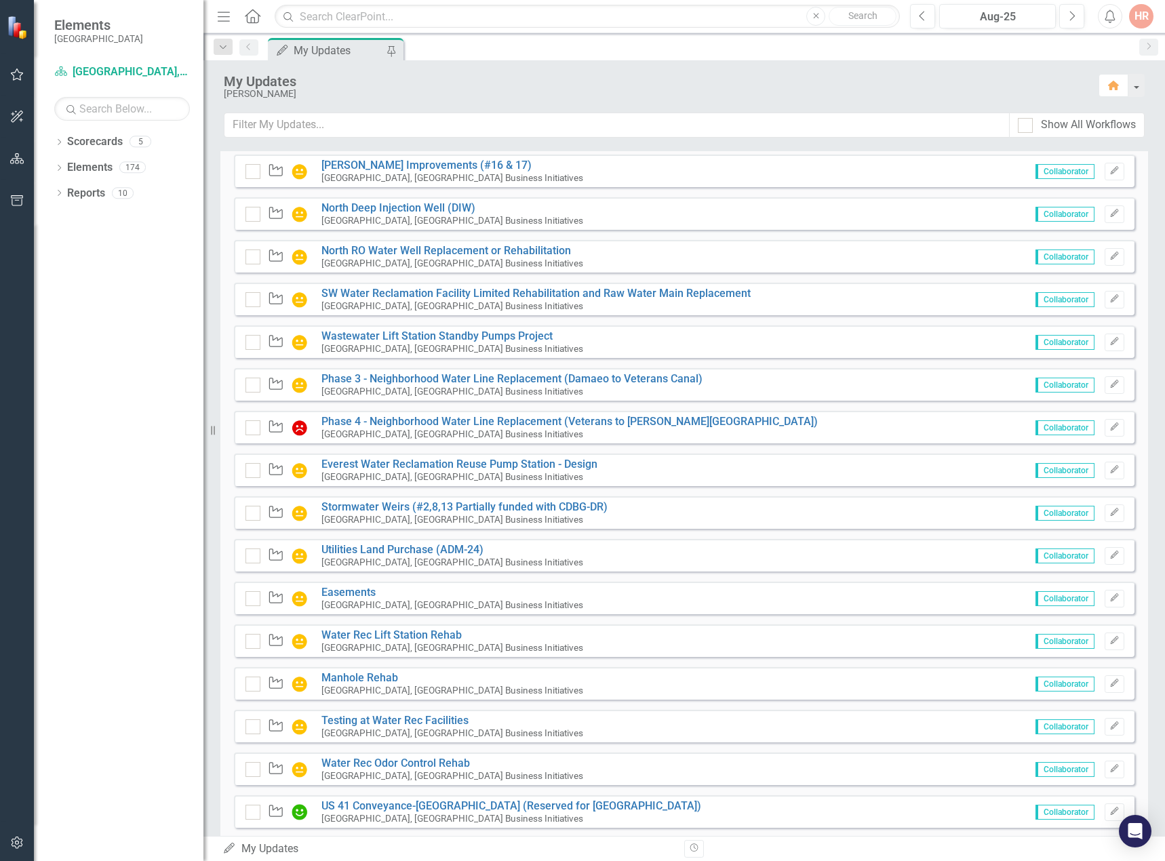
scroll to position [475, 0]
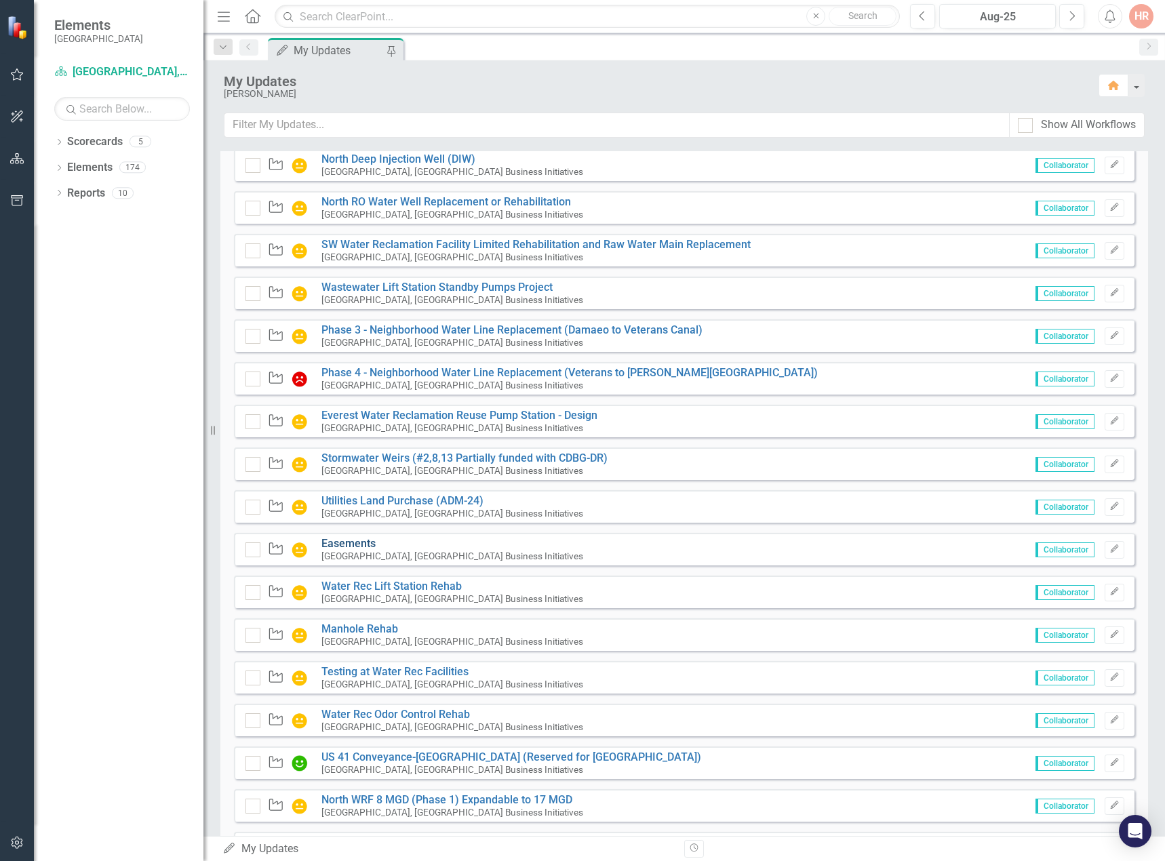
click at [350, 539] on link "Easements" at bounding box center [348, 543] width 54 height 13
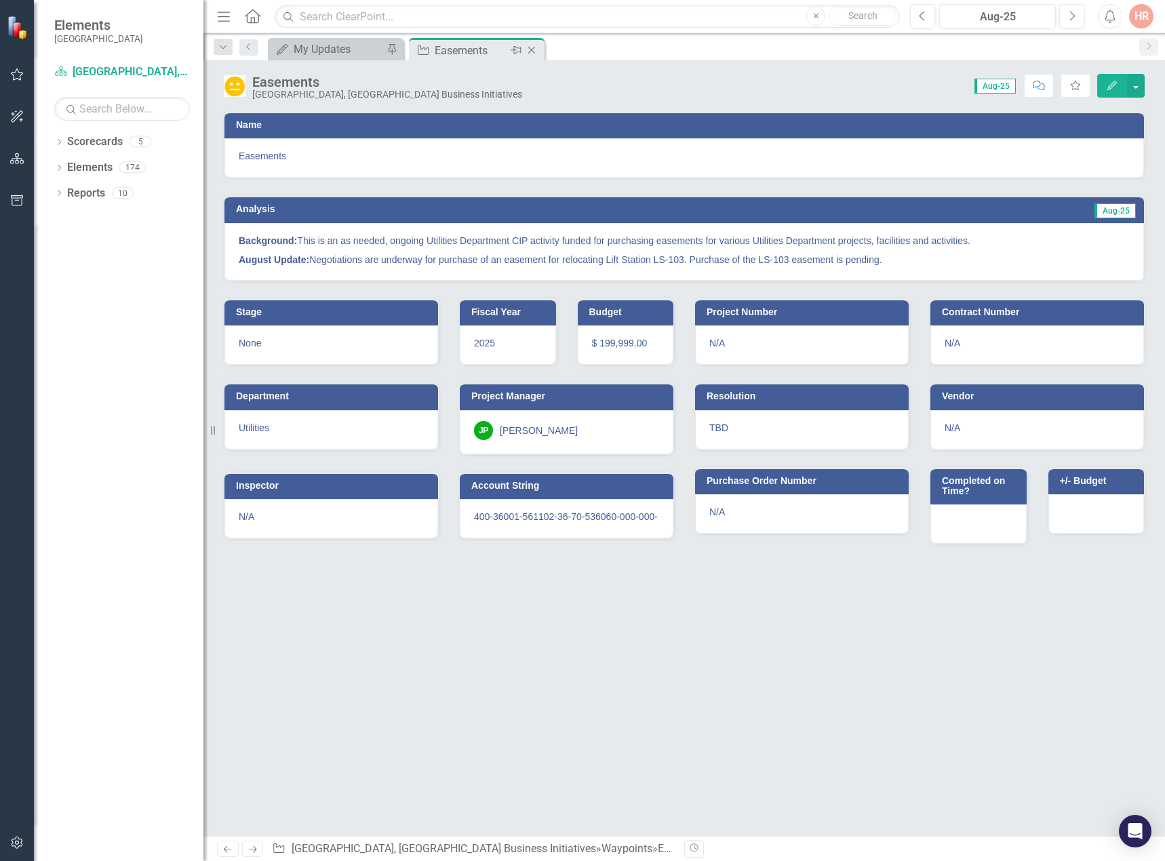
click at [533, 48] on icon "Close" at bounding box center [532, 50] width 14 height 11
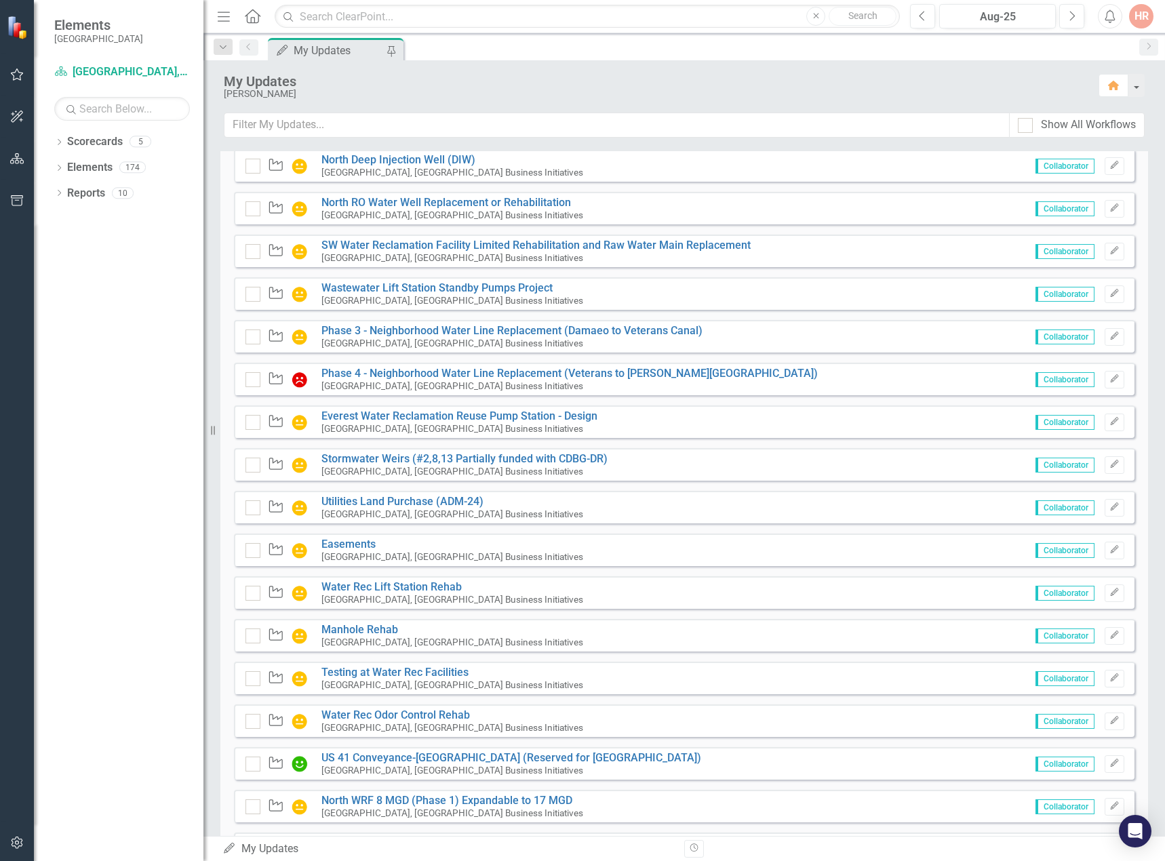
scroll to position [475, 0]
click at [445, 583] on link "Water Rec Lift Station Rehab" at bounding box center [391, 586] width 140 height 13
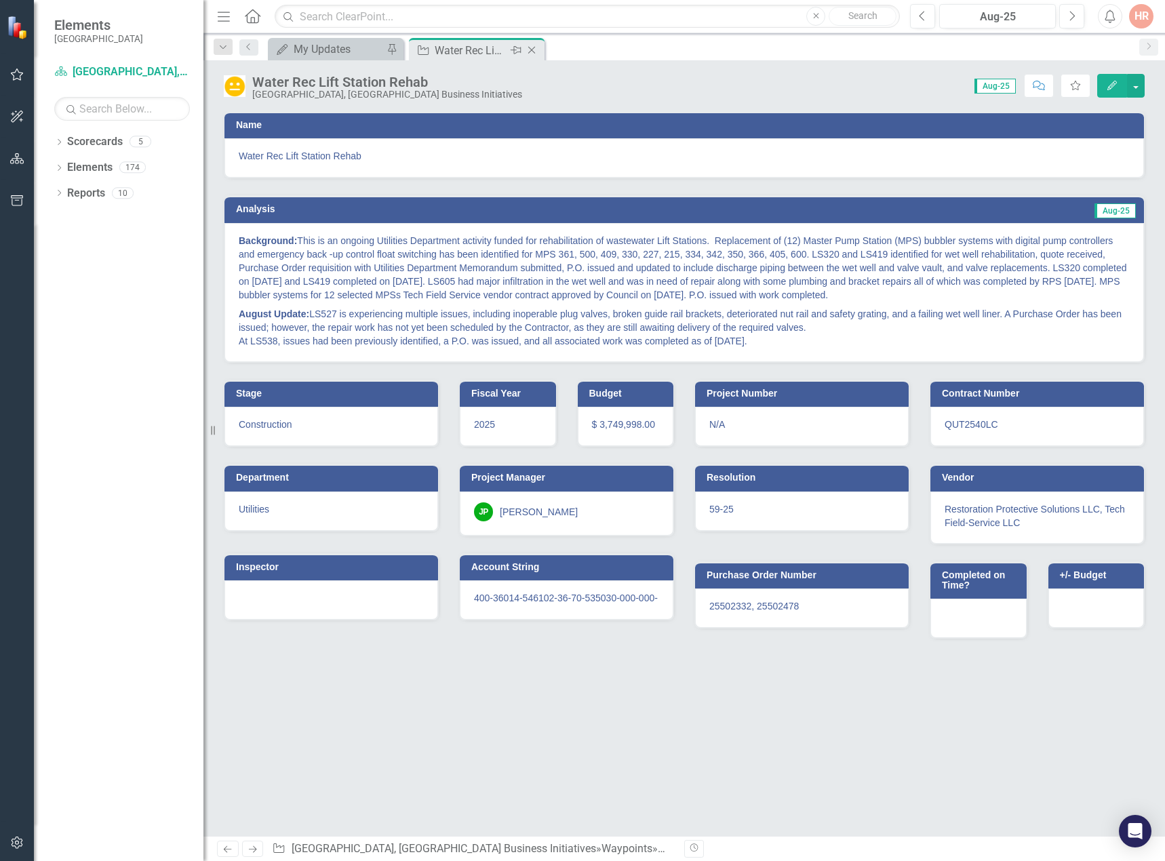
click at [534, 50] on icon "Close" at bounding box center [532, 50] width 14 height 11
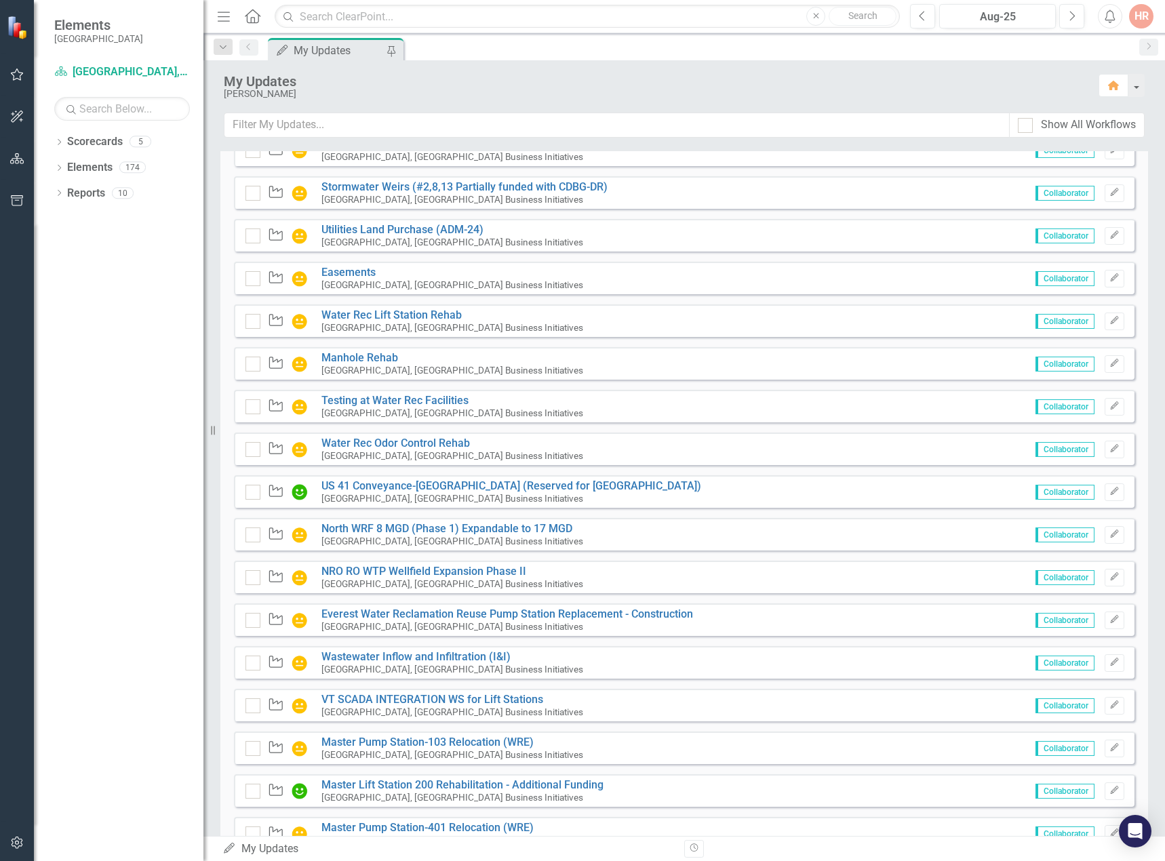
scroll to position [732, 0]
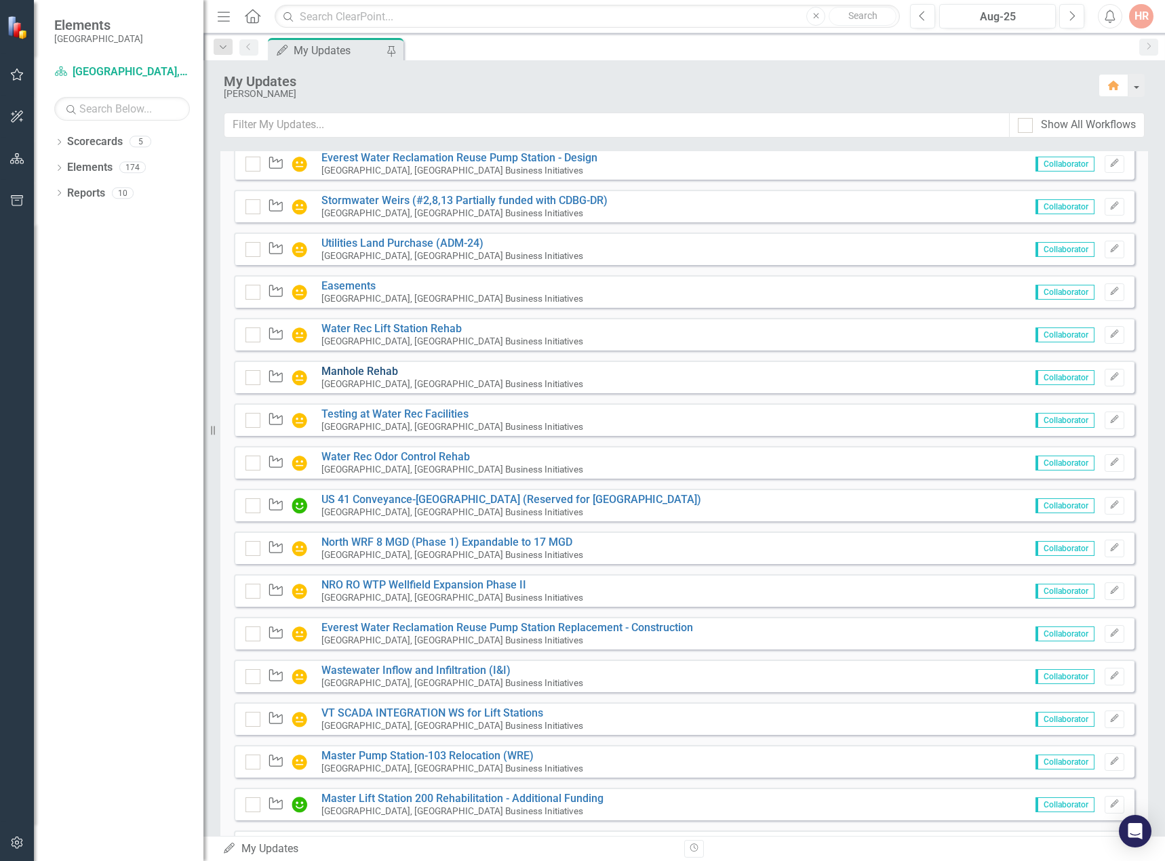
click at [356, 366] on link "Manhole Rehab" at bounding box center [359, 371] width 77 height 13
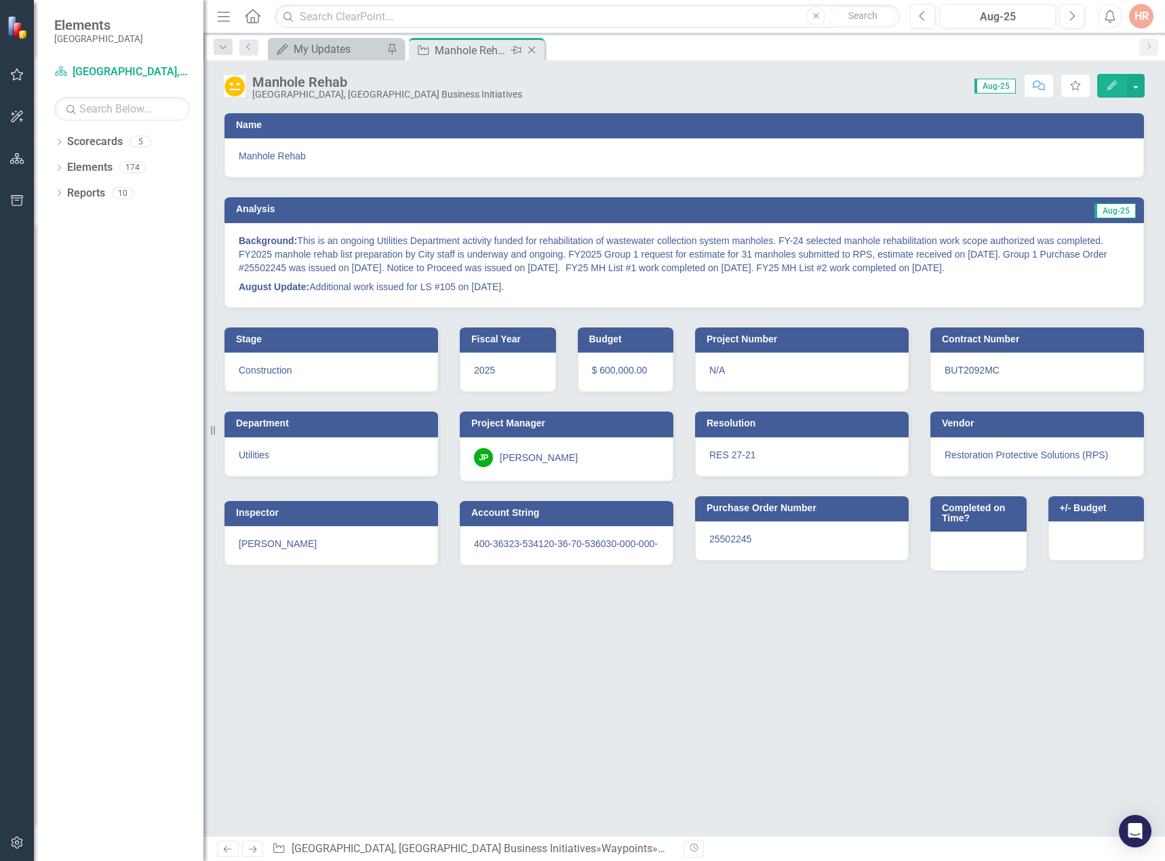
click at [532, 45] on icon "Close" at bounding box center [532, 50] width 14 height 11
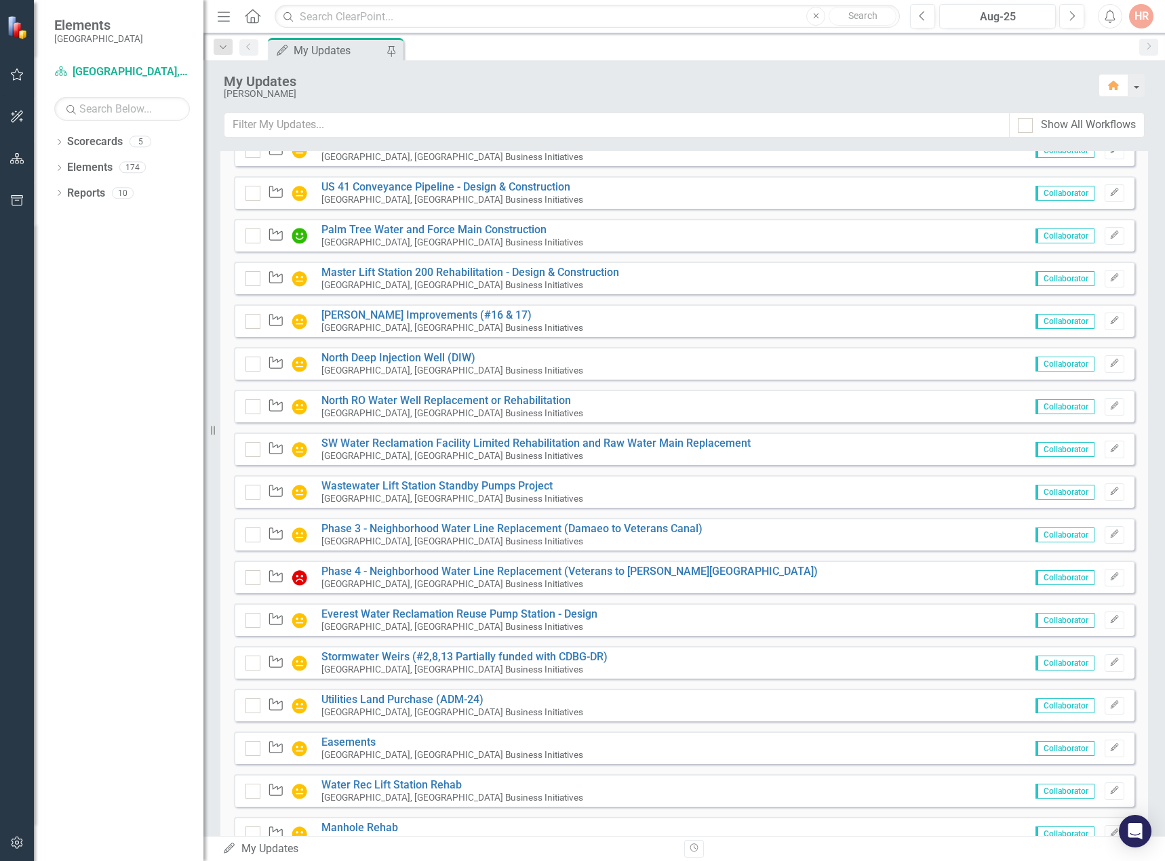
scroll to position [543, 0]
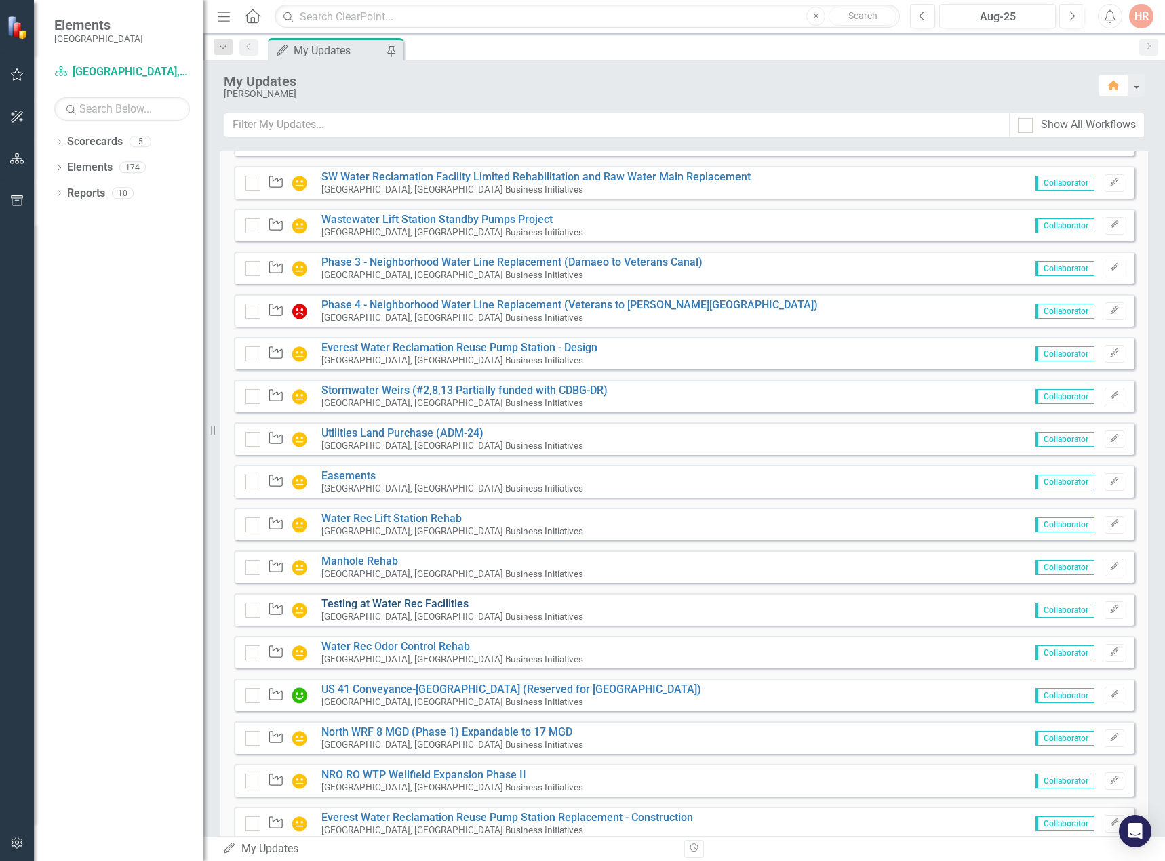
click at [391, 602] on link "Testing at Water Rec Facilities" at bounding box center [394, 603] width 147 height 13
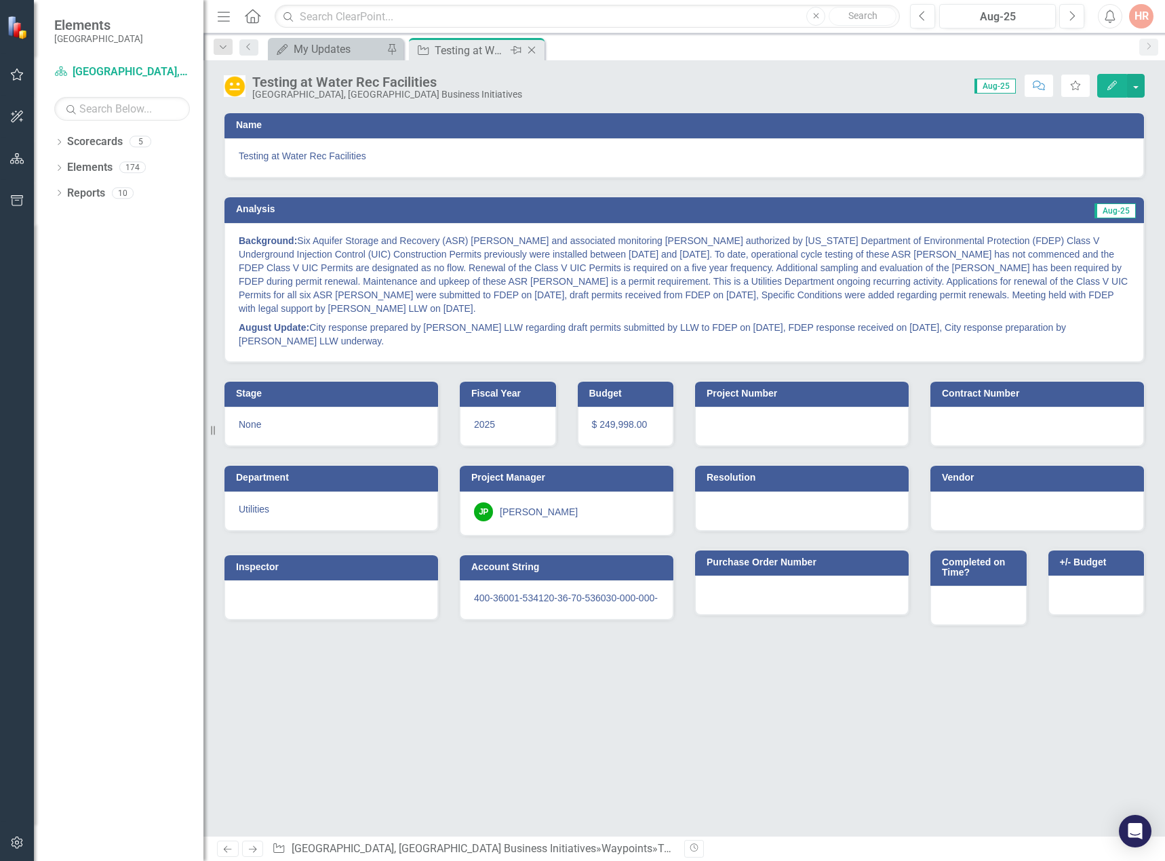
click at [530, 45] on icon "Close" at bounding box center [532, 50] width 14 height 11
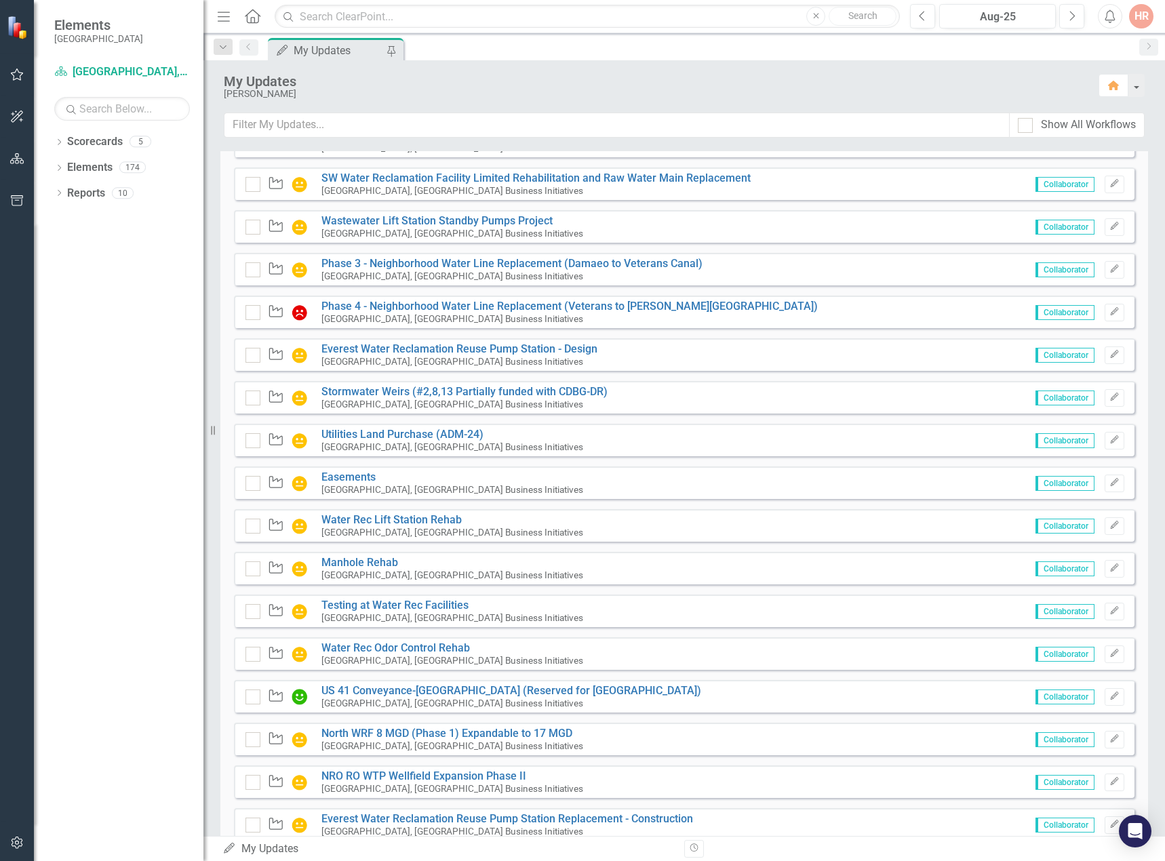
scroll to position [543, 0]
click at [410, 646] on link "Water Rec Odor Control Rehab" at bounding box center [395, 646] width 149 height 13
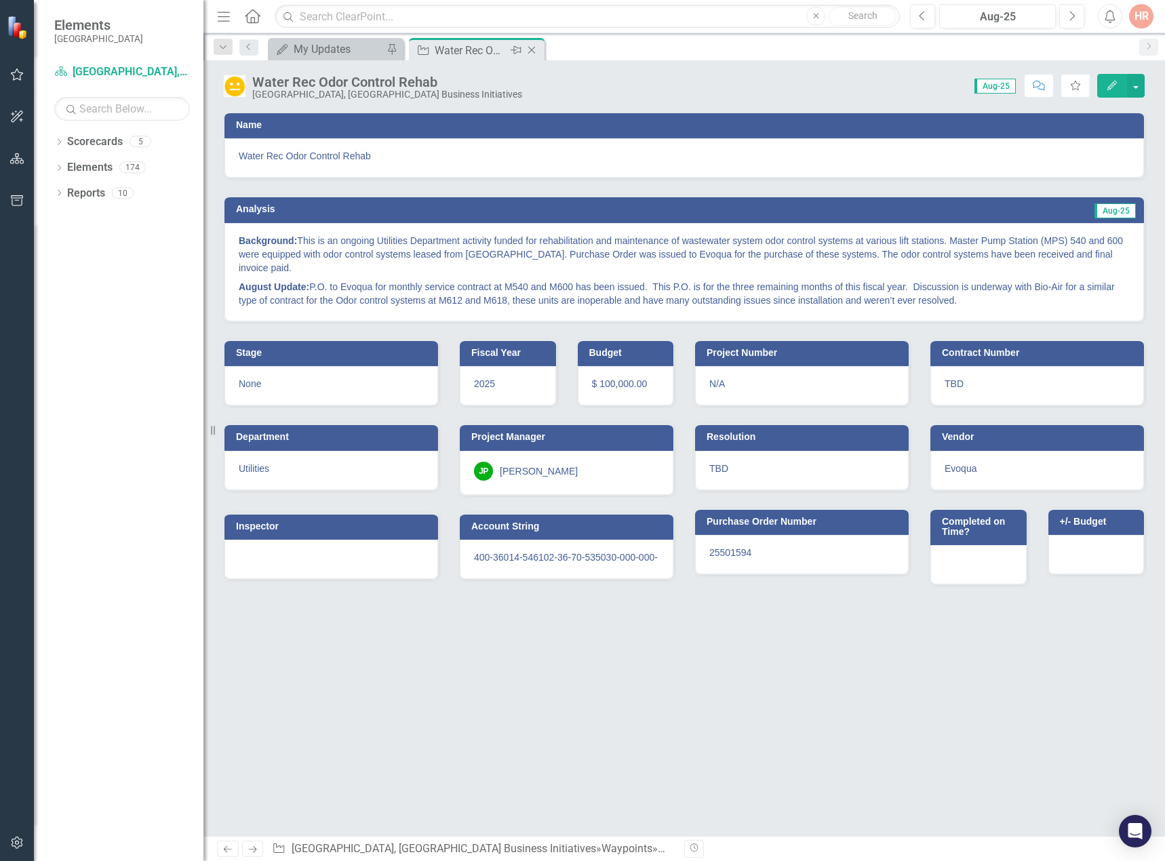
click at [530, 45] on icon "Close" at bounding box center [532, 50] width 14 height 11
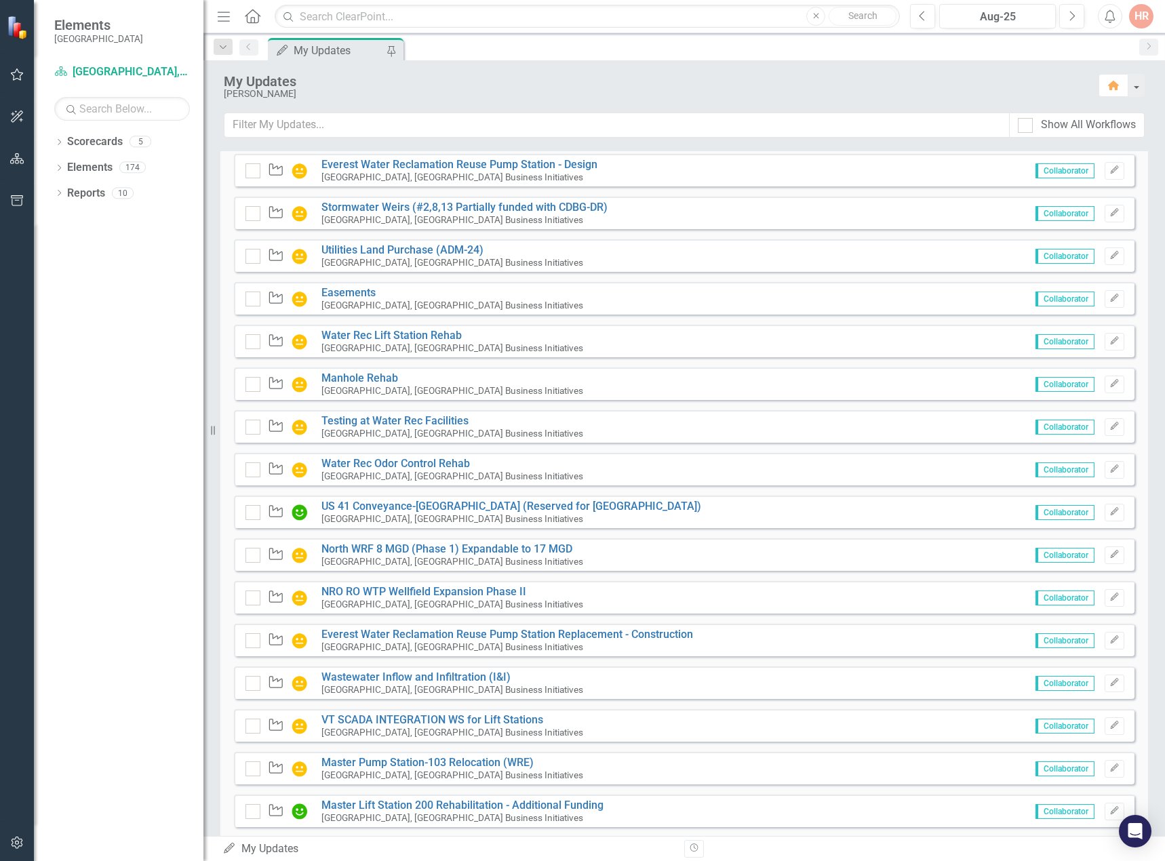
scroll to position [746, 0]
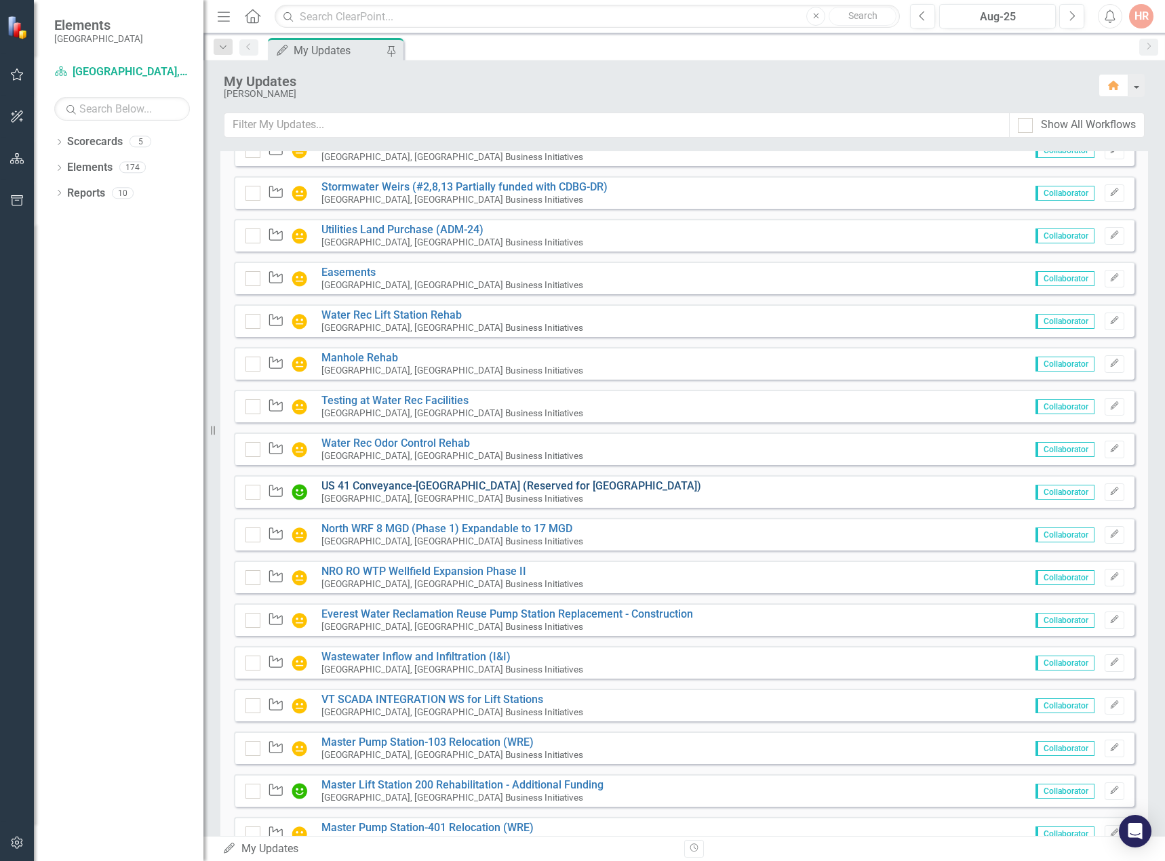
click at [379, 486] on link "US 41 Conveyance-[GEOGRAPHIC_DATA] (Reserved for [GEOGRAPHIC_DATA])" at bounding box center [511, 485] width 380 height 13
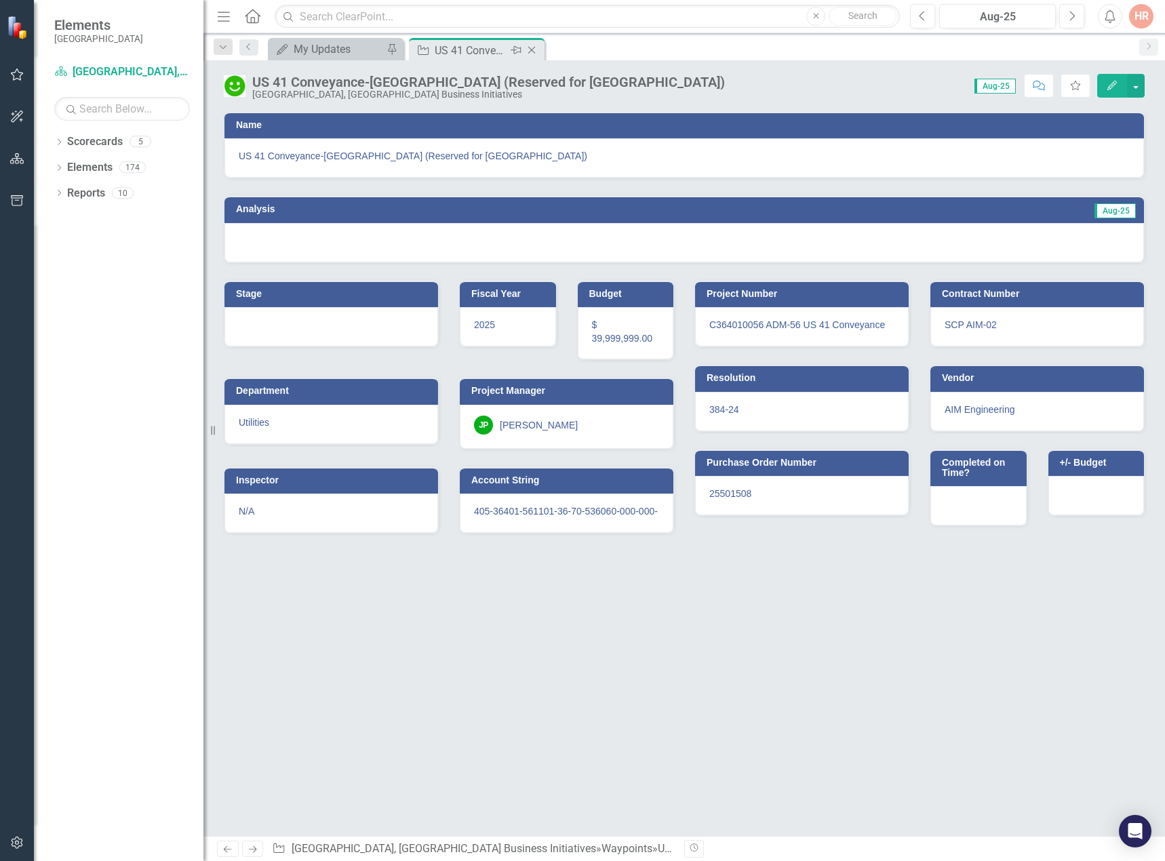
click at [532, 46] on icon "Close" at bounding box center [532, 50] width 14 height 11
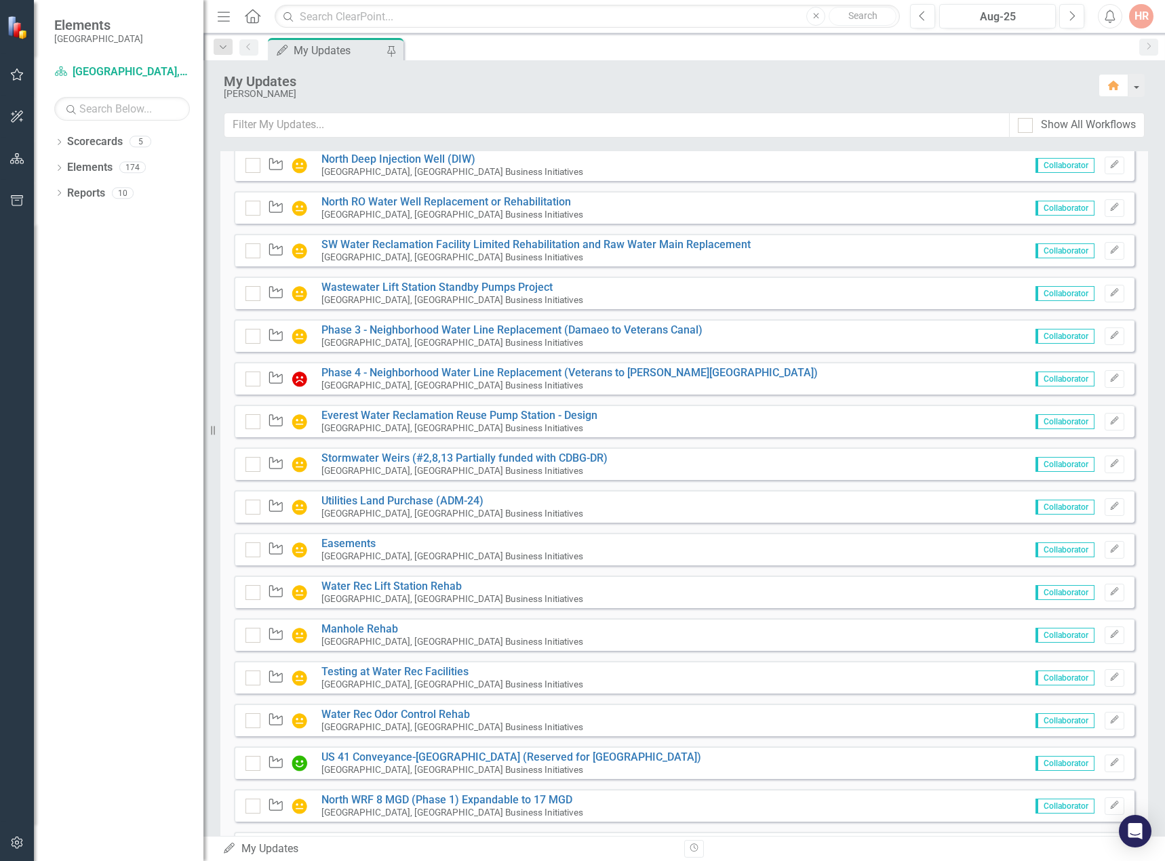
scroll to position [800, 0]
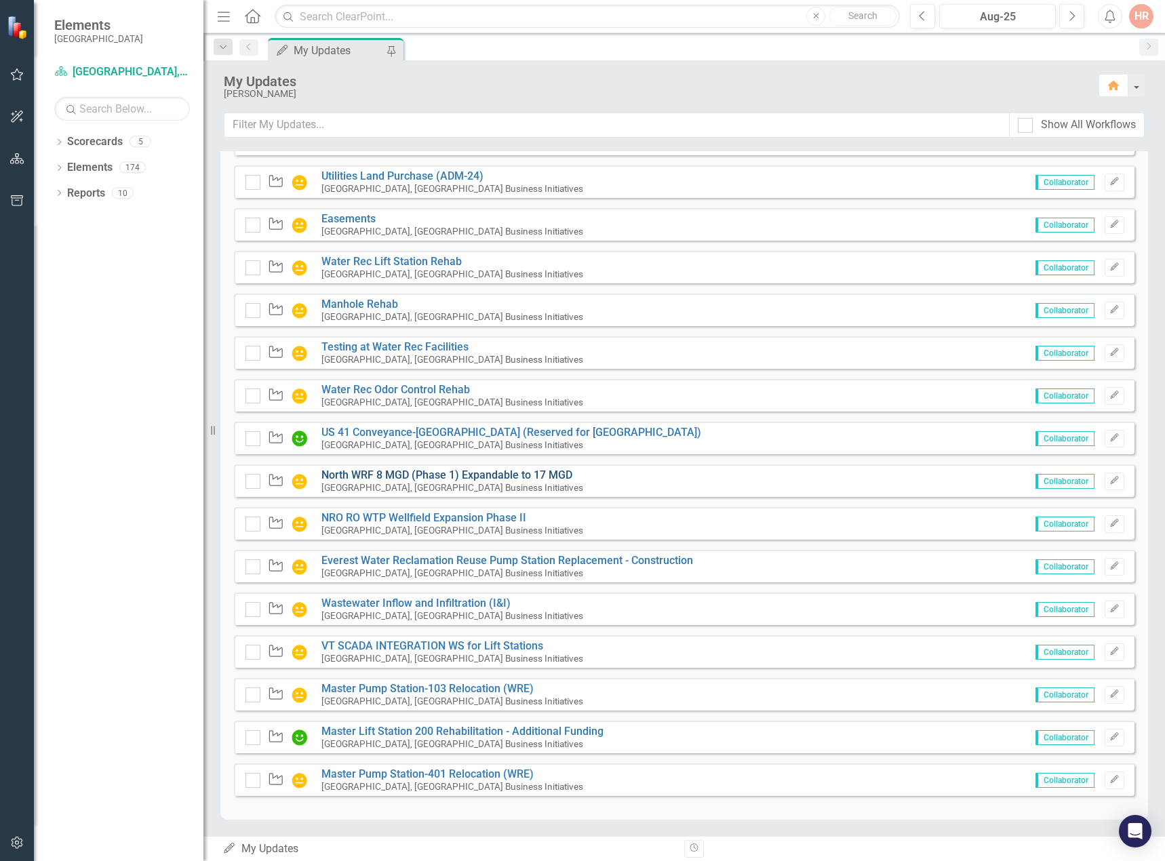
click at [366, 477] on link "North WRF 8 MGD (Phase 1) Expandable to 17 MGD" at bounding box center [446, 475] width 251 height 13
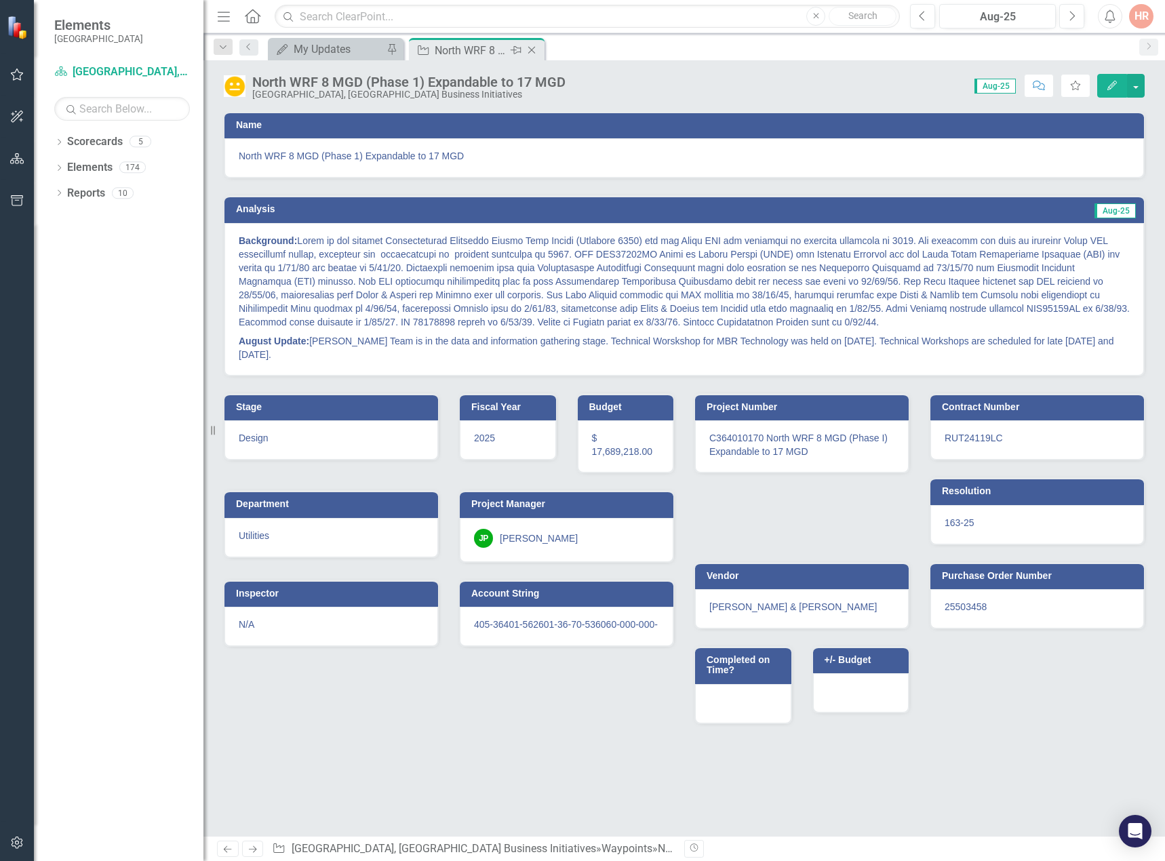
click at [534, 48] on icon at bounding box center [531, 50] width 7 height 7
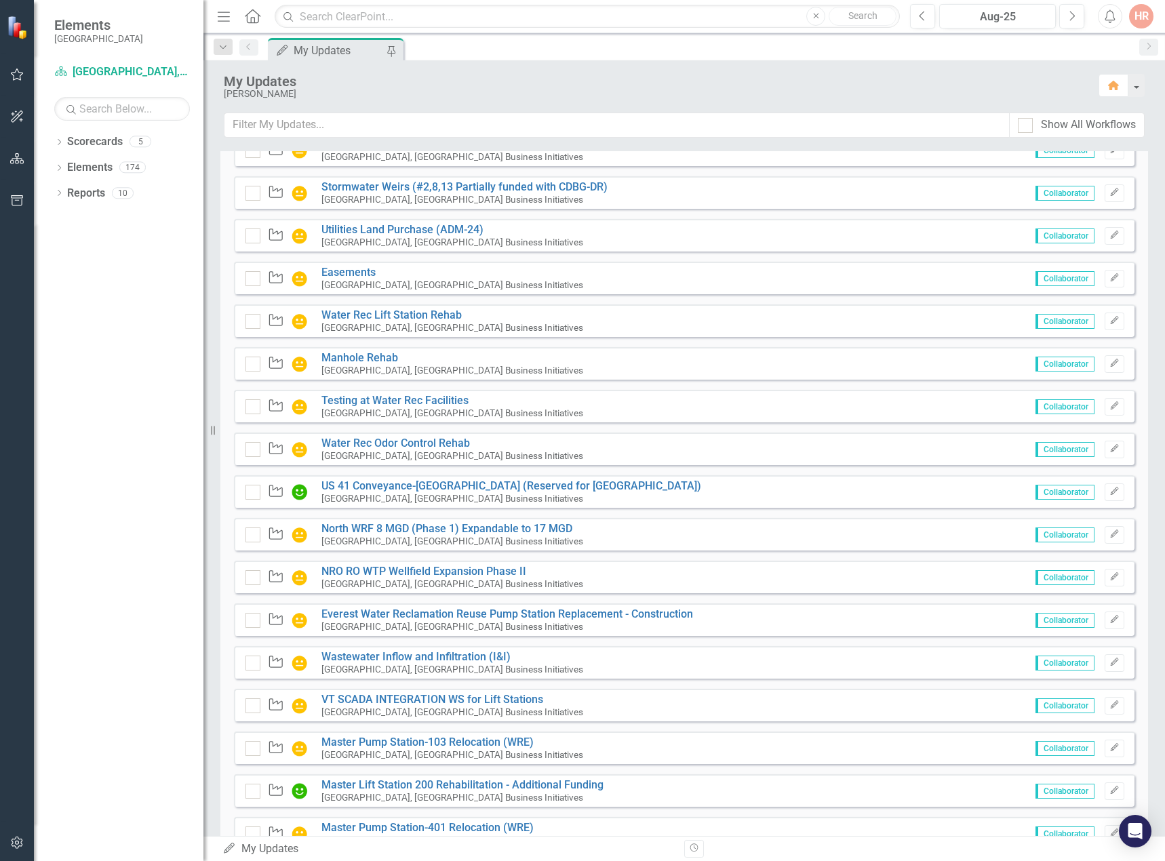
scroll to position [800, 0]
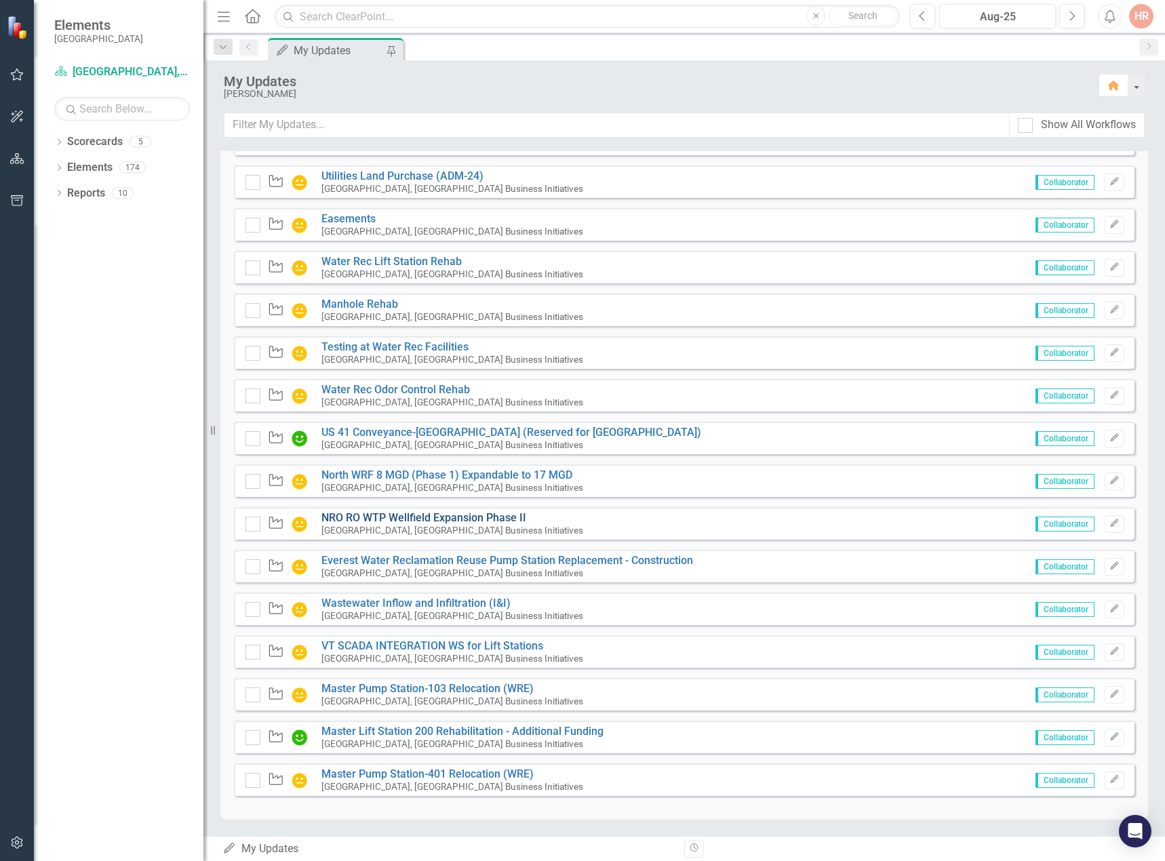
click at [400, 517] on link "NRO RO WTP Wellfield Expansion Phase II" at bounding box center [423, 517] width 205 height 13
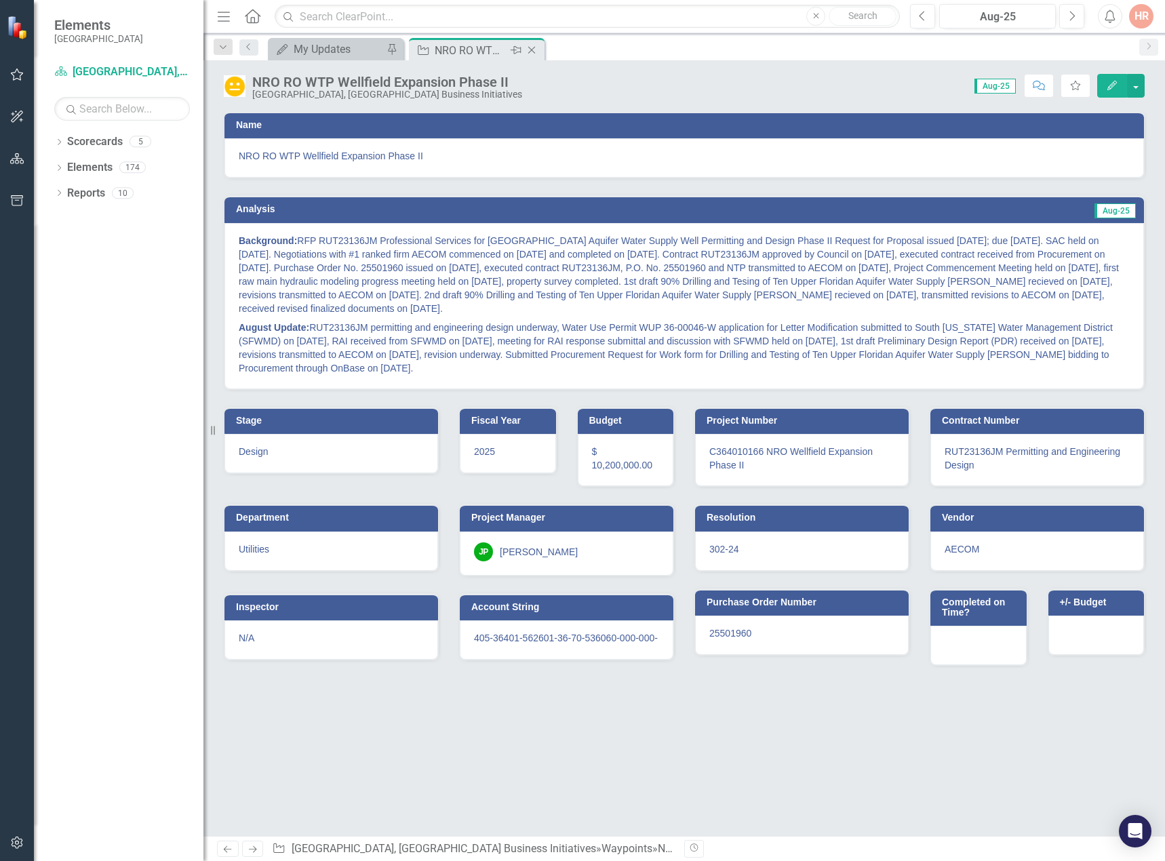
click at [532, 50] on icon "Close" at bounding box center [532, 50] width 14 height 11
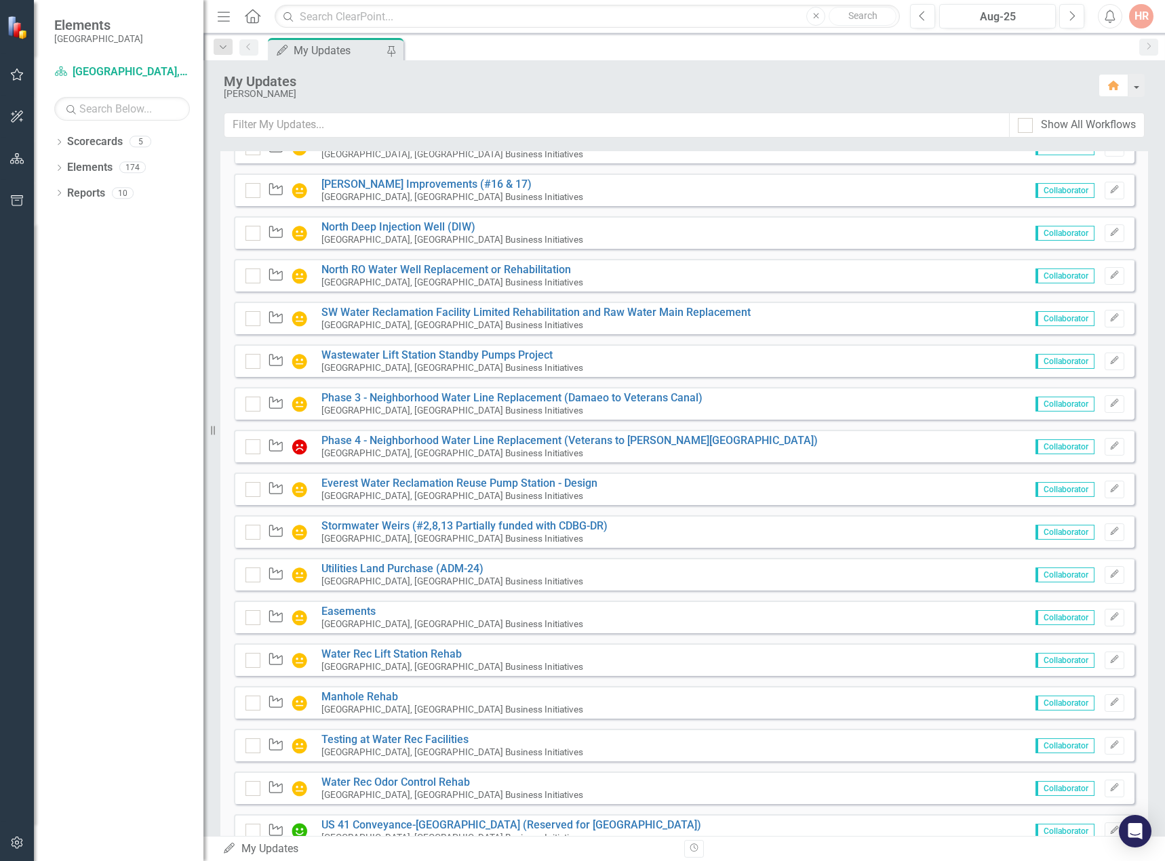
scroll to position [800, 0]
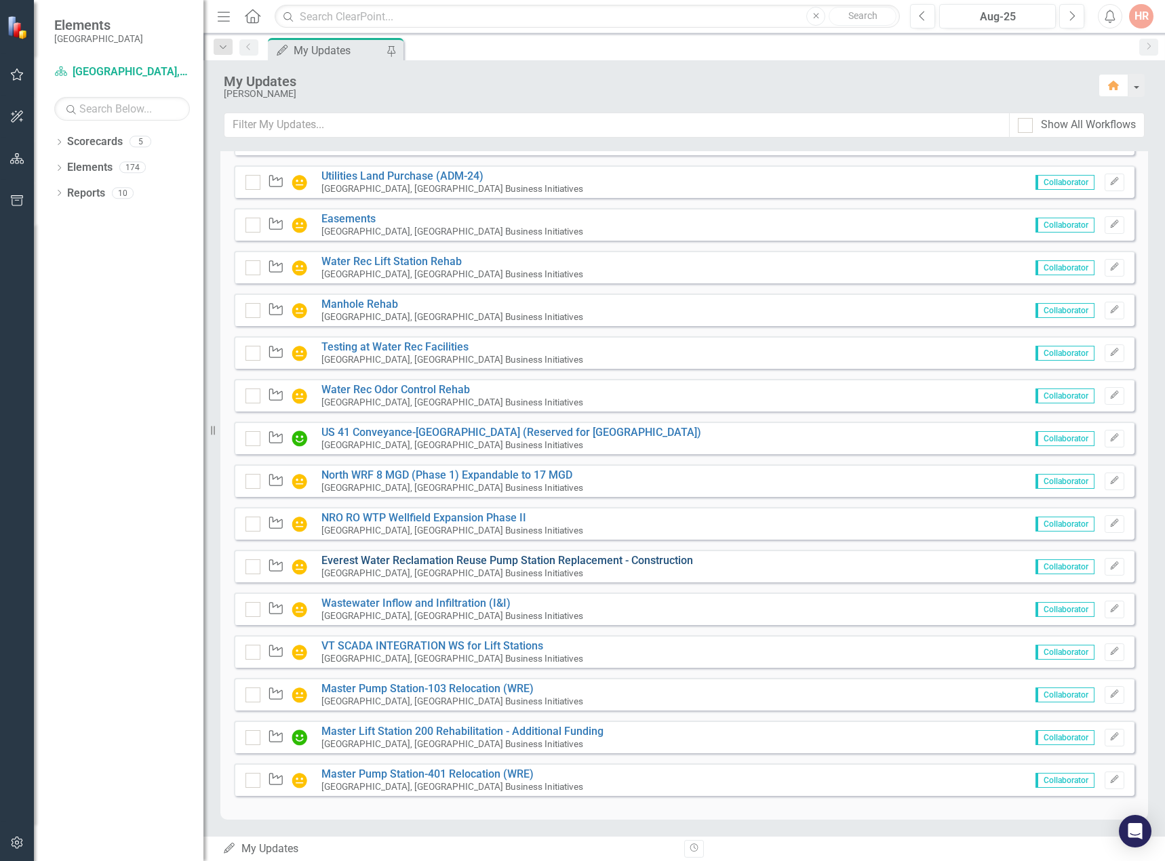
click at [560, 562] on link "Everest Water Reclamation Reuse Pump Station Replacement - Construction" at bounding box center [507, 560] width 372 height 13
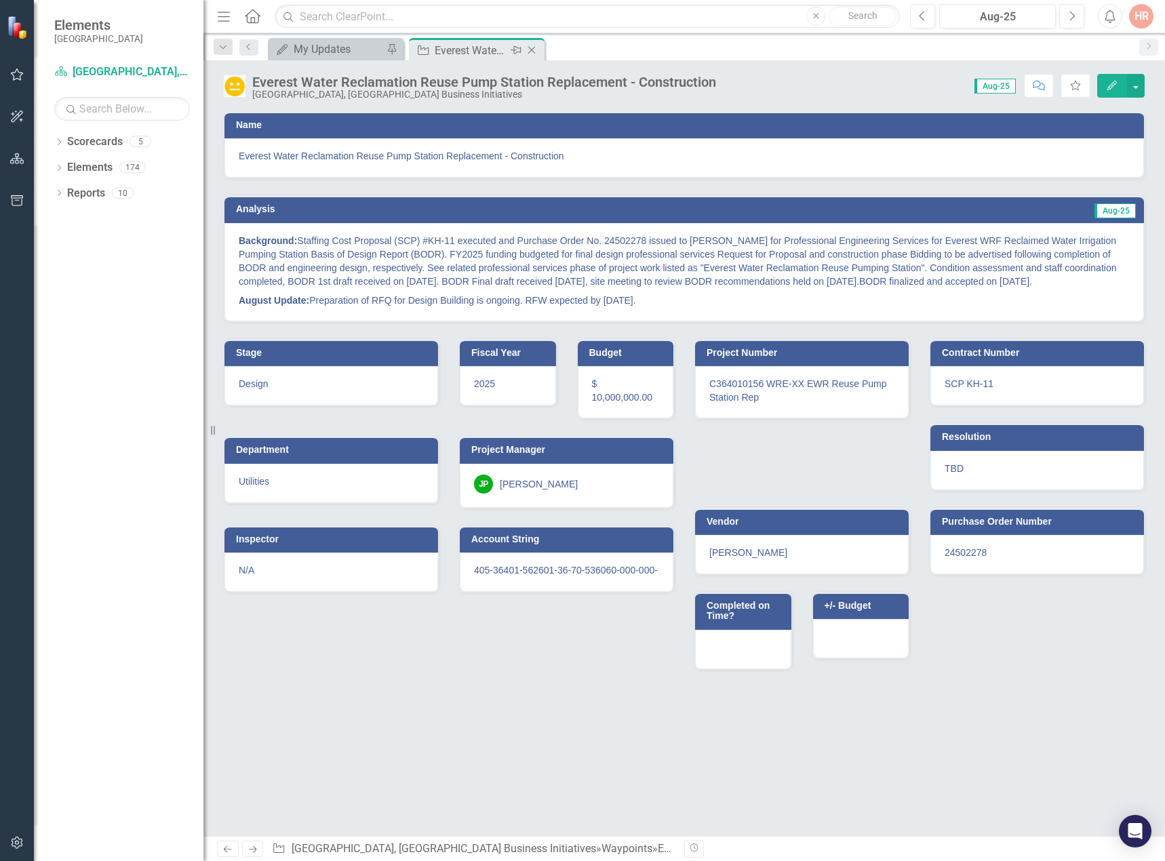
click at [536, 47] on icon "Close" at bounding box center [532, 50] width 14 height 11
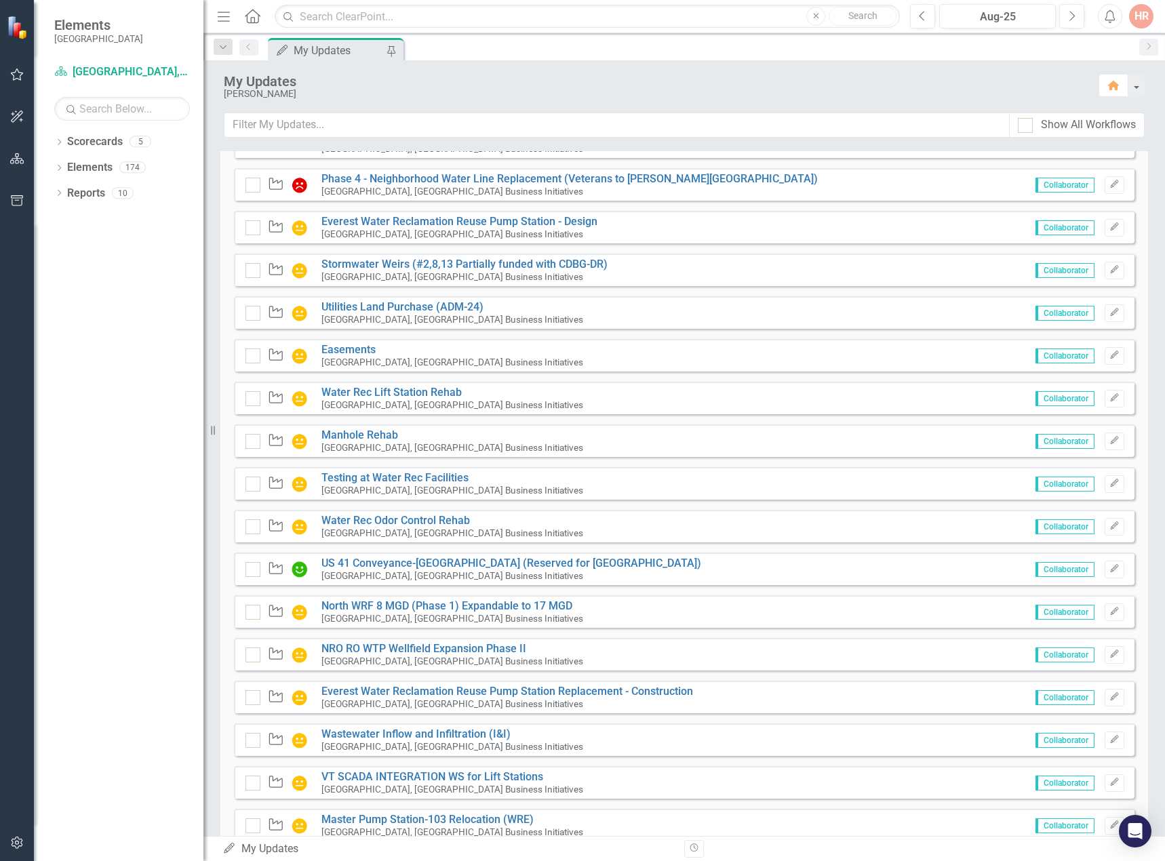
scroll to position [800, 0]
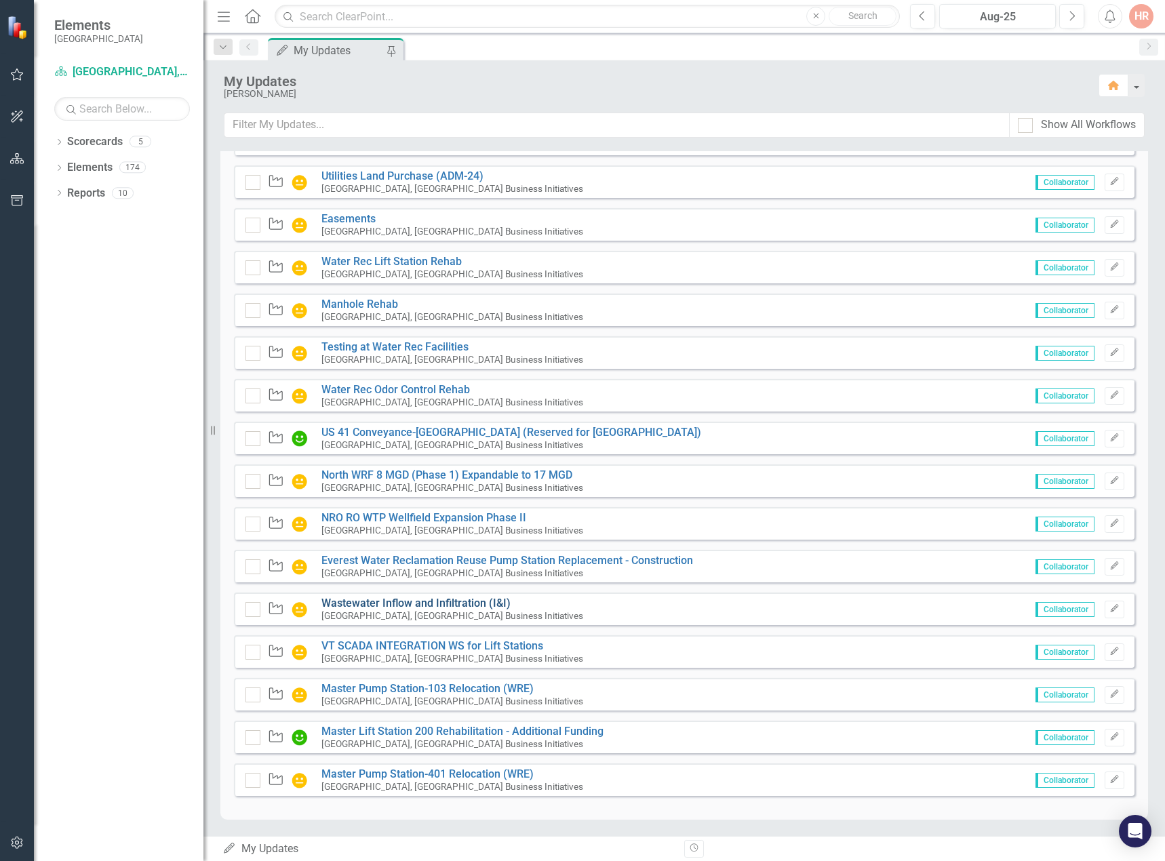
click at [398, 608] on link "Wastewater Inflow and Infiltration (I&I)" at bounding box center [415, 603] width 189 height 13
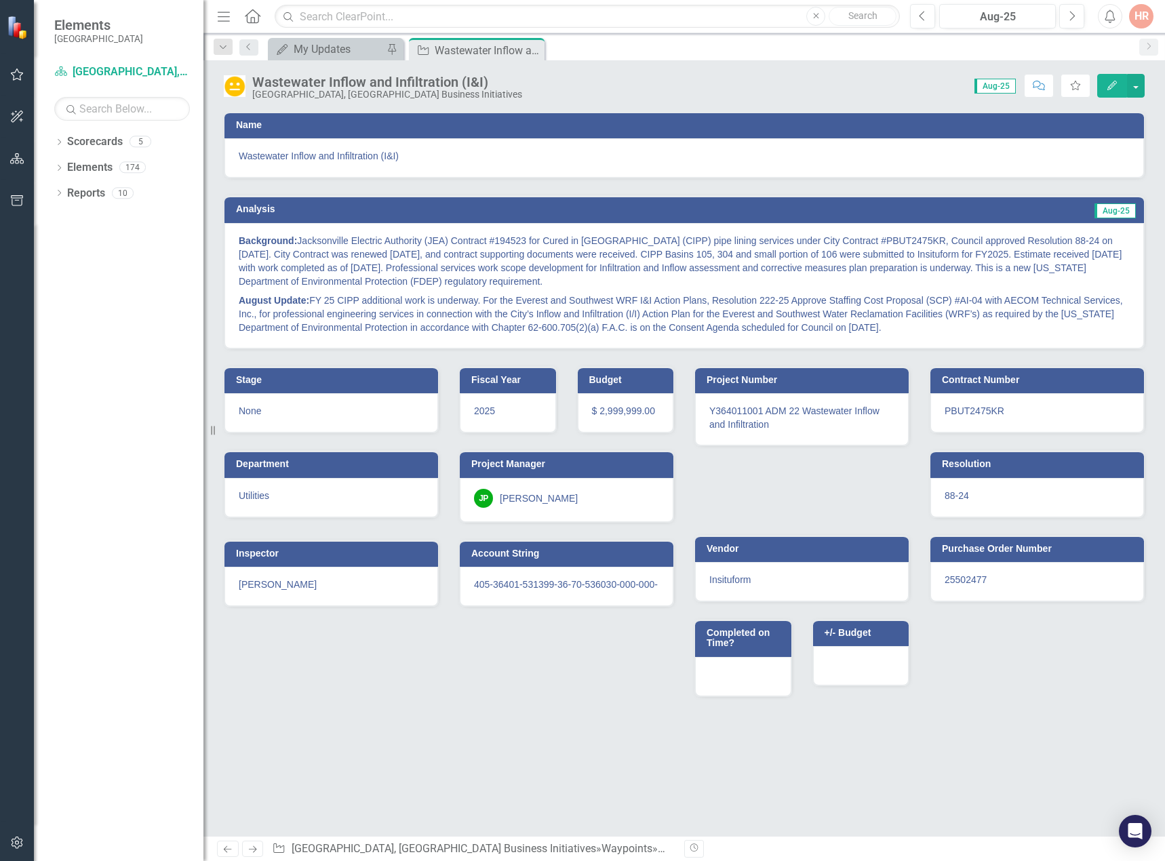
click at [0, 0] on icon "Close" at bounding box center [0, 0] width 0 height 0
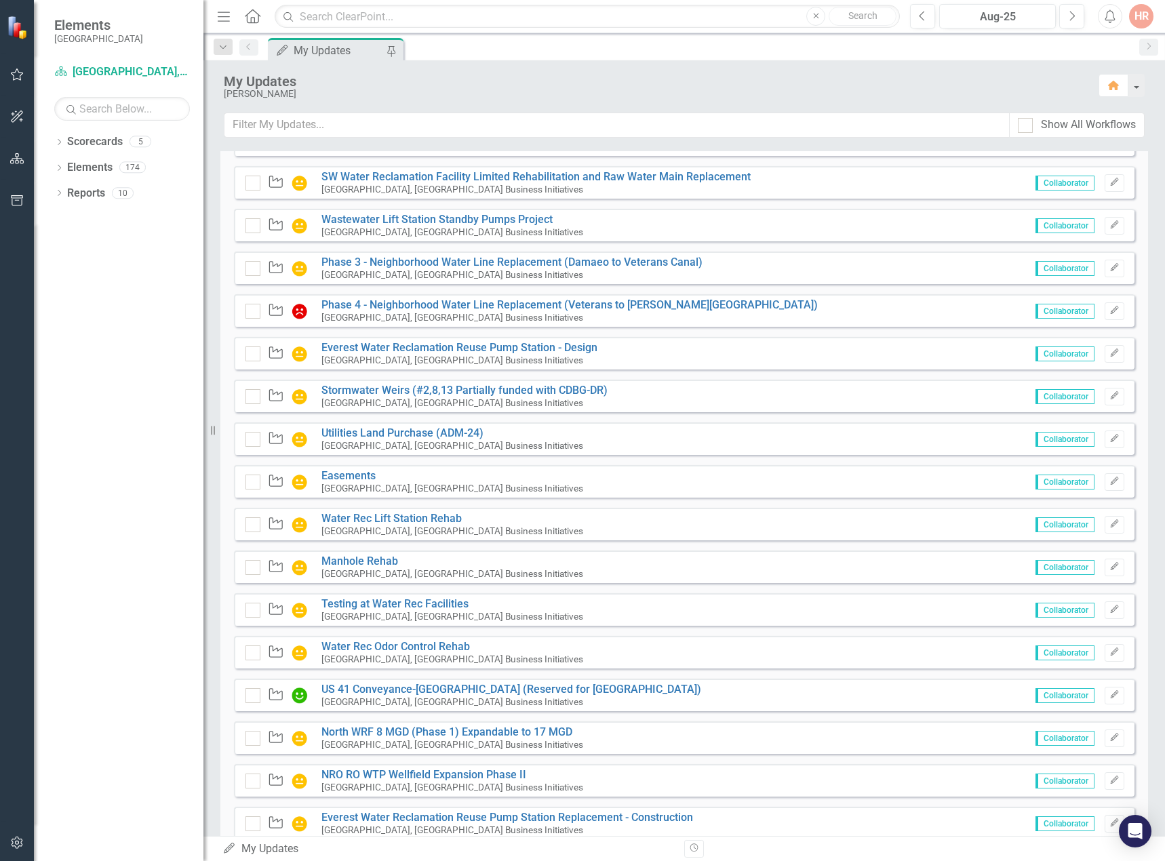
scroll to position [800, 0]
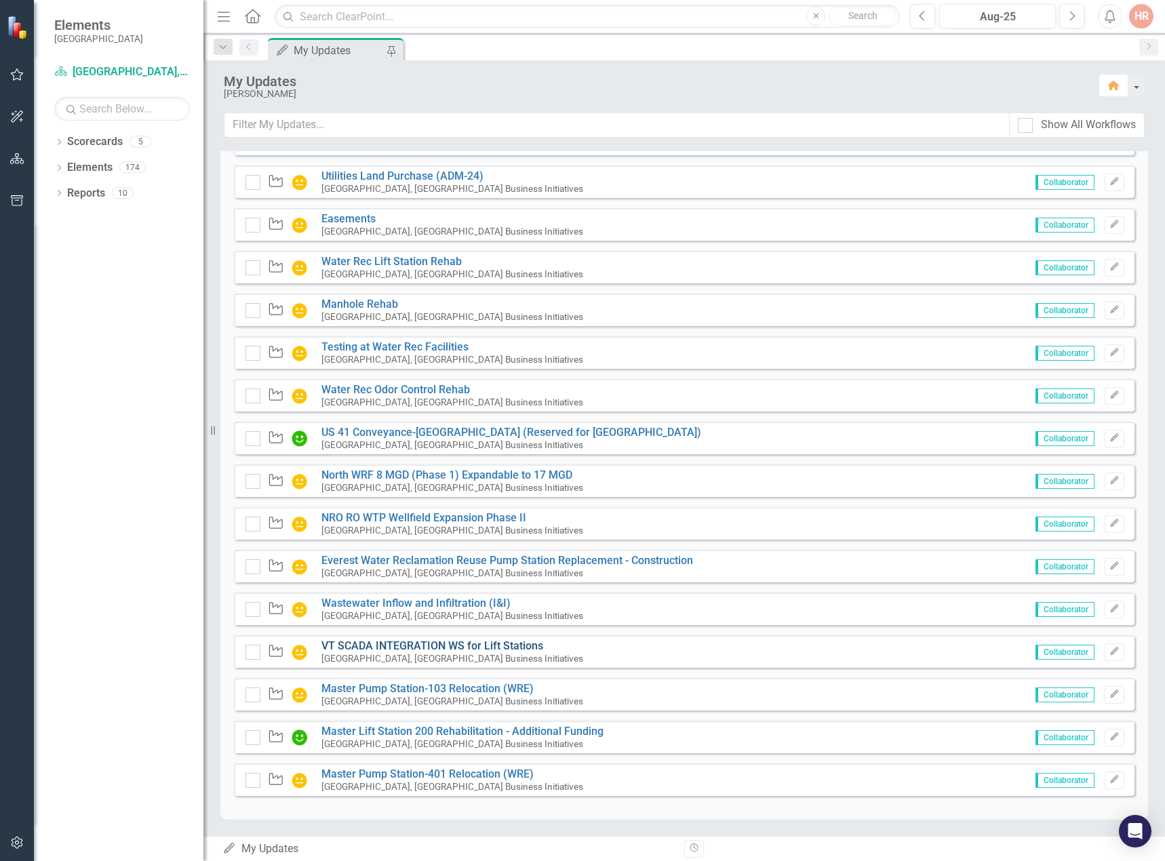
click at [390, 647] on link "VT SCADA INTEGRATION WS for Lift Stations" at bounding box center [432, 645] width 222 height 13
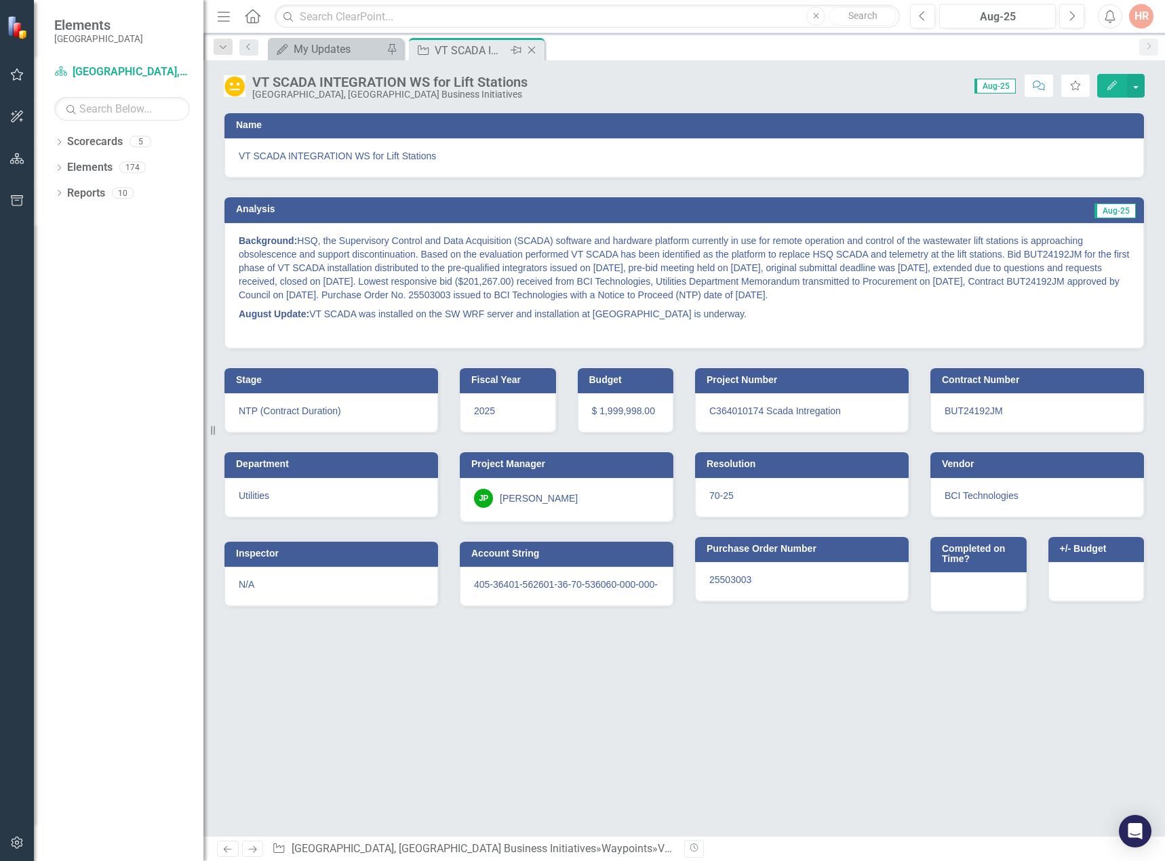
click at [534, 51] on icon "Close" at bounding box center [532, 50] width 14 height 11
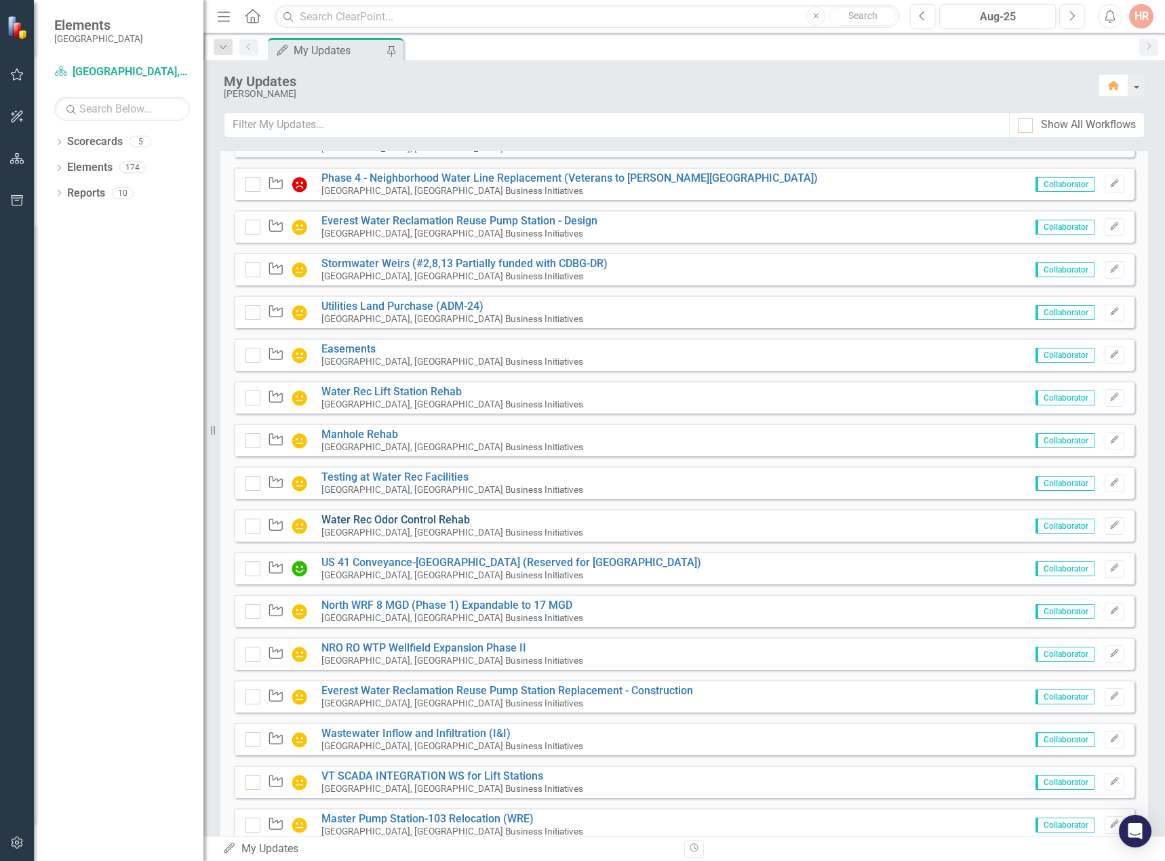
scroll to position [800, 0]
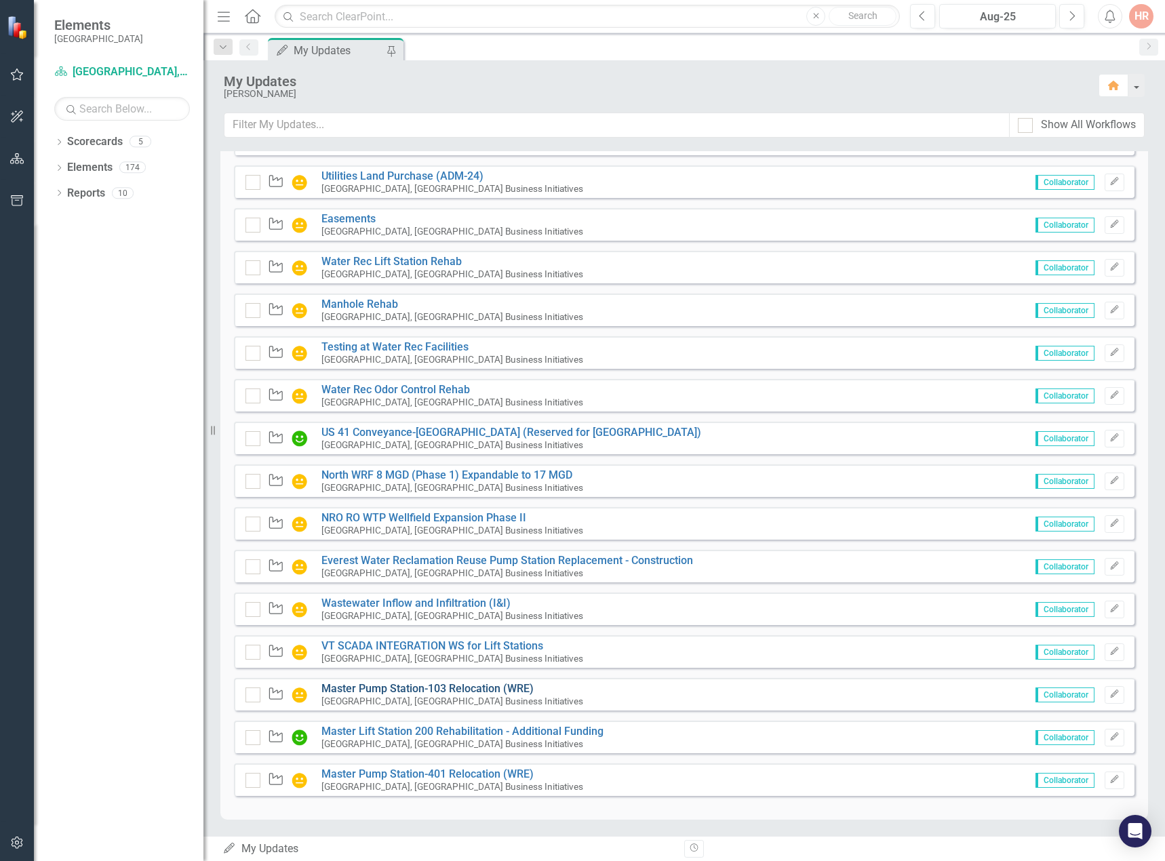
click at [387, 686] on link "Master Pump Station-103 Relocation (WRE)" at bounding box center [427, 688] width 212 height 13
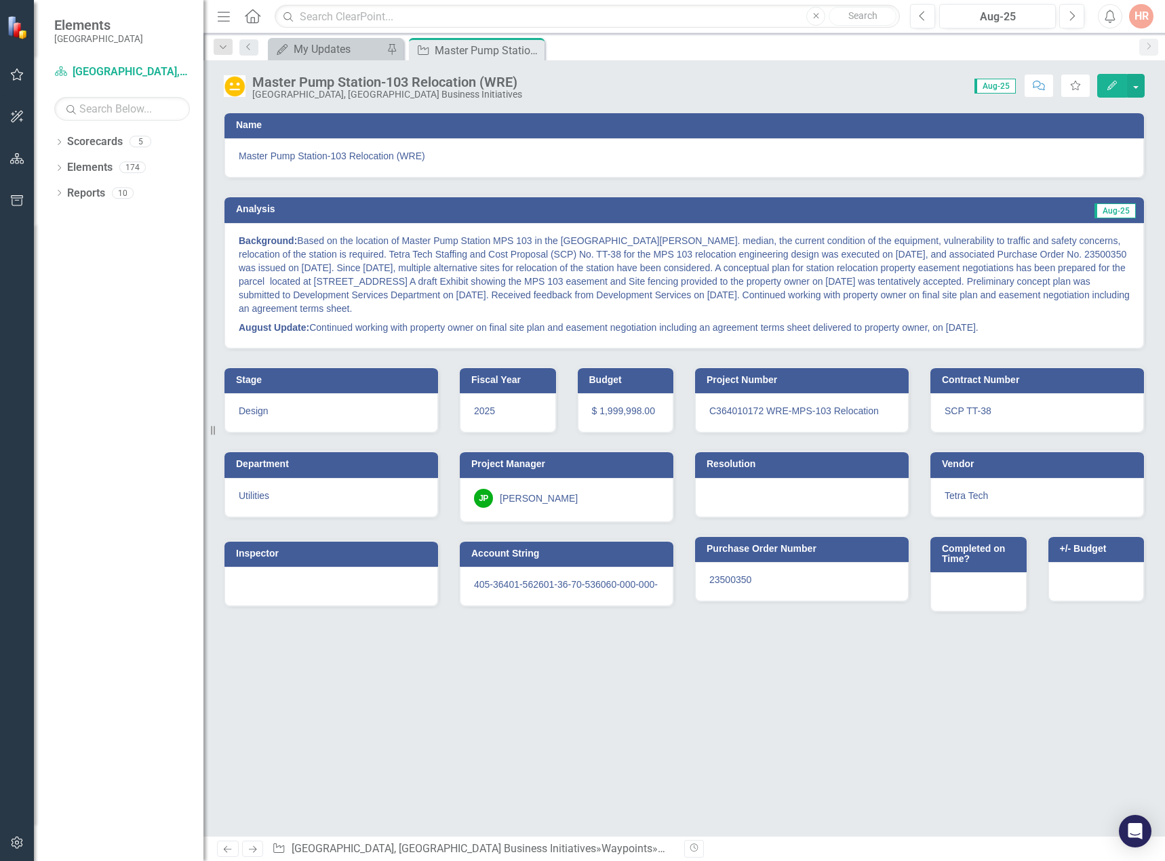
click at [1063, 295] on p "Background:" at bounding box center [684, 276] width 891 height 84
click at [1064, 295] on p "Background:" at bounding box center [684, 276] width 891 height 84
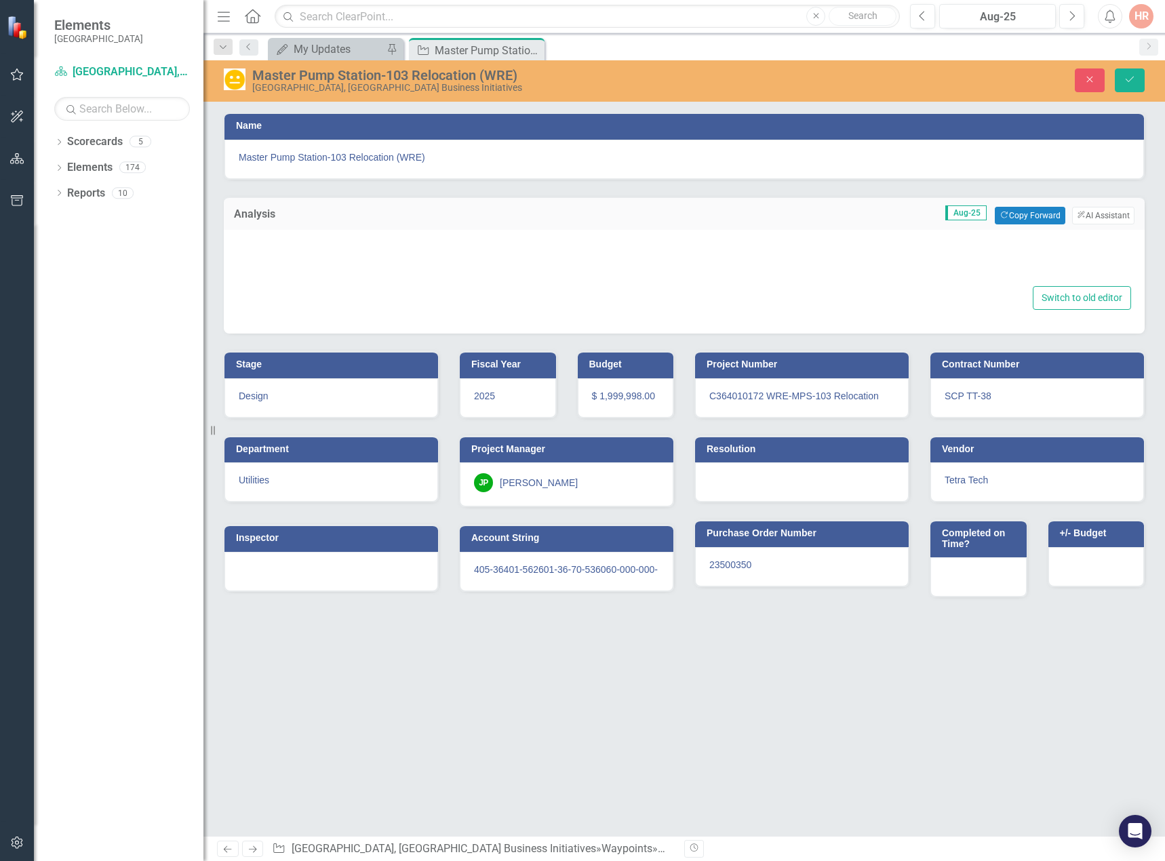
type textarea "<p><strong>Background: </strong>Based on the location of Master Pump Station MP…"
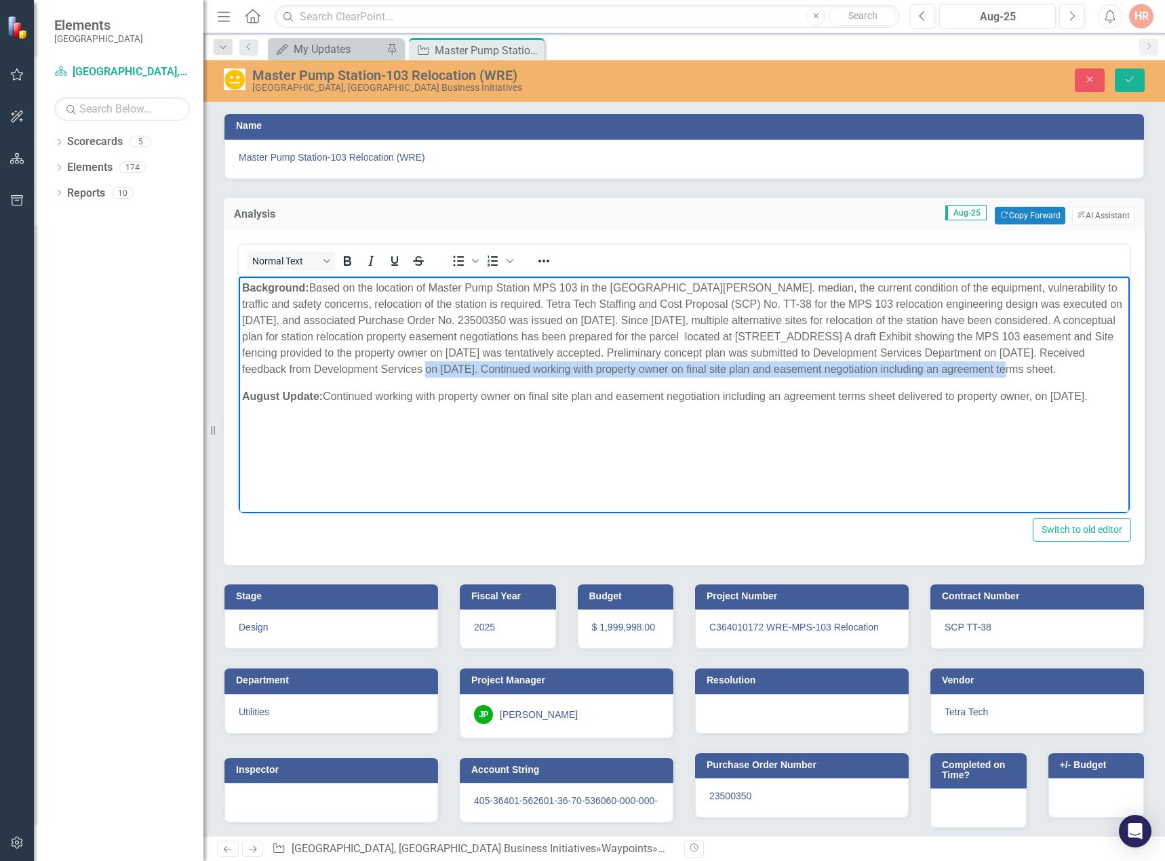
drag, startPoint x: 1023, startPoint y: 370, endPoint x: 437, endPoint y: 366, distance: 585.9
click at [437, 366] on p "Background:" at bounding box center [684, 328] width 884 height 98
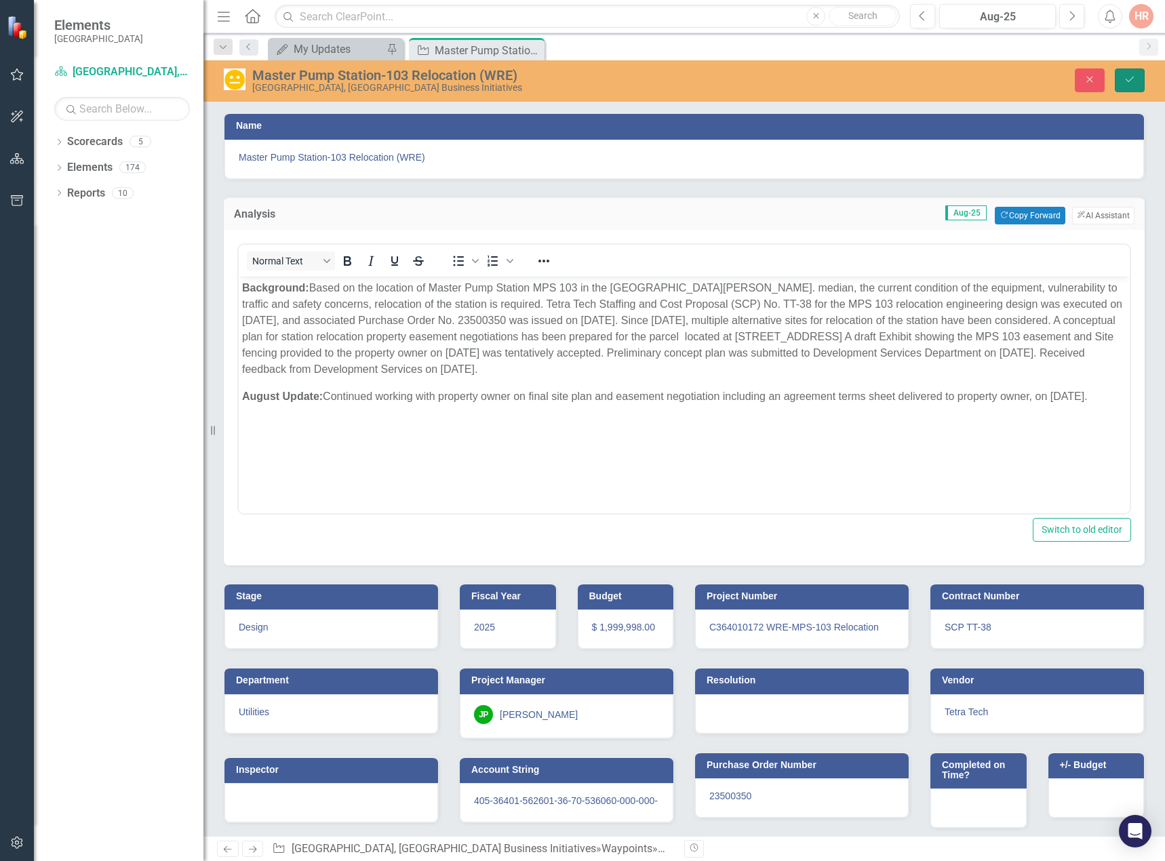
click at [1124, 74] on button "Save" at bounding box center [1130, 80] width 30 height 24
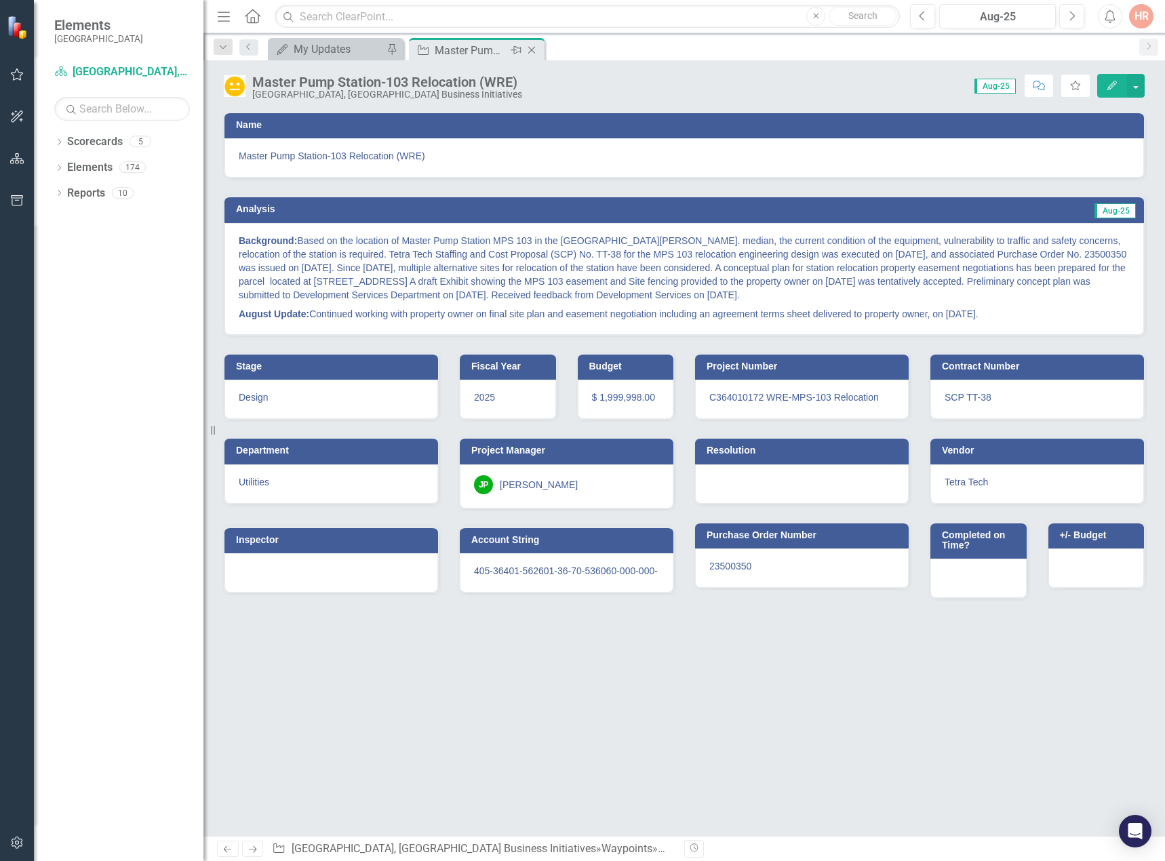
click at [533, 45] on icon "Close" at bounding box center [532, 50] width 14 height 11
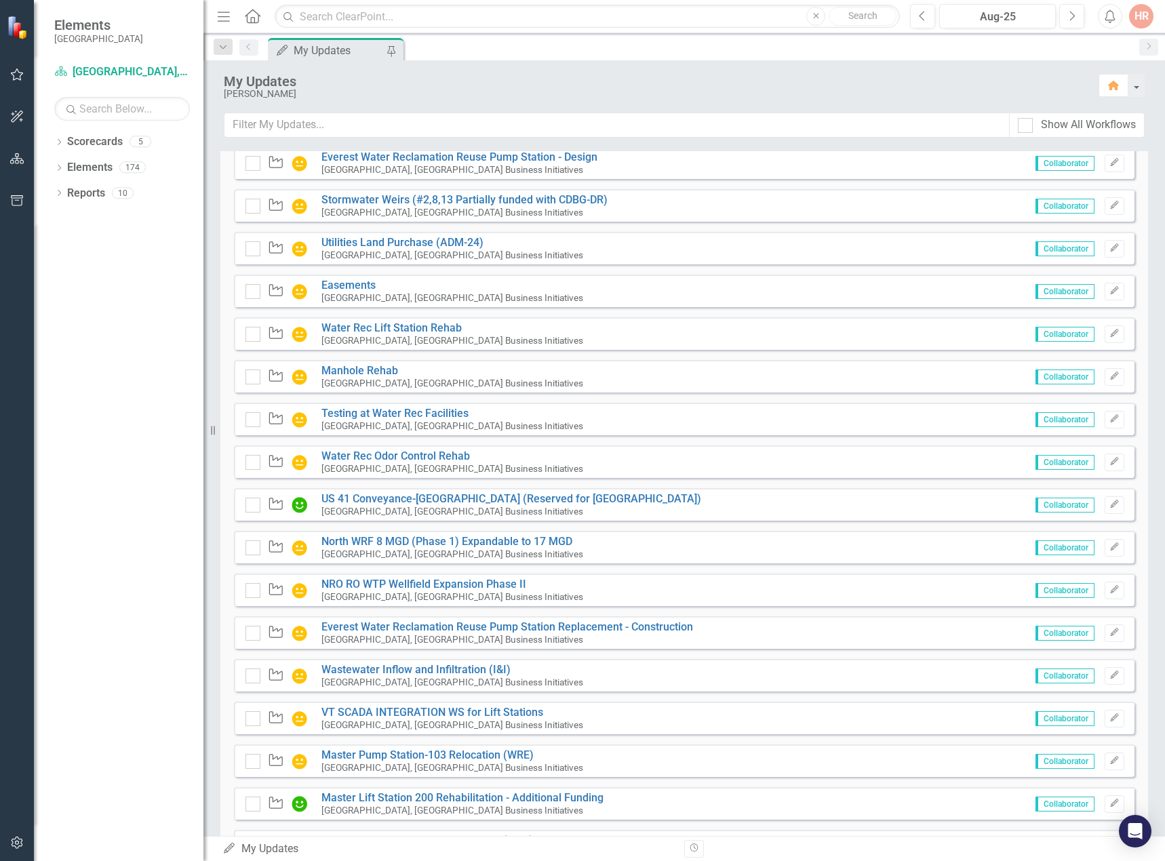
scroll to position [800, 0]
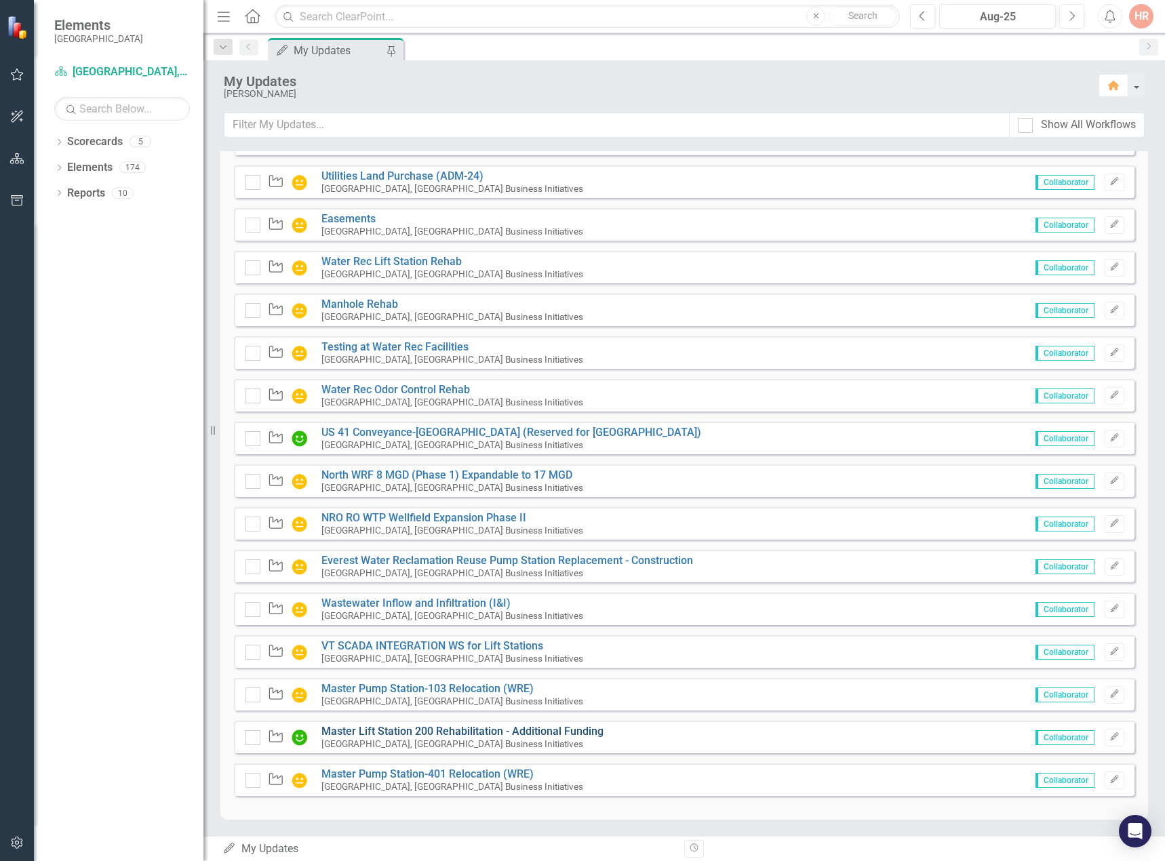
click at [409, 732] on link "Master Lift Station 200 Rehabilitation - Additional Funding" at bounding box center [462, 731] width 282 height 13
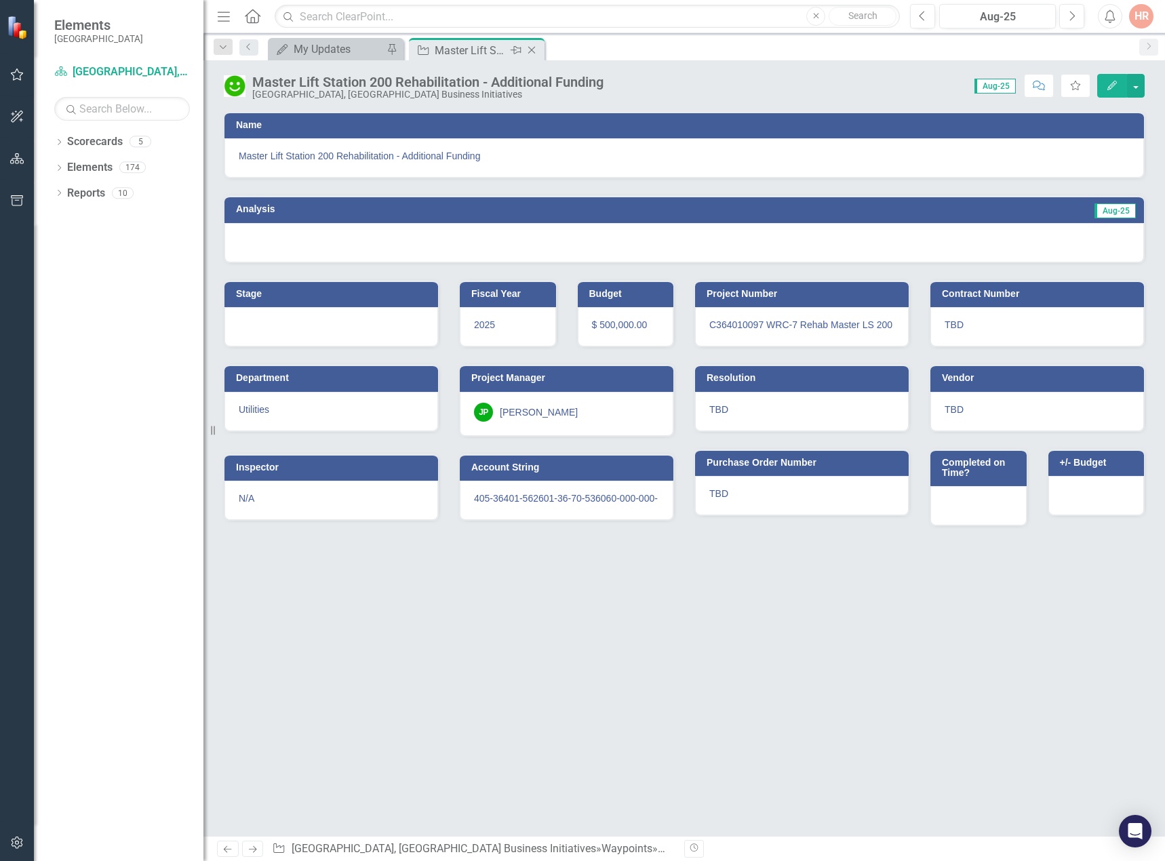
click at [536, 47] on icon "Close" at bounding box center [532, 50] width 14 height 11
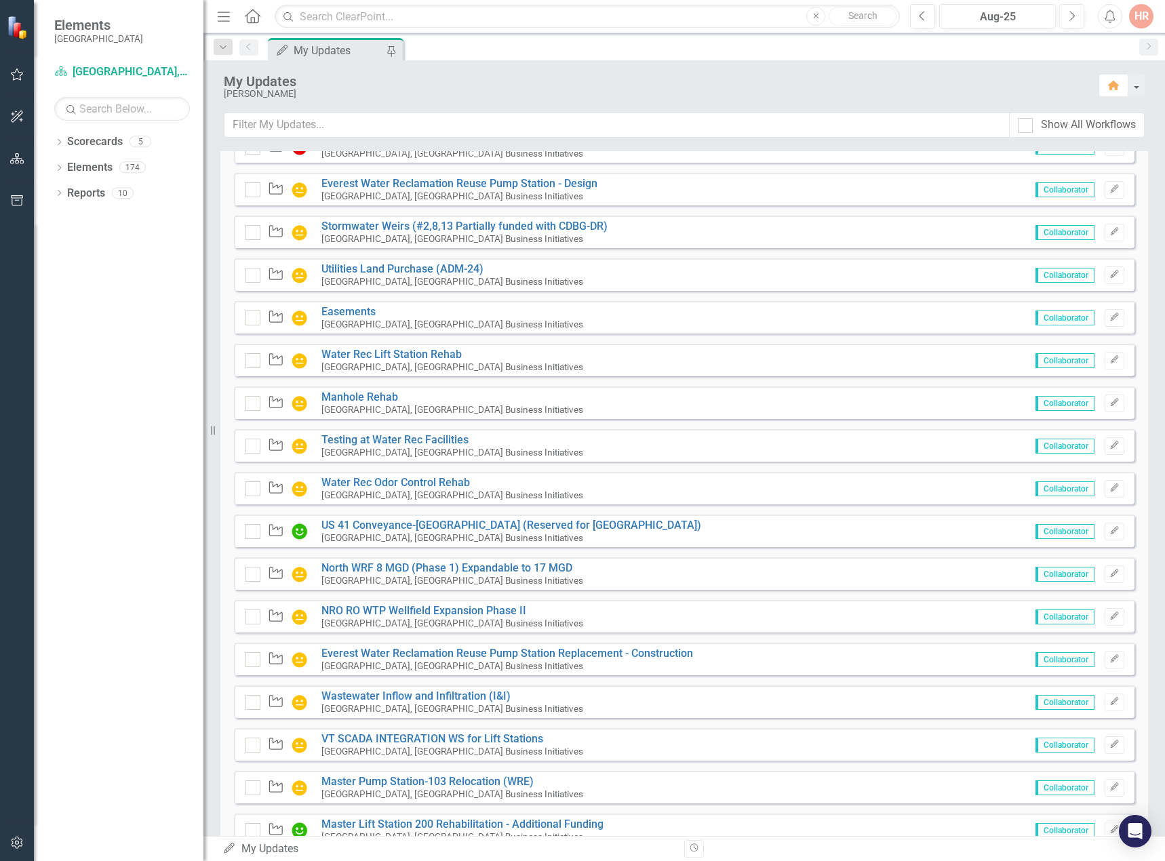
scroll to position [800, 0]
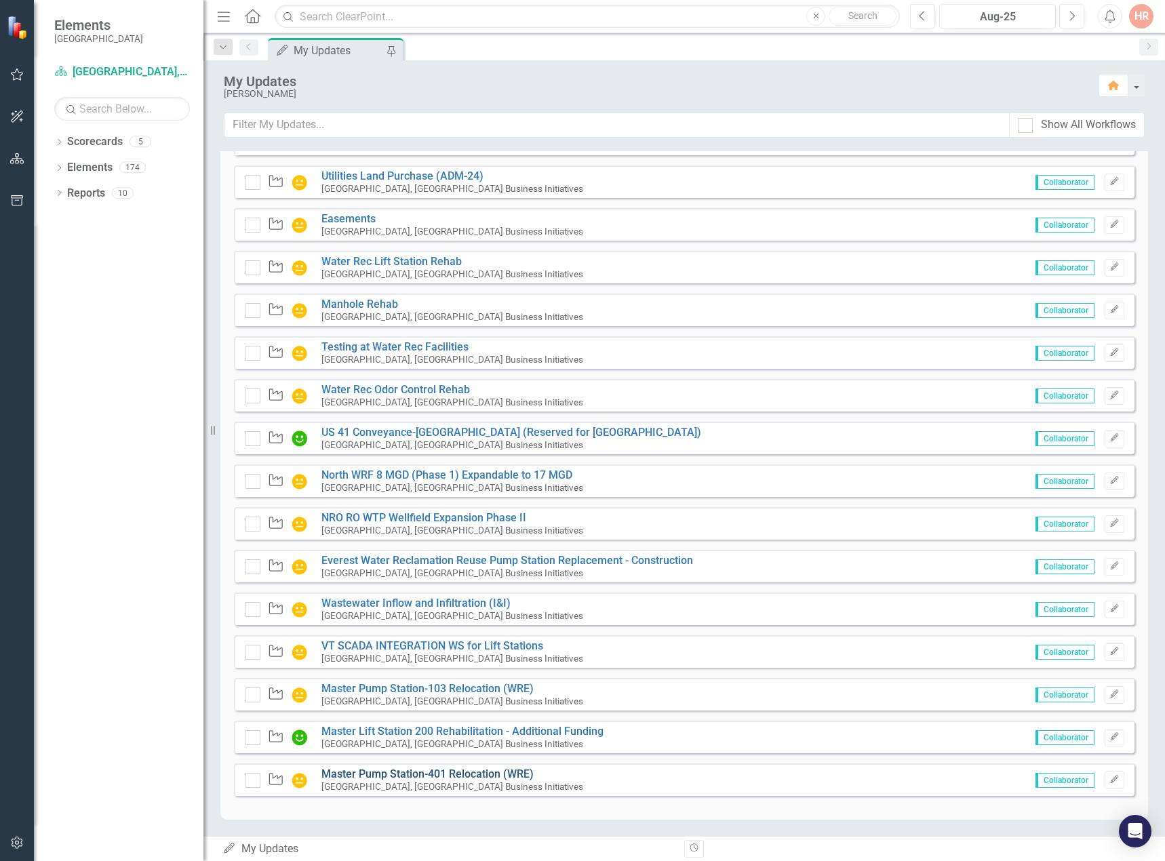
click at [450, 770] on link "Master Pump Station-401 Relocation (WRE)" at bounding box center [427, 774] width 212 height 13
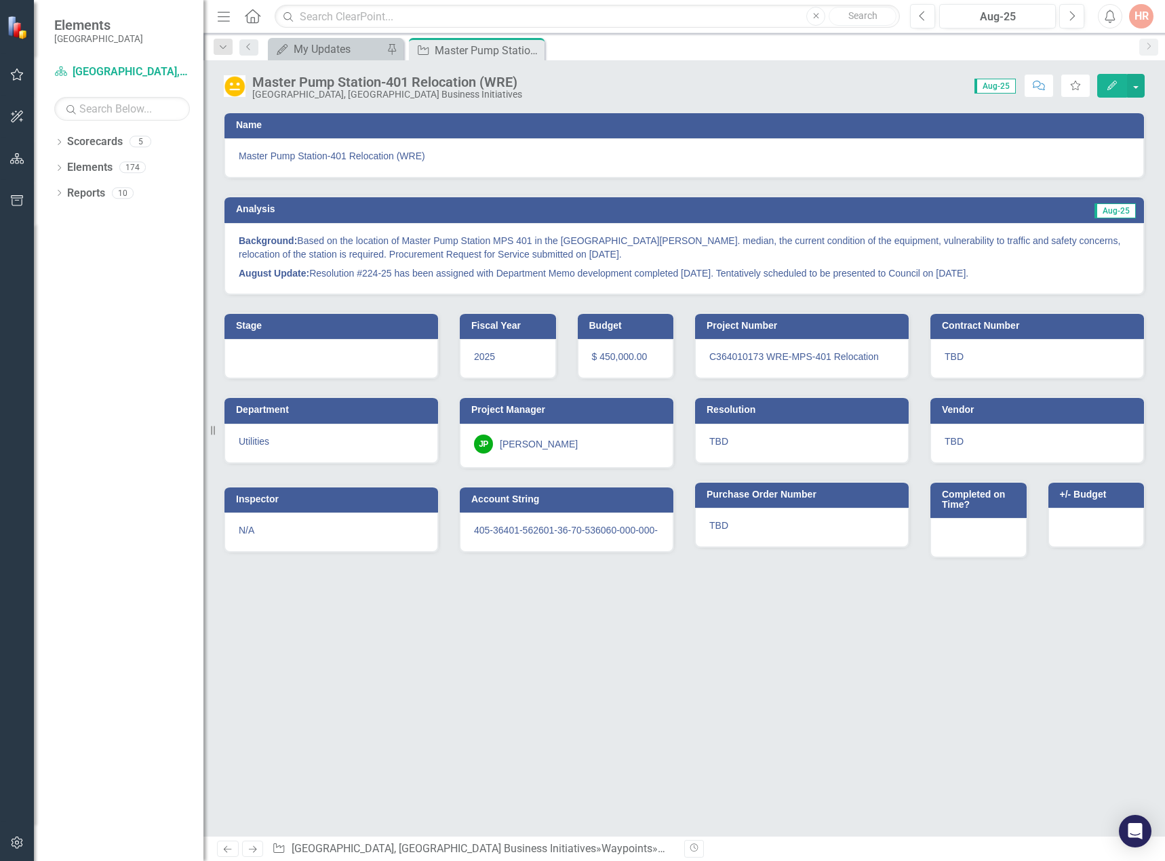
drag, startPoint x: 532, startPoint y: 50, endPoint x: 32, endPoint y: 16, distance: 501.0
click at [0, 0] on icon at bounding box center [0, 0] width 0 height 0
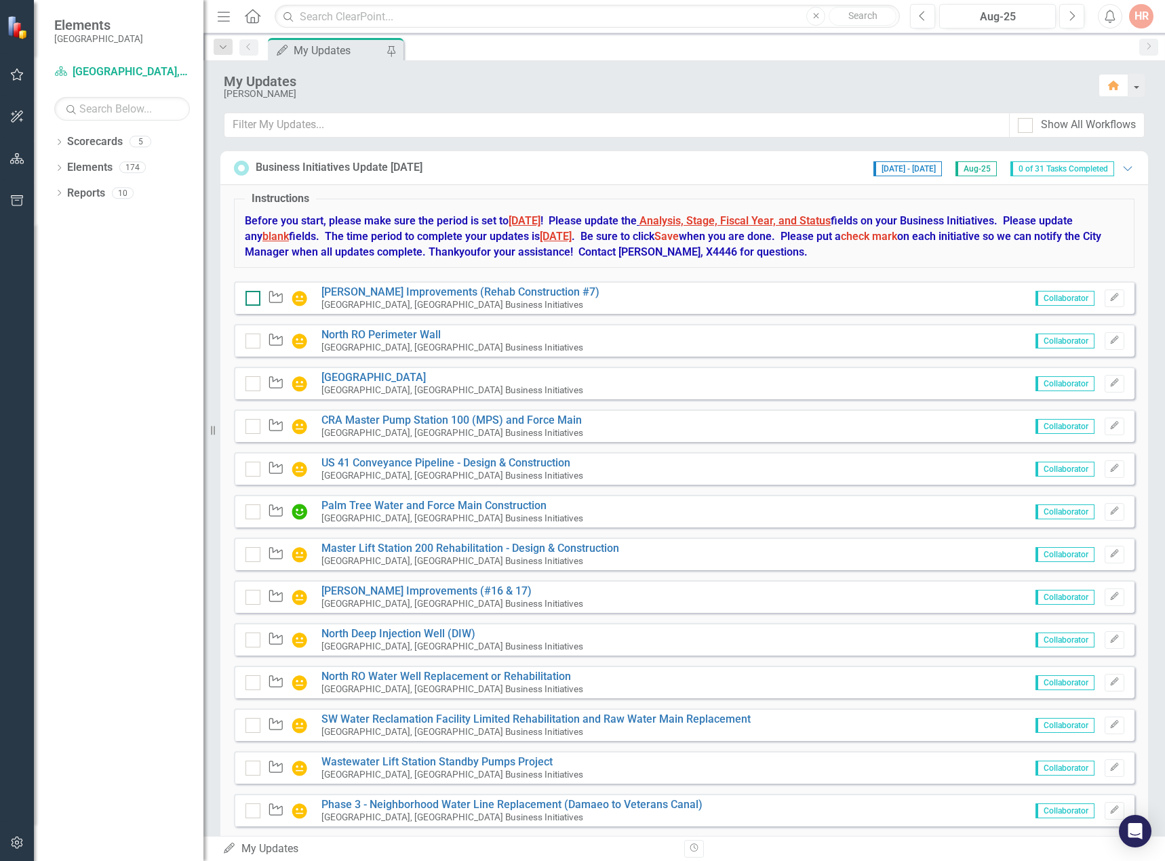
click at [251, 294] on input "checkbox" at bounding box center [249, 295] width 9 height 9
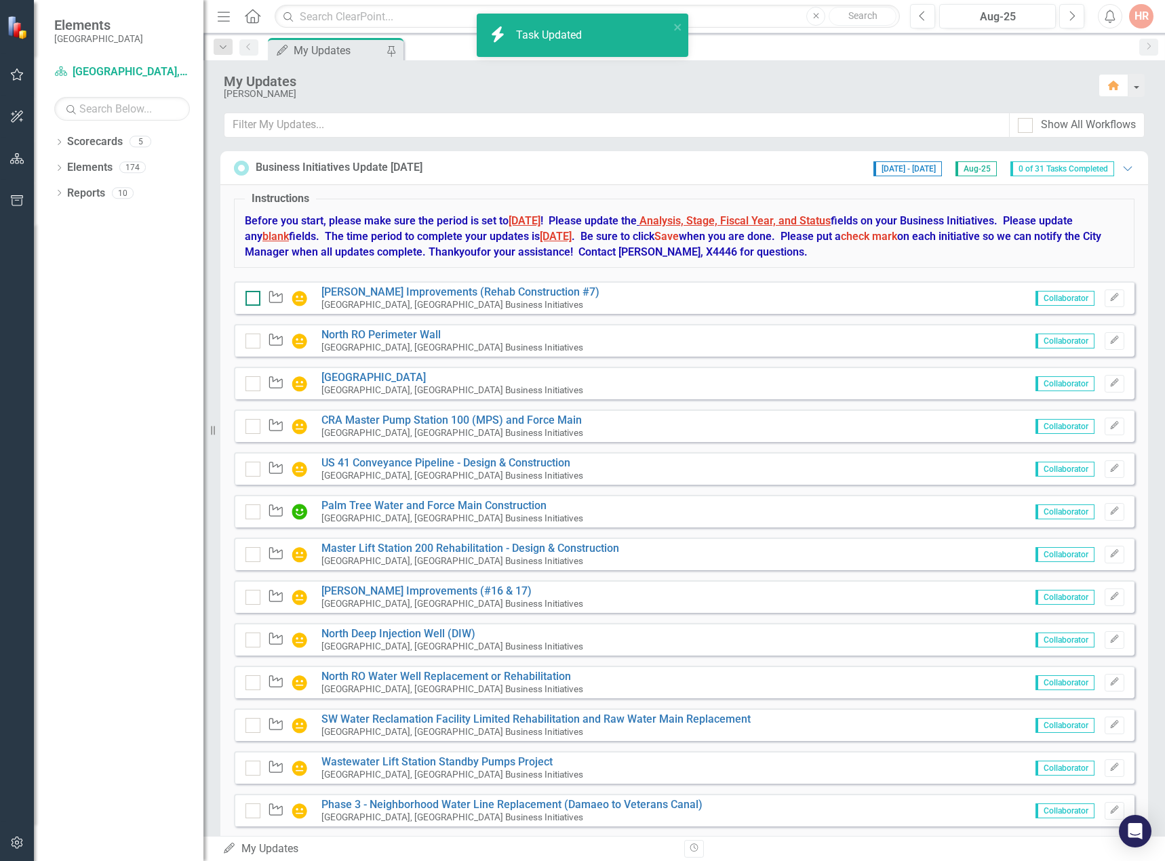
checkbox input "true"
click at [256, 340] on div at bounding box center [252, 341] width 15 height 15
click at [254, 340] on input "checkbox" at bounding box center [249, 338] width 9 height 9
checkbox input "true"
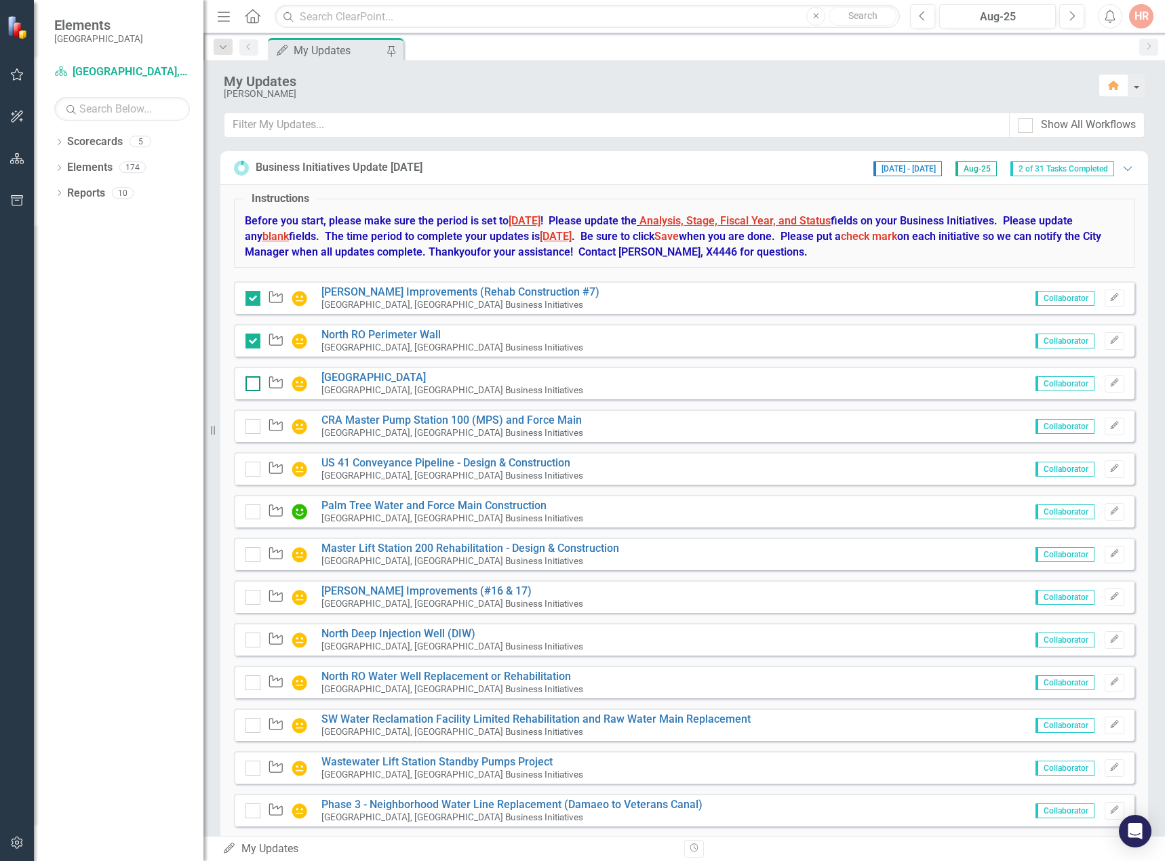
click at [251, 385] on div at bounding box center [252, 383] width 15 height 15
click at [251, 385] on input "checkbox" at bounding box center [249, 380] width 9 height 9
checkbox input "true"
click at [253, 424] on input "checkbox" at bounding box center [249, 423] width 9 height 9
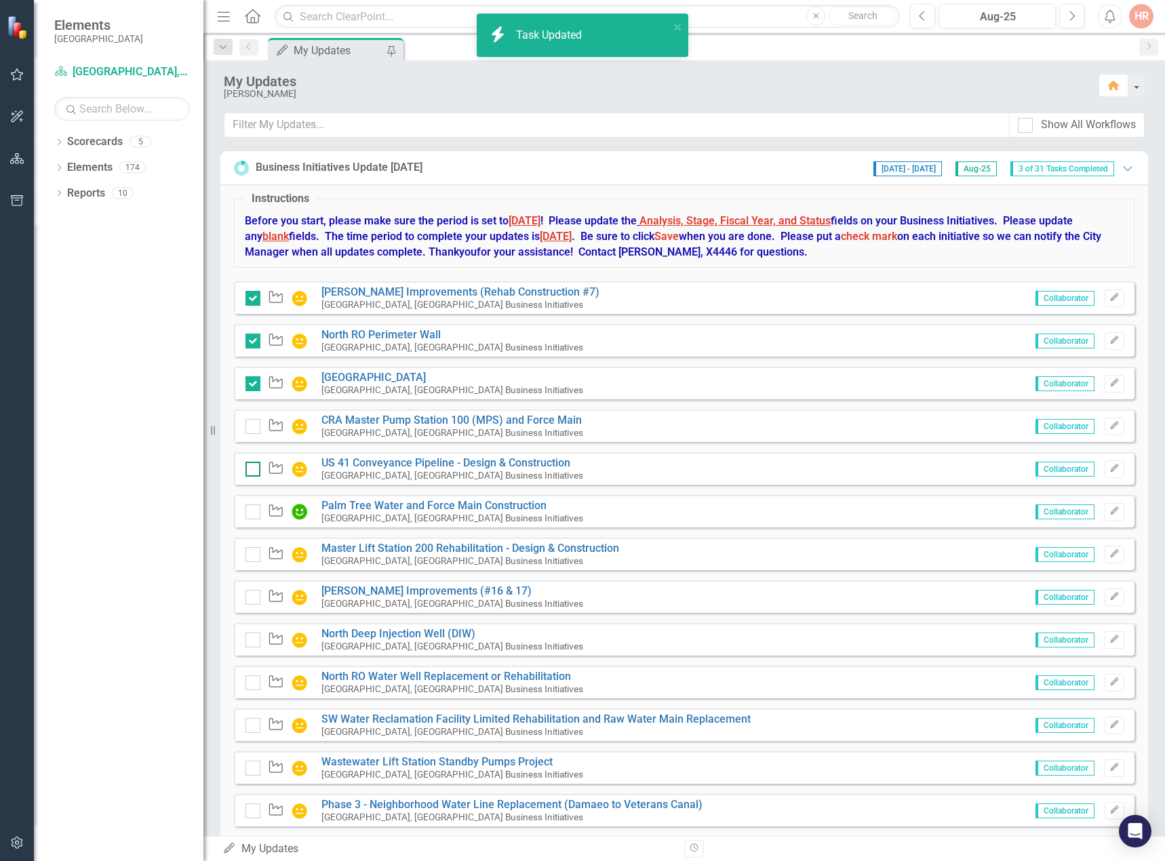
checkbox input "true"
click at [251, 471] on div at bounding box center [252, 469] width 15 height 15
click at [251, 471] on input "checkbox" at bounding box center [249, 466] width 9 height 9
checkbox input "true"
click at [254, 513] on div at bounding box center [252, 512] width 15 height 15
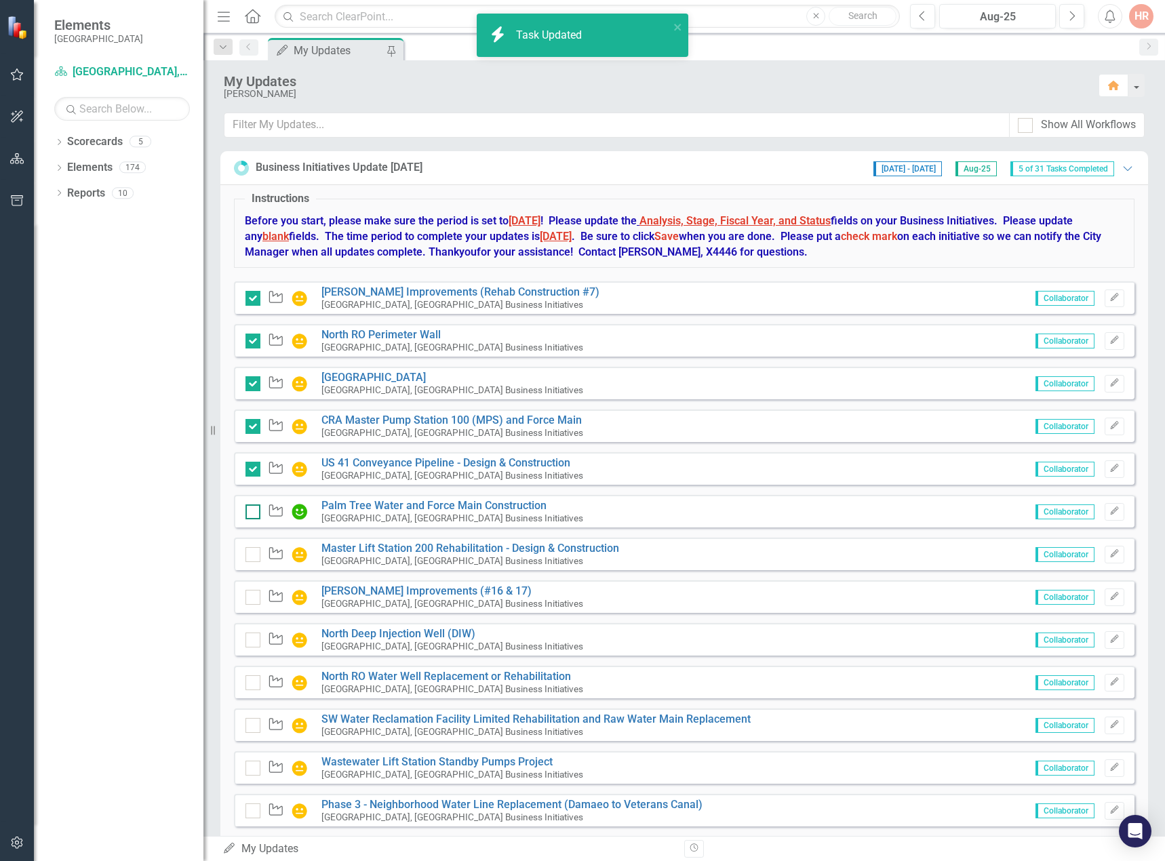
click at [254, 513] on input "checkbox" at bounding box center [249, 509] width 9 height 9
checkbox input "false"
drag, startPoint x: 251, startPoint y: 553, endPoint x: 258, endPoint y: 596, distance: 44.0
click at [251, 553] on input "checkbox" at bounding box center [249, 551] width 9 height 9
checkbox input "false"
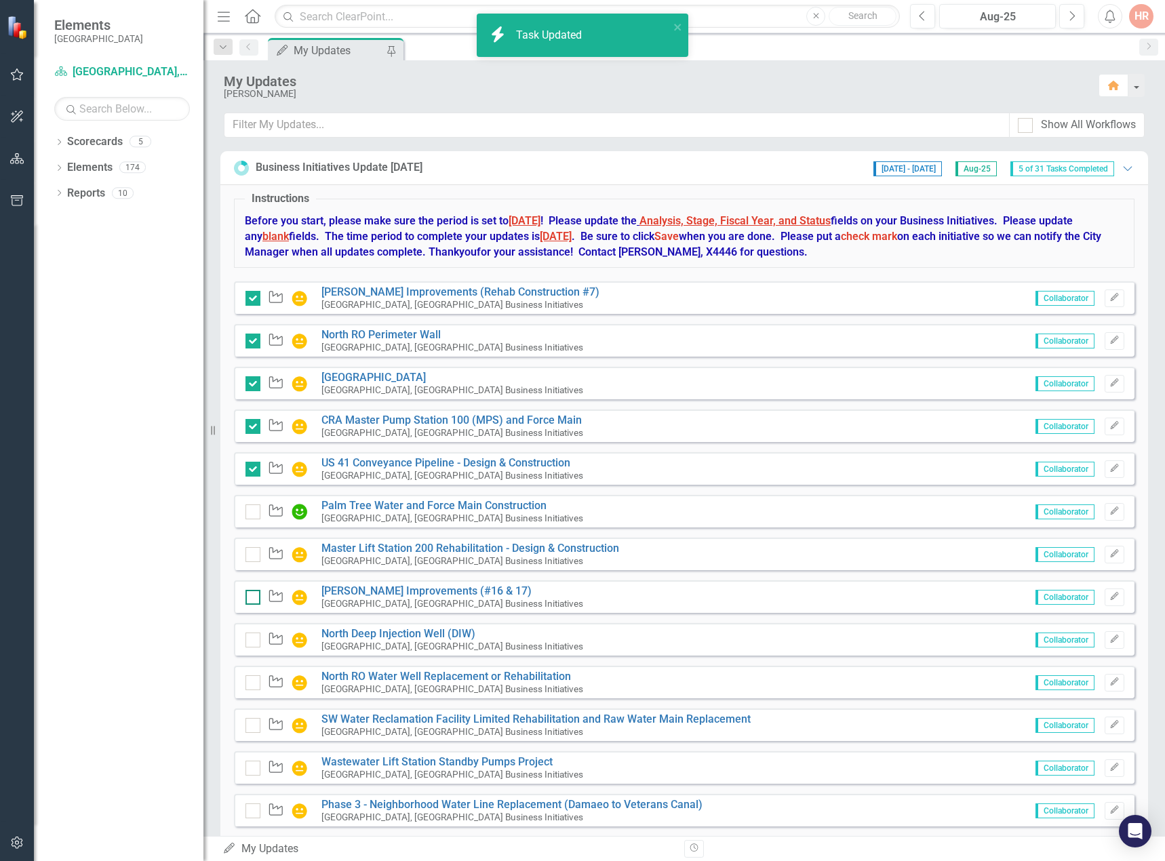
checkbox input "true"
drag, startPoint x: 256, startPoint y: 599, endPoint x: 258, endPoint y: 630, distance: 31.2
click at [256, 599] on div at bounding box center [252, 597] width 15 height 15
click at [254, 599] on input "checkbox" at bounding box center [249, 594] width 9 height 9
checkbox input "false"
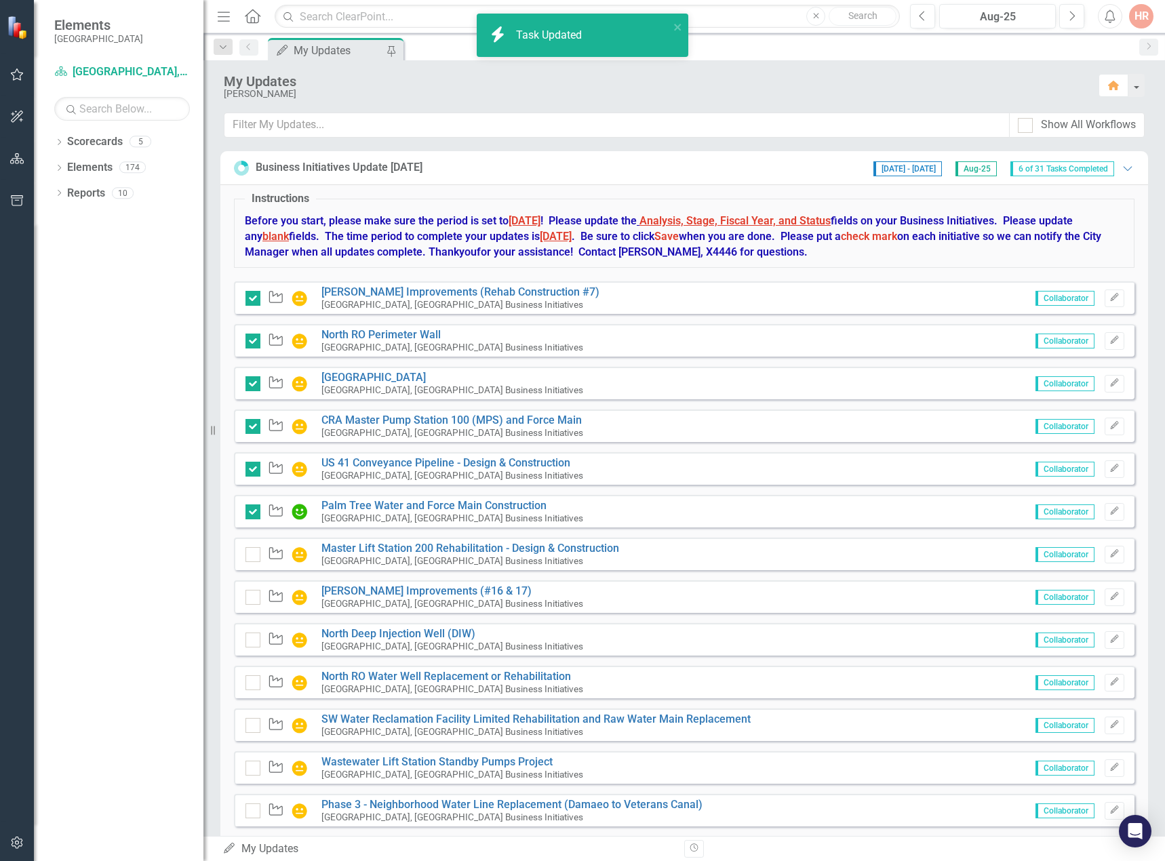
checkbox input "true"
click at [250, 640] on input "checkbox" at bounding box center [249, 637] width 9 height 9
checkbox input "false"
checkbox input "true"
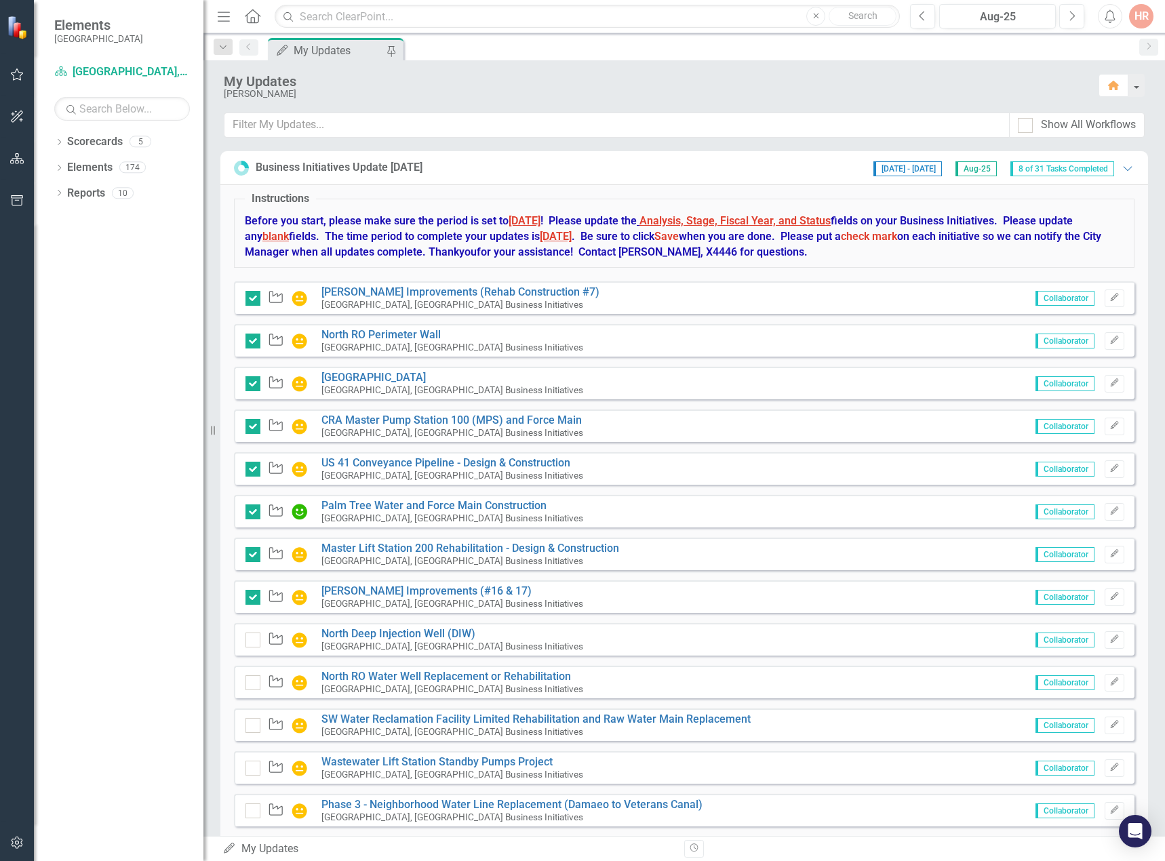
checkbox input "true"
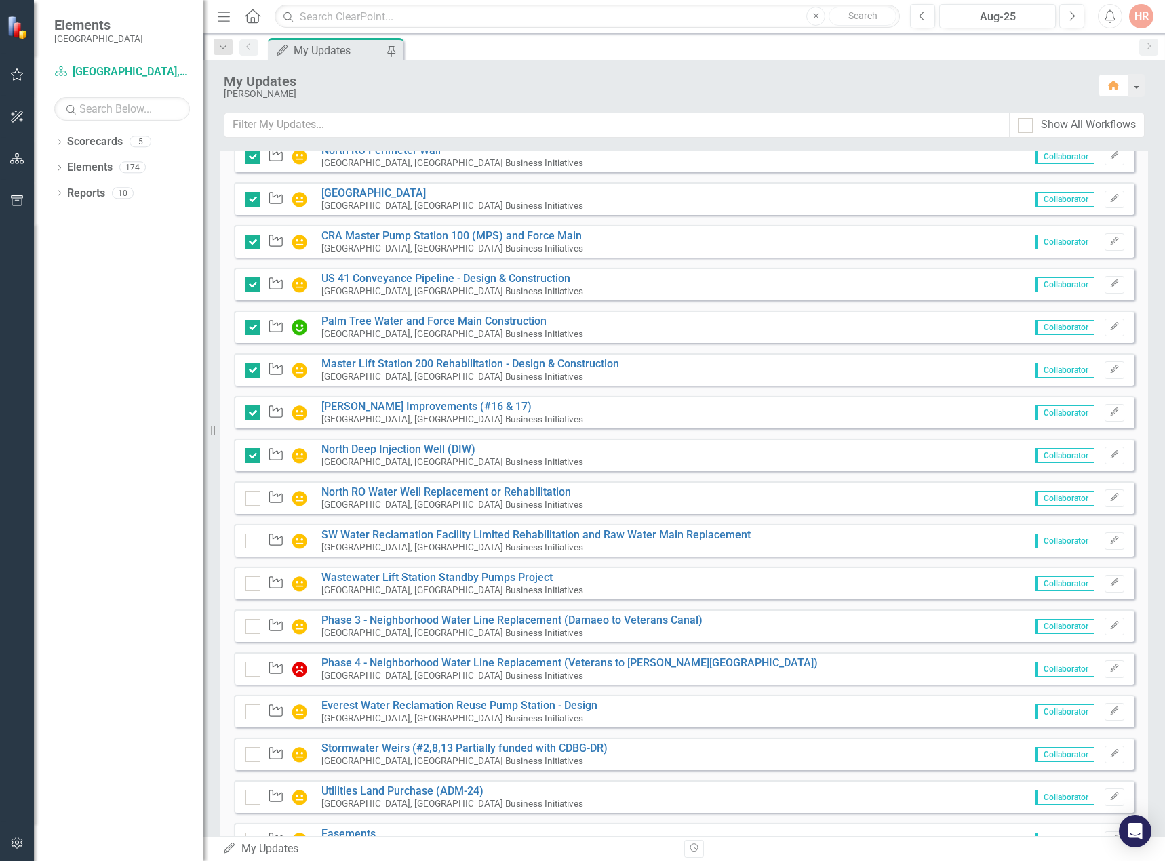
scroll to position [203, 0]
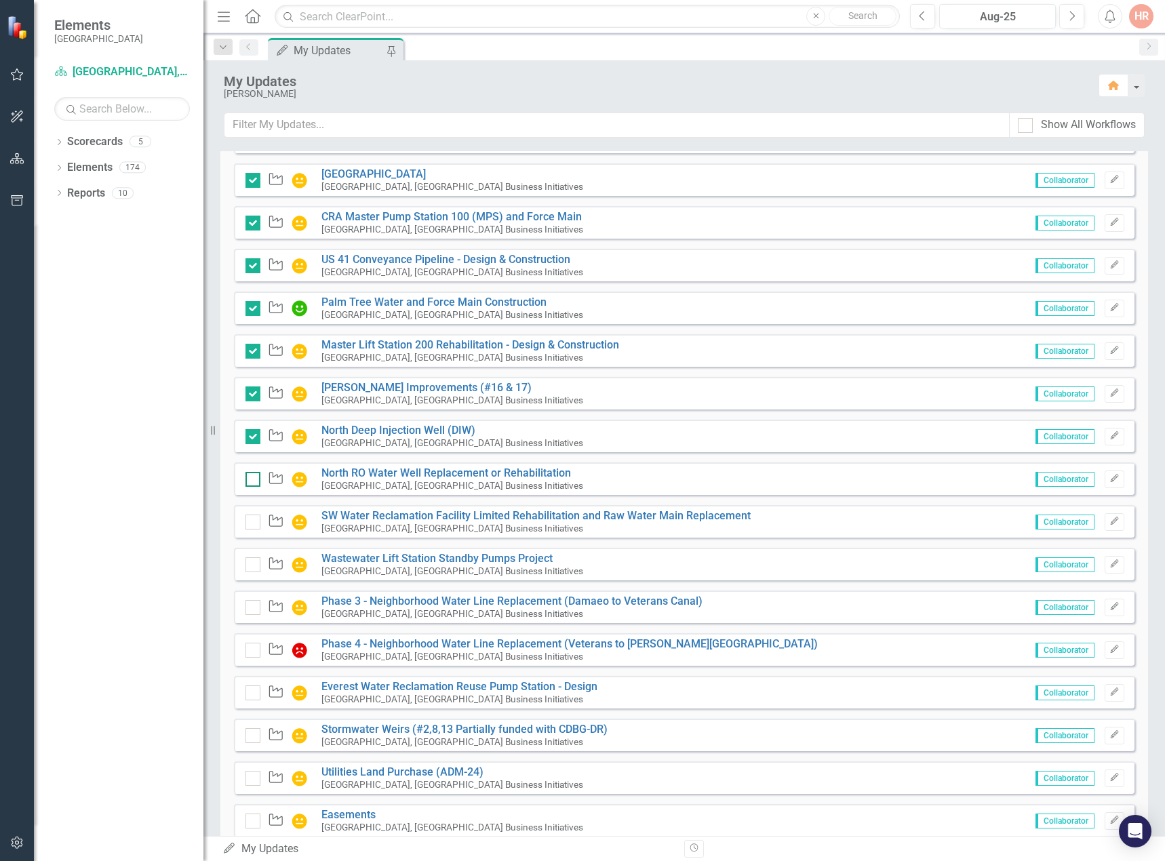
click at [250, 480] on input "checkbox" at bounding box center [249, 476] width 9 height 9
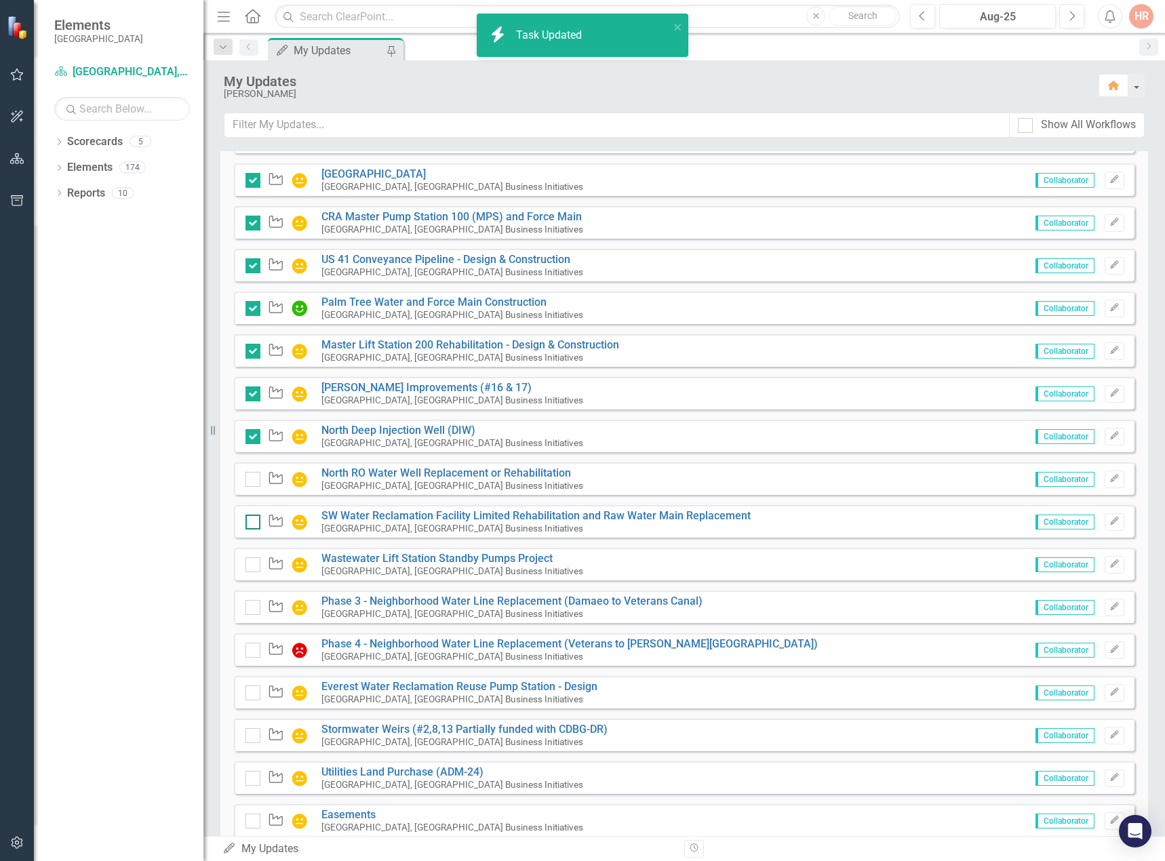
checkbox input "true"
click at [251, 521] on input "checkbox" at bounding box center [249, 519] width 9 height 9
checkbox input "true"
click at [254, 564] on input "checkbox" at bounding box center [249, 561] width 9 height 9
checkbox input "false"
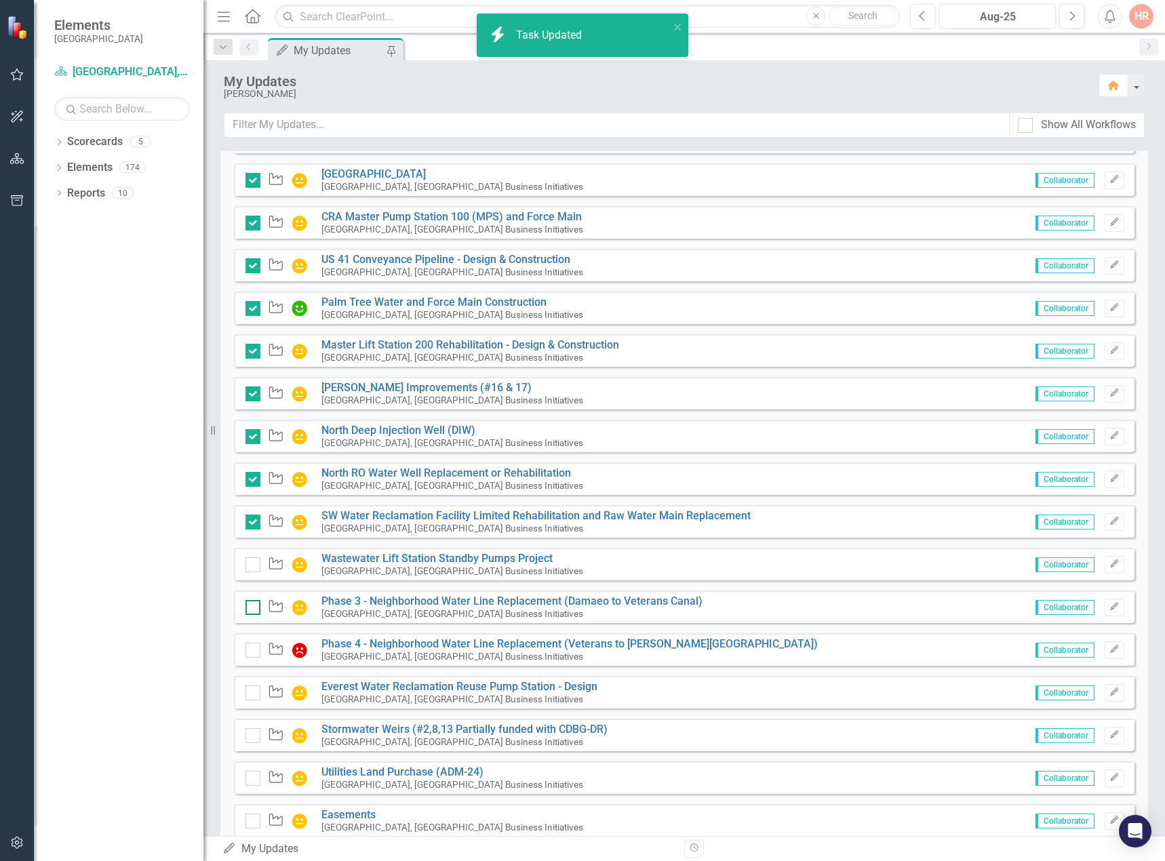
click at [255, 604] on div at bounding box center [252, 607] width 15 height 15
click at [254, 604] on input "checkbox" at bounding box center [249, 604] width 9 height 9
checkbox input "false"
checkbox input "true"
click at [250, 648] on input "checkbox" at bounding box center [249, 647] width 9 height 9
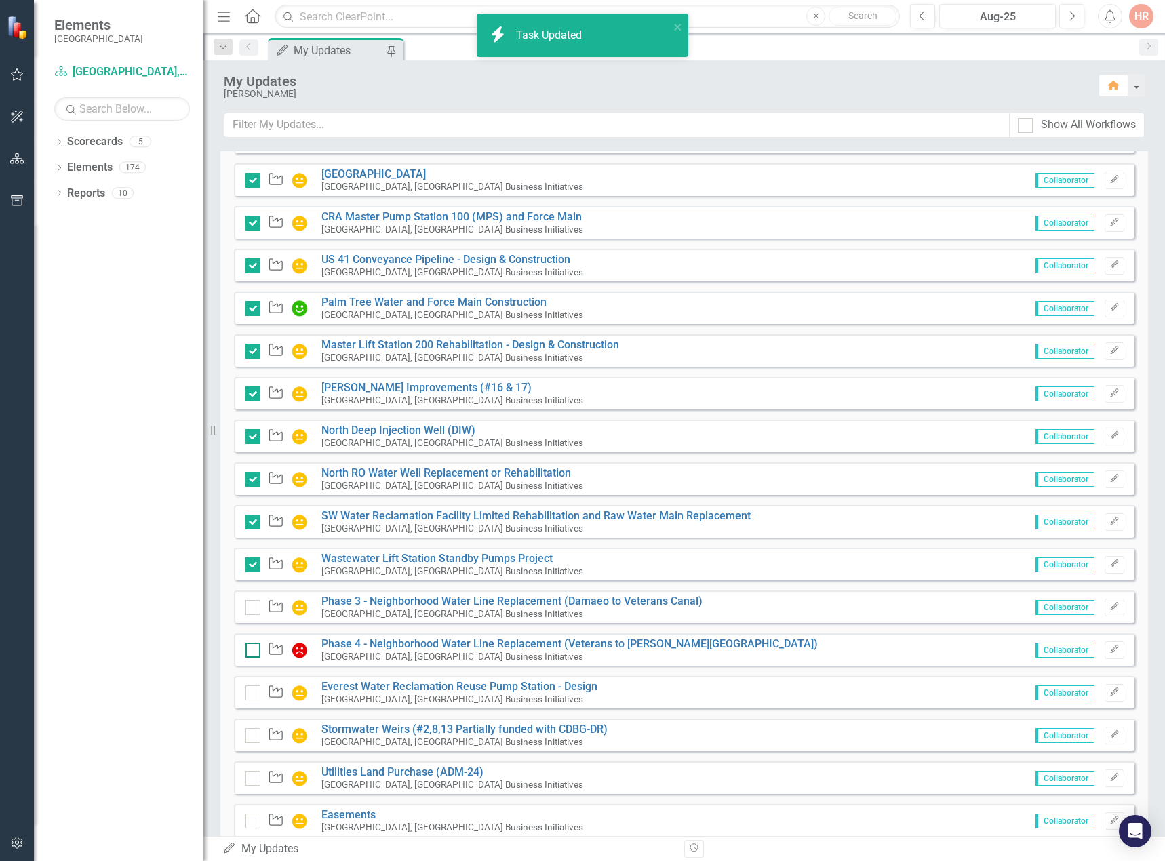
checkbox input "false"
checkbox input "true"
drag, startPoint x: 254, startPoint y: 688, endPoint x: 255, endPoint y: 696, distance: 7.5
click at [254, 689] on div at bounding box center [252, 693] width 15 height 15
click at [254, 689] on input "checkbox" at bounding box center [249, 690] width 9 height 9
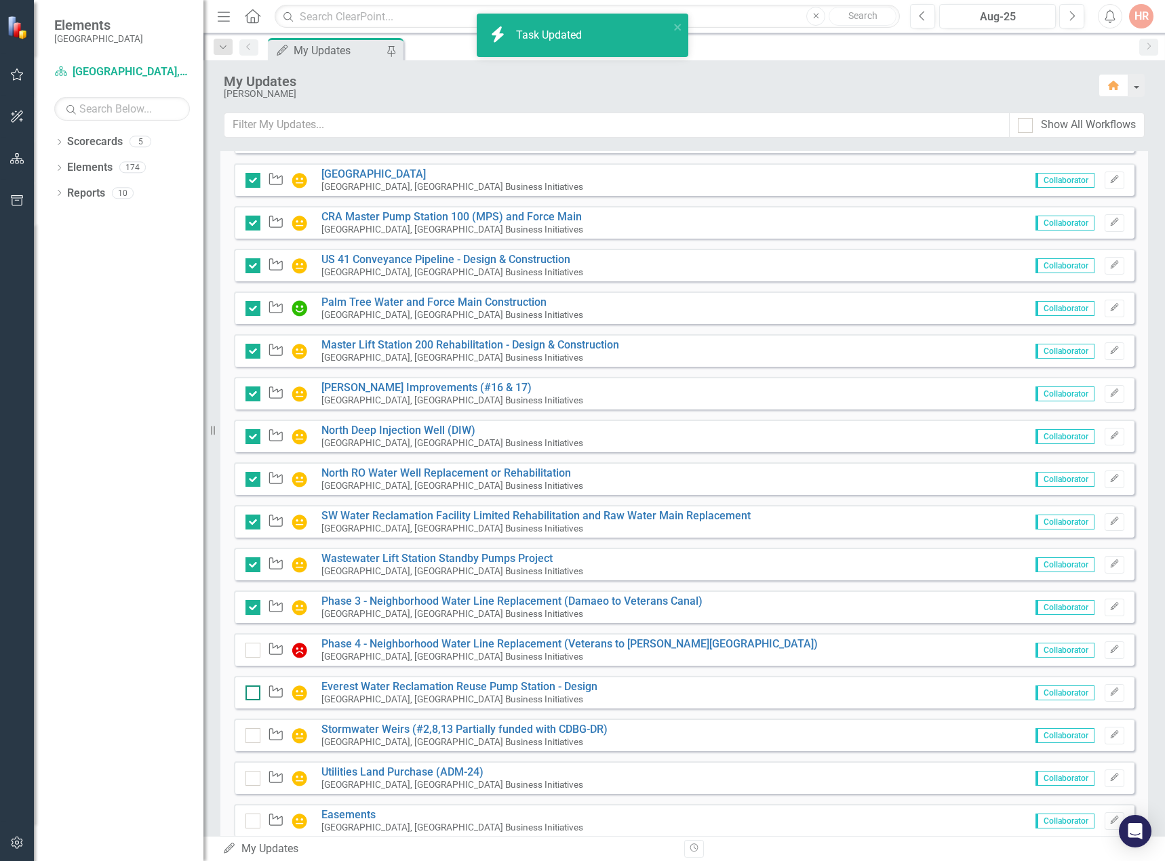
checkbox input "false"
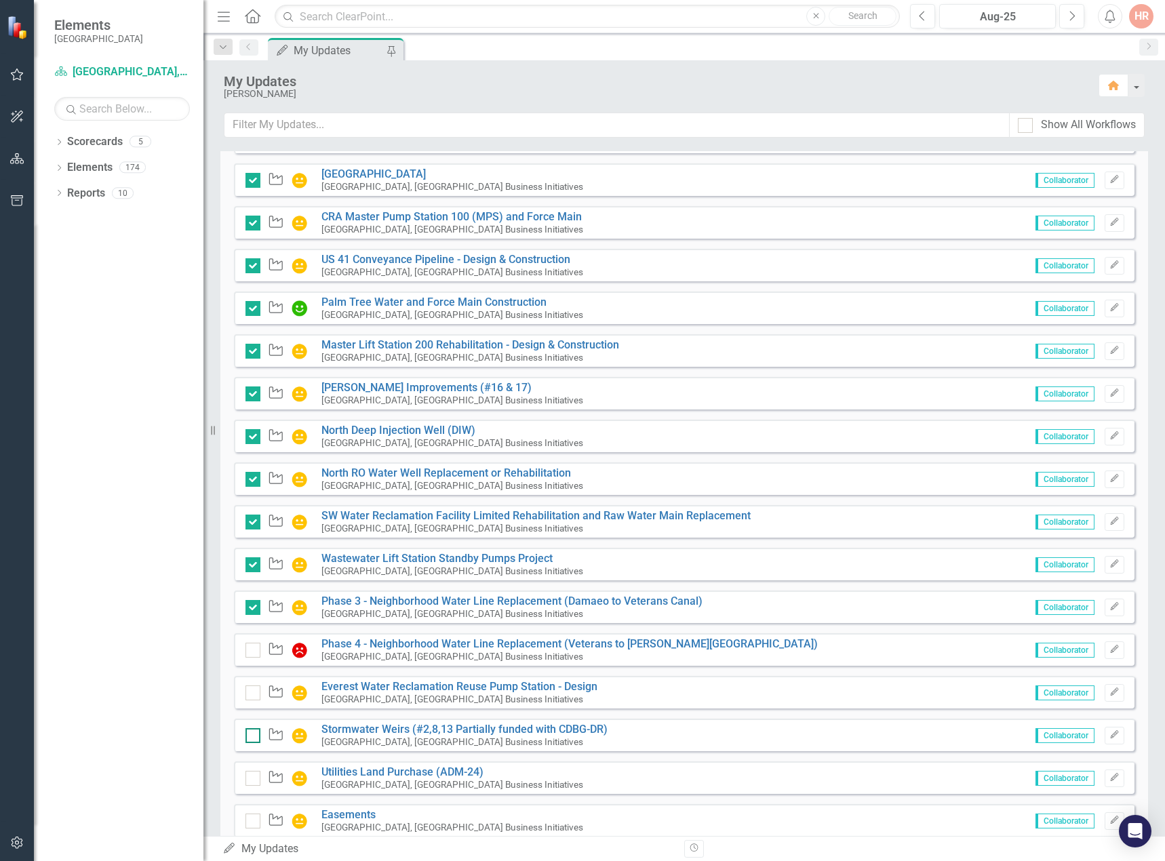
checkbox input "true"
drag, startPoint x: 252, startPoint y: 739, endPoint x: 253, endPoint y: 756, distance: 17.0
click at [250, 741] on div at bounding box center [252, 735] width 15 height 15
click at [250, 737] on input "checkbox" at bounding box center [249, 732] width 9 height 9
checkbox input "false"
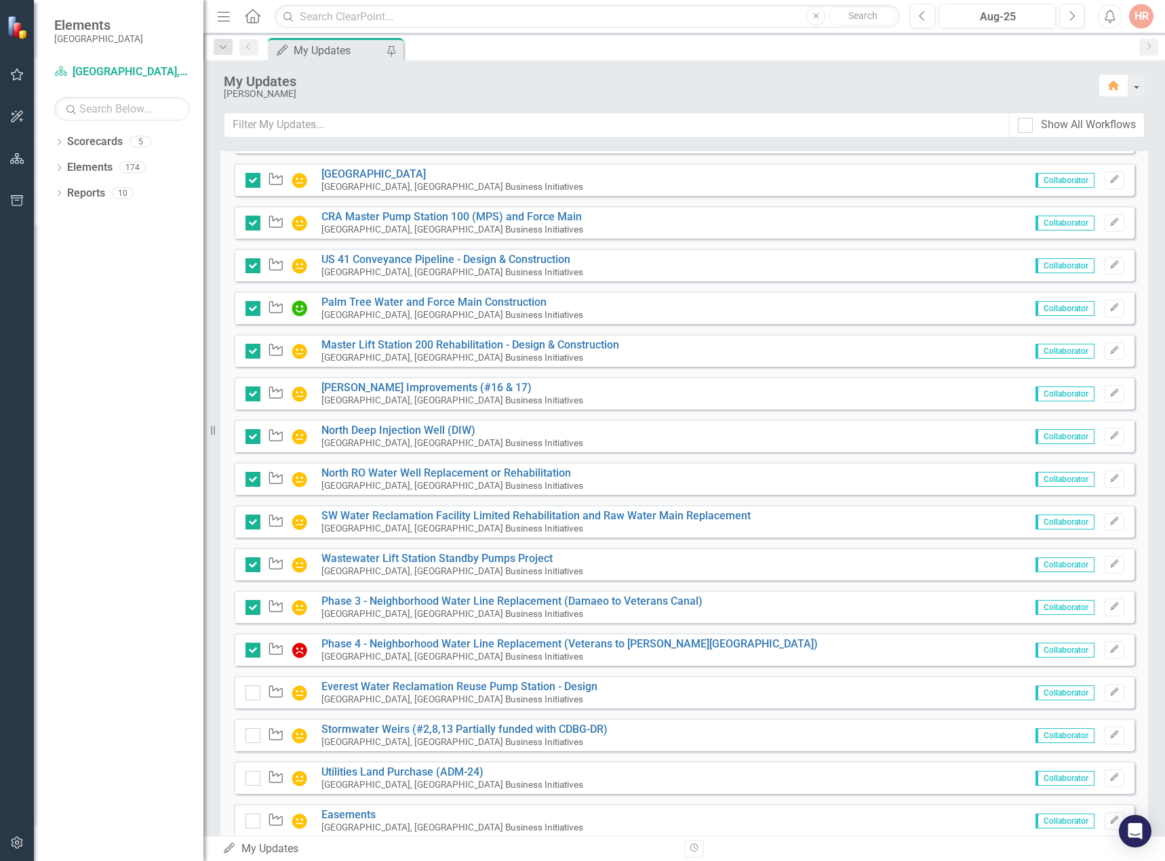
checkbox input "true"
click at [254, 781] on div at bounding box center [252, 778] width 15 height 15
click at [254, 780] on input "checkbox" at bounding box center [249, 775] width 9 height 9
checkbox input "false"
checkbox input "true"
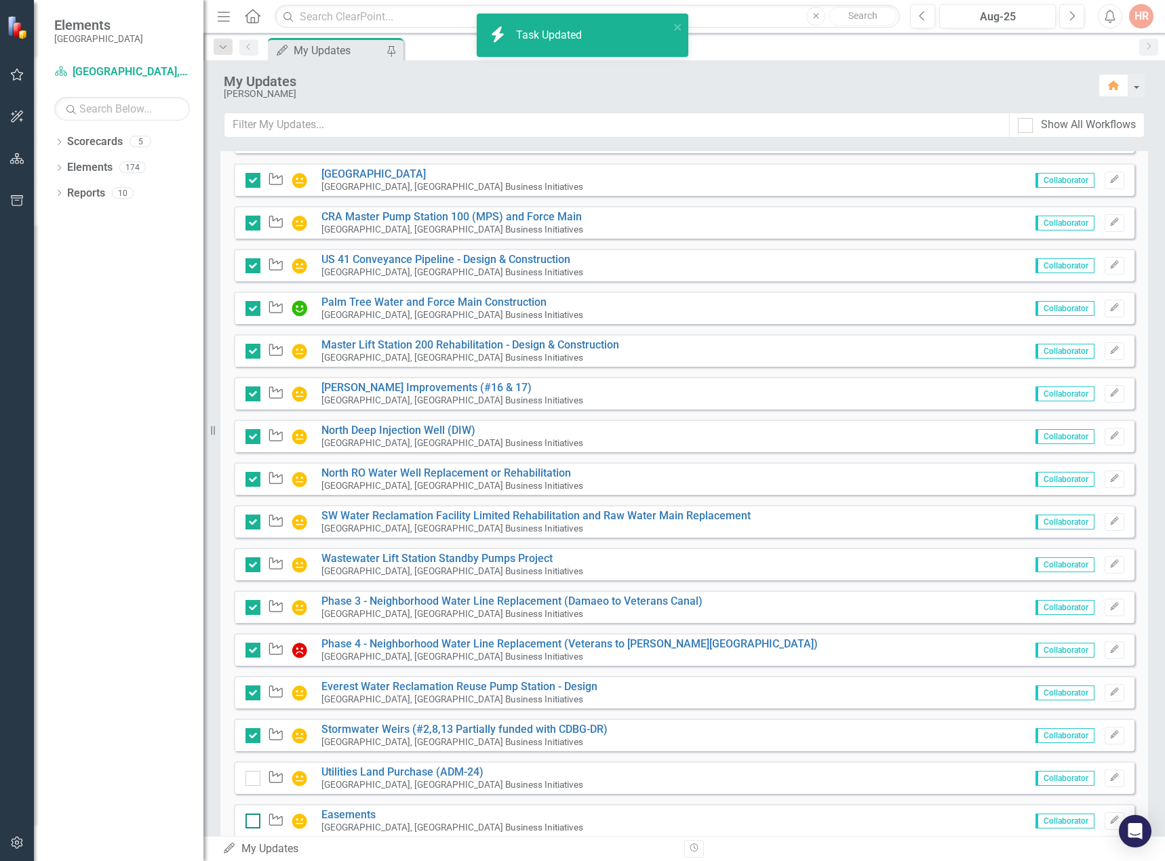
checkbox input "true"
click at [254, 821] on input "checkbox" at bounding box center [249, 818] width 9 height 9
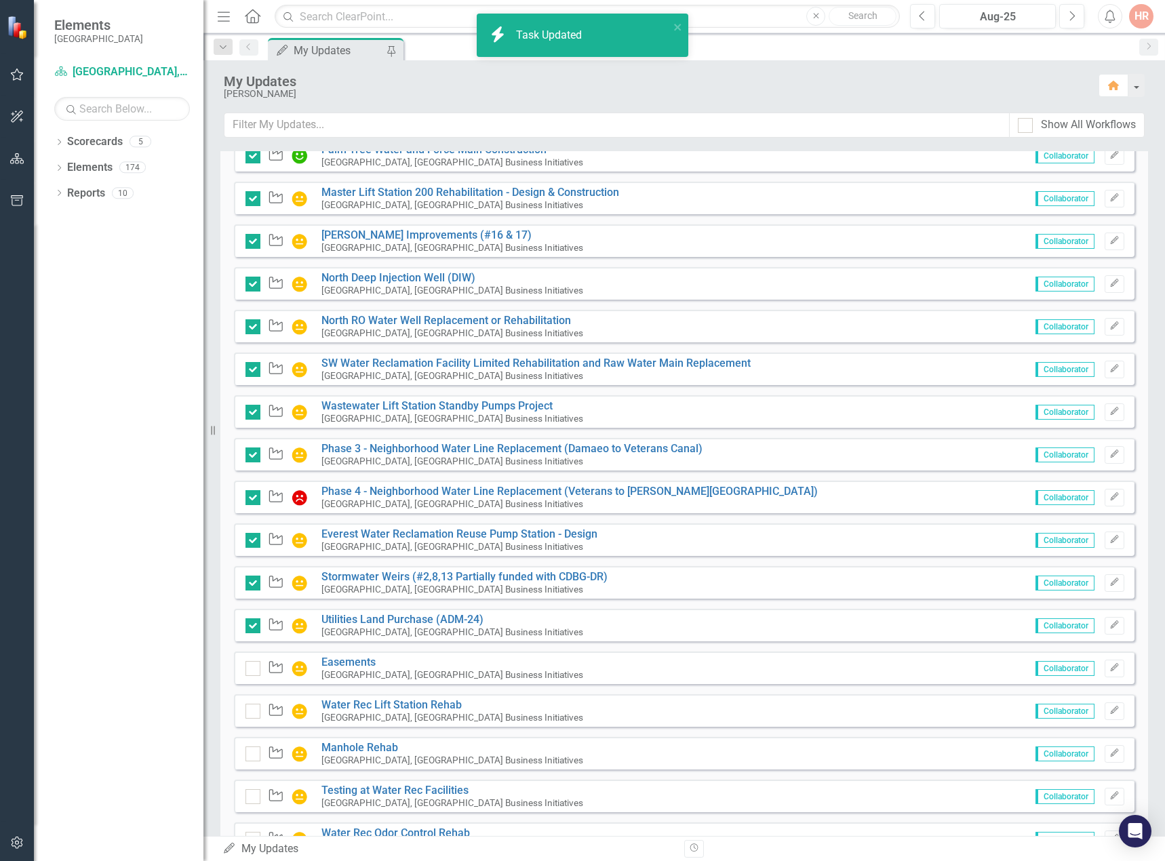
checkbox input "true"
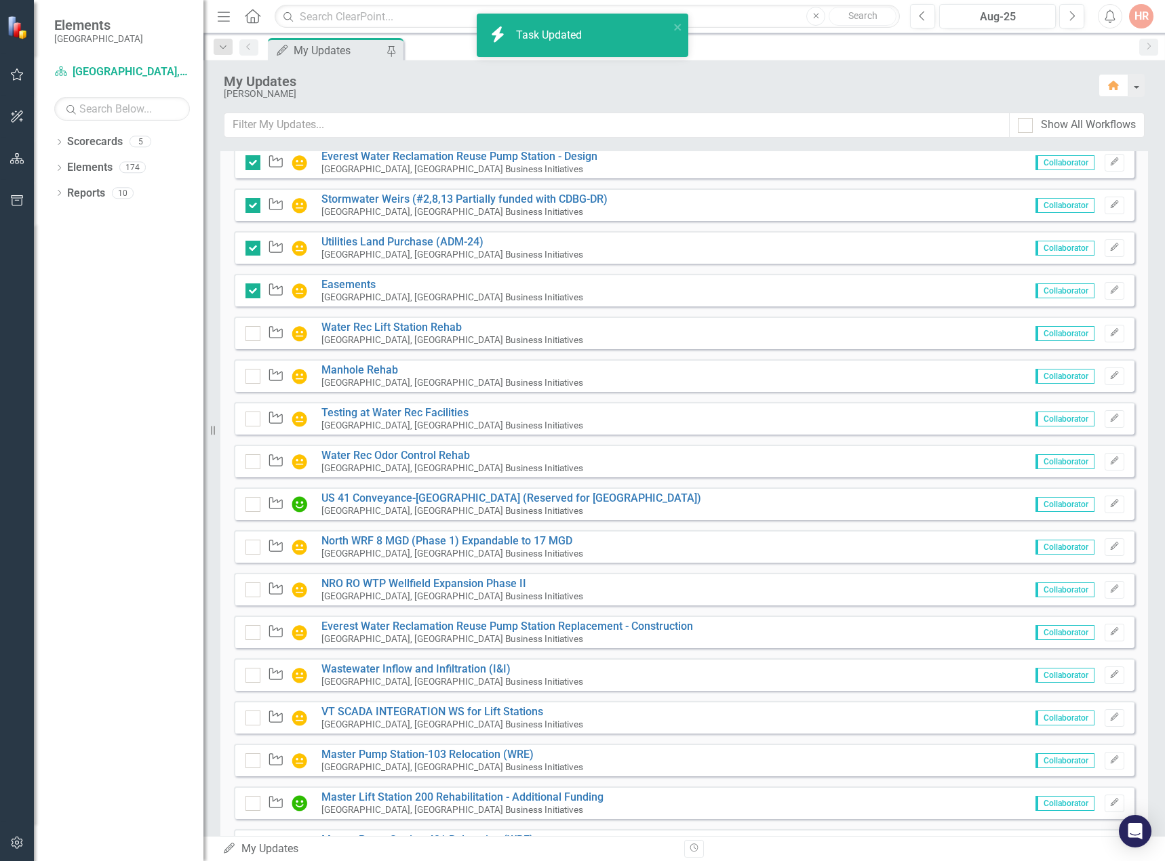
scroll to position [800, 0]
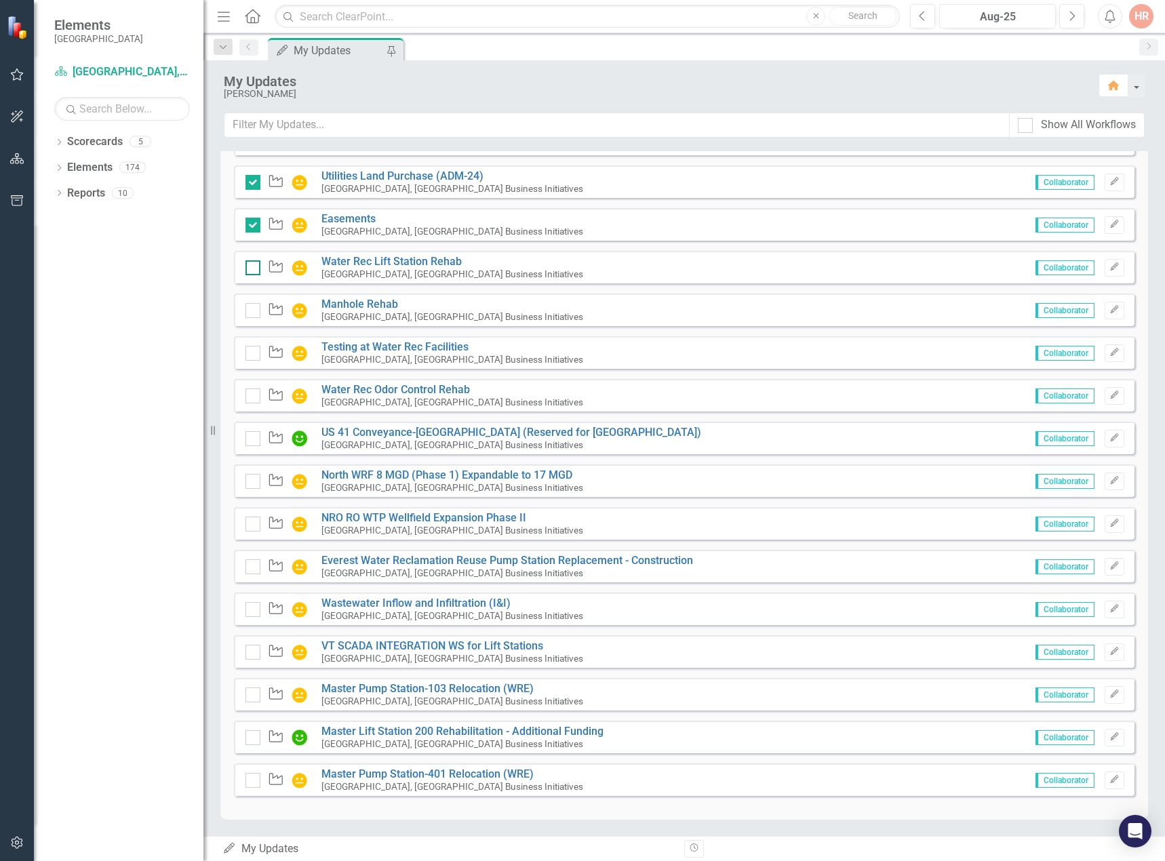
click at [252, 268] on input "checkbox" at bounding box center [249, 264] width 9 height 9
checkbox input "false"
click at [251, 314] on div at bounding box center [252, 310] width 15 height 15
click at [251, 312] on input "checkbox" at bounding box center [249, 307] width 9 height 9
checkbox input "false"
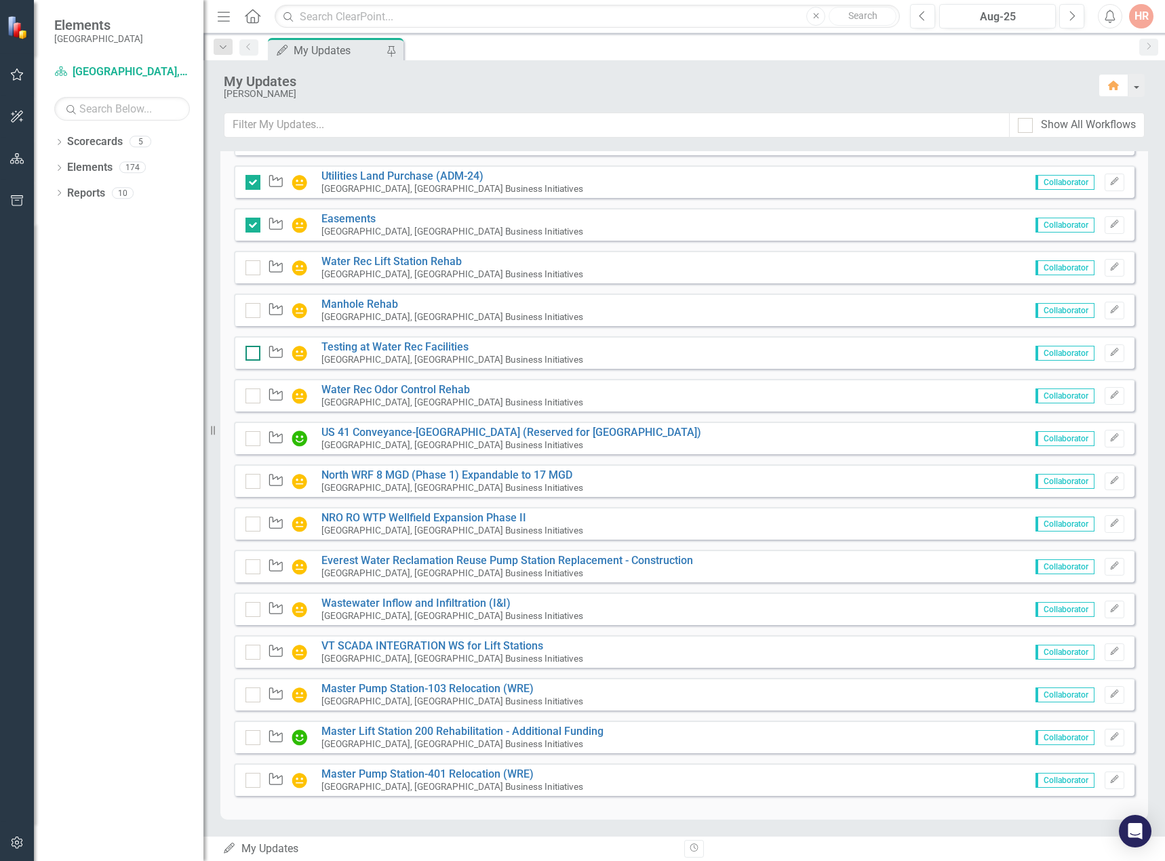
checkbox input "true"
click at [256, 351] on div at bounding box center [252, 353] width 15 height 15
click at [254, 351] on input "checkbox" at bounding box center [249, 350] width 9 height 9
checkbox input "false"
checkbox input "true"
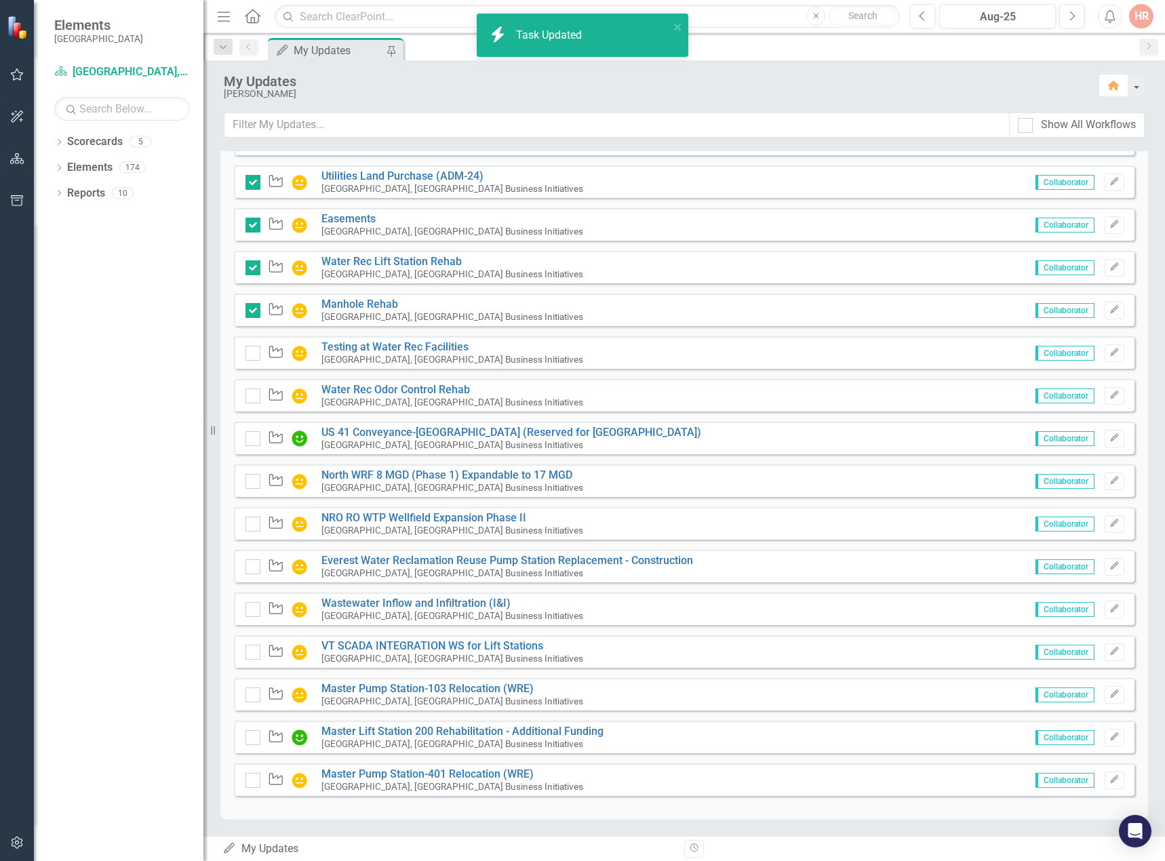
drag, startPoint x: 257, startPoint y: 391, endPoint x: 258, endPoint y: 416, distance: 25.8
click at [257, 391] on div at bounding box center [252, 396] width 15 height 15
click at [254, 391] on input "checkbox" at bounding box center [249, 393] width 9 height 9
checkbox input "false"
checkbox input "true"
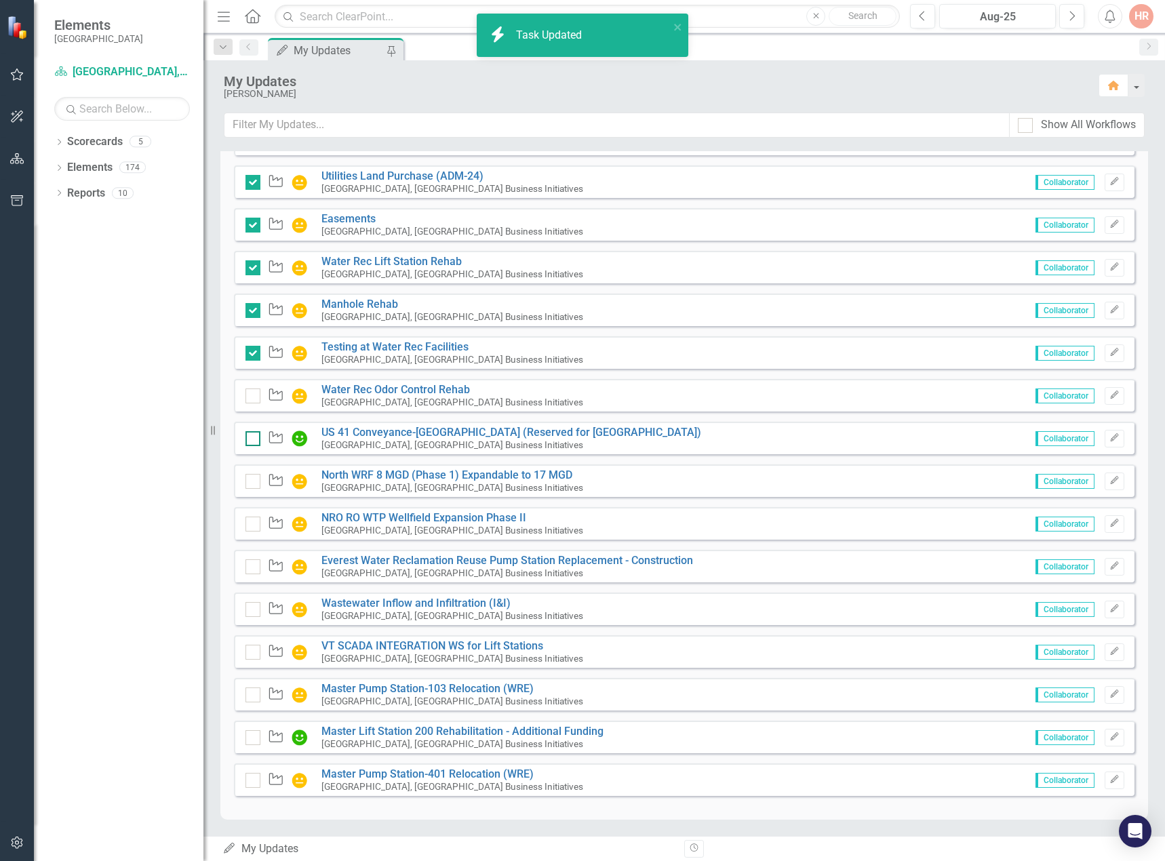
click at [258, 437] on div at bounding box center [252, 438] width 15 height 15
click at [254, 437] on input "checkbox" at bounding box center [249, 435] width 9 height 9
checkbox input "false"
checkbox input "true"
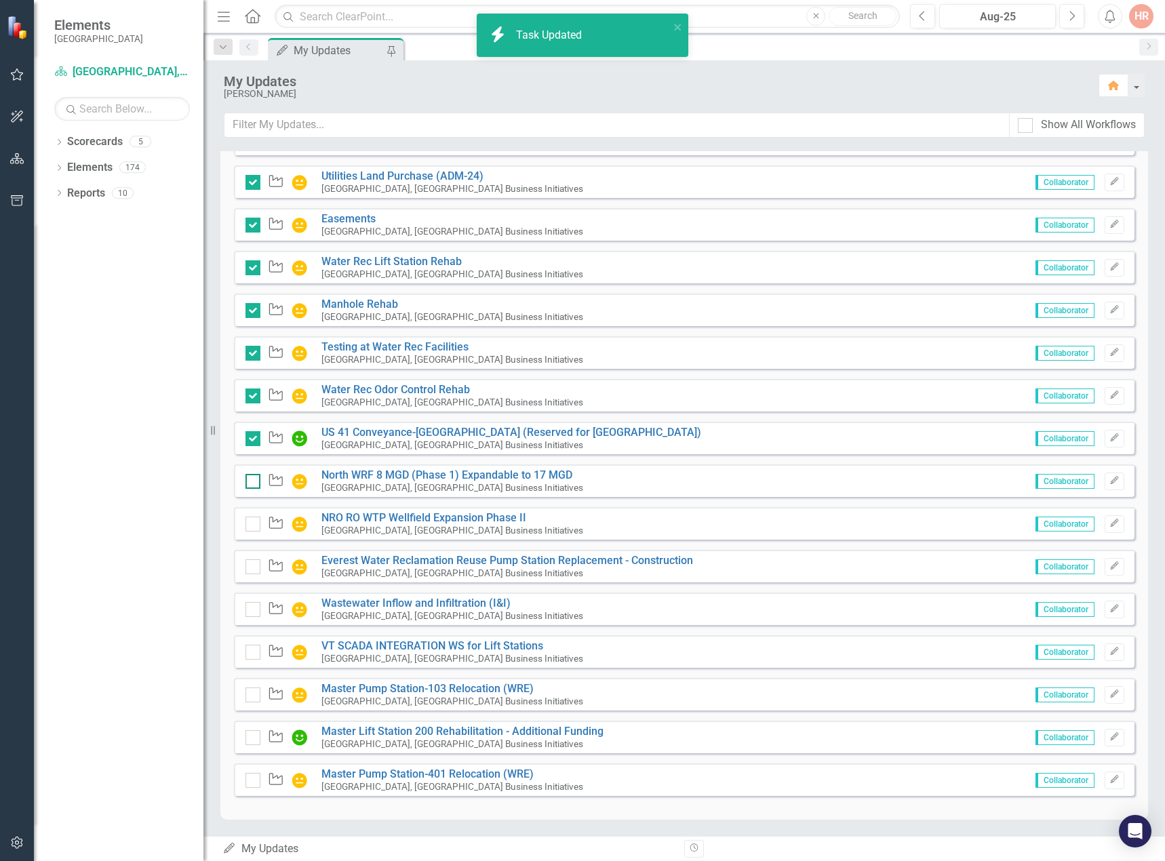
click at [252, 486] on div at bounding box center [252, 481] width 15 height 15
click at [252, 483] on input "checkbox" at bounding box center [249, 478] width 9 height 9
checkbox input "true"
click at [250, 524] on input "checkbox" at bounding box center [249, 521] width 9 height 9
drag, startPoint x: 252, startPoint y: 558, endPoint x: 250, endPoint y: 573, distance: 15.0
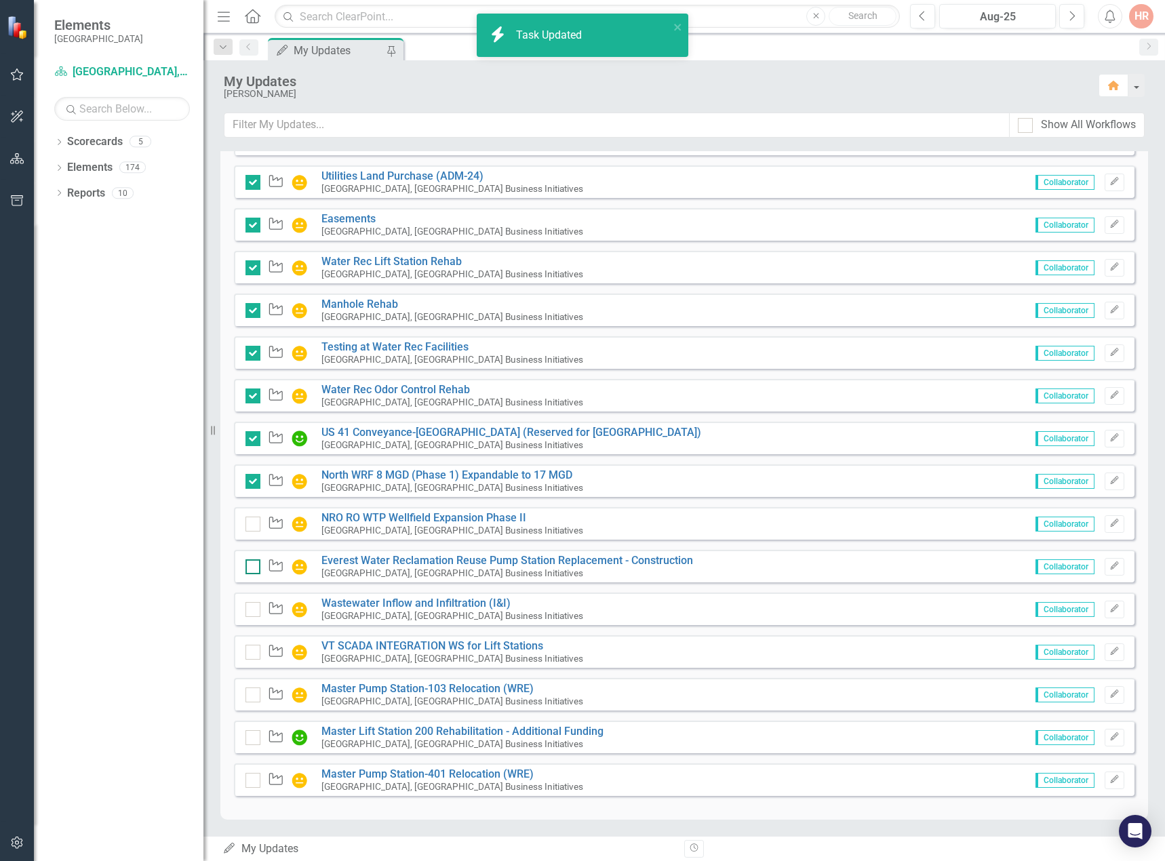
click at [251, 559] on div "Waypoint" at bounding box center [279, 567] width 69 height 16
checkbox input "true"
click at [248, 570] on div at bounding box center [252, 566] width 15 height 15
click at [248, 568] on input "checkbox" at bounding box center [249, 563] width 9 height 9
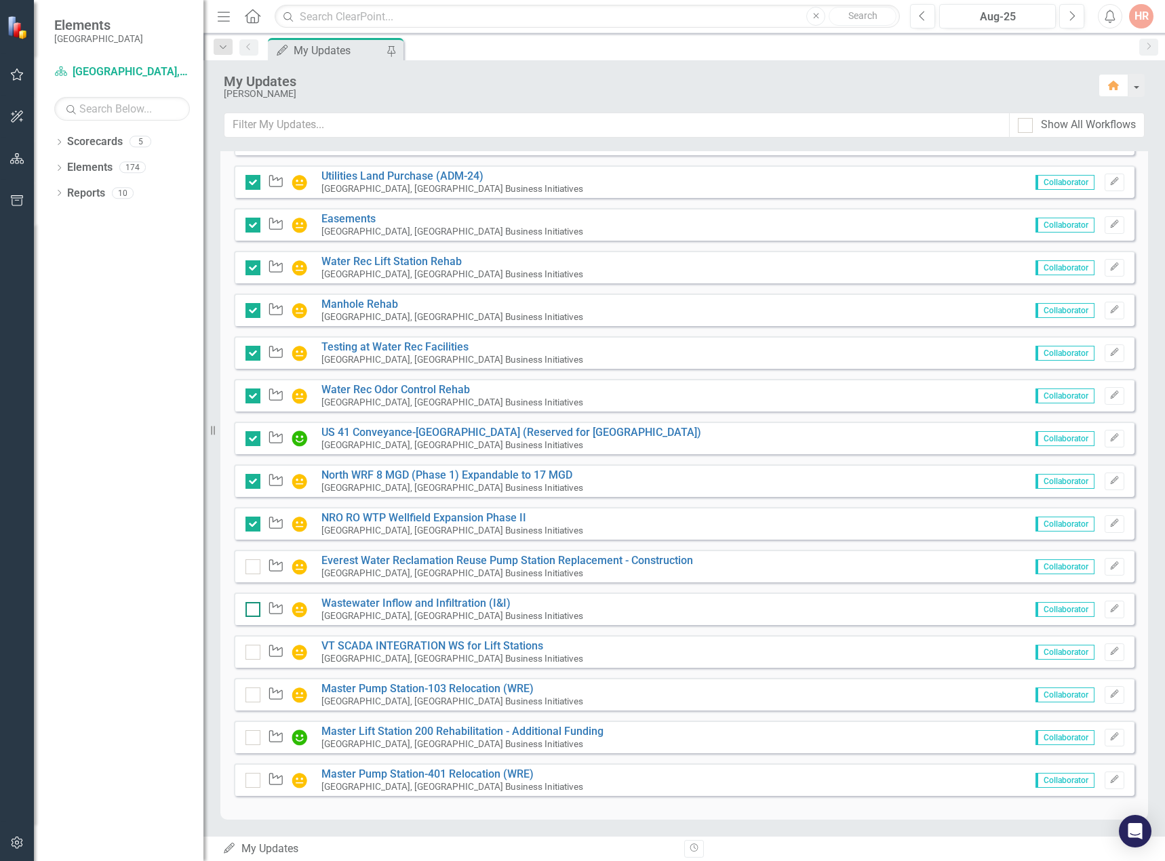
checkbox input "true"
click at [252, 606] on input "checkbox" at bounding box center [249, 606] width 9 height 9
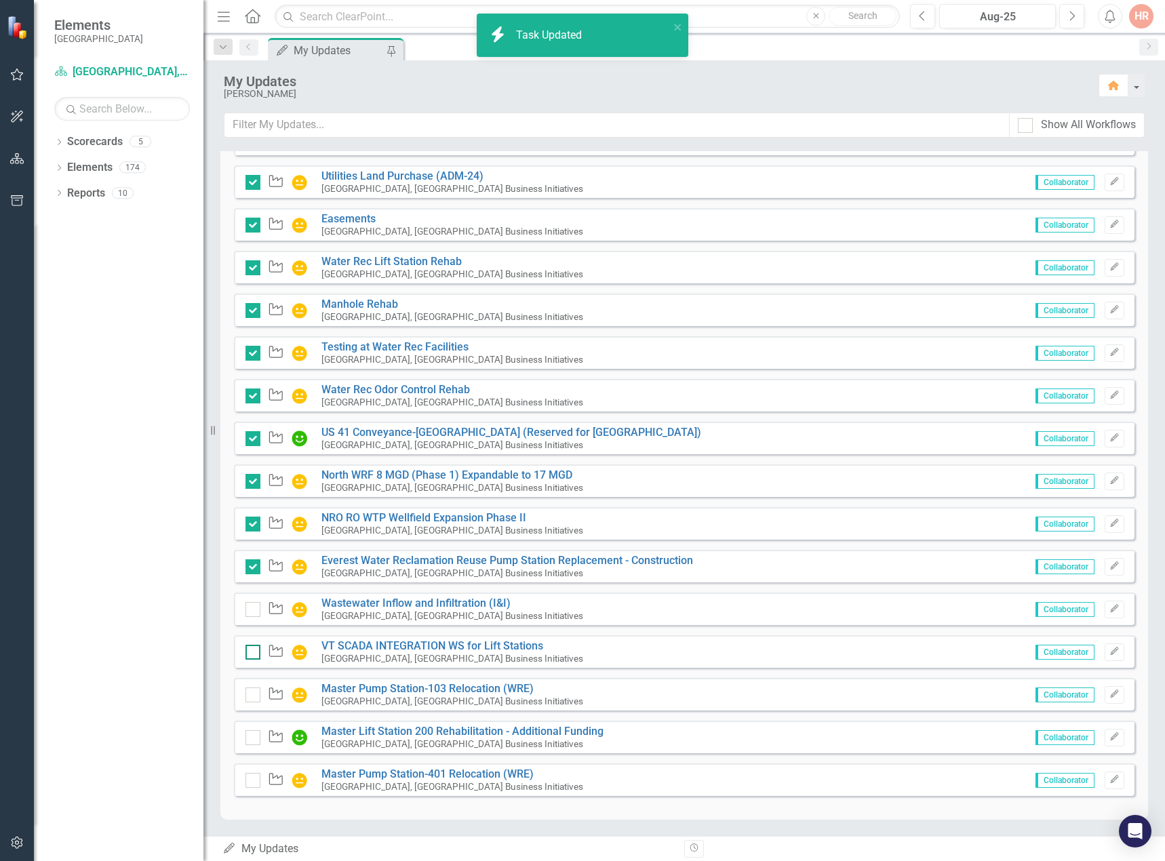
checkbox input "true"
click at [251, 645] on input "checkbox" at bounding box center [249, 649] width 9 height 9
checkbox input "true"
click at [251, 693] on input "checkbox" at bounding box center [249, 692] width 9 height 9
checkbox input "true"
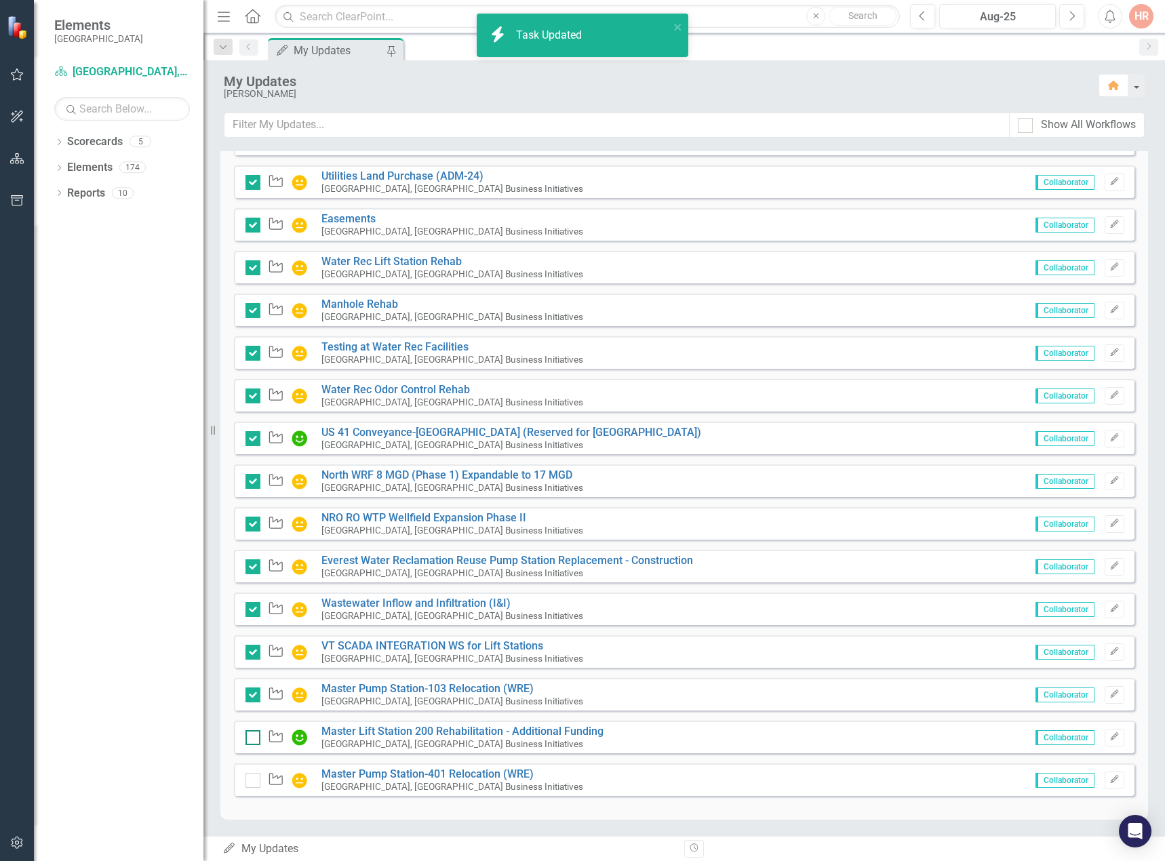
click at [254, 735] on div at bounding box center [252, 737] width 15 height 15
click at [254, 735] on input "checkbox" at bounding box center [249, 734] width 9 height 9
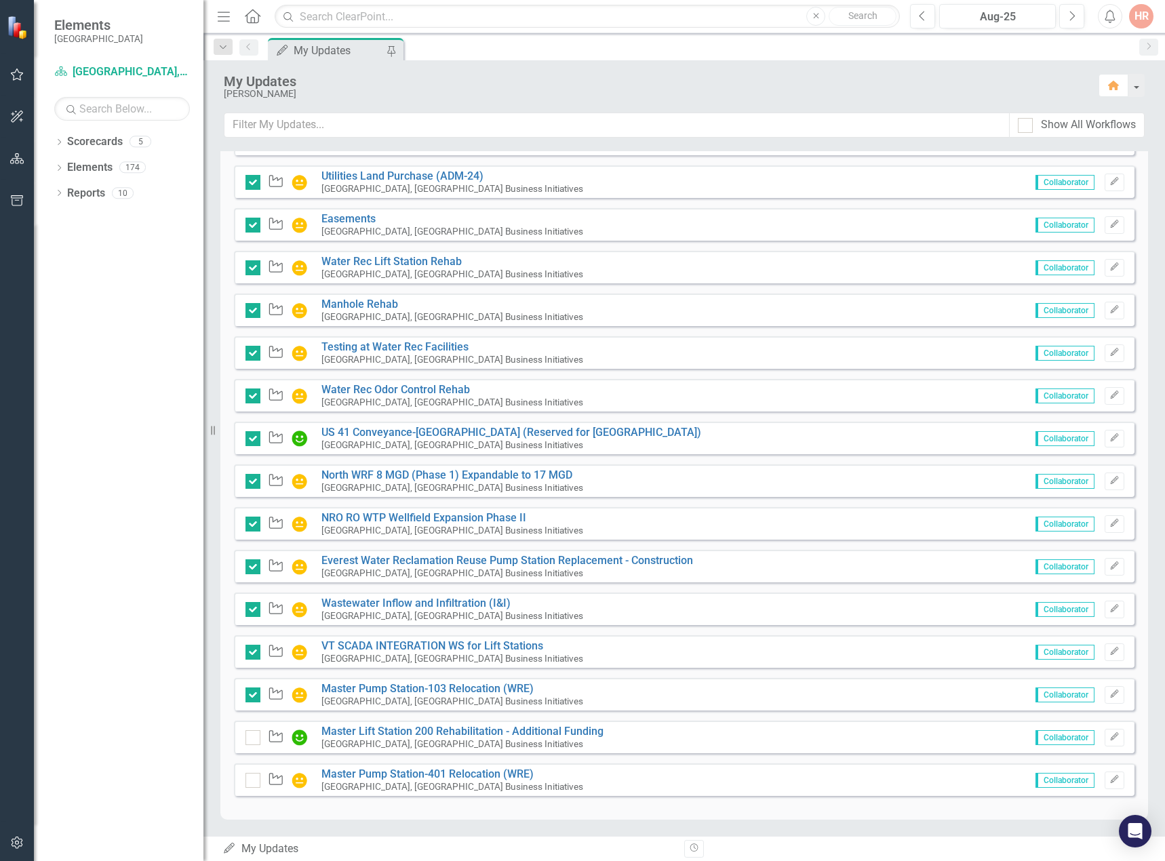
checkbox input "true"
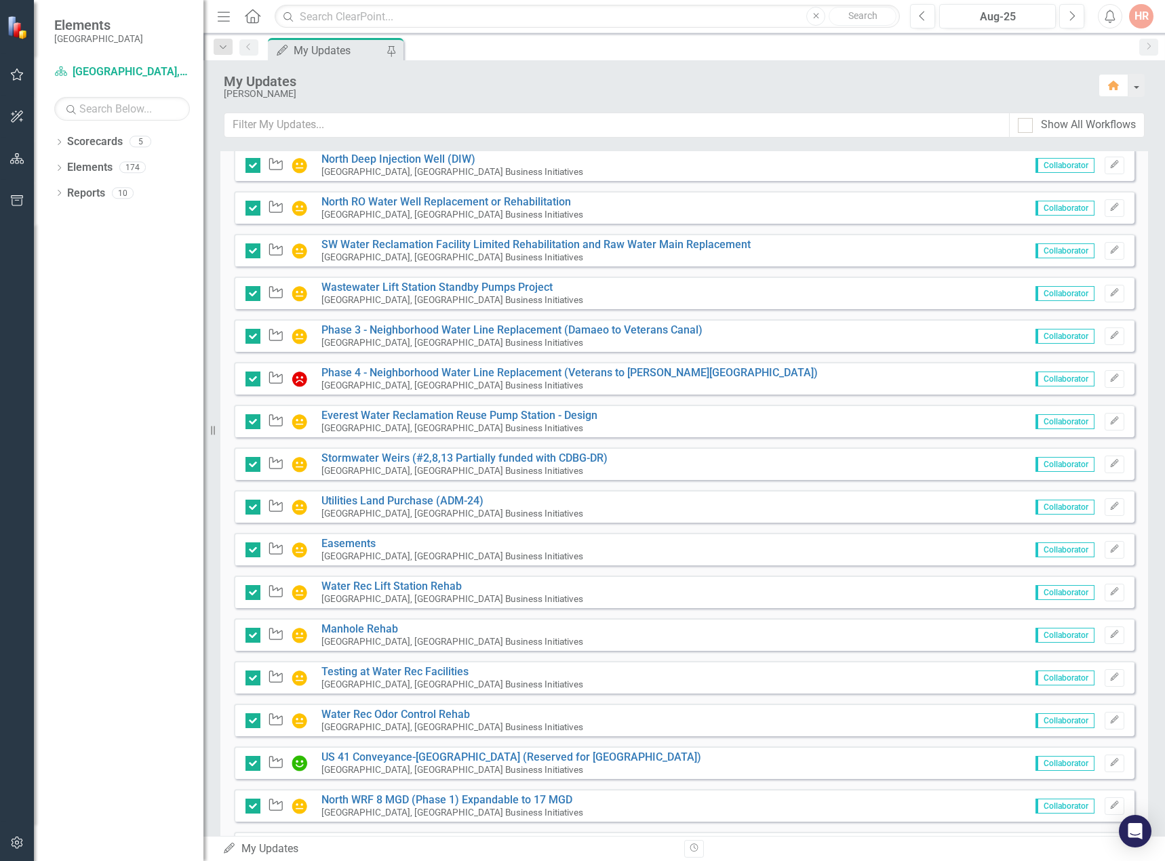
scroll to position [800, 0]
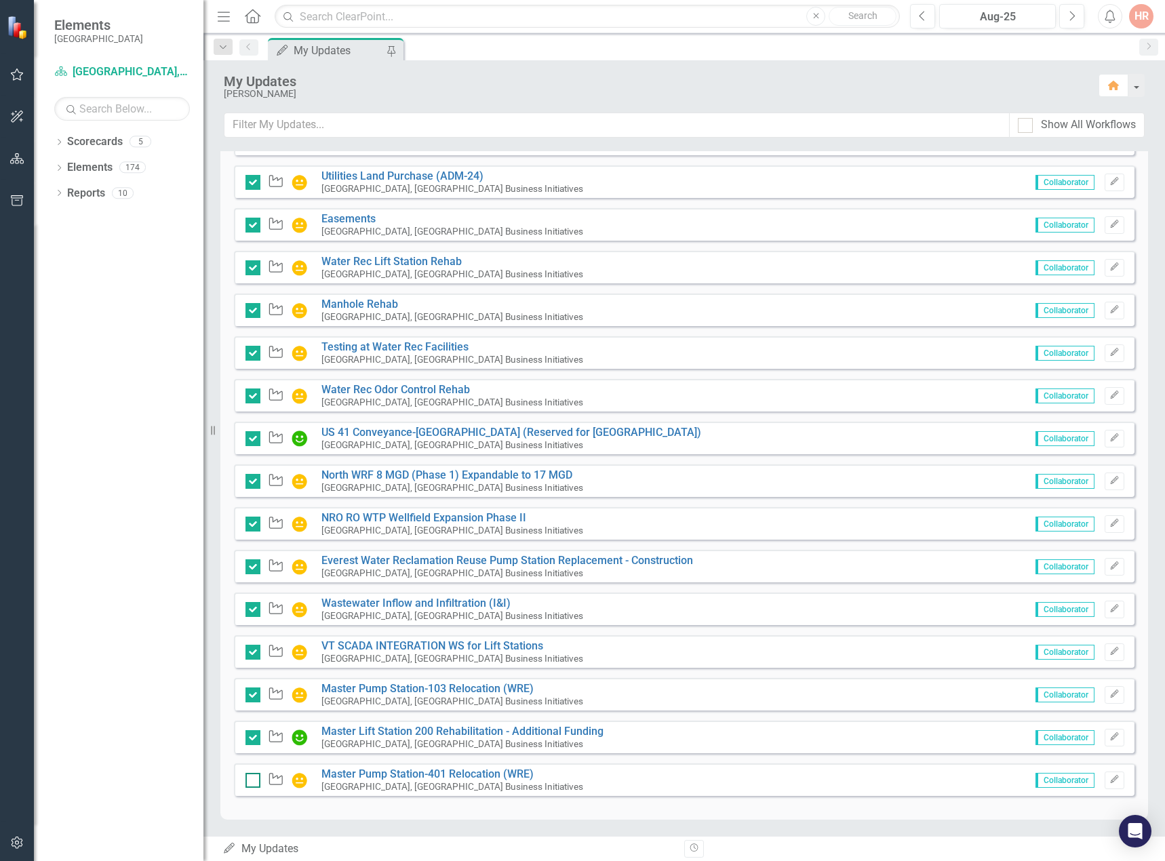
click at [250, 777] on input "checkbox" at bounding box center [249, 777] width 9 height 9
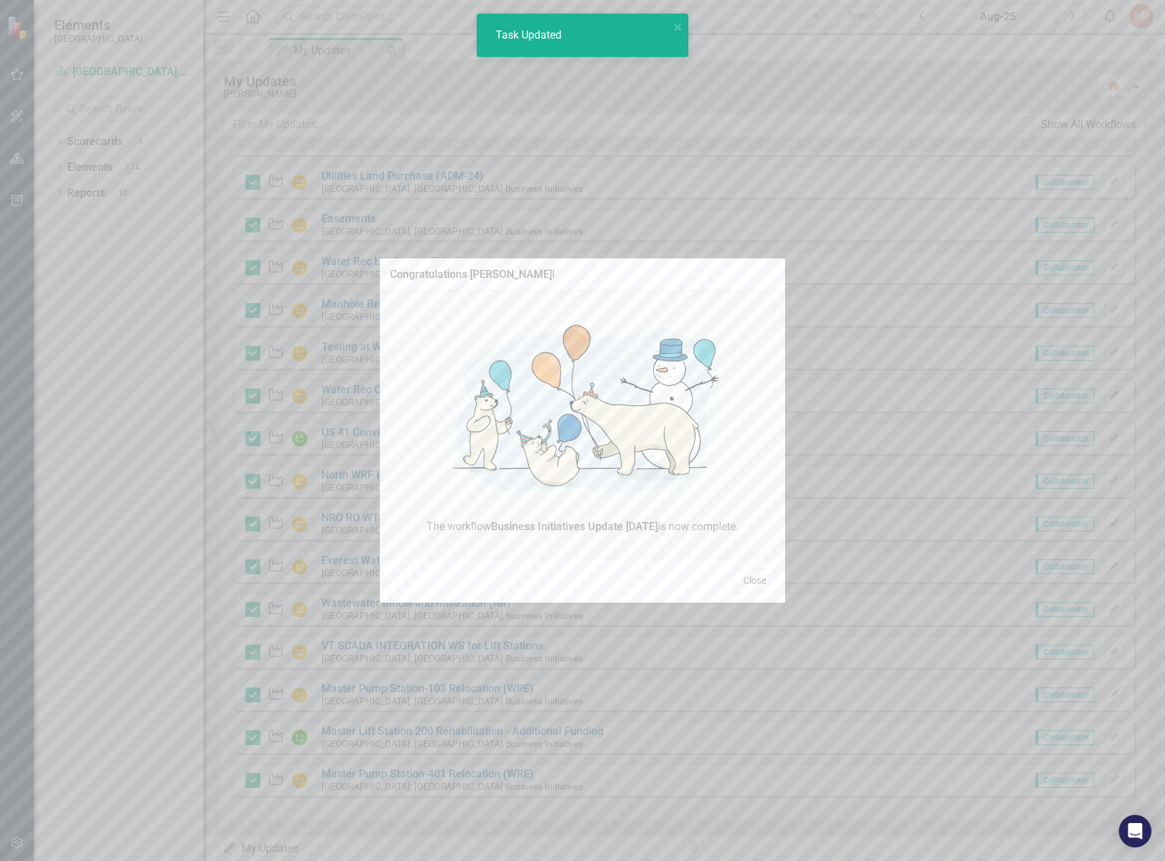
checkbox input "true"
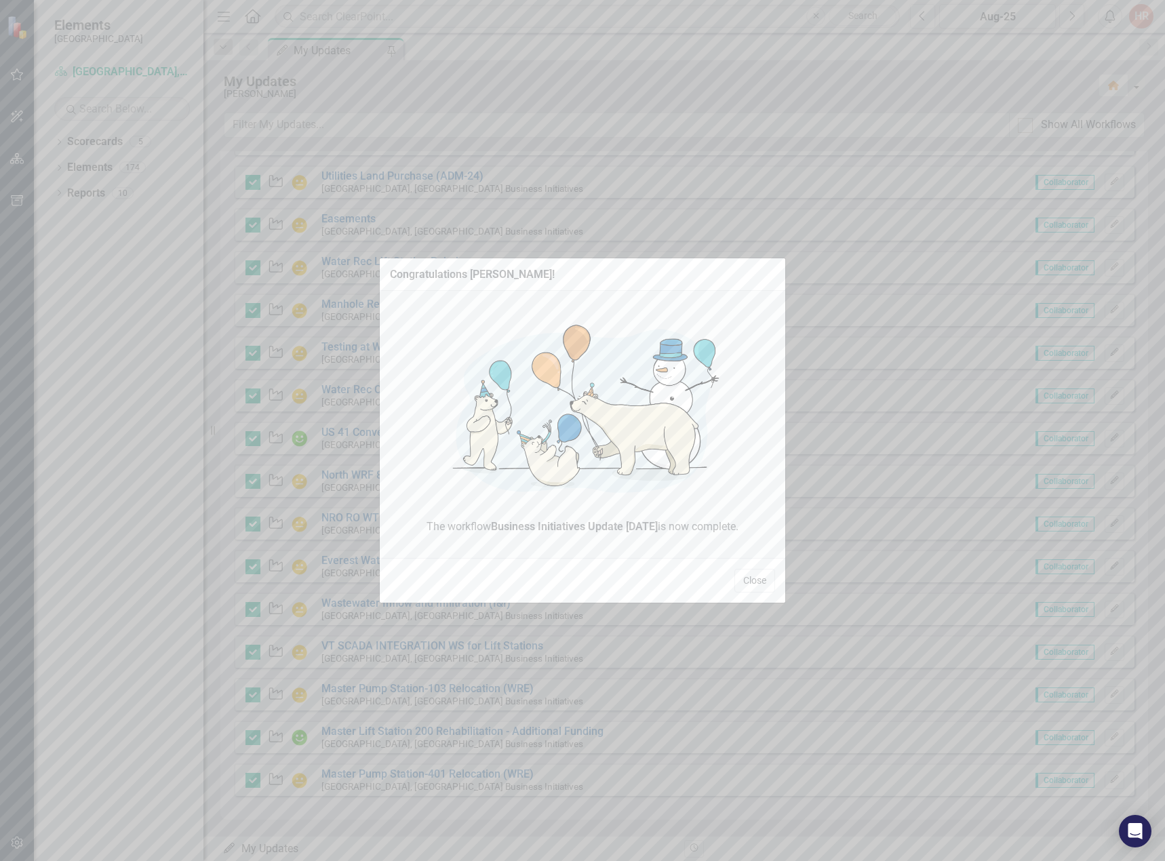
click at [766, 575] on button "Close" at bounding box center [754, 581] width 41 height 24
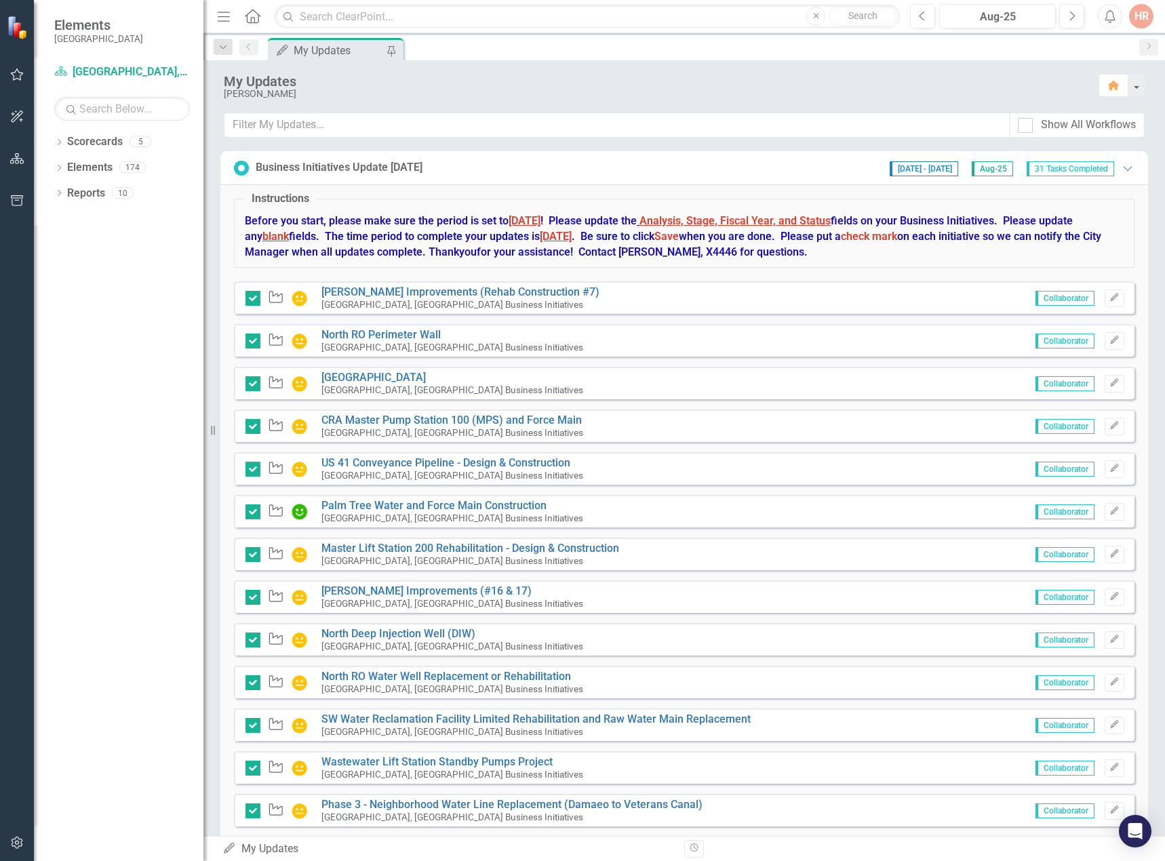
click at [1145, 14] on div "HR" at bounding box center [1141, 16] width 24 height 24
click at [1085, 167] on link "Logout Log Out" at bounding box center [1099, 171] width 107 height 25
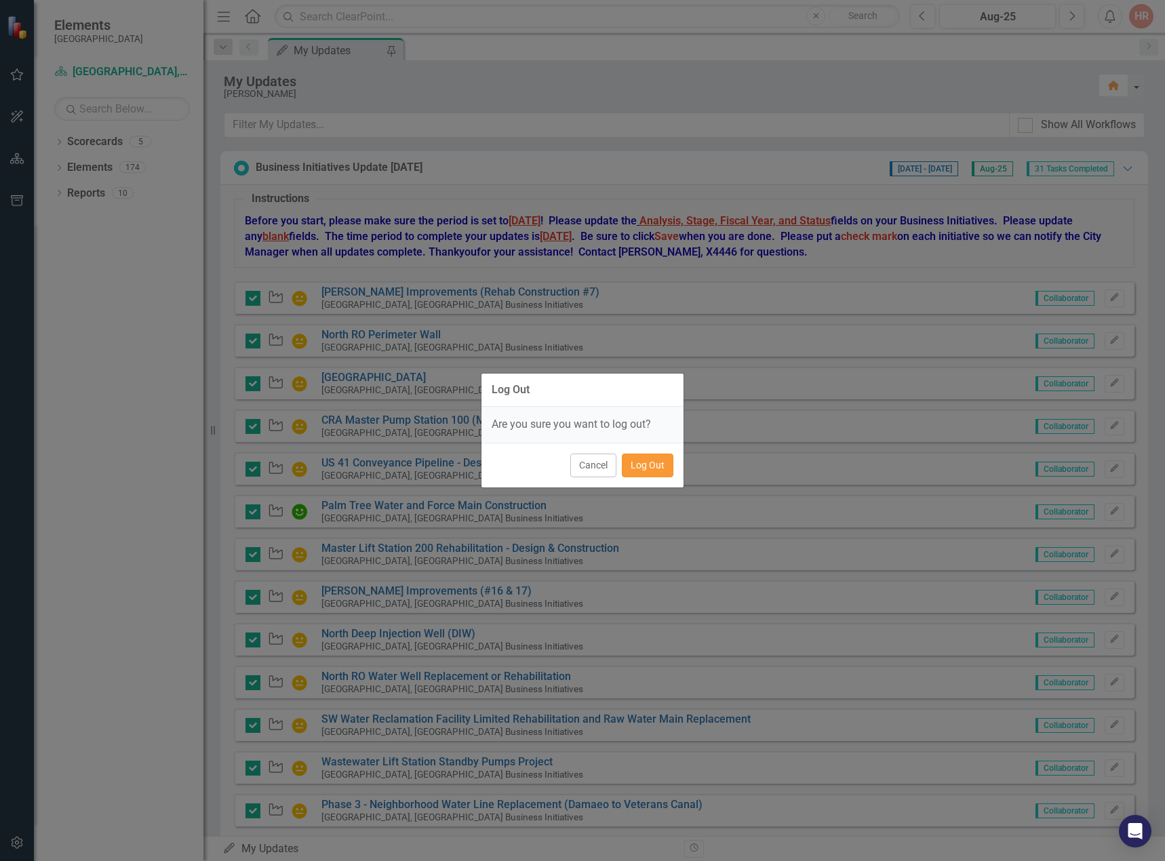
click at [646, 459] on button "Log Out" at bounding box center [648, 466] width 52 height 24
